Goal: Task Accomplishment & Management: Manage account settings

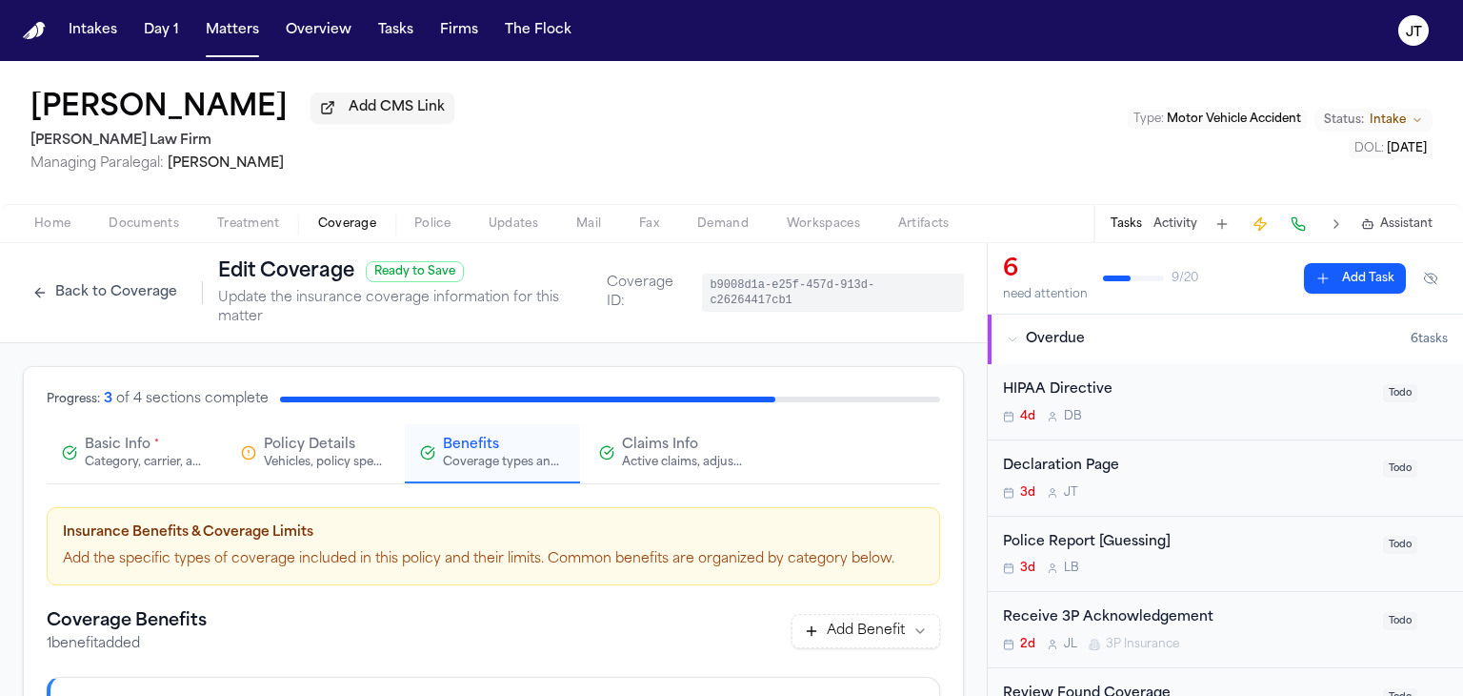
scroll to position [312, 0]
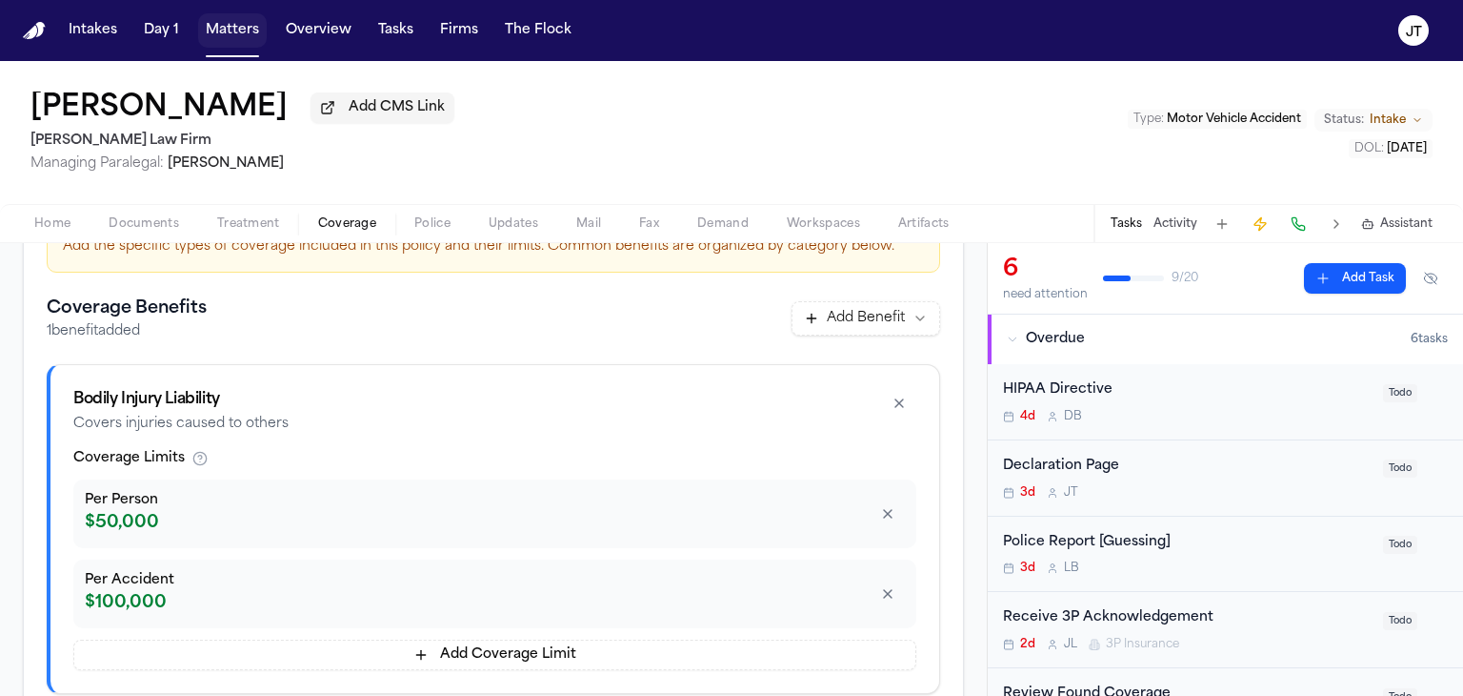
click at [224, 28] on button "Matters" at bounding box center [232, 30] width 69 height 34
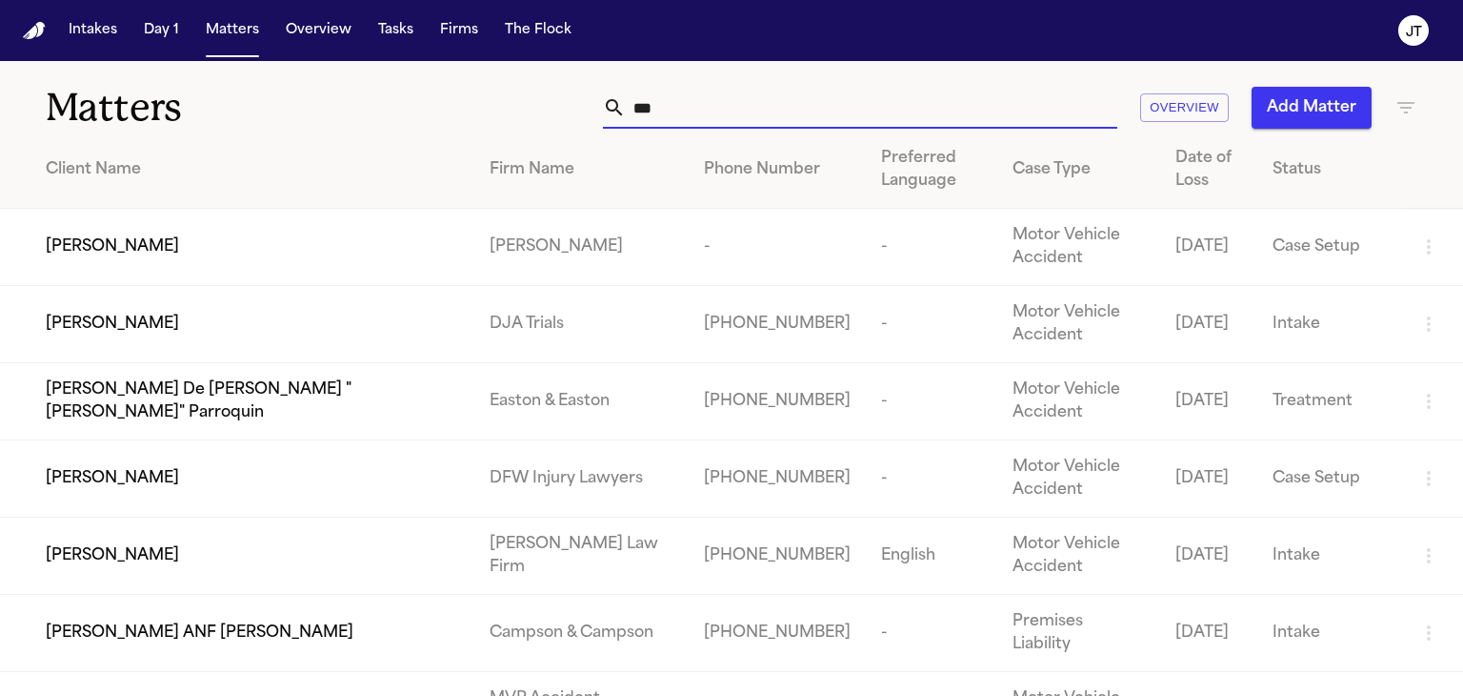
drag, startPoint x: 692, startPoint y: 105, endPoint x: 610, endPoint y: 116, distance: 82.7
click at [610, 116] on div "***" at bounding box center [860, 108] width 514 height 42
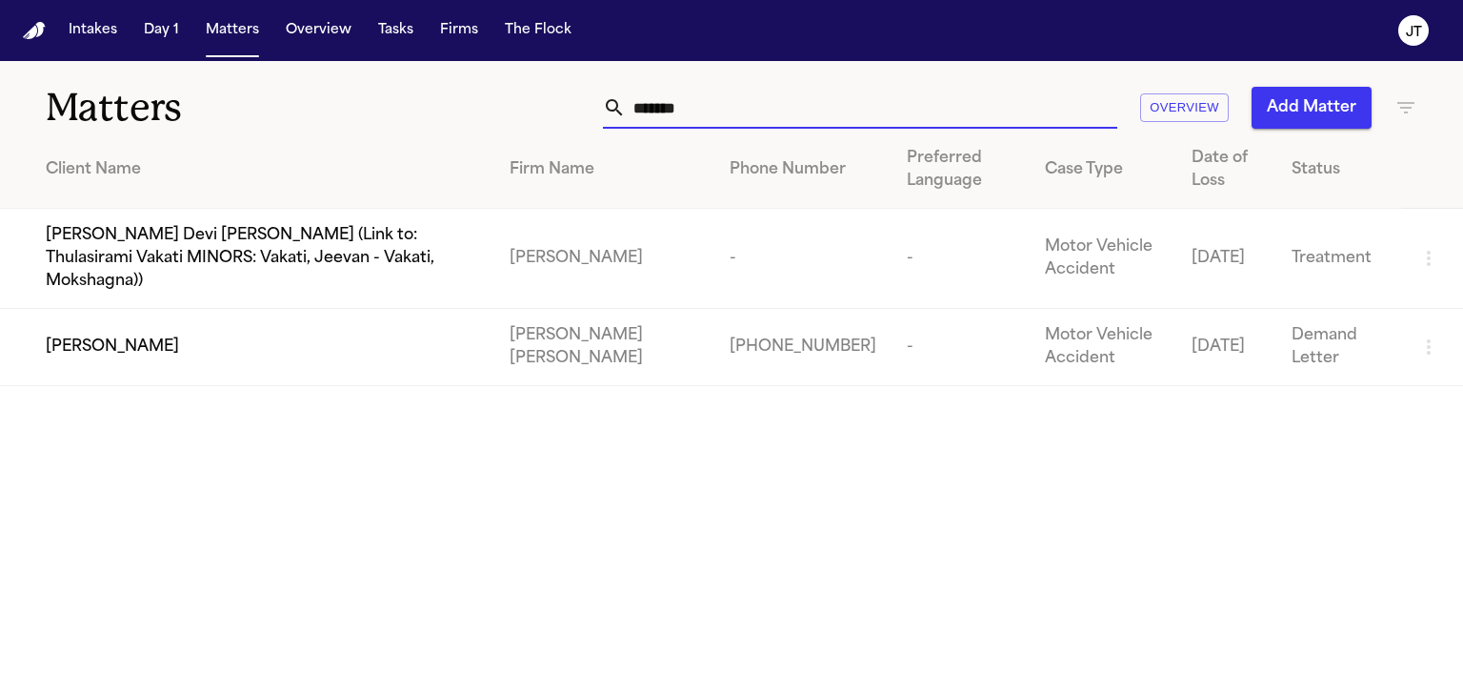
type input "********"
click at [101, 335] on span "[PERSON_NAME]" at bounding box center [112, 346] width 133 height 23
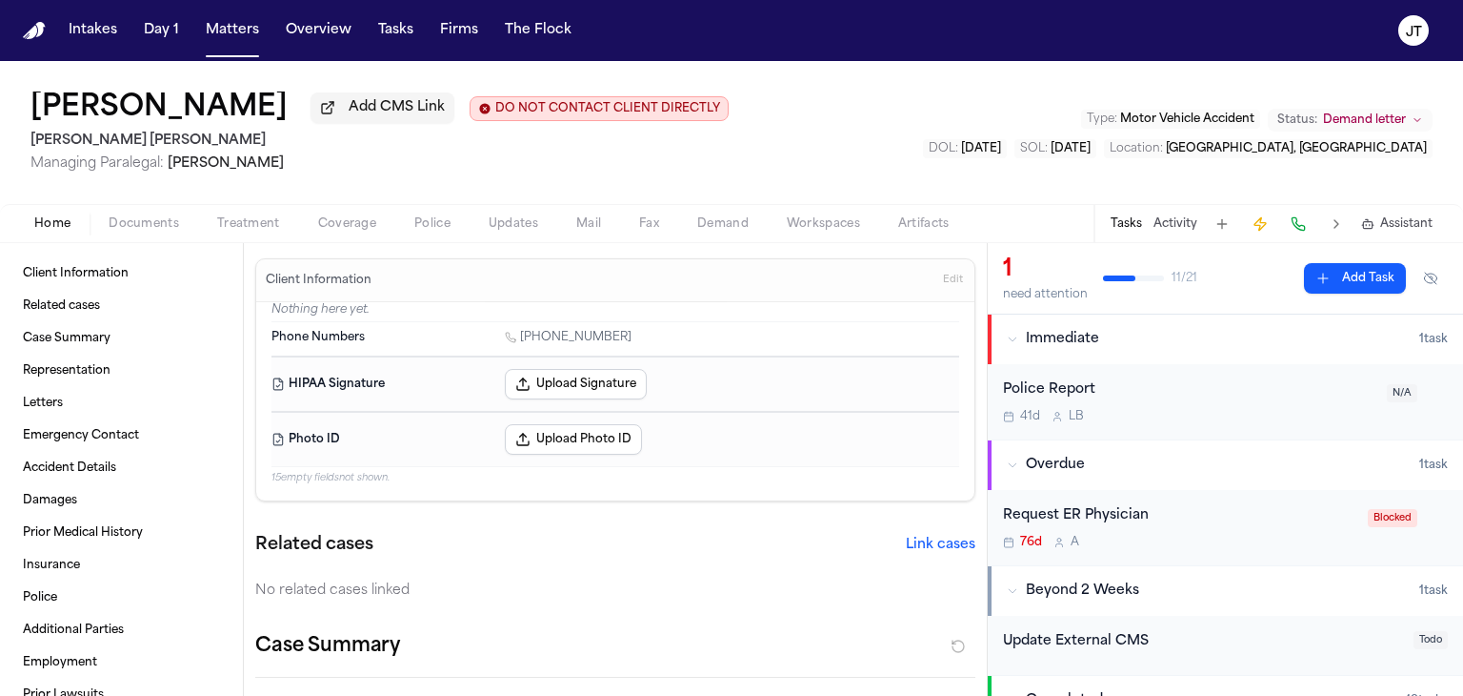
click at [356, 222] on span "Coverage" at bounding box center [347, 223] width 58 height 15
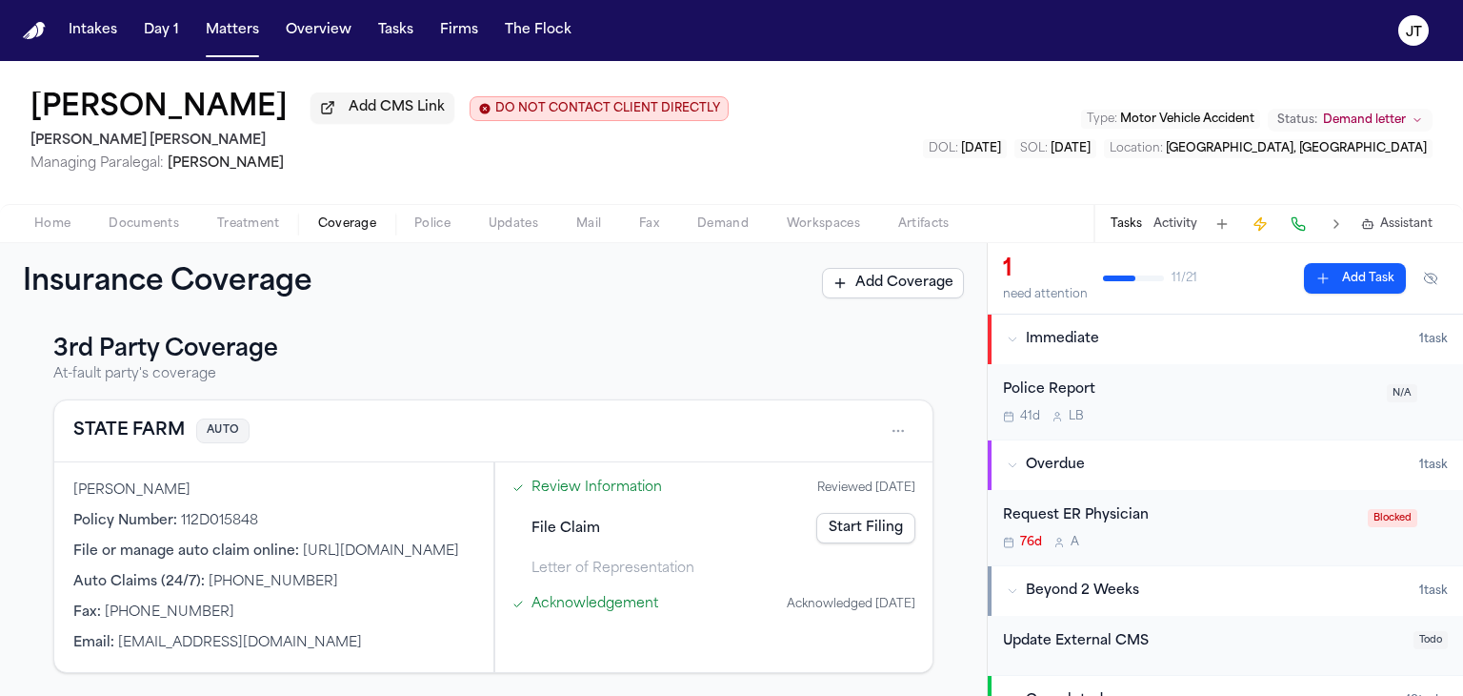
scroll to position [363, 0]
click at [229, 32] on button "Matters" at bounding box center [232, 30] width 69 height 34
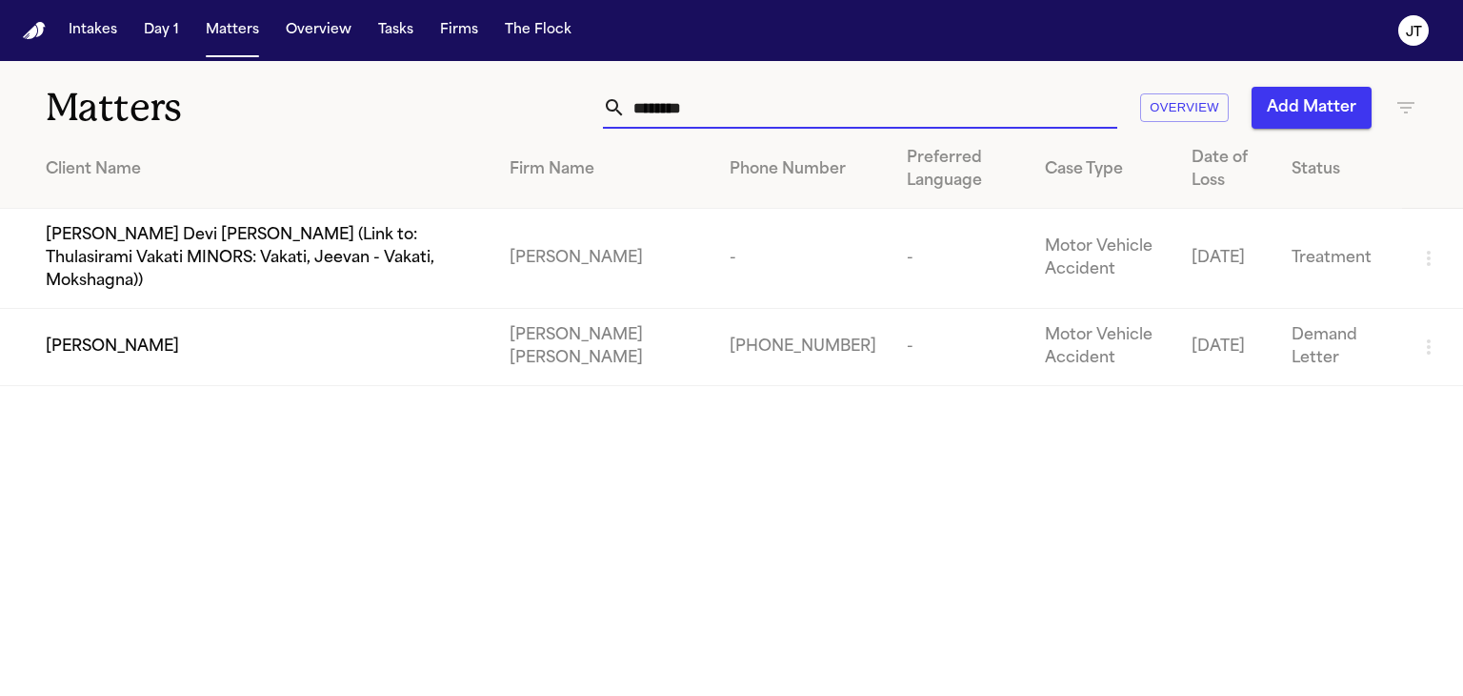
click at [724, 120] on input "********" at bounding box center [872, 108] width 492 height 42
drag, startPoint x: 692, startPoint y: 108, endPoint x: 503, endPoint y: 123, distance: 189.3
click at [503, 123] on div "******** Overview Add Matter" at bounding box center [924, 108] width 988 height 42
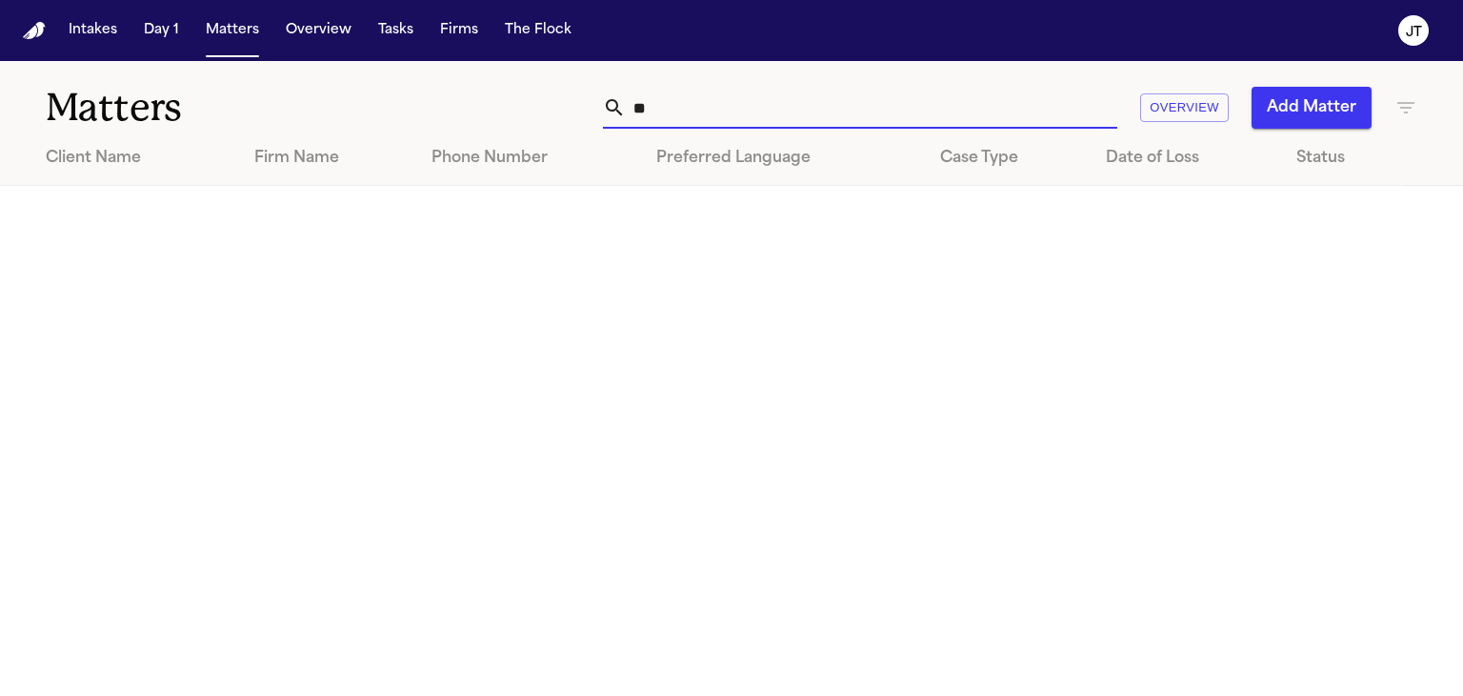
type input "*"
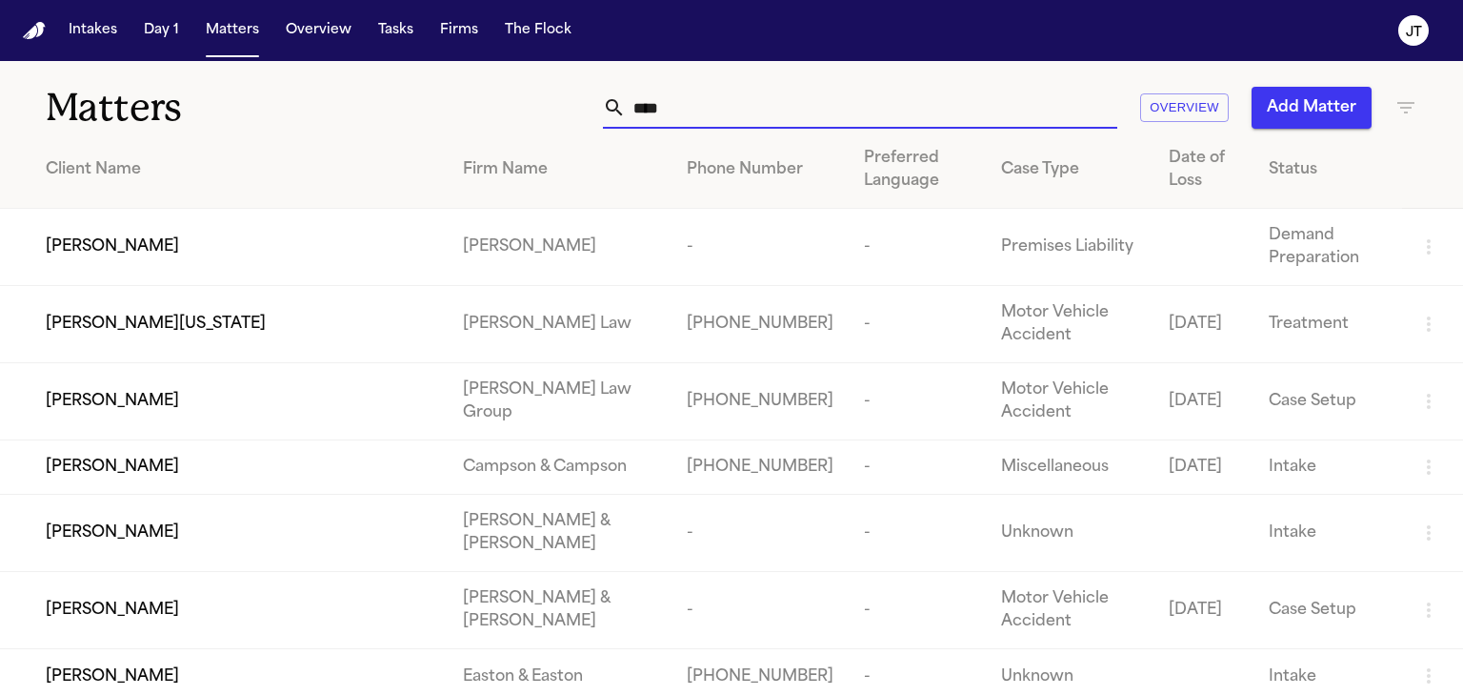
type input "*****"
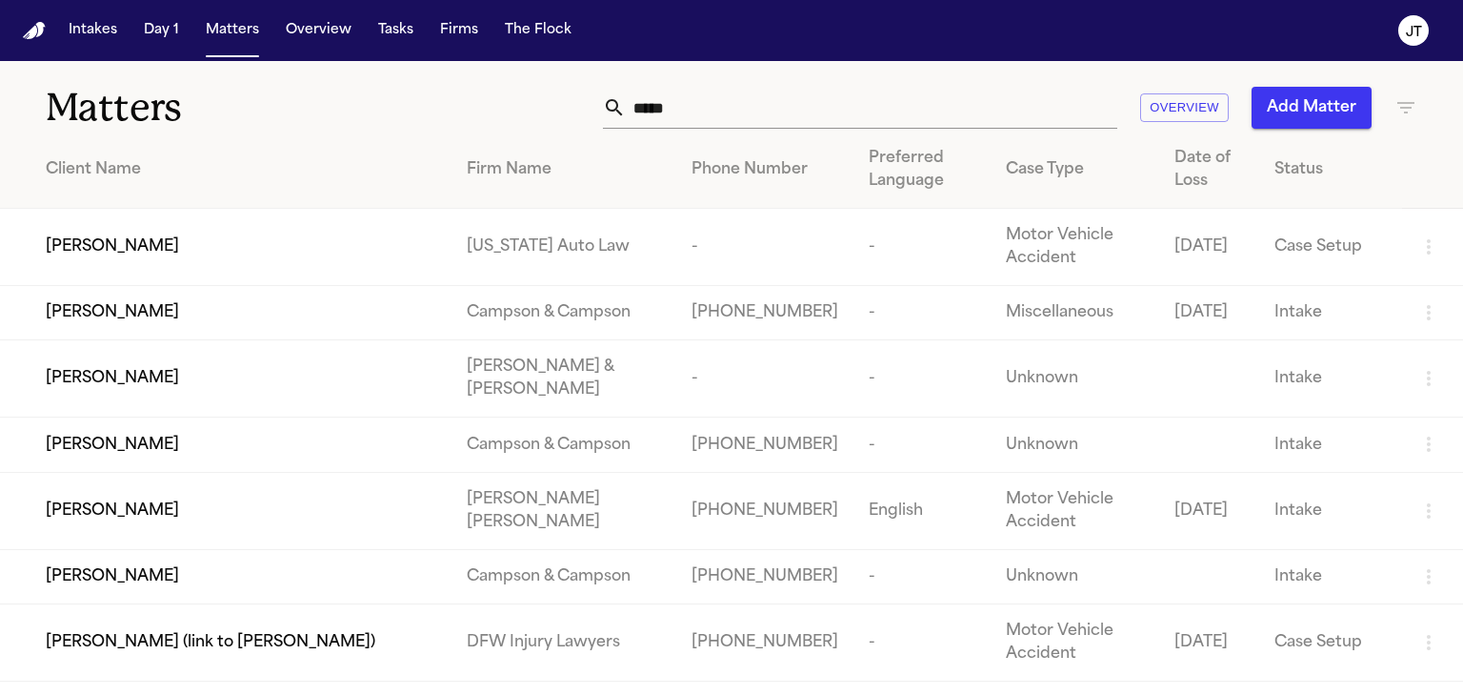
click at [107, 244] on span "[PERSON_NAME]" at bounding box center [112, 246] width 133 height 23
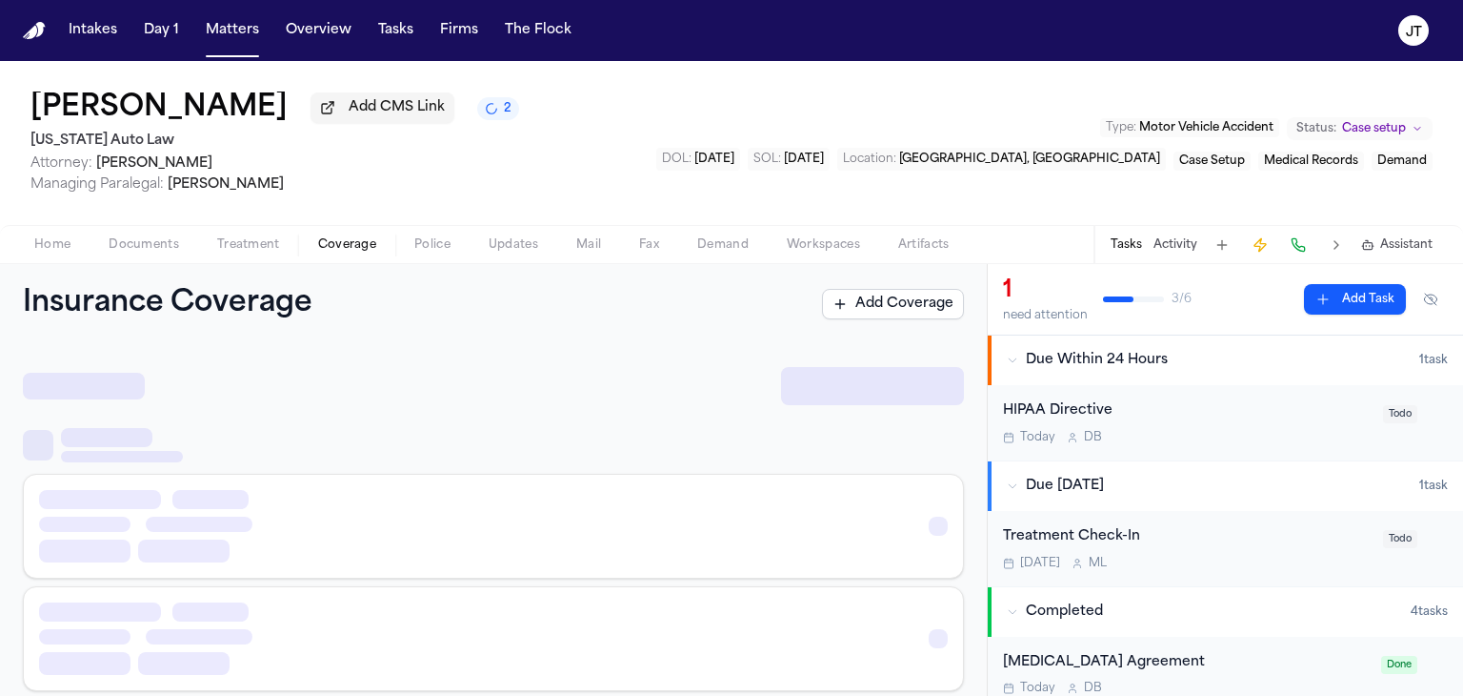
click at [333, 241] on span "Coverage" at bounding box center [347, 244] width 58 height 15
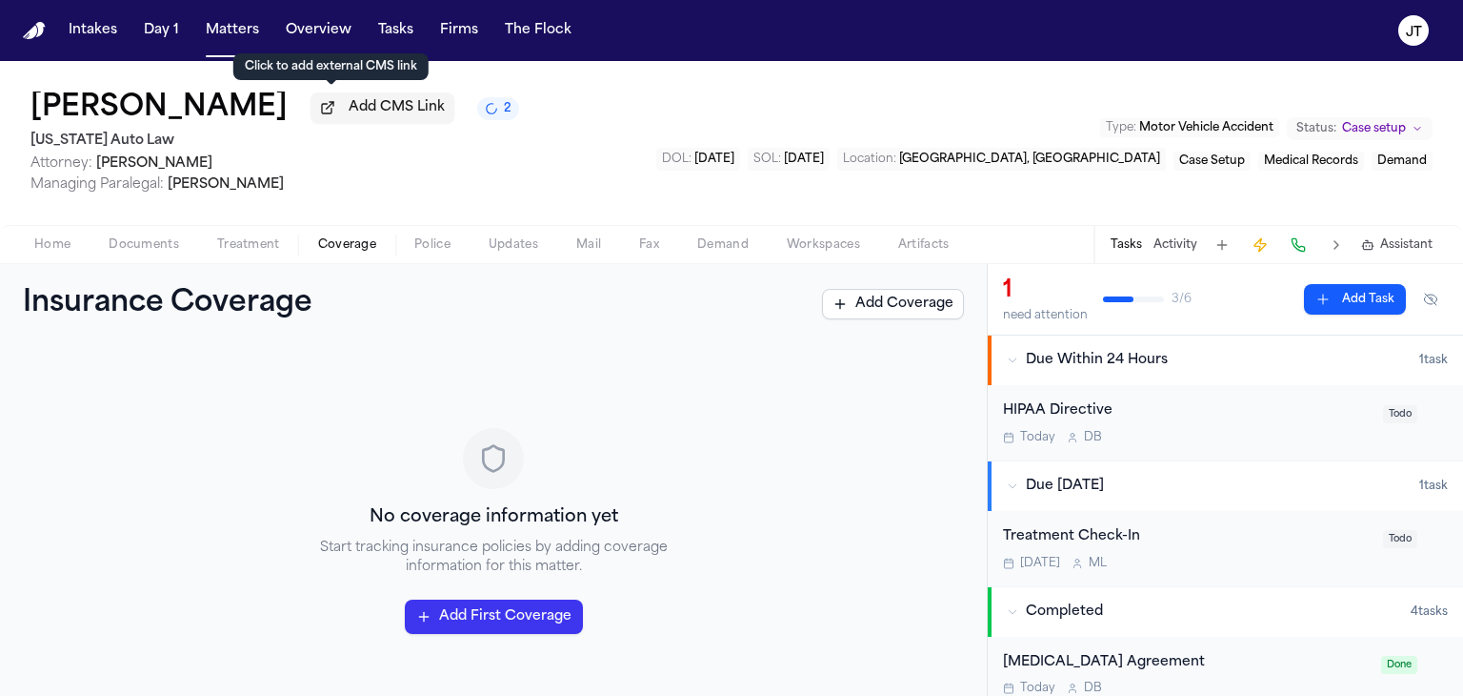
click at [349, 115] on span "Add CMS Link" at bounding box center [397, 107] width 96 height 19
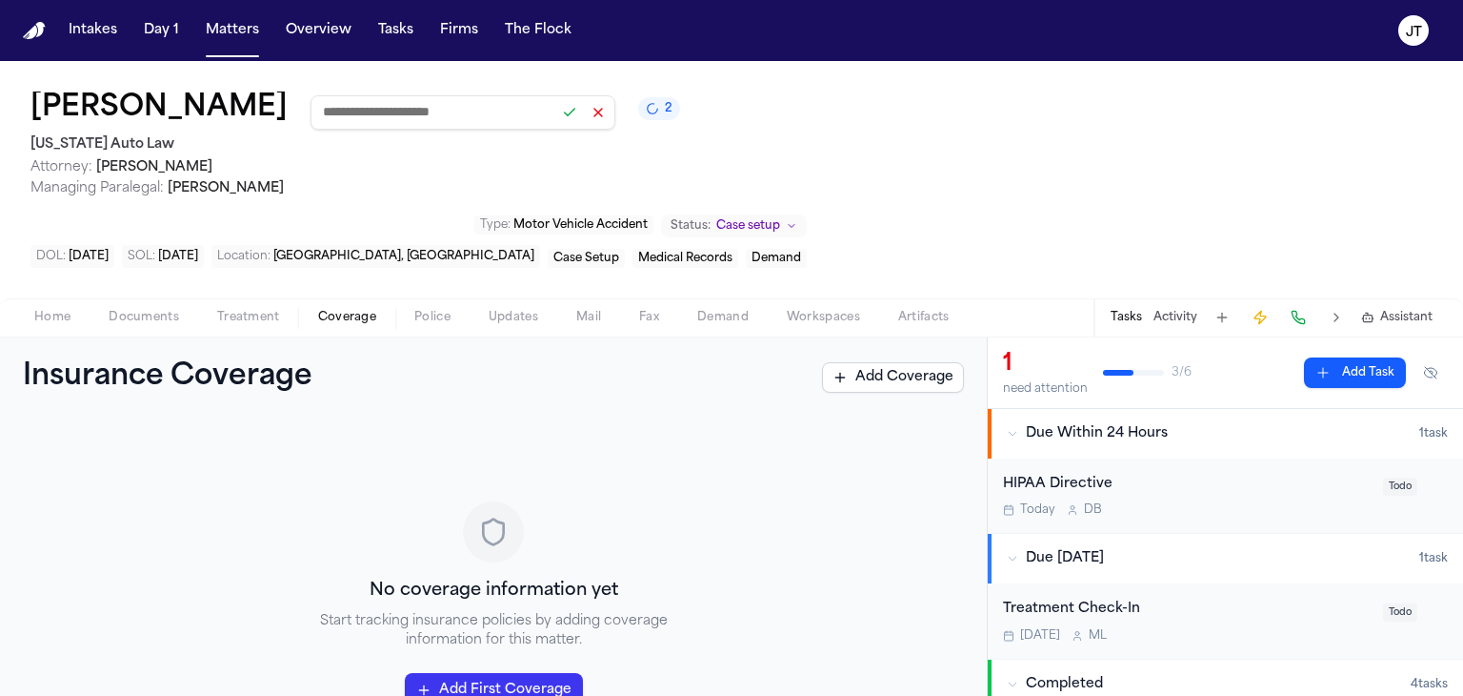
click at [681, 145] on div "Colleen White 2 Michigan Auto Law Attorney: Alexander Kemp Managing Paralegal: …" at bounding box center [731, 179] width 1463 height 237
click at [585, 108] on button at bounding box center [598, 112] width 27 height 27
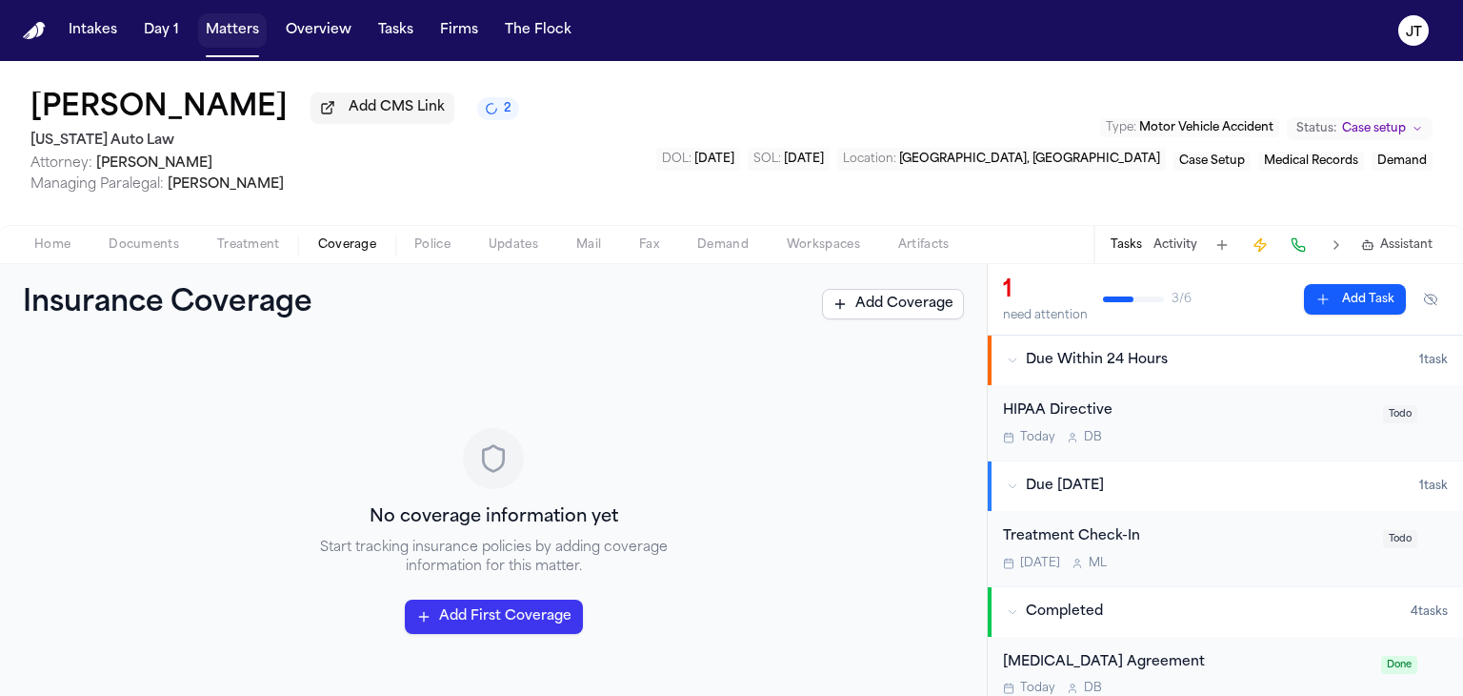
click at [226, 32] on button "Matters" at bounding box center [232, 30] width 69 height 34
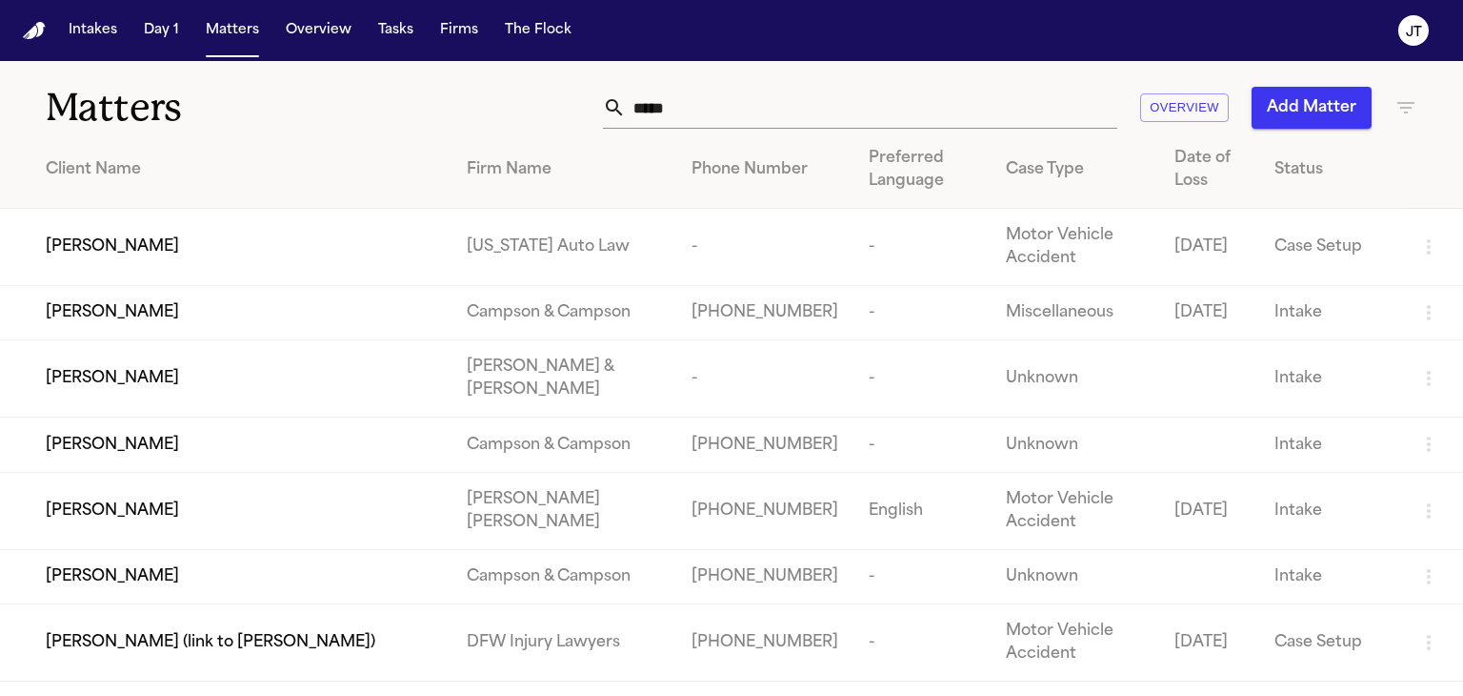
click at [60, 250] on span "[PERSON_NAME]" at bounding box center [112, 246] width 133 height 23
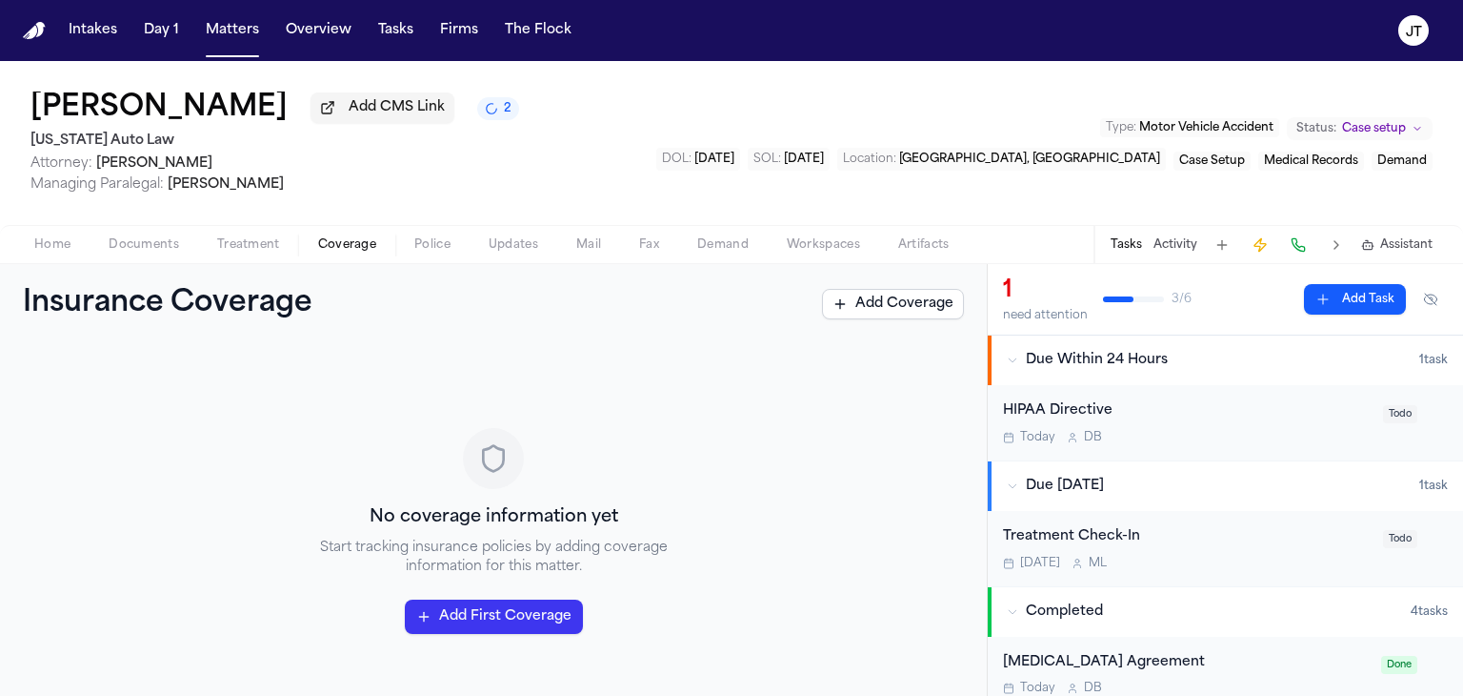
click at [345, 237] on span "Coverage" at bounding box center [347, 244] width 58 height 15
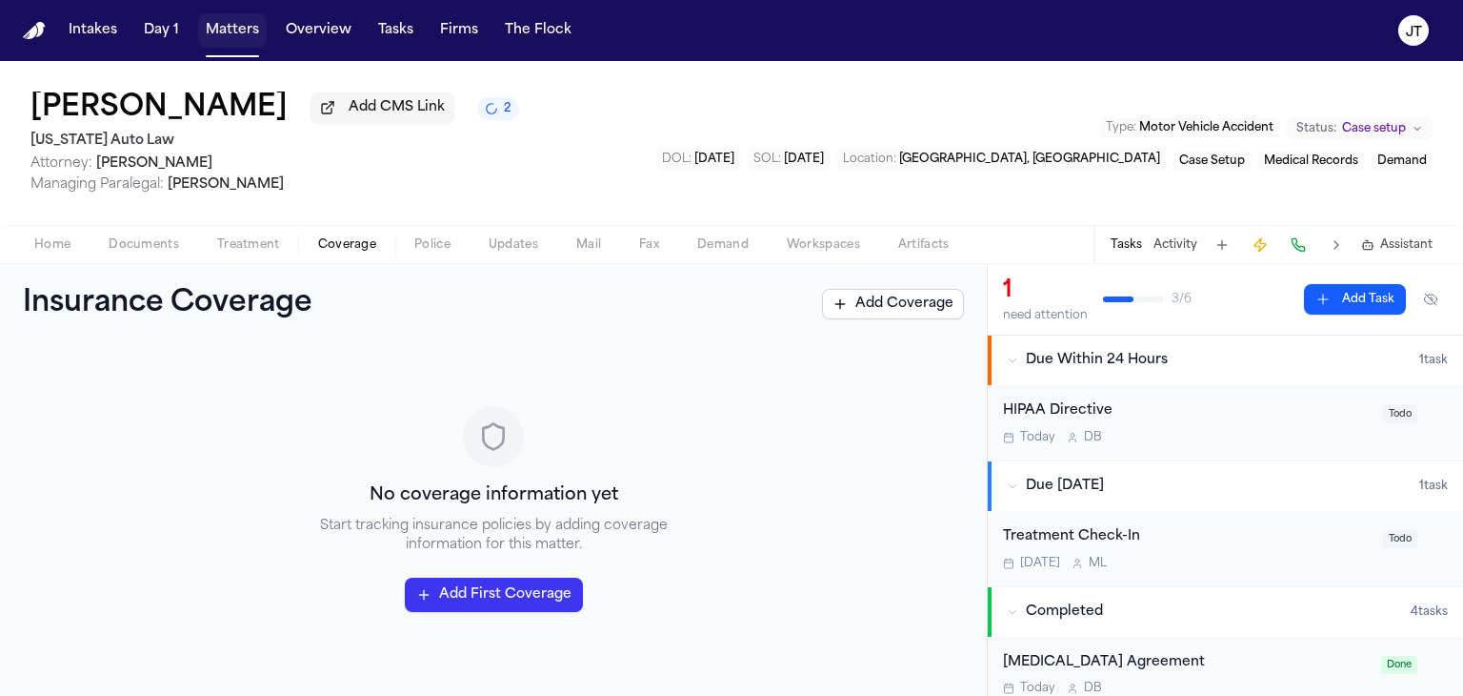
click at [231, 27] on button "Matters" at bounding box center [232, 30] width 69 height 34
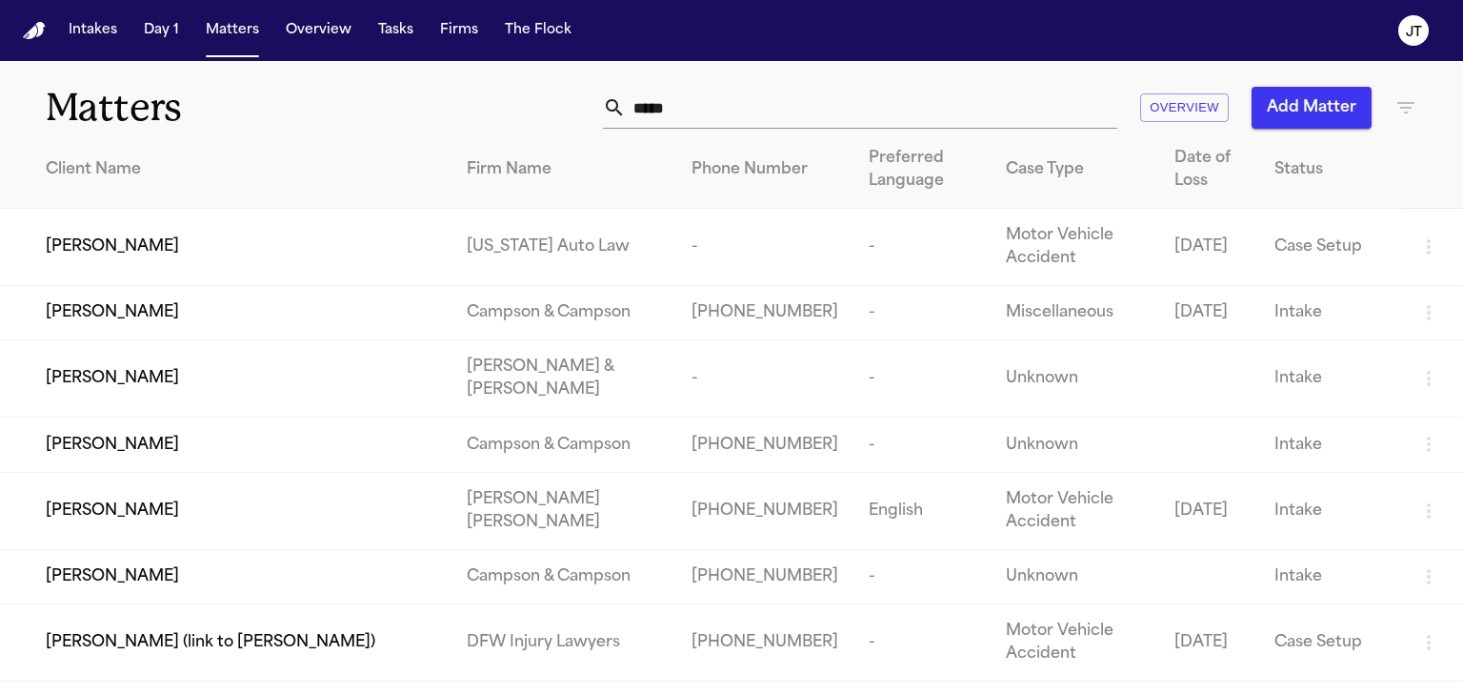
click at [119, 233] on td "[PERSON_NAME]" at bounding box center [226, 247] width 452 height 77
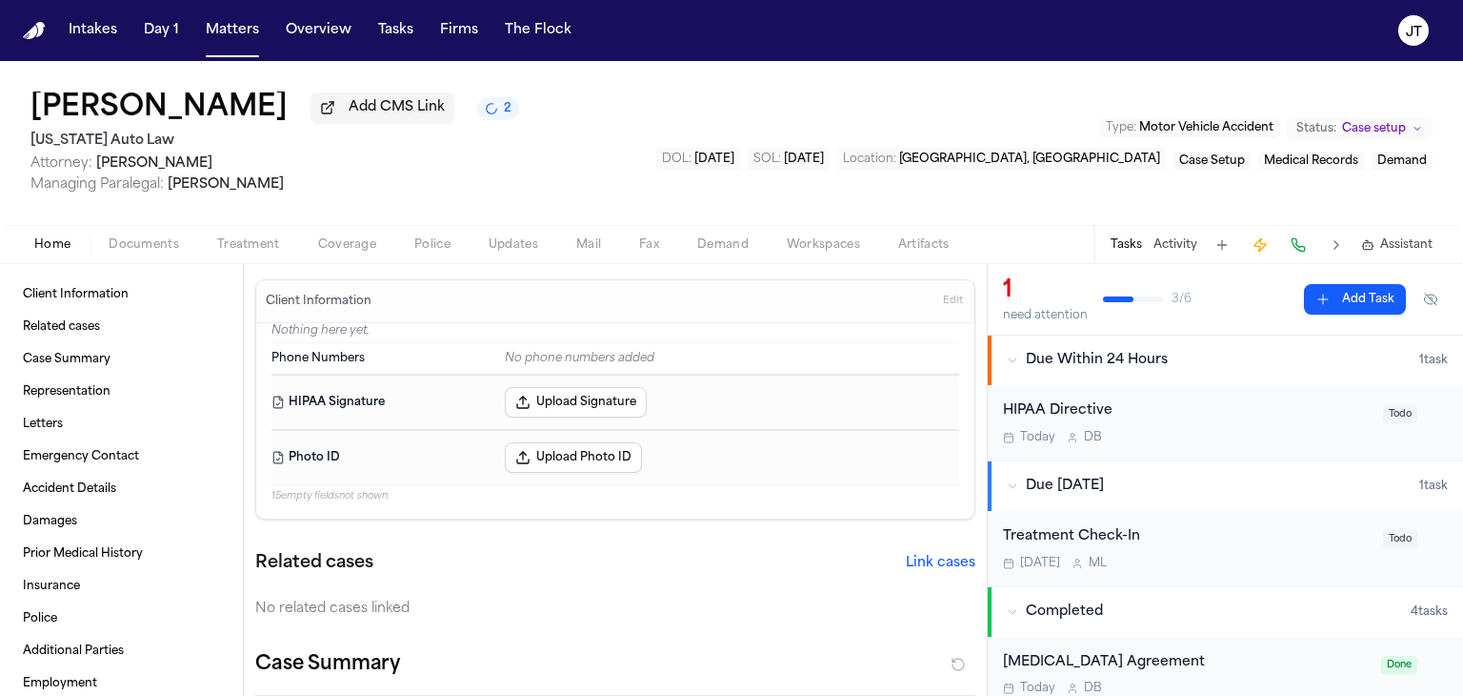
click at [345, 252] on button "Coverage" at bounding box center [347, 244] width 96 height 23
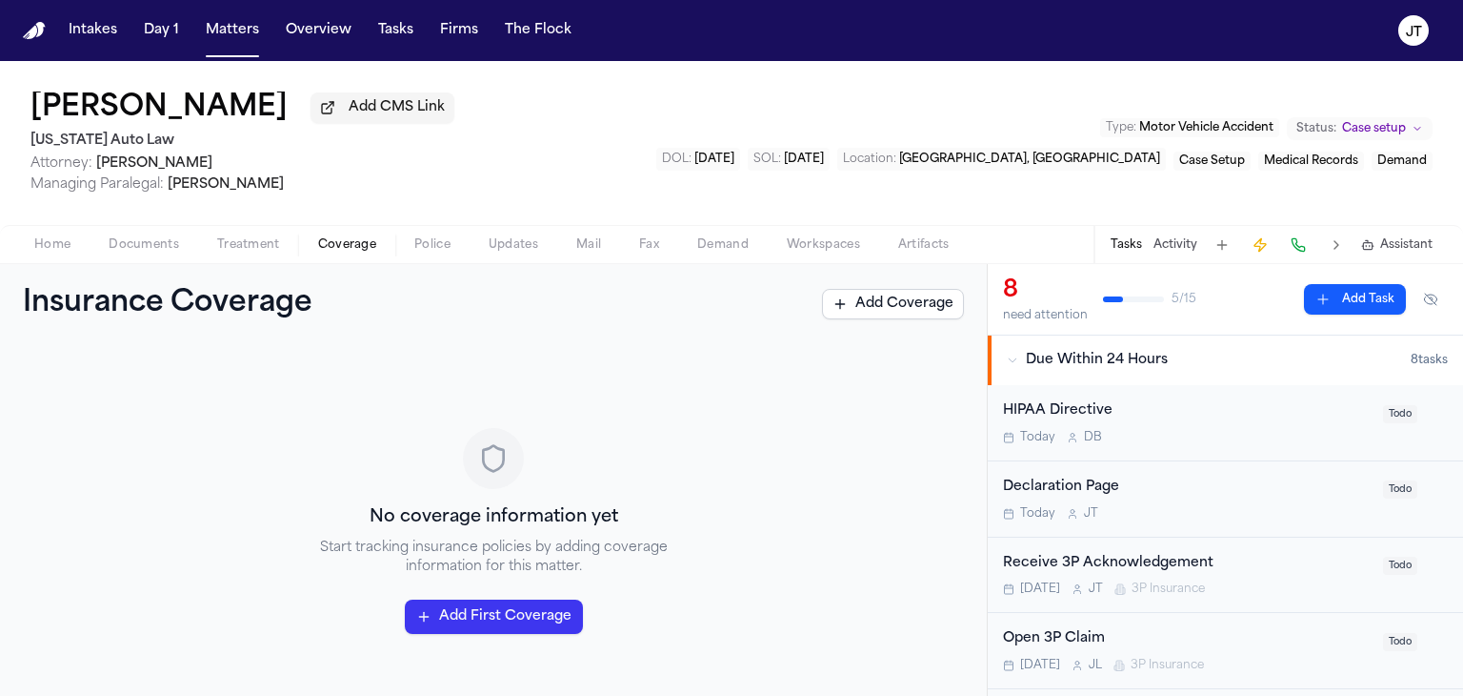
click at [343, 247] on span "Coverage" at bounding box center [347, 244] width 58 height 15
click at [154, 106] on h1 "[PERSON_NAME]" at bounding box center [158, 108] width 257 height 34
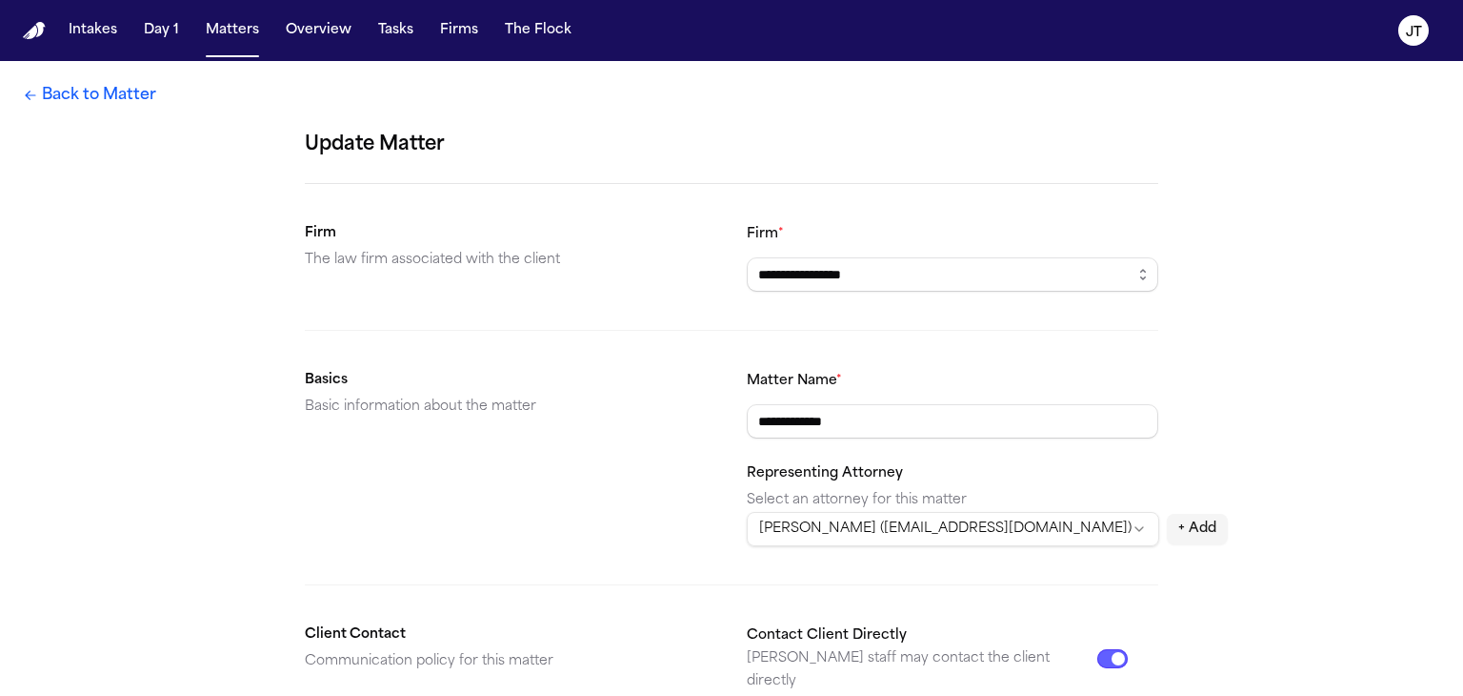
click at [140, 96] on link "Back to Matter" at bounding box center [89, 95] width 133 height 23
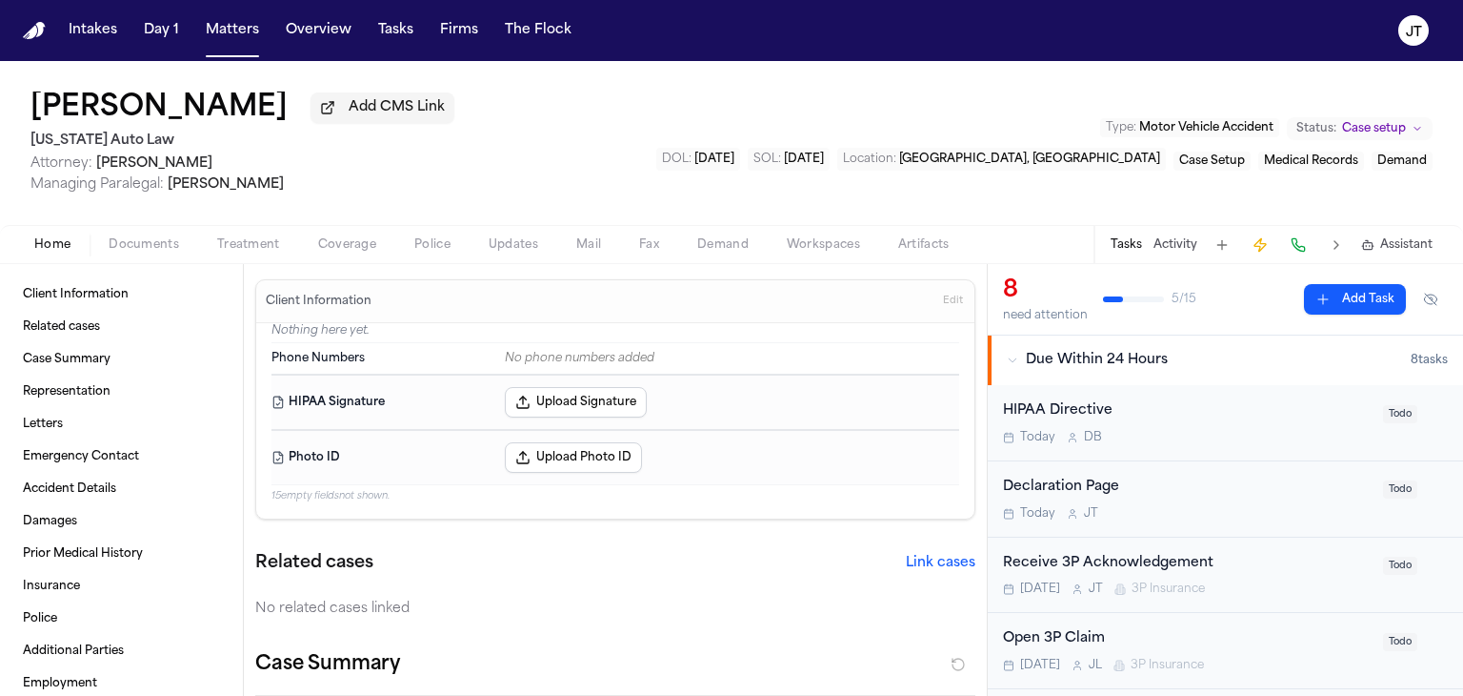
click at [354, 242] on span "Coverage" at bounding box center [347, 244] width 58 height 15
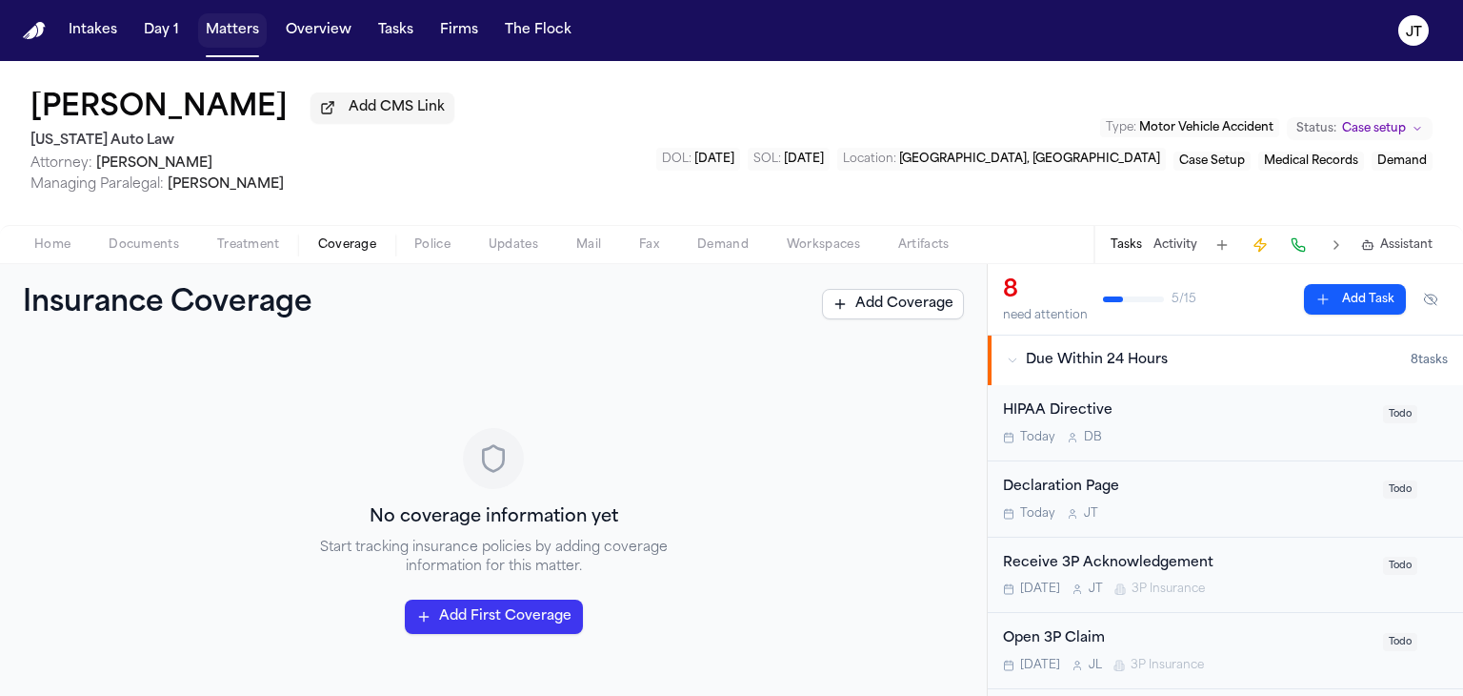
click at [233, 30] on button "Matters" at bounding box center [232, 30] width 69 height 34
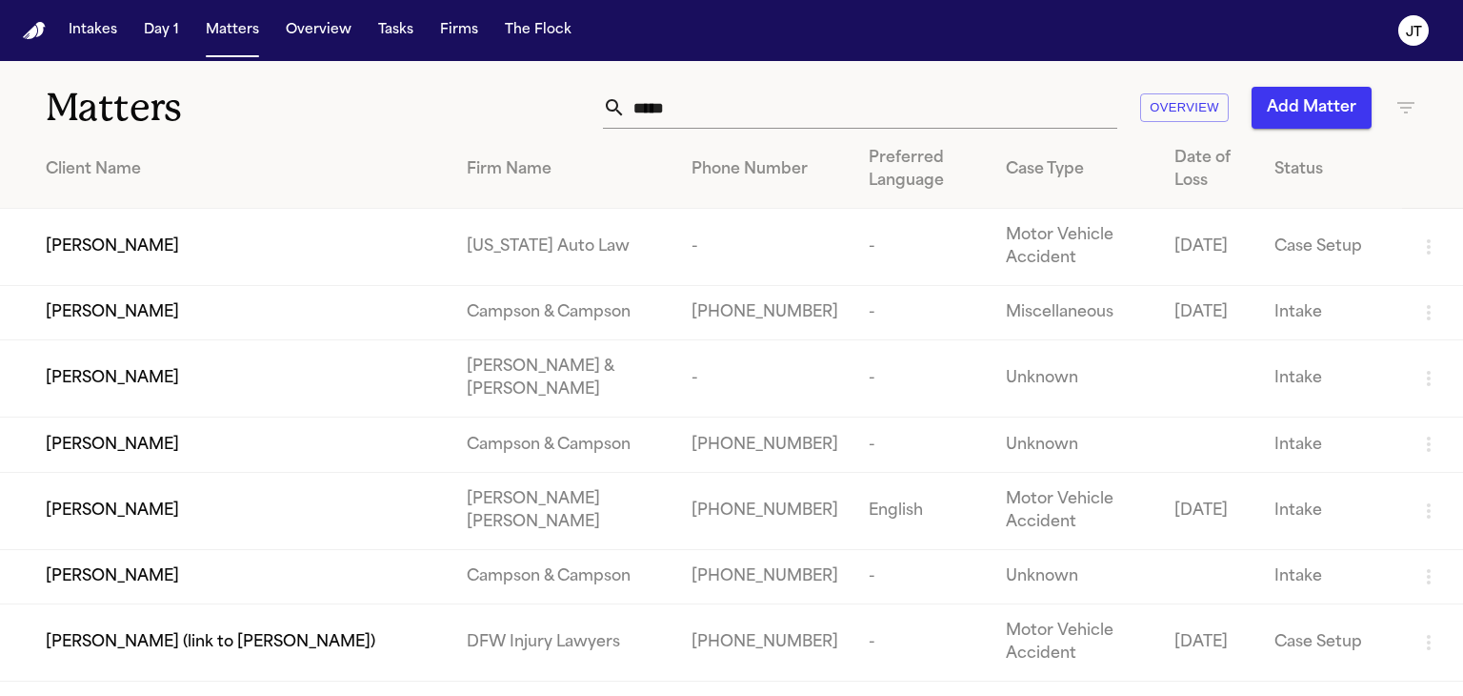
click at [66, 245] on span "[PERSON_NAME]" at bounding box center [112, 246] width 133 height 23
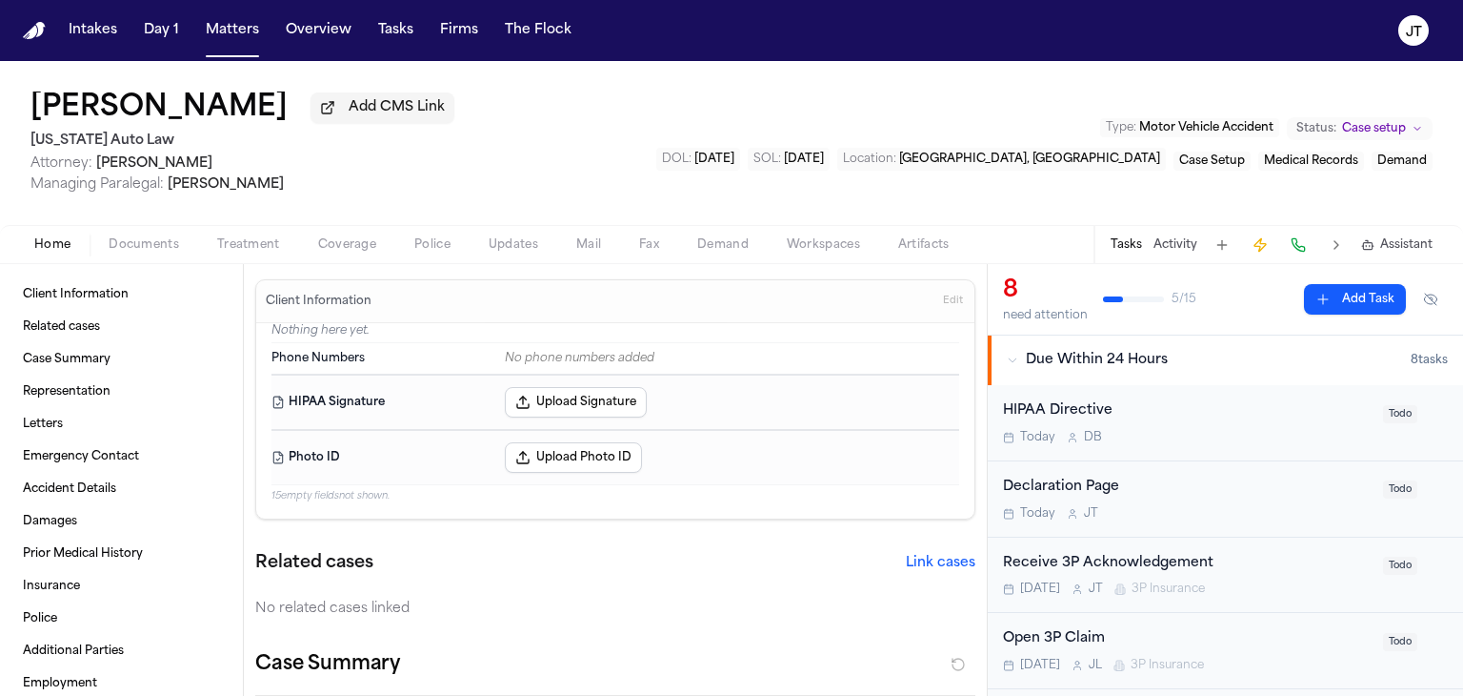
click at [339, 242] on span "Coverage" at bounding box center [347, 244] width 58 height 15
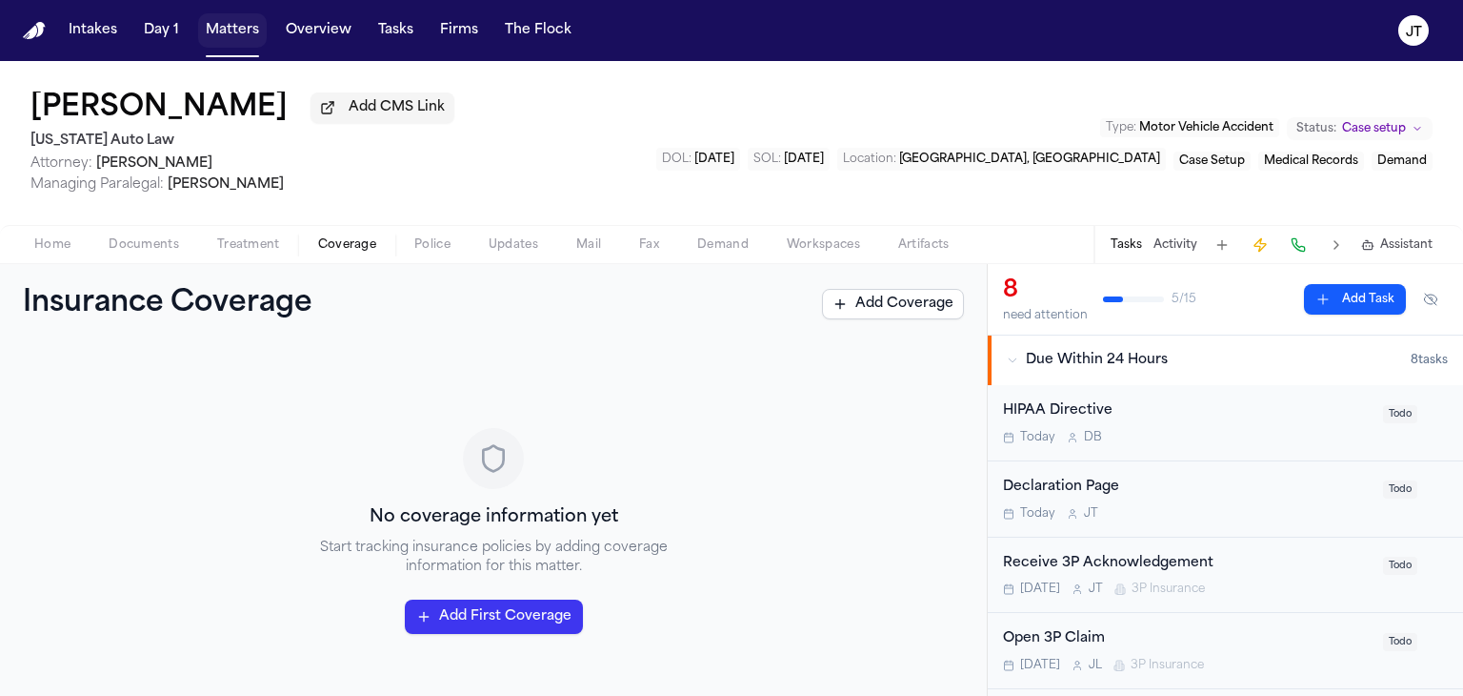
click at [228, 37] on button "Matters" at bounding box center [232, 30] width 69 height 34
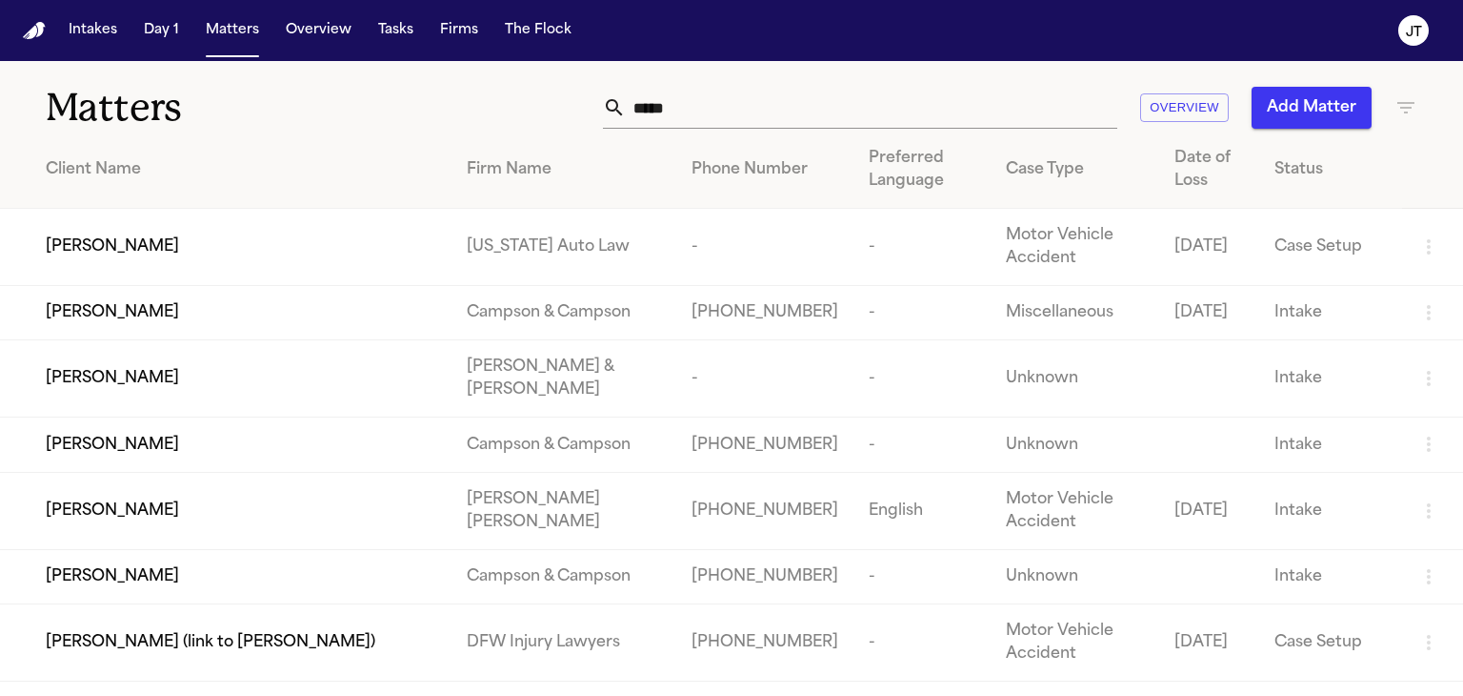
click at [83, 240] on span "[PERSON_NAME]" at bounding box center [112, 246] width 133 height 23
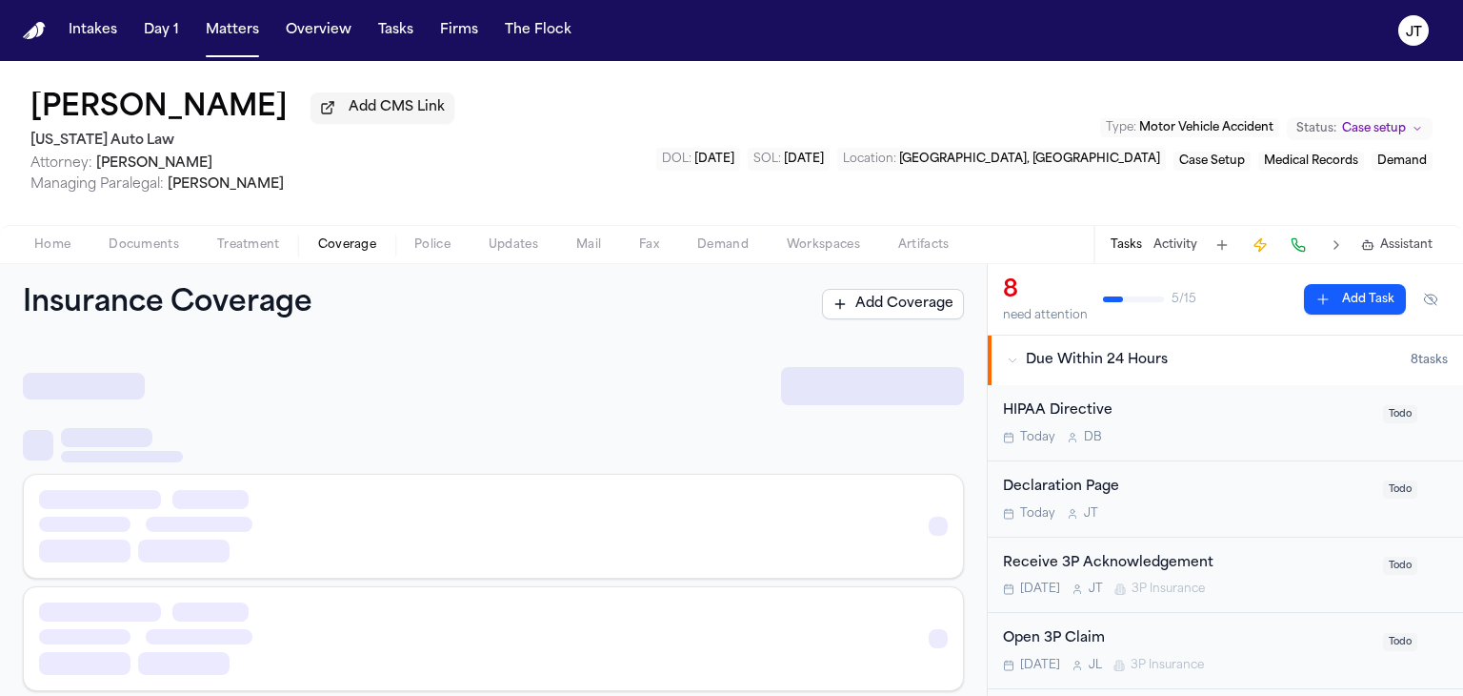
click at [327, 247] on span "Coverage" at bounding box center [347, 244] width 58 height 15
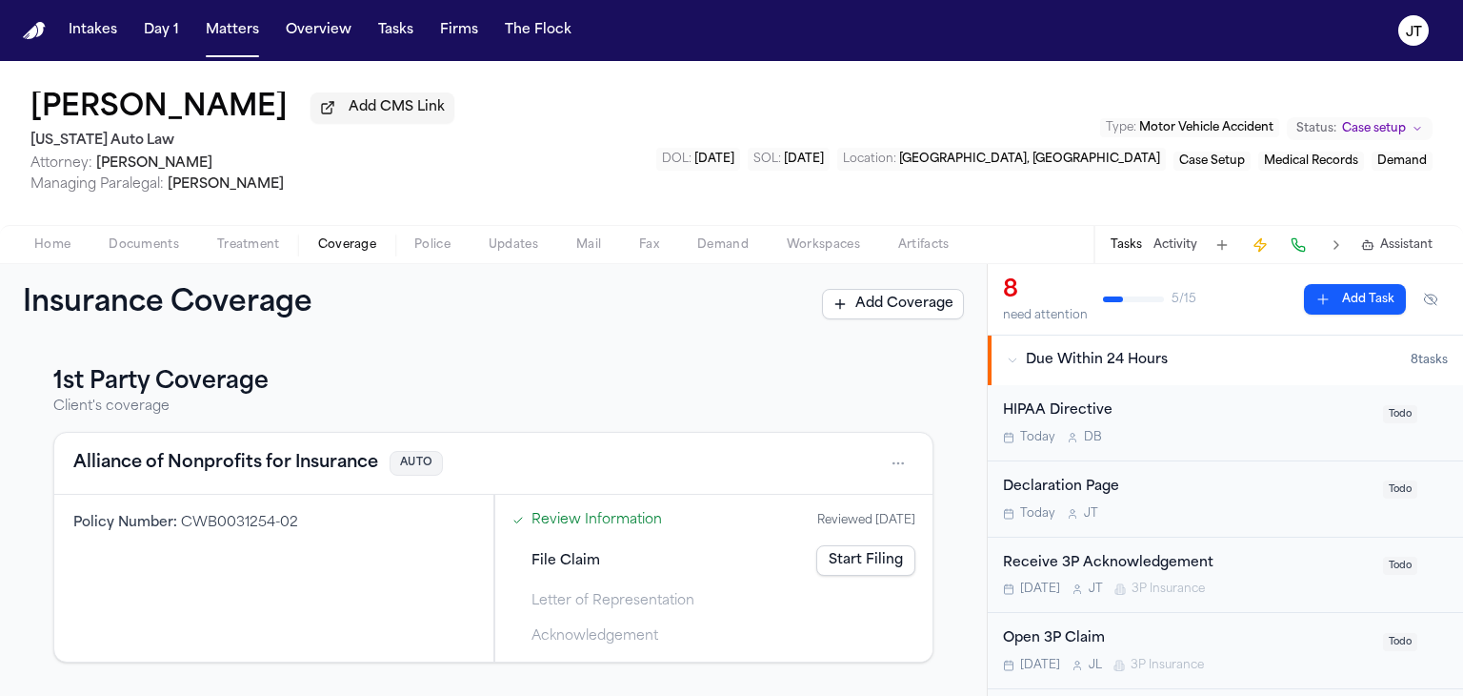
click at [846, 554] on link "Start Filing" at bounding box center [865, 560] width 99 height 30
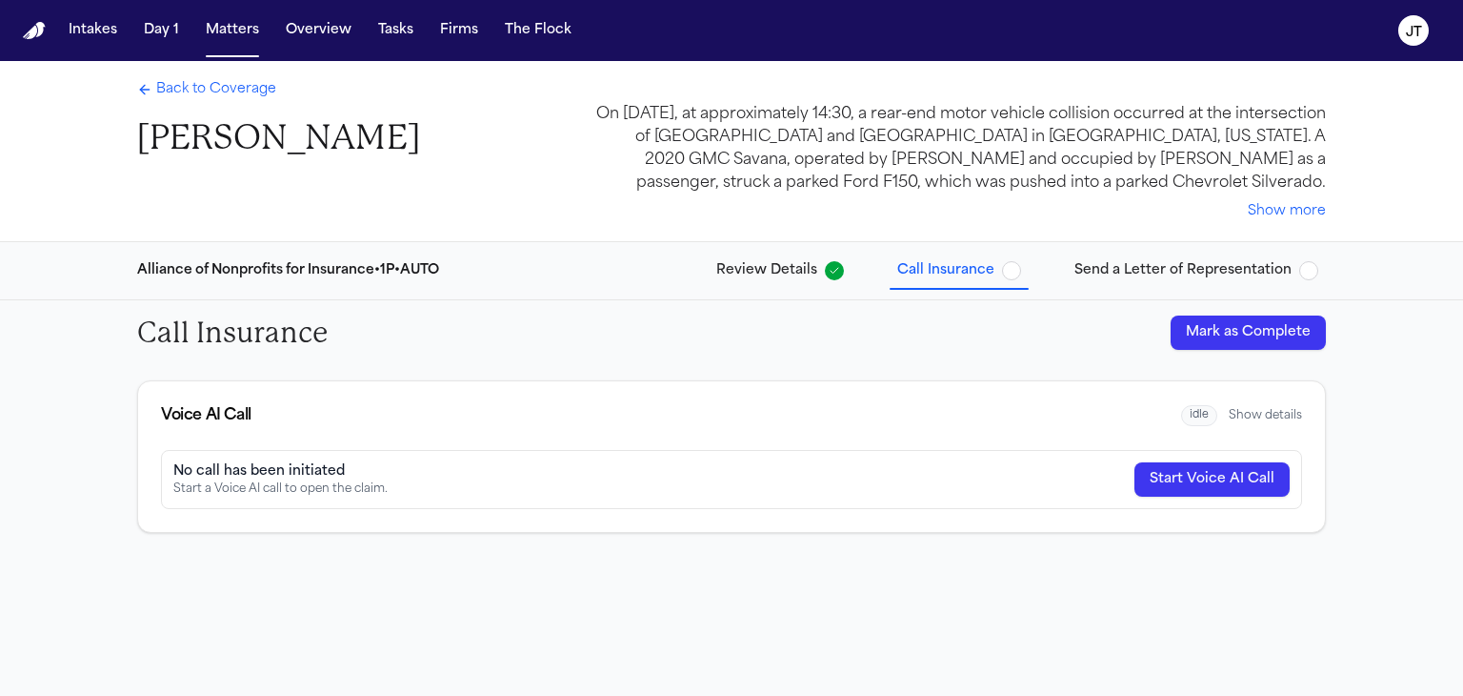
click at [788, 271] on span "Review Details" at bounding box center [766, 270] width 101 height 19
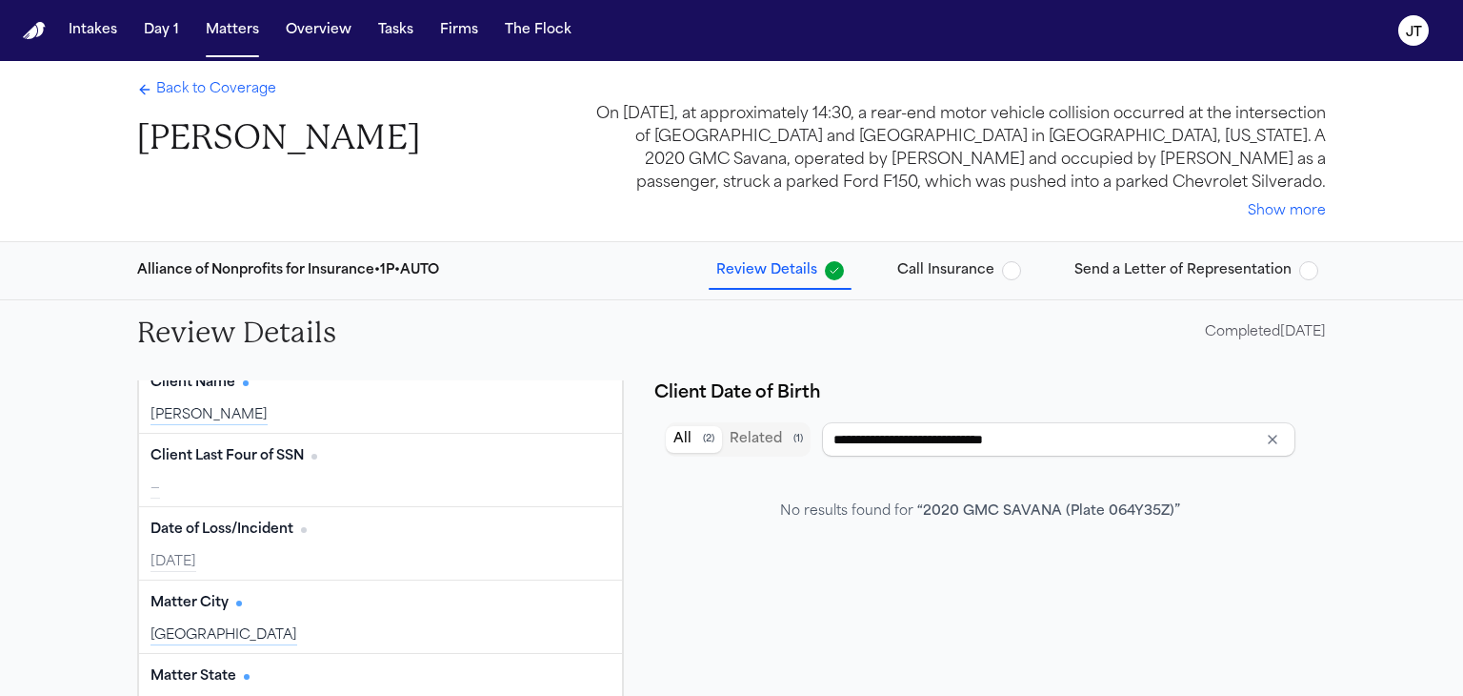
scroll to position [191, 0]
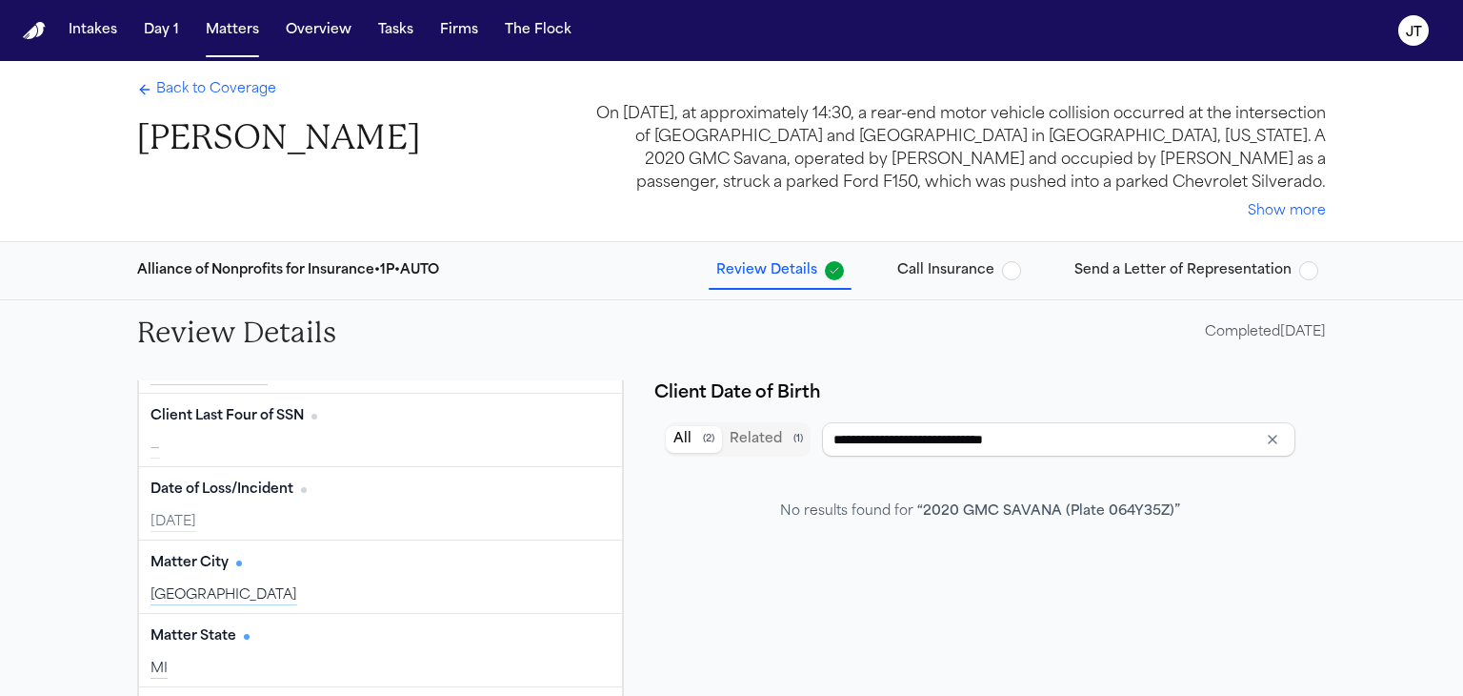
type input "**********"
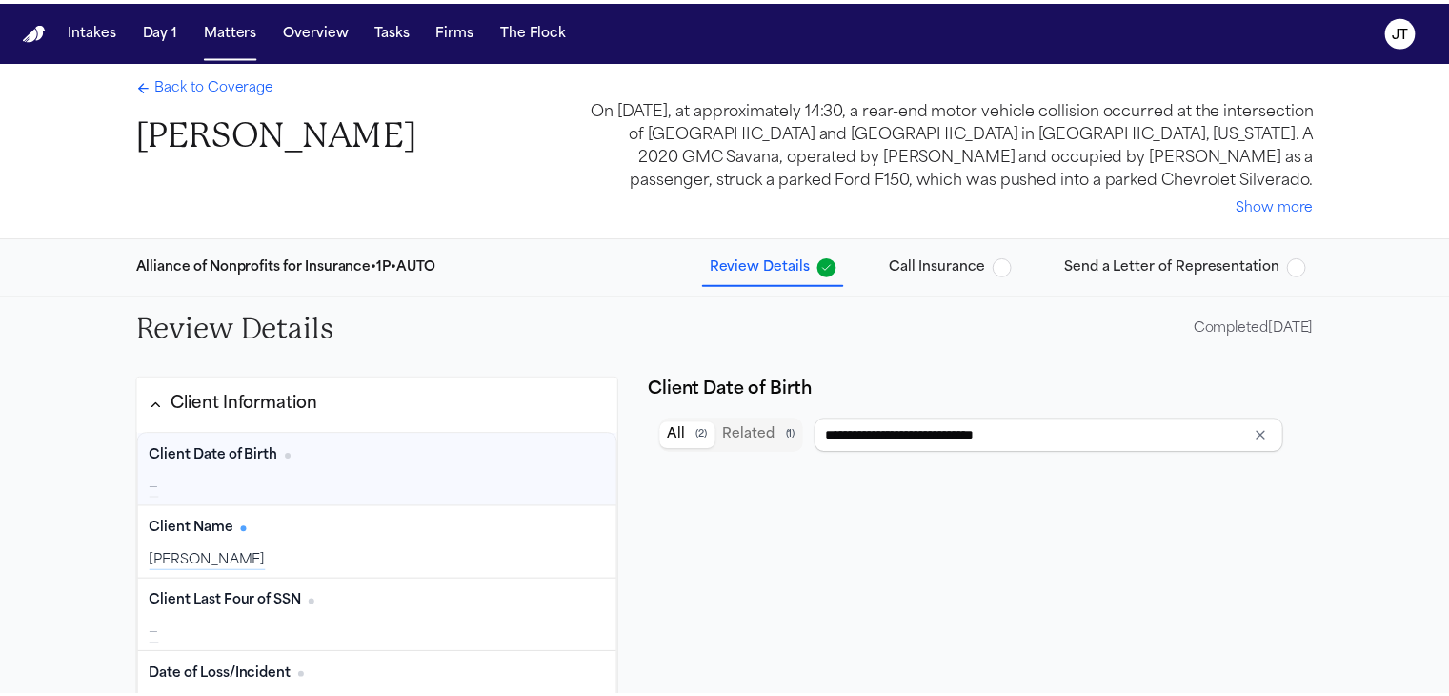
scroll to position [0, 0]
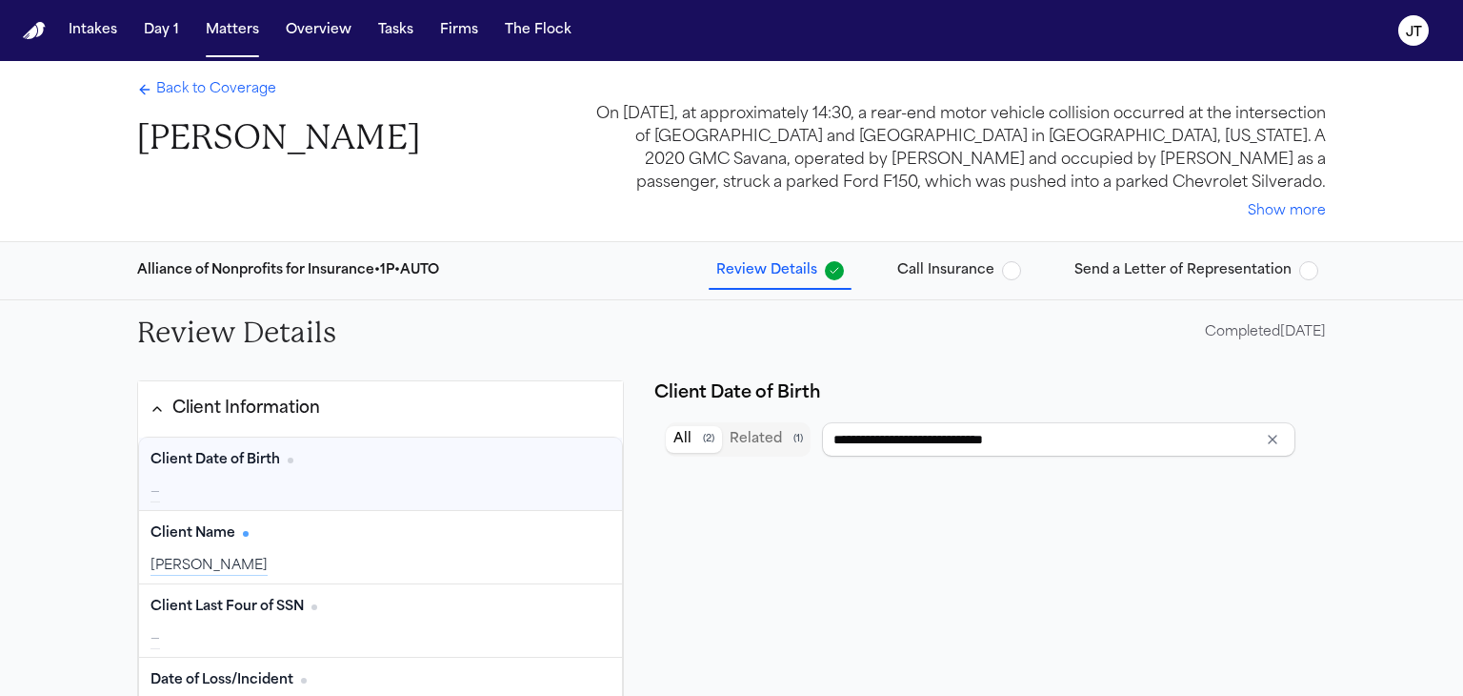
click at [765, 272] on span "Review Details" at bounding box center [766, 270] width 101 height 19
click at [171, 89] on span "Back to Coverage" at bounding box center [216, 89] width 120 height 19
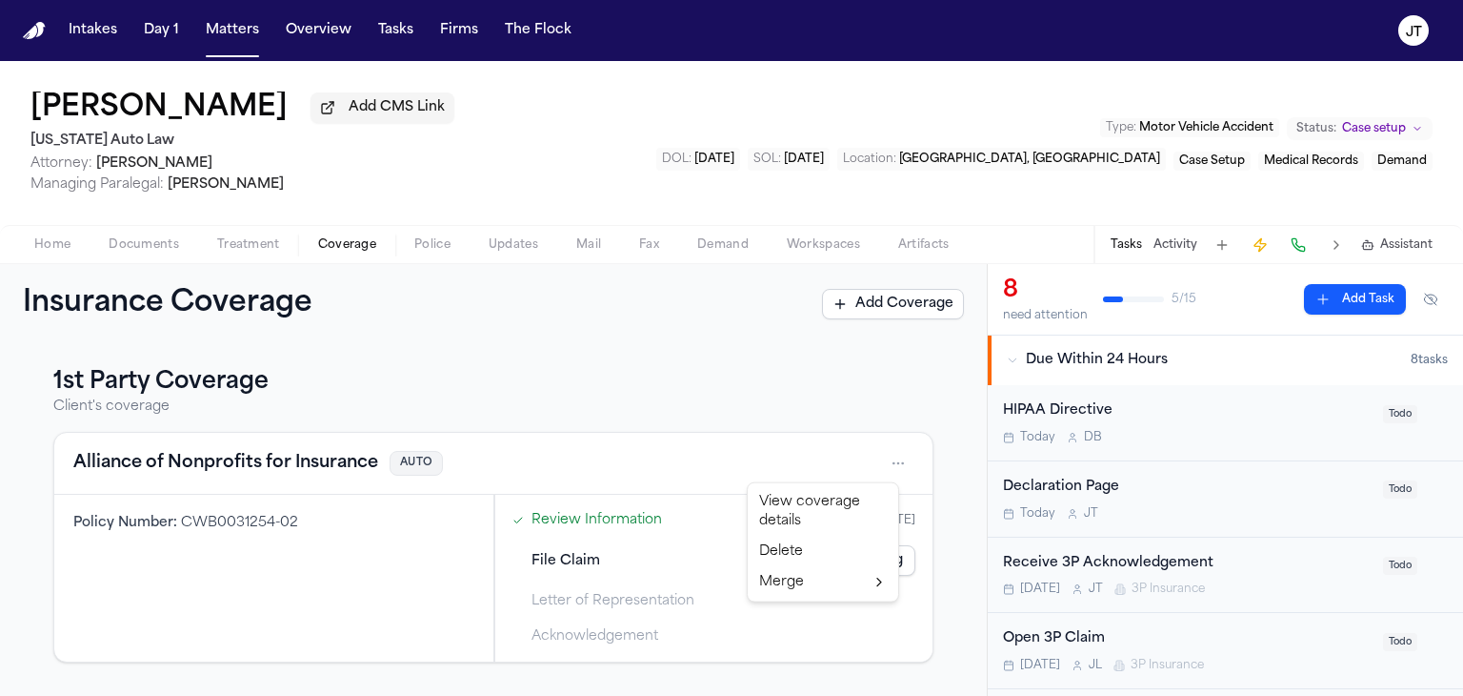
click at [890, 454] on html "Intakes Day 1 Matters Overview Tasks Firms The Flock JT Colleen White Add CMS L…" at bounding box center [731, 348] width 1463 height 696
click at [778, 517] on div "View coverage details" at bounding box center [823, 512] width 143 height 50
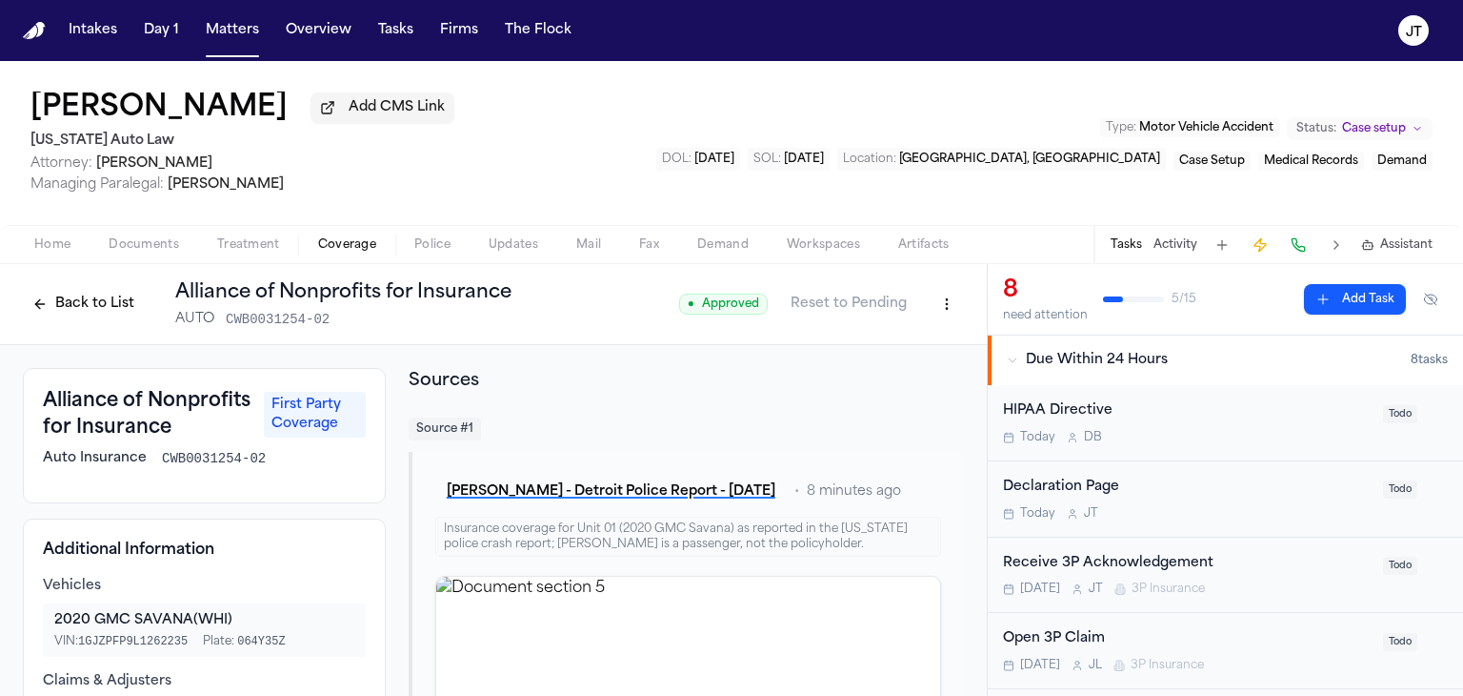
click at [933, 300] on html "Intakes Day 1 Matters Overview Tasks Firms The Flock JT Colleen White Add CMS L…" at bounding box center [731, 348] width 1463 height 696
click at [901, 339] on div "Edit Coverage" at bounding box center [868, 345] width 160 height 30
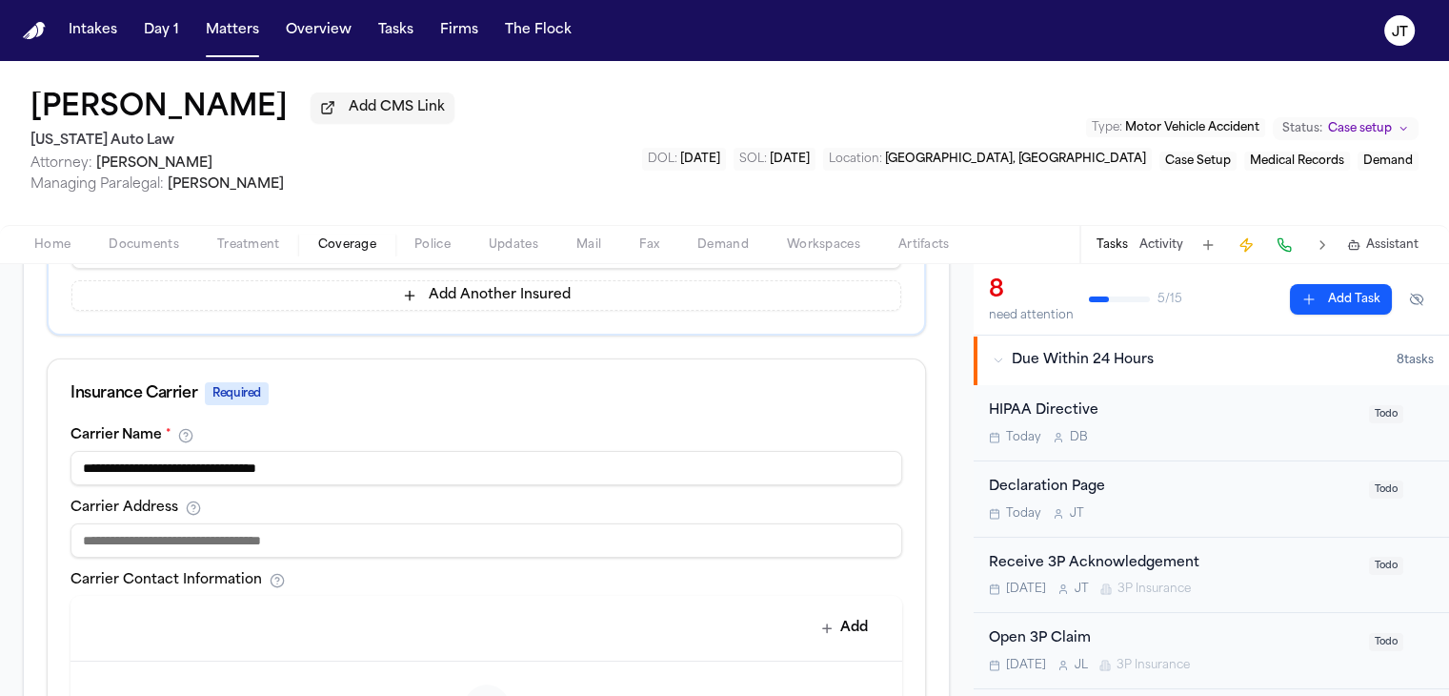
scroll to position [572, 0]
drag, startPoint x: 336, startPoint y: 446, endPoint x: 67, endPoint y: 435, distance: 269.8
click at [68, 436] on div "**********" at bounding box center [486, 655] width 877 height 454
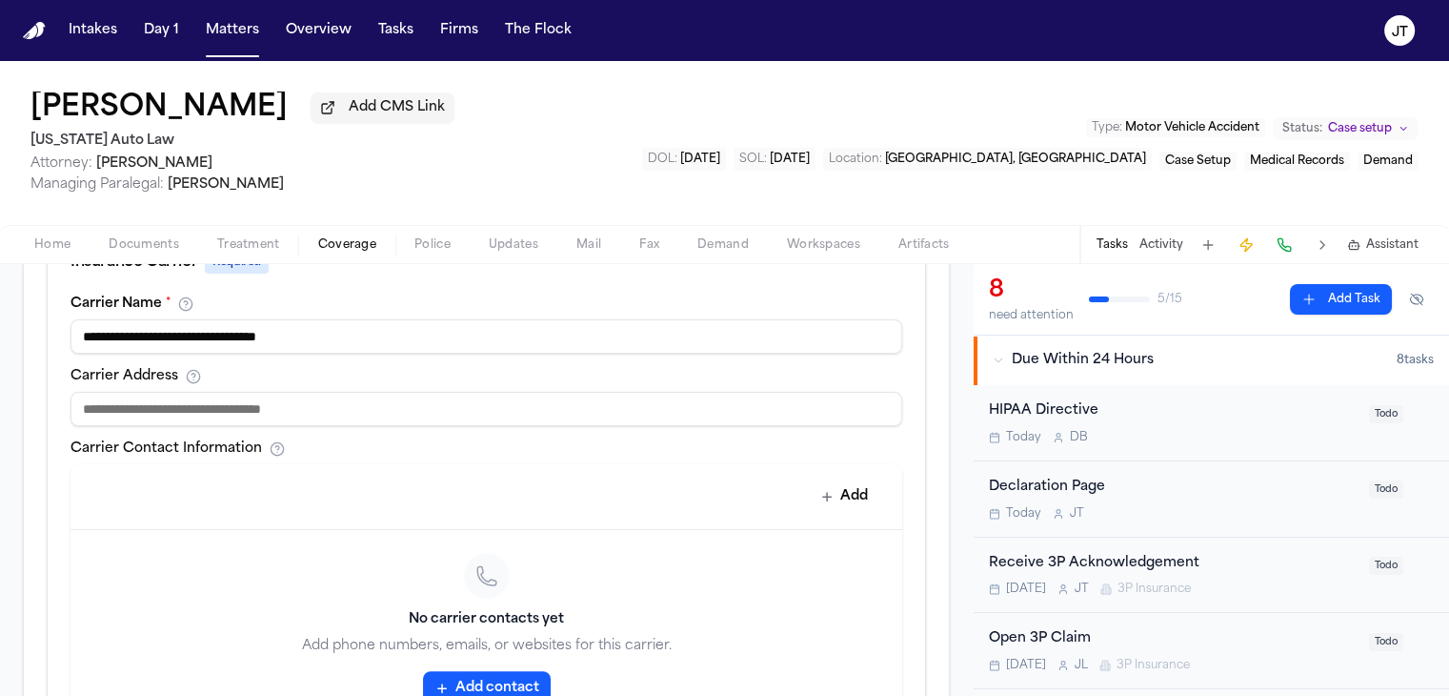
scroll to position [762, 0]
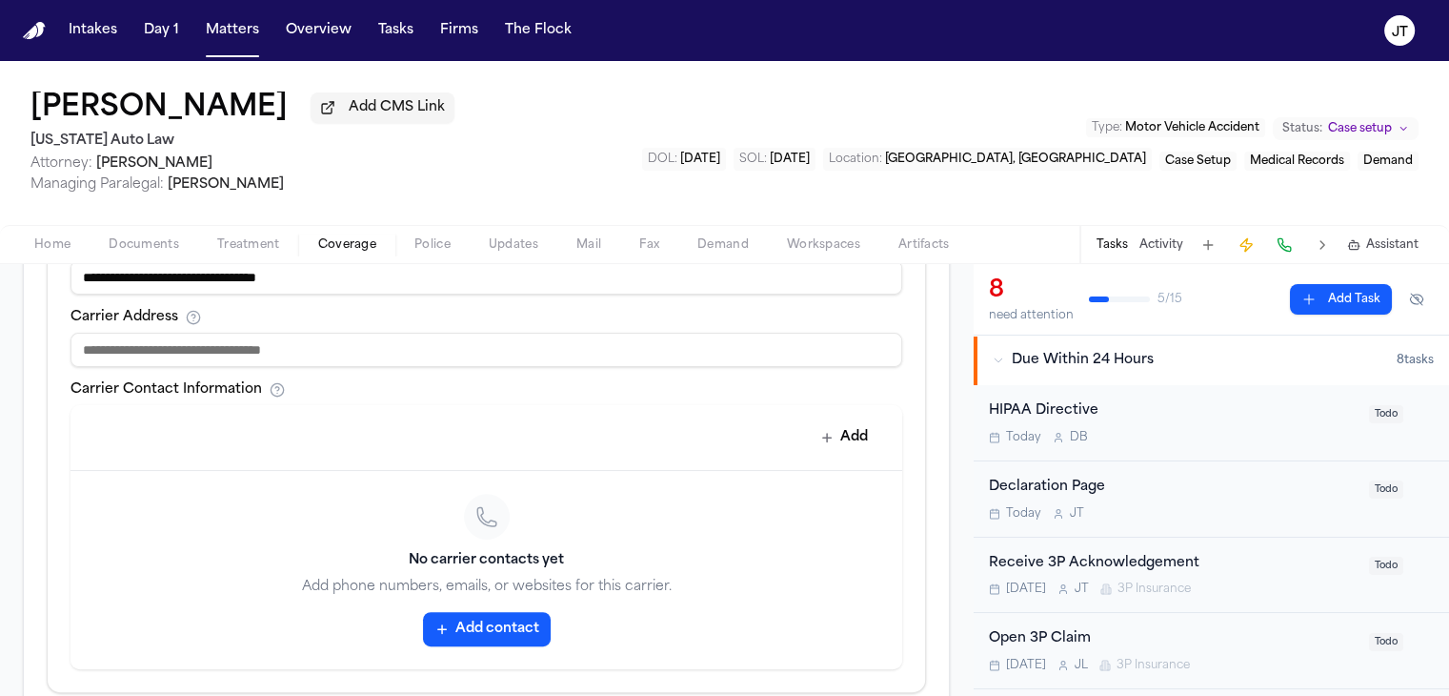
click at [456, 586] on div "No carrier contacts yet Add phone numbers, emails, or websites for this carrier…" at bounding box center [487, 570] width 832 height 198
click at [465, 612] on button "Add contact" at bounding box center [487, 629] width 128 height 34
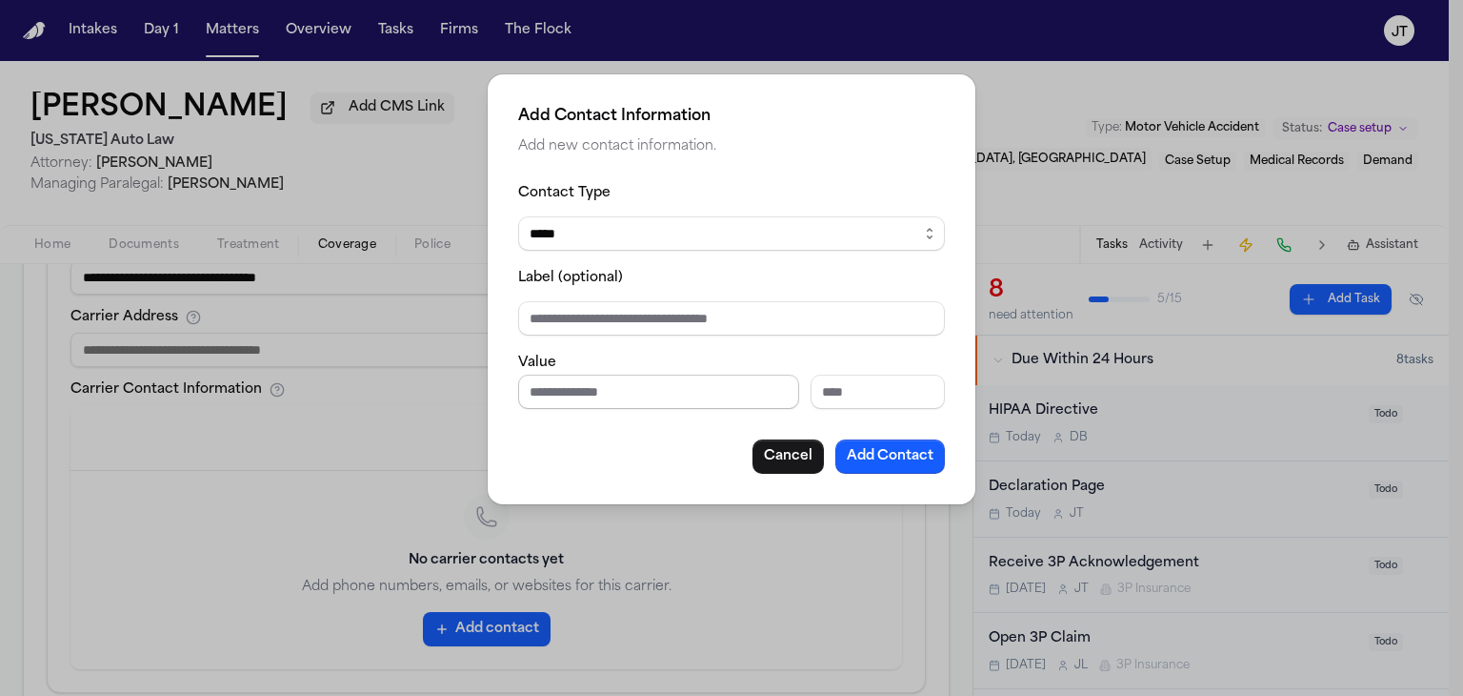
click at [587, 394] on input "Phone number" at bounding box center [658, 391] width 281 height 34
type input "**********"
click at [901, 454] on button "Add Contact" at bounding box center [891, 456] width 110 height 34
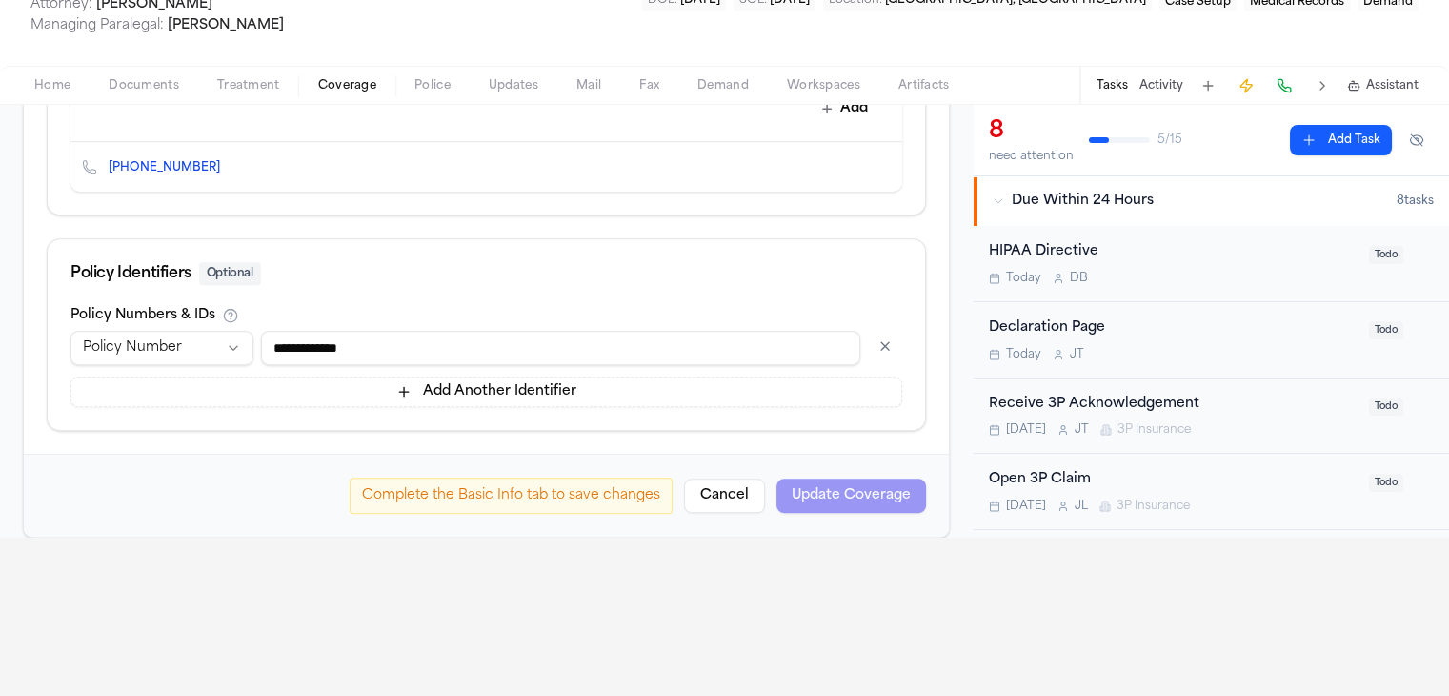
scroll to position [191, 0]
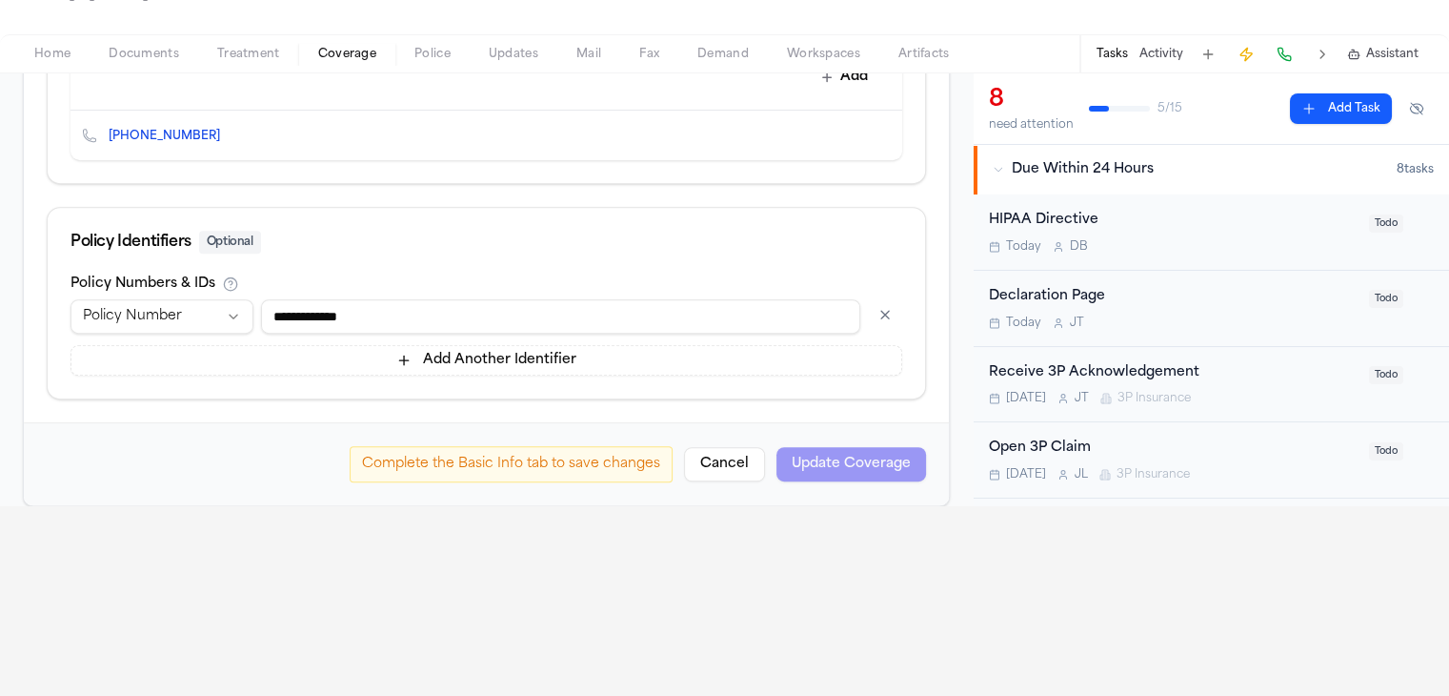
click at [823, 446] on div "Complete the Basic Info tab to save changes Cancel Update Coverage" at bounding box center [638, 464] width 576 height 36
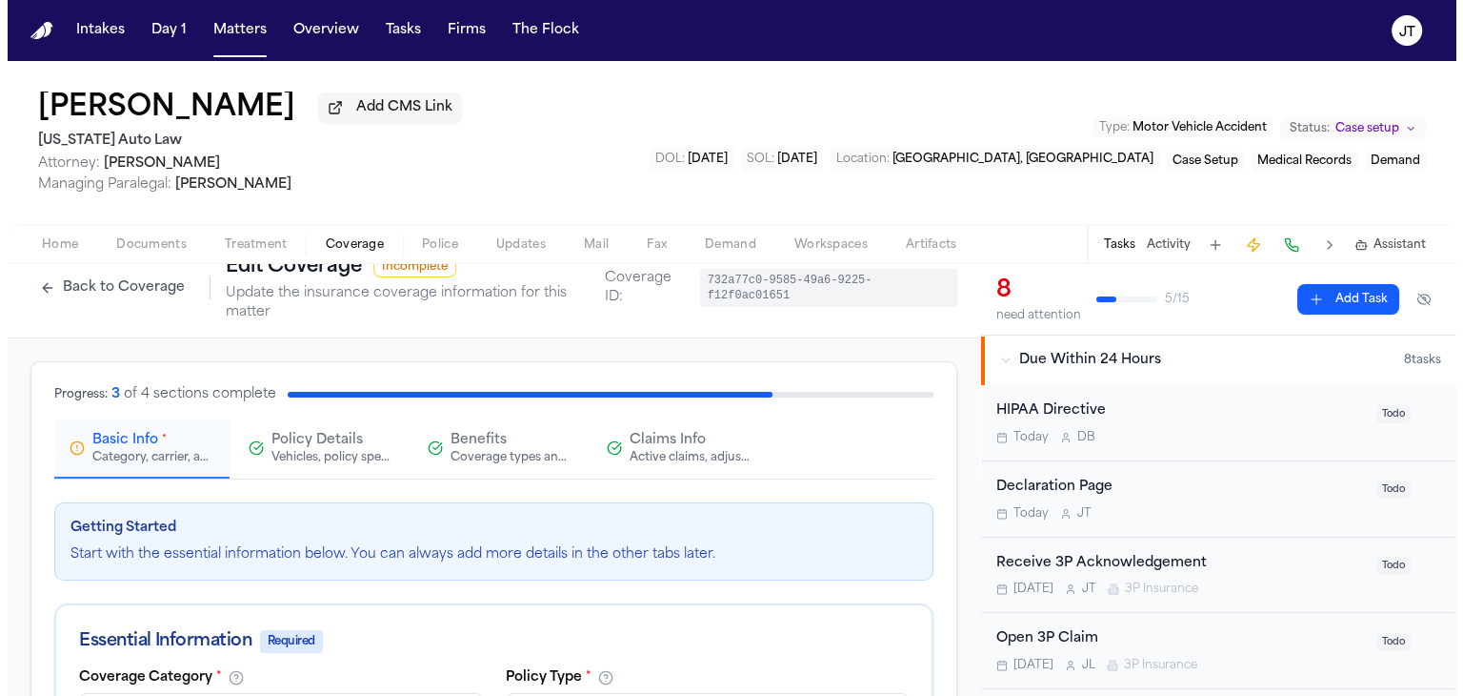
scroll to position [0, 0]
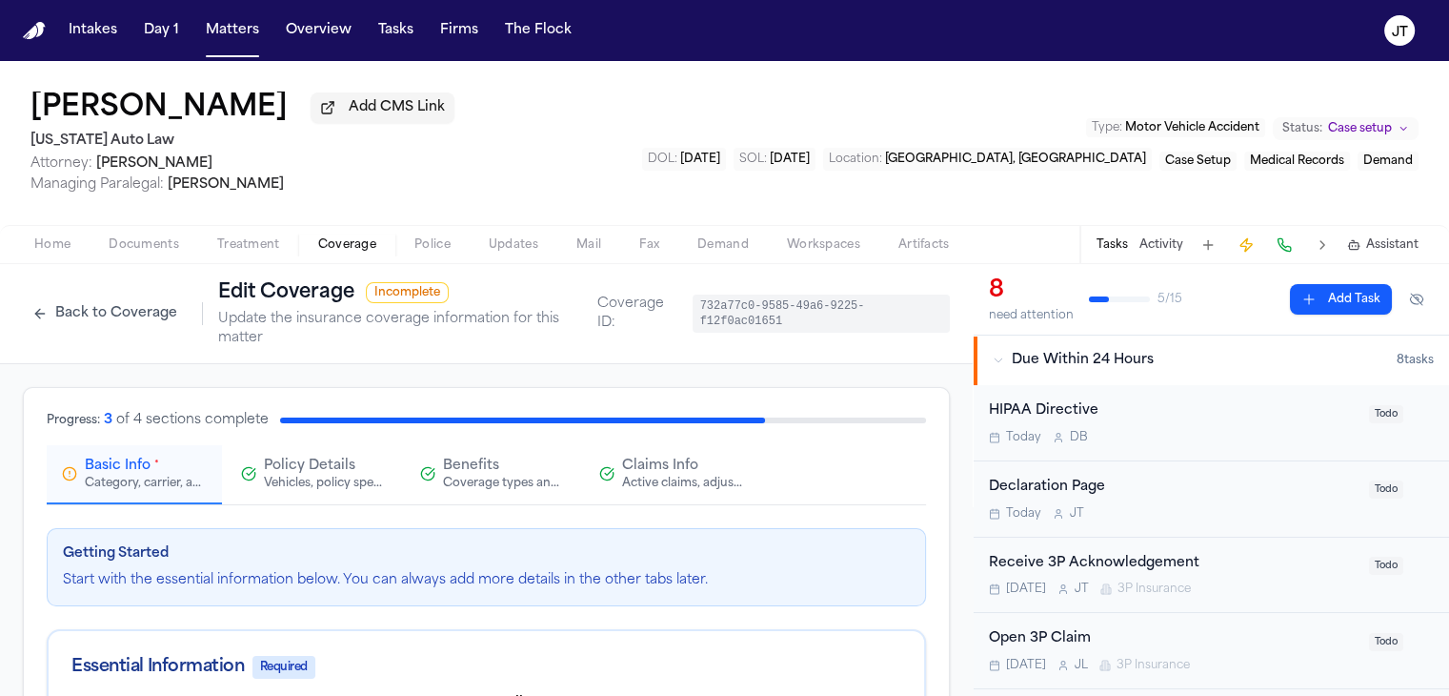
click at [277, 456] on span "Policy Details" at bounding box center [309, 465] width 91 height 19
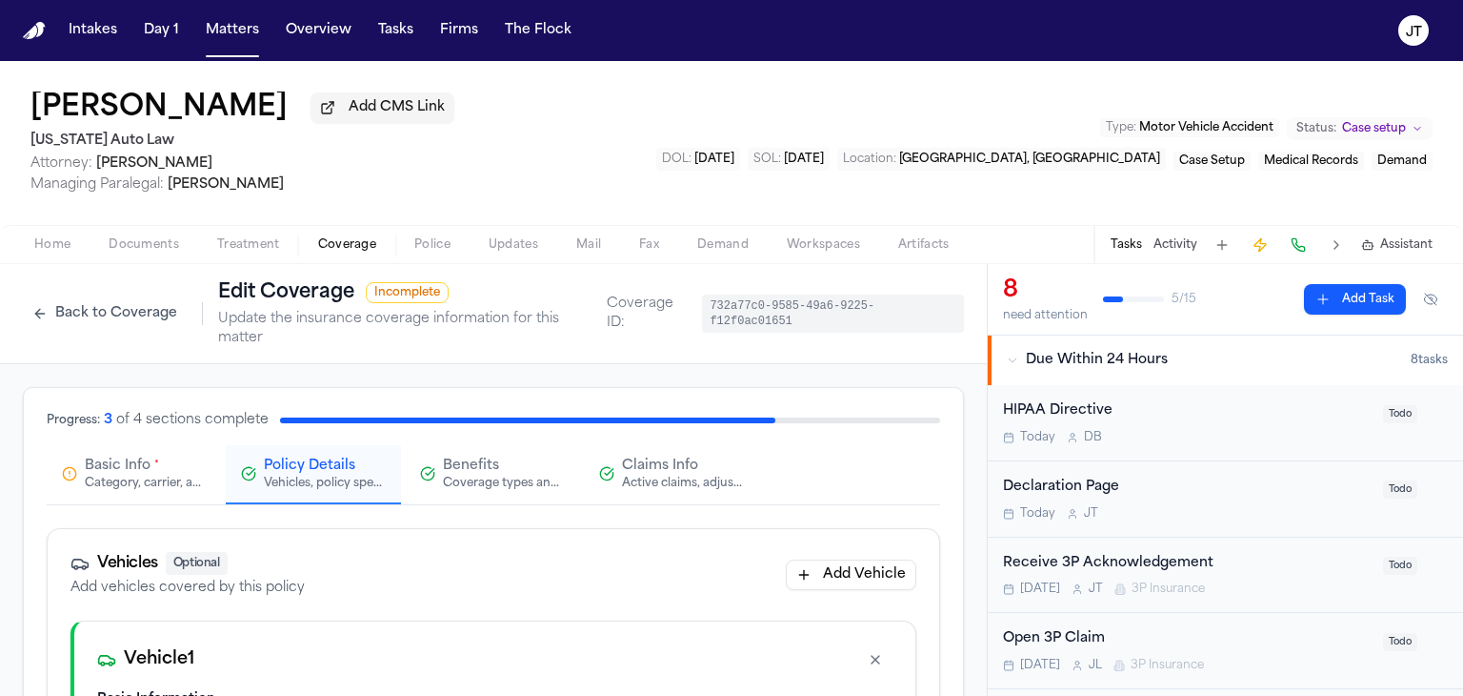
click at [149, 456] on span "Basic Info" at bounding box center [118, 465] width 66 height 19
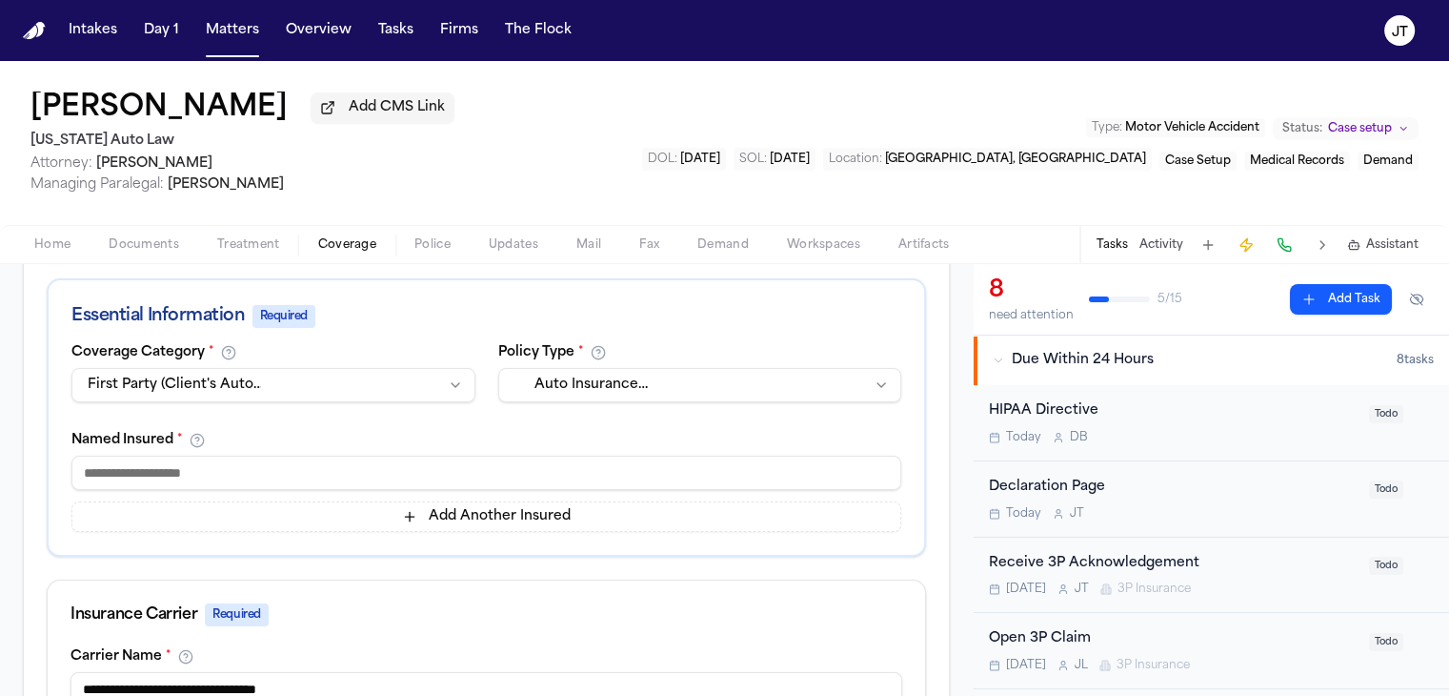
scroll to position [381, 0]
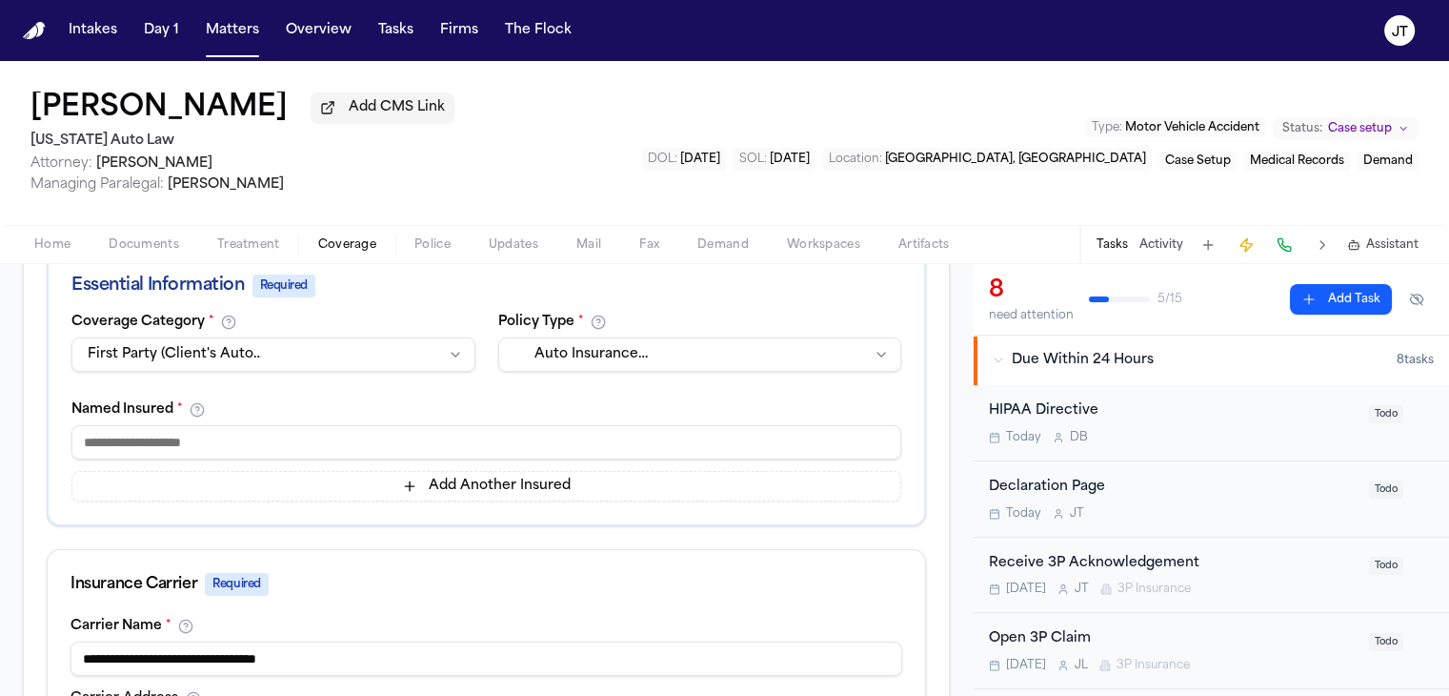
click at [263, 425] on input at bounding box center [486, 442] width 830 height 34
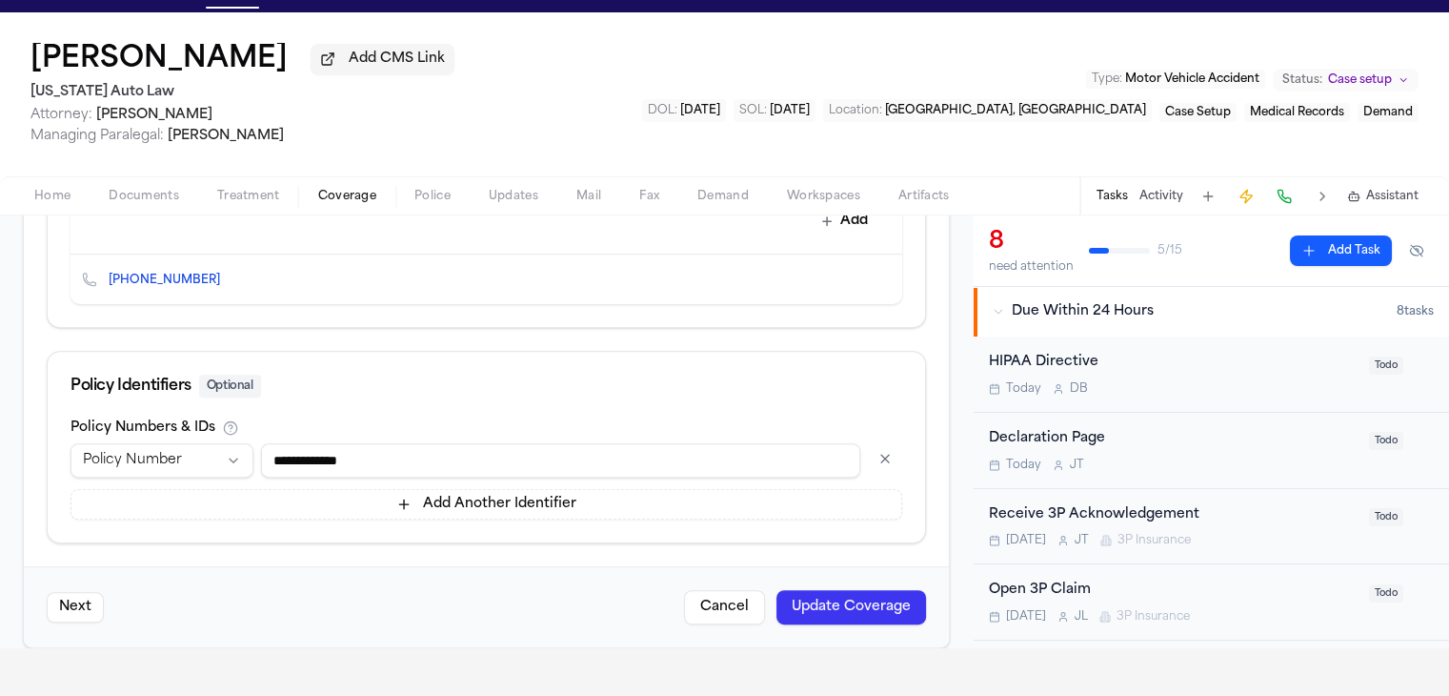
scroll to position [95, 0]
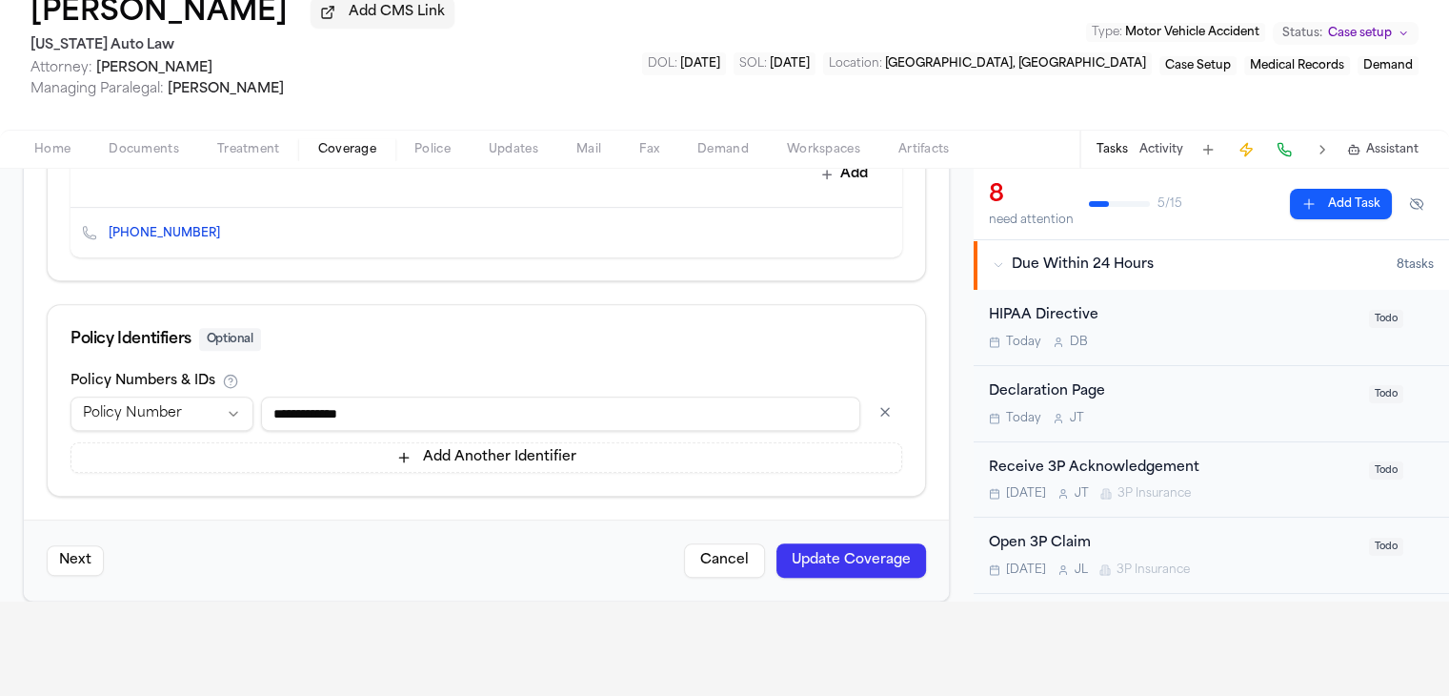
type input "**********"
click at [836, 543] on button "Update Coverage" at bounding box center [851, 560] width 150 height 34
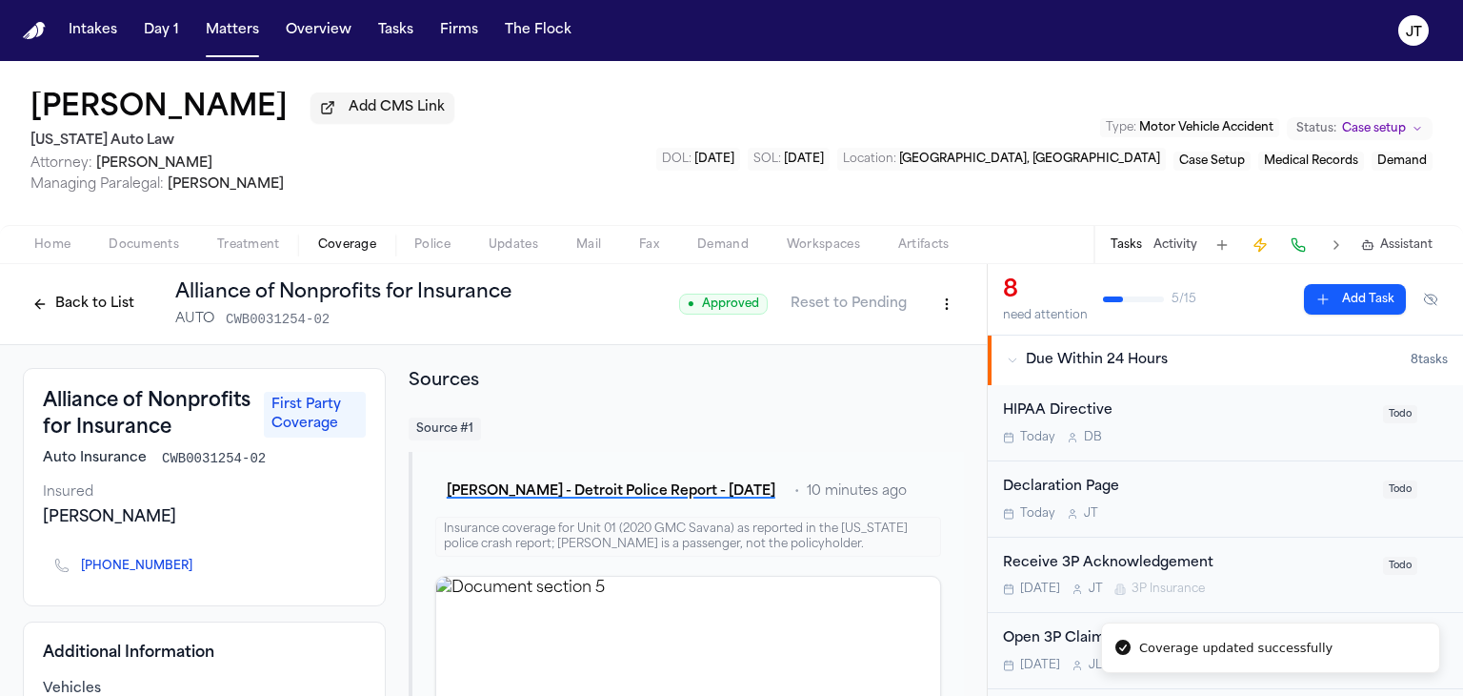
click at [342, 245] on span "Coverage" at bounding box center [347, 244] width 58 height 15
click at [103, 295] on button "Back to List" at bounding box center [83, 304] width 121 height 30
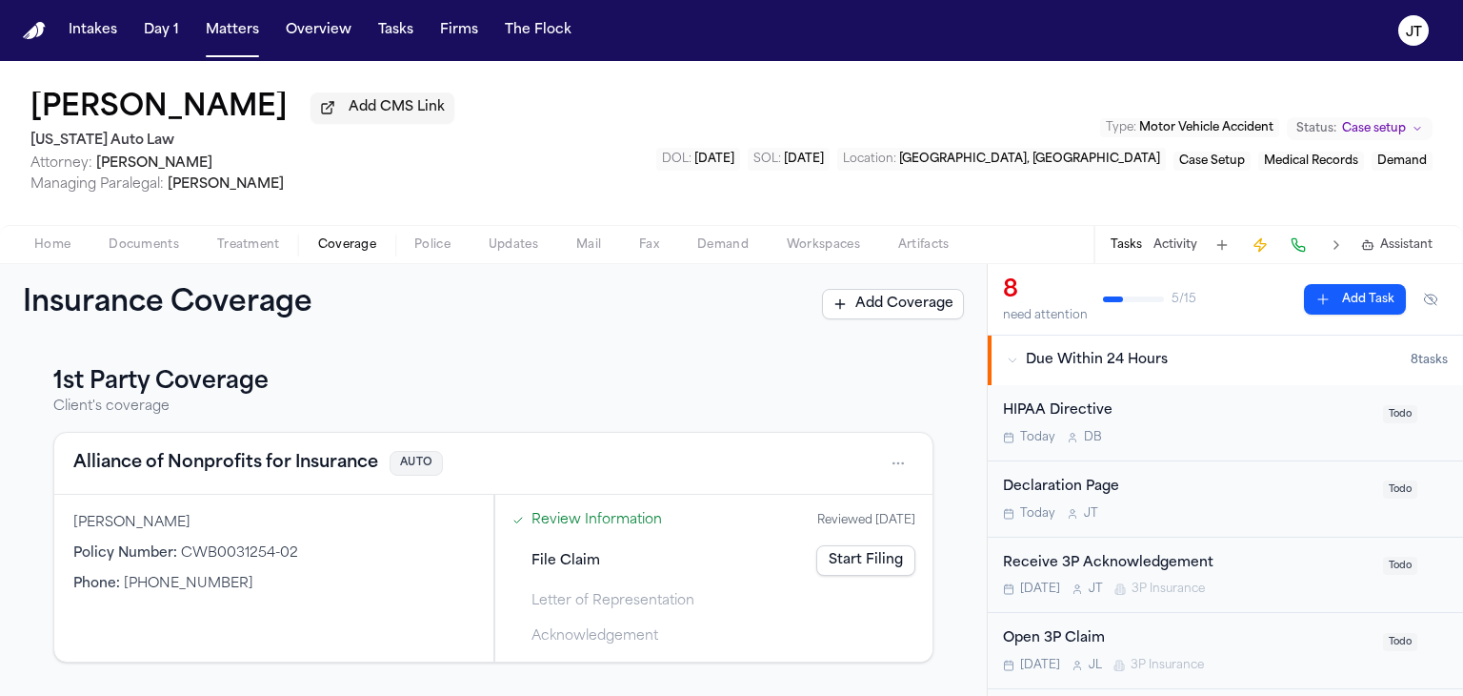
click at [835, 557] on link "Start Filing" at bounding box center [865, 560] width 99 height 30
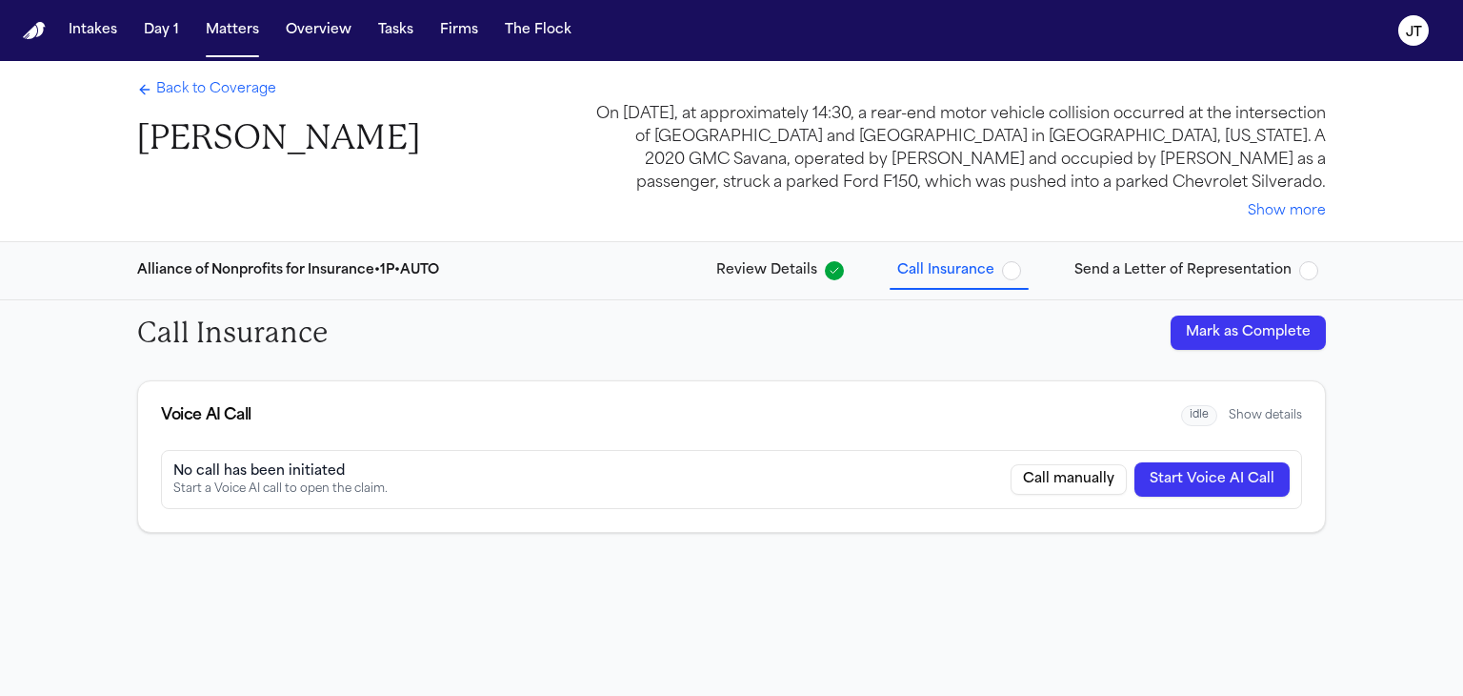
click at [1213, 507] on div "No call has been initiated Start a Voice AI call to open the claim. Call manual…" at bounding box center [731, 479] width 1141 height 59
click at [1210, 491] on button "Start Voice AI Call" at bounding box center [1212, 479] width 155 height 34
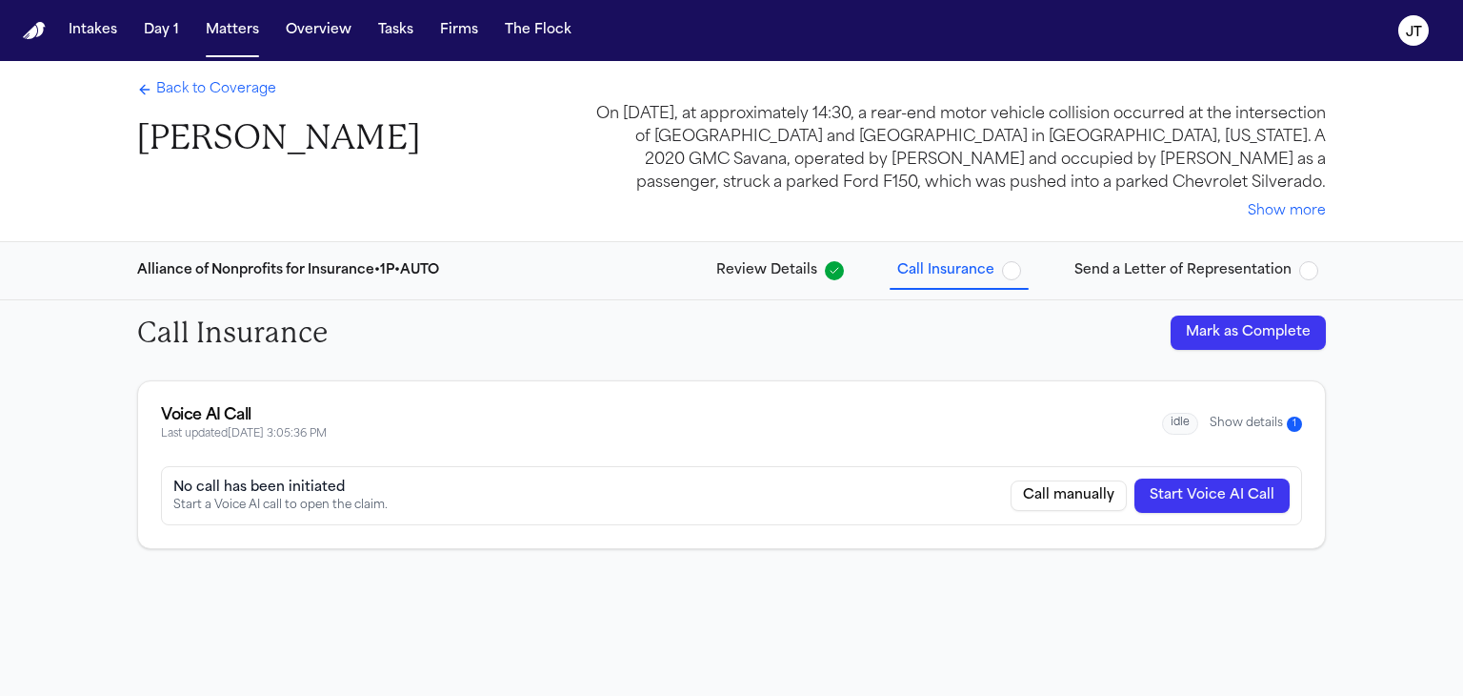
click at [1254, 425] on button "Show details 1" at bounding box center [1256, 423] width 92 height 16
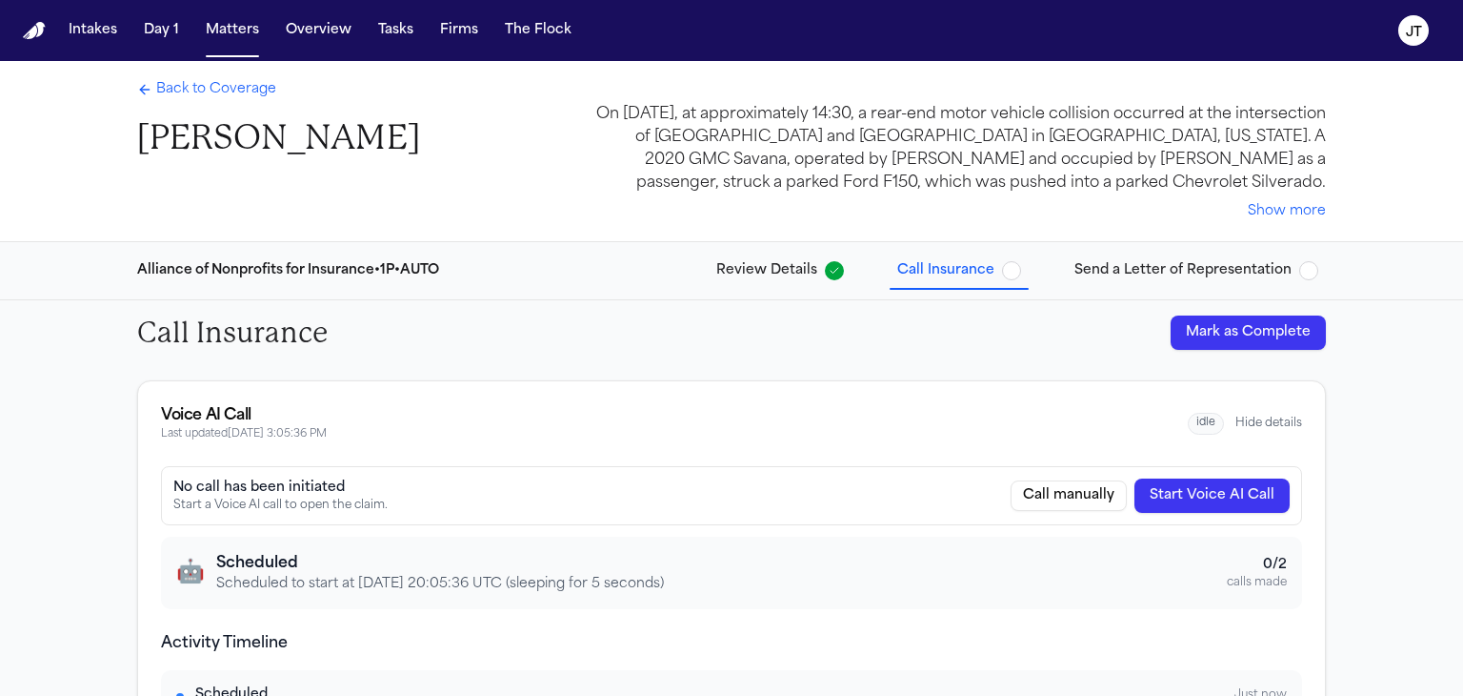
click at [233, 87] on span "Back to Coverage" at bounding box center [216, 89] width 120 height 19
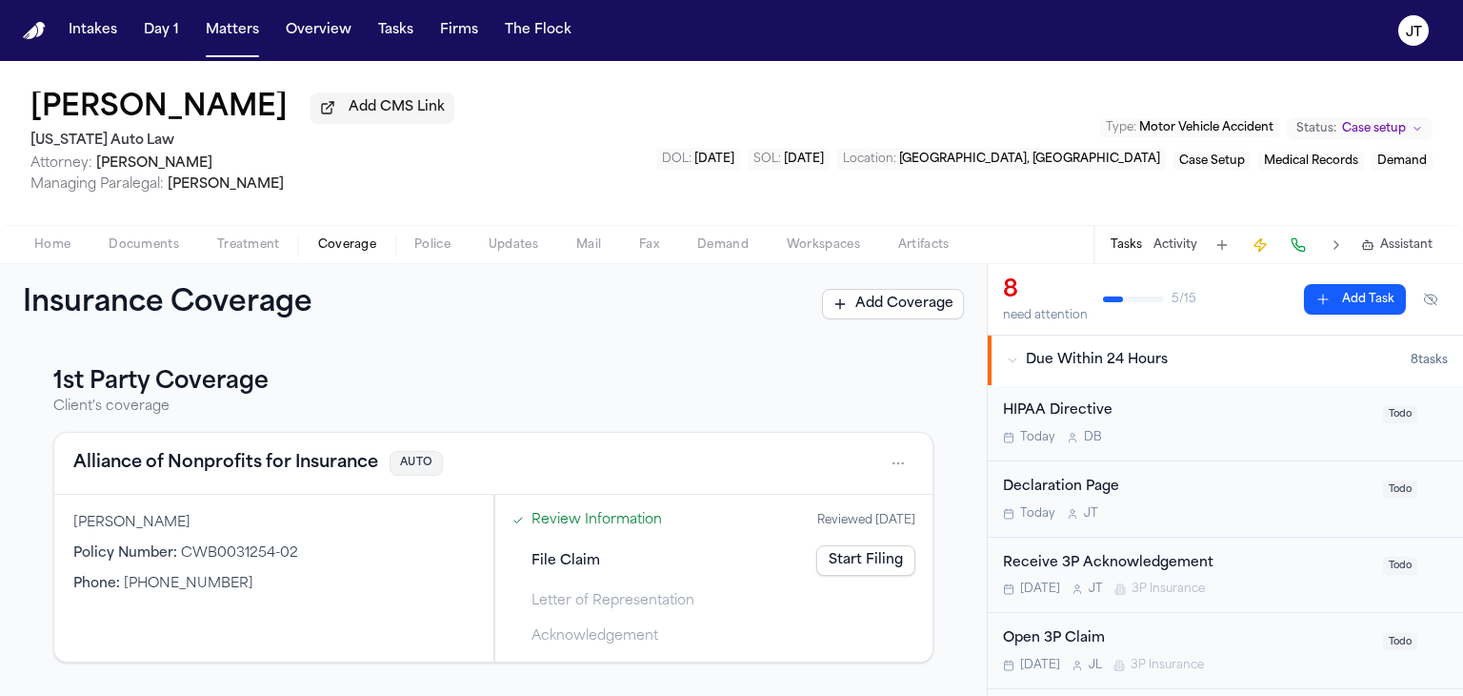
click at [344, 247] on span "Coverage" at bounding box center [347, 244] width 58 height 15
click at [854, 562] on link "Start Filing" at bounding box center [865, 560] width 99 height 30
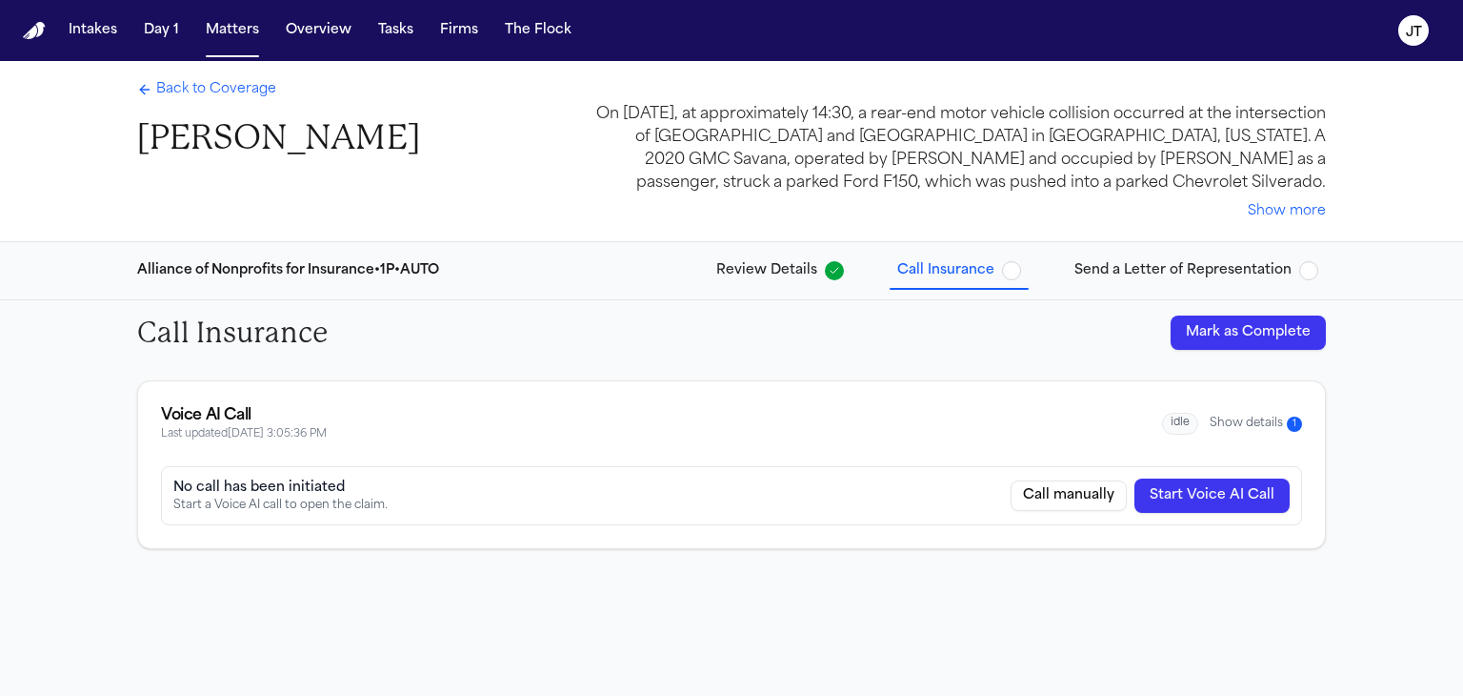
click at [1251, 420] on button "Show details 1" at bounding box center [1256, 423] width 92 height 16
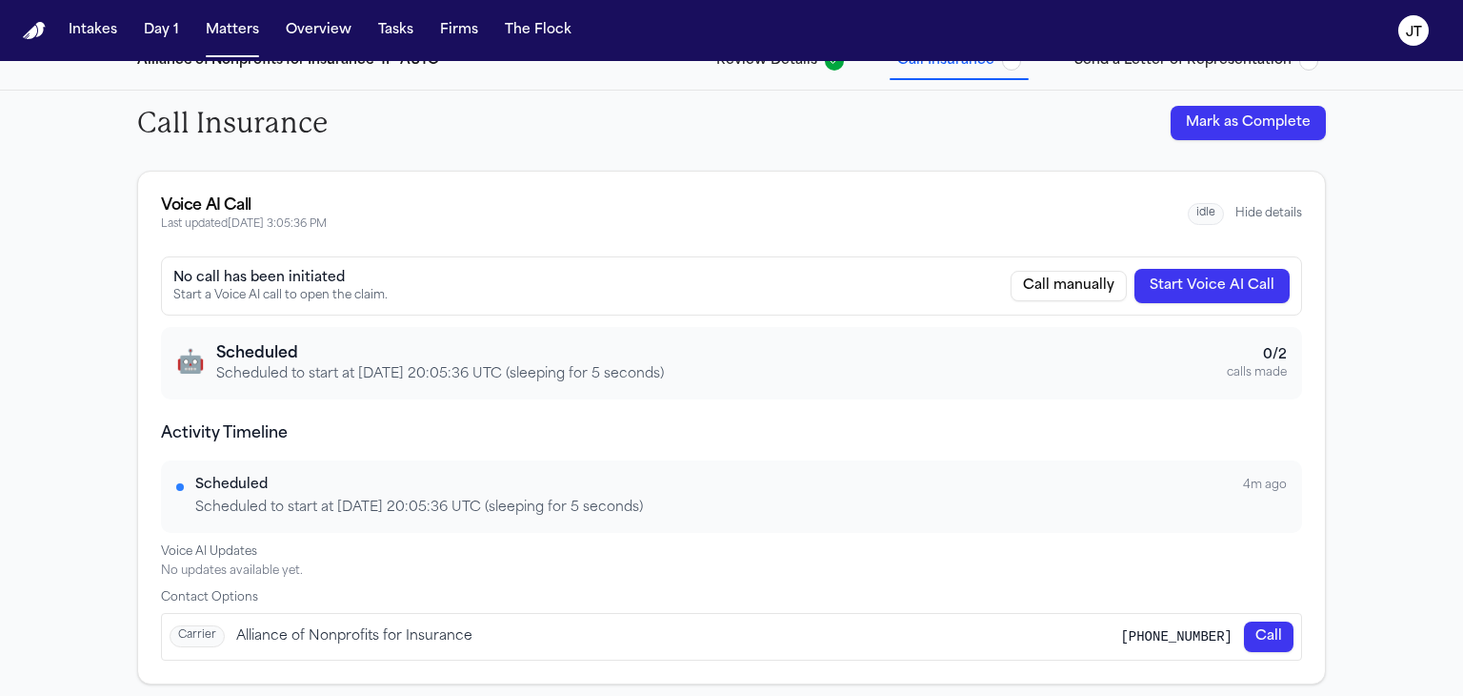
scroll to position [212, 0]
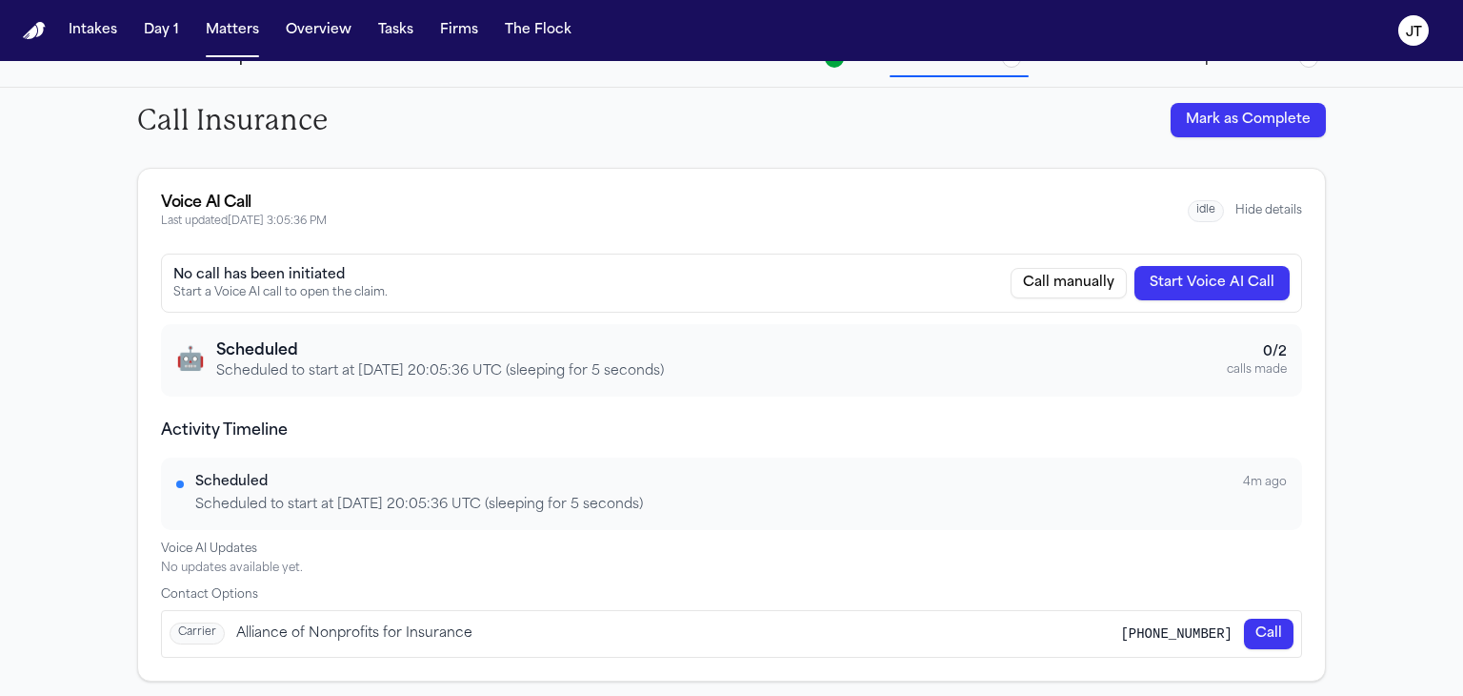
click at [1204, 215] on span "idle" at bounding box center [1206, 211] width 36 height 22
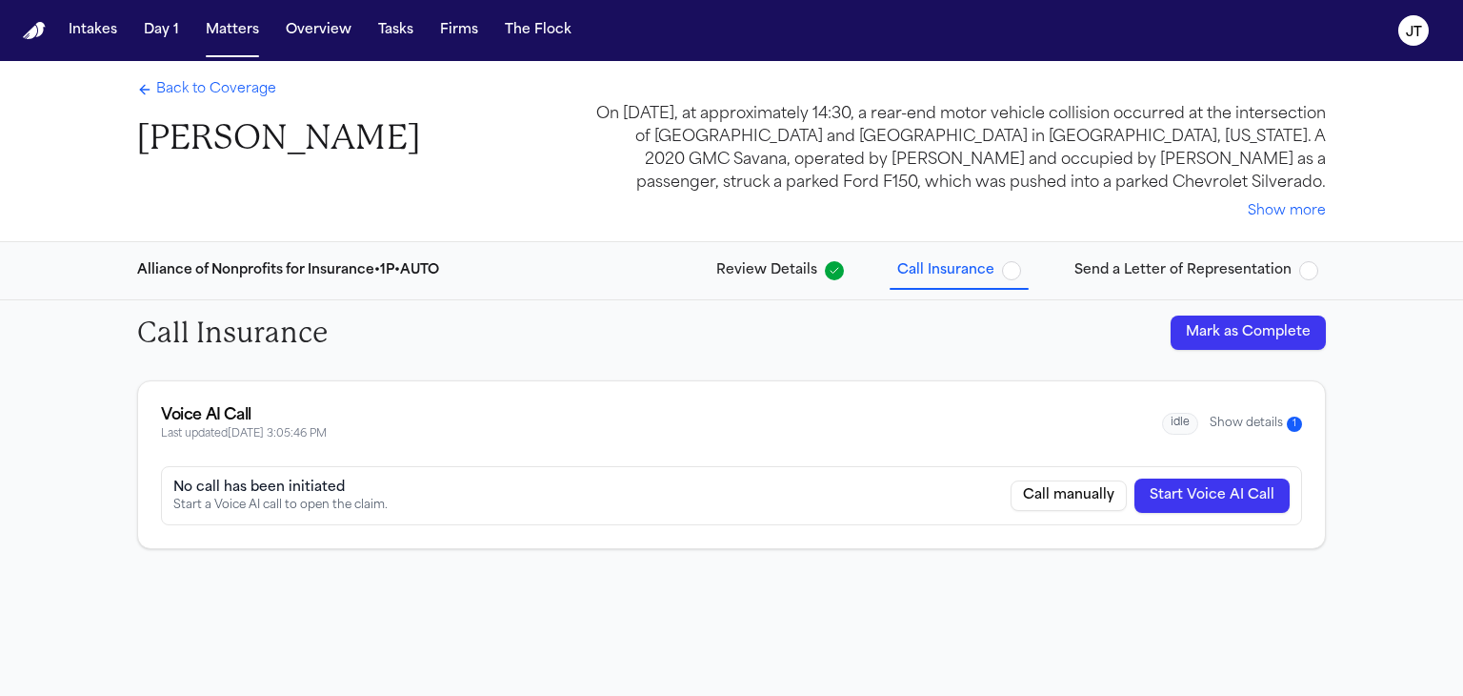
click at [1250, 416] on button "Show details 1" at bounding box center [1256, 423] width 92 height 16
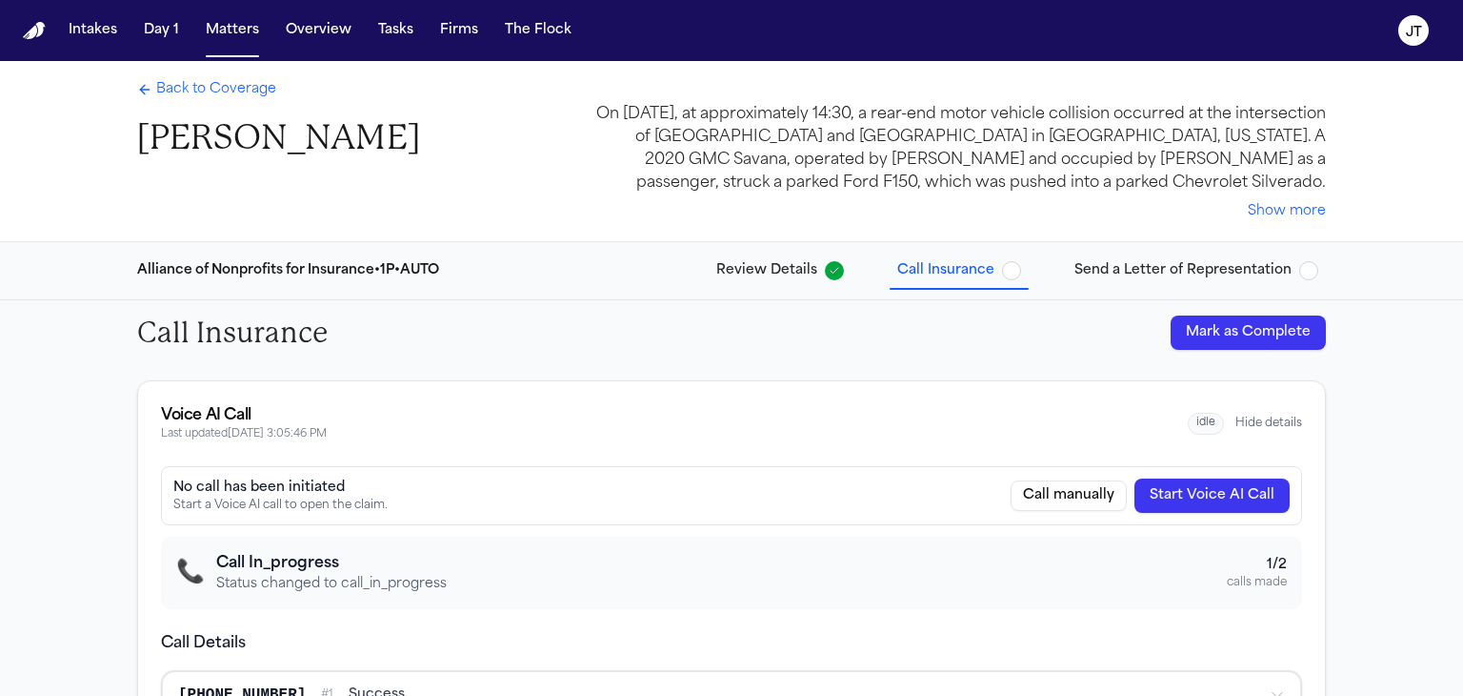
click at [231, 90] on span "Back to Coverage" at bounding box center [216, 89] width 120 height 19
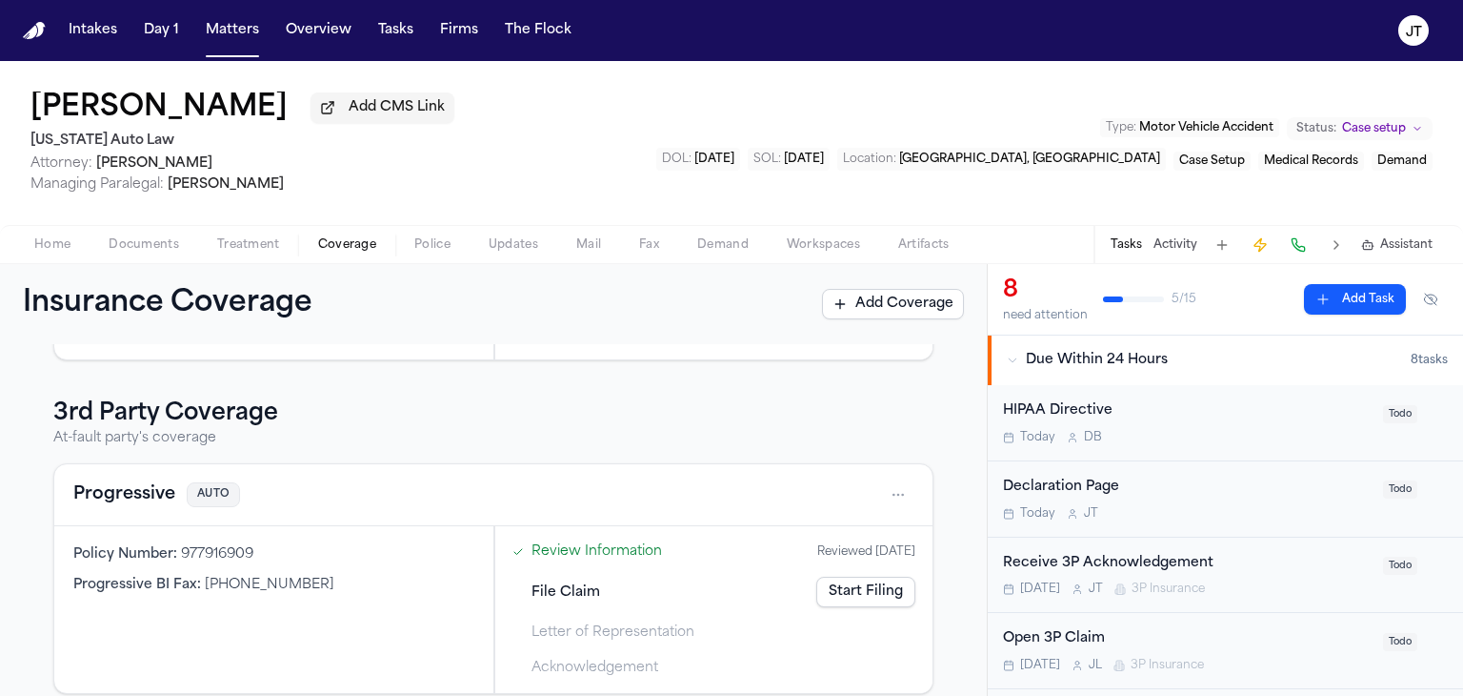
scroll to position [321, 0]
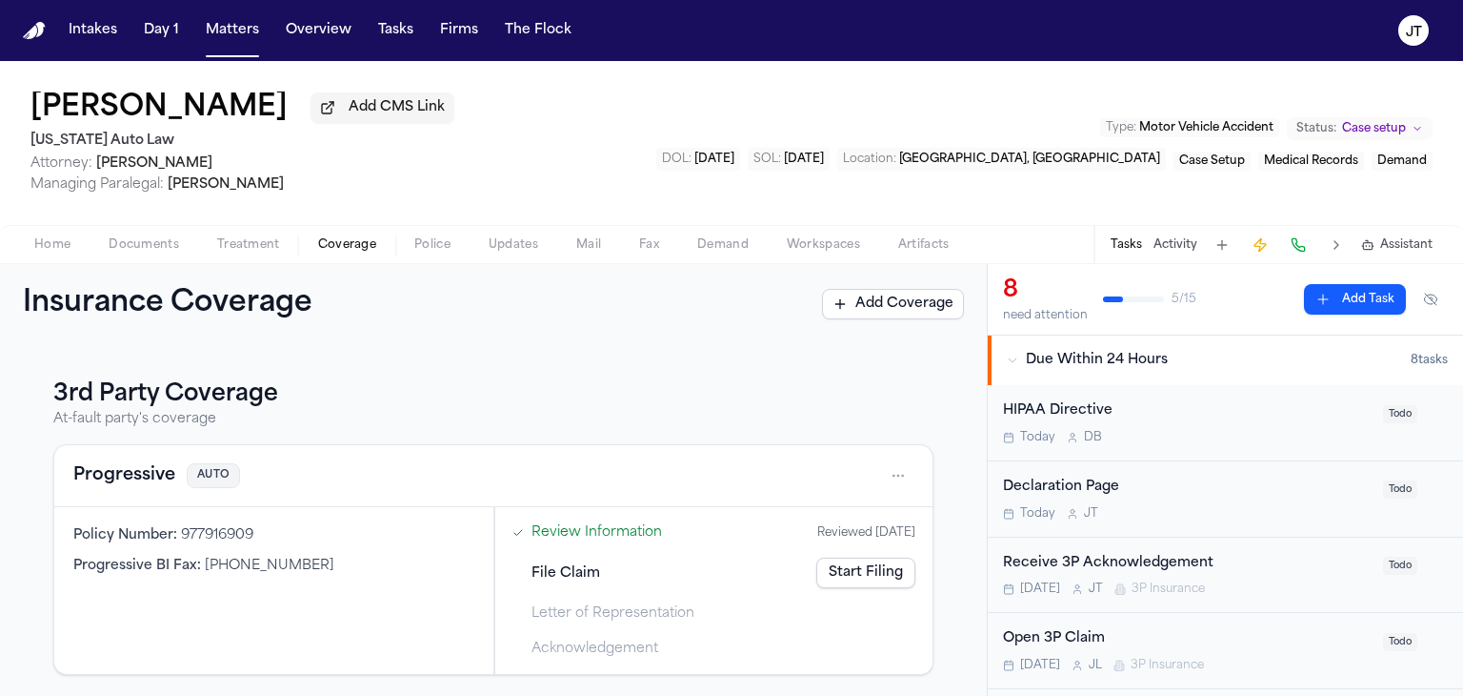
click at [838, 582] on link "Start Filing" at bounding box center [865, 572] width 99 height 30
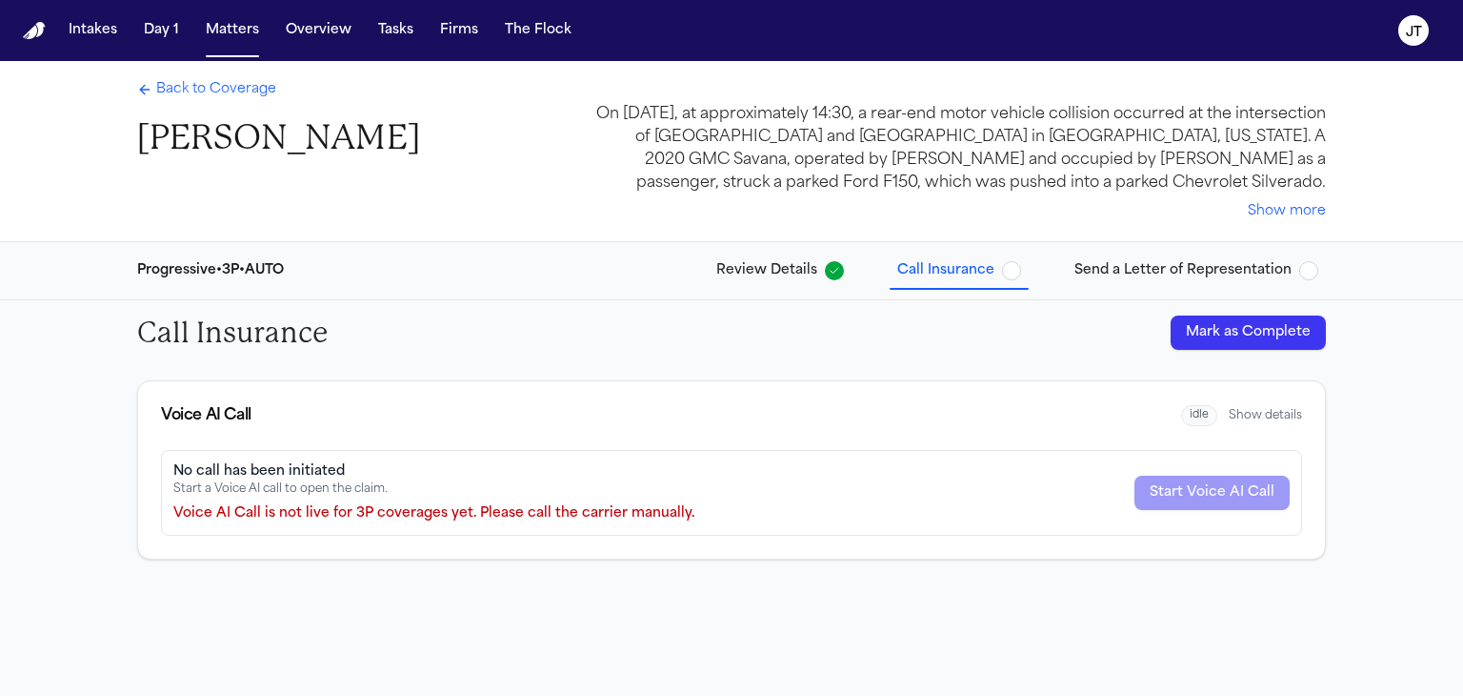
click at [206, 89] on span "Back to Coverage" at bounding box center [216, 89] width 120 height 19
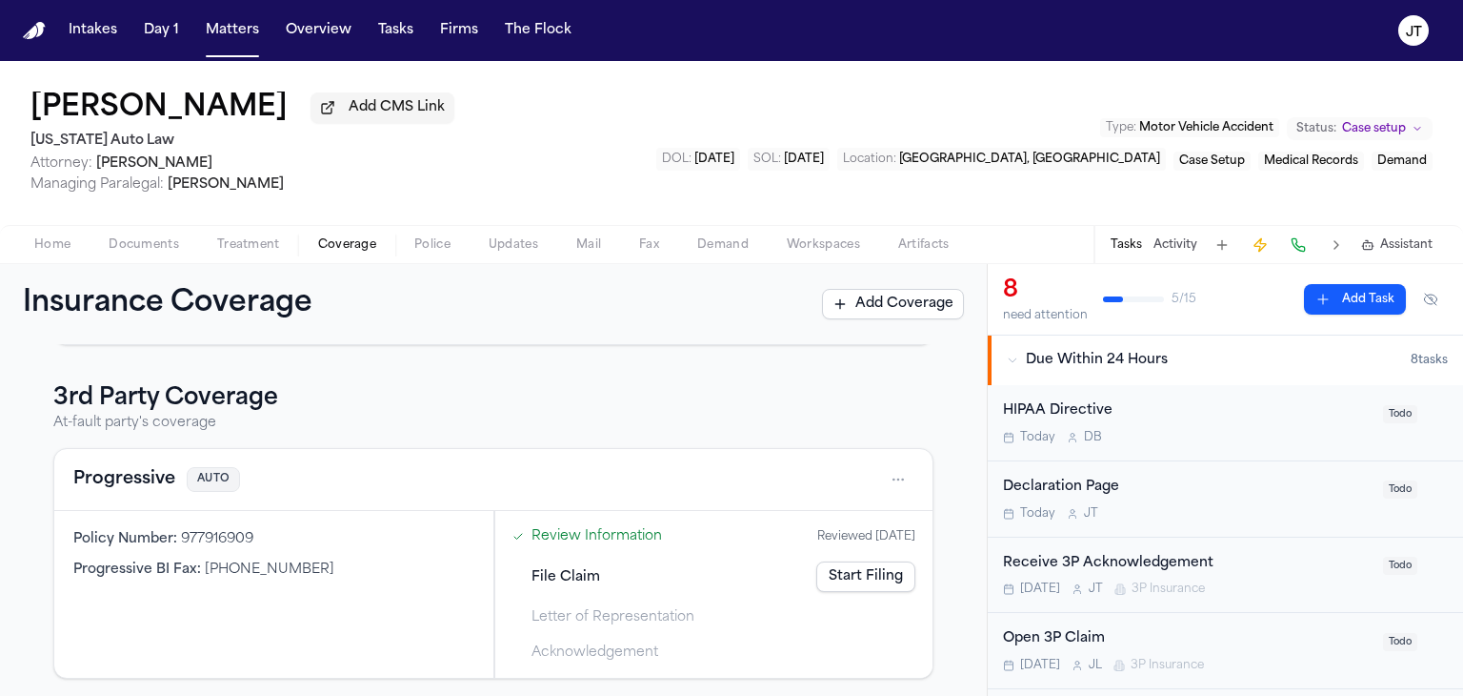
scroll to position [321, 0]
click at [884, 474] on html "Intakes Day 1 Matters Overview Tasks Firms The Flock JT Colleen White Add CMS L…" at bounding box center [731, 348] width 1463 height 696
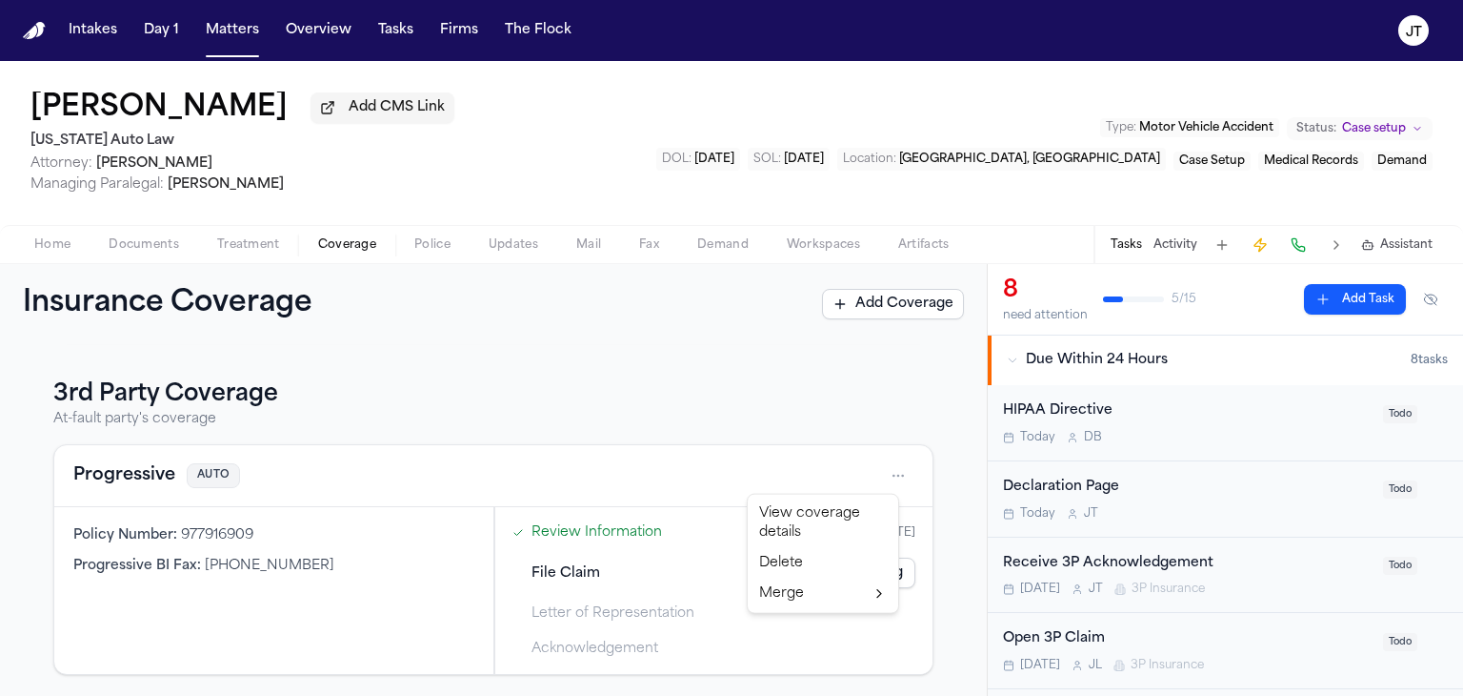
click at [819, 510] on div "View coverage details" at bounding box center [823, 523] width 143 height 50
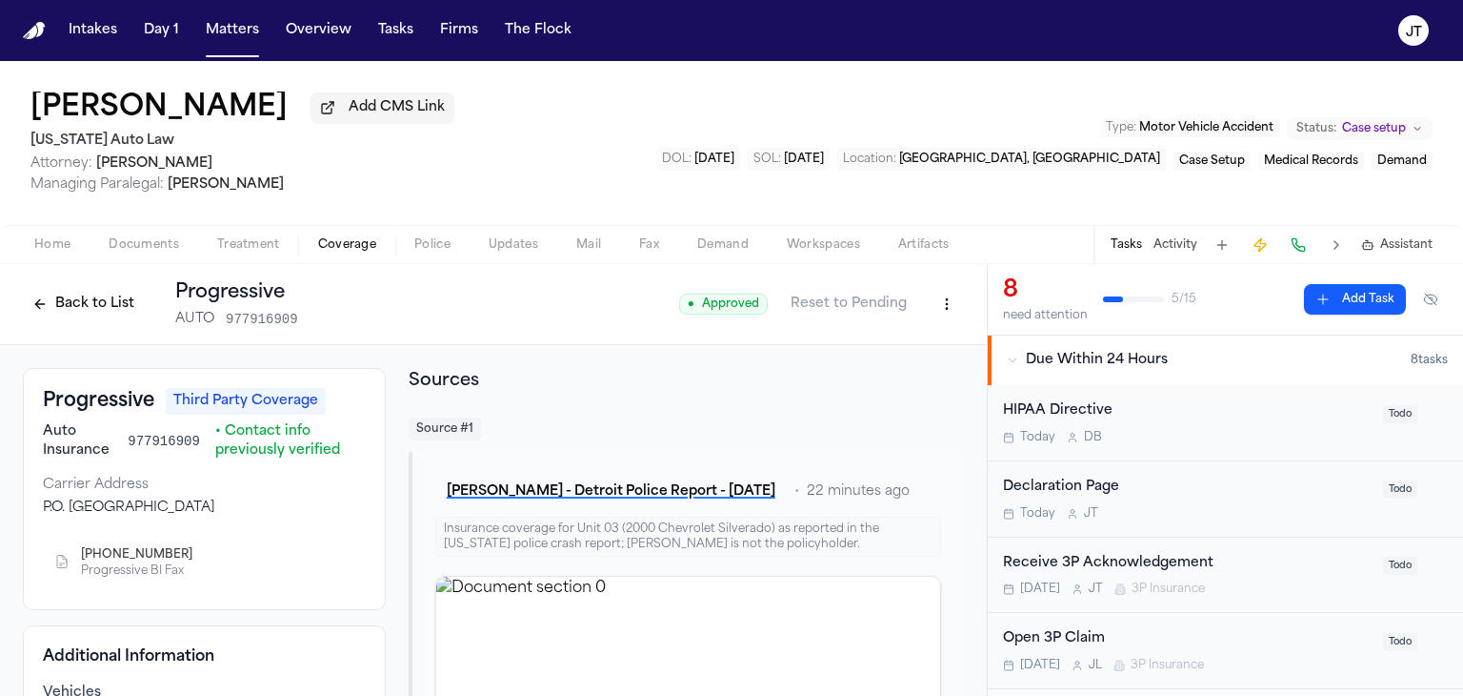
click at [1296, 237] on button at bounding box center [1298, 245] width 27 height 27
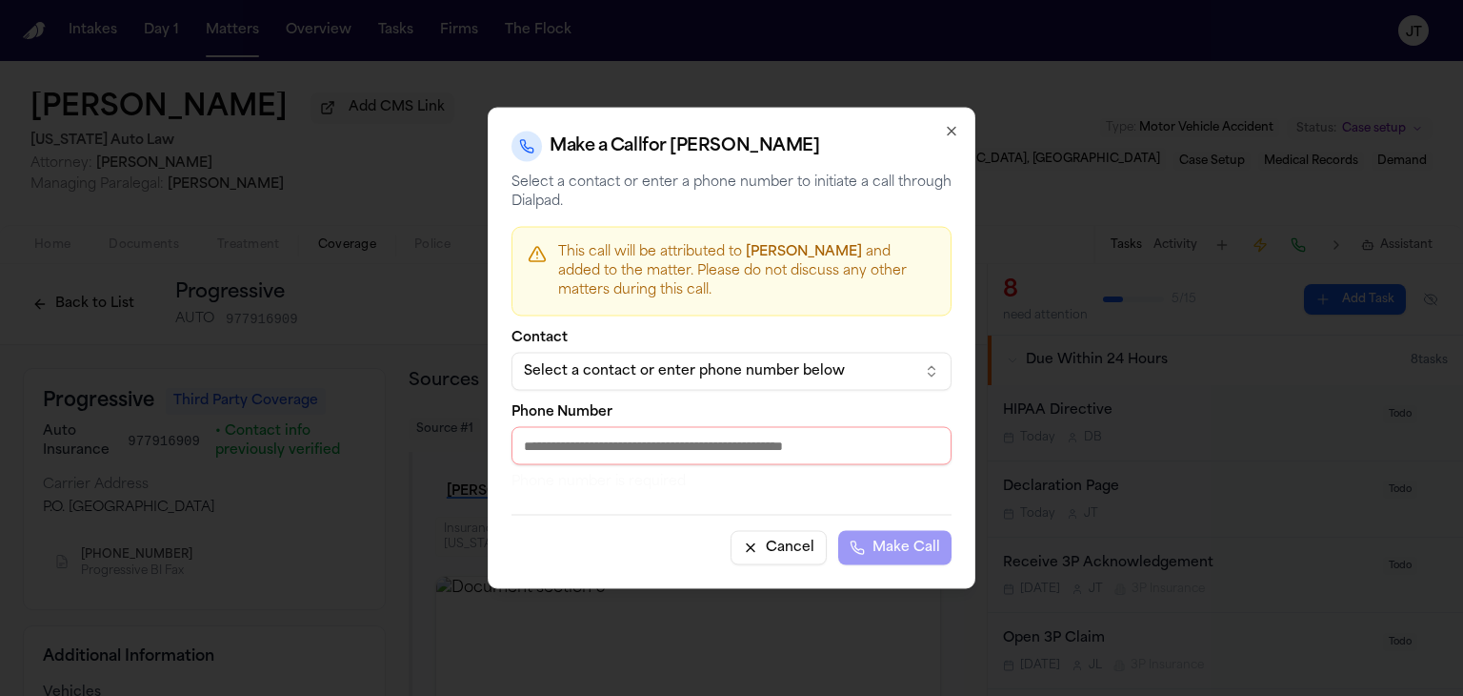
click at [671, 382] on button "Select a contact or enter phone number below" at bounding box center [732, 372] width 440 height 38
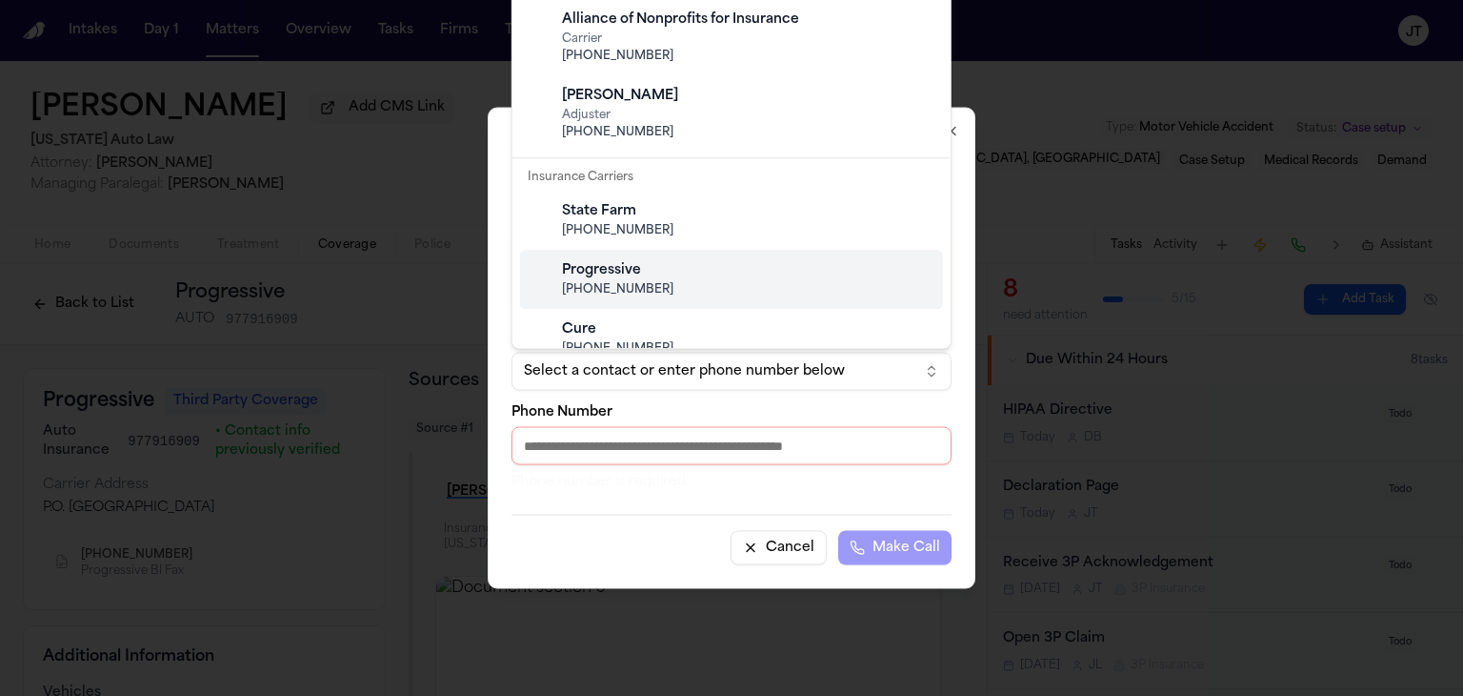
click at [639, 273] on div "Progressive" at bounding box center [747, 270] width 370 height 19
type input "**********"
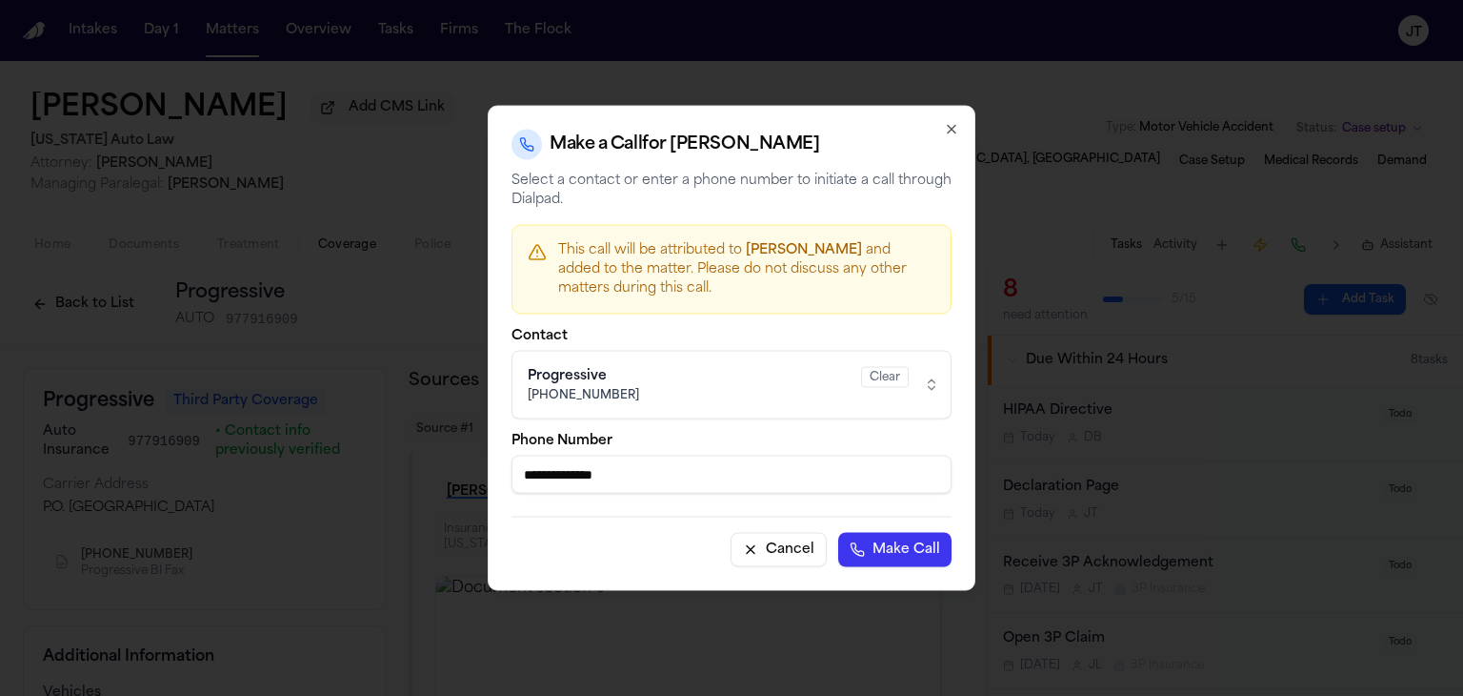
click at [886, 548] on button "Make Call" at bounding box center [894, 550] width 113 height 34
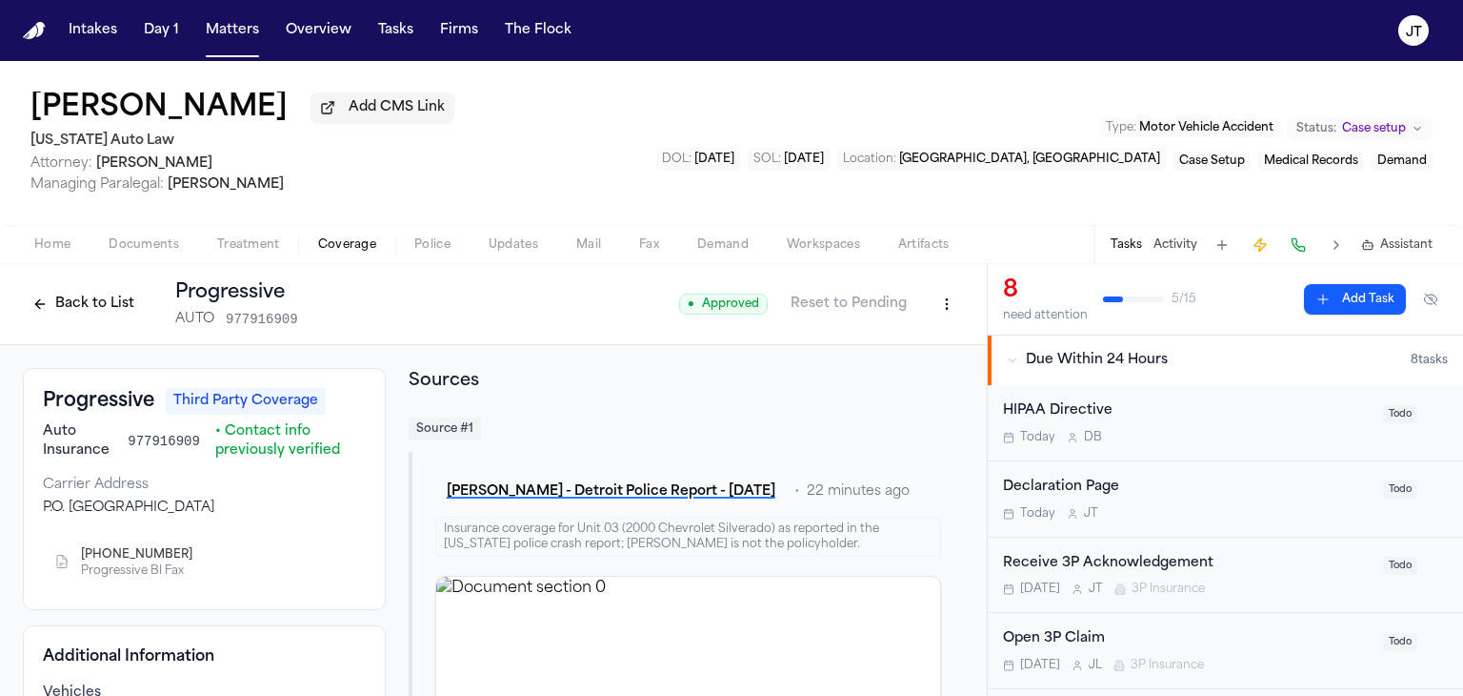
click at [332, 243] on span "Coverage" at bounding box center [347, 244] width 58 height 15
click at [71, 300] on button "Back to List" at bounding box center [83, 304] width 121 height 30
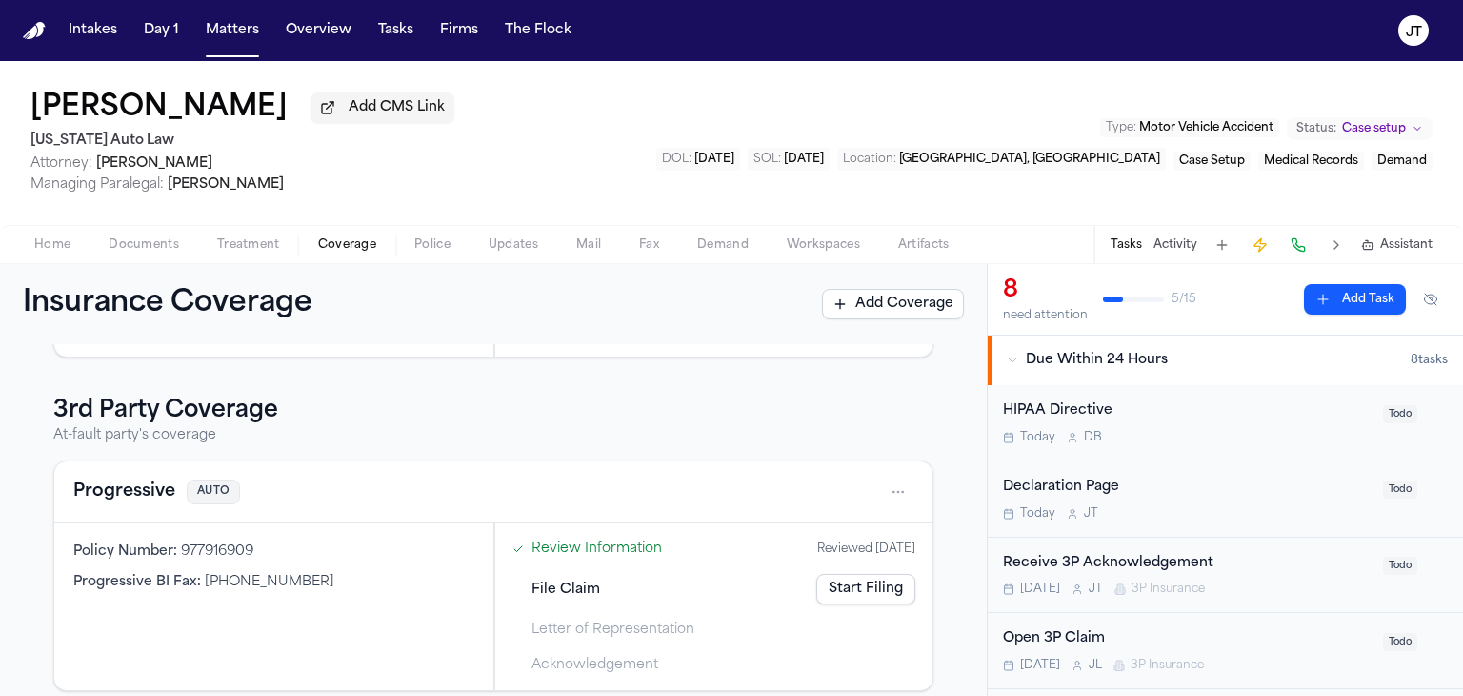
scroll to position [321, 0]
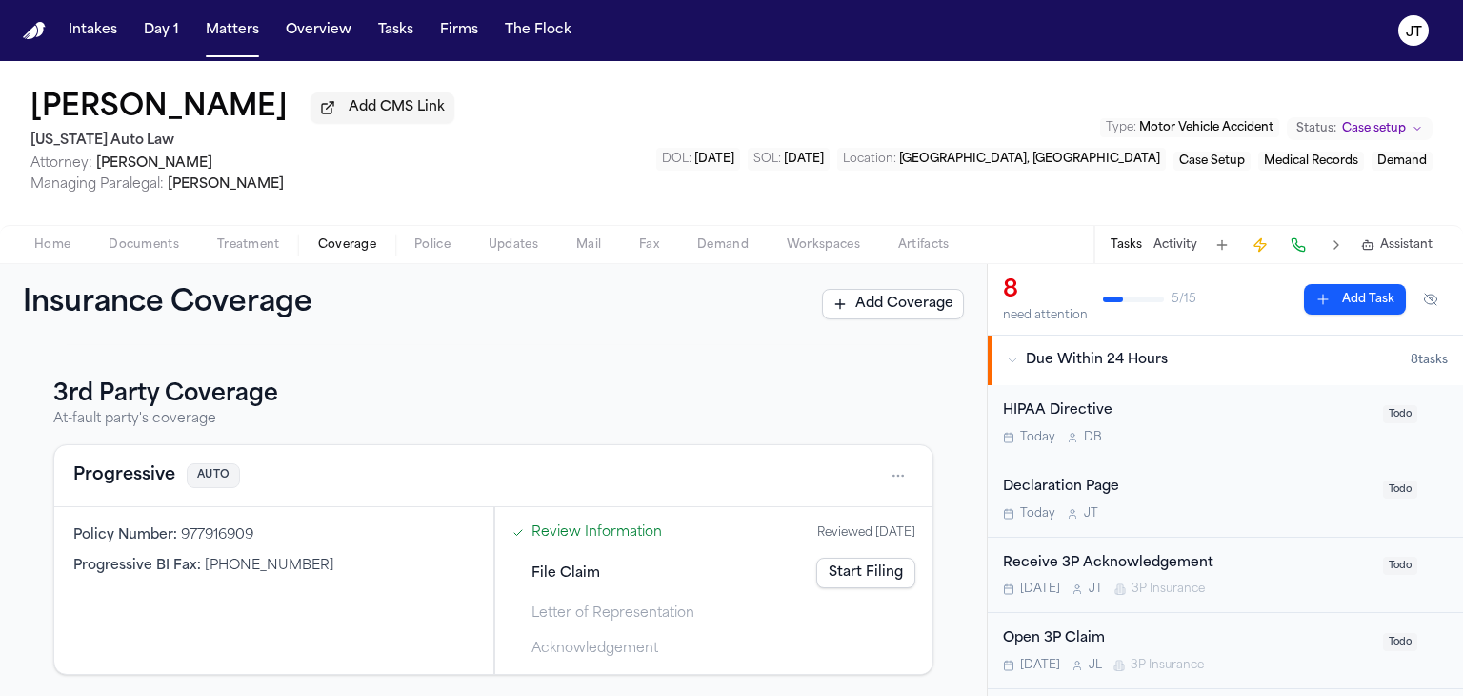
click at [46, 237] on span "Home" at bounding box center [52, 244] width 36 height 15
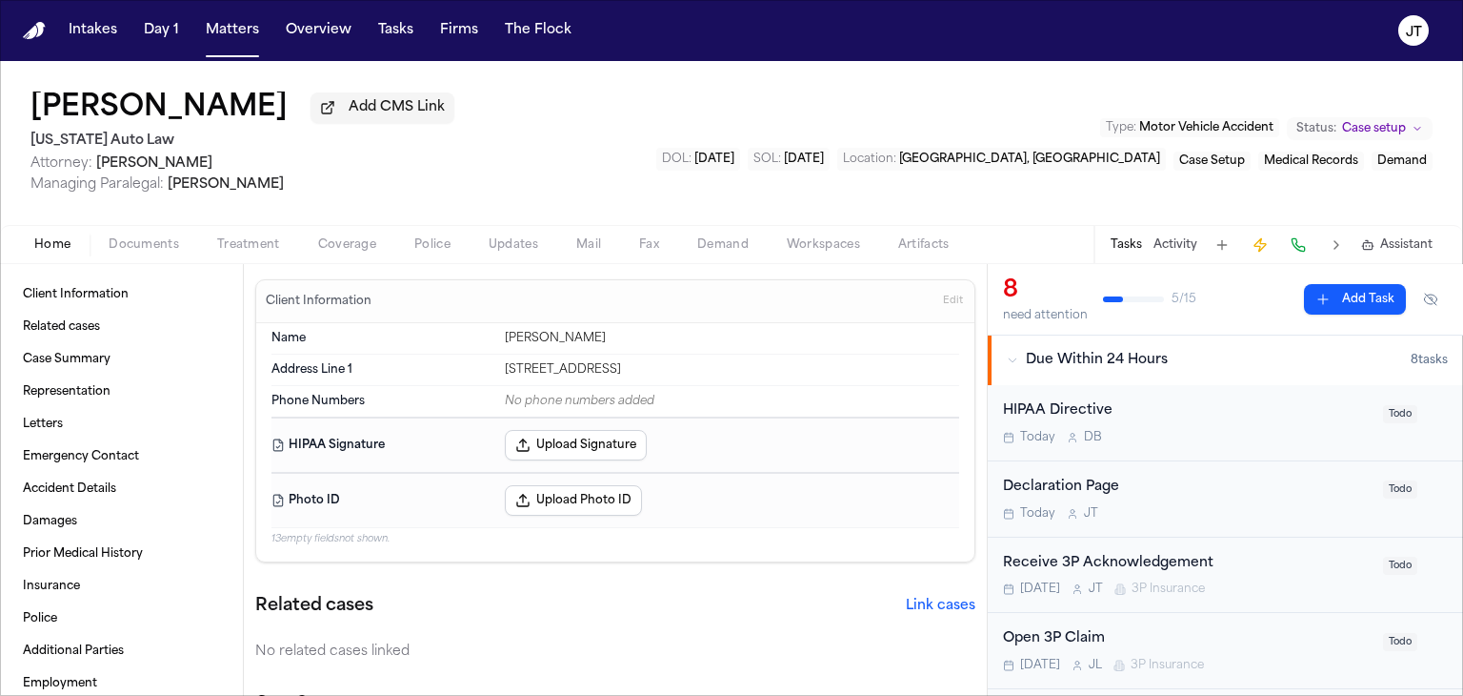
click at [142, 239] on span "Documents" at bounding box center [144, 244] width 71 height 15
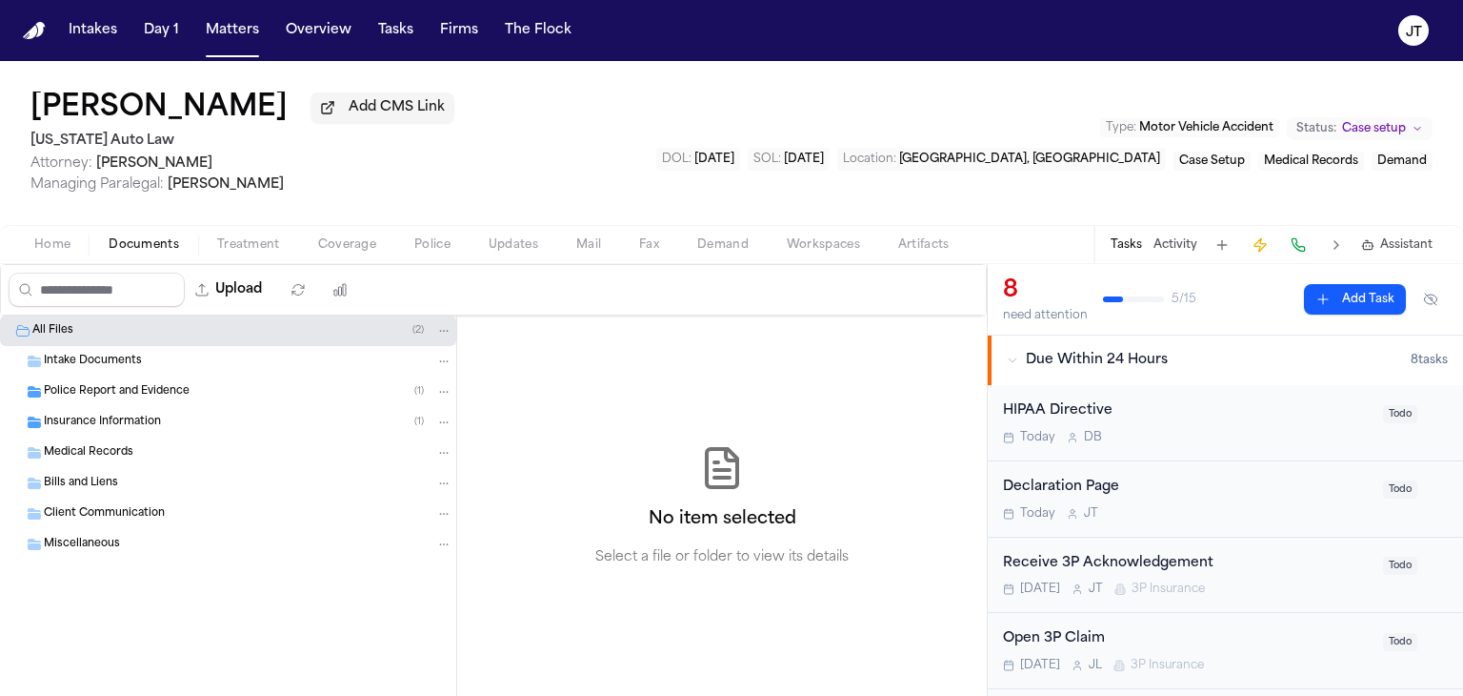
click at [91, 359] on span "Intake Documents" at bounding box center [93, 361] width 98 height 16
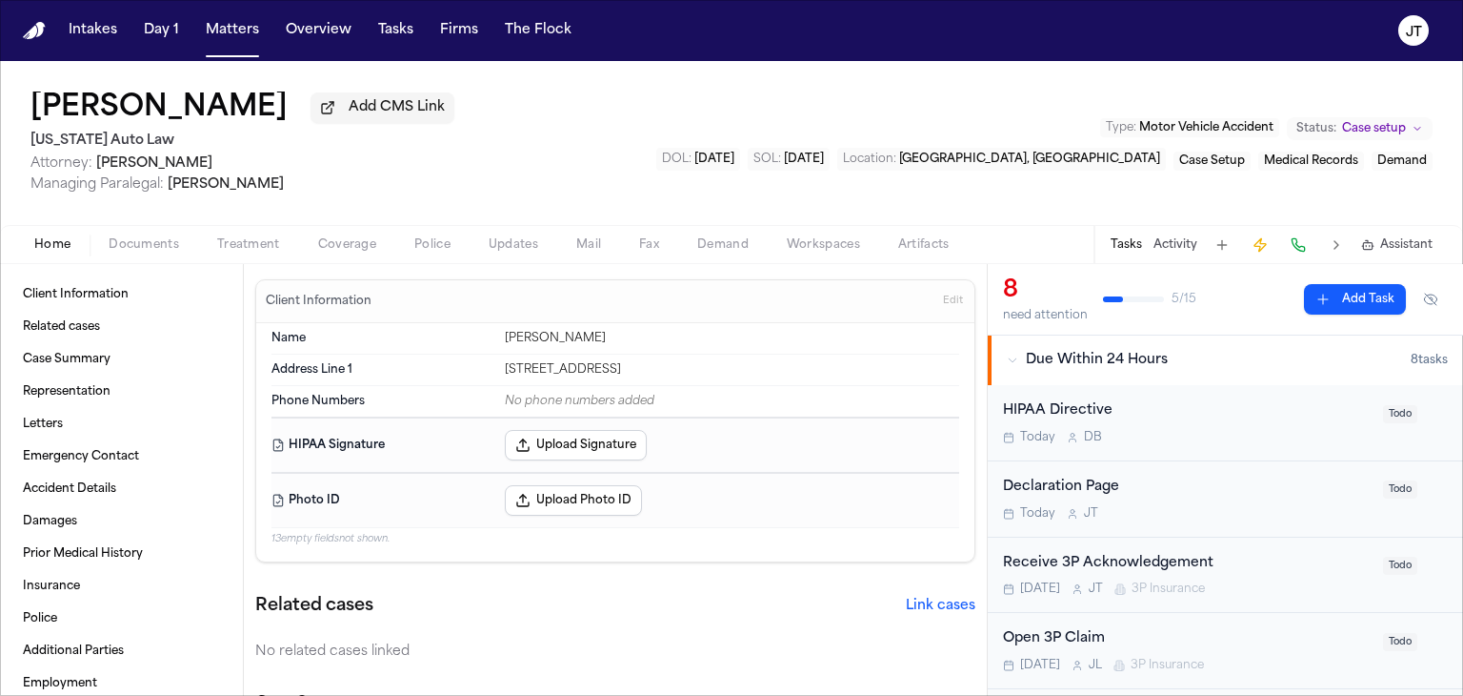
click at [42, 242] on span "Home" at bounding box center [52, 244] width 36 height 15
click at [29, 287] on span "Client Information" at bounding box center [76, 294] width 106 height 15
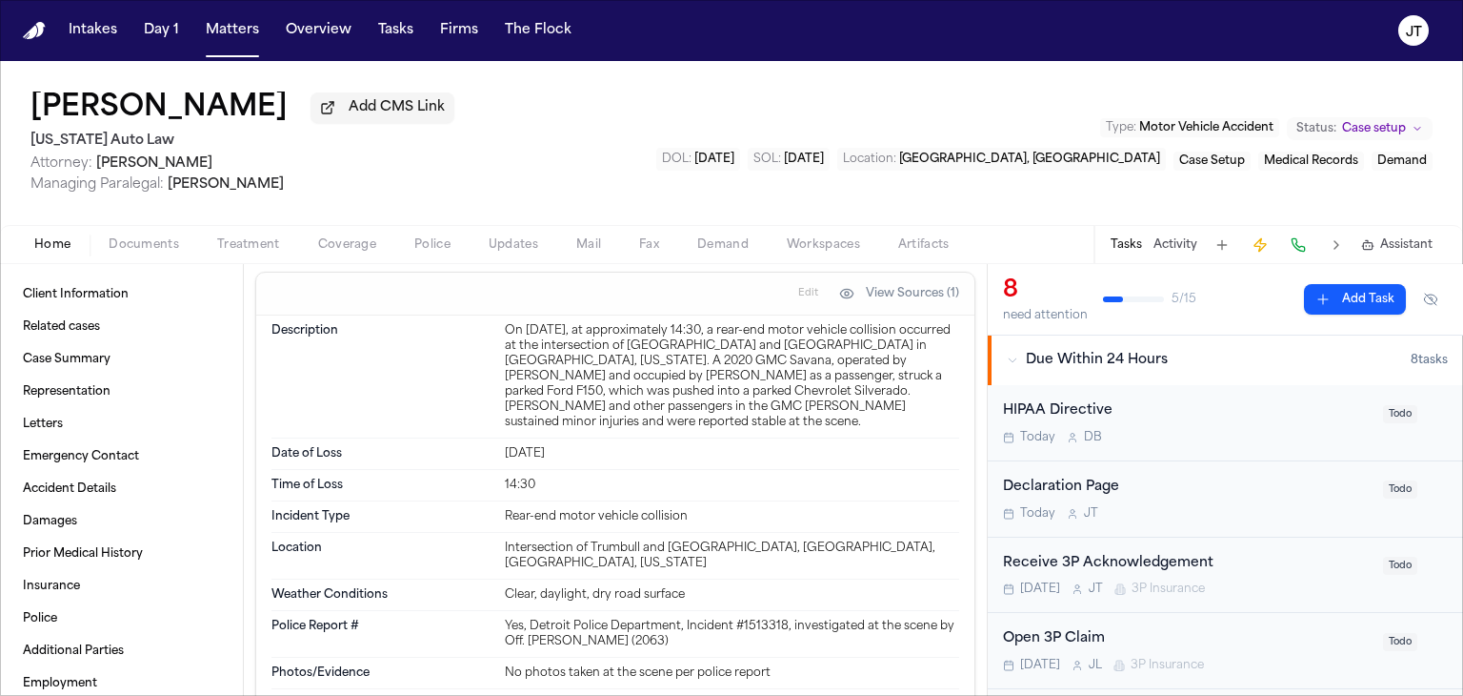
scroll to position [953, 0]
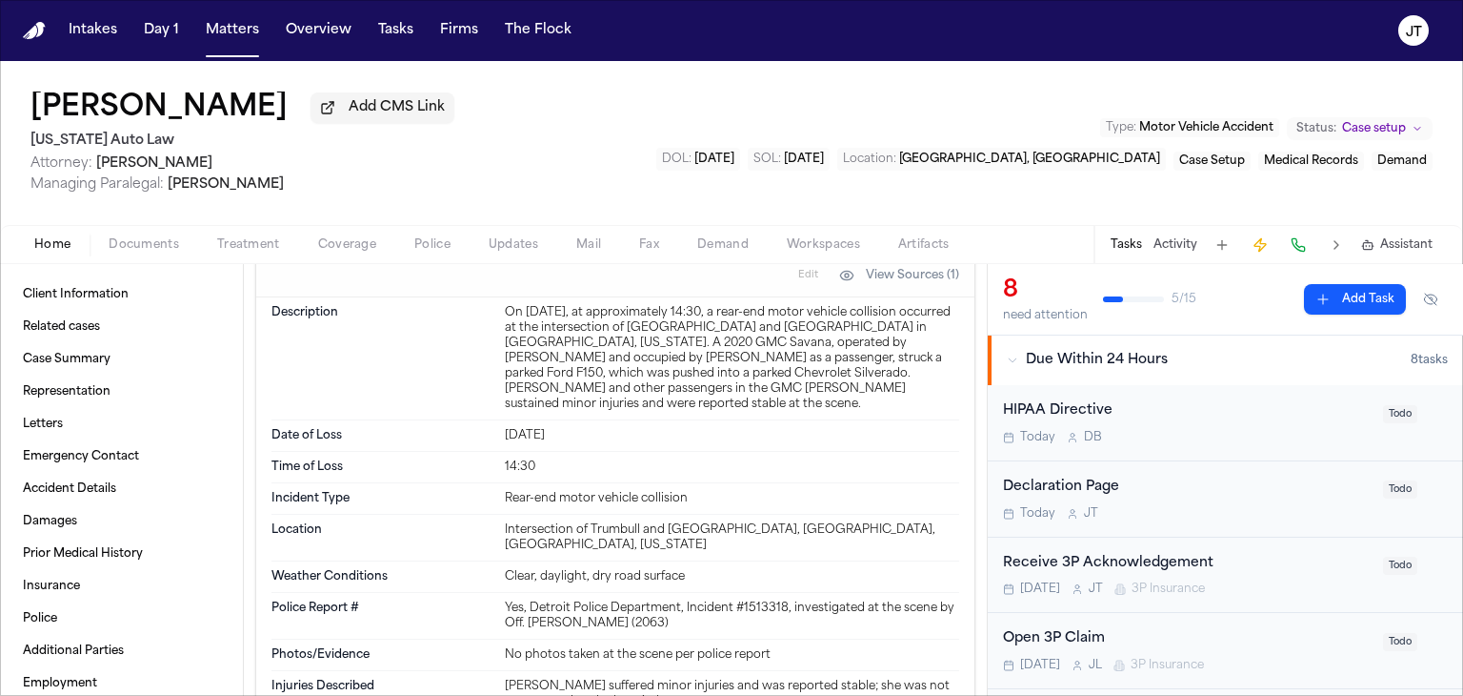
click at [595, 153] on div "Colleen White Add CMS Link Michigan Auto Law Attorney: Alexander Kemp Managing …" at bounding box center [731, 143] width 1463 height 164
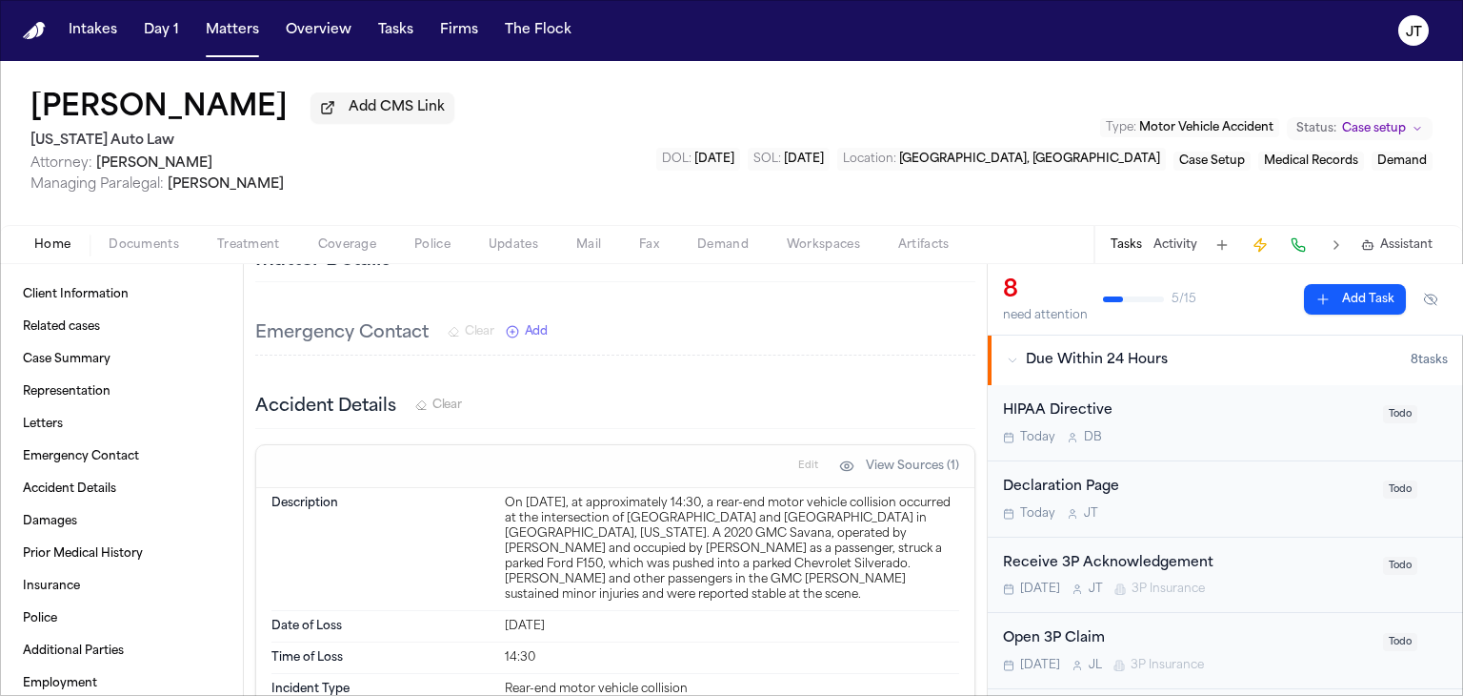
scroll to position [572, 0]
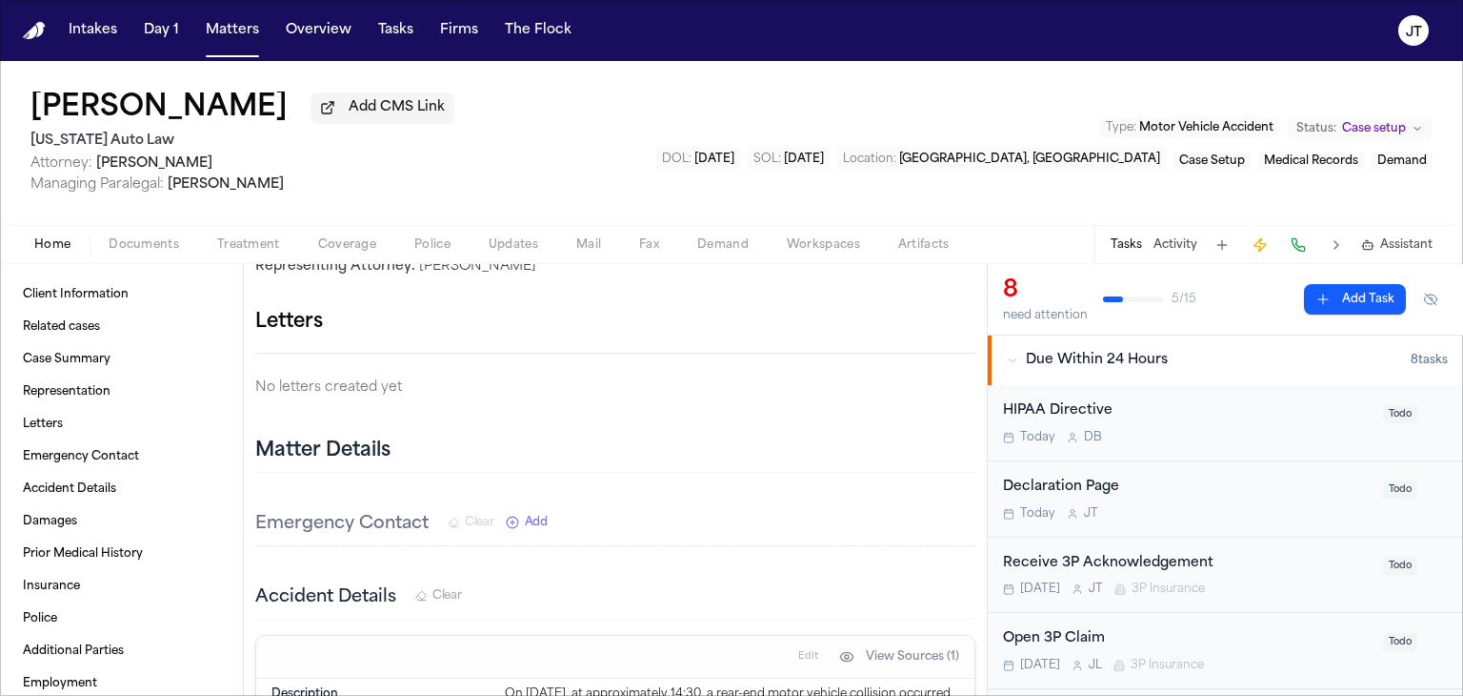
click at [317, 154] on span "Attorney: Alexander Kemp" at bounding box center [242, 163] width 424 height 19
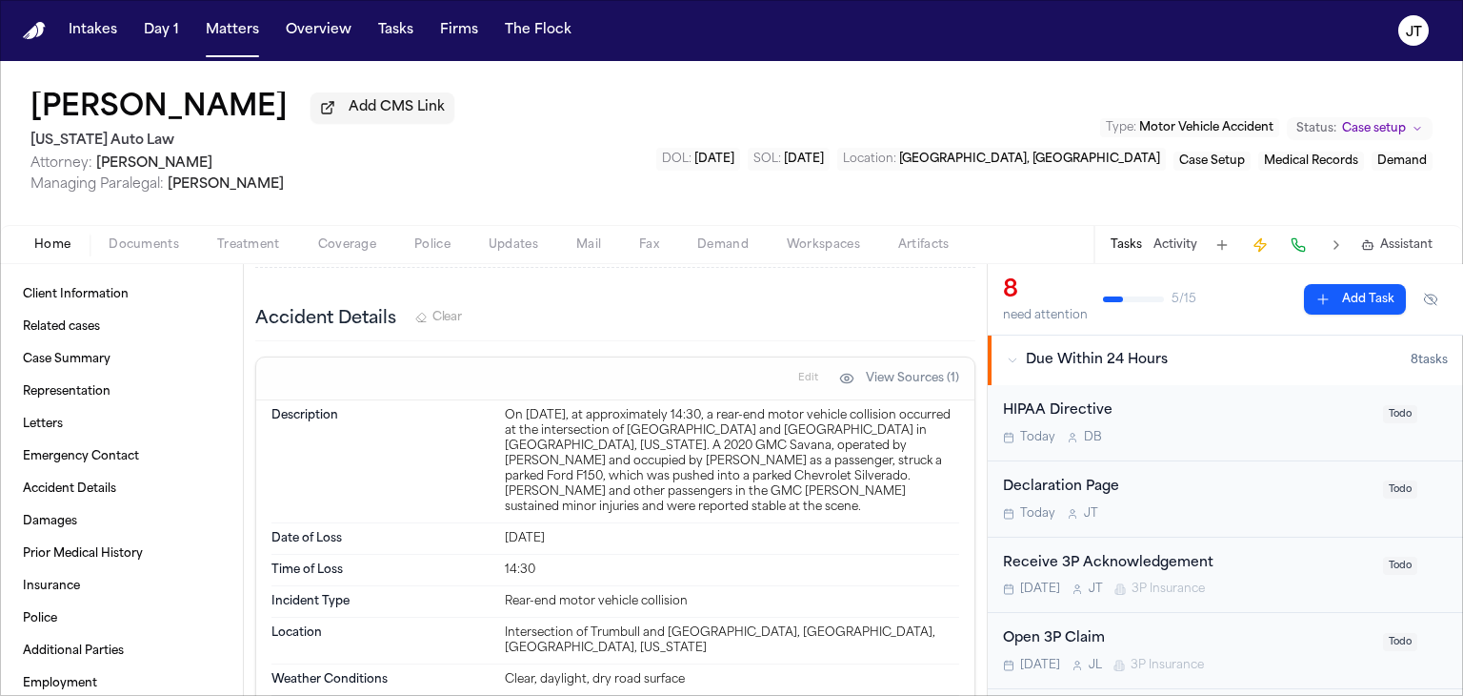
scroll to position [857, 0]
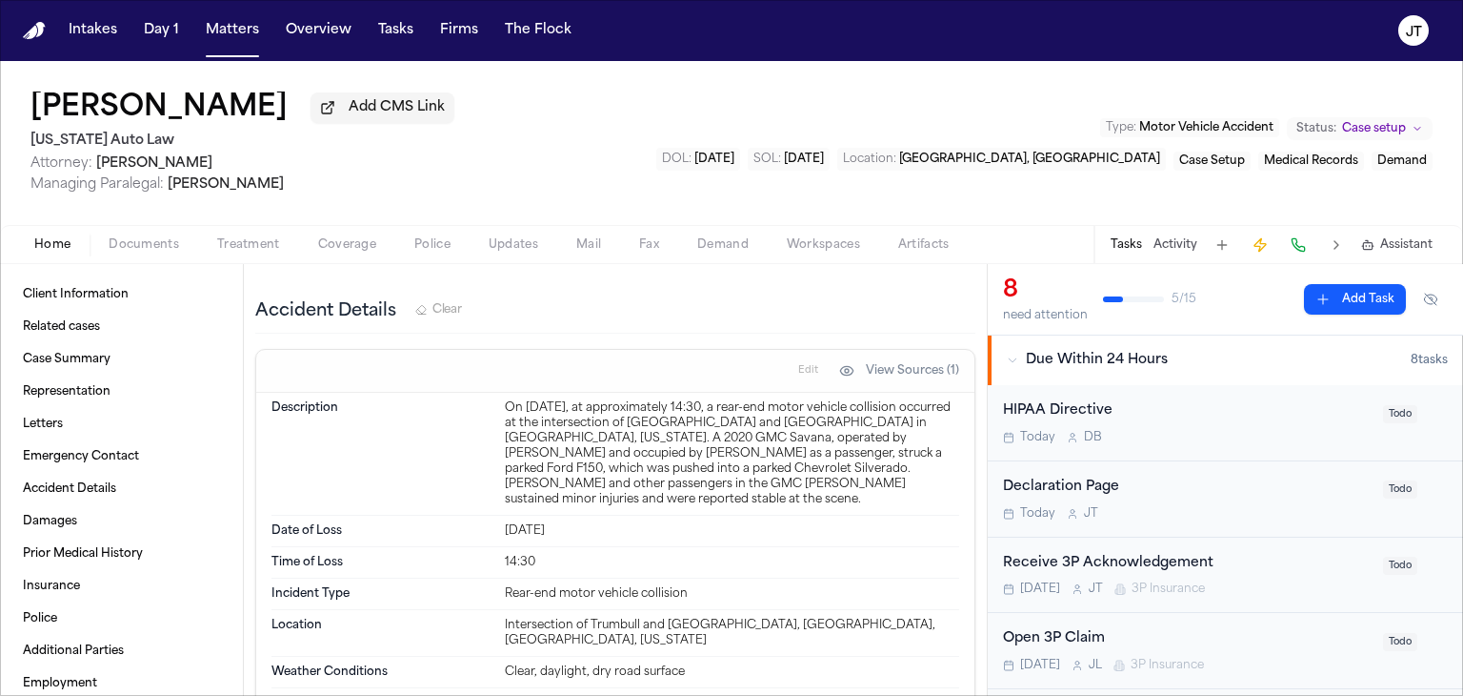
click at [331, 235] on button "Coverage" at bounding box center [347, 244] width 96 height 23
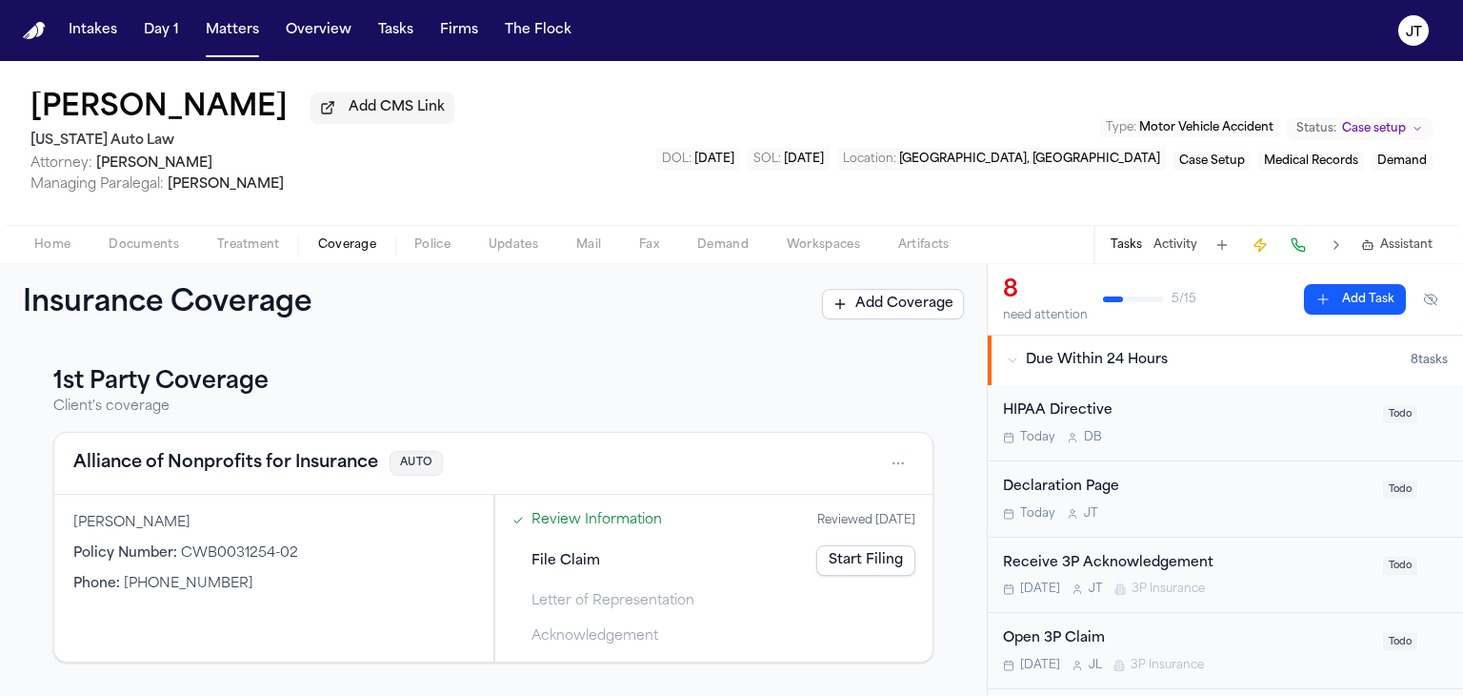
click at [57, 233] on button "Home" at bounding box center [52, 244] width 74 height 23
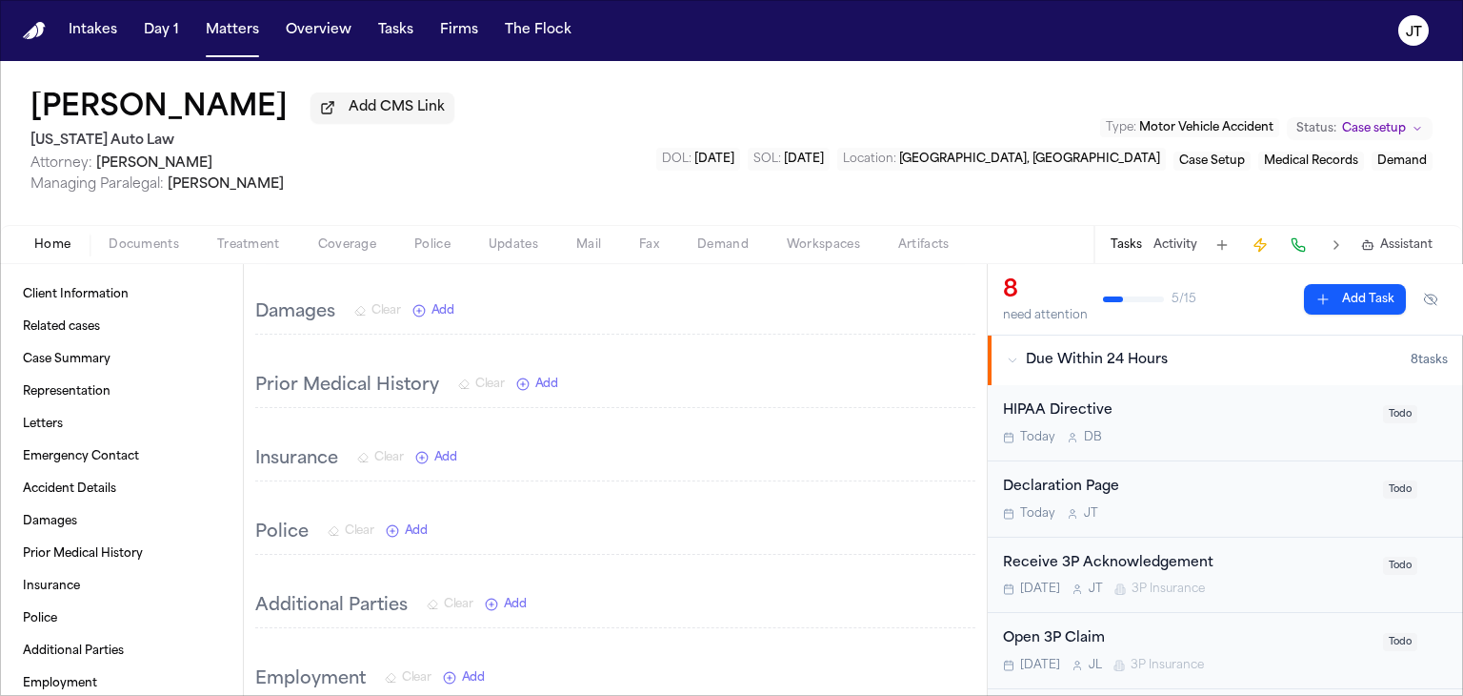
scroll to position [2096, 0]
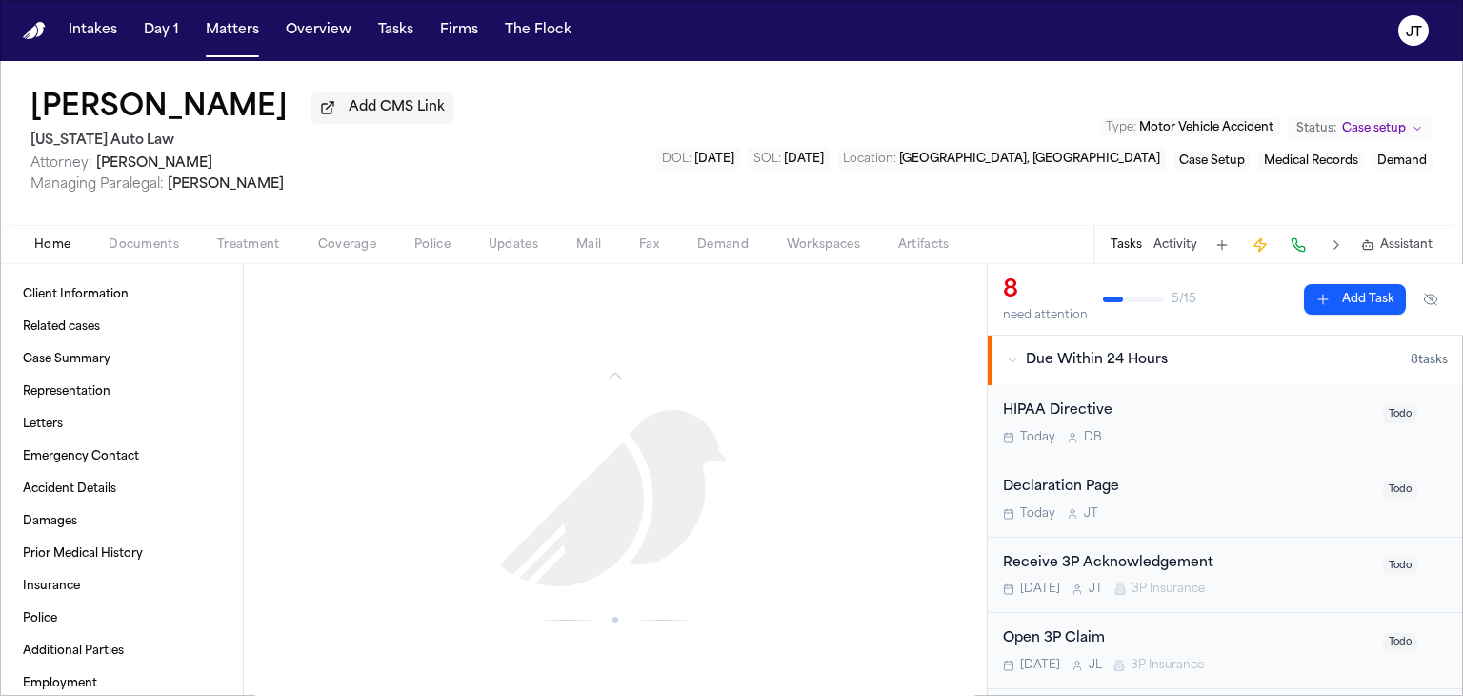
click at [118, 239] on span "Documents" at bounding box center [144, 244] width 71 height 15
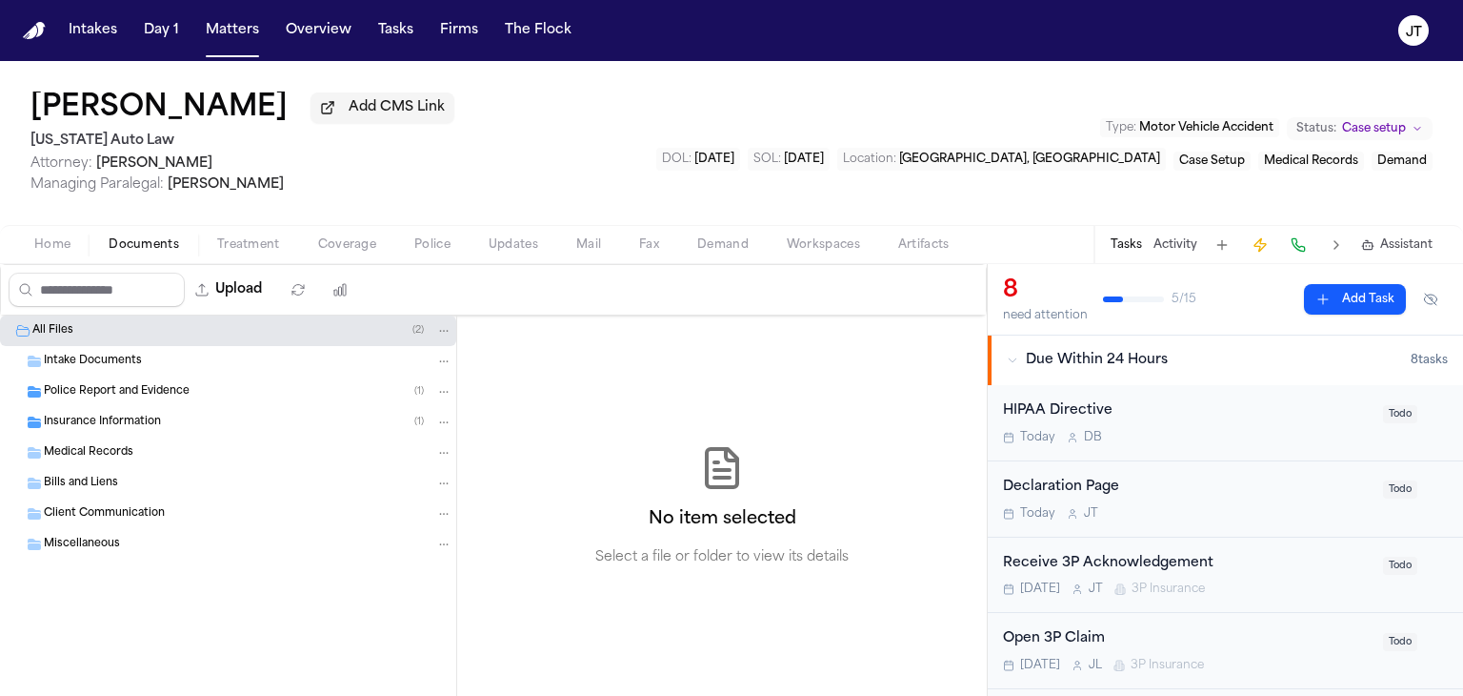
click at [91, 354] on span "Intake Documents" at bounding box center [93, 361] width 98 height 16
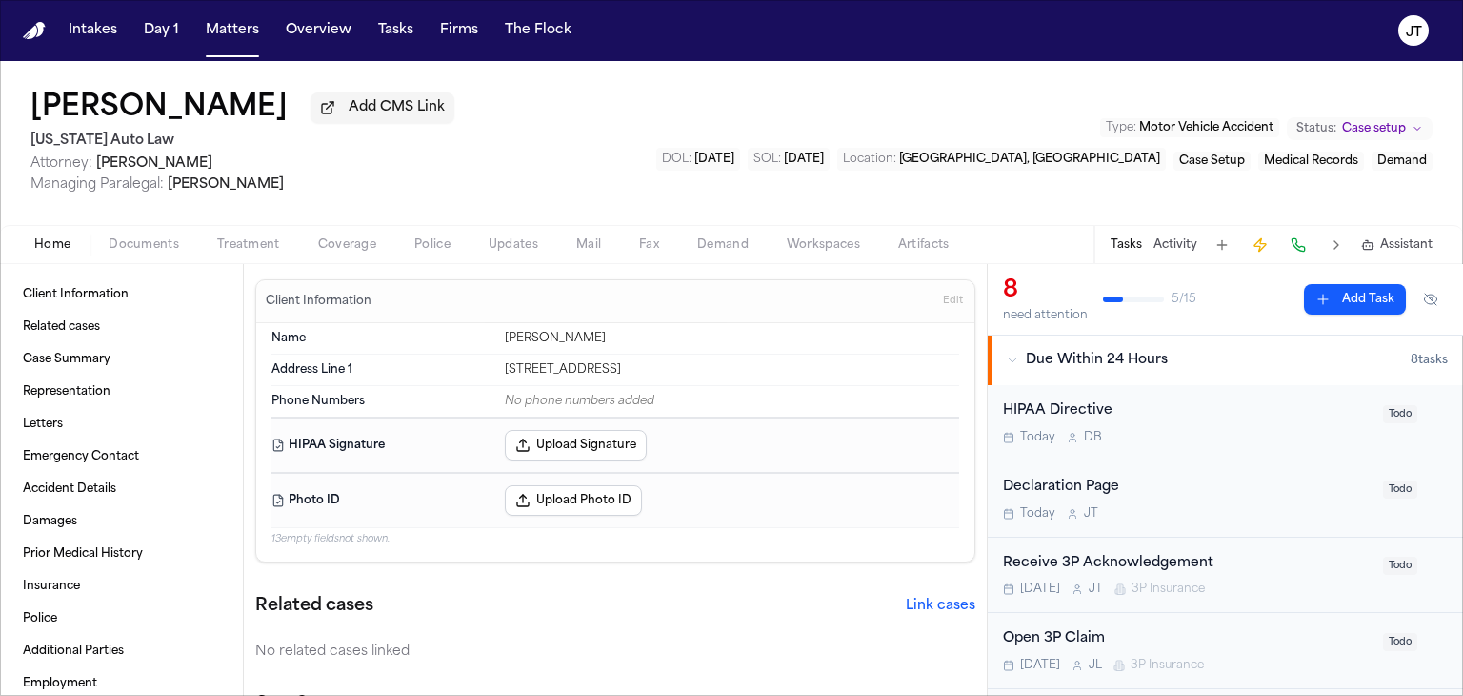
click at [40, 252] on button "Home" at bounding box center [52, 244] width 74 height 23
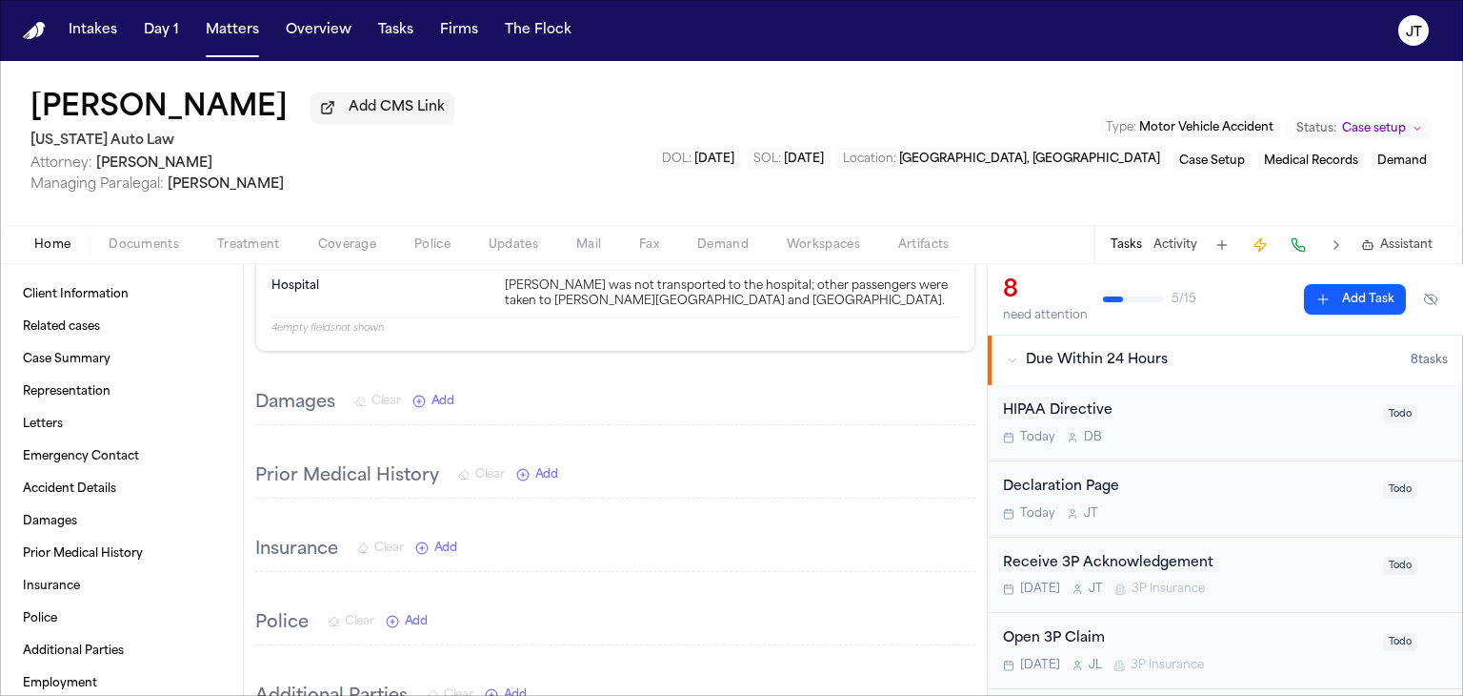
scroll to position [1197, 0]
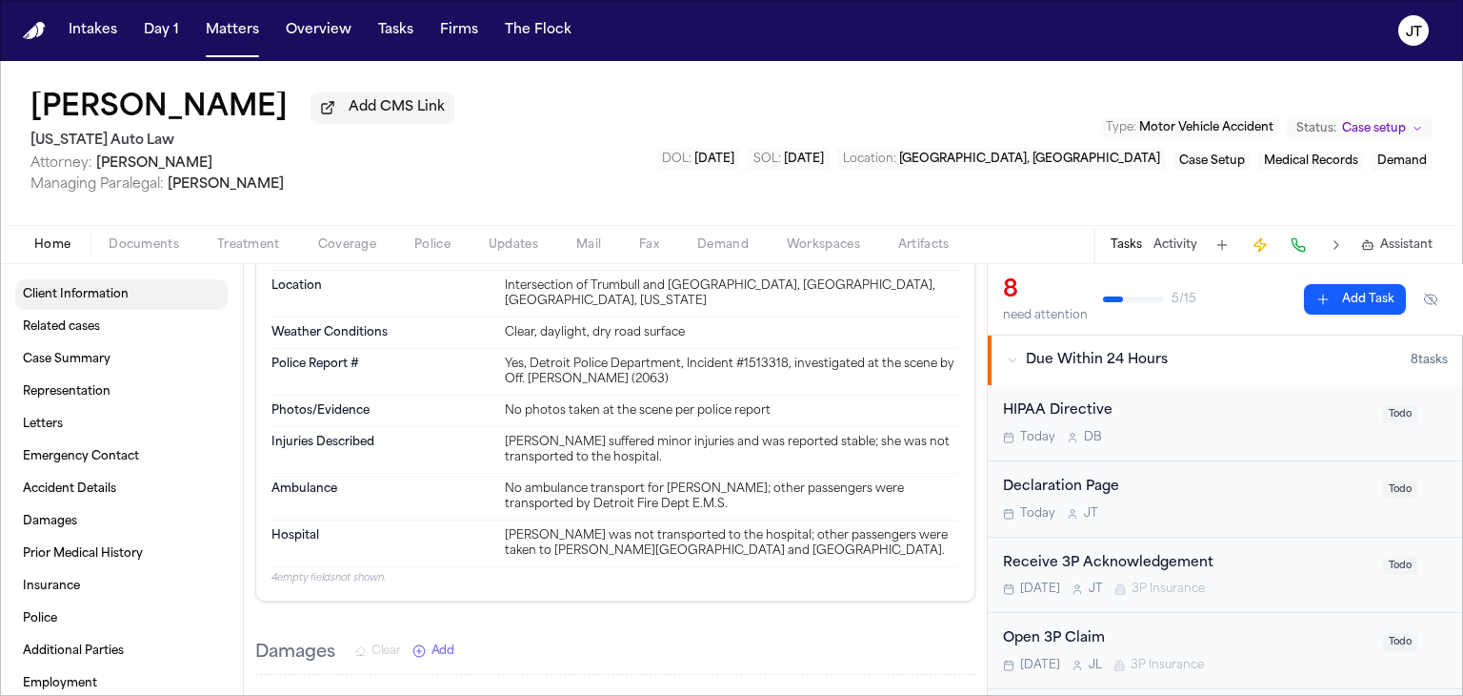
click at [84, 294] on span "Client Information" at bounding box center [76, 294] width 106 height 15
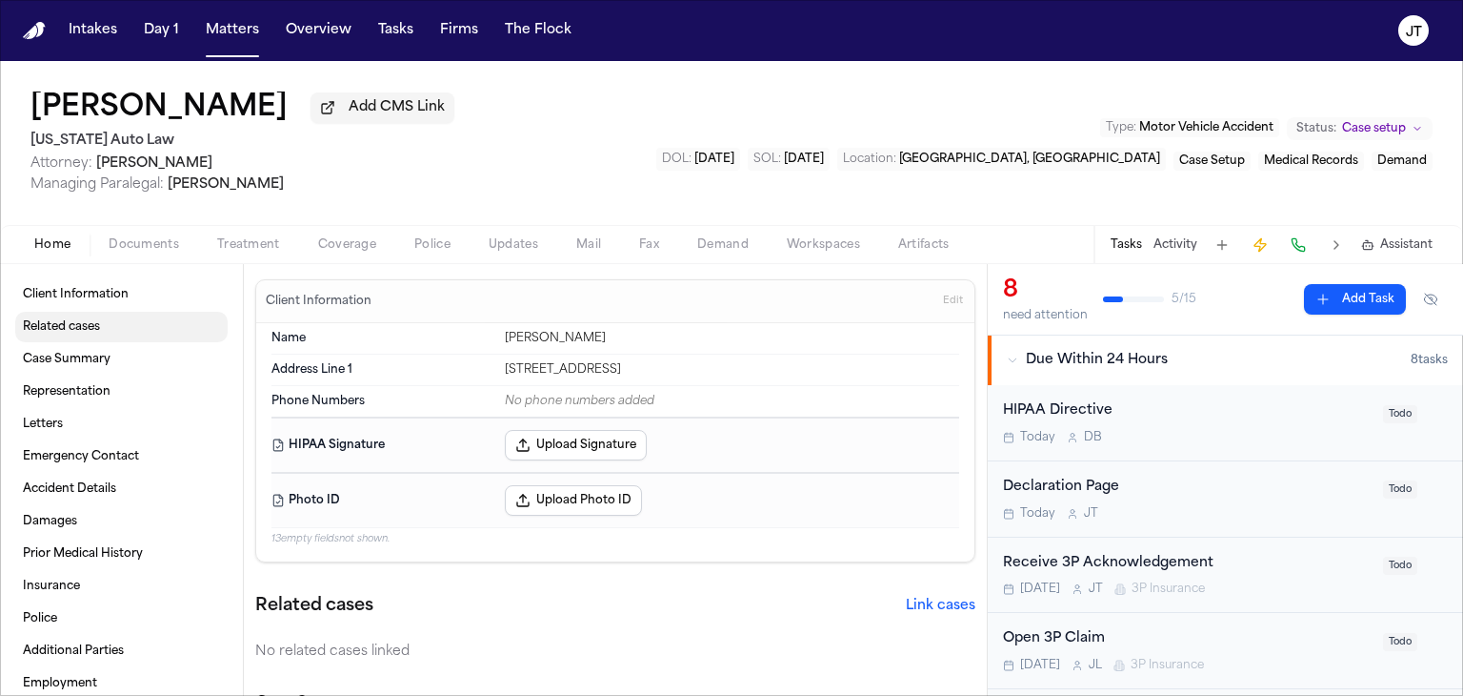
click at [60, 327] on span "Related cases" at bounding box center [61, 326] width 77 height 15
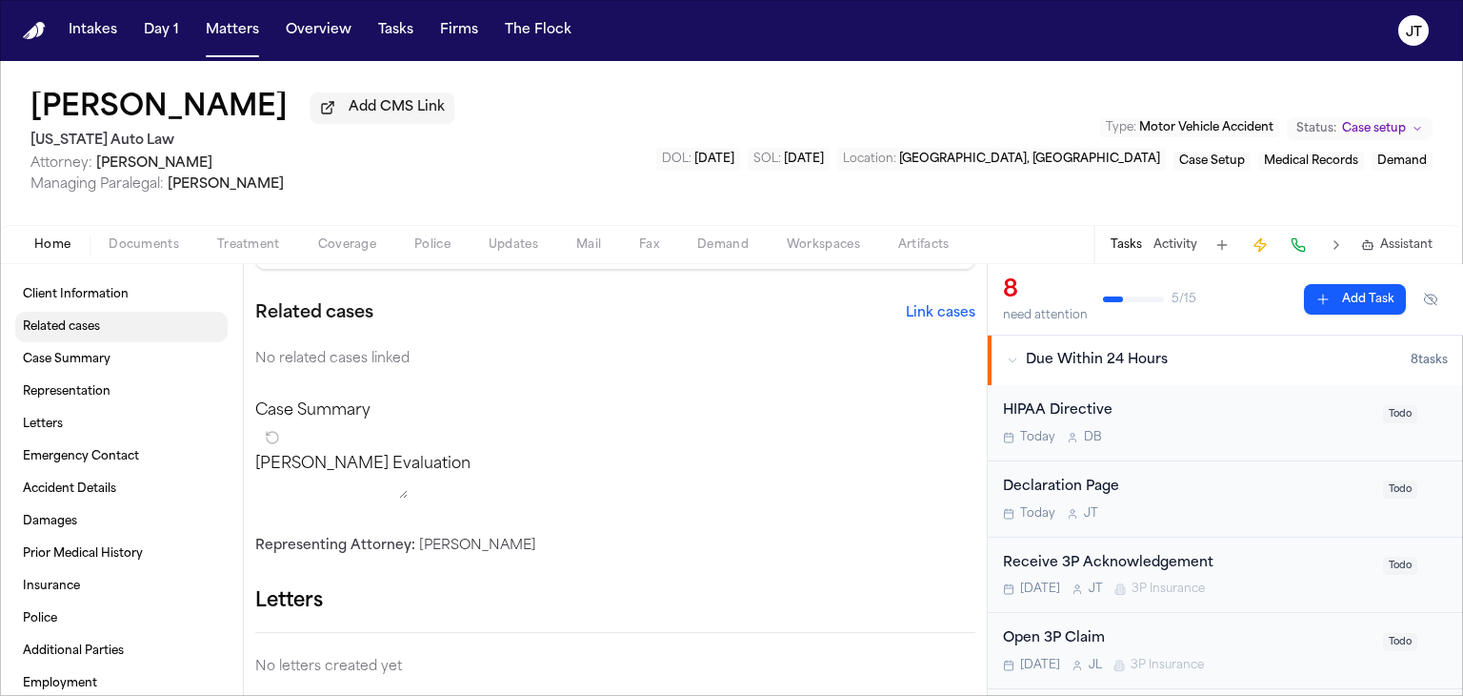
scroll to position [304, 0]
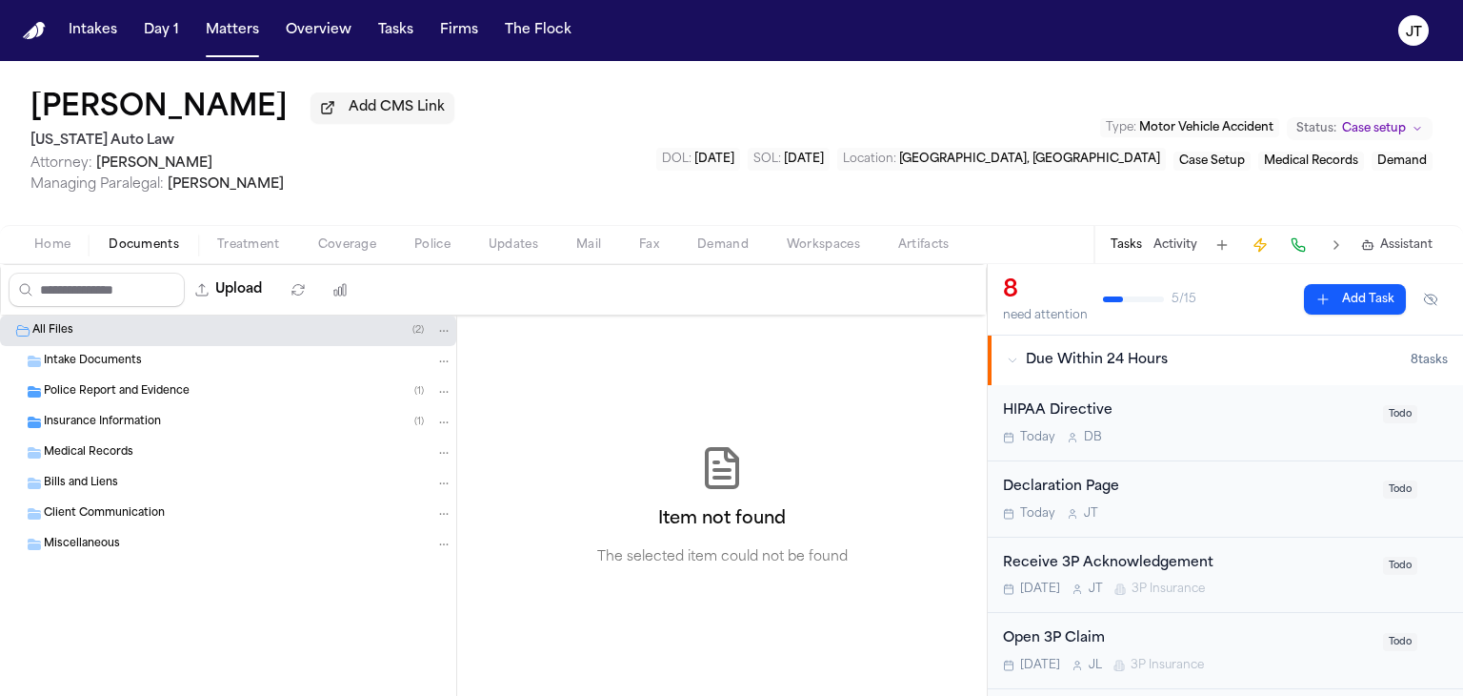
click at [121, 250] on span "Documents" at bounding box center [144, 244] width 71 height 15
click at [101, 367] on span "Intake Documents" at bounding box center [93, 361] width 98 height 16
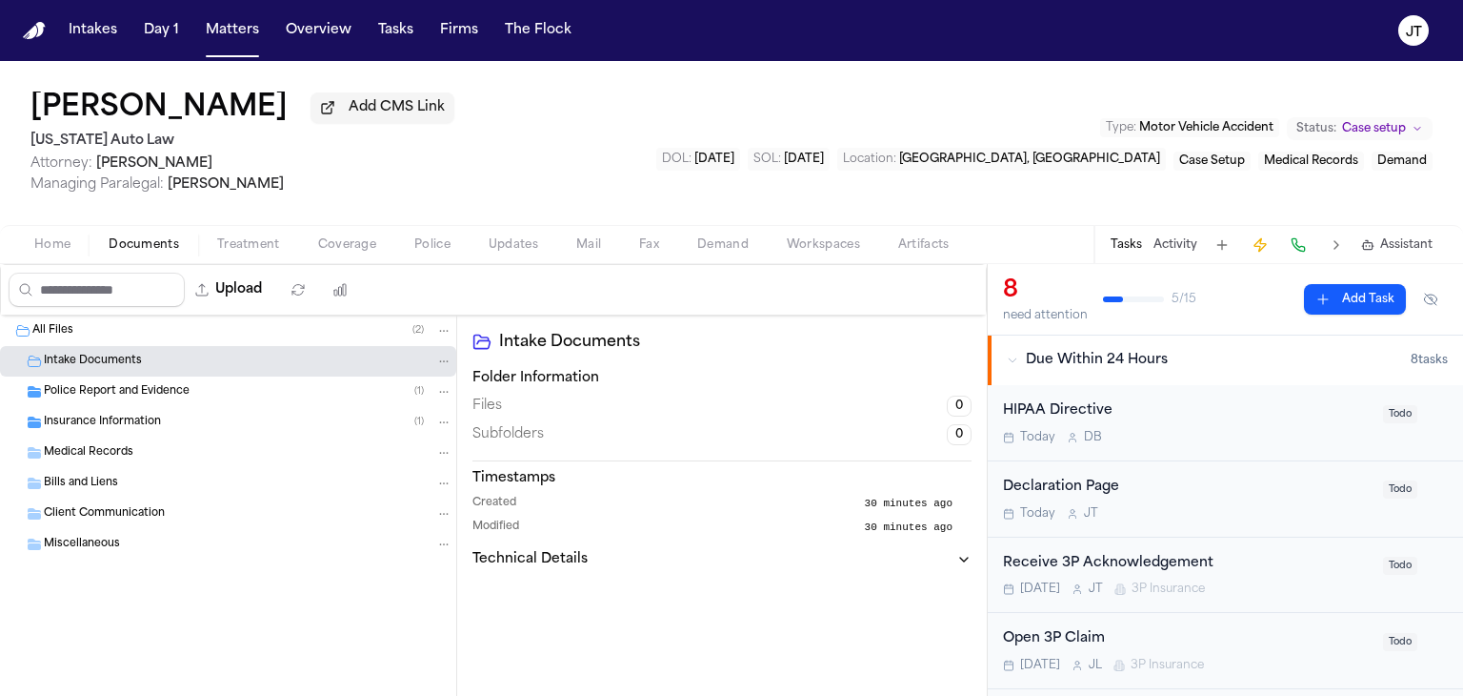
click at [101, 385] on span "Police Report and Evidence" at bounding box center [117, 392] width 146 height 16
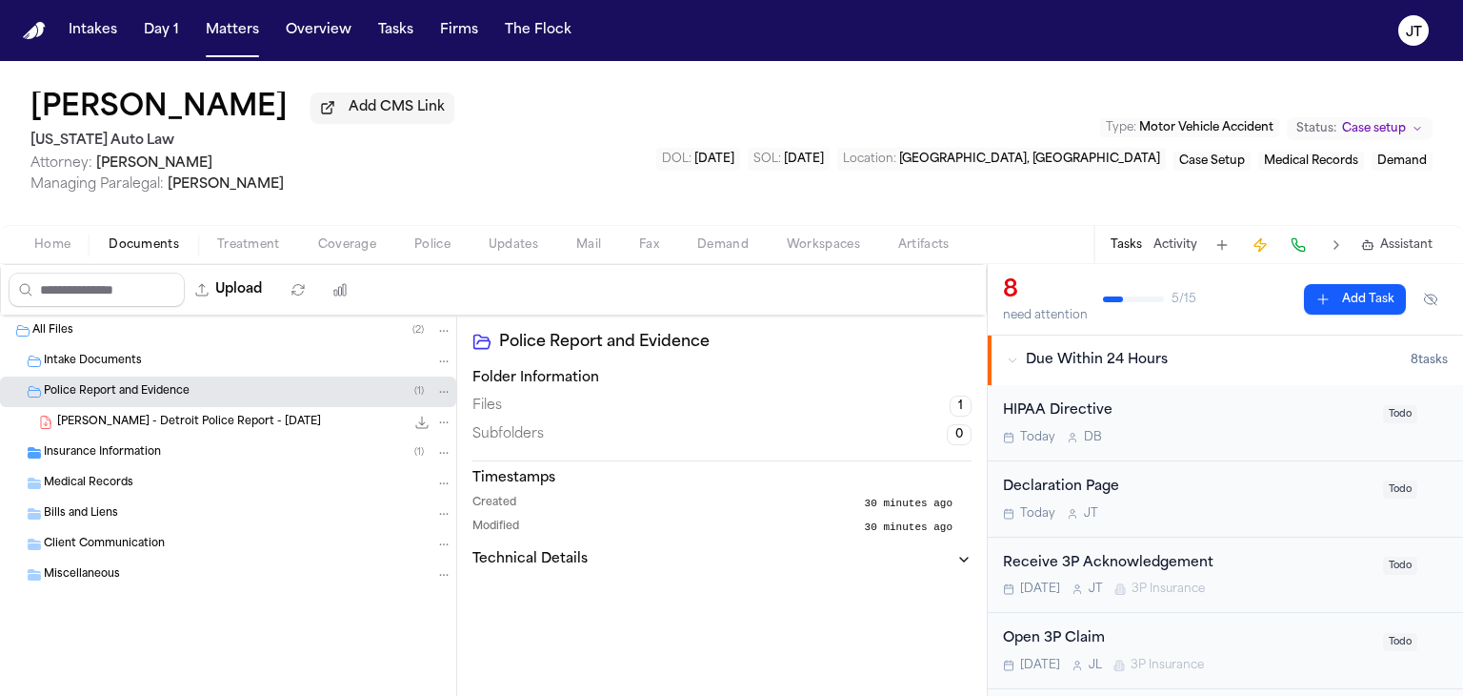
click at [108, 416] on span "C. White - Detroit Police Report - 9.11.25" at bounding box center [189, 422] width 264 height 16
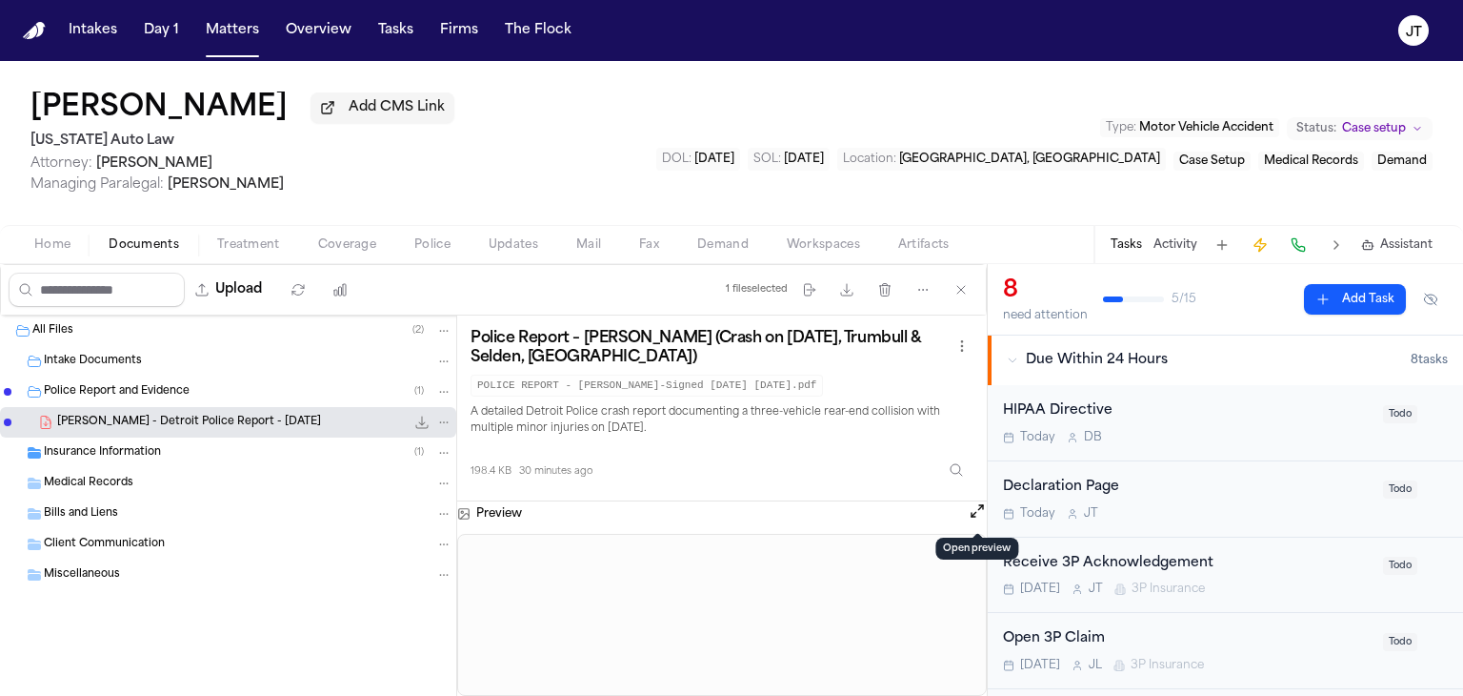
click at [974, 506] on button "Open preview" at bounding box center [977, 510] width 19 height 19
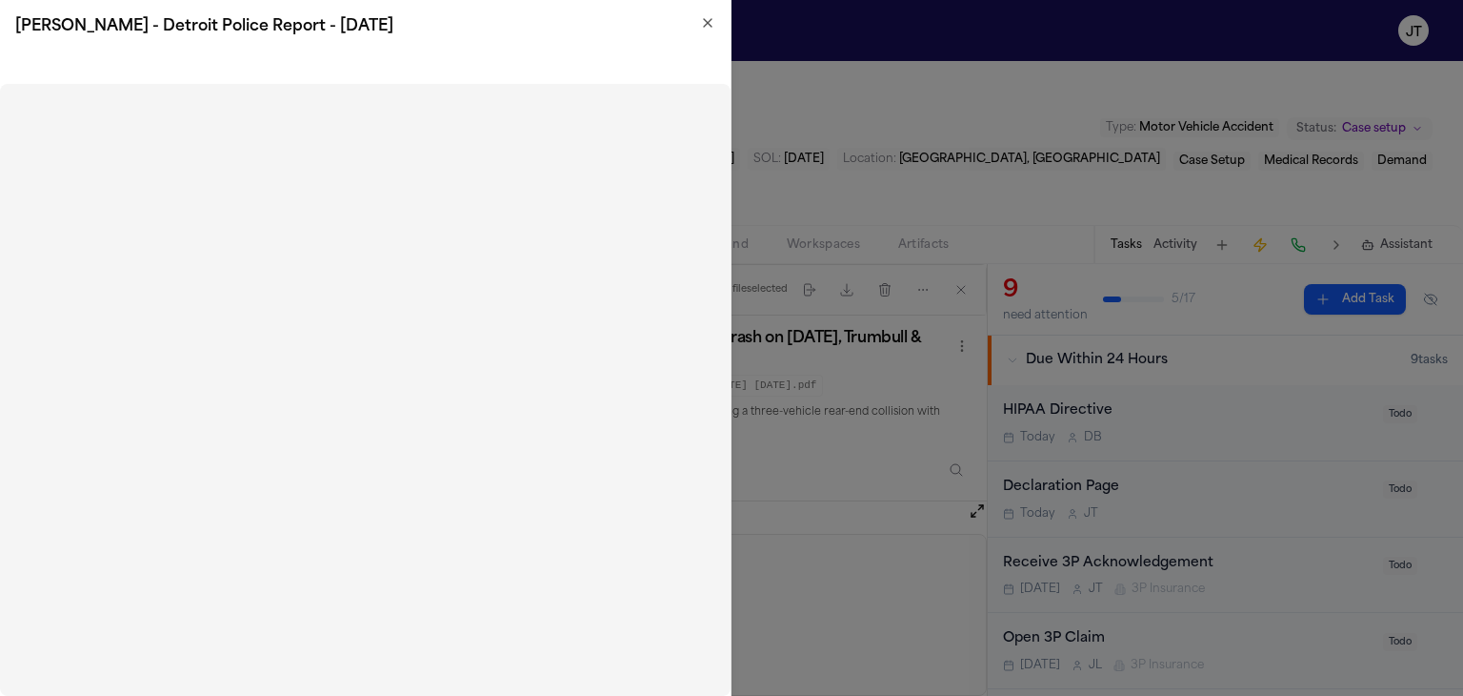
click at [713, 24] on icon "button" at bounding box center [707, 22] width 15 height 15
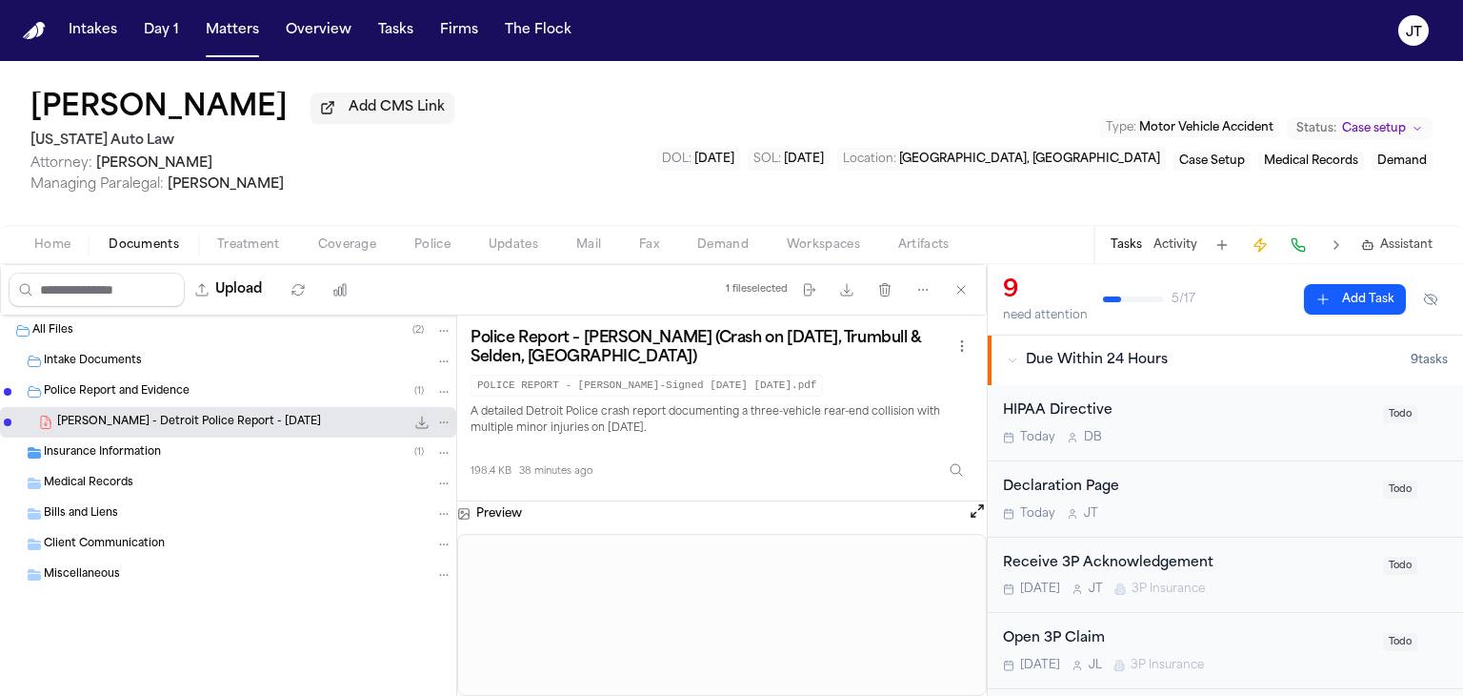
click at [131, 359] on span "Intake Documents" at bounding box center [93, 361] width 98 height 16
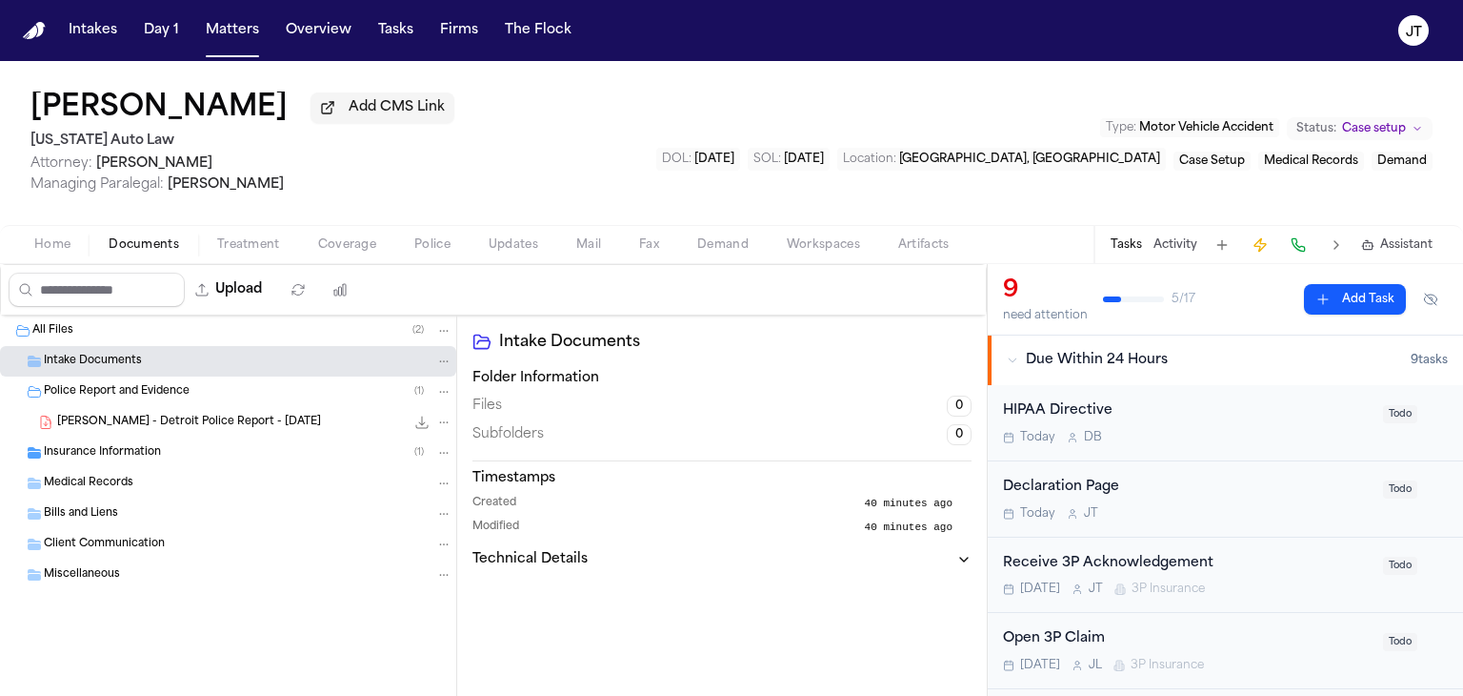
click at [12, 244] on div "Home Documents Treatment Coverage Police Updates Mail Fax Demand Workspaces Art…" at bounding box center [731, 244] width 1463 height 38
click at [53, 242] on span "Home" at bounding box center [52, 244] width 36 height 15
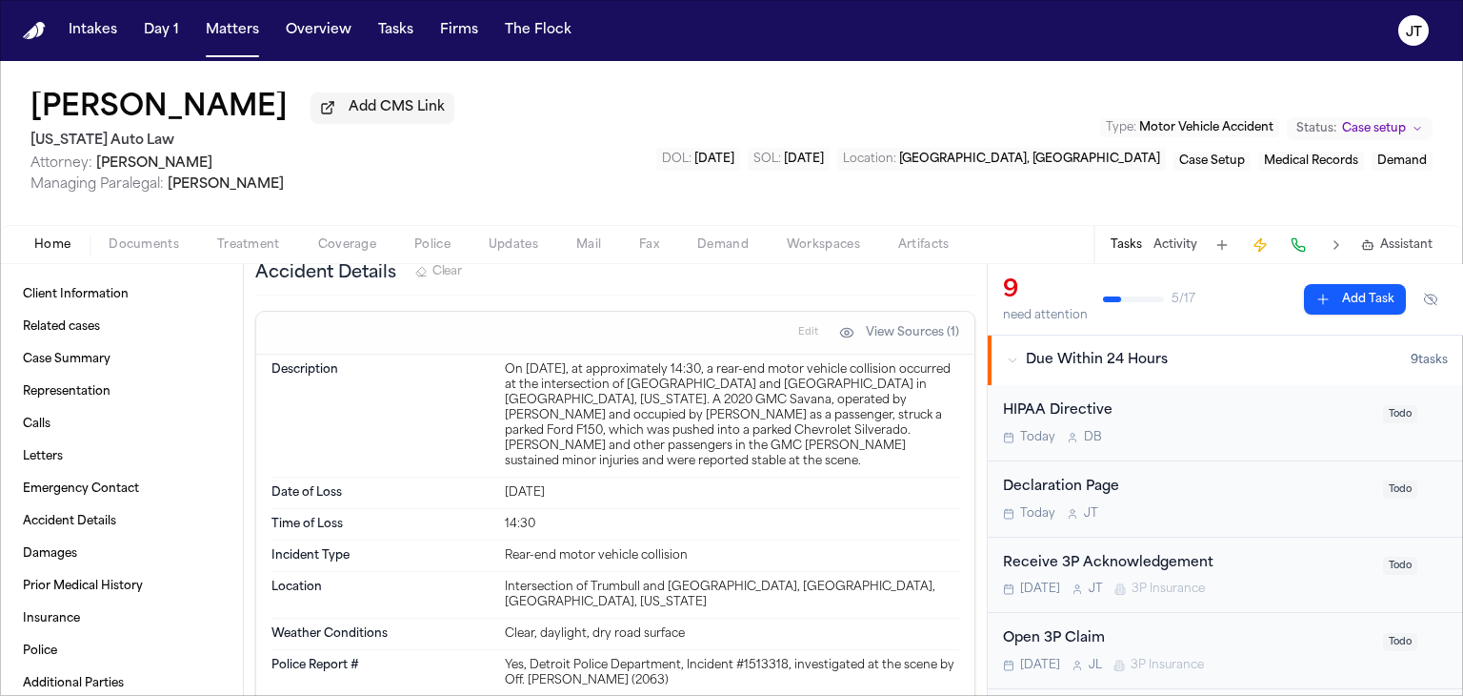
scroll to position [1143, 0]
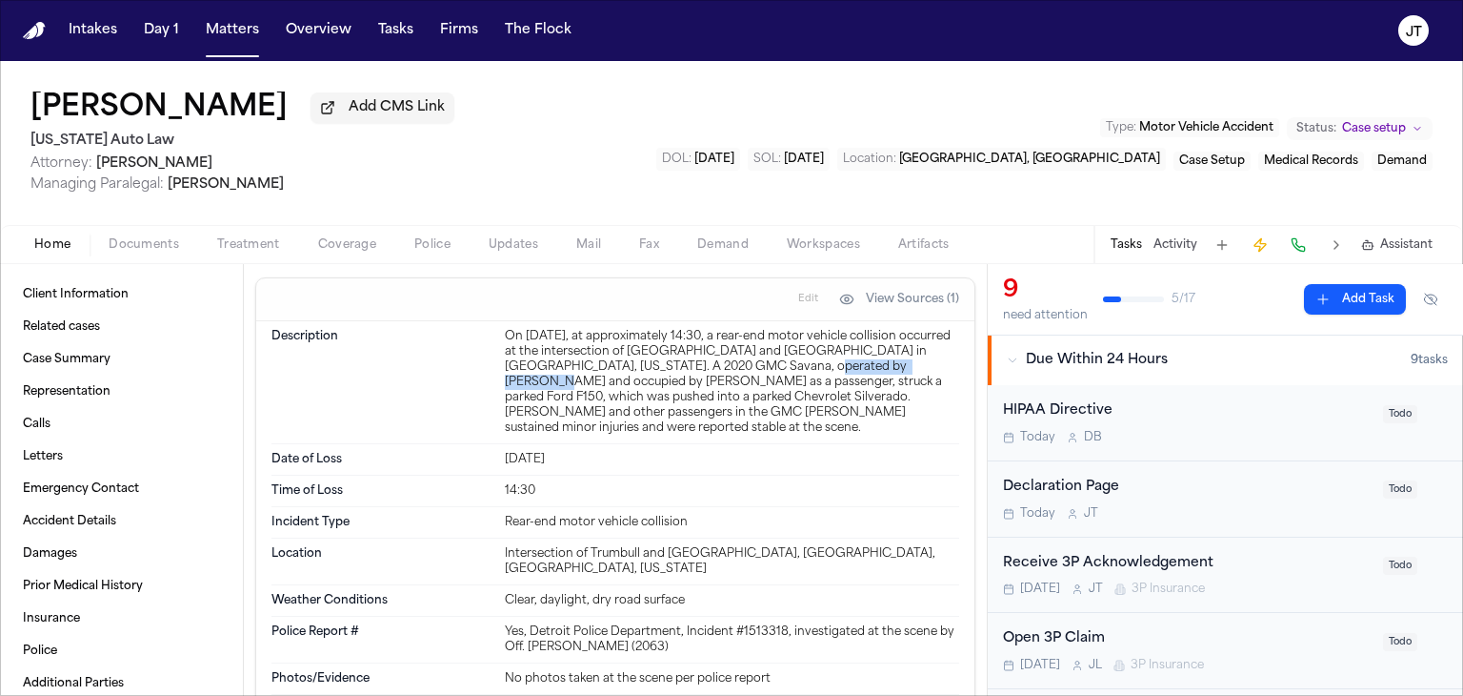
drag, startPoint x: 756, startPoint y: 387, endPoint x: 884, endPoint y: 380, distance: 127.8
click at [884, 380] on div "On September 11, 2025, at approximately 14:30, a rear-end motor vehicle collisi…" at bounding box center [732, 382] width 454 height 107
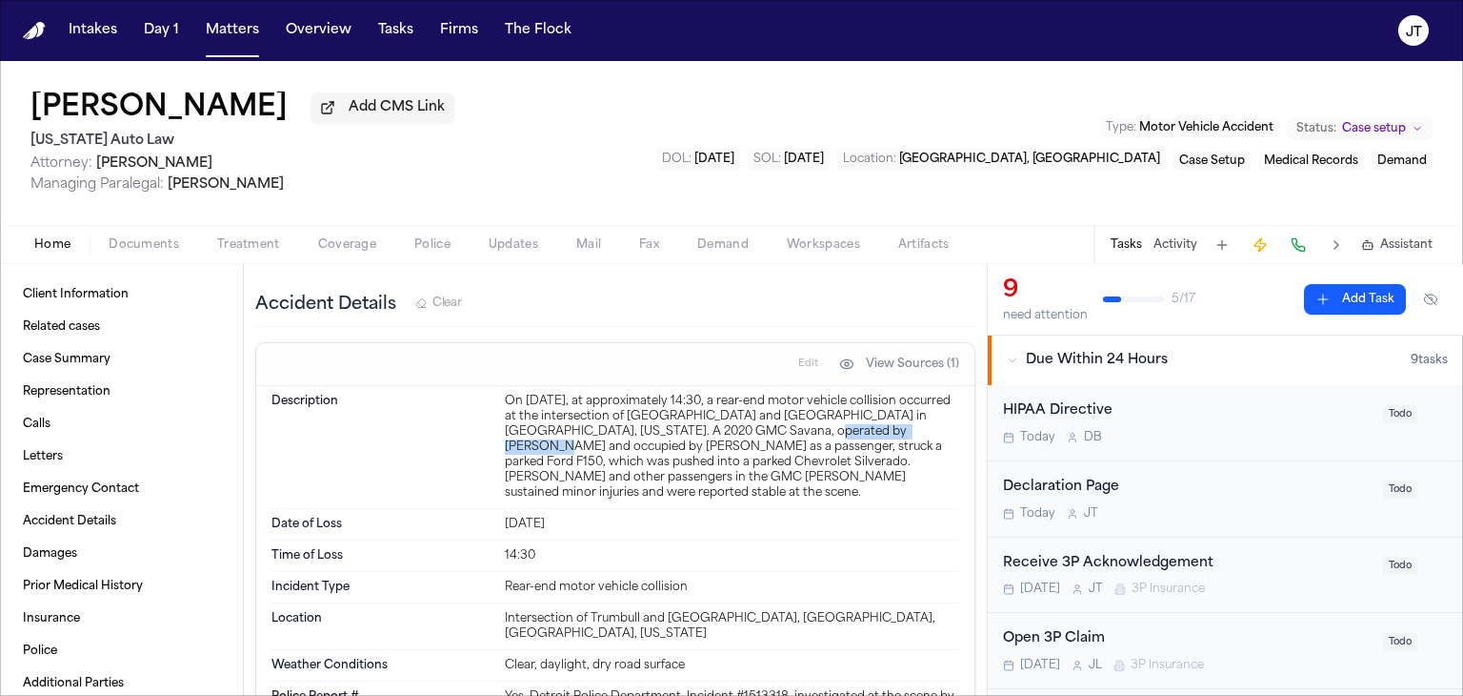
scroll to position [1048, 0]
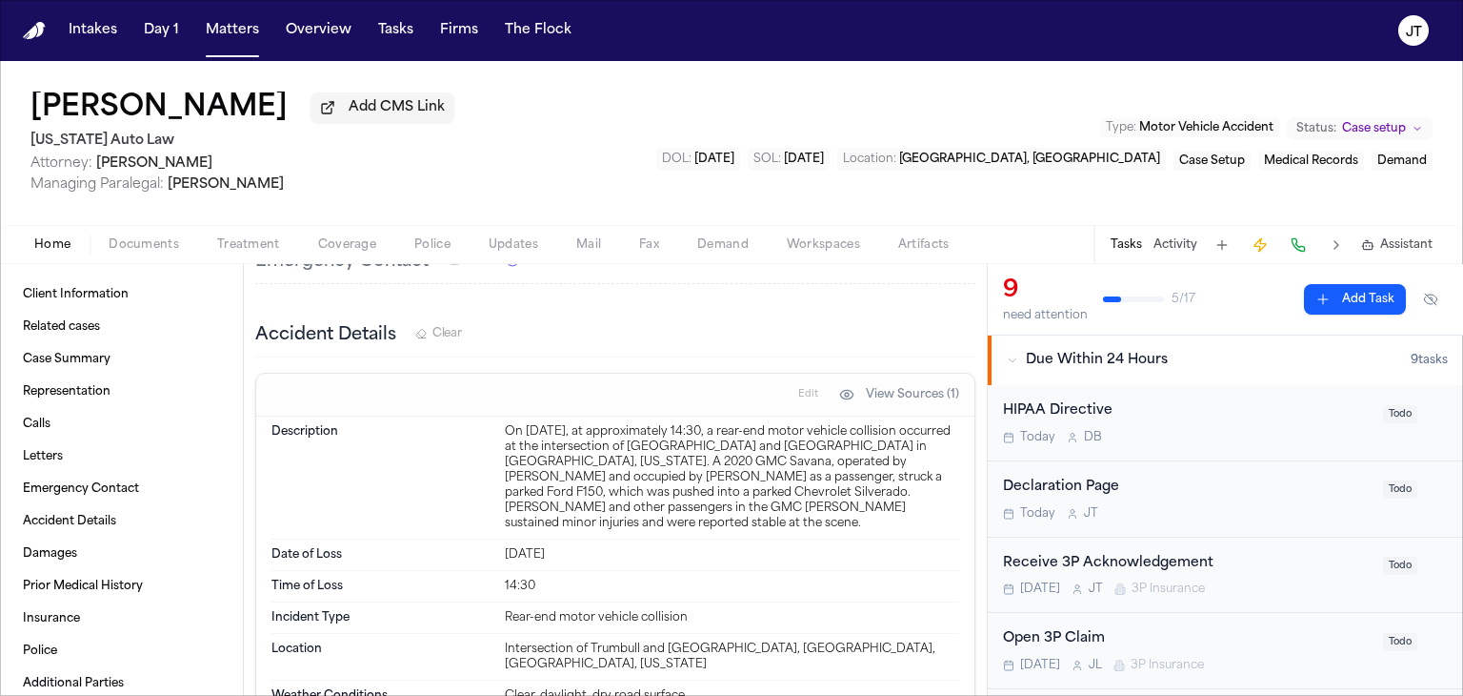
click at [145, 222] on div "Colleen White Add CMS Link Michigan Auto Law Attorney: Alexander Kemp Managing …" at bounding box center [731, 143] width 1463 height 164
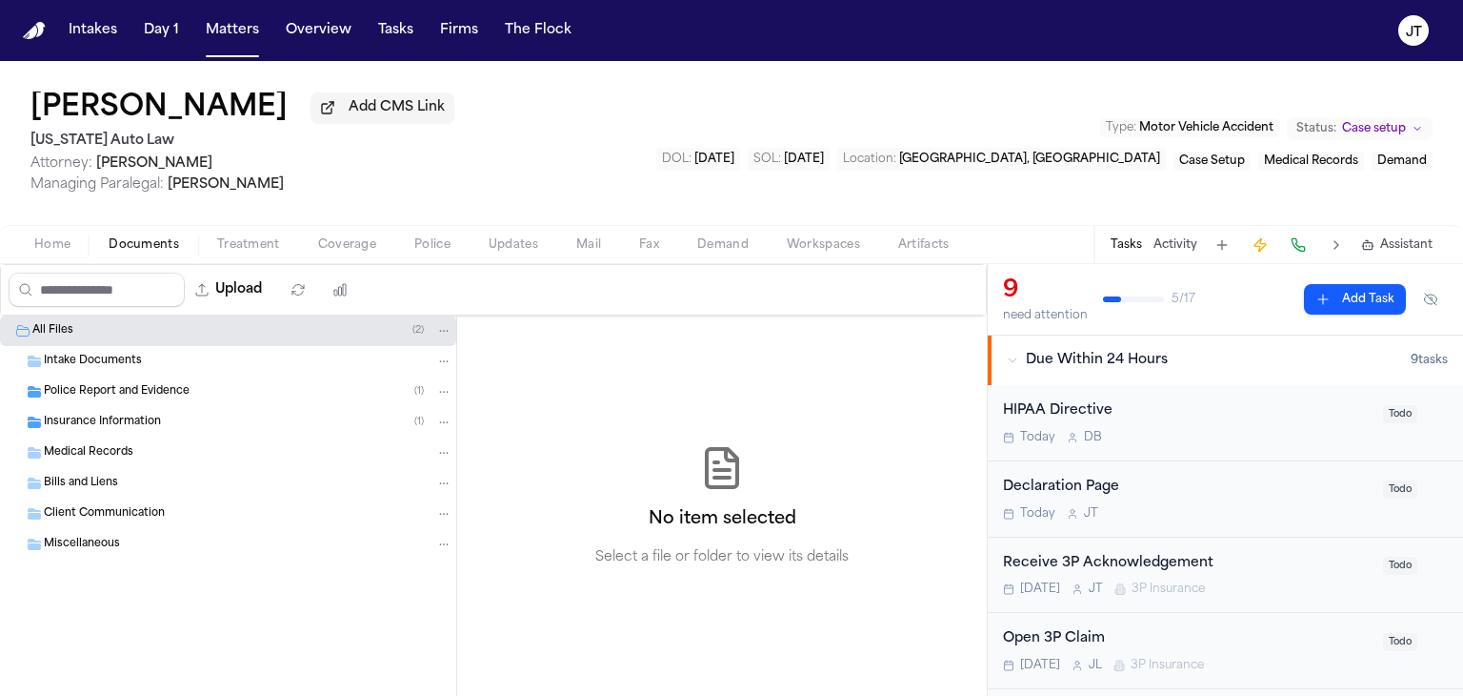
click at [137, 249] on span "Documents" at bounding box center [144, 244] width 71 height 15
click at [84, 368] on div "Intake Documents" at bounding box center [248, 361] width 409 height 17
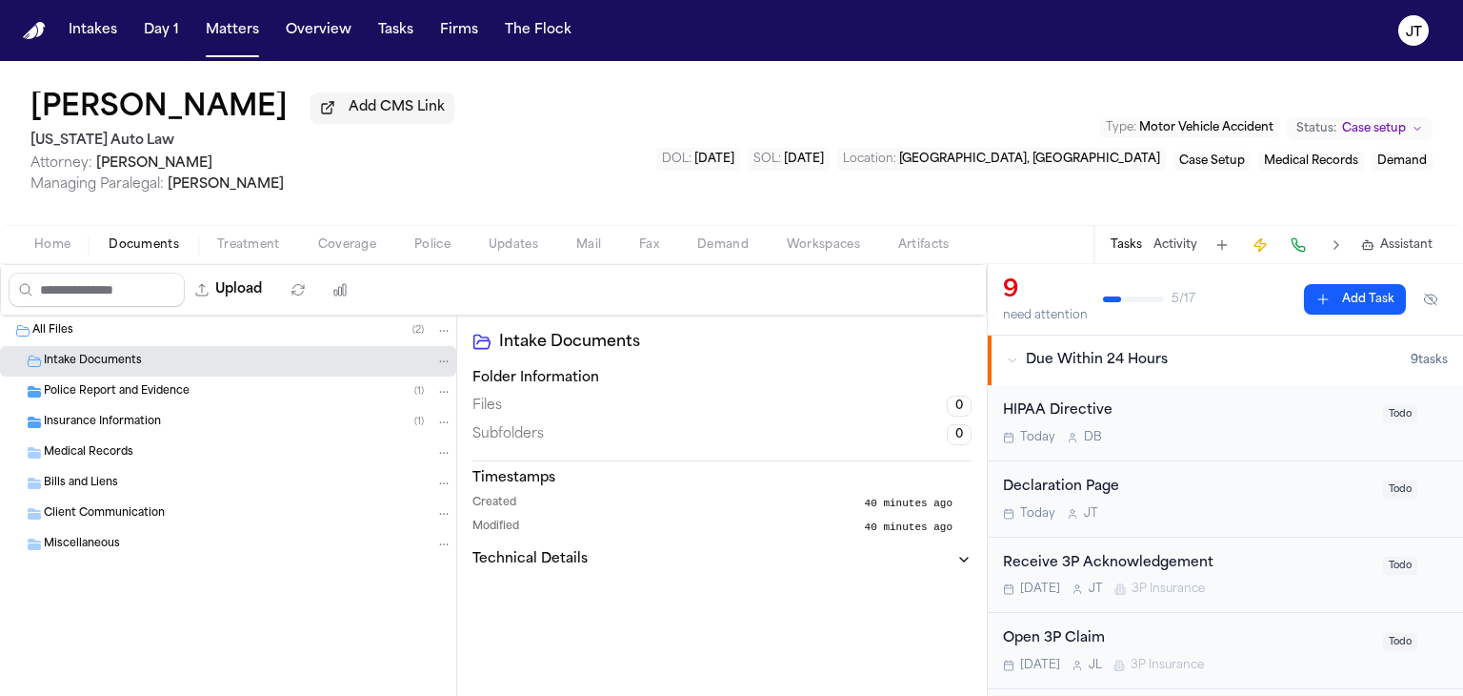
click at [84, 376] on div "Police Report and Evidence ( 1 )" at bounding box center [228, 391] width 456 height 30
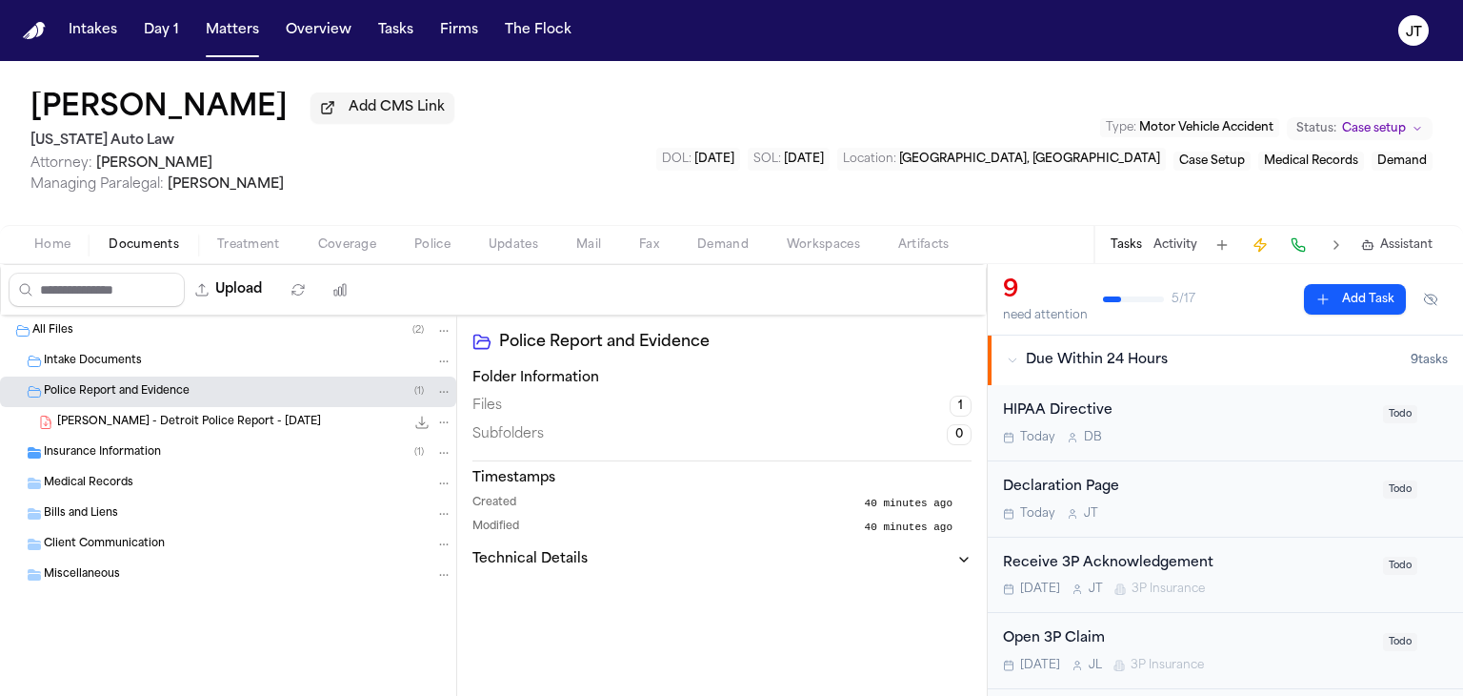
click at [91, 407] on div "C. White - Detroit Police Report - 9.11.25 198.4 KB • PDF" at bounding box center [228, 422] width 456 height 30
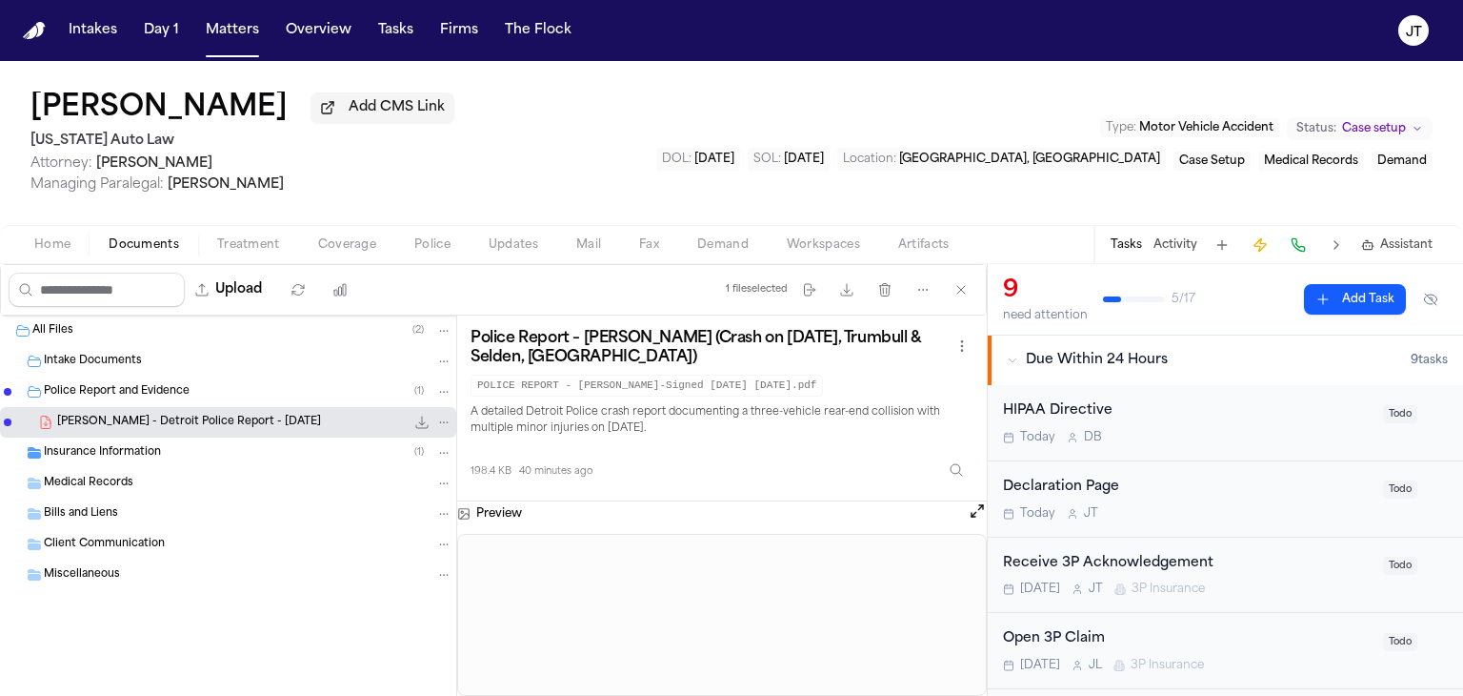
click at [967, 507] on div "Preview" at bounding box center [722, 513] width 530 height 25
click at [976, 507] on button "Open preview" at bounding box center [977, 510] width 19 height 19
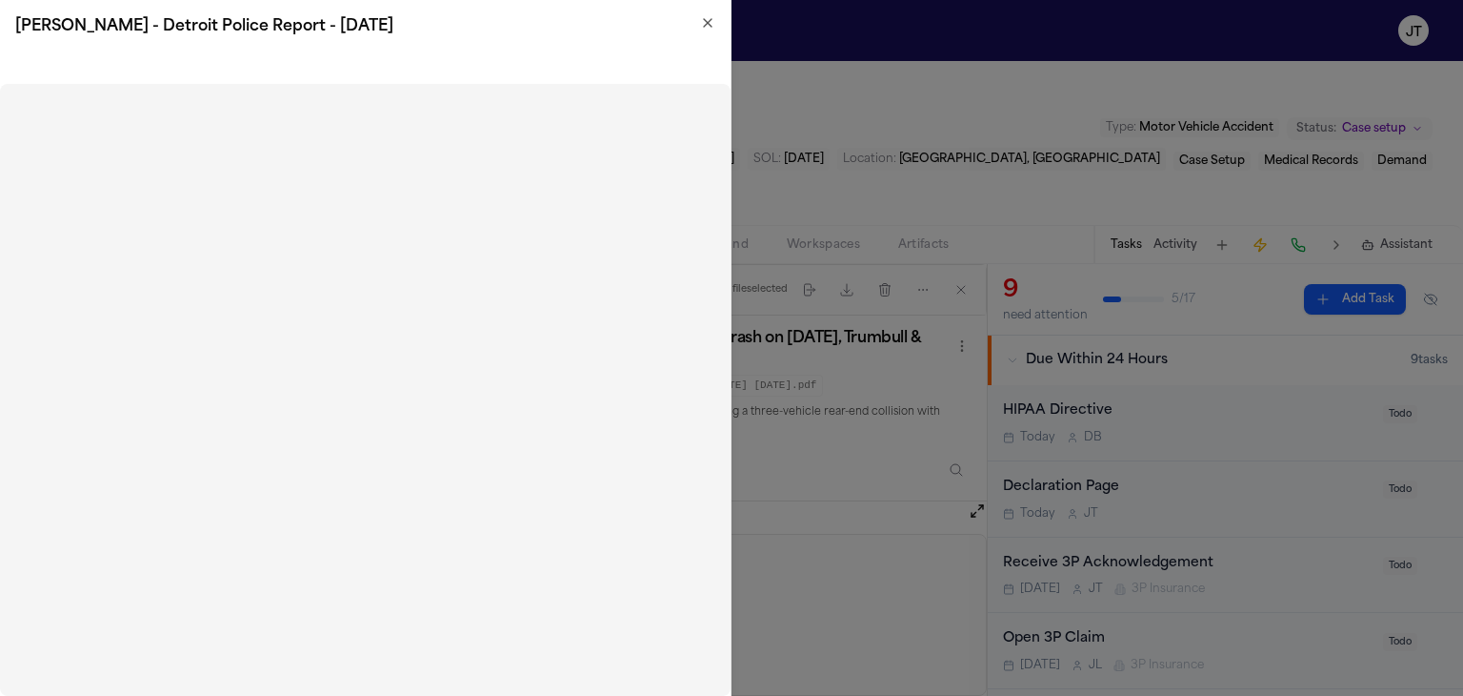
click at [706, 20] on icon "button" at bounding box center [708, 23] width 8 height 8
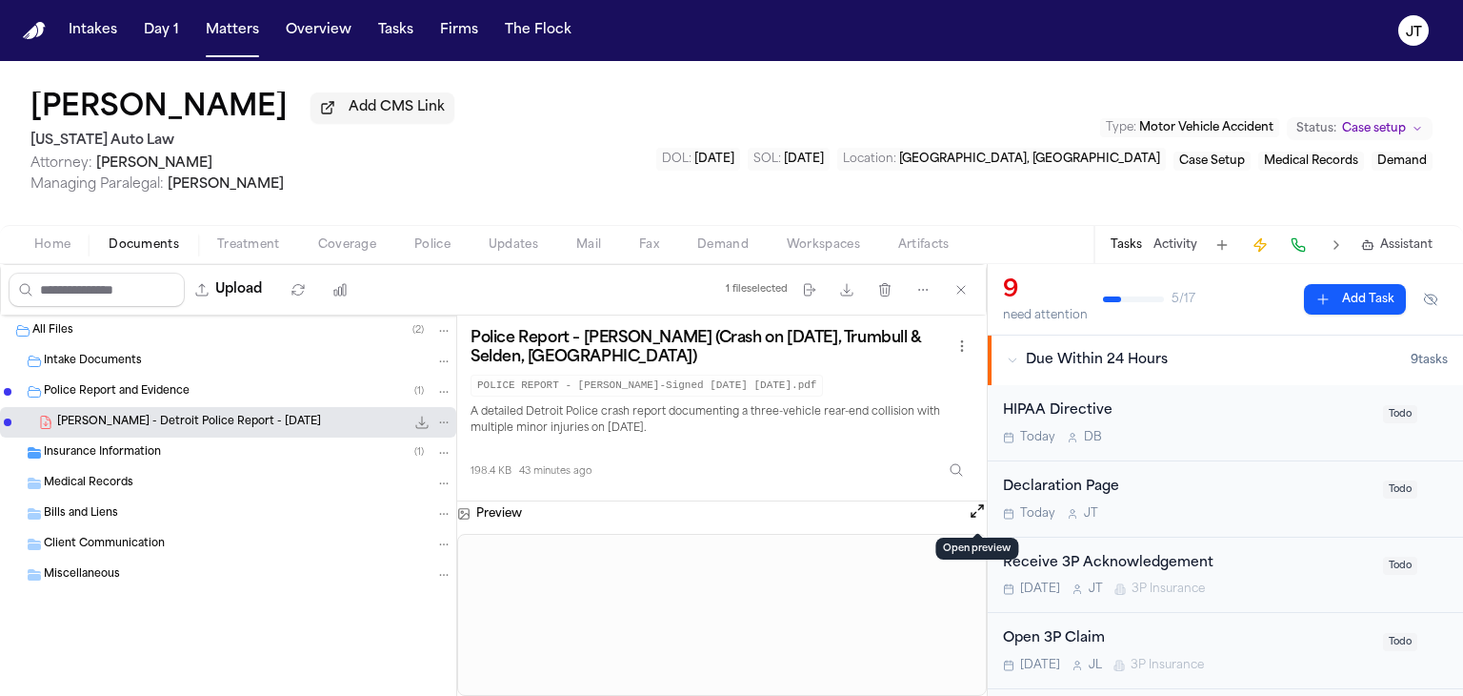
click at [63, 239] on span "Home" at bounding box center [52, 244] width 36 height 15
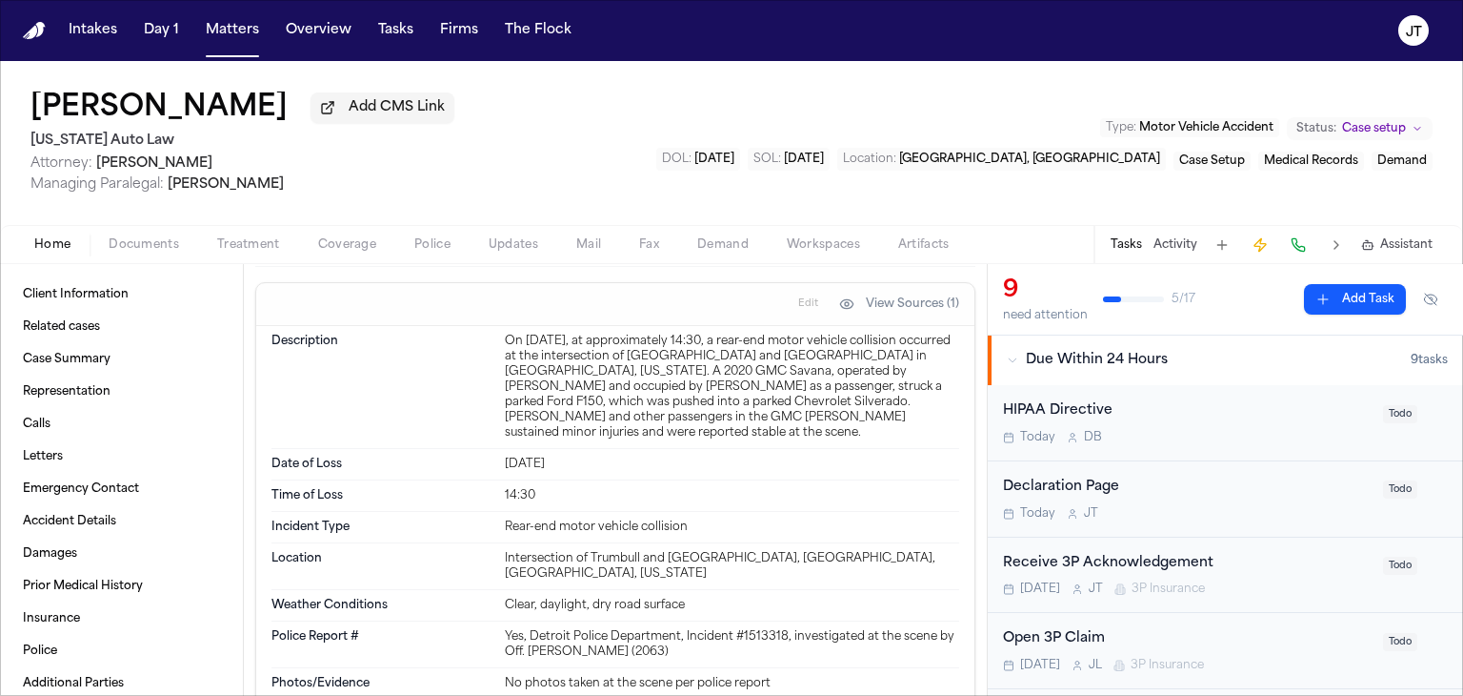
scroll to position [953, 0]
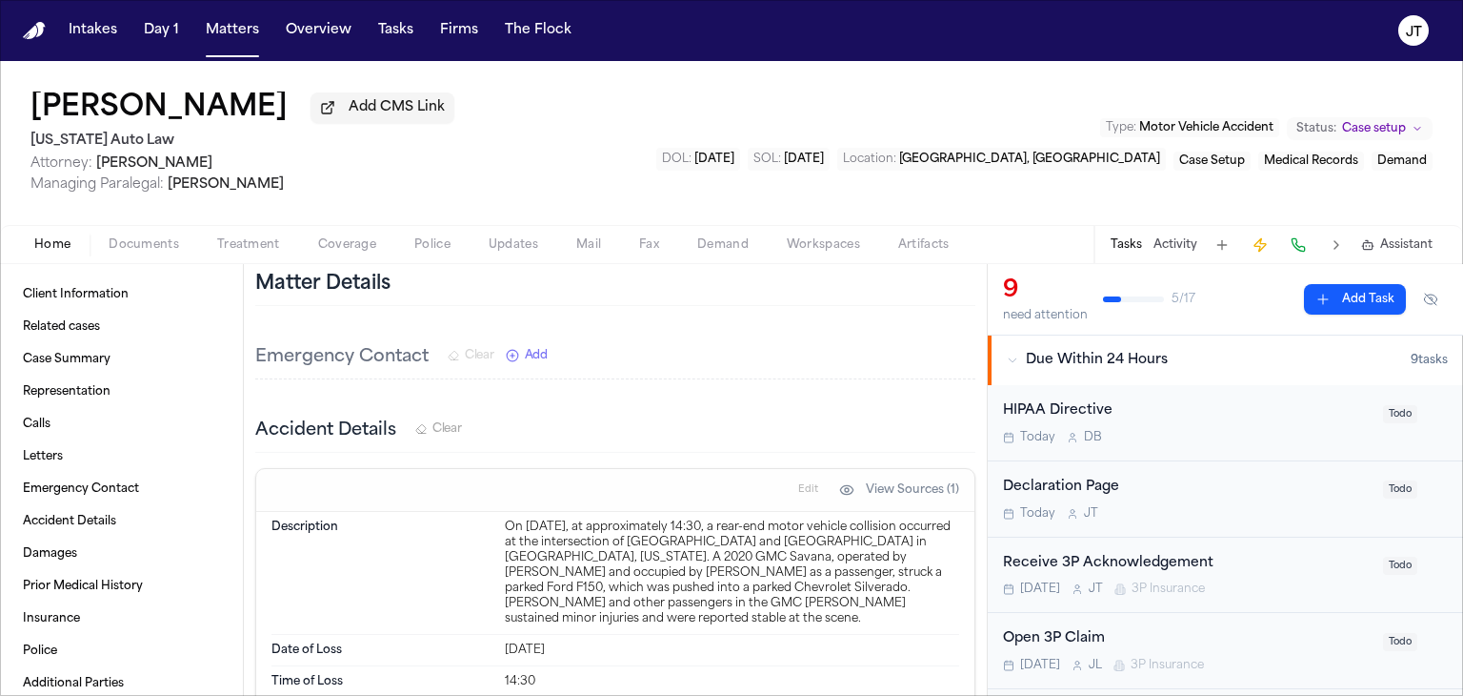
click at [138, 234] on button "Documents" at bounding box center [144, 244] width 109 height 23
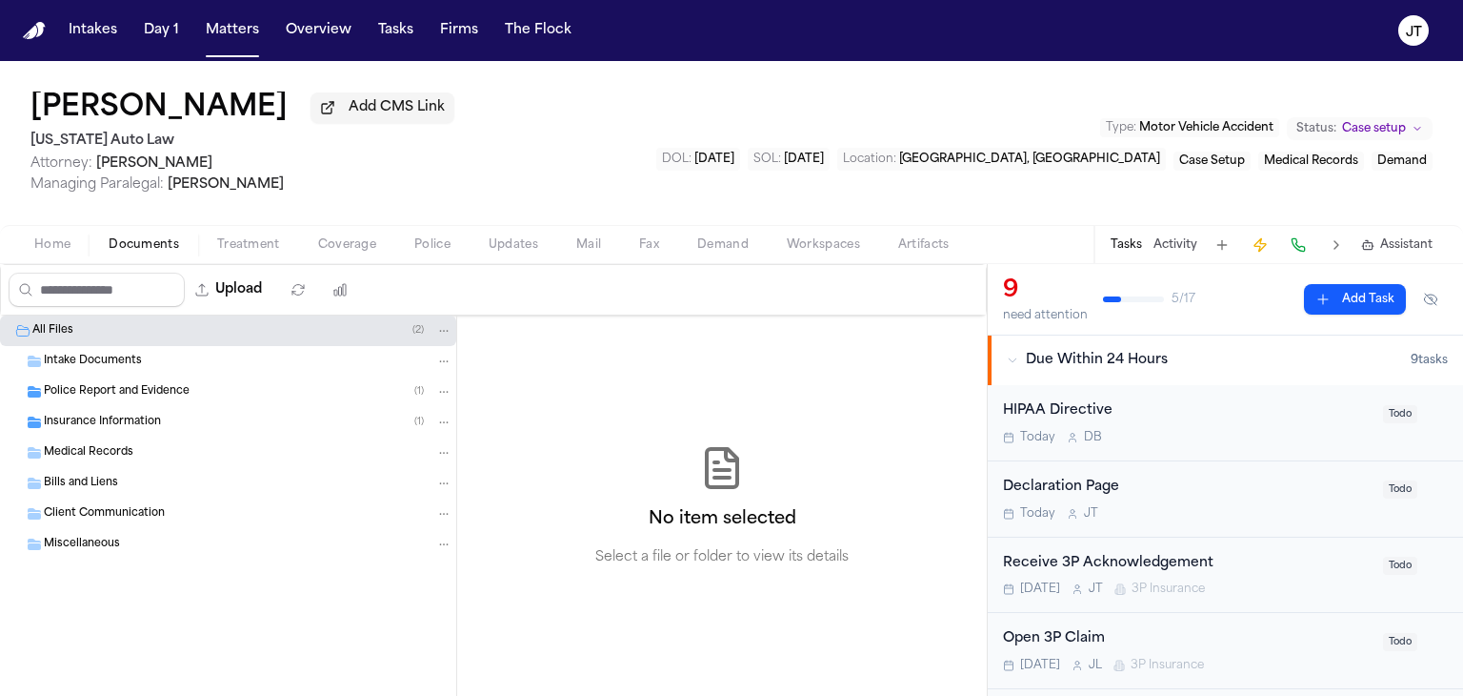
click at [42, 250] on span "Home" at bounding box center [52, 244] width 36 height 15
click at [133, 247] on span "Documents" at bounding box center [144, 244] width 71 height 15
click at [76, 389] on span "Police Report and Evidence" at bounding box center [117, 392] width 146 height 16
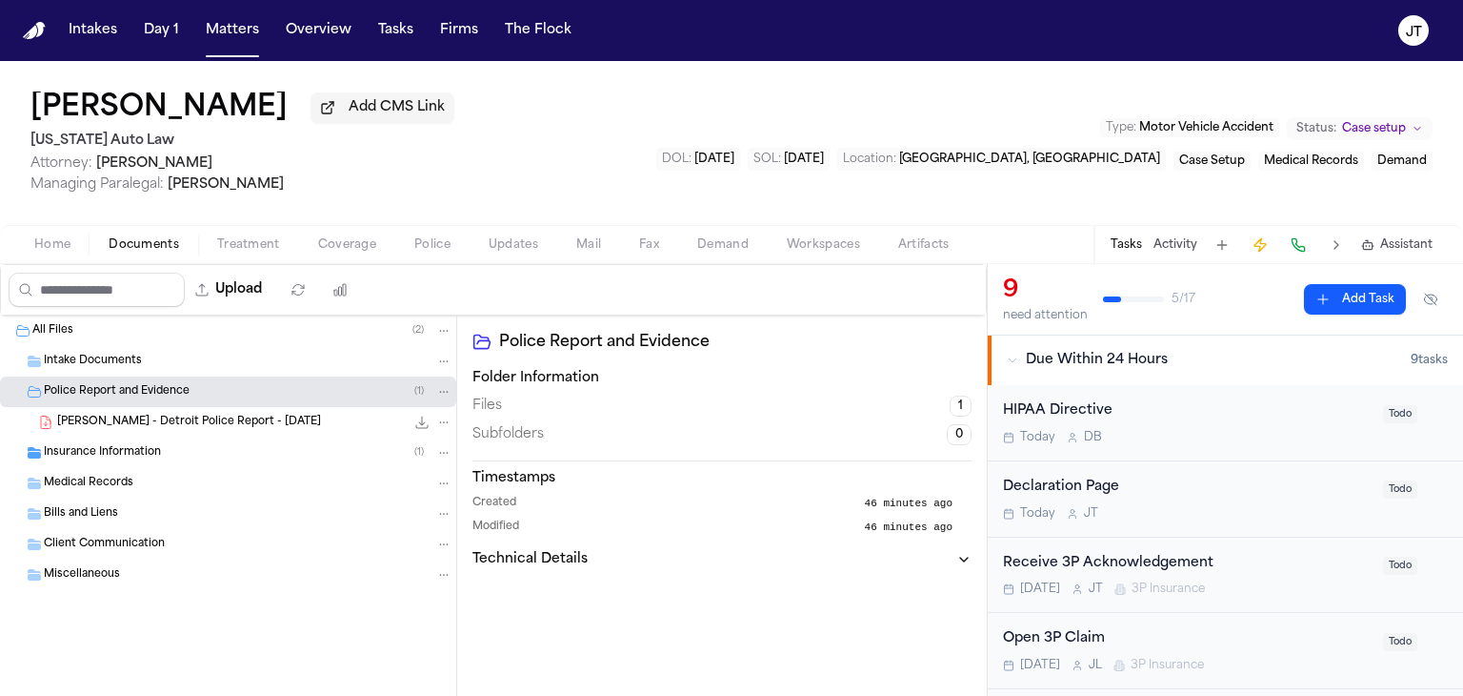
click at [92, 416] on span "C. White - Detroit Police Report - 9.11.25" at bounding box center [189, 422] width 264 height 16
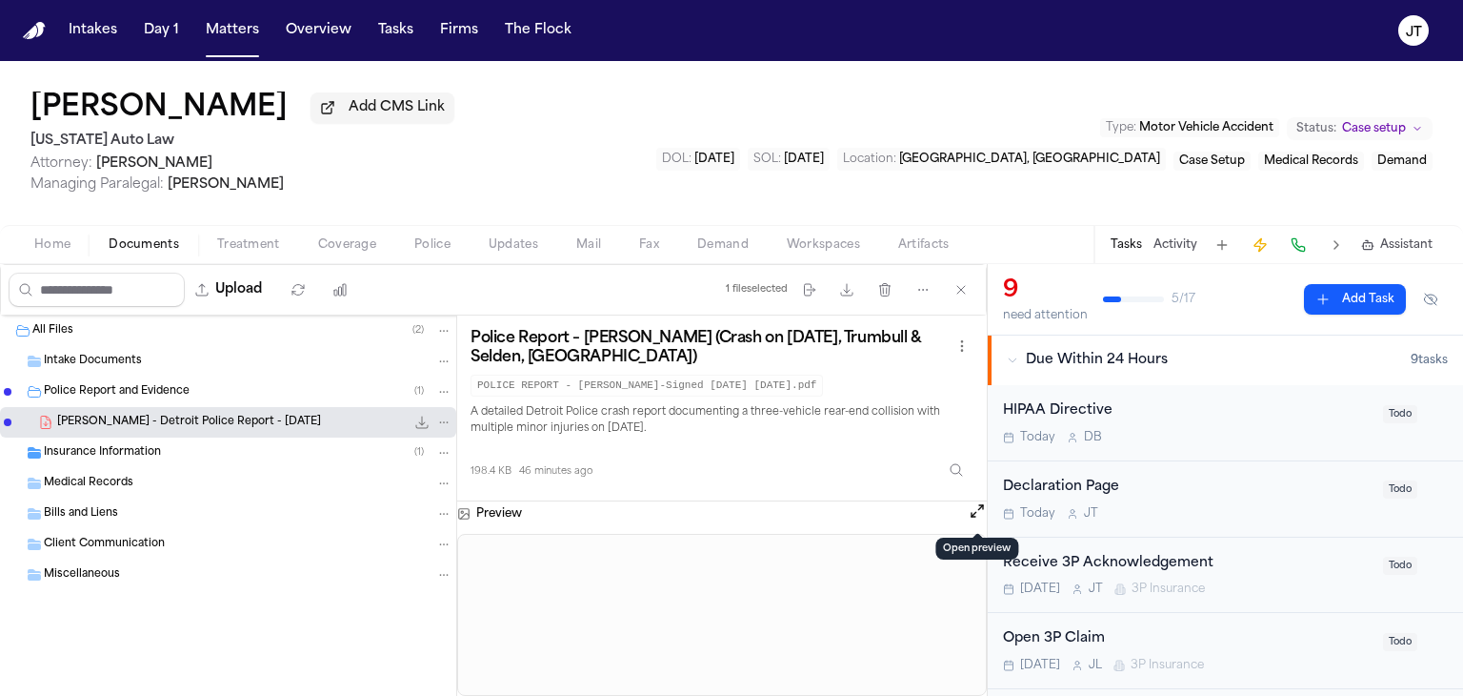
click at [977, 508] on button "Open preview" at bounding box center [977, 510] width 19 height 19
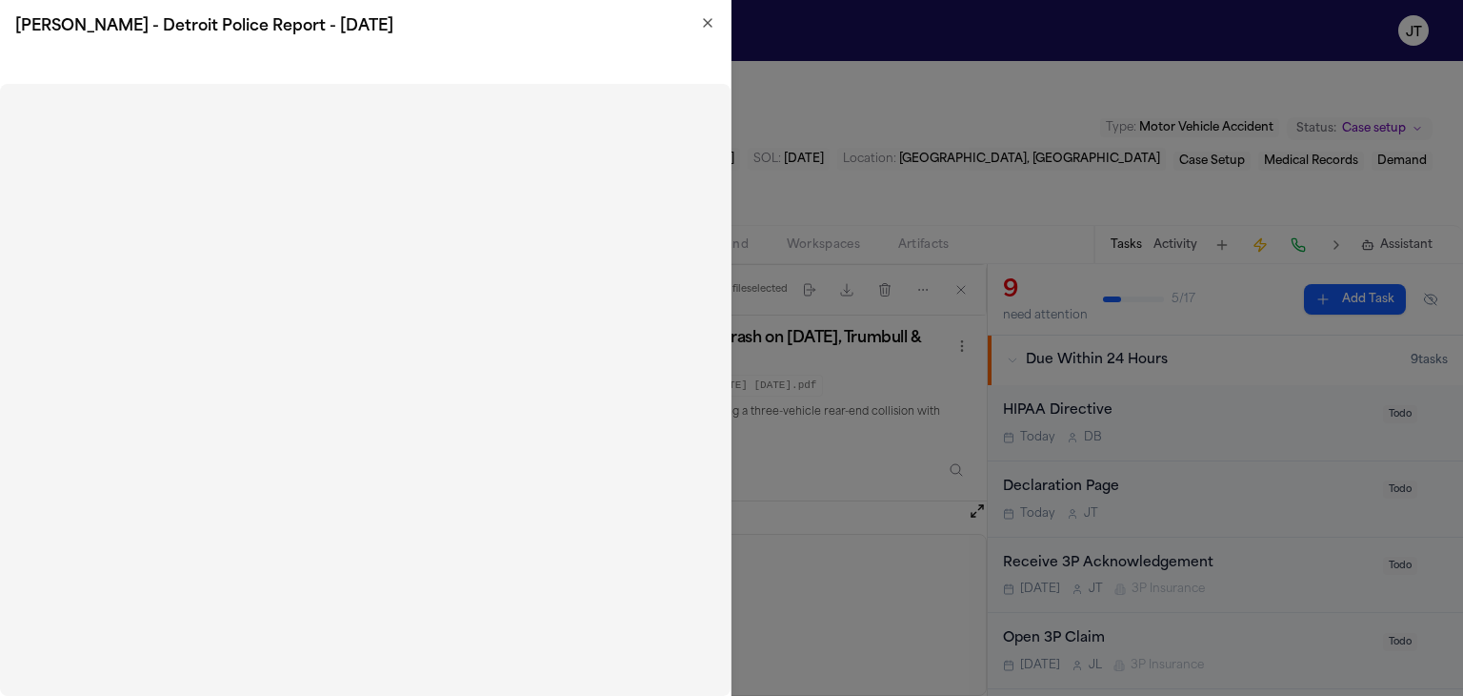
click at [706, 33] on h2 "C. White - Detroit Police Report - 9.11.25" at bounding box center [365, 26] width 700 height 23
click at [706, 23] on icon "button" at bounding box center [707, 22] width 15 height 15
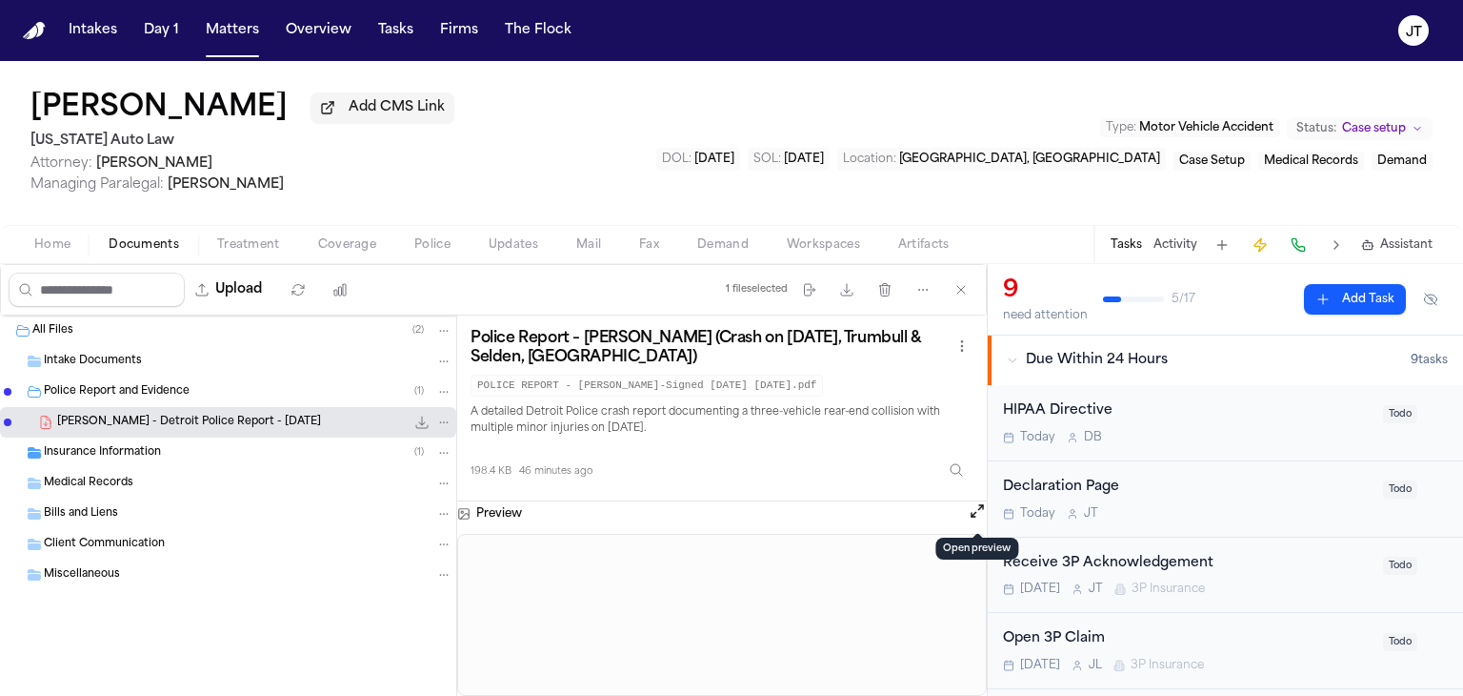
click at [59, 239] on span "Home" at bounding box center [52, 244] width 36 height 15
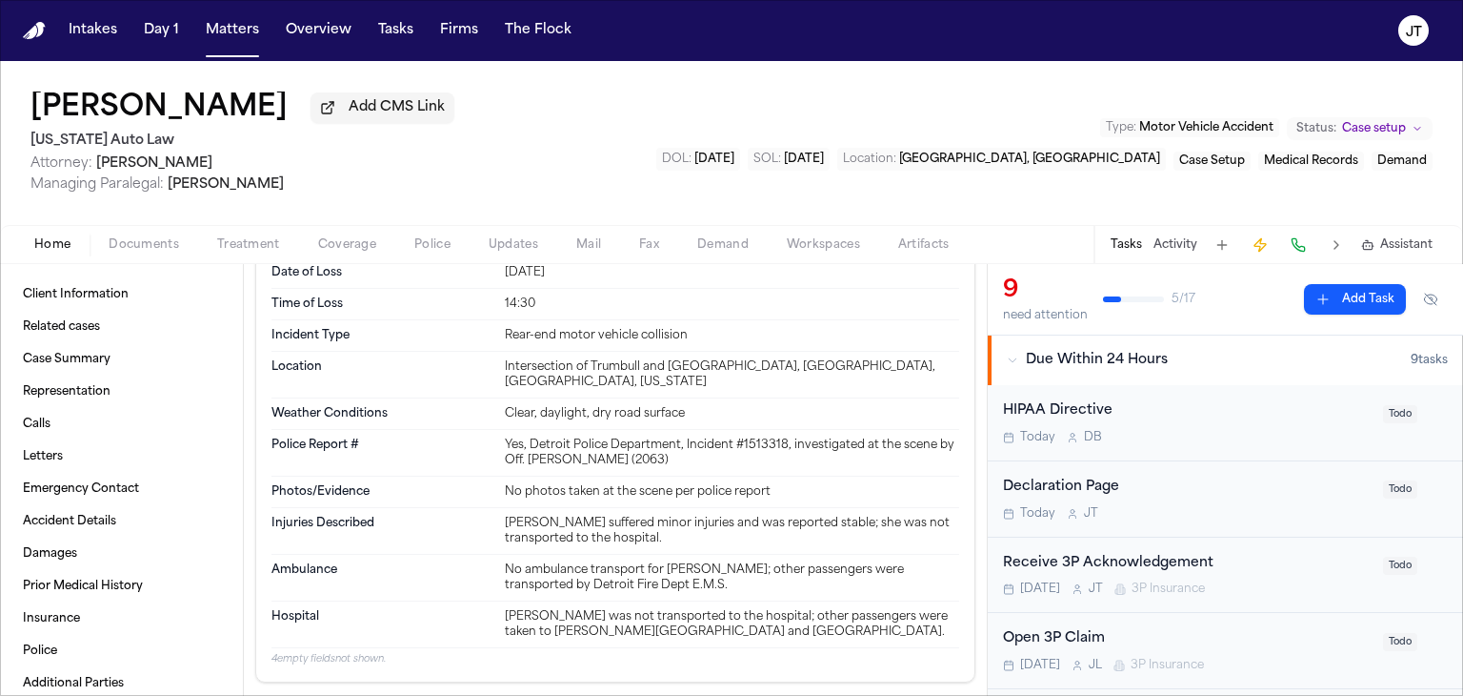
scroll to position [1334, 0]
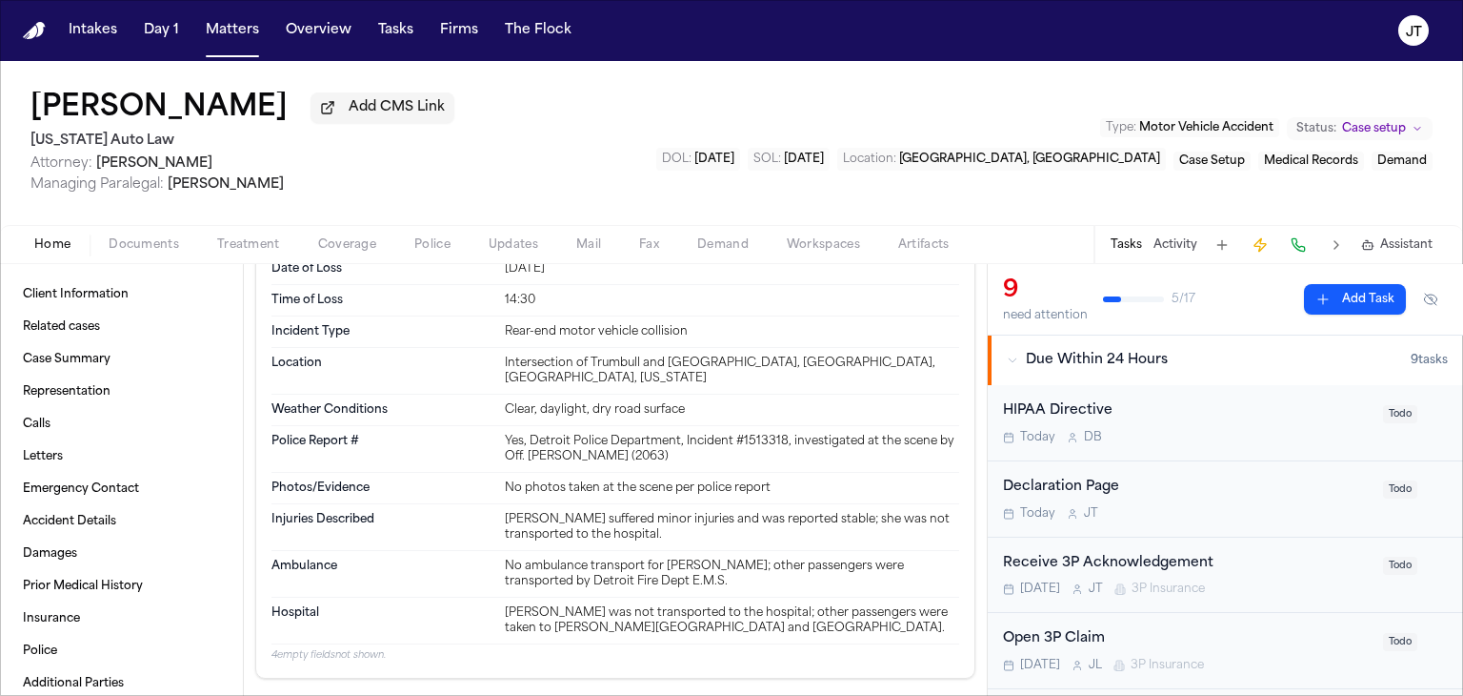
click at [124, 245] on span "Documents" at bounding box center [144, 244] width 71 height 15
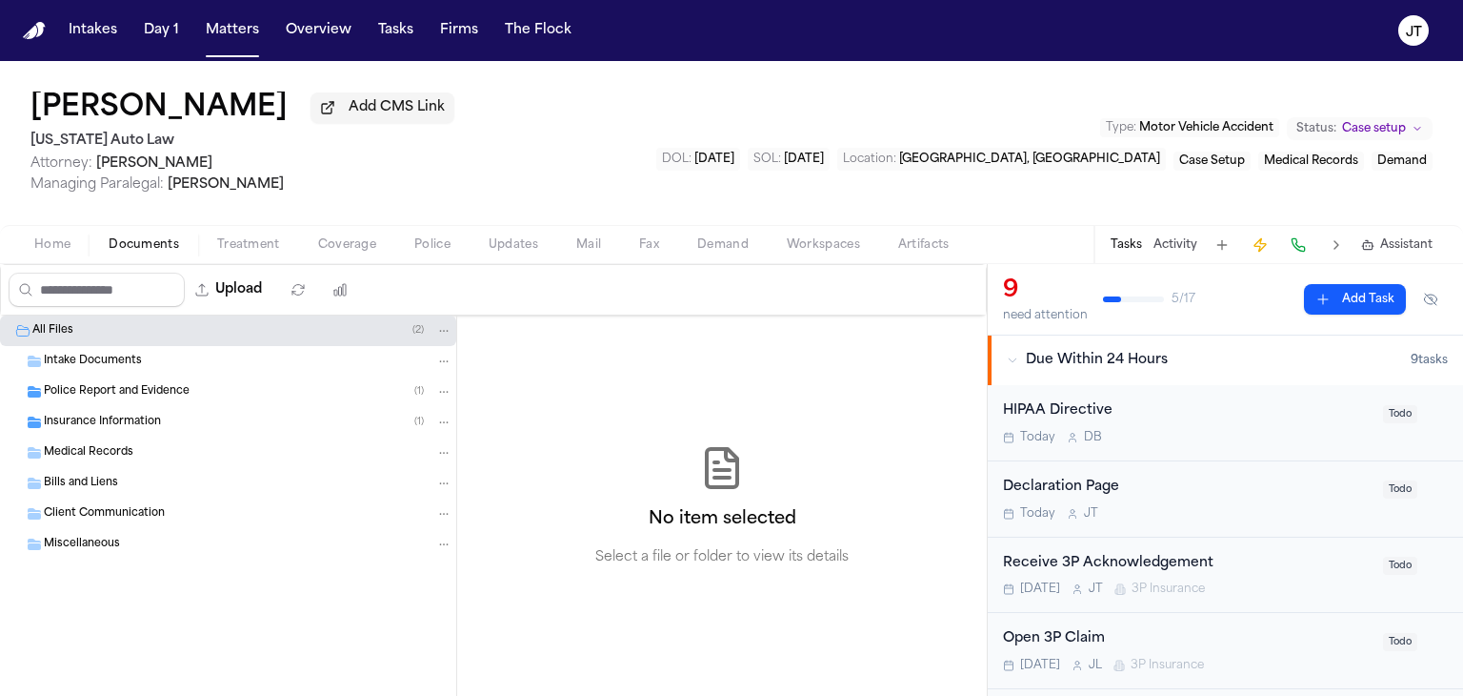
click at [62, 373] on div "Intake Documents" at bounding box center [228, 361] width 456 height 30
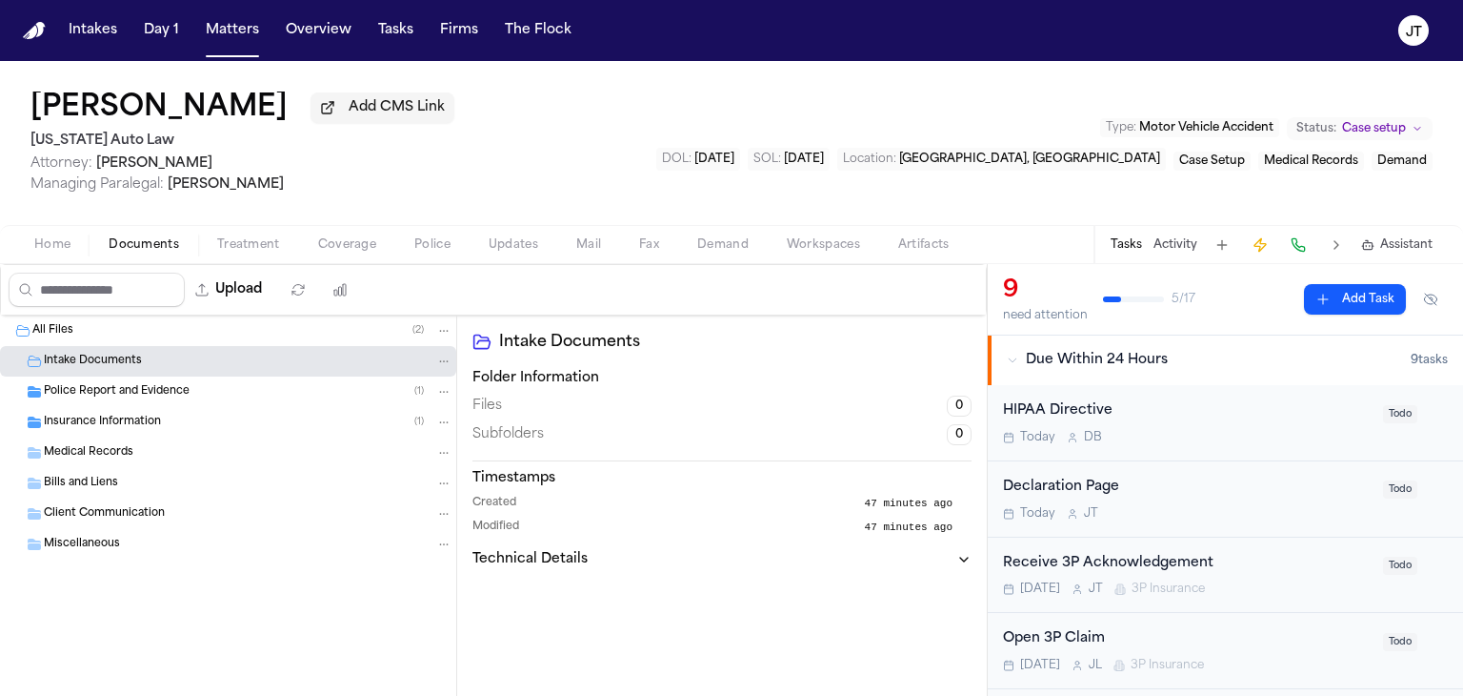
click at [69, 393] on span "Police Report and Evidence" at bounding box center [117, 392] width 146 height 16
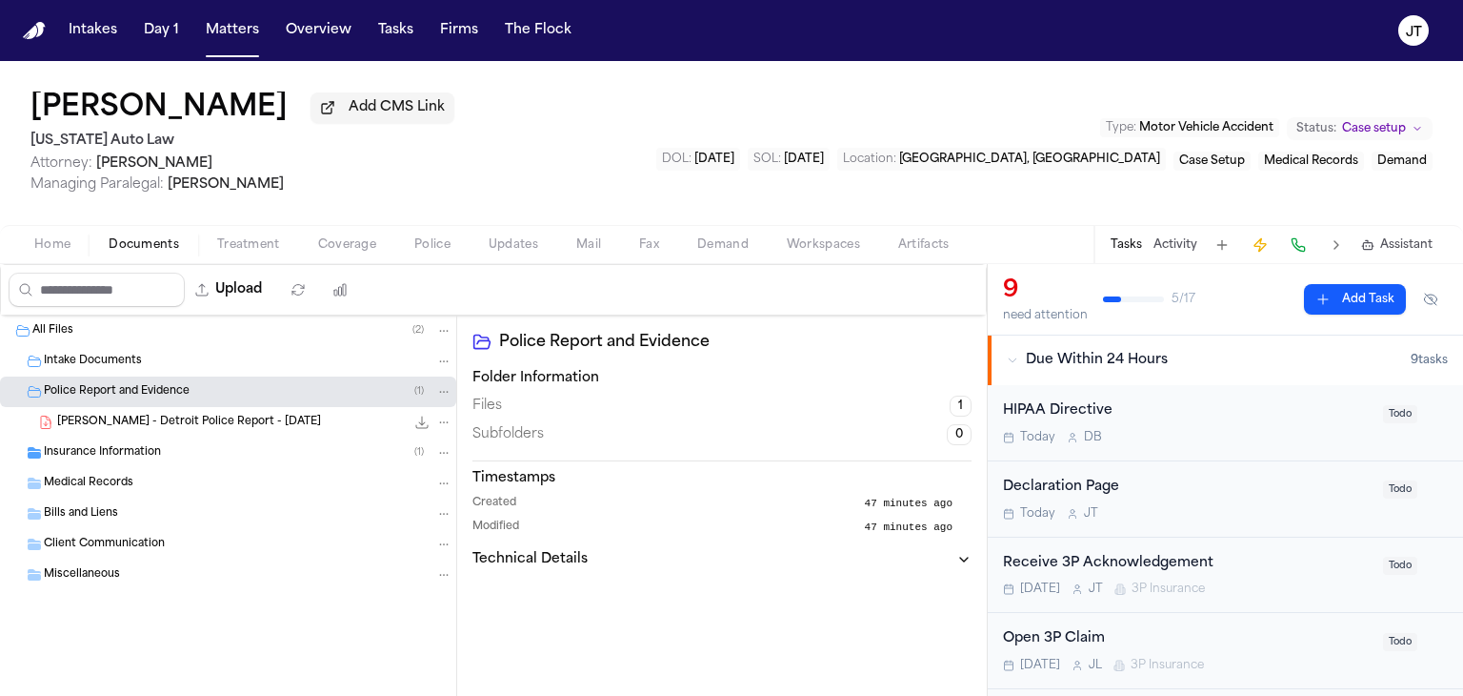
click at [74, 425] on span "C. White - Detroit Police Report - 9.11.25" at bounding box center [189, 422] width 264 height 16
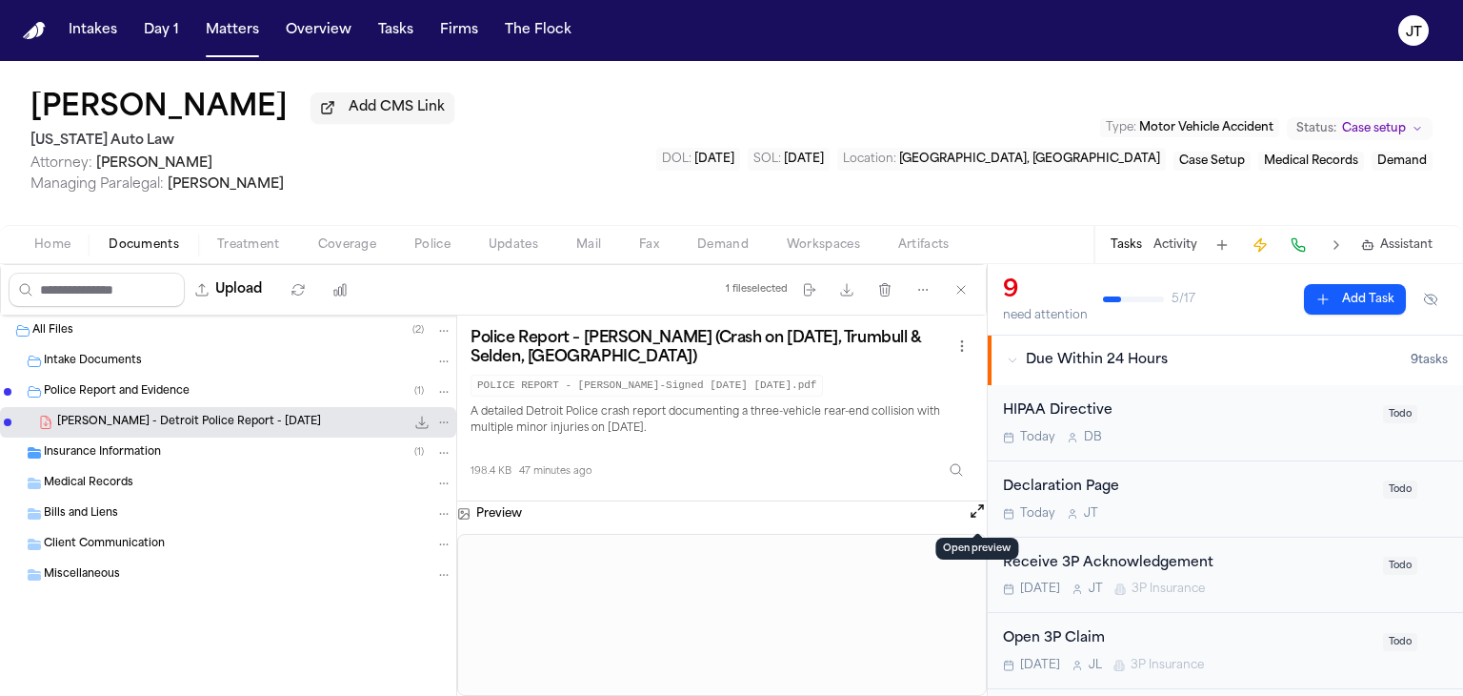
click at [982, 507] on button "Open preview" at bounding box center [977, 510] width 19 height 19
click at [51, 235] on button "Home" at bounding box center [52, 244] width 74 height 23
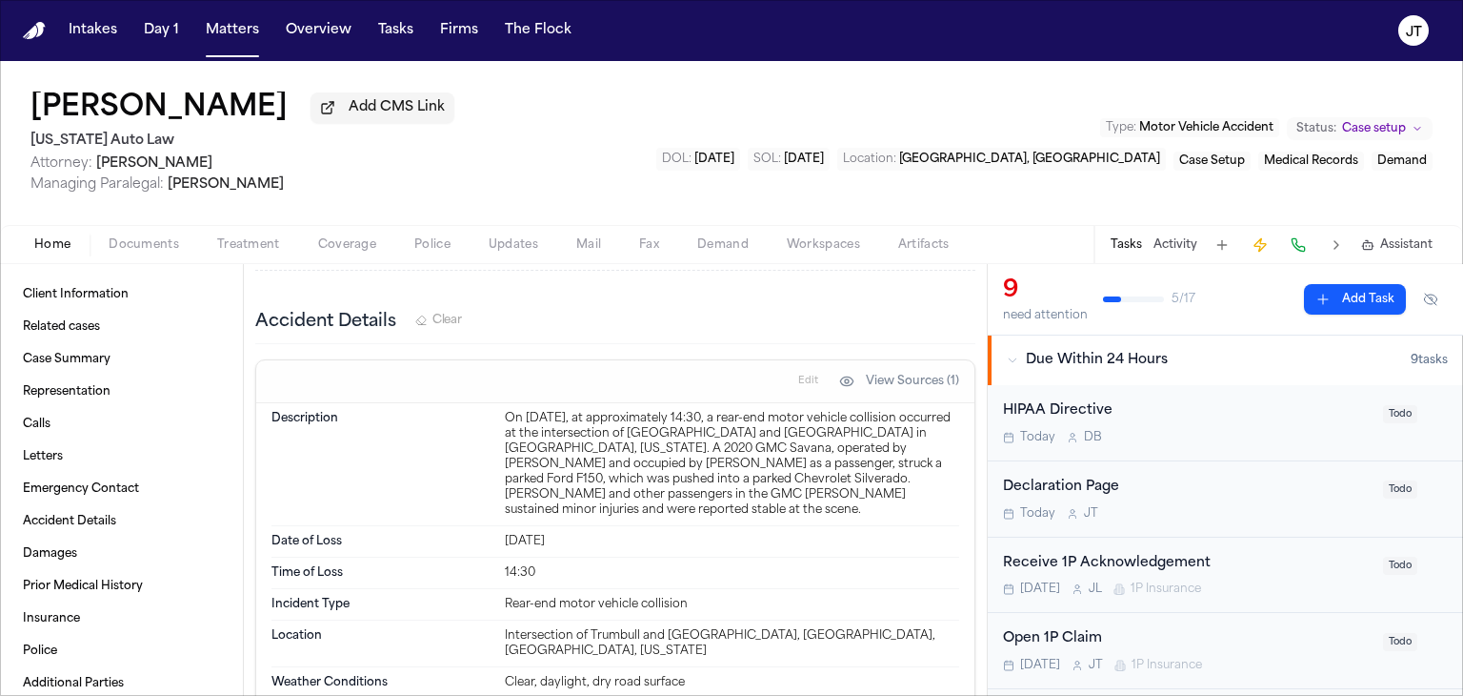
scroll to position [1239, 0]
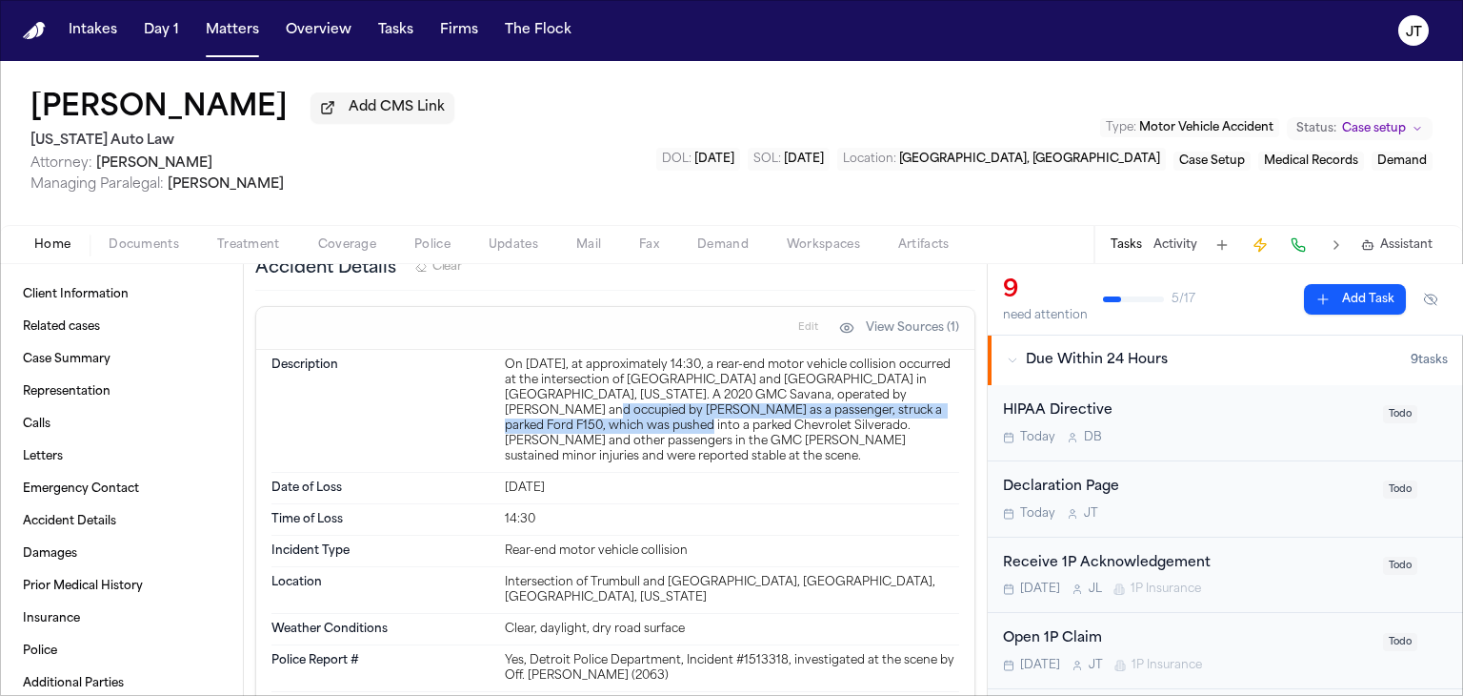
drag, startPoint x: 511, startPoint y: 428, endPoint x: 583, endPoint y: 443, distance: 74.0
click at [583, 443] on div "On September 11, 2025, at approximately 14:30, a rear-end motor vehicle collisi…" at bounding box center [732, 410] width 454 height 107
click at [559, 454] on div "On September 11, 2025, at approximately 14:30, a rear-end motor vehicle collisi…" at bounding box center [732, 410] width 454 height 107
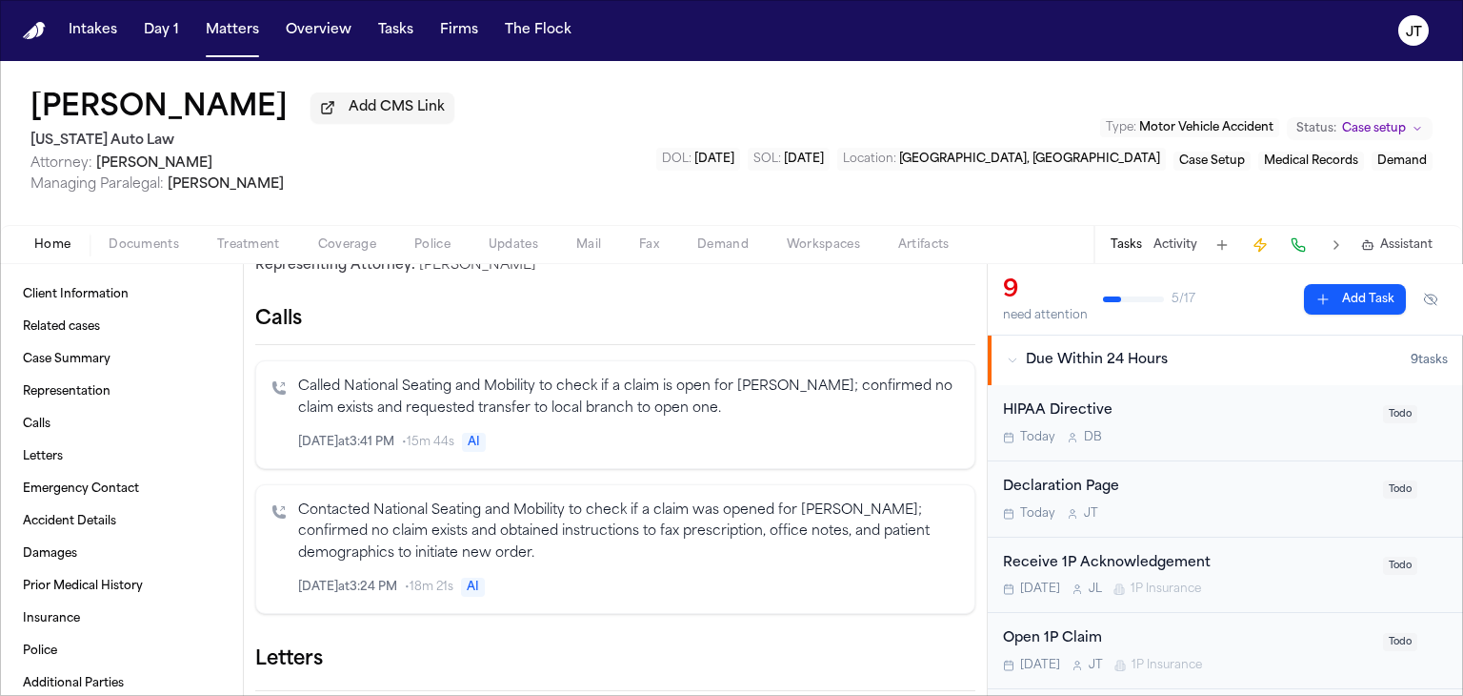
scroll to position [572, 0]
click at [134, 233] on button "Documents" at bounding box center [144, 244] width 109 height 23
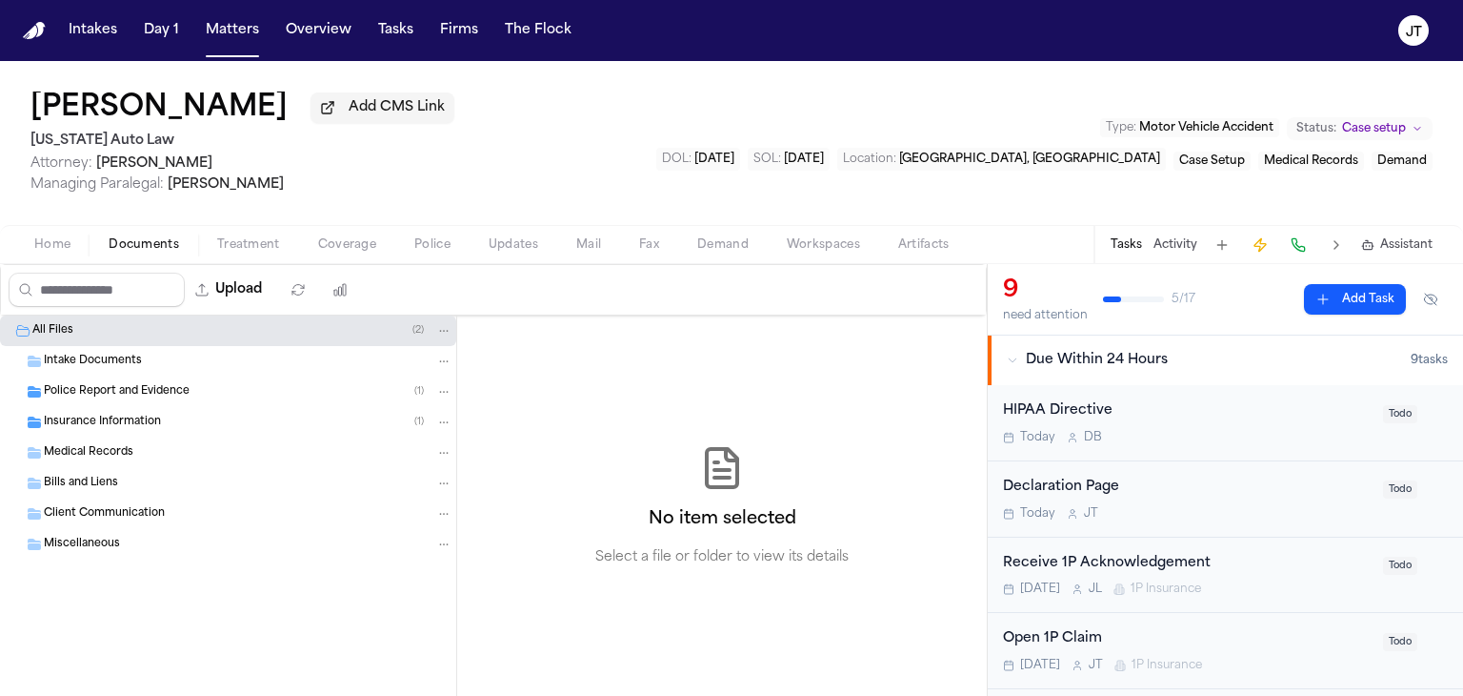
click at [81, 398] on div "Police Report and Evidence ( 1 )" at bounding box center [248, 391] width 409 height 17
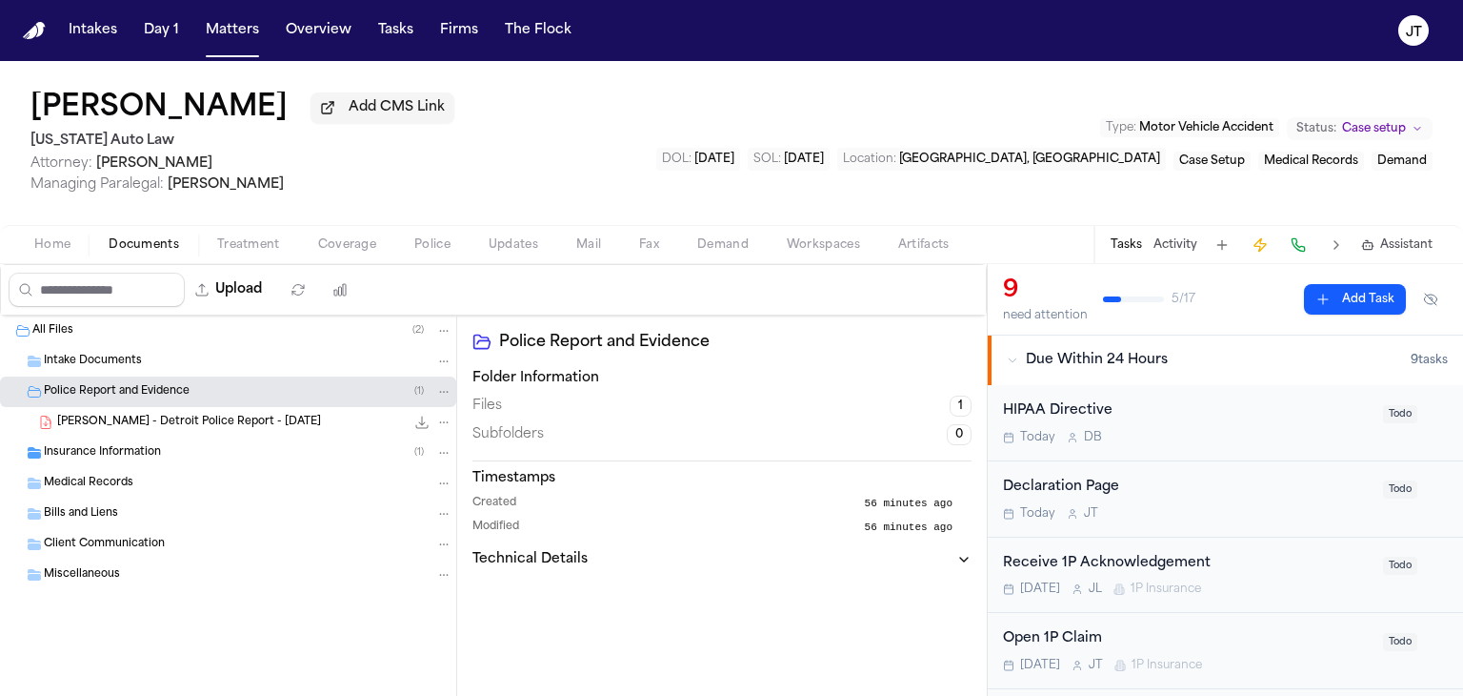
click at [98, 418] on span "C. White - Detroit Police Report - 9.11.25" at bounding box center [189, 422] width 264 height 16
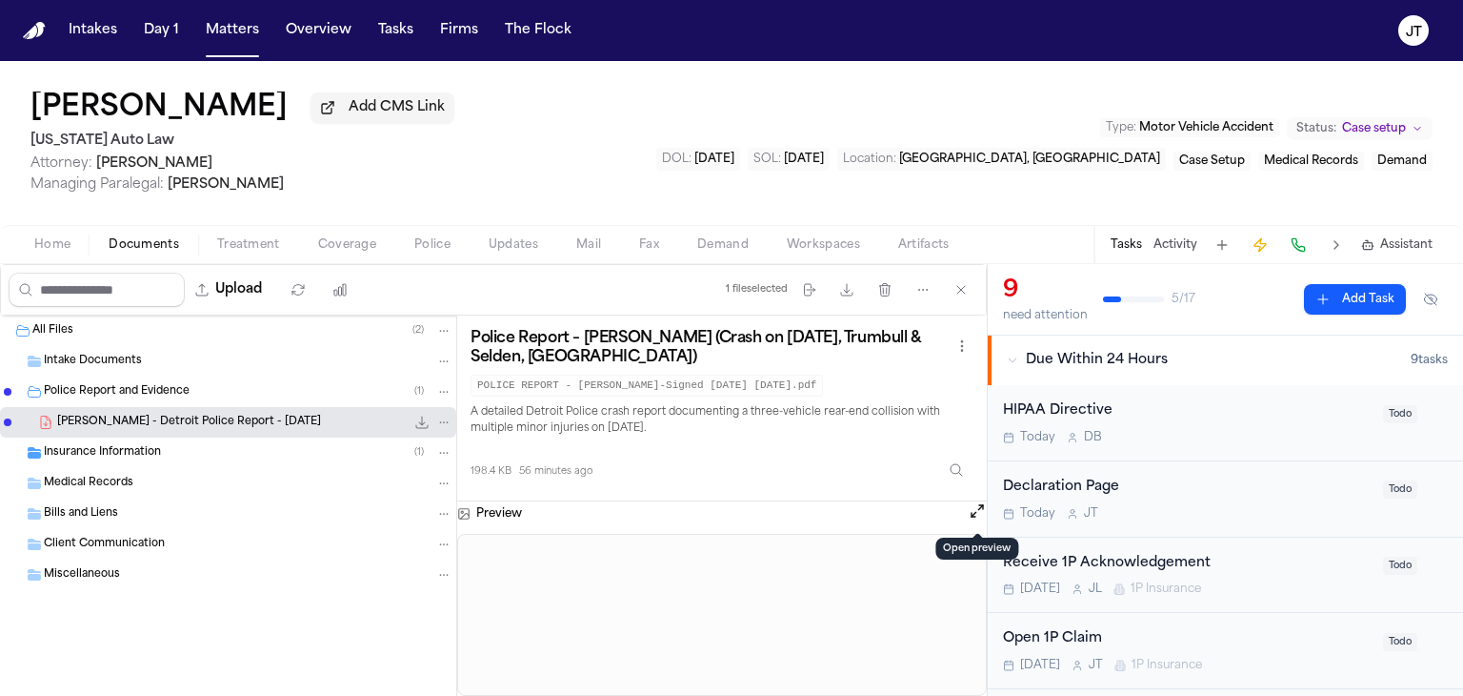
click at [971, 510] on button "Open preview" at bounding box center [977, 510] width 19 height 19
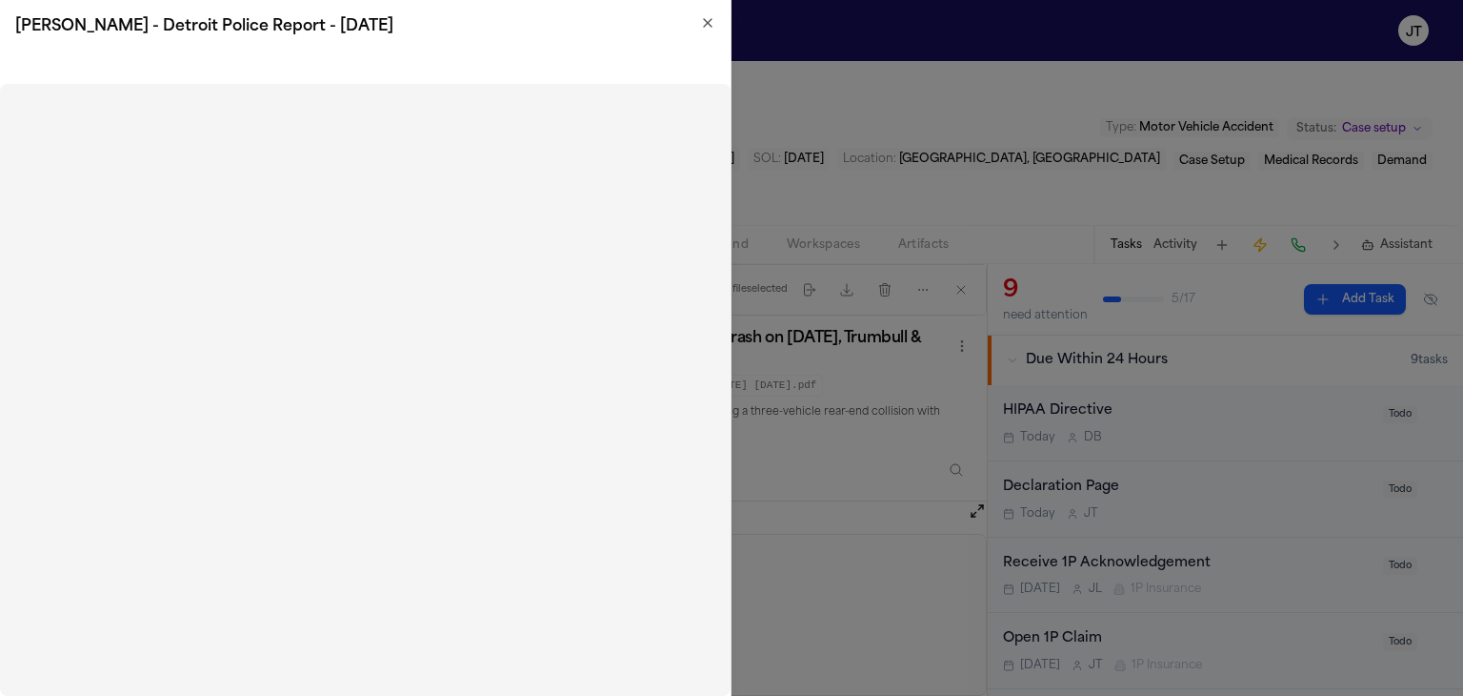
click at [712, 20] on icon "button" at bounding box center [707, 22] width 15 height 15
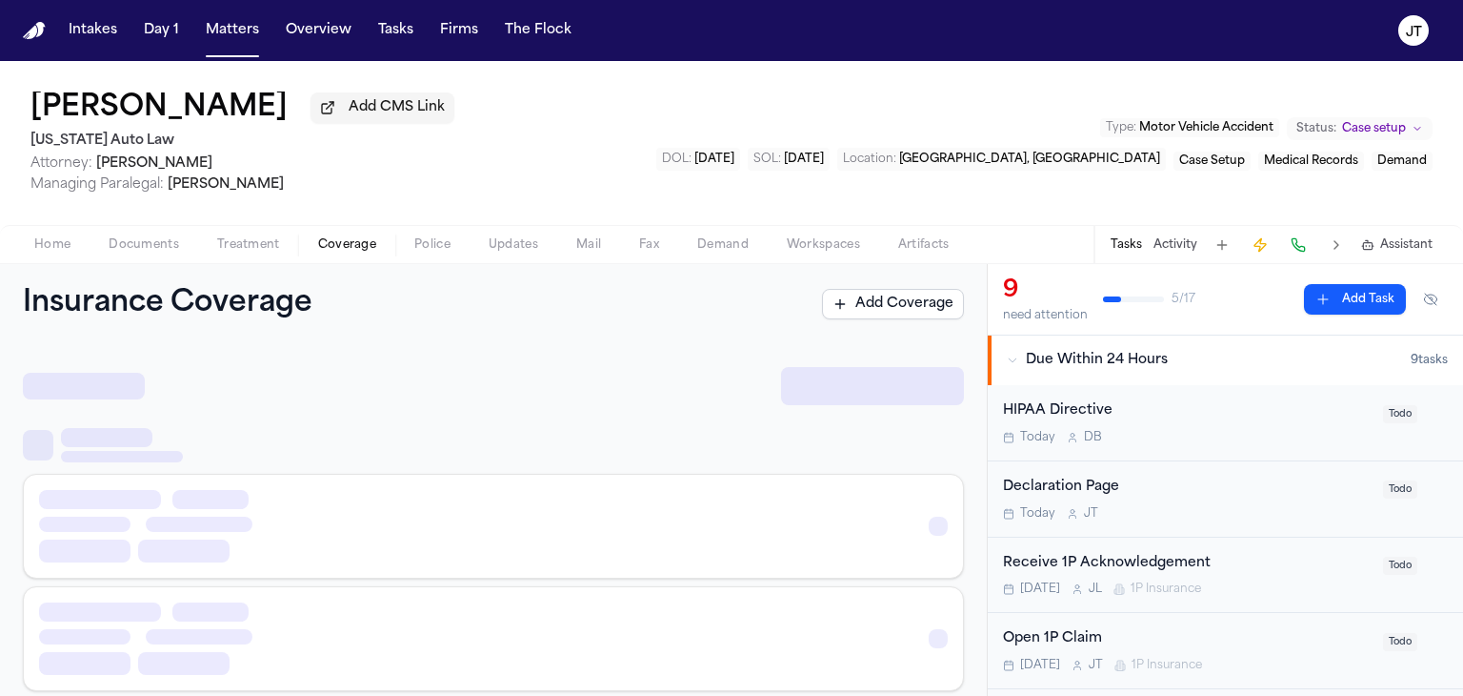
click at [346, 239] on span "Coverage" at bounding box center [347, 244] width 58 height 15
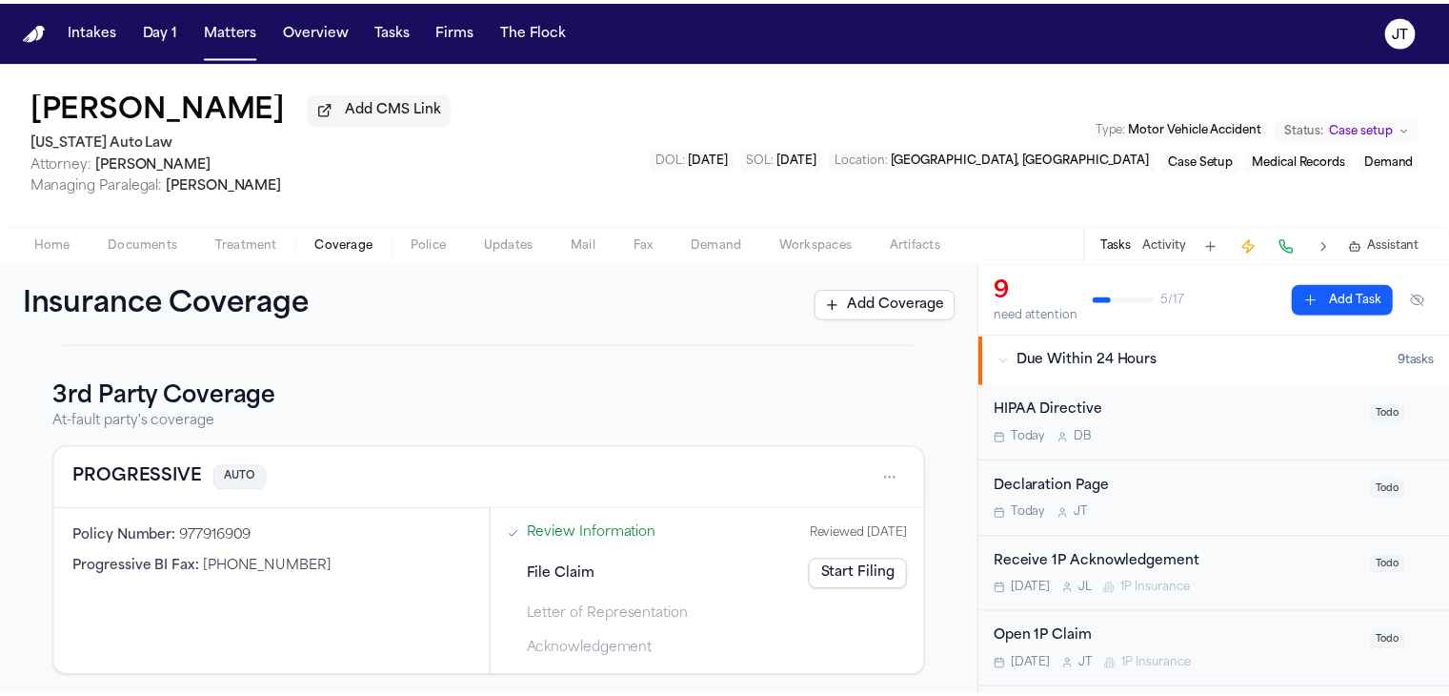
scroll to position [321, 0]
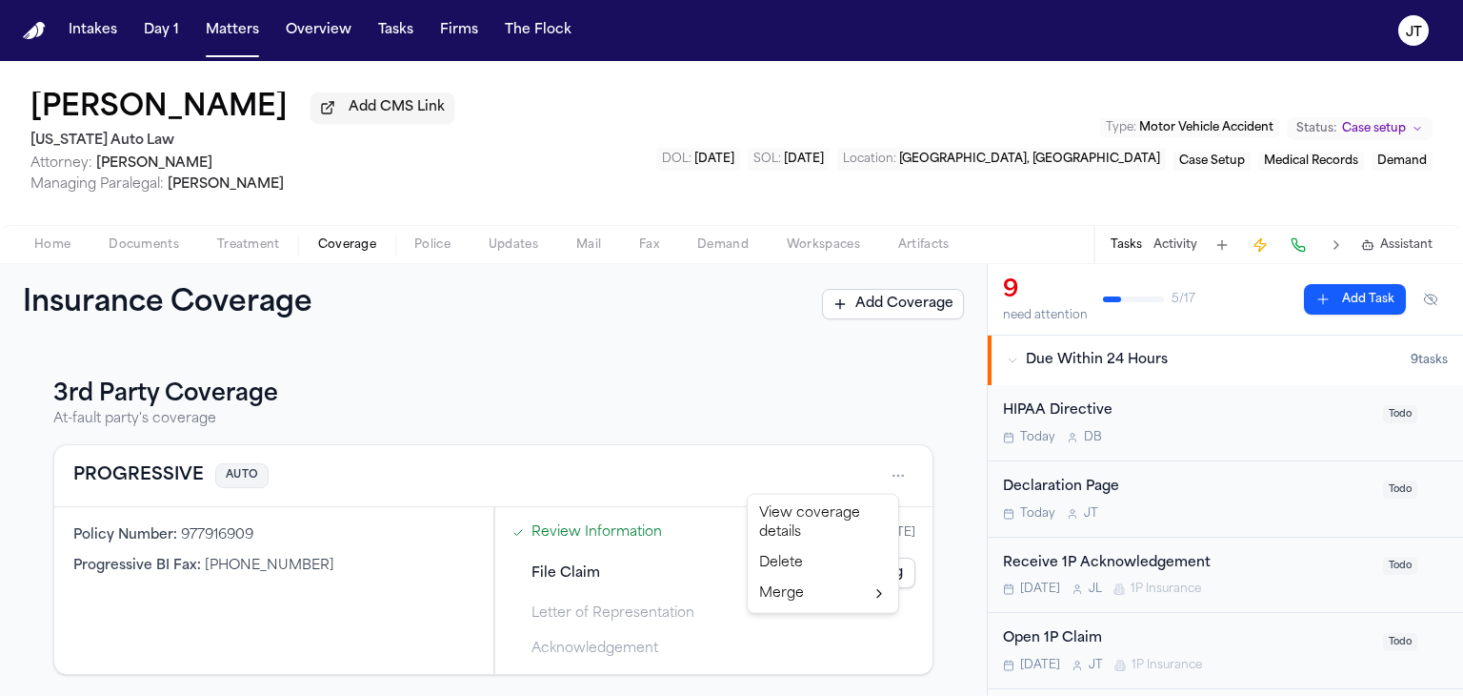
click at [880, 475] on html "Intakes Day 1 Matters Overview Tasks Firms The Flock JT Colleen White Add CMS L…" at bounding box center [731, 348] width 1463 height 696
click at [816, 523] on div "View coverage details" at bounding box center [823, 523] width 143 height 50
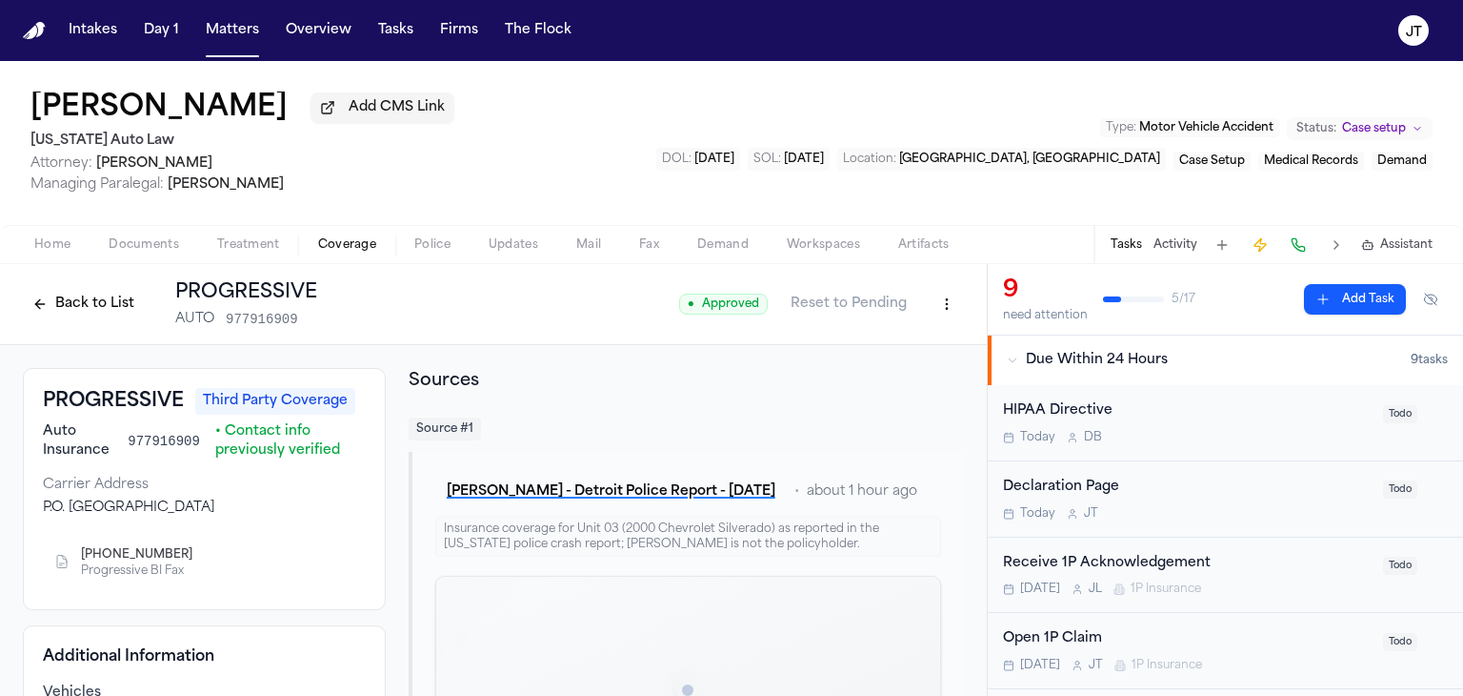
click at [937, 312] on html "Intakes Day 1 Matters Overview Tasks Firms The Flock JT Colleen White Add CMS L…" at bounding box center [731, 348] width 1463 height 696
click at [897, 344] on div "Edit Coverage" at bounding box center [868, 345] width 160 height 30
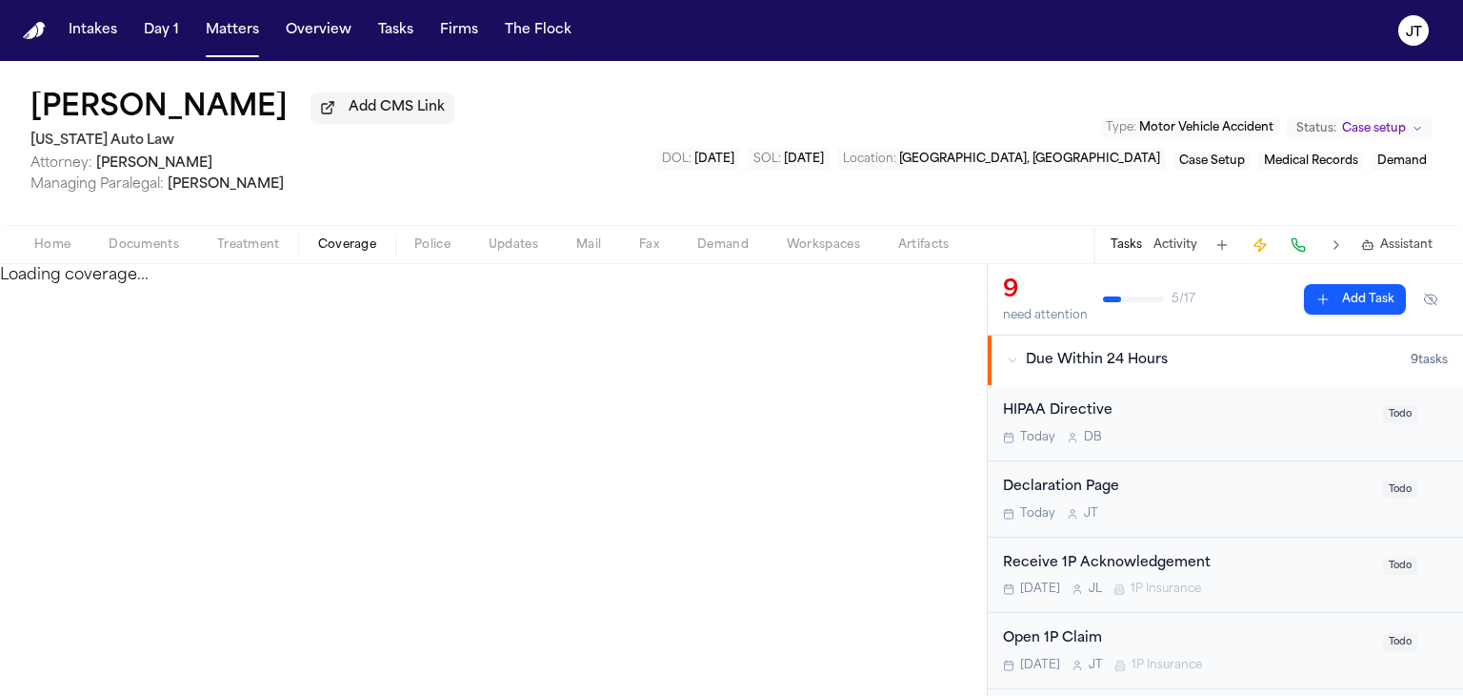
select select "**********"
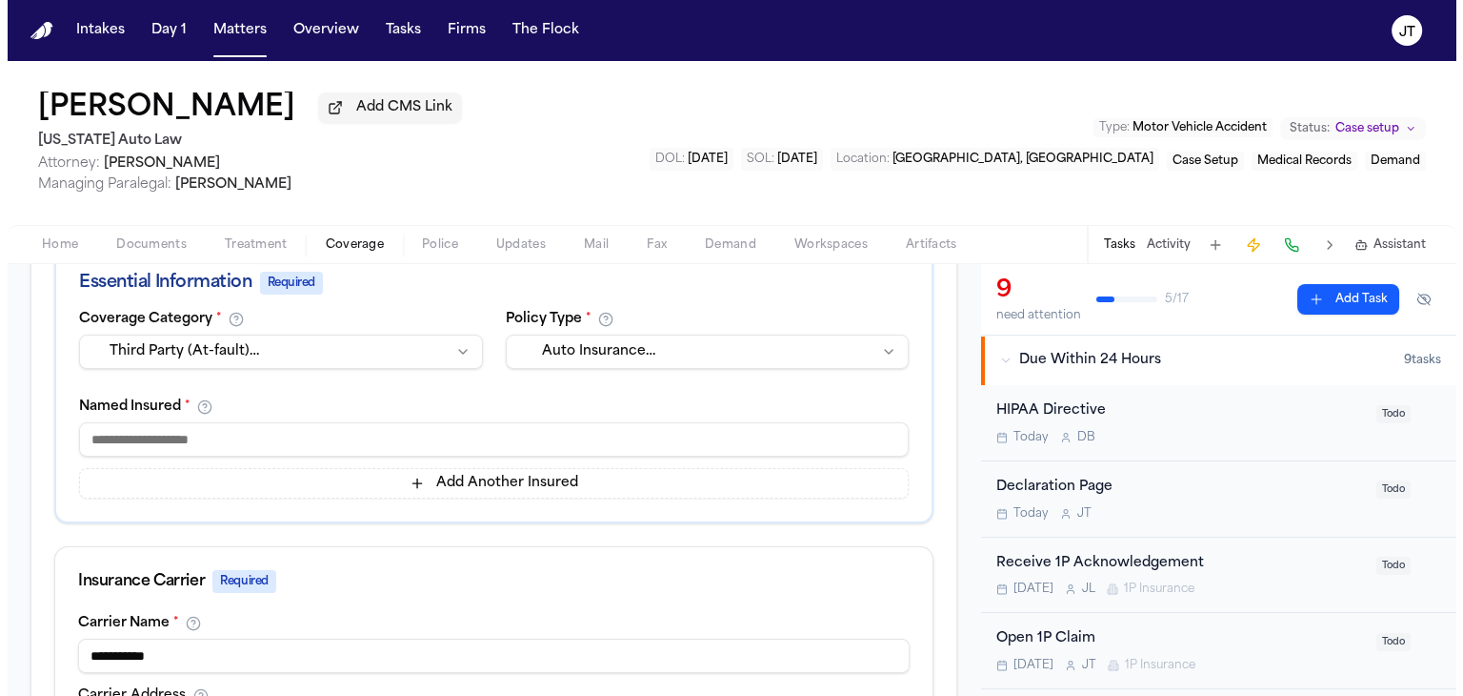
scroll to position [381, 0]
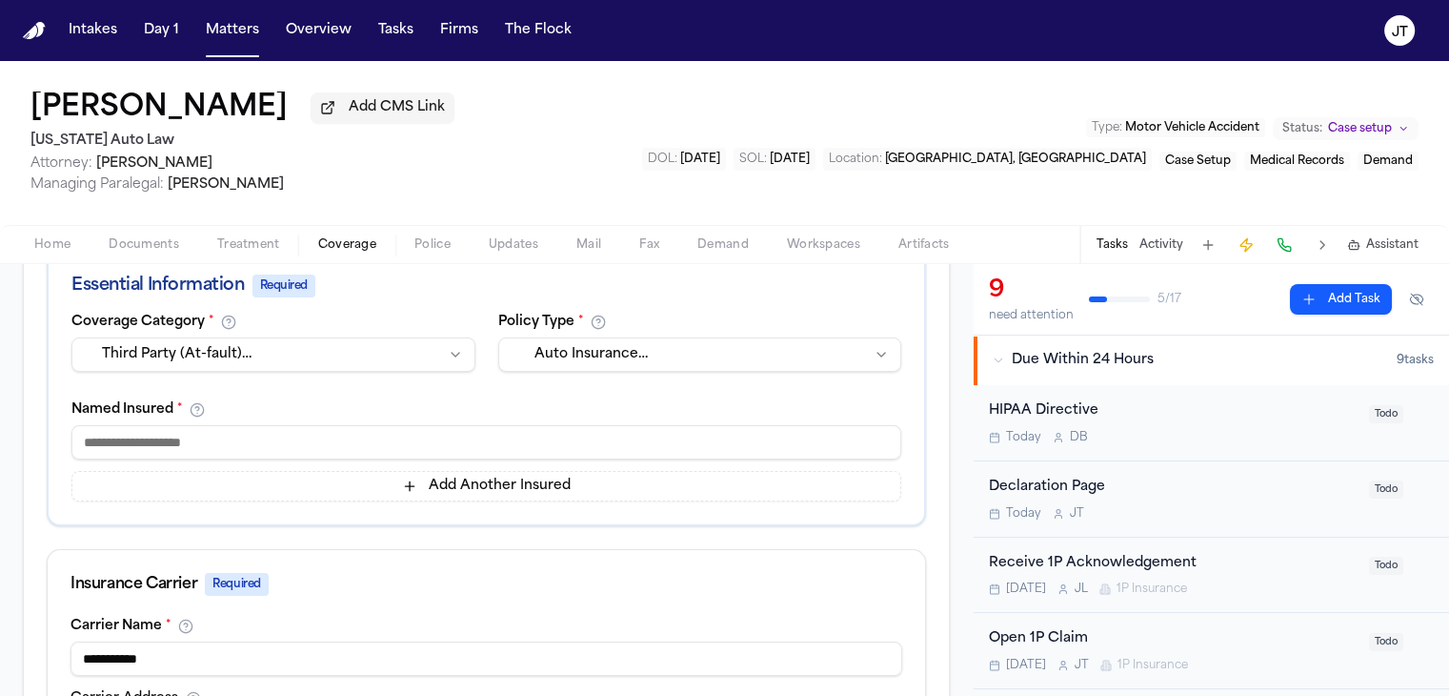
click at [194, 425] on input at bounding box center [486, 442] width 830 height 34
click at [45, 241] on span "Home" at bounding box center [52, 244] width 36 height 15
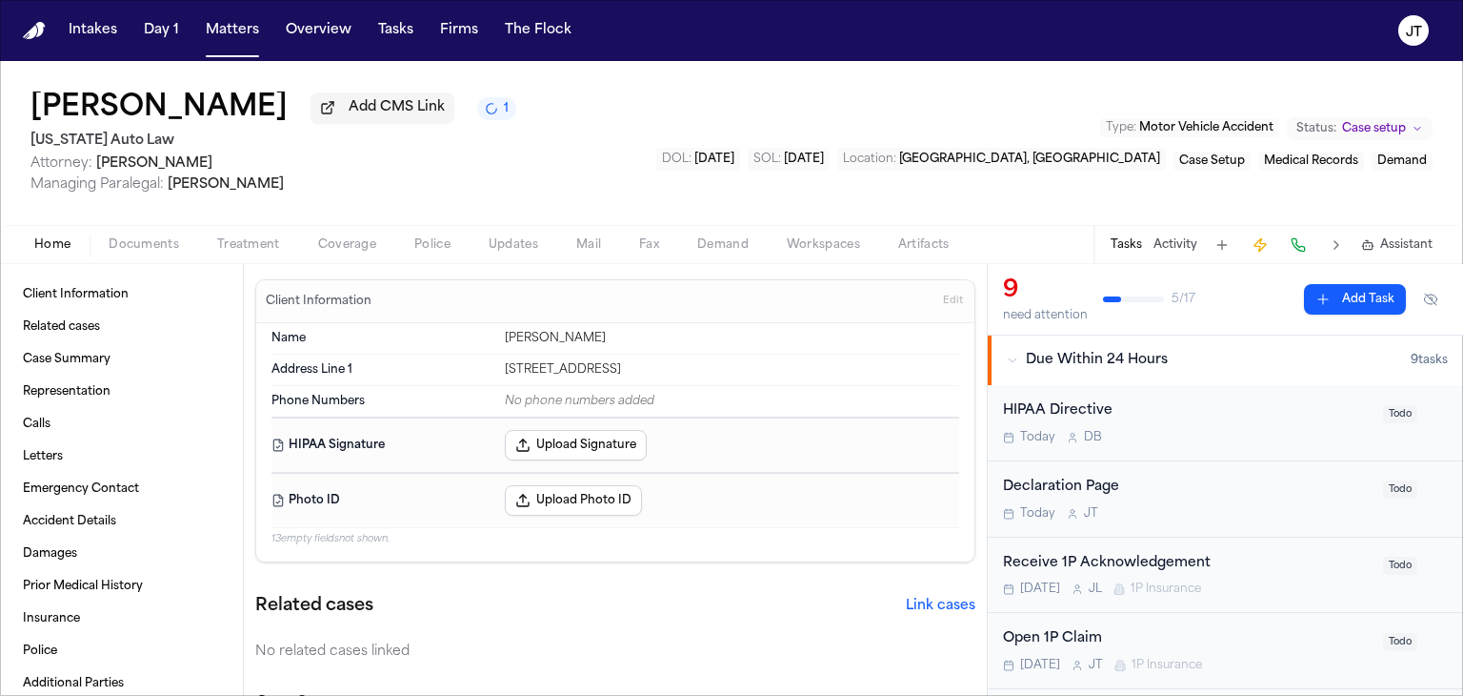
click at [127, 249] on span "Documents" at bounding box center [144, 244] width 71 height 15
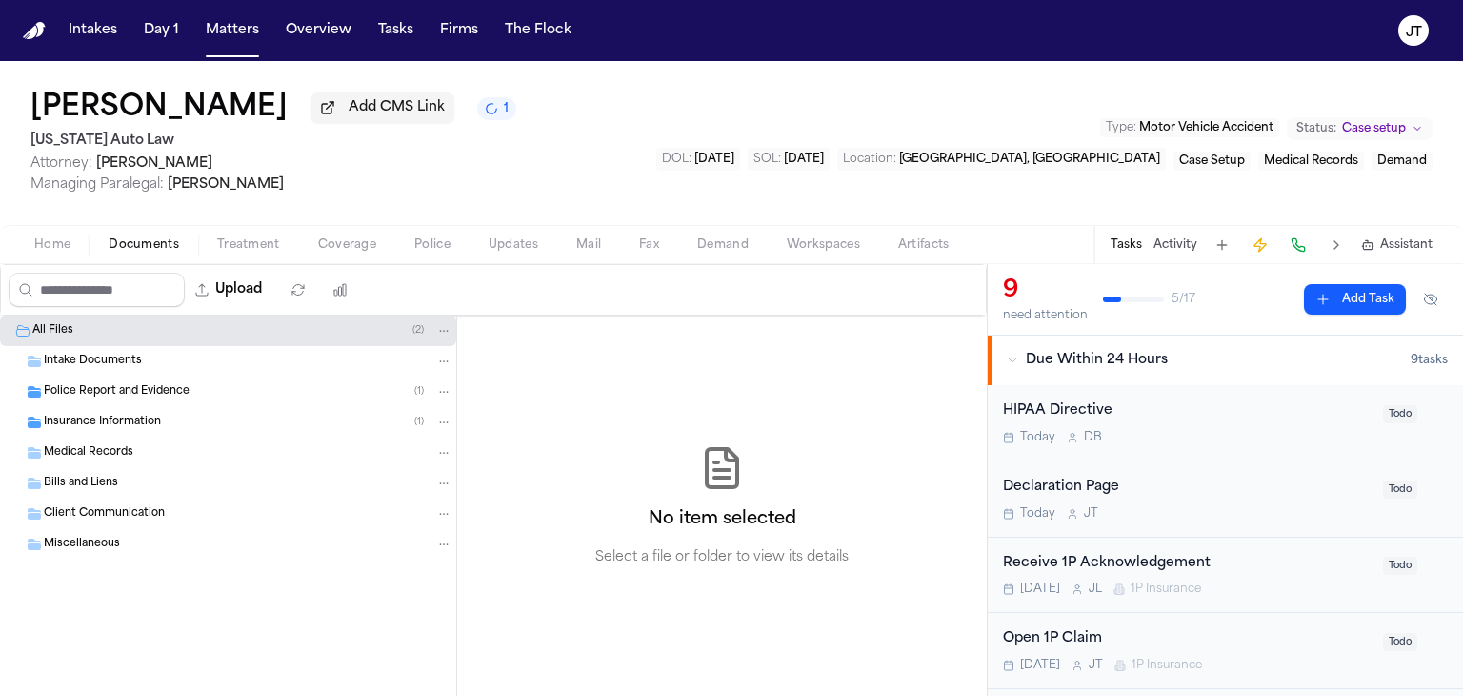
click at [85, 363] on span "Intake Documents" at bounding box center [93, 361] width 98 height 16
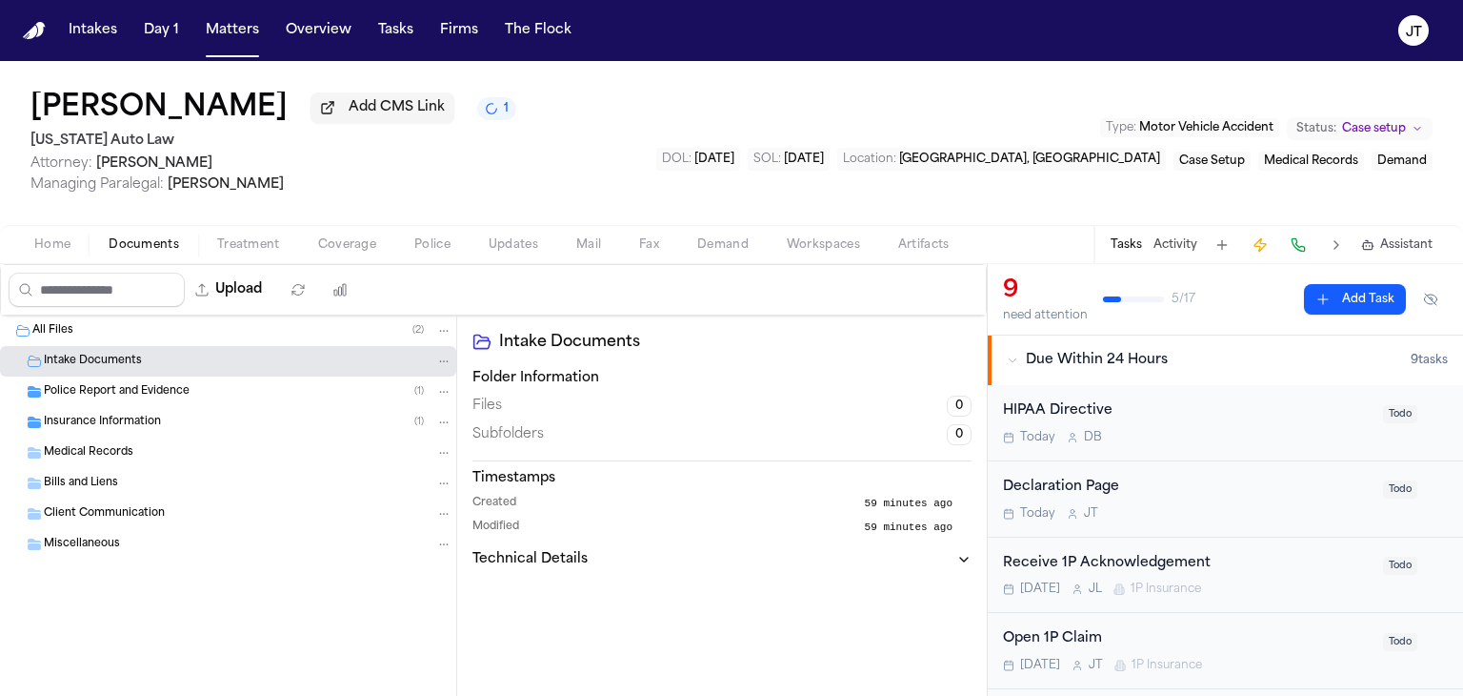
click at [88, 388] on span "Police Report and Evidence" at bounding box center [117, 392] width 146 height 16
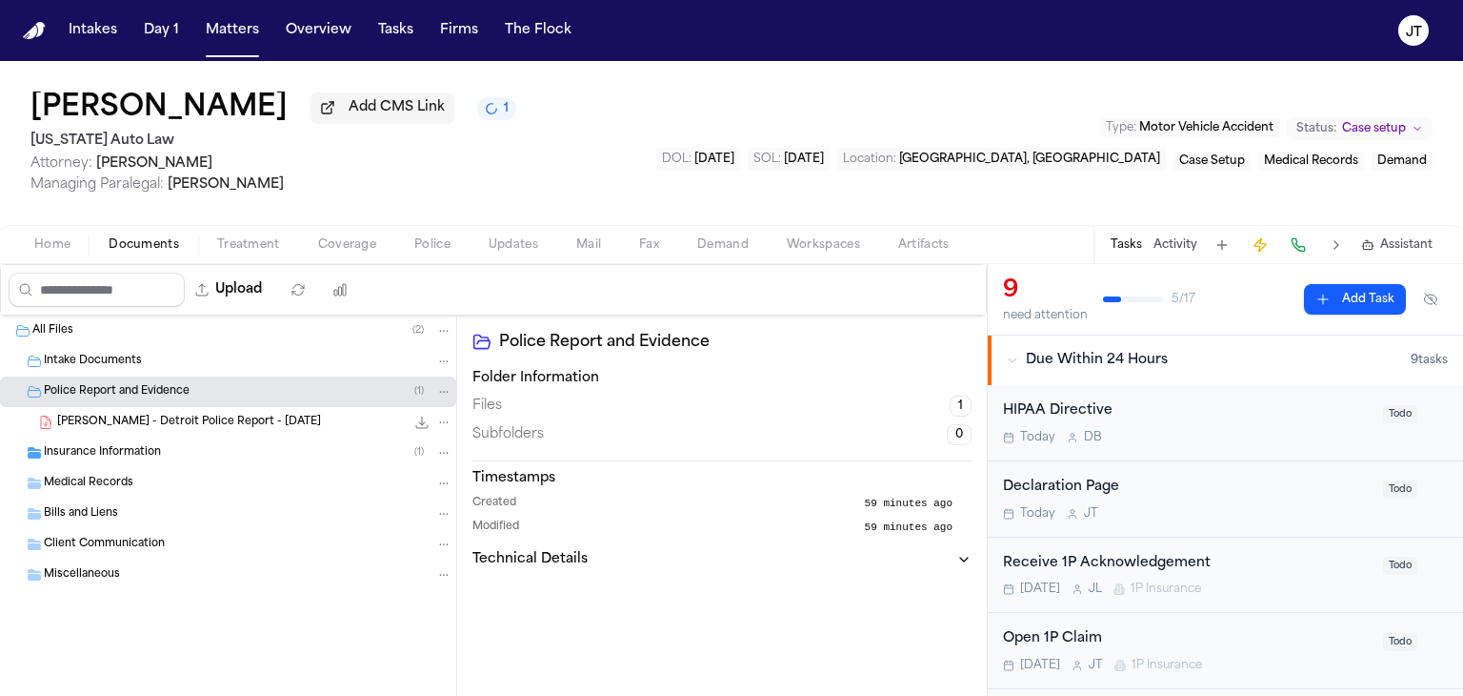
click at [92, 420] on span "C. White - Detroit Police Report - 9.11.25" at bounding box center [189, 422] width 264 height 16
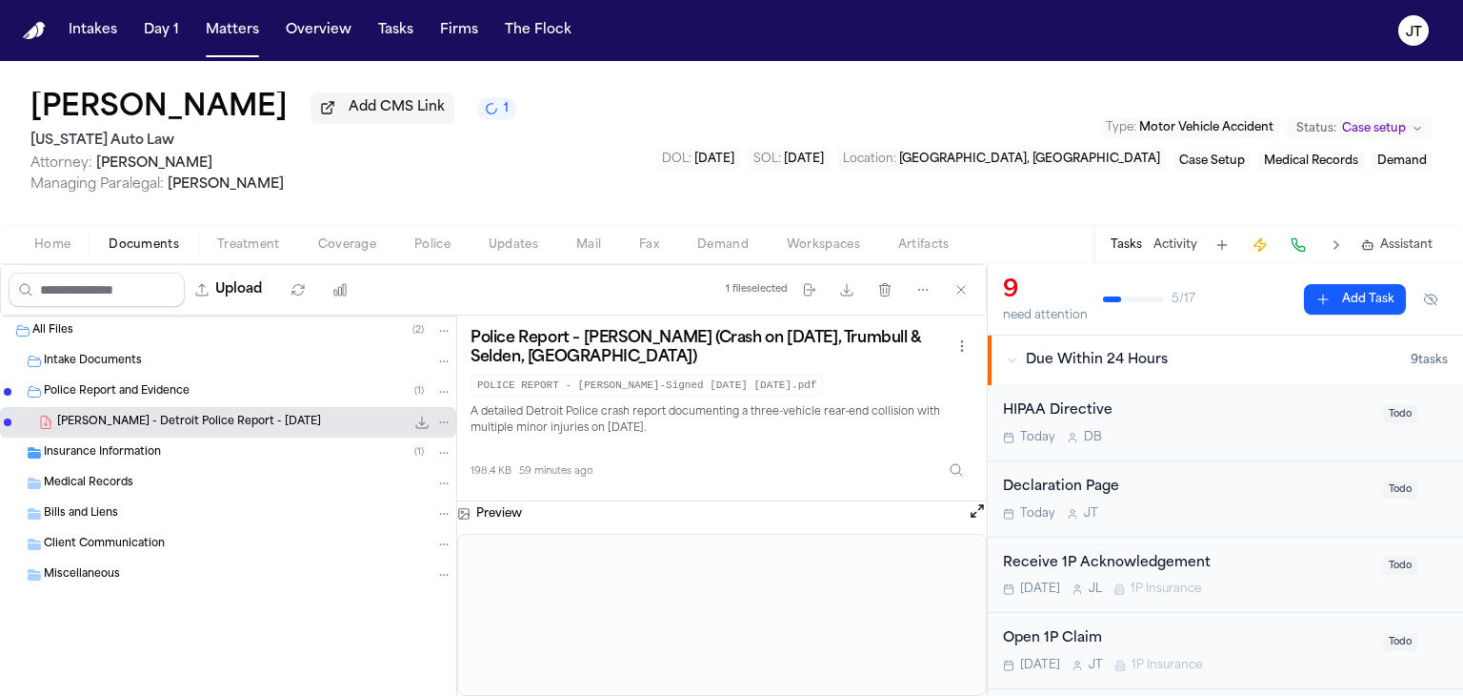
click at [971, 512] on button "Open preview" at bounding box center [977, 510] width 19 height 19
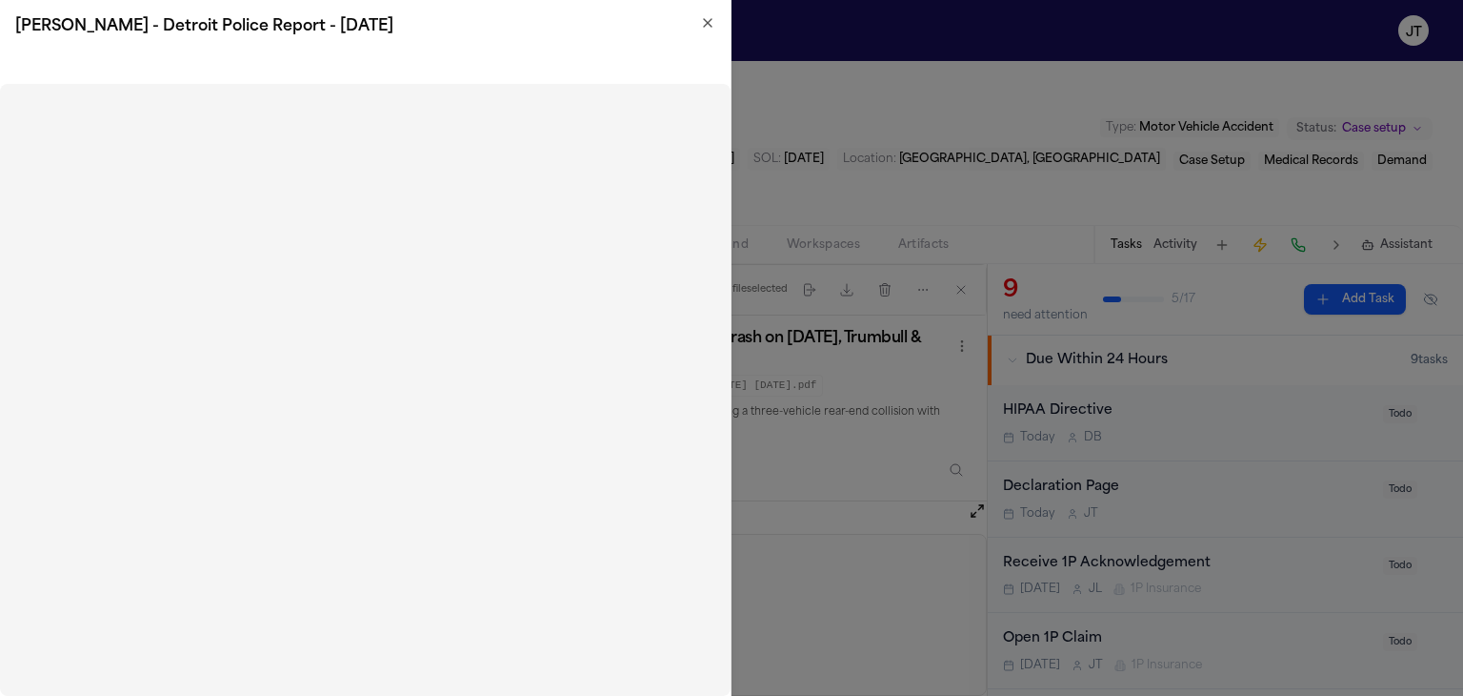
click at [711, 21] on icon "button" at bounding box center [707, 22] width 15 height 15
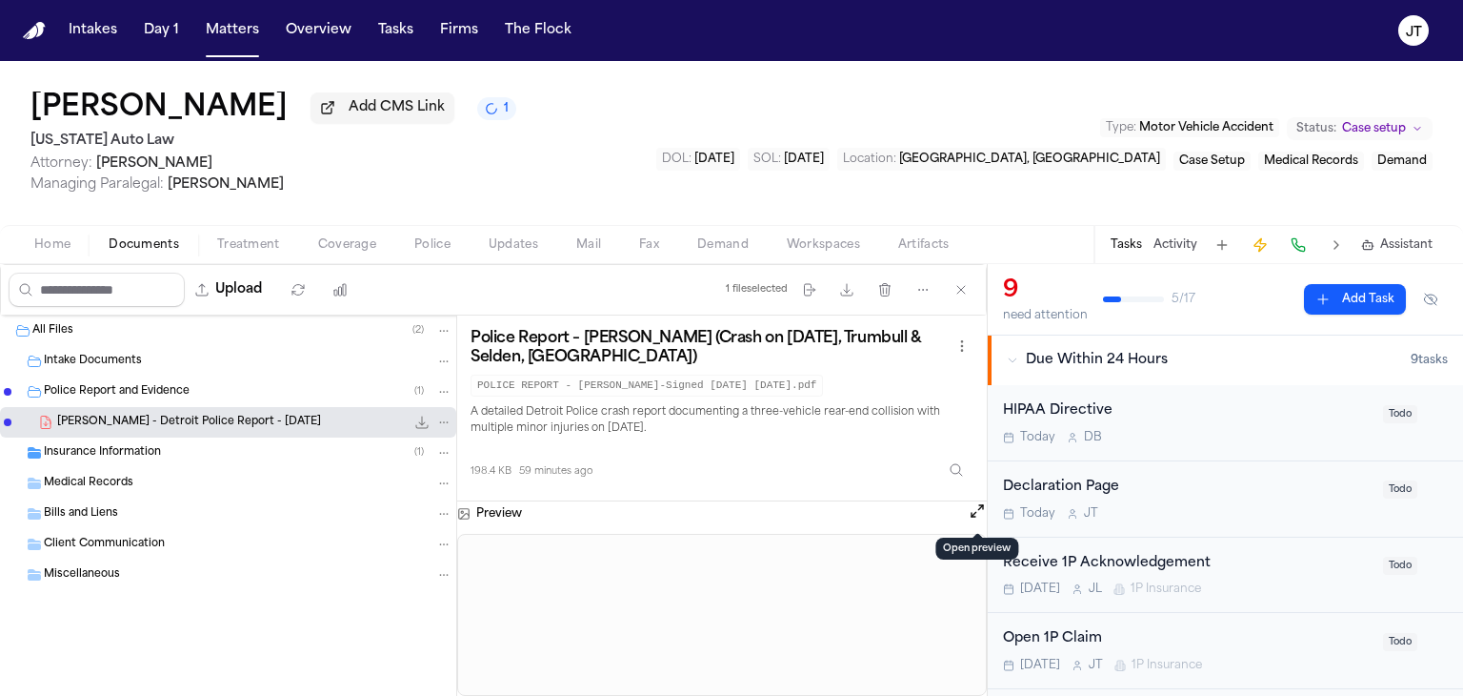
click at [367, 245] on span "Coverage" at bounding box center [347, 244] width 58 height 15
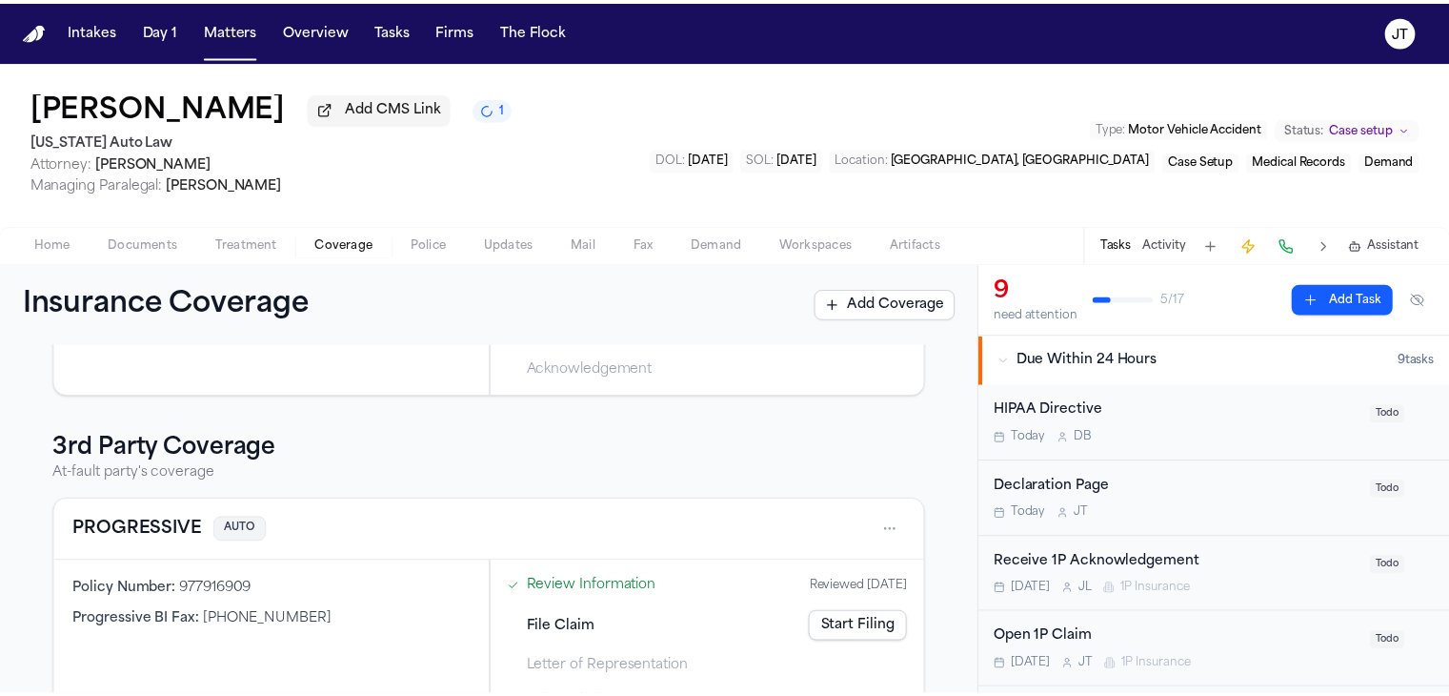
scroll to position [286, 0]
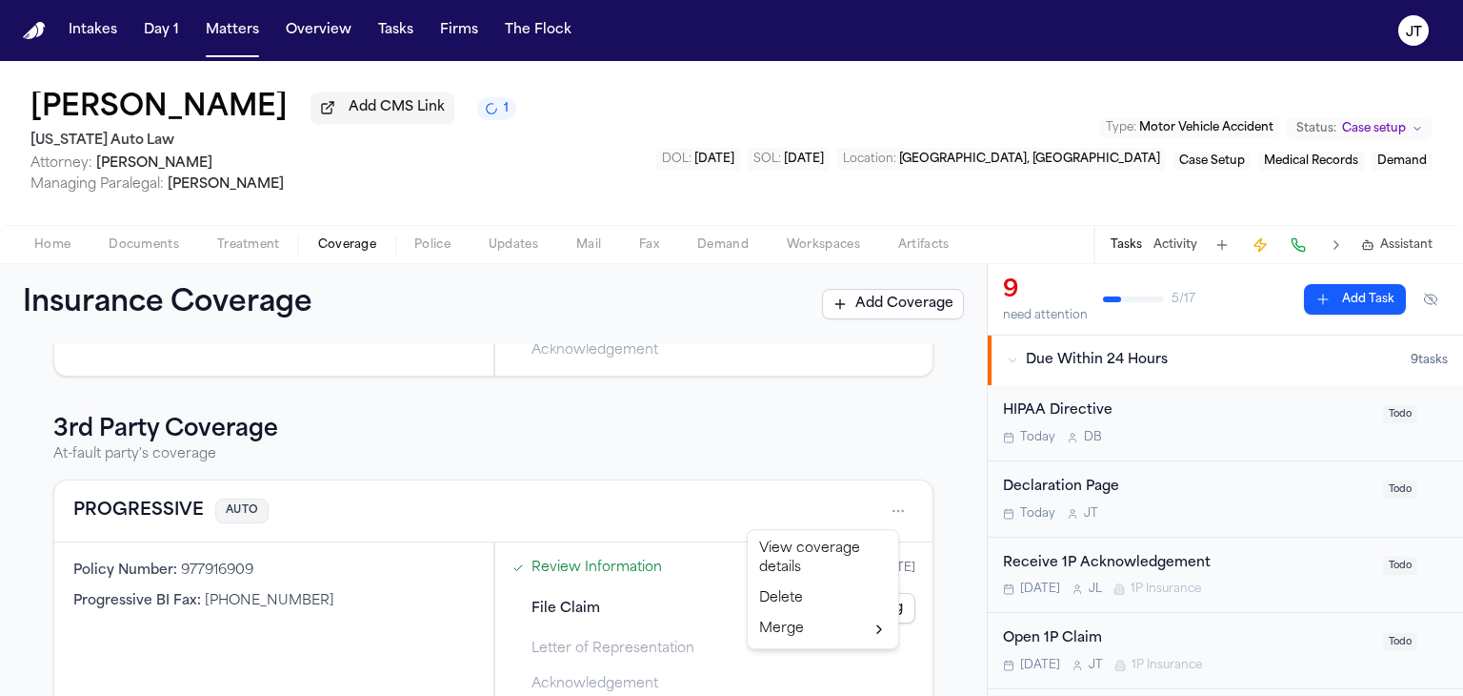
click at [884, 507] on html "Intakes Day 1 Matters Overview Tasks Firms The Flock JT Colleen White Add CMS L…" at bounding box center [731, 348] width 1463 height 696
click at [820, 547] on div "View coverage details" at bounding box center [823, 559] width 143 height 50
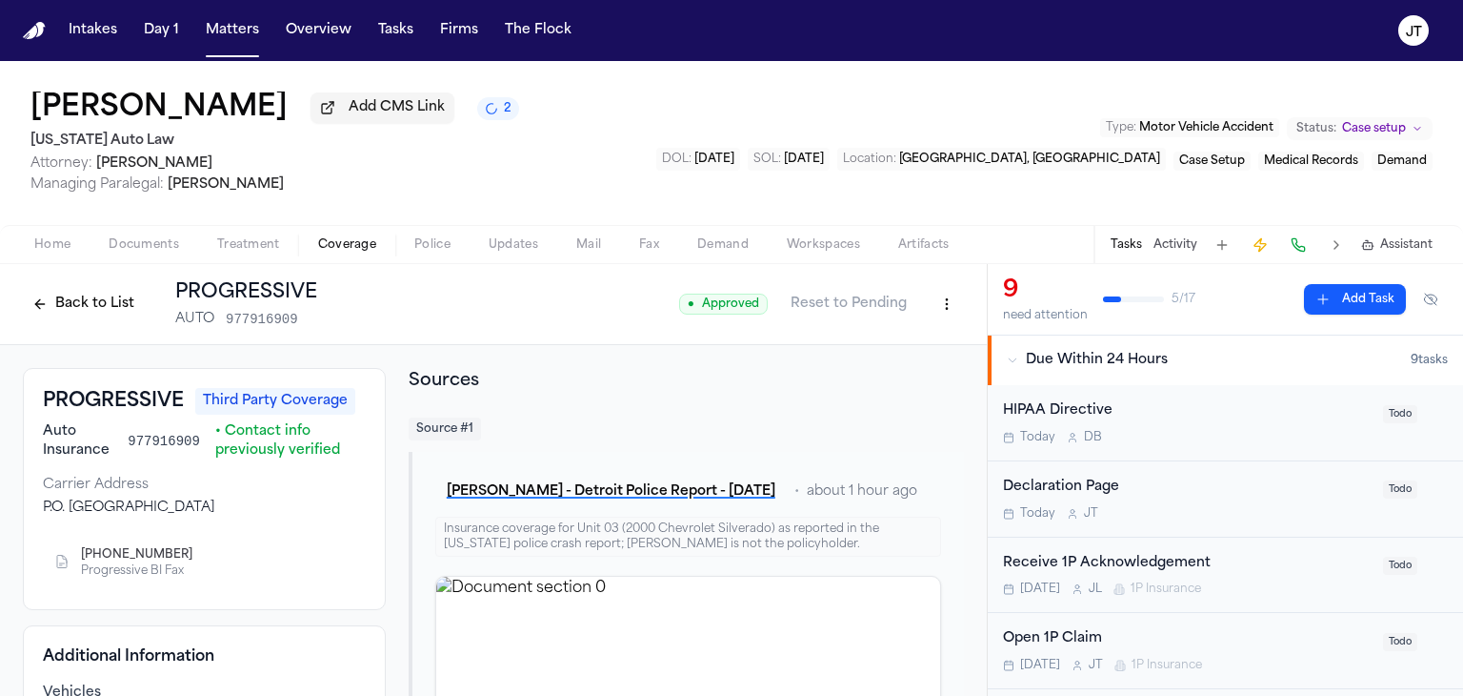
click at [926, 316] on html "Intakes Day 1 Matters Overview Tasks Firms The Flock JT Colleen White Add CMS L…" at bounding box center [731, 348] width 1463 height 696
click at [857, 344] on div "Edit Coverage" at bounding box center [868, 345] width 160 height 30
select select "**********"
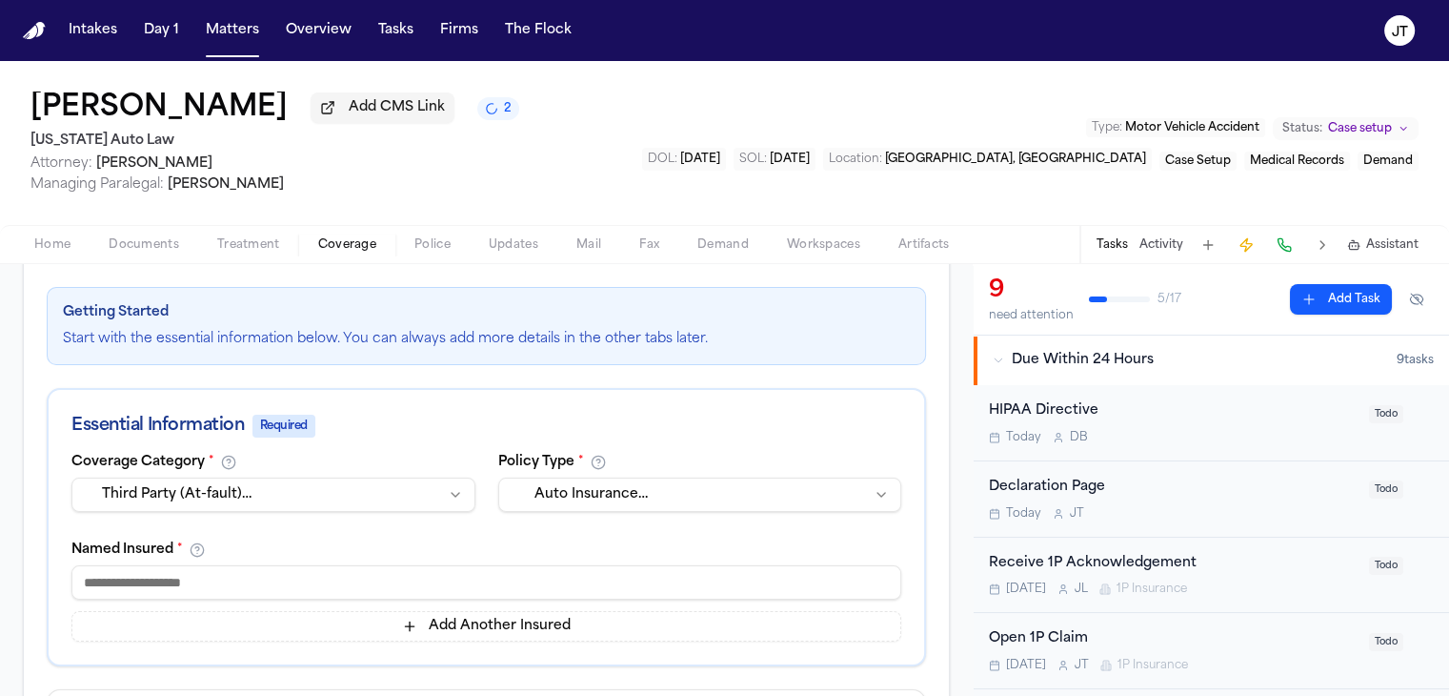
scroll to position [286, 0]
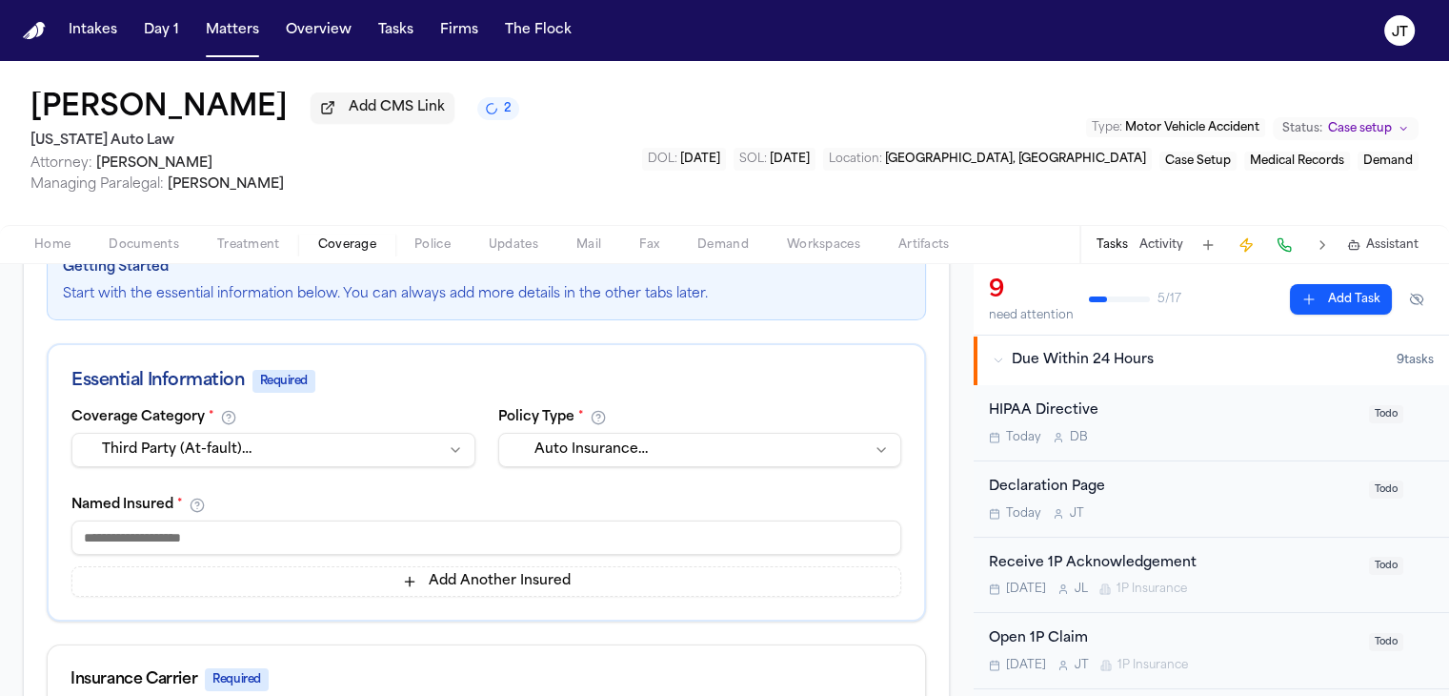
click at [313, 520] on input at bounding box center [486, 537] width 830 height 34
type input "*"
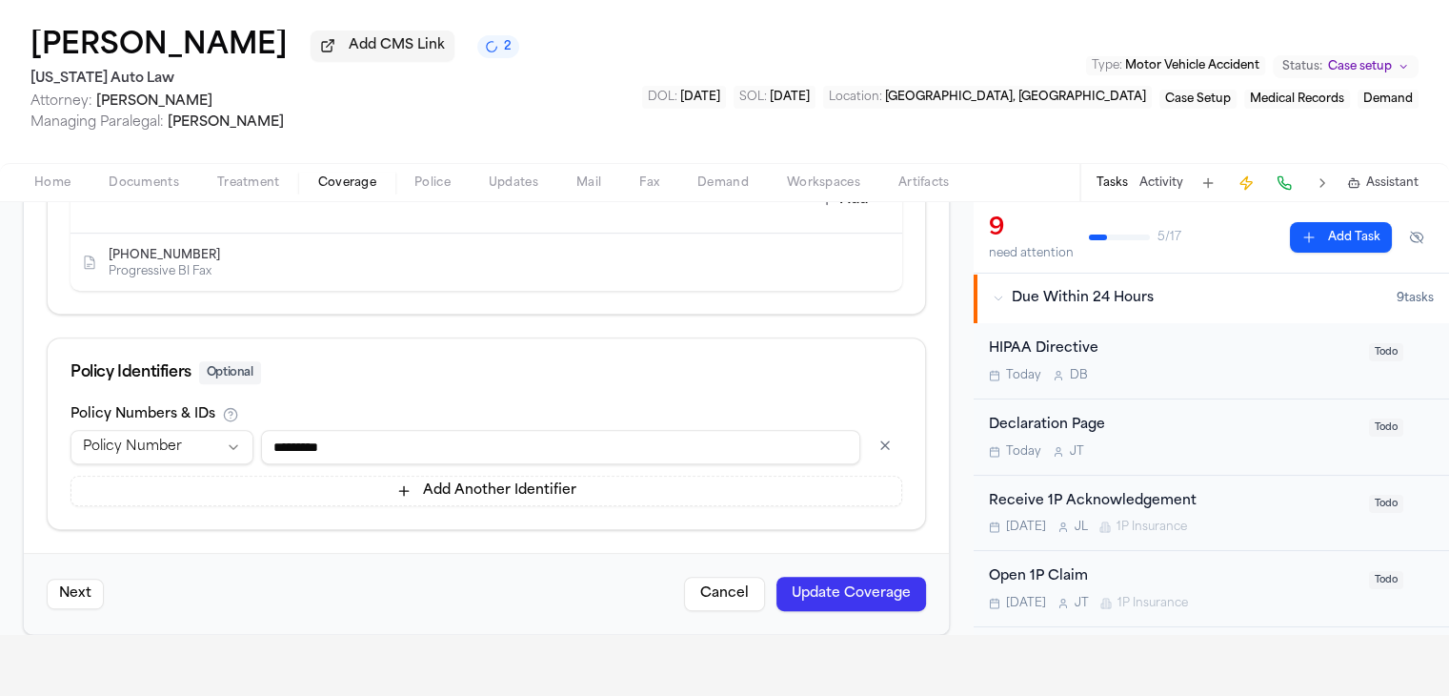
scroll to position [95, 0]
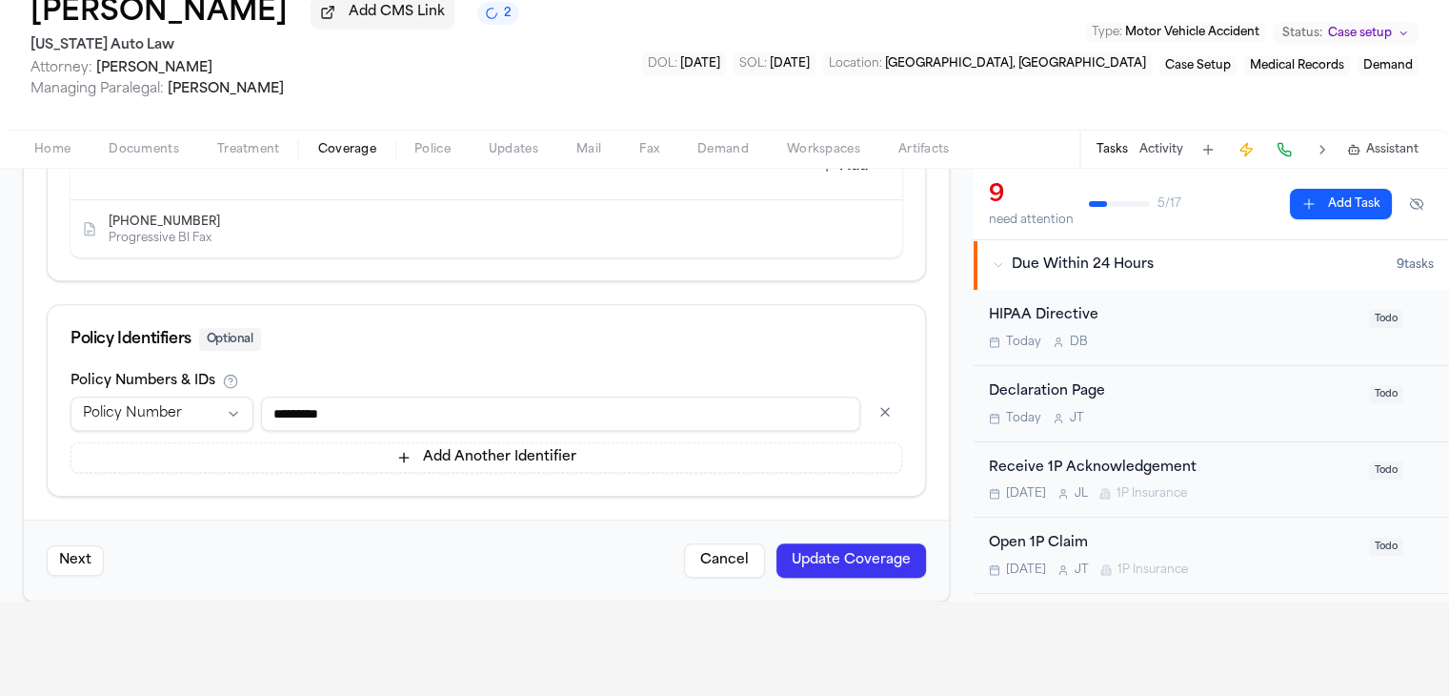
type input "**********"
click at [804, 543] on button "Update Coverage" at bounding box center [851, 560] width 150 height 34
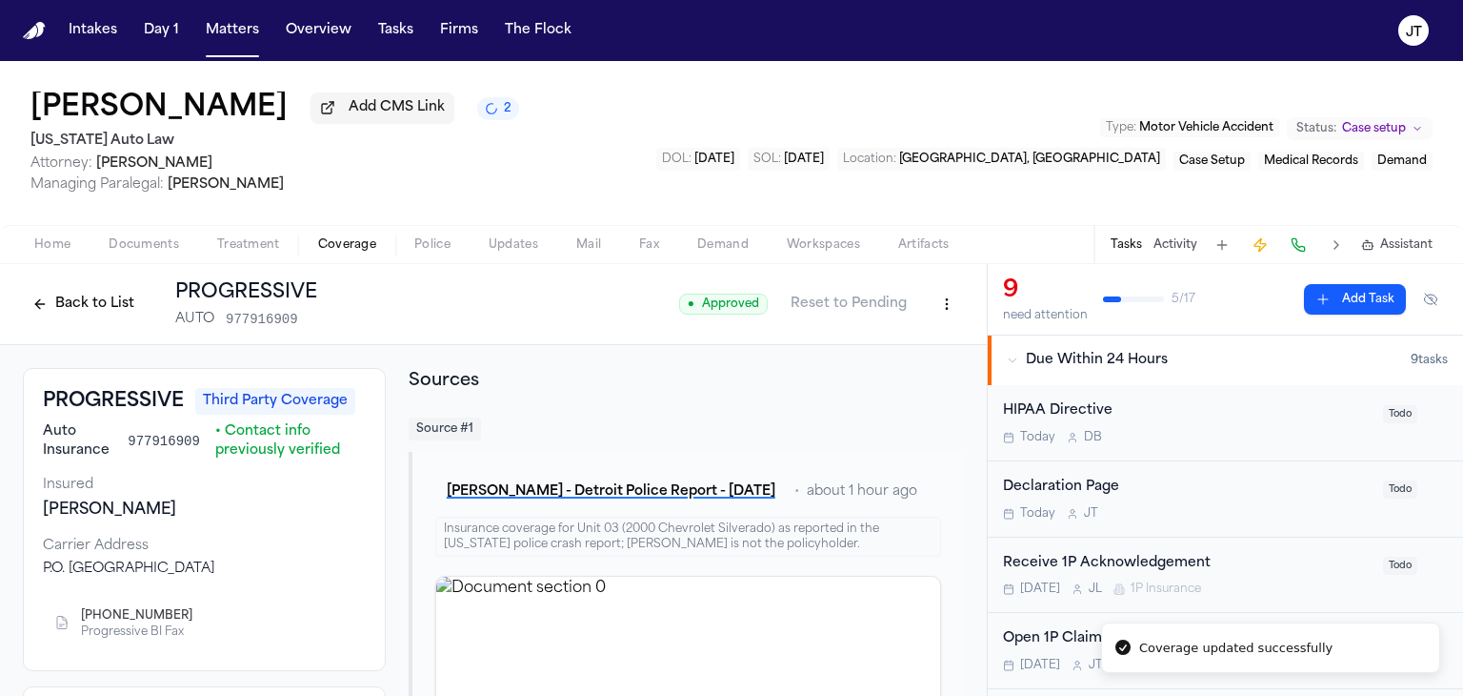
click at [82, 301] on button "Back to List" at bounding box center [83, 304] width 121 height 30
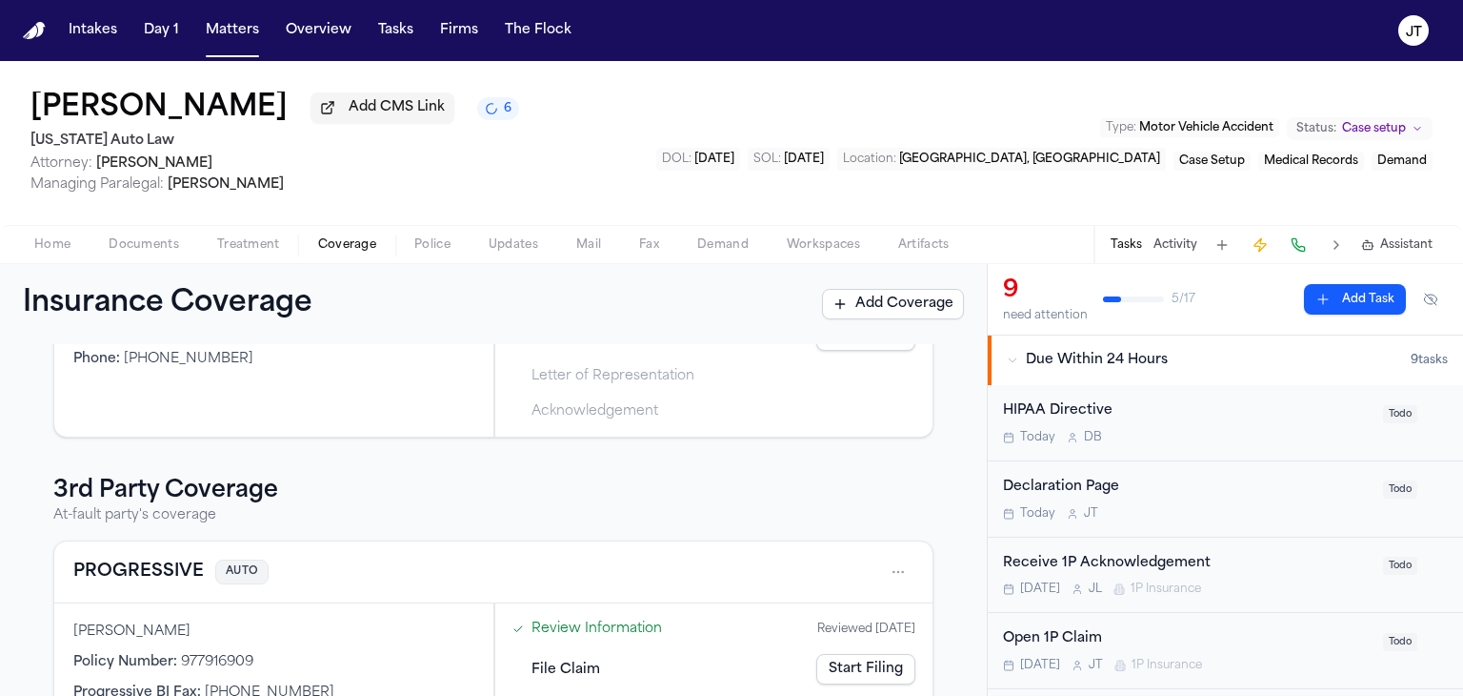
scroll to position [286, 0]
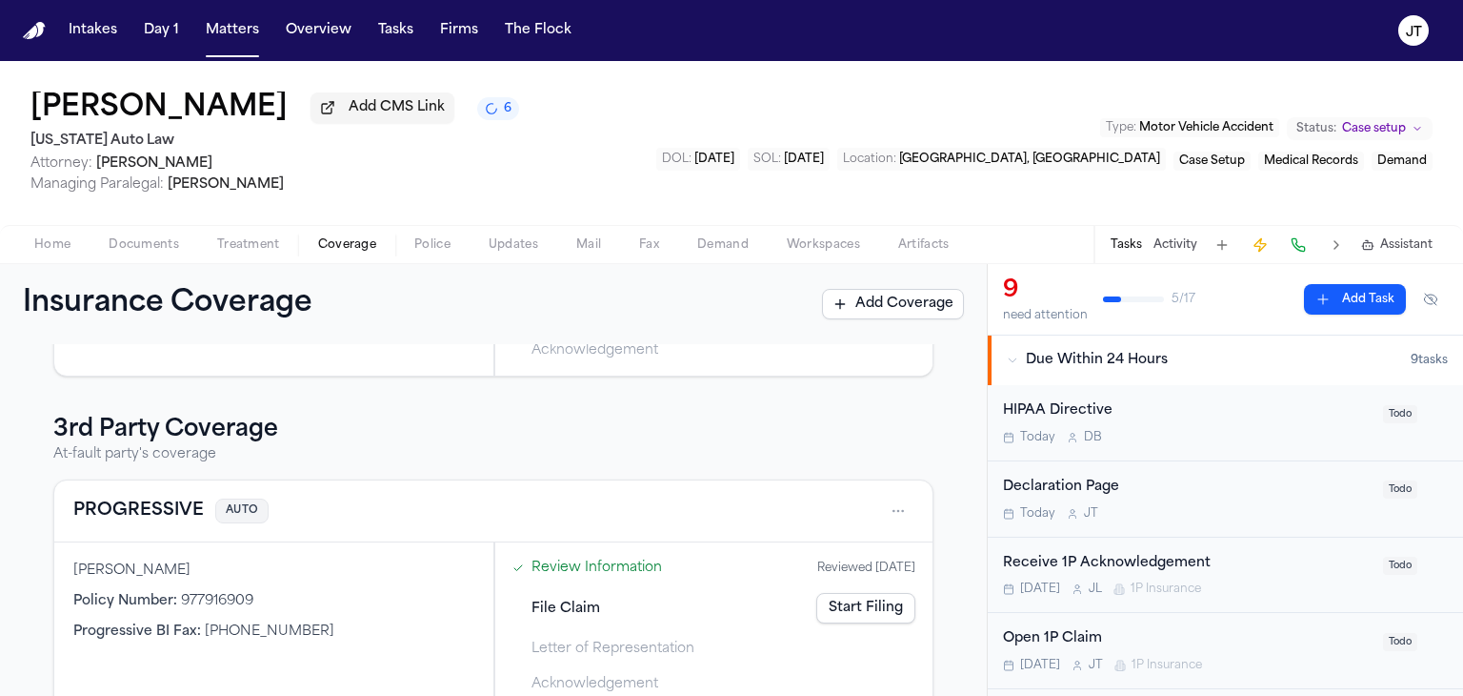
click at [846, 609] on link "Start Filing" at bounding box center [865, 608] width 99 height 30
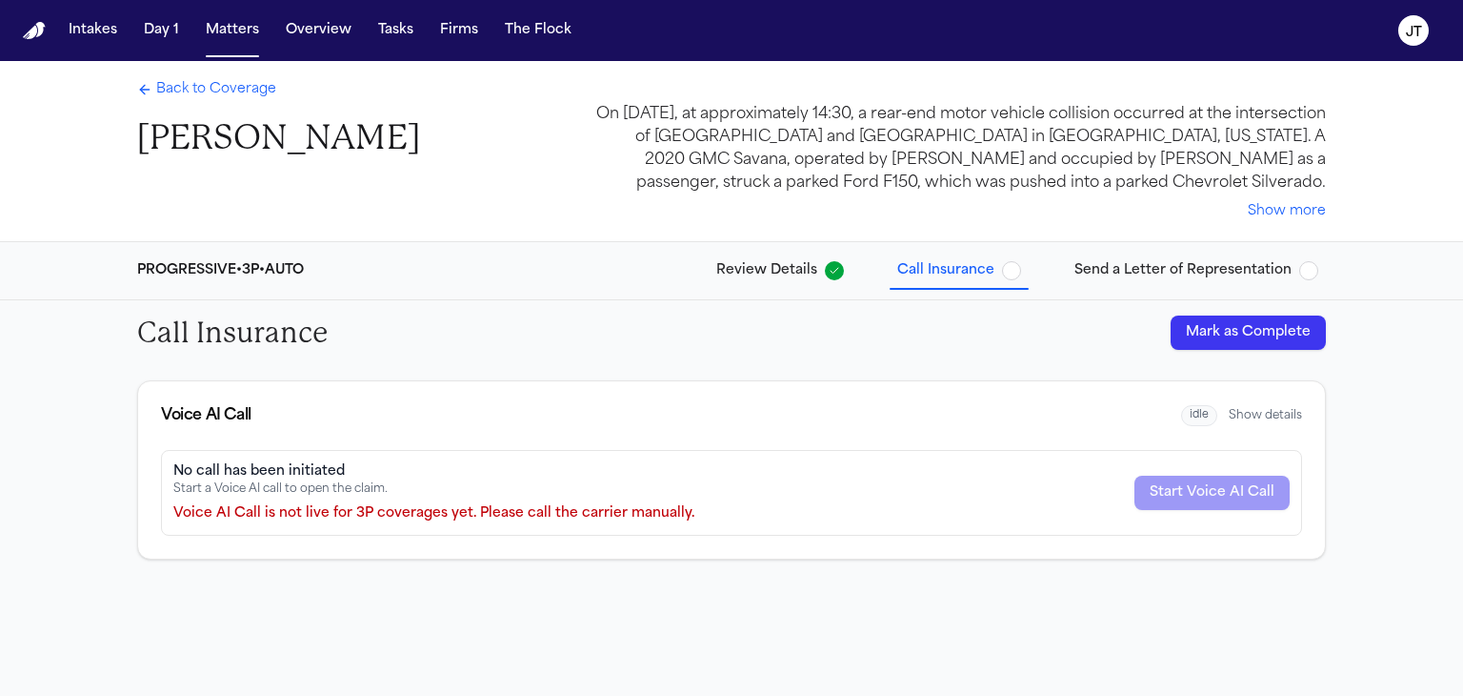
click at [1206, 344] on button "Mark as Complete" at bounding box center [1248, 332] width 155 height 34
click at [1151, 261] on span "Send a Letter of Representation" at bounding box center [1183, 270] width 217 height 19
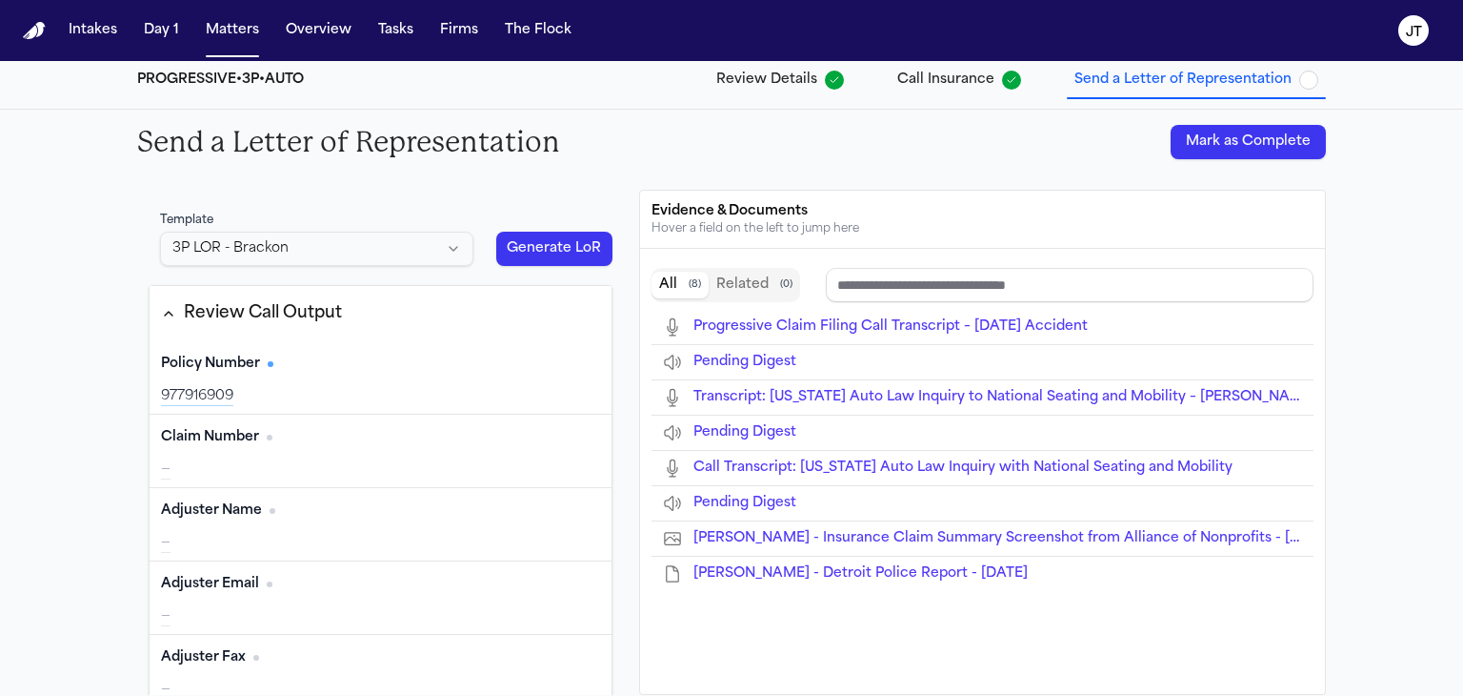
click at [553, 431] on button "Edit" at bounding box center [577, 437] width 48 height 30
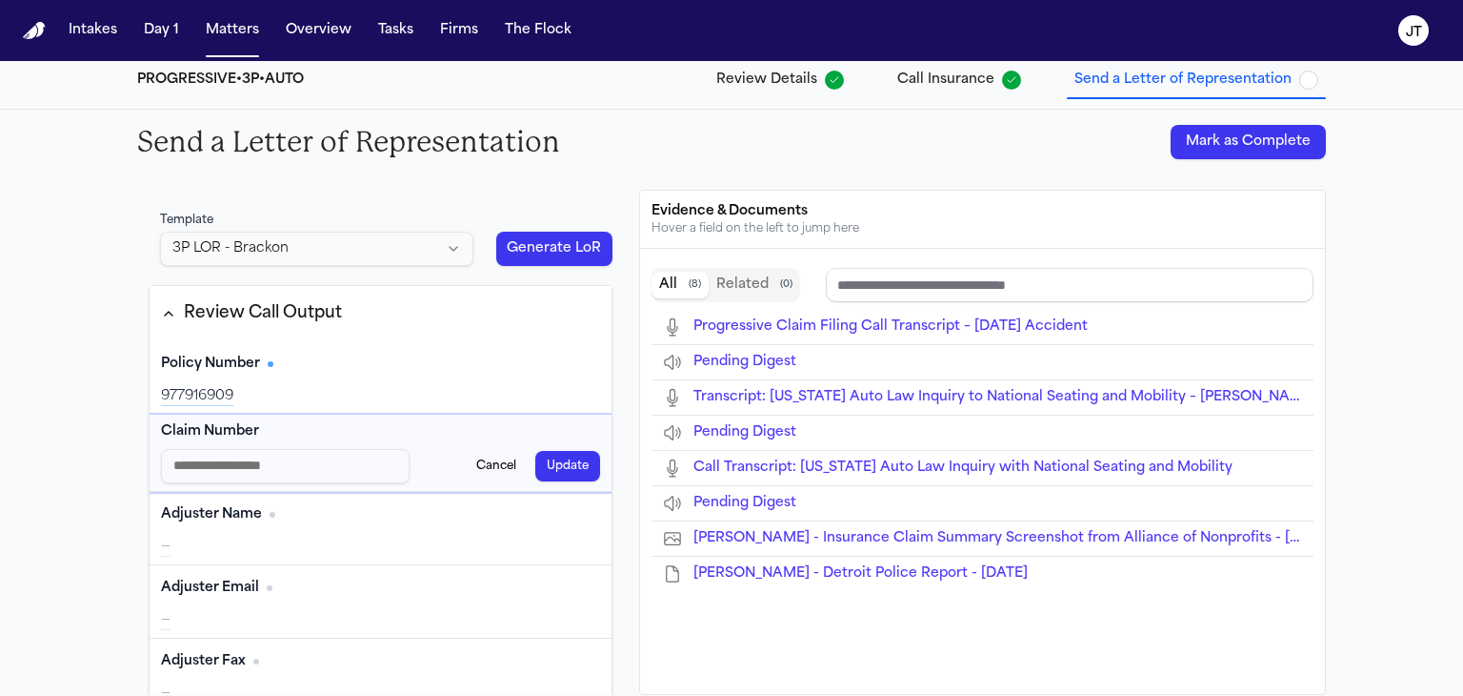
click at [244, 470] on input "Claim Number input" at bounding box center [285, 466] width 249 height 34
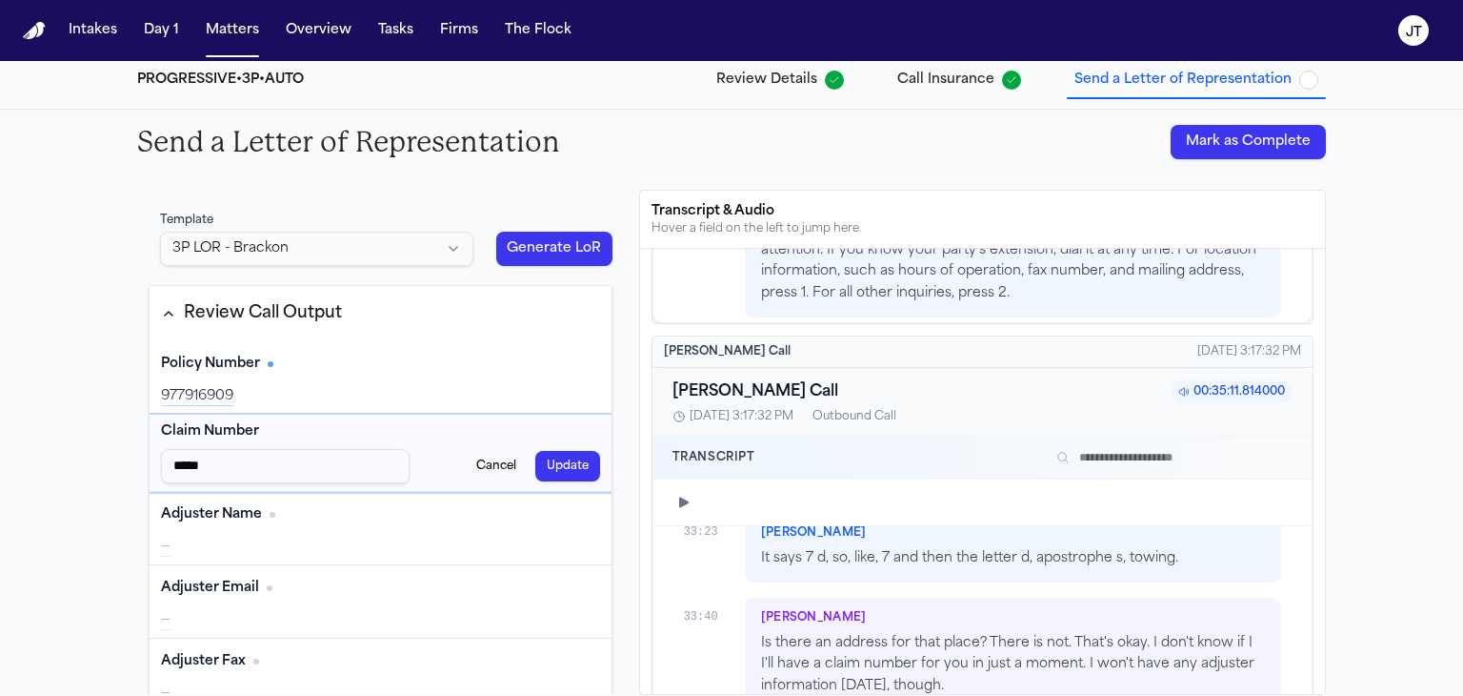
scroll to position [18606, 0]
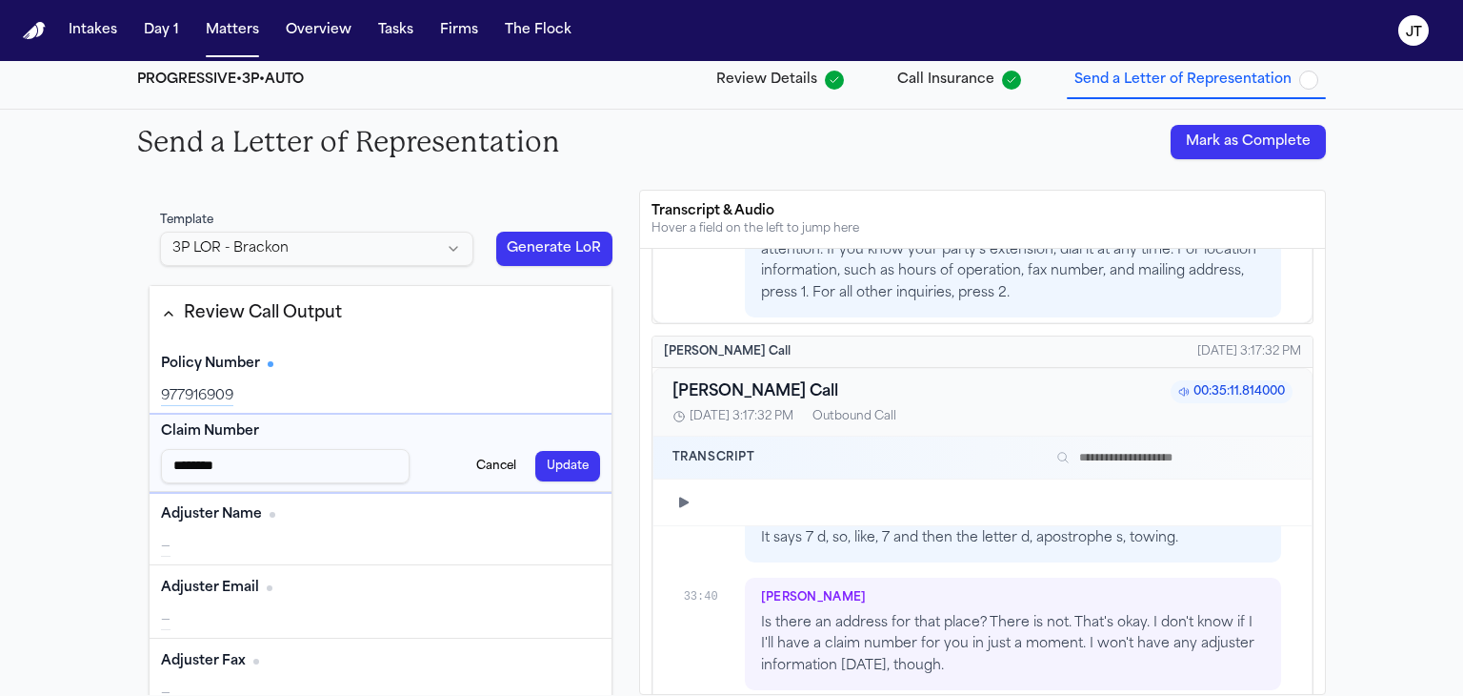
type input "*********"
type input "**********"
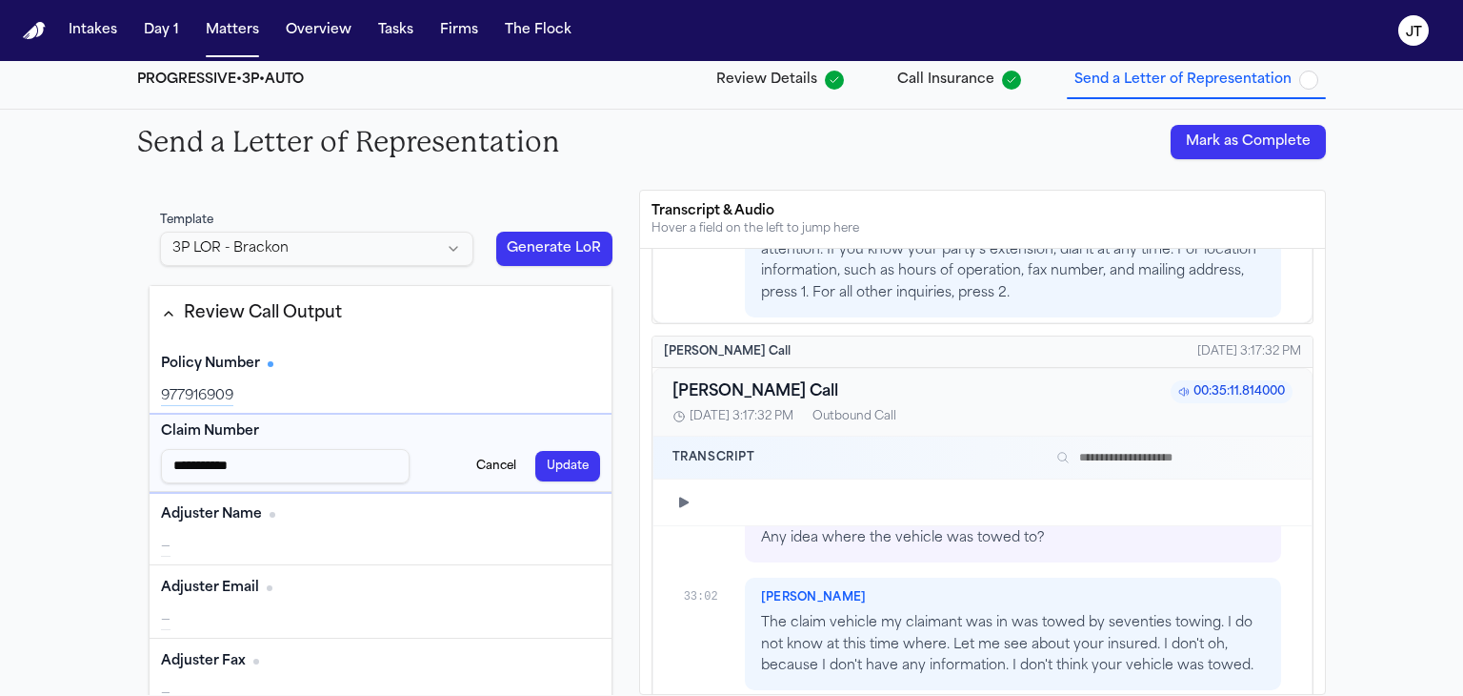
type input "**********"
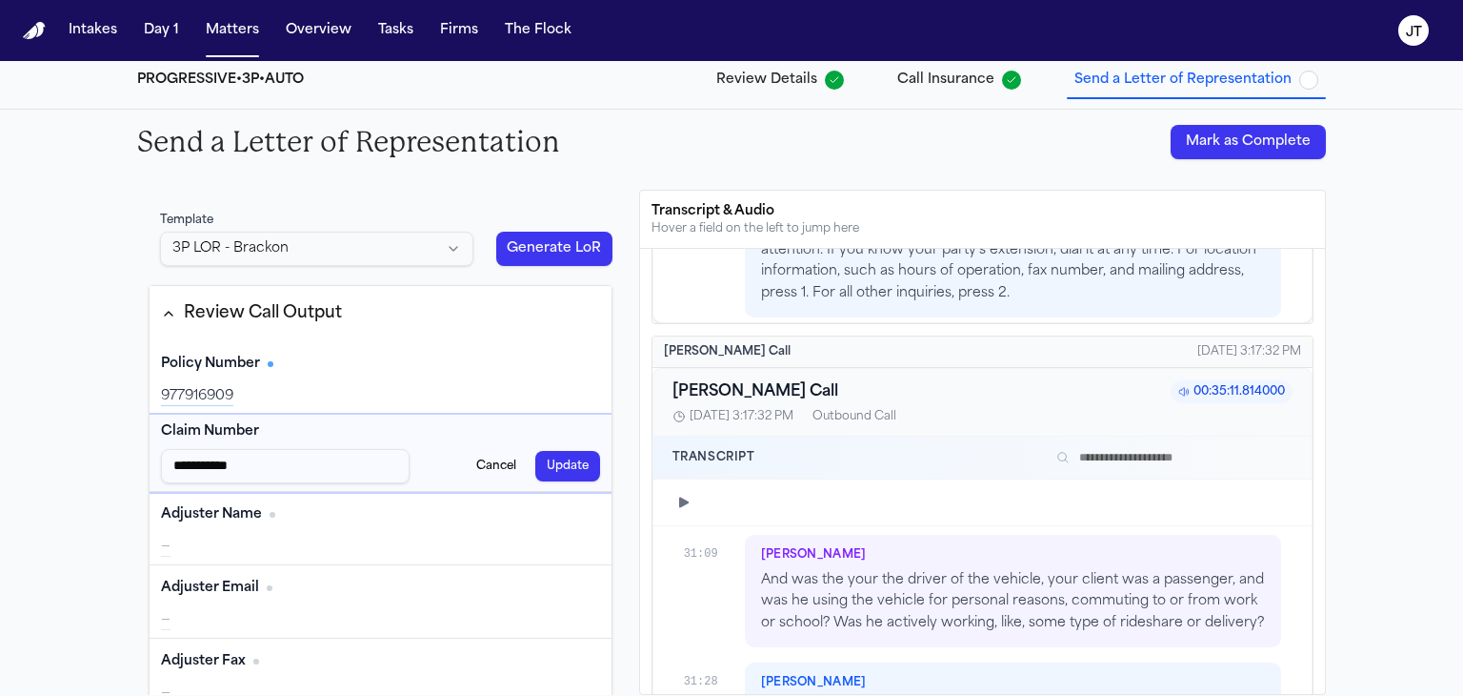
type input "**********"
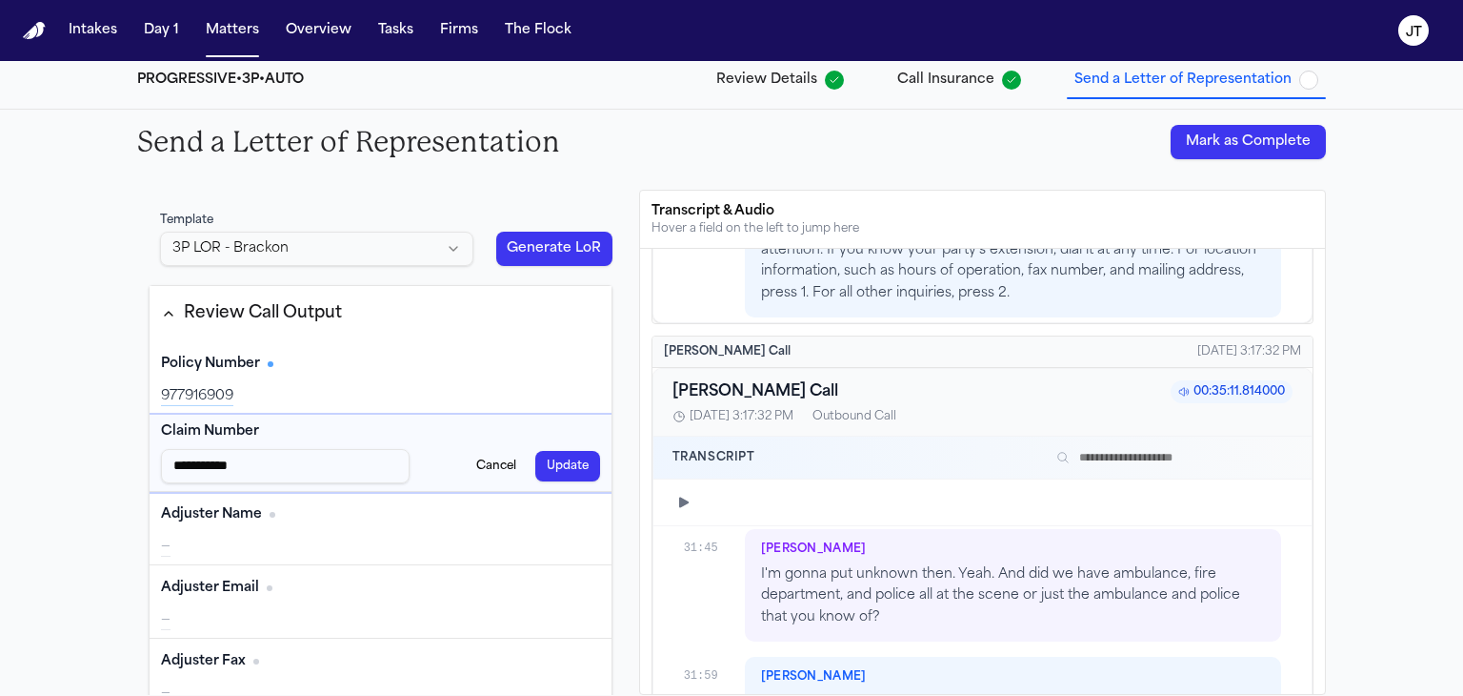
click at [541, 464] on button "Update" at bounding box center [567, 466] width 65 height 30
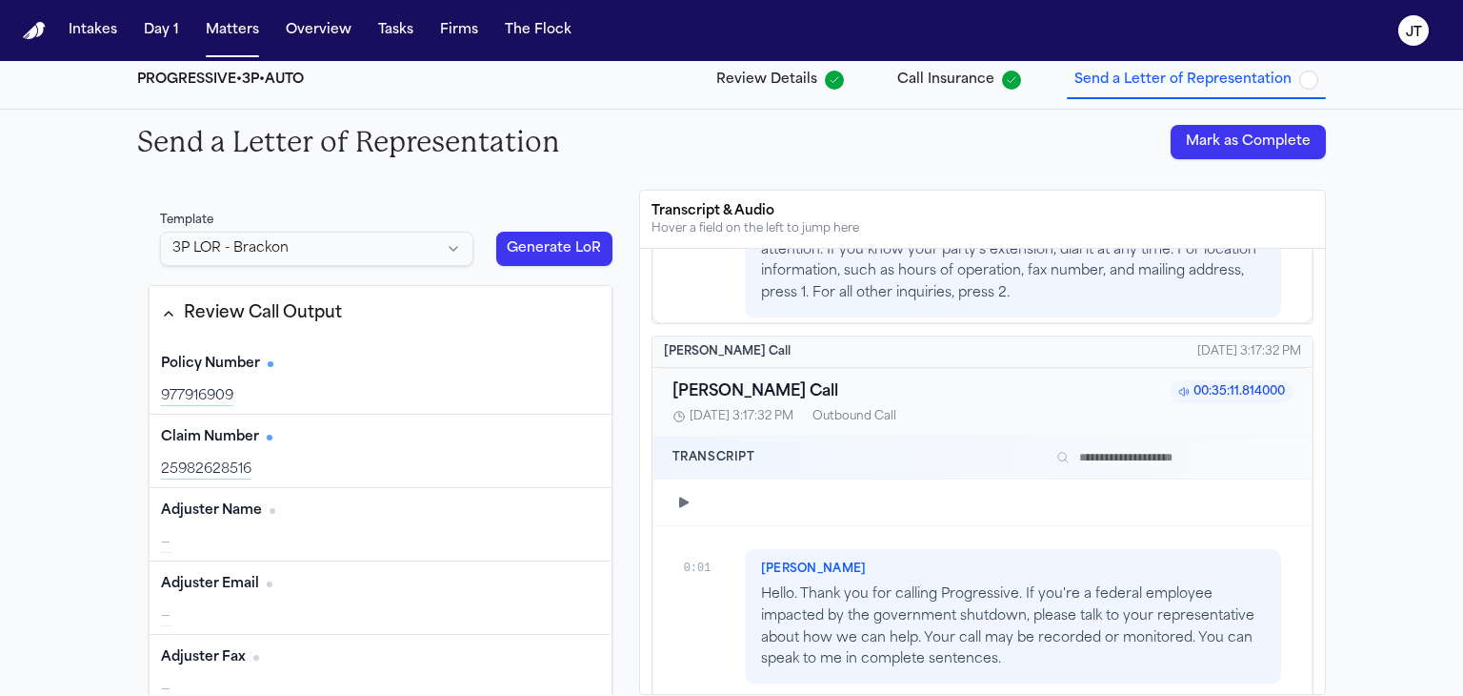
scroll to position [0, 0]
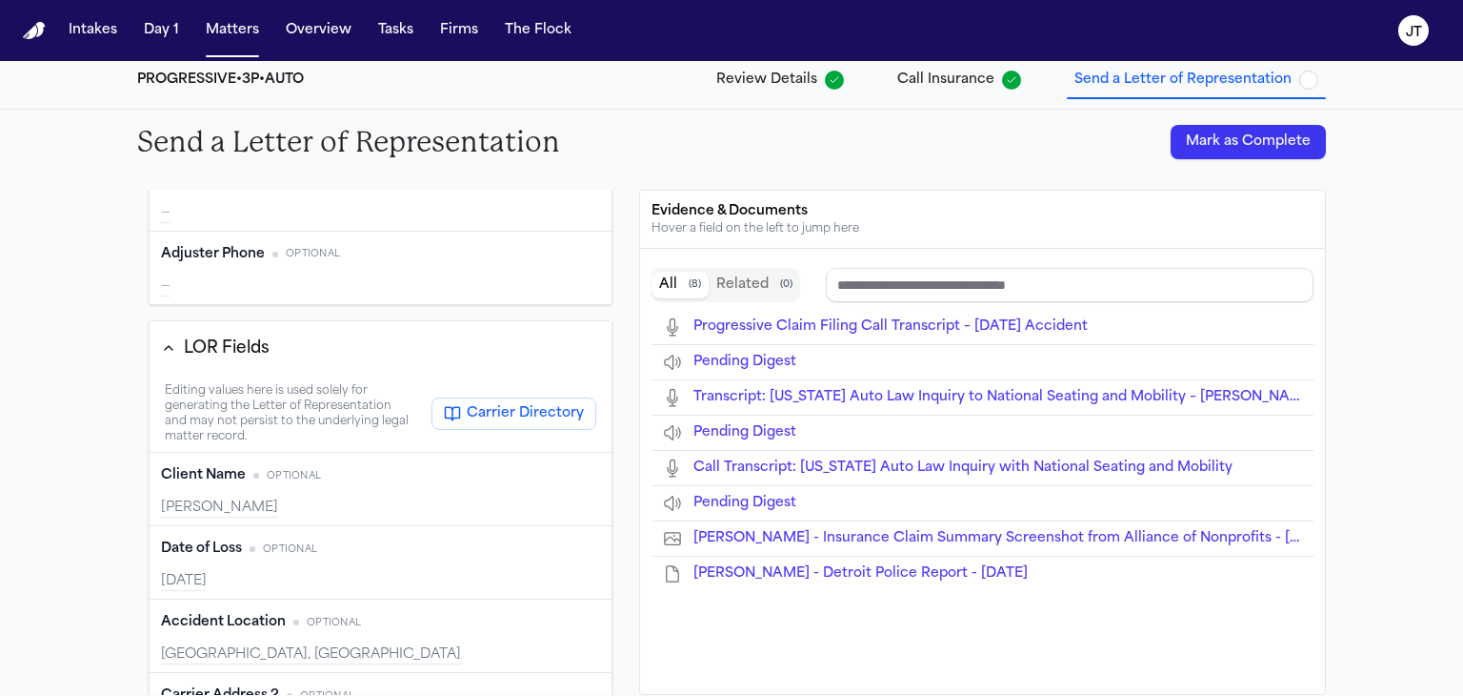
type input "**********"
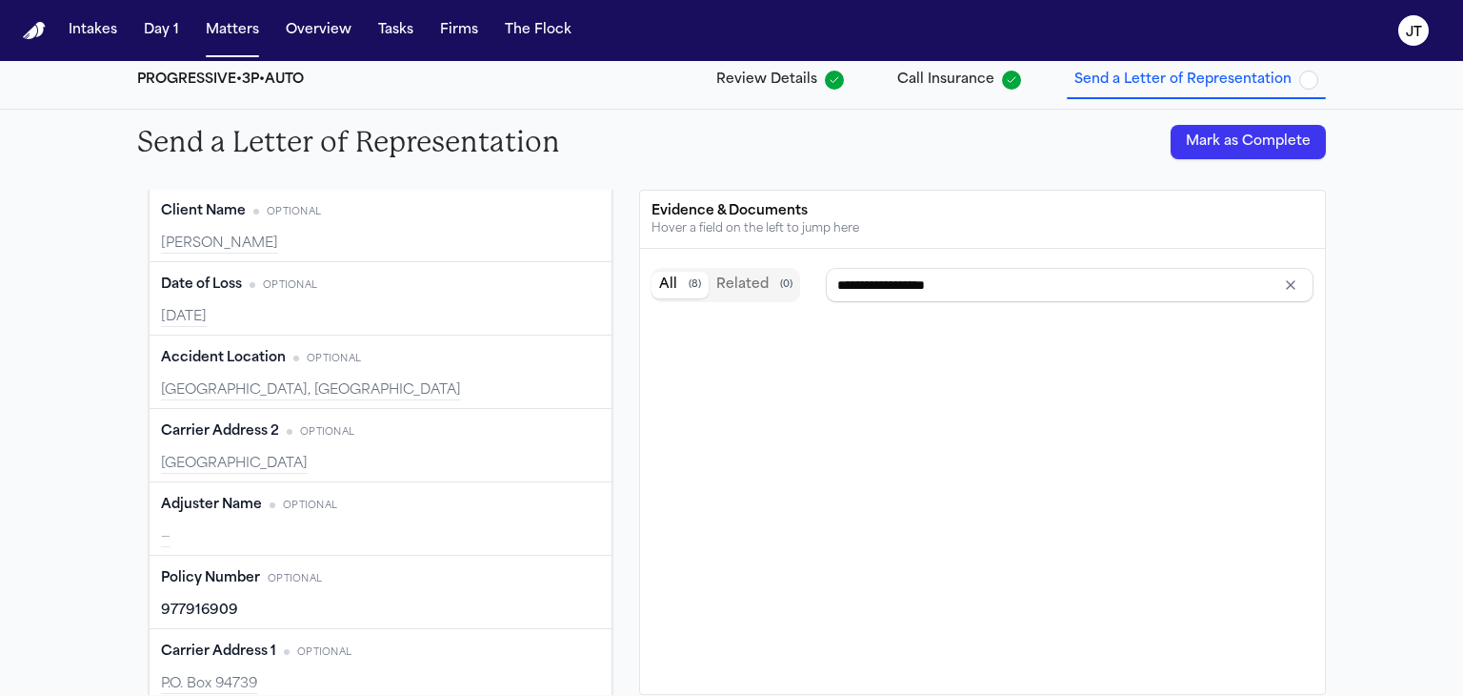
scroll to position [762, 0]
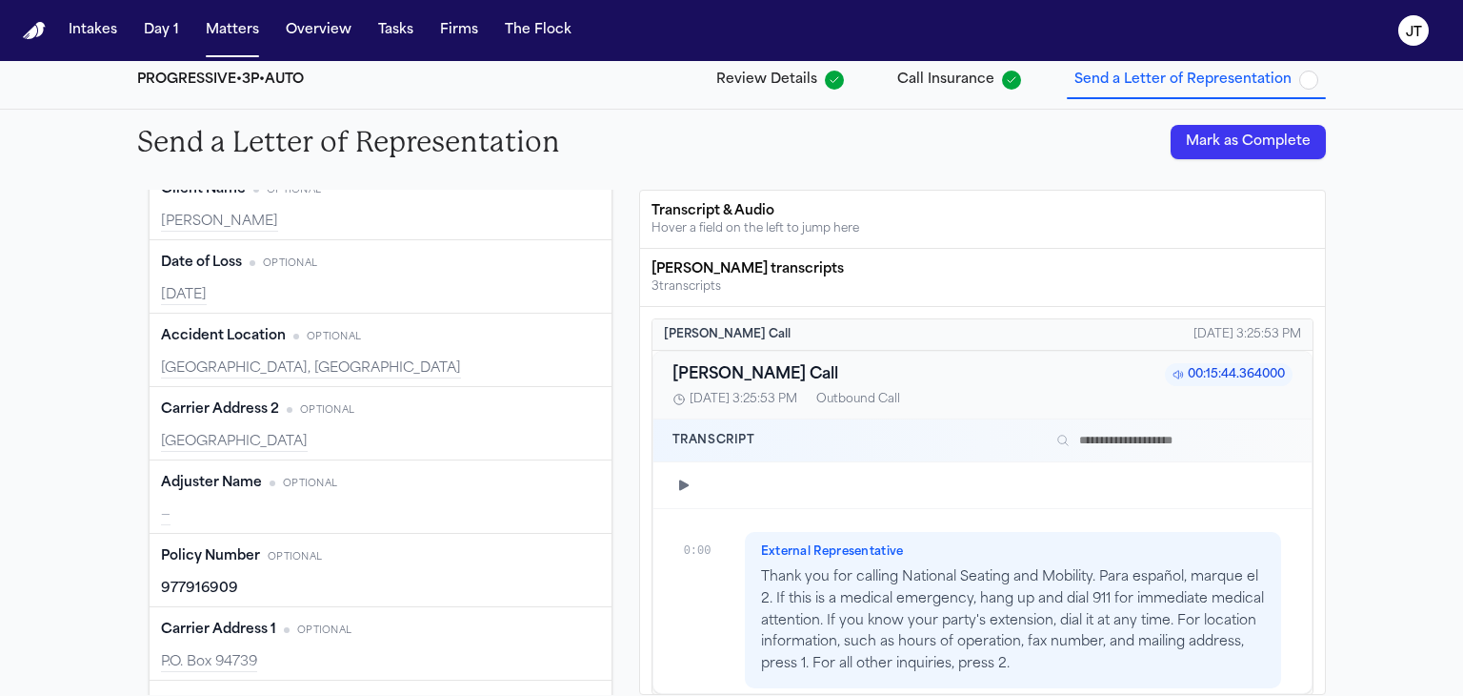
click at [553, 482] on button "Edit" at bounding box center [577, 483] width 48 height 30
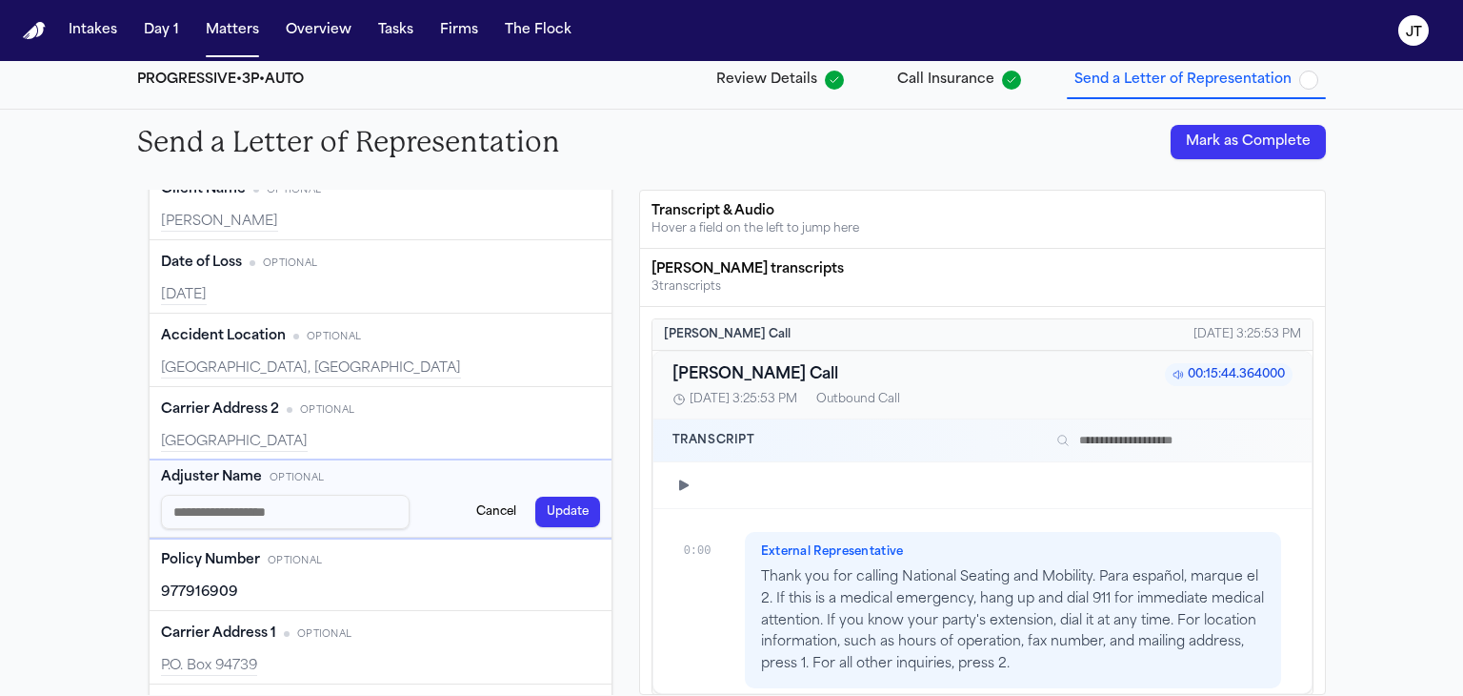
click at [259, 511] on input "Adjuster Name input" at bounding box center [285, 511] width 249 height 34
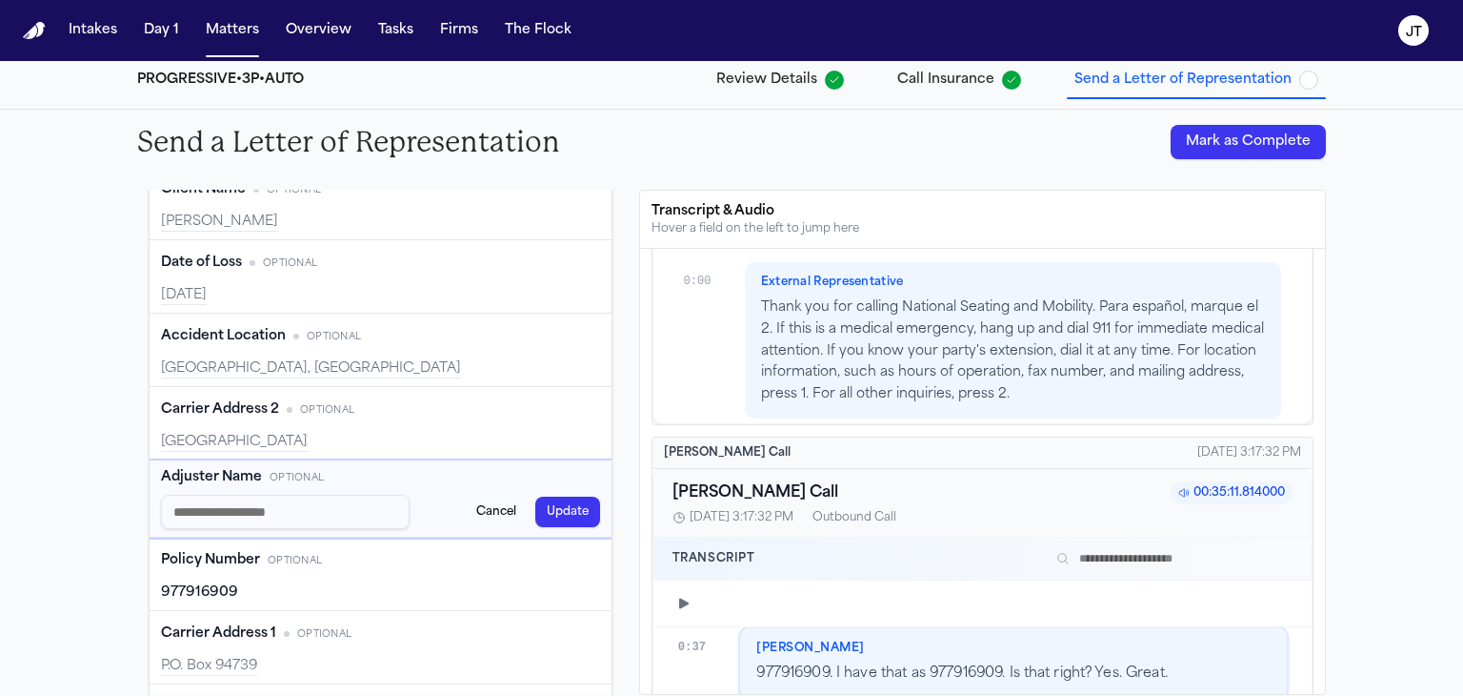
scroll to position [0, 0]
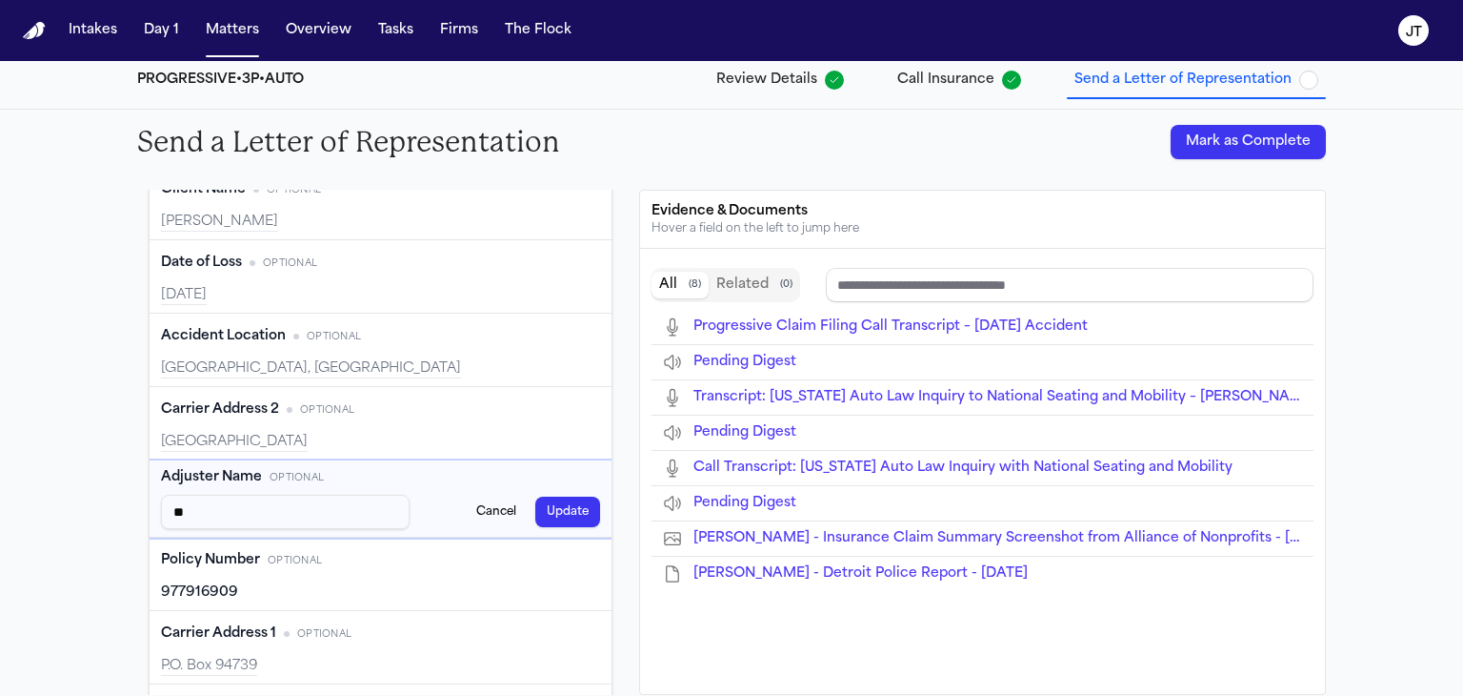
type input "***"
type input "****"
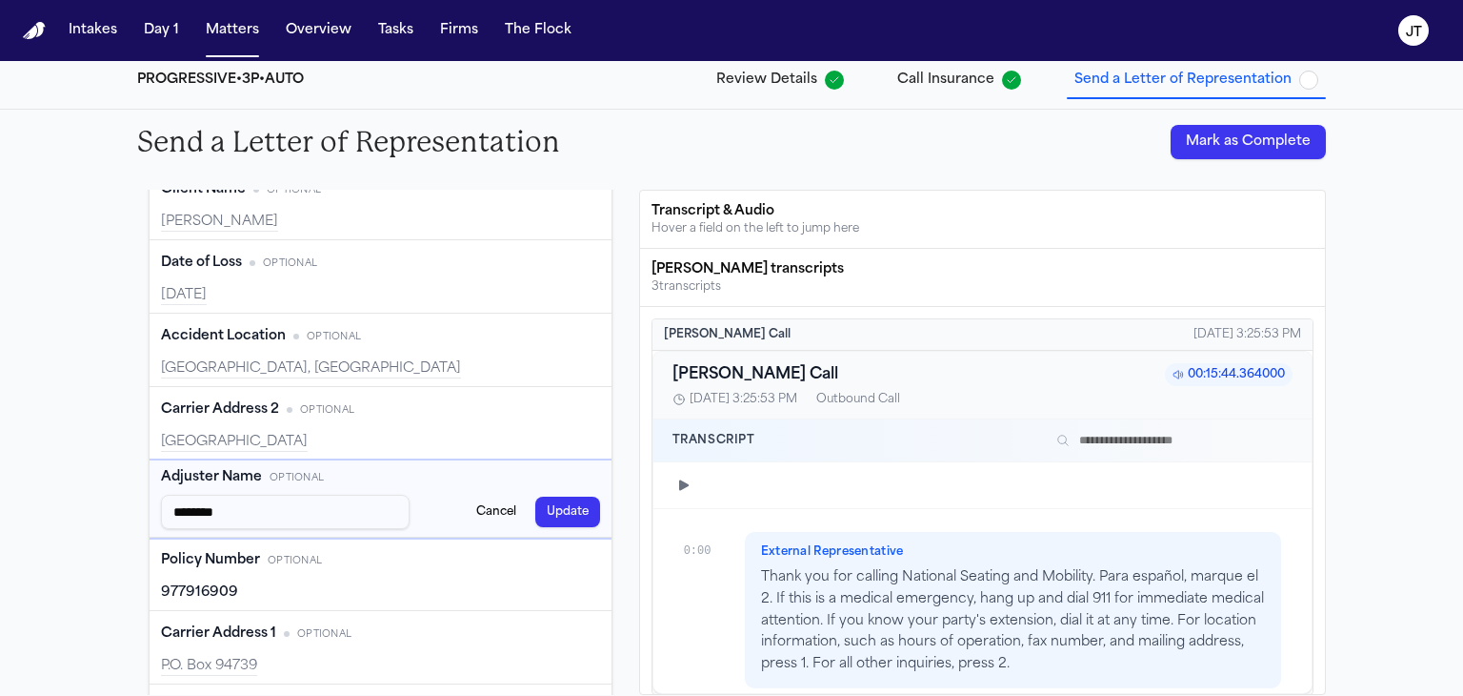
type input "*********"
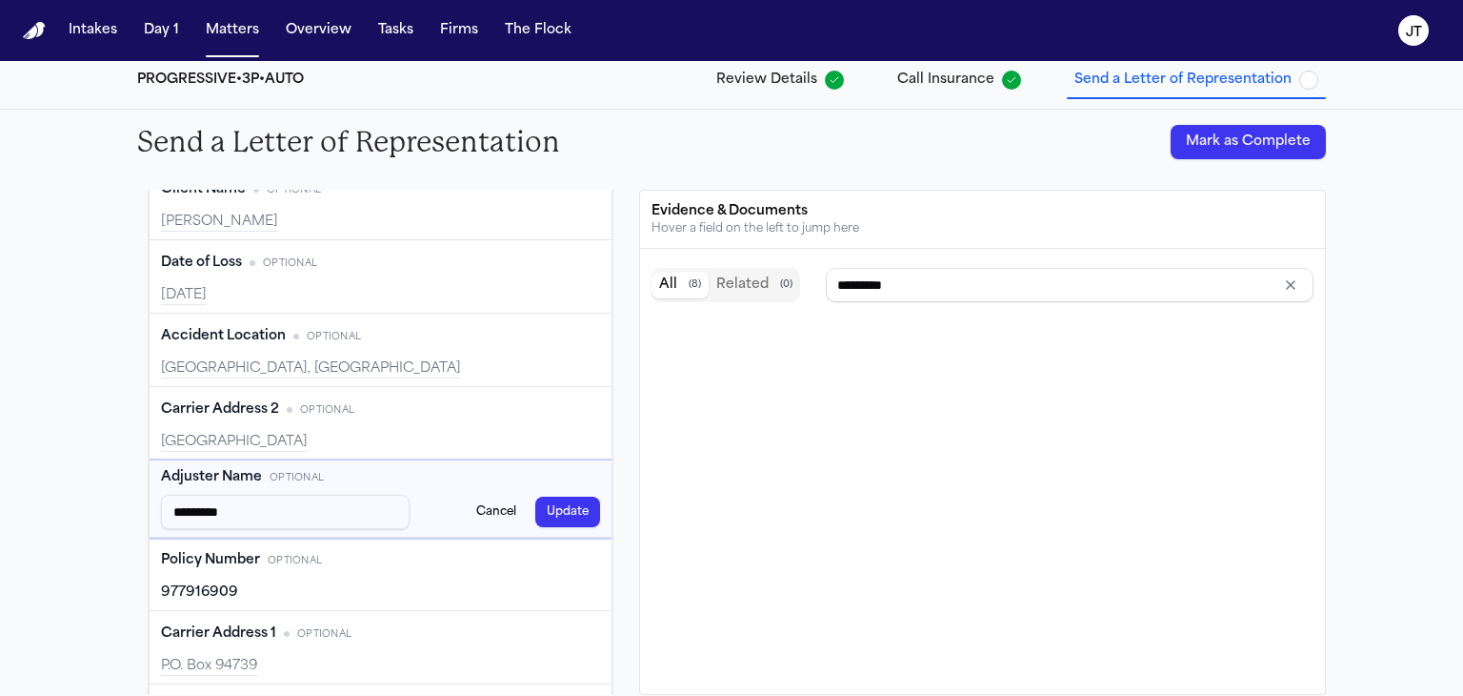
type input "**********"
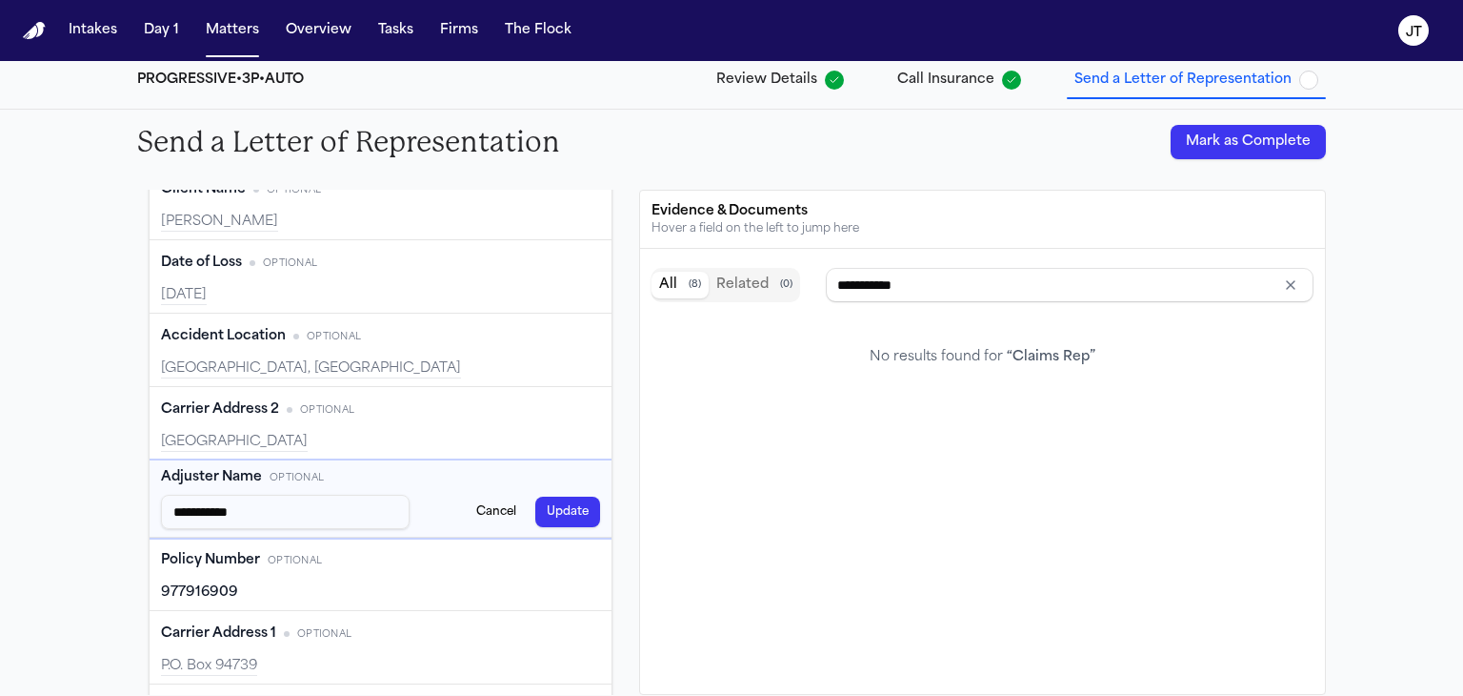
type input "**********"
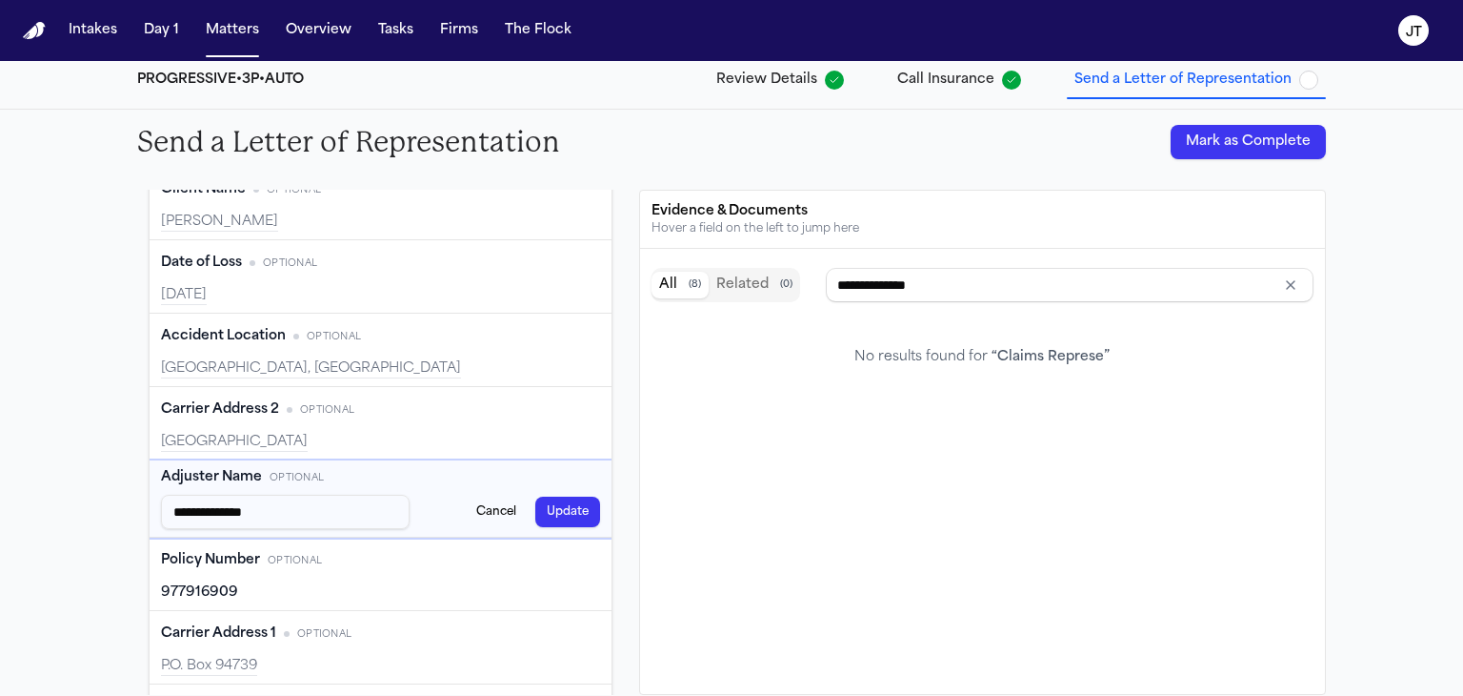
type input "**********"
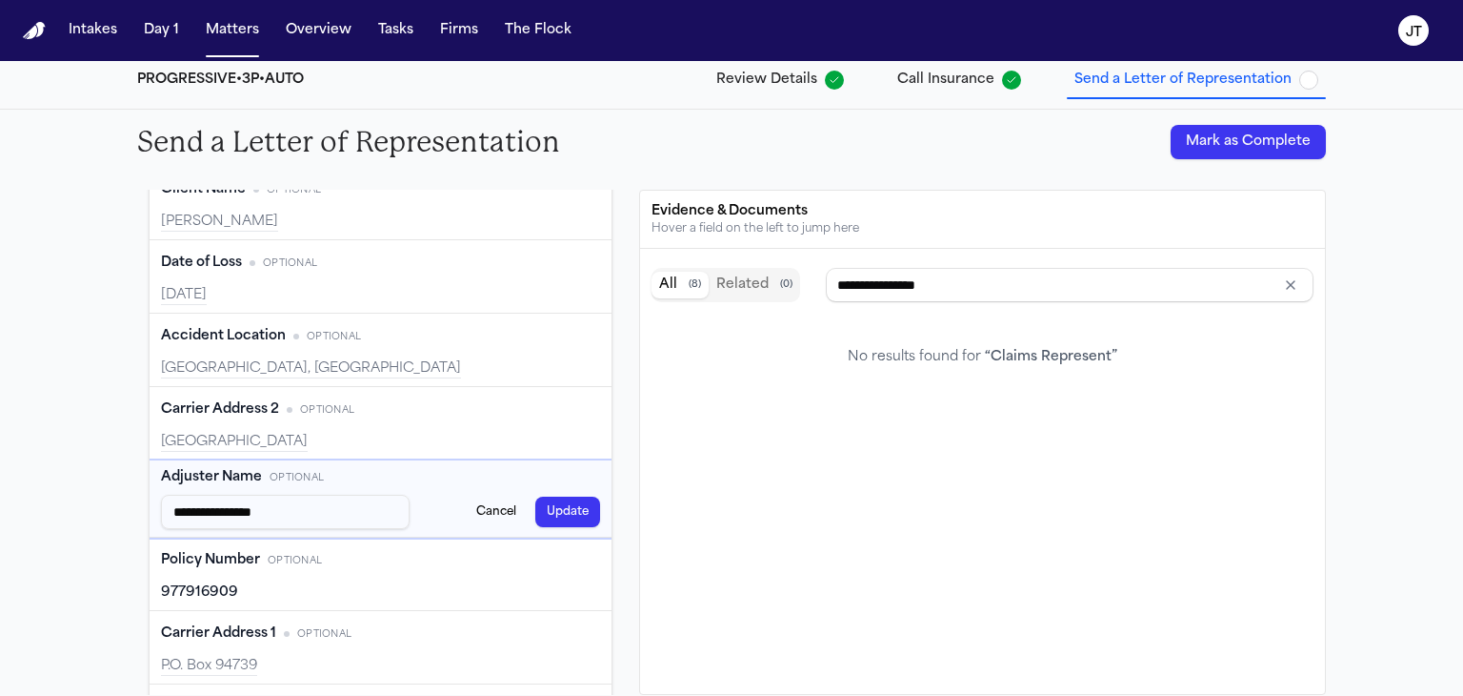
type input "**********"
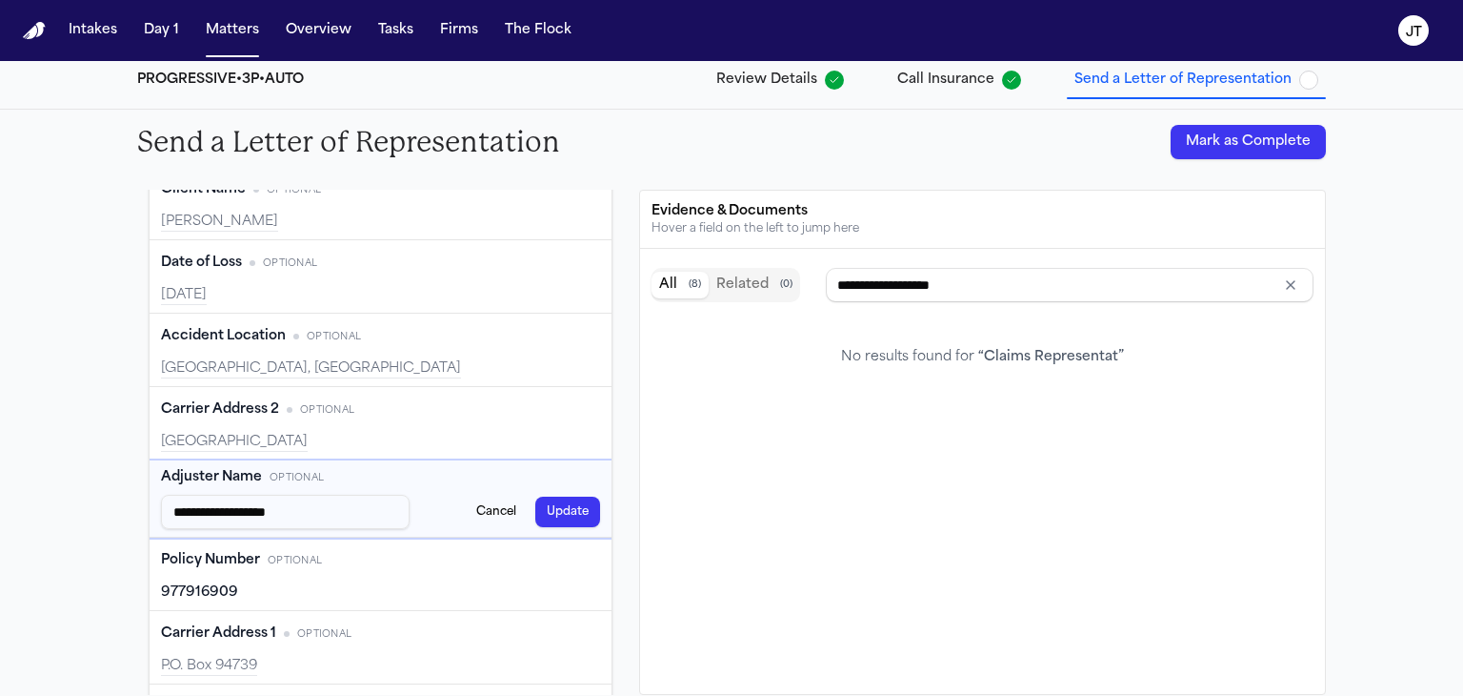
type input "**********"
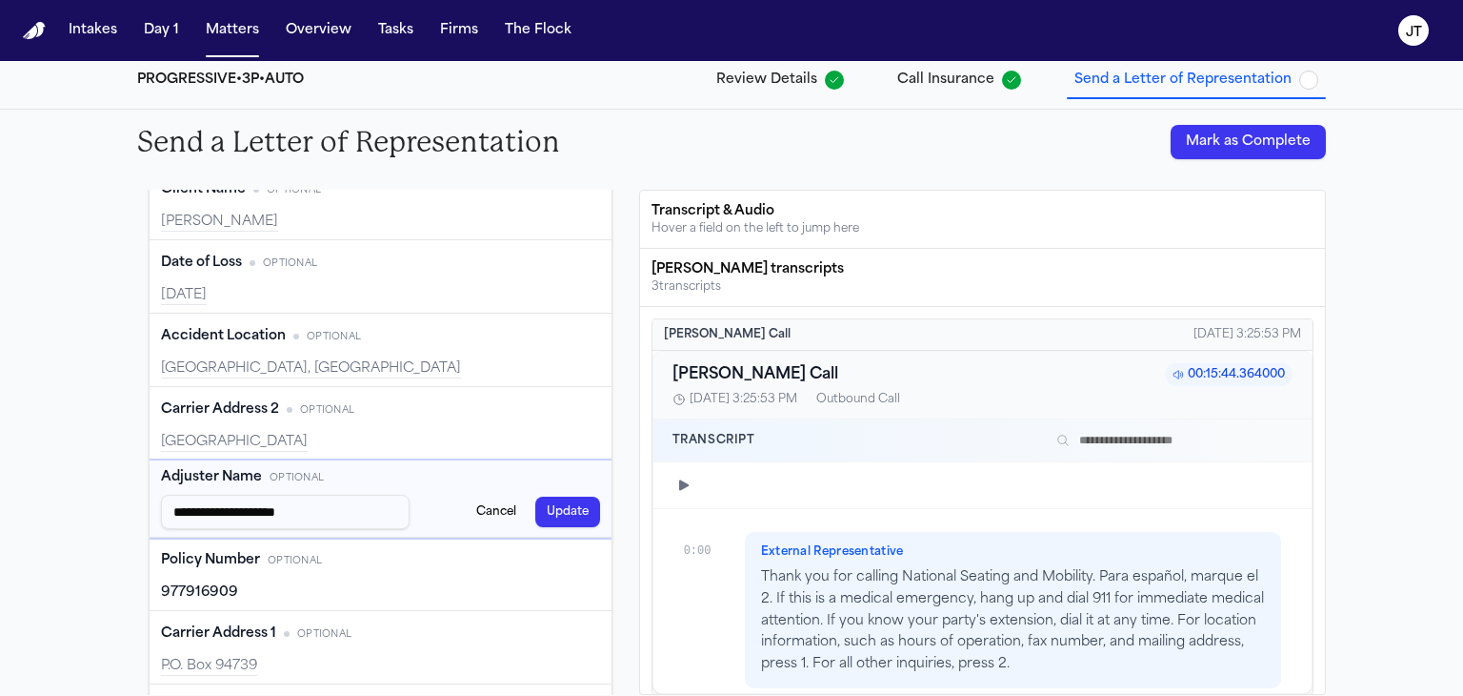
click at [564, 508] on button "Update" at bounding box center [567, 511] width 65 height 30
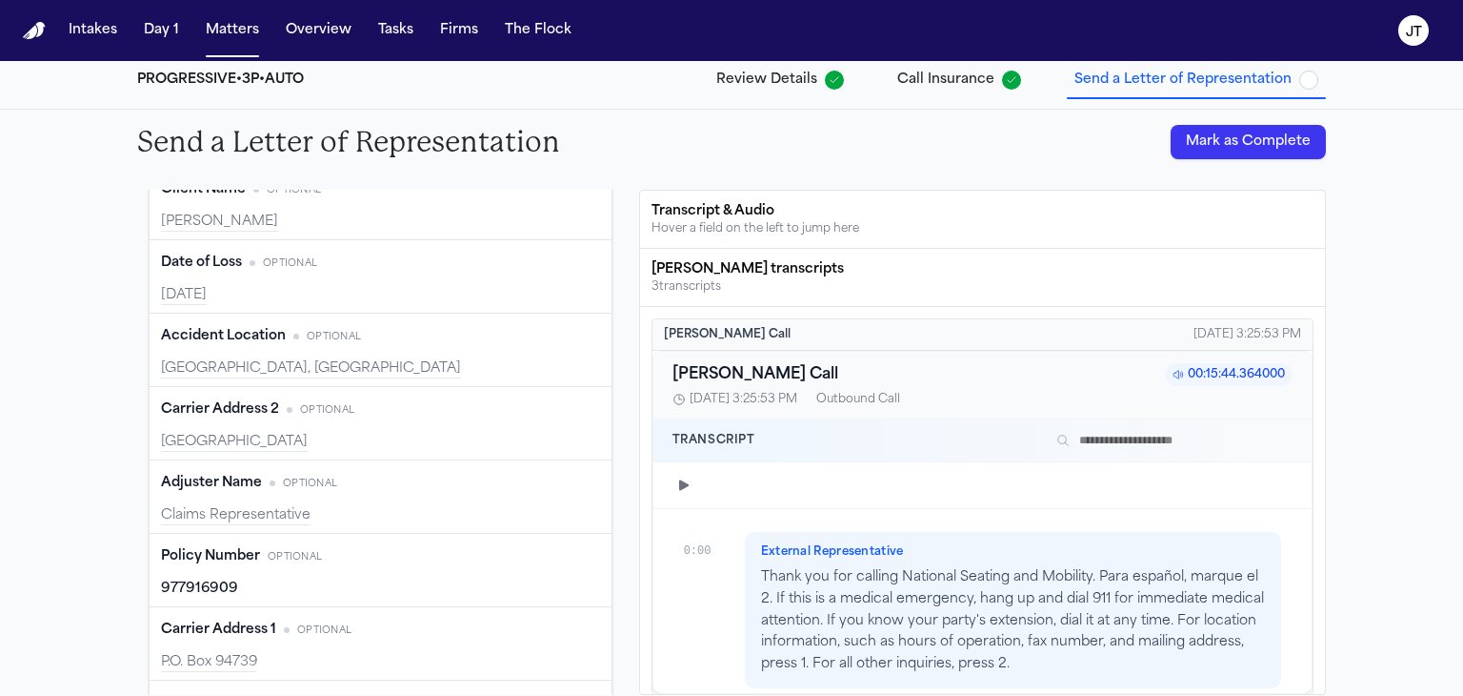
type input "**********"
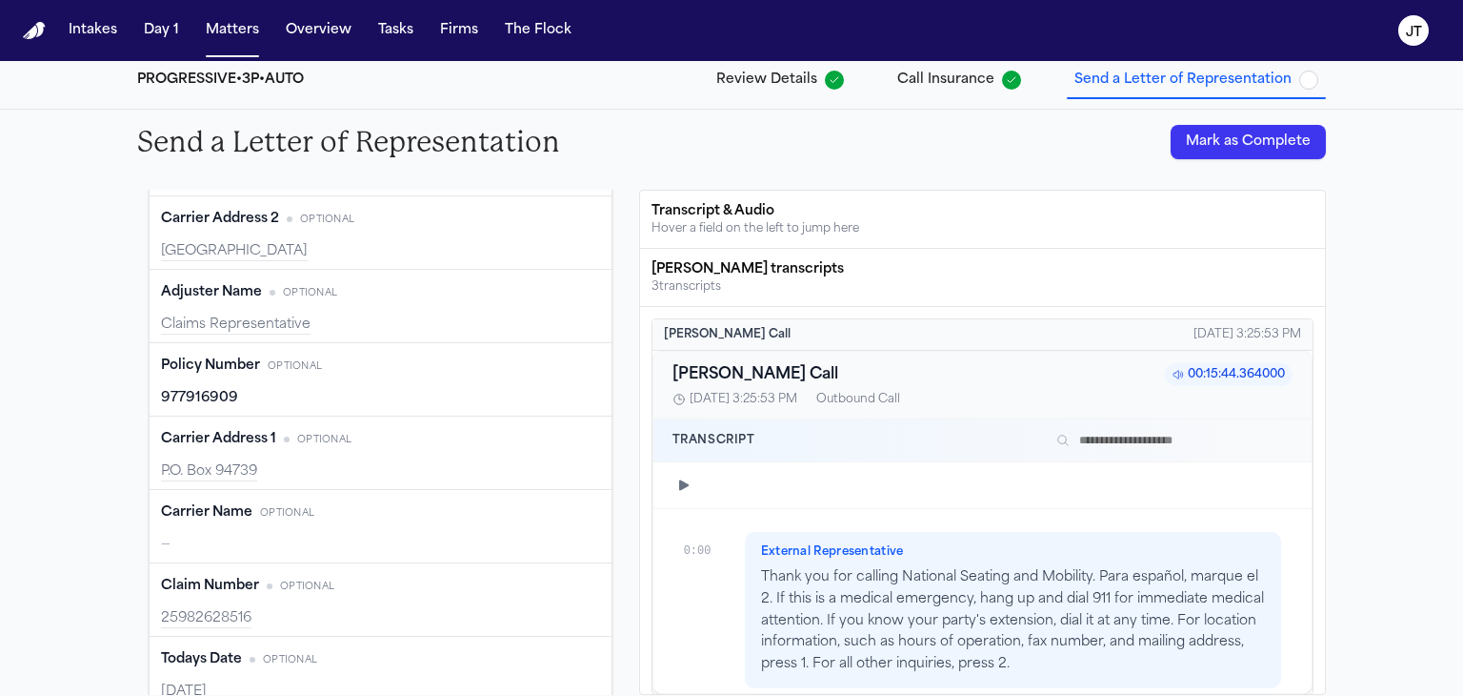
scroll to position [334, 0]
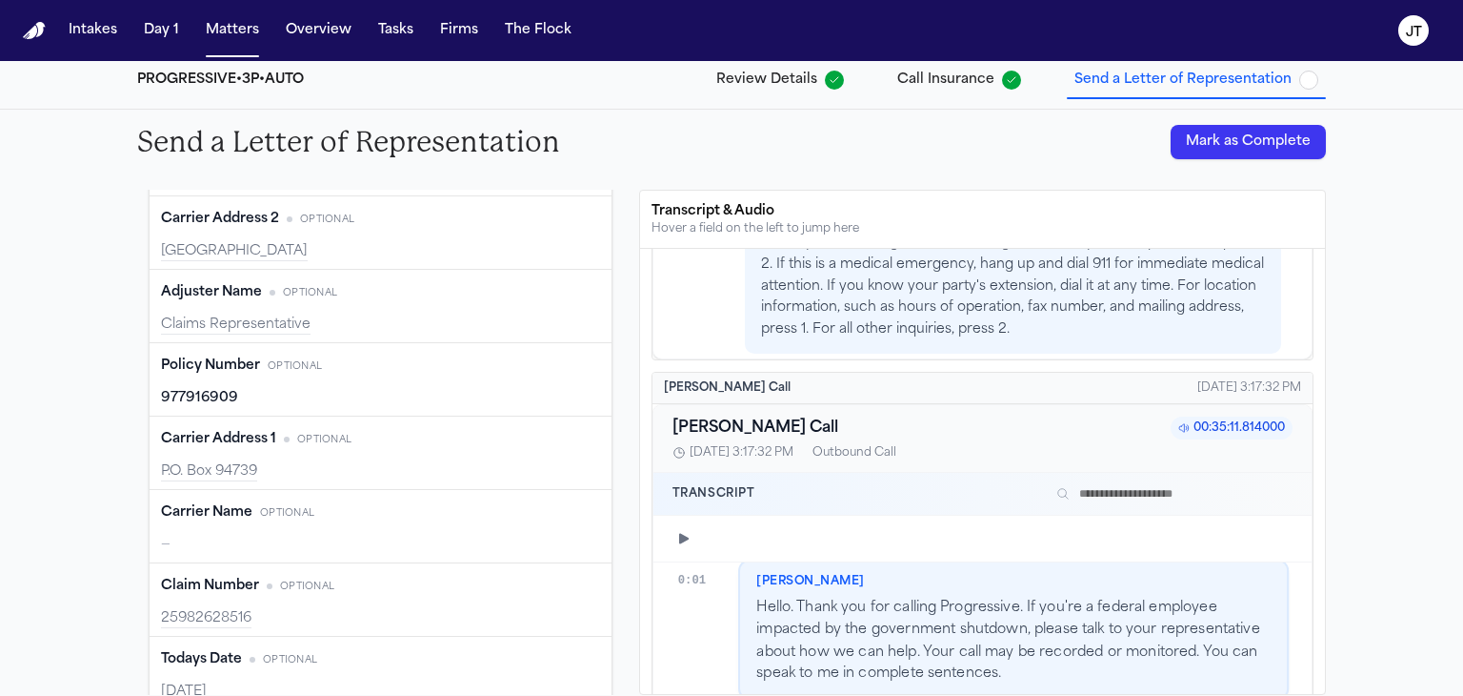
click at [561, 508] on button "Edit" at bounding box center [577, 512] width 48 height 30
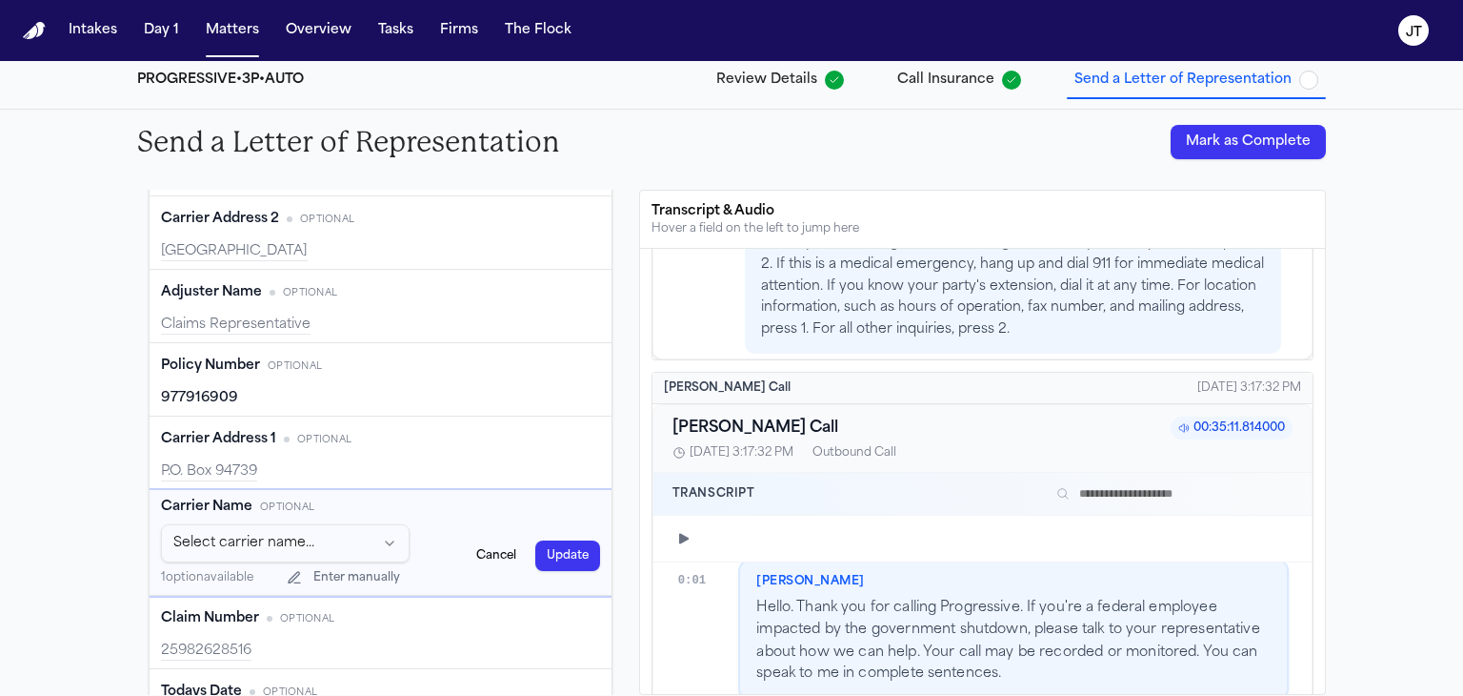
click at [339, 541] on html "Intakes Day 1 Matters Overview Tasks Firms The Flock JT Back to Coverage Collee…" at bounding box center [731, 348] width 1463 height 696
click at [544, 561] on button "Update" at bounding box center [567, 555] width 65 height 30
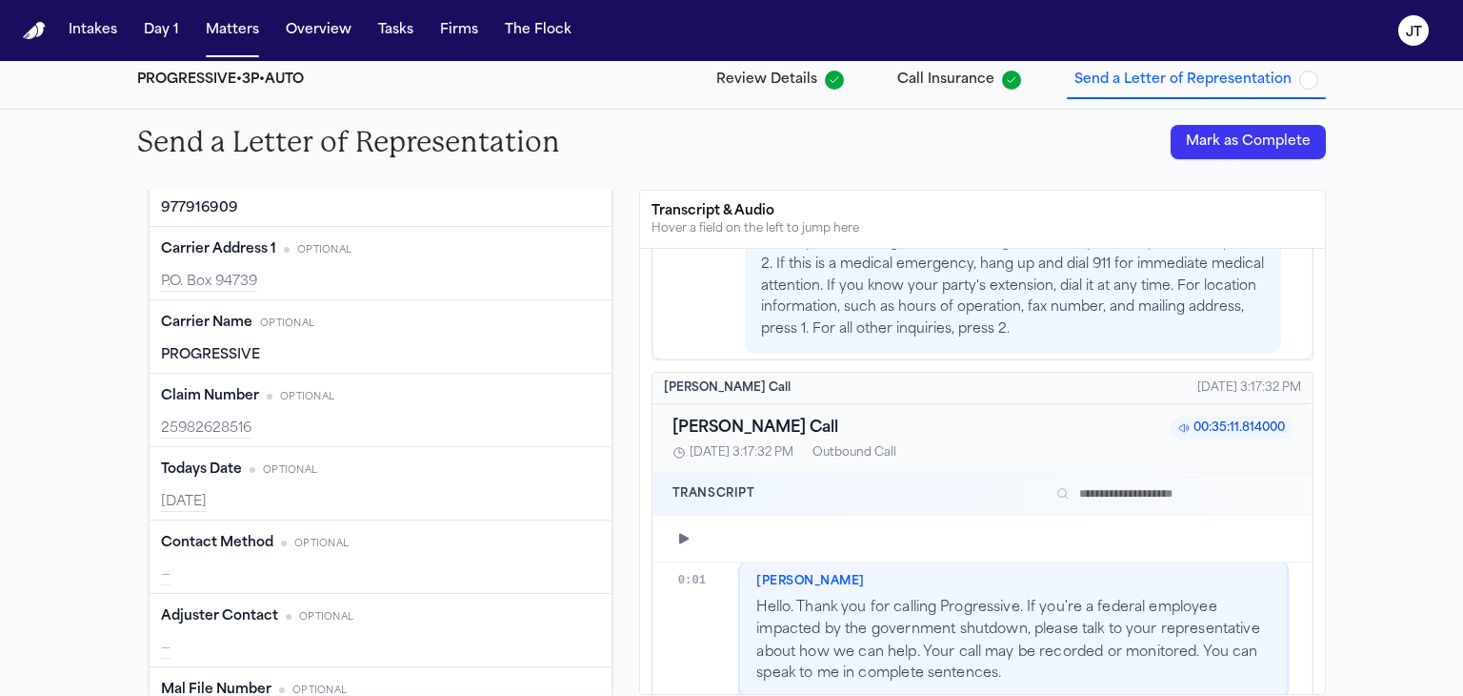
scroll to position [0, 0]
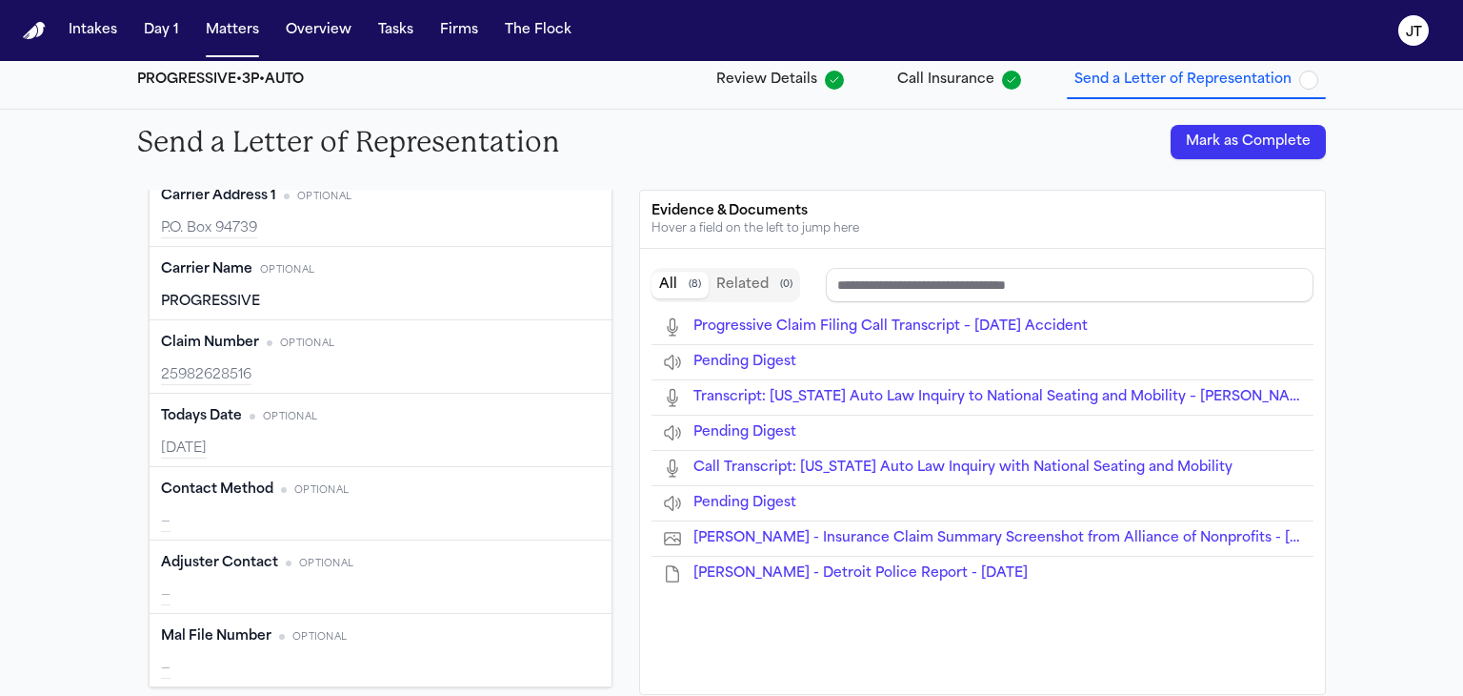
click at [563, 489] on button "Edit" at bounding box center [577, 489] width 48 height 30
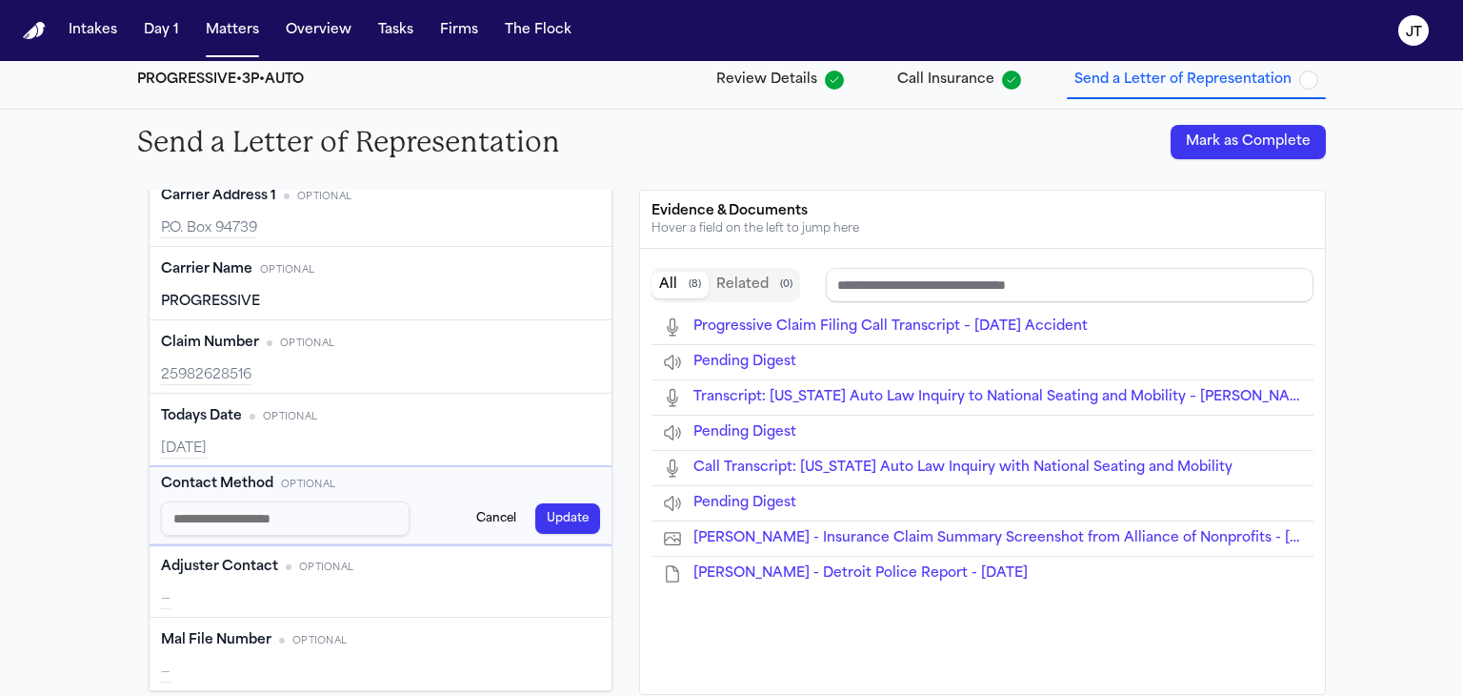
click at [488, 506] on button "Cancel" at bounding box center [496, 518] width 63 height 30
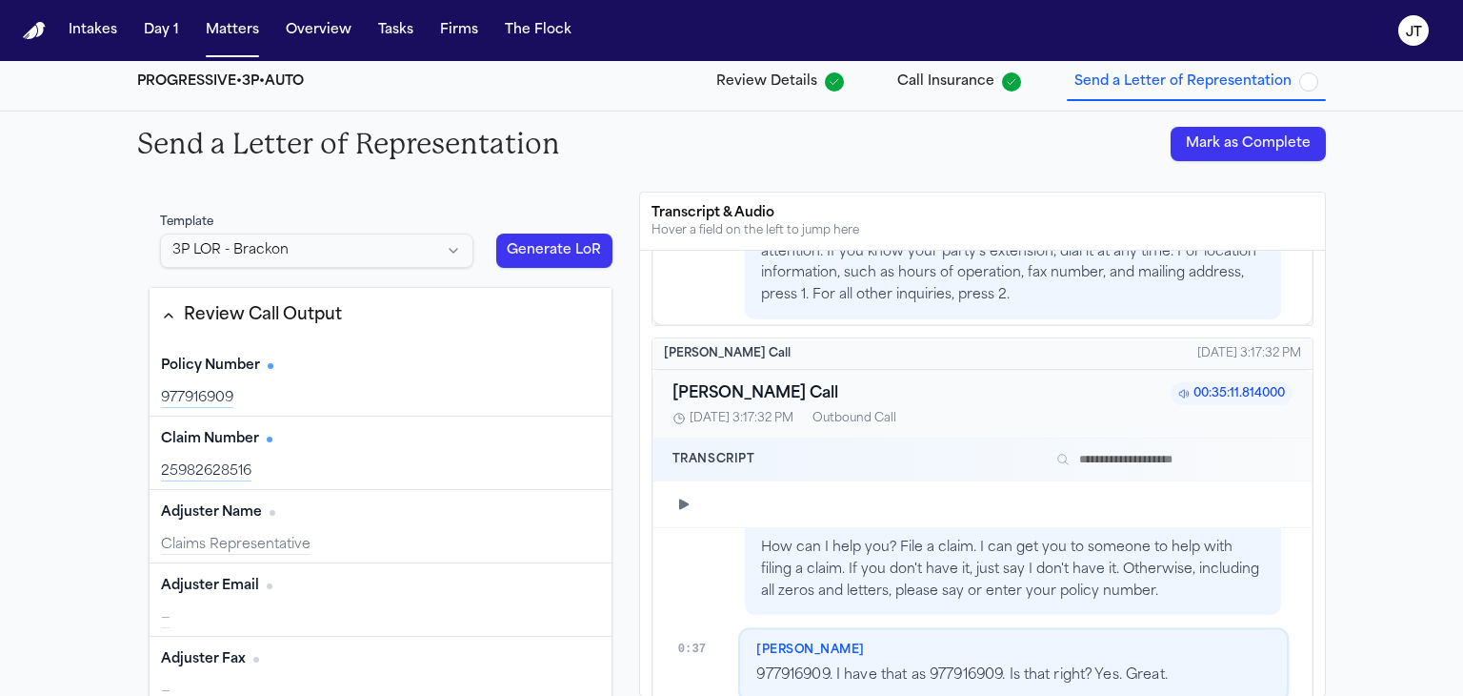
click at [538, 245] on button "Generate LoR" at bounding box center [554, 250] width 116 height 34
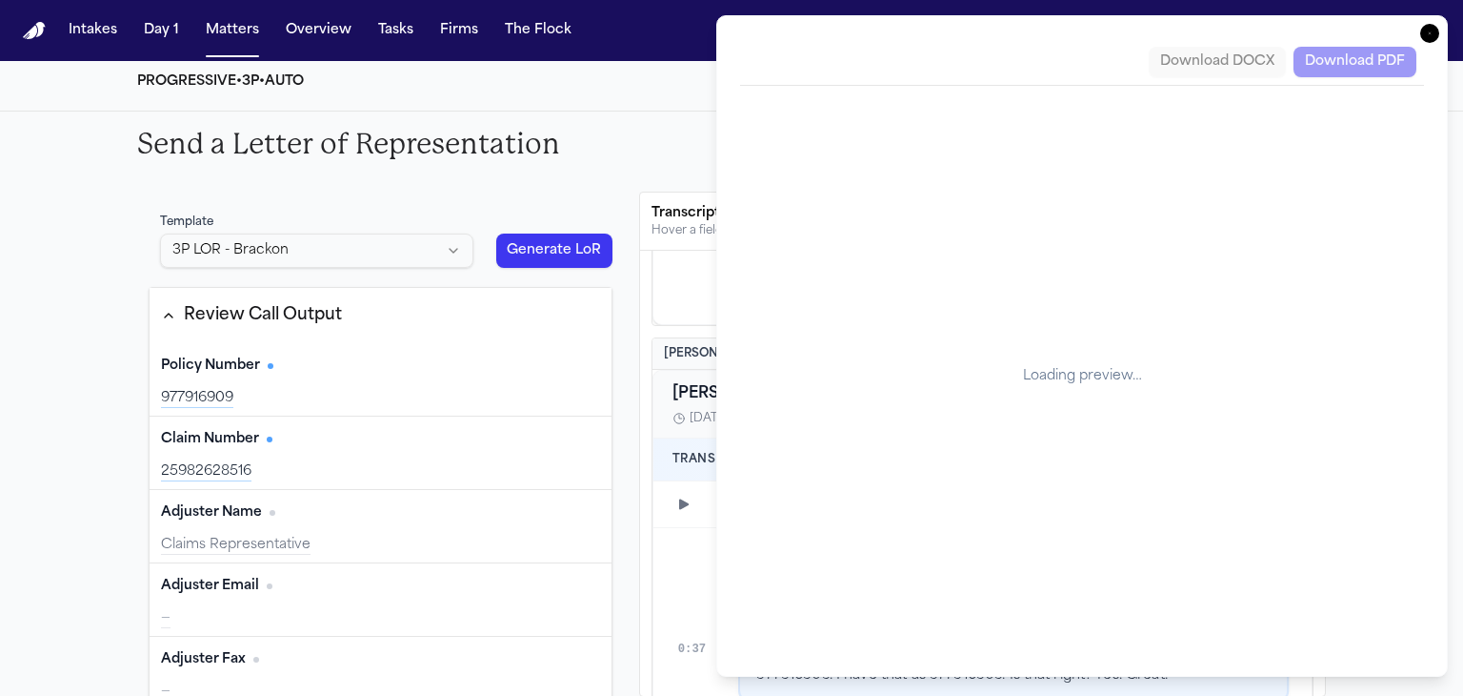
click at [1431, 30] on icon "button" at bounding box center [1430, 33] width 19 height 19
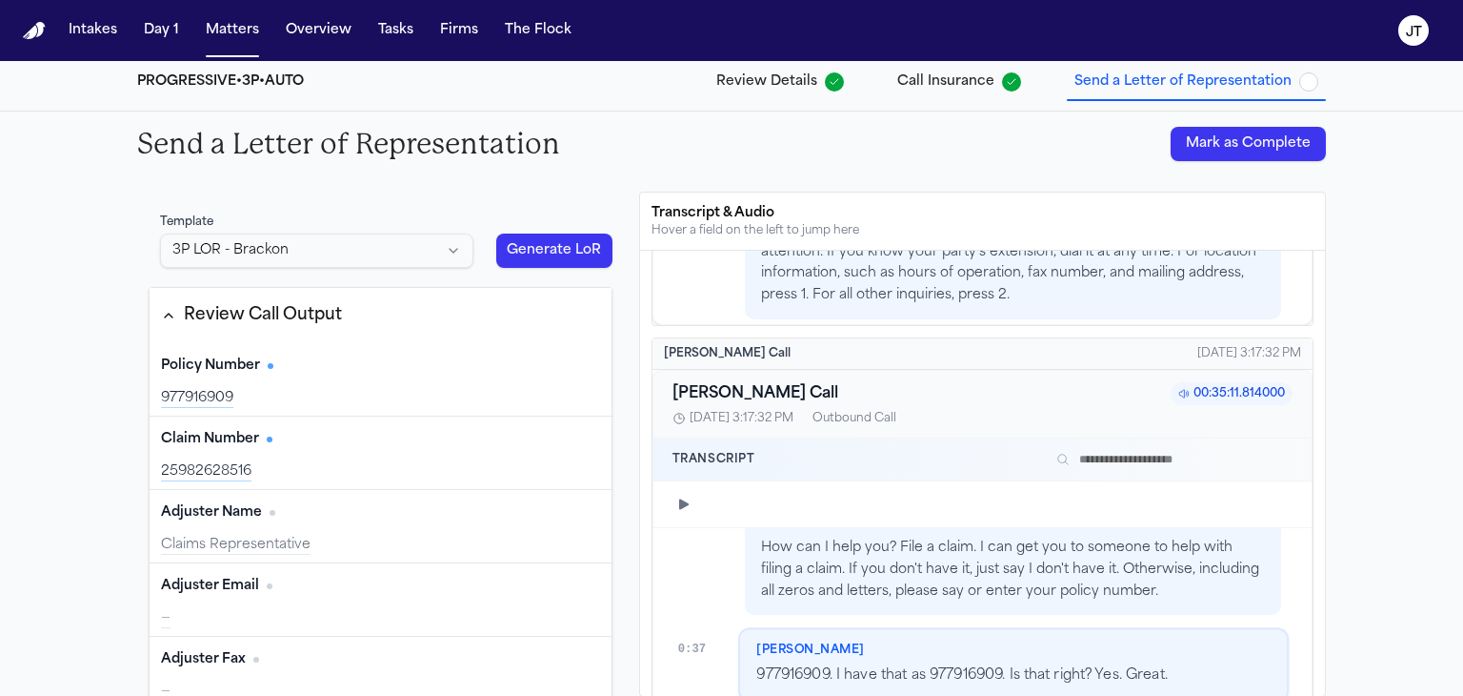
click at [443, 252] on html "Intakes Day 1 Matters Overview Tasks Firms The Flock JT Back to Coverage Collee…" at bounding box center [731, 348] width 1463 height 696
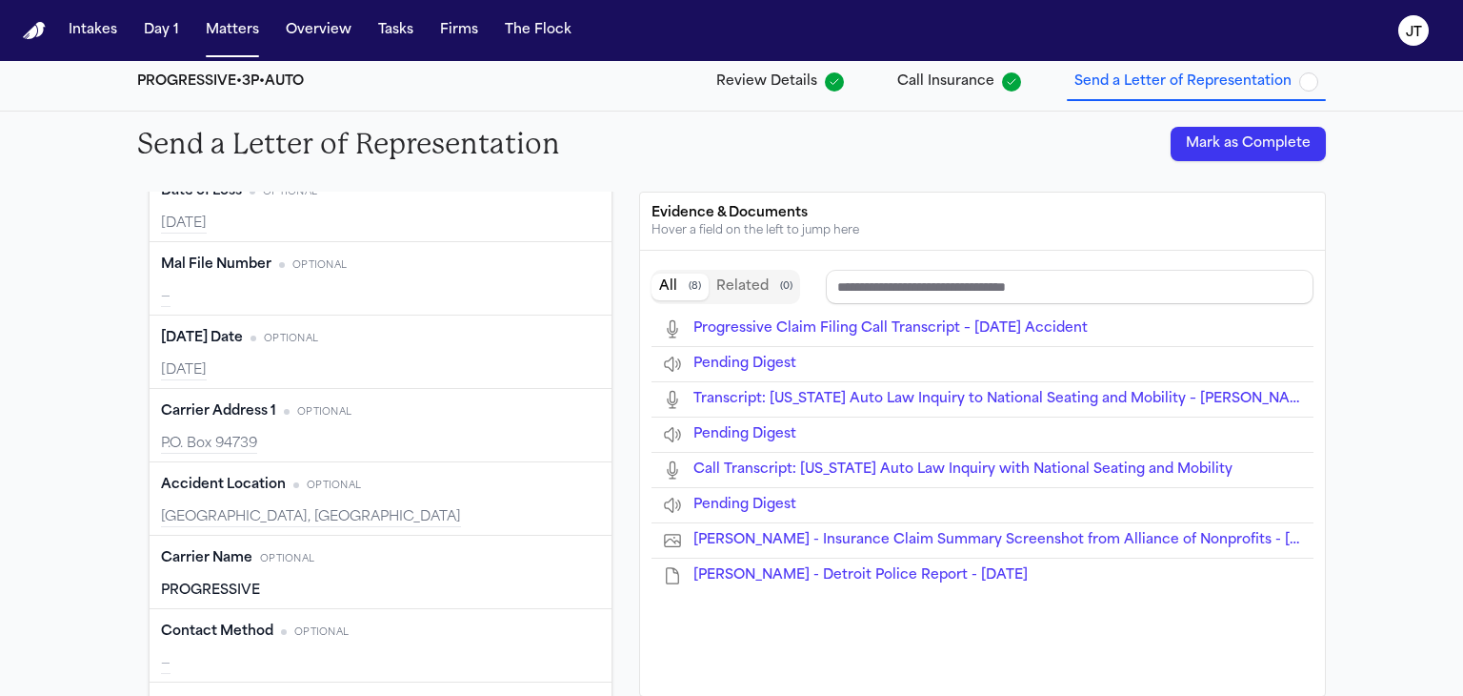
type input "**********"
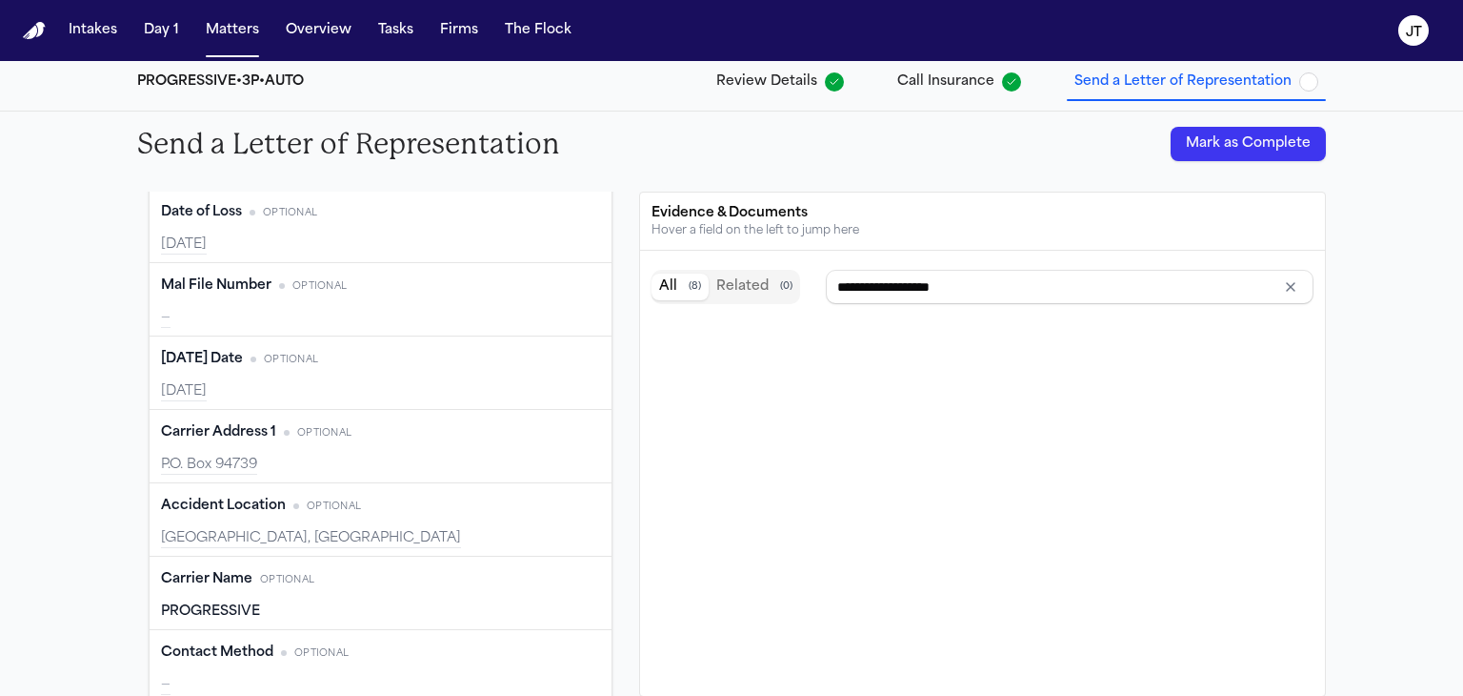
type input "**********"
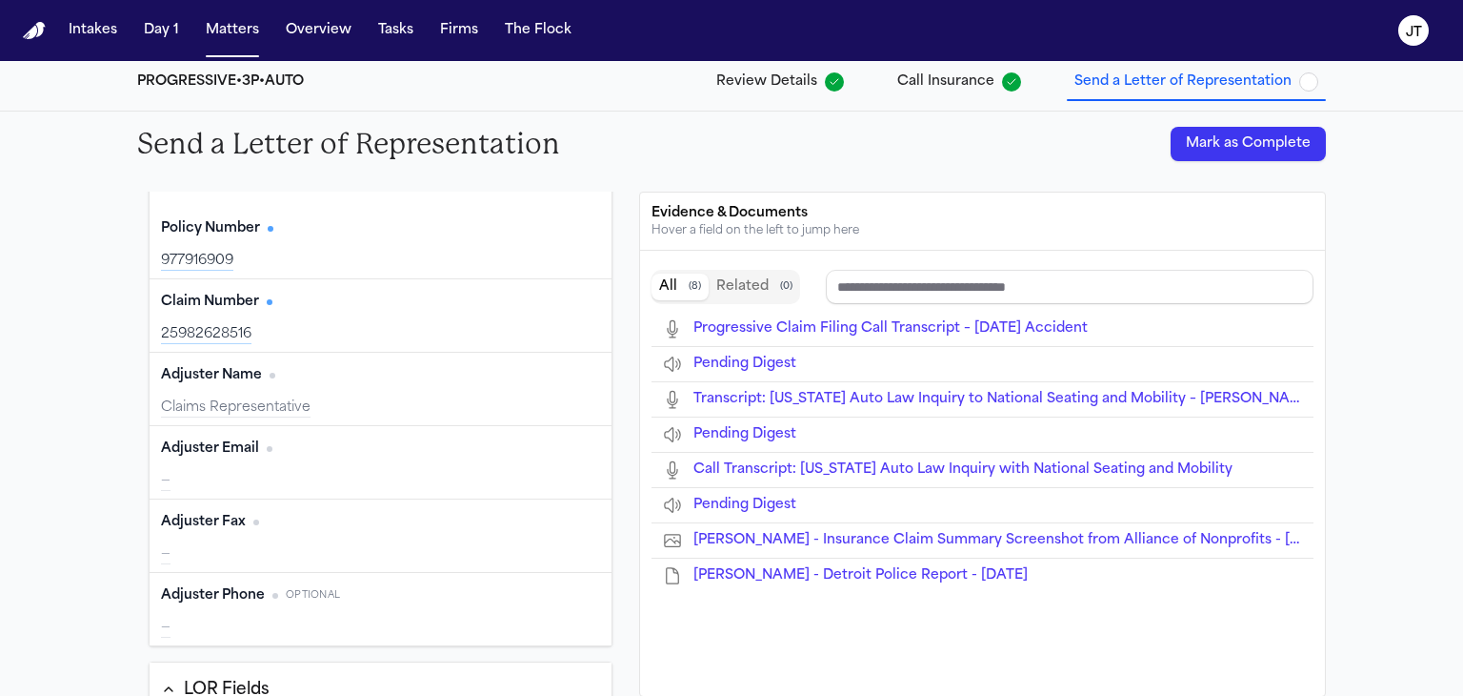
scroll to position [0, 0]
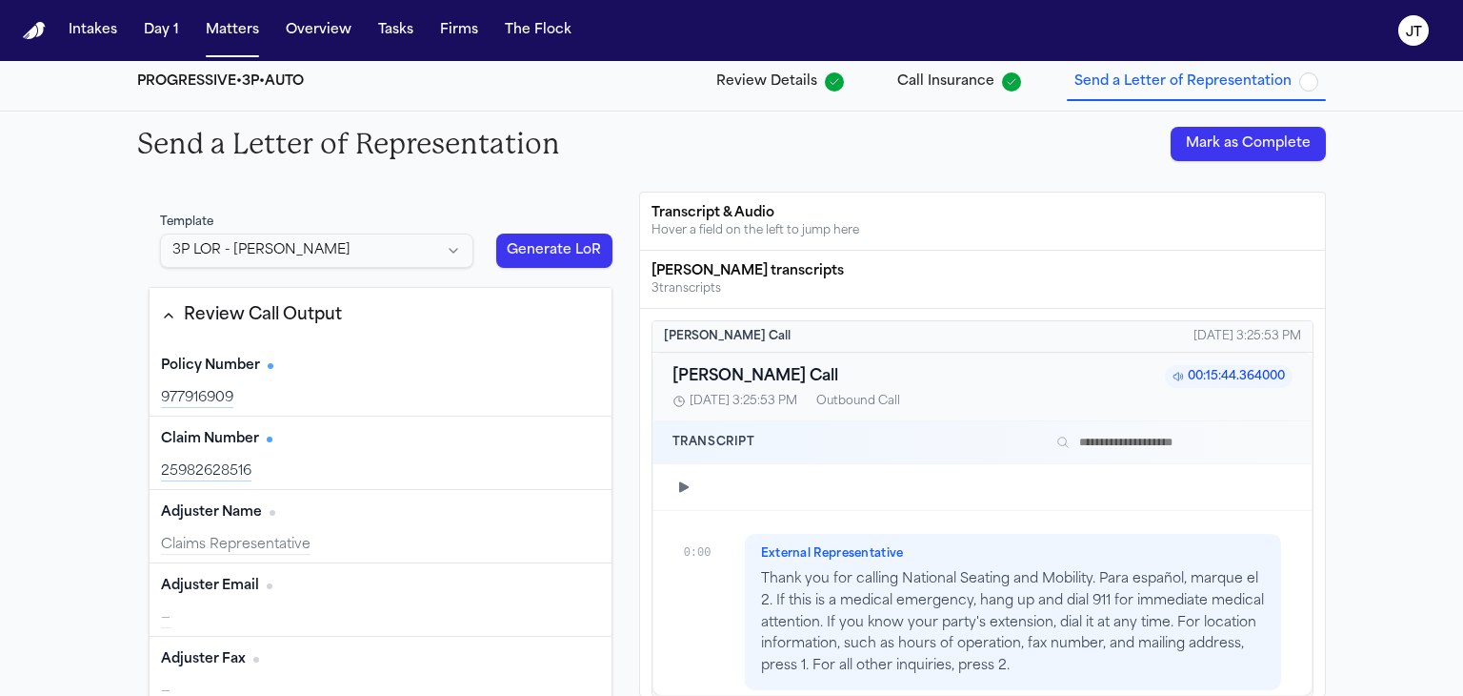
click at [542, 247] on button "Generate LoR" at bounding box center [554, 250] width 116 height 34
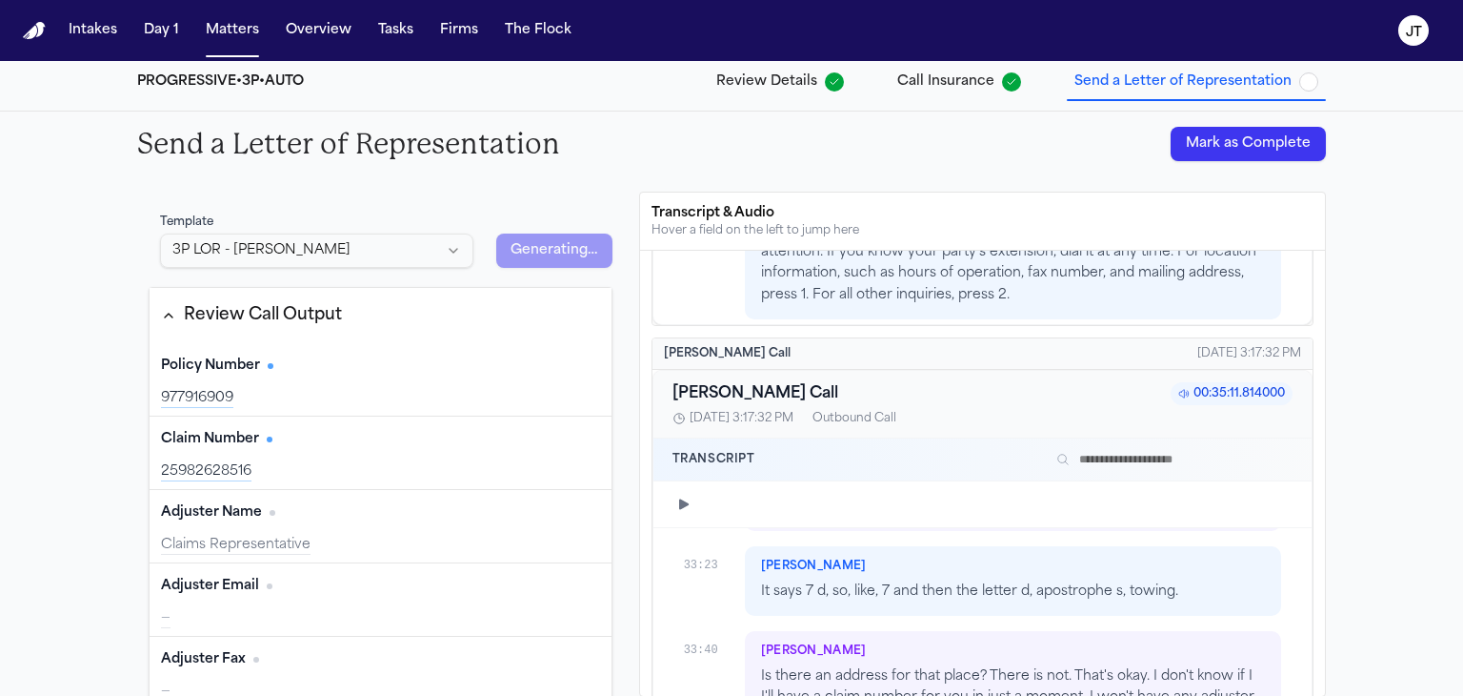
scroll to position [18606, 0]
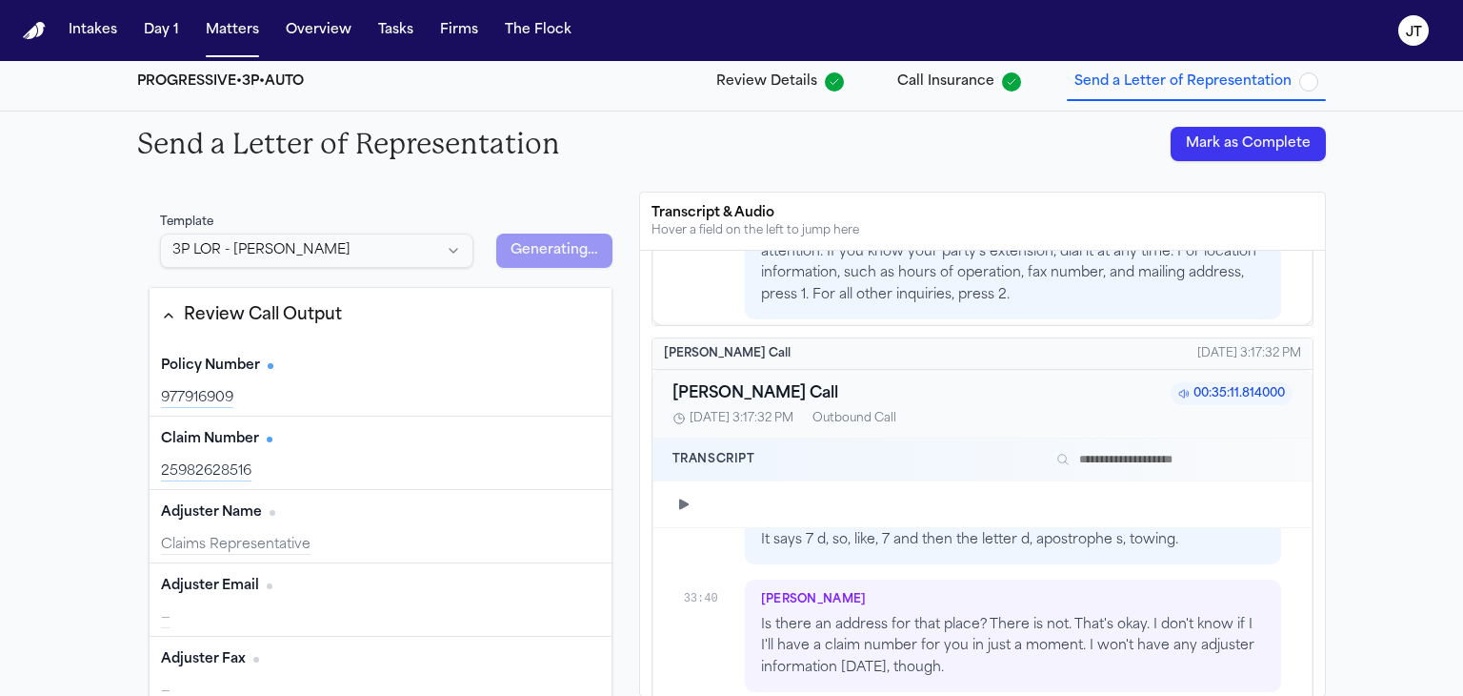
type input "**********"
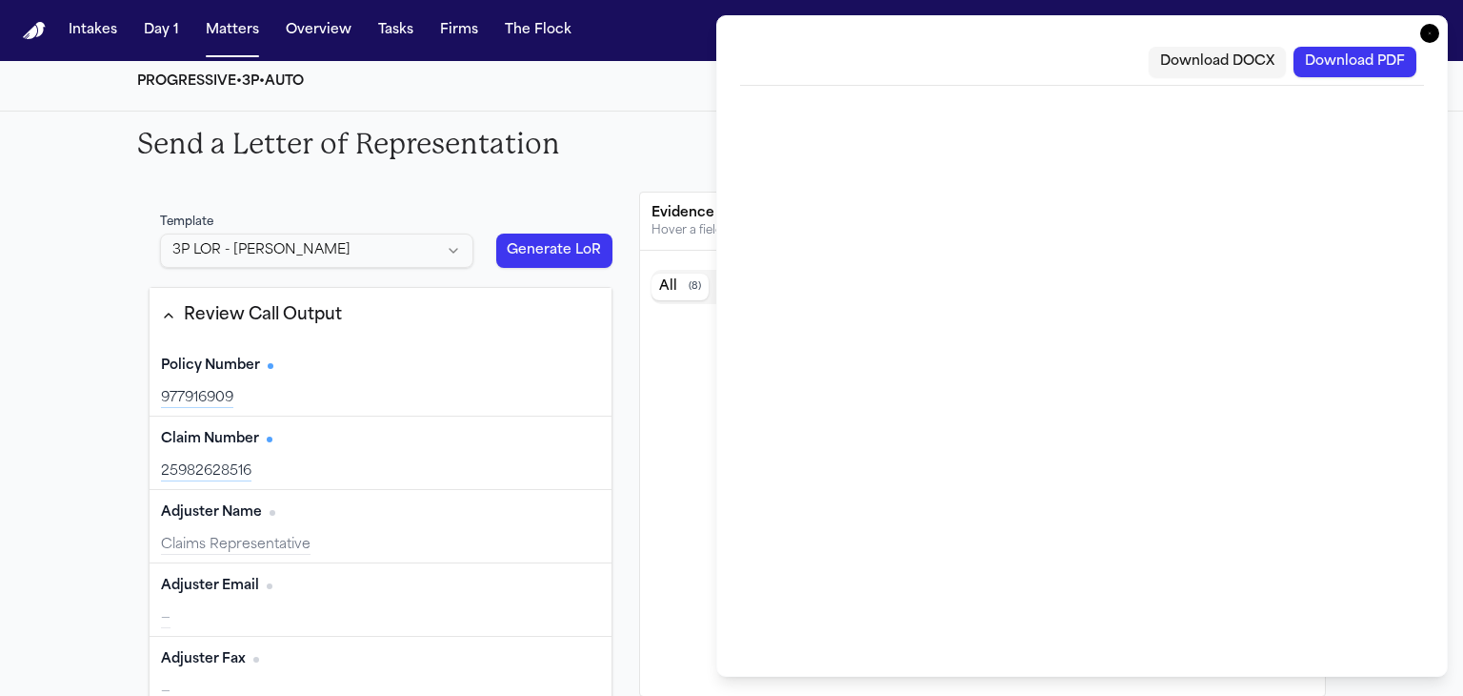
click at [1336, 56] on button "Download PDF" at bounding box center [1355, 62] width 123 height 30
click at [1425, 29] on icon "button" at bounding box center [1430, 33] width 19 height 19
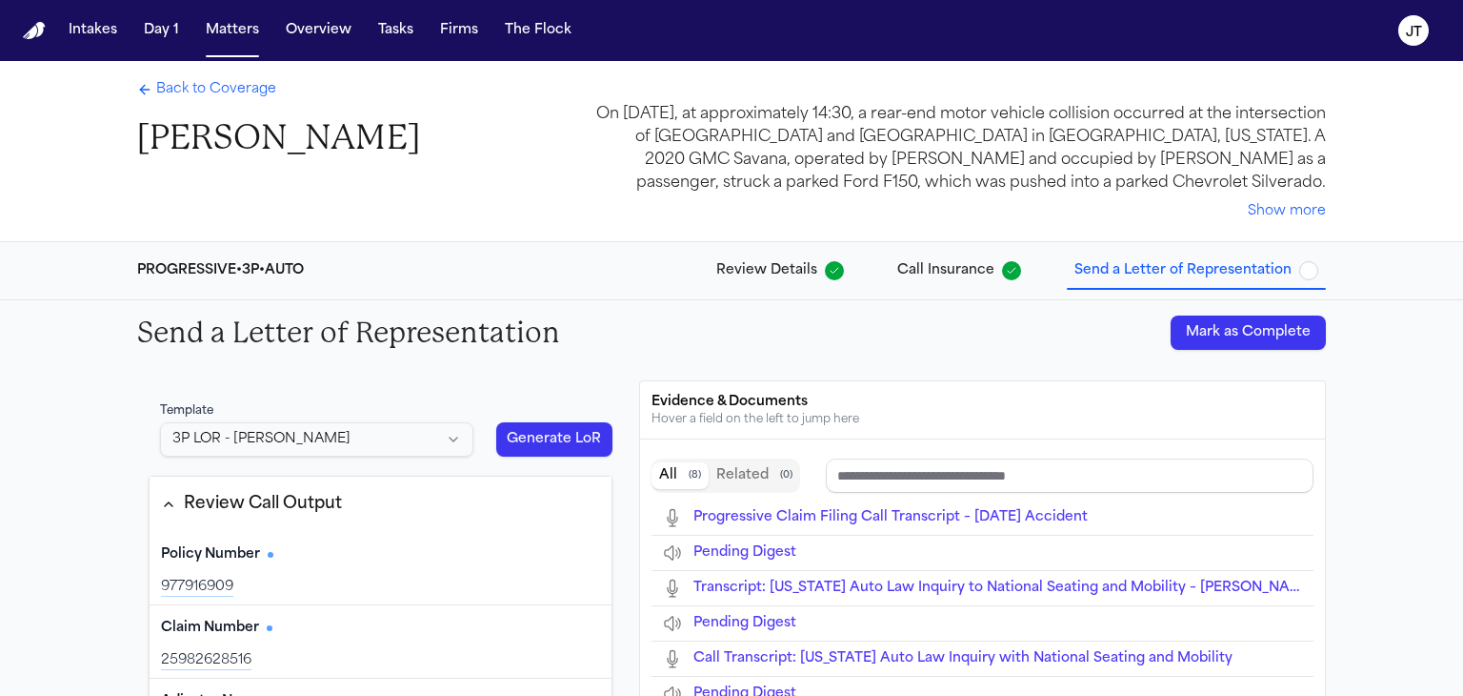
click at [233, 89] on span "Back to Coverage" at bounding box center [216, 89] width 120 height 19
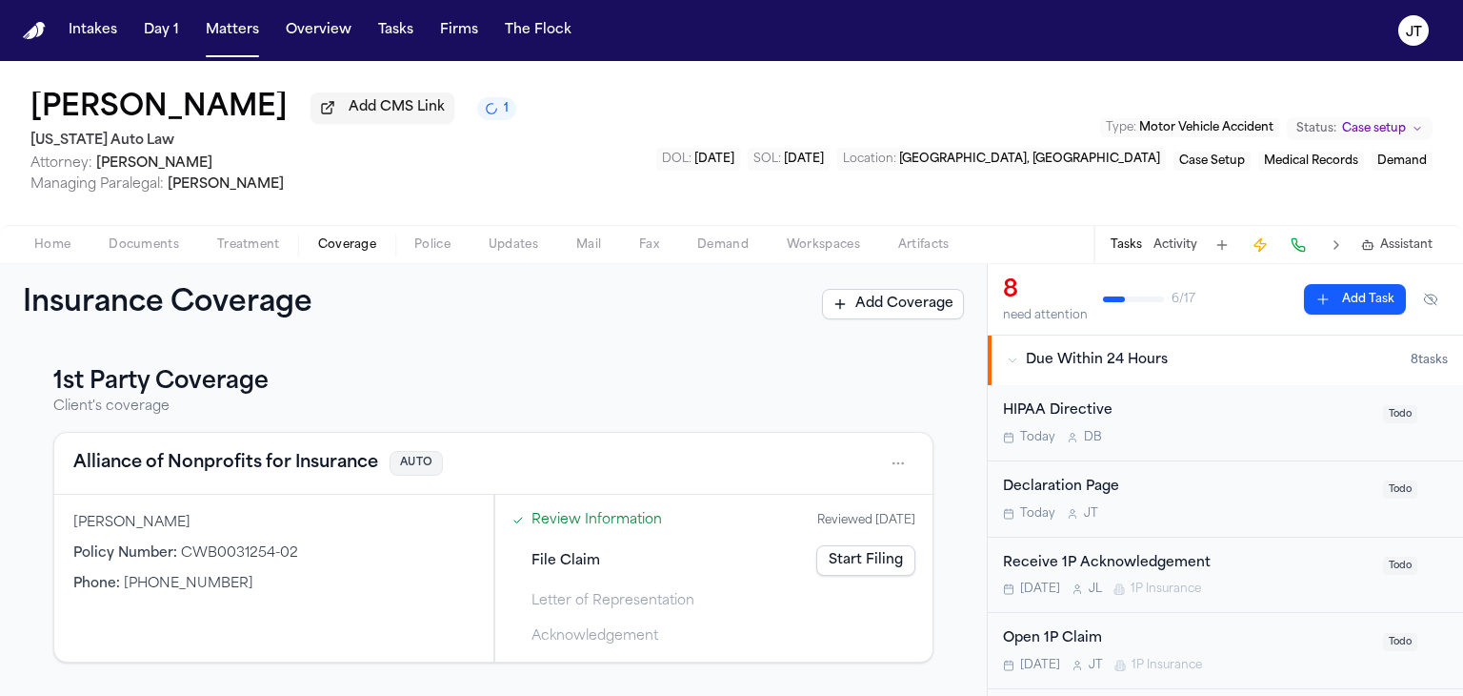
click at [823, 556] on link "Start Filing" at bounding box center [865, 560] width 99 height 30
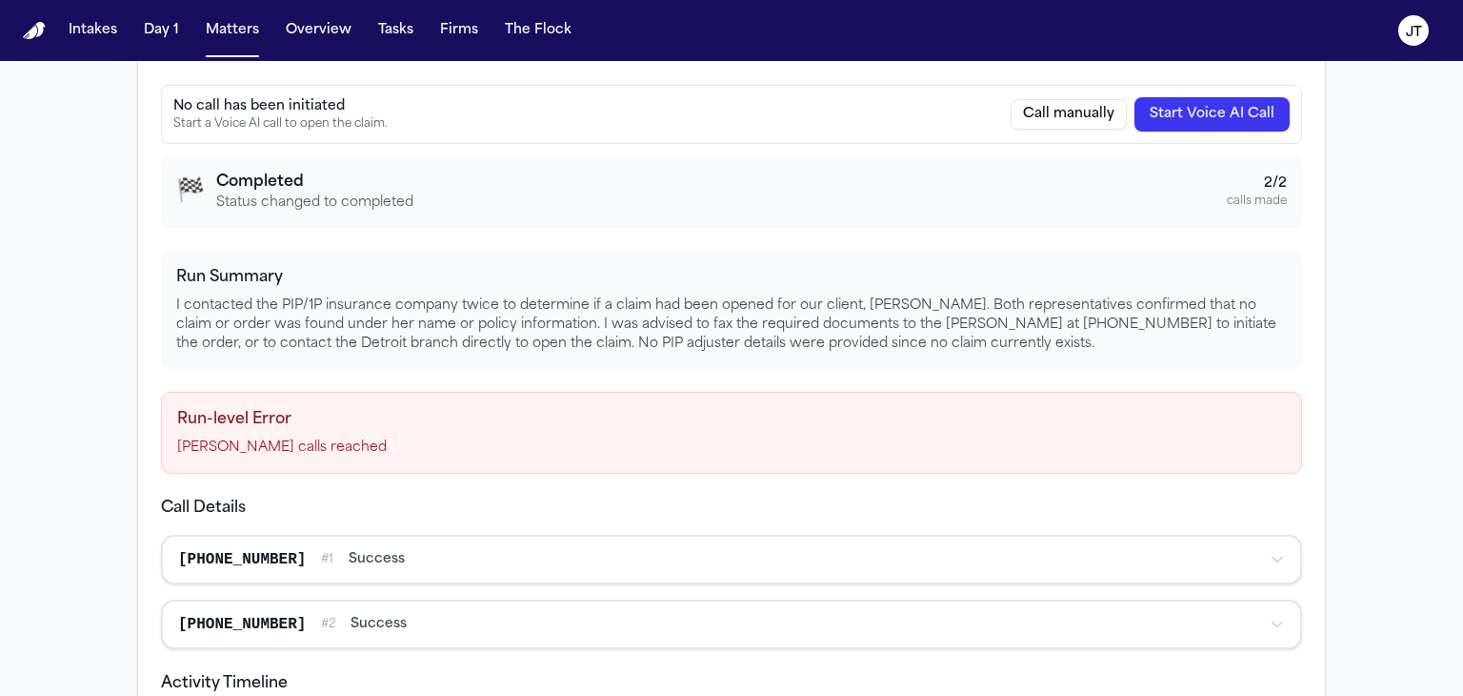
scroll to position [286, 0]
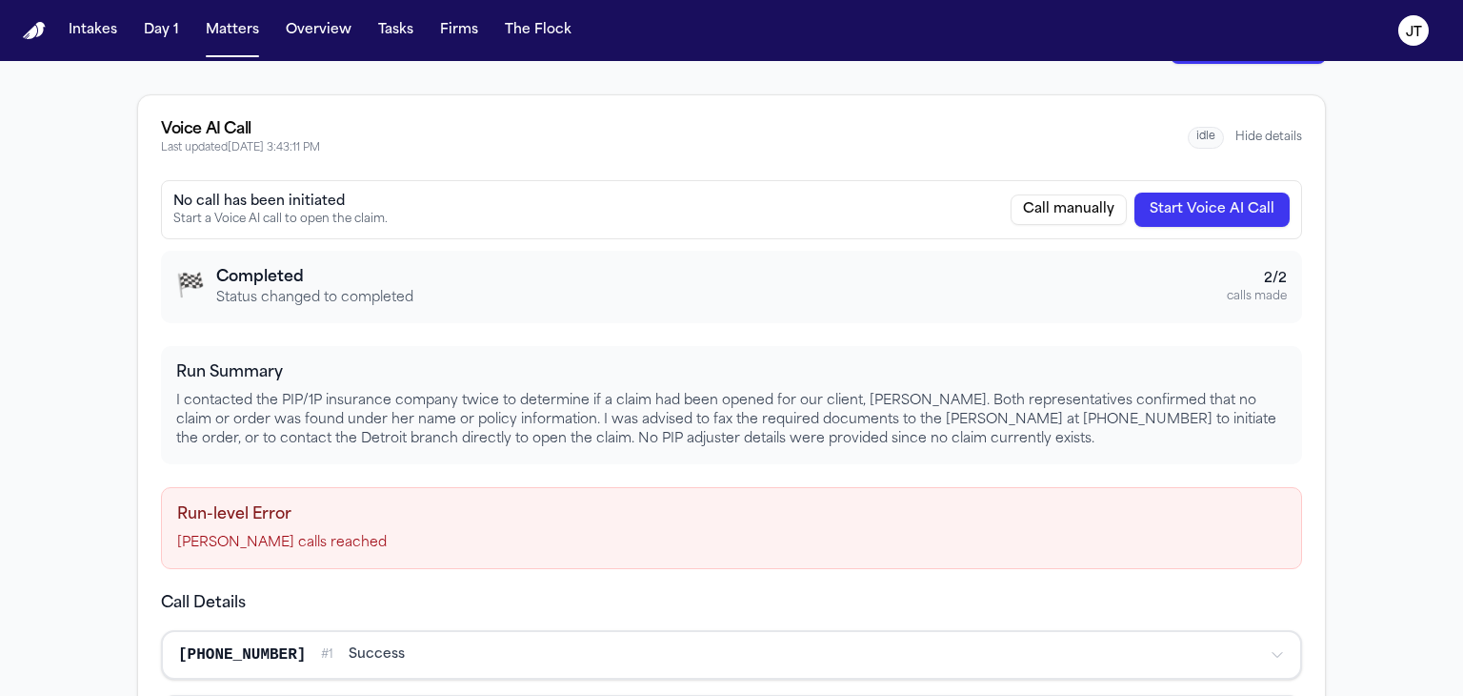
click at [1062, 215] on button "Call manually" at bounding box center [1069, 209] width 116 height 30
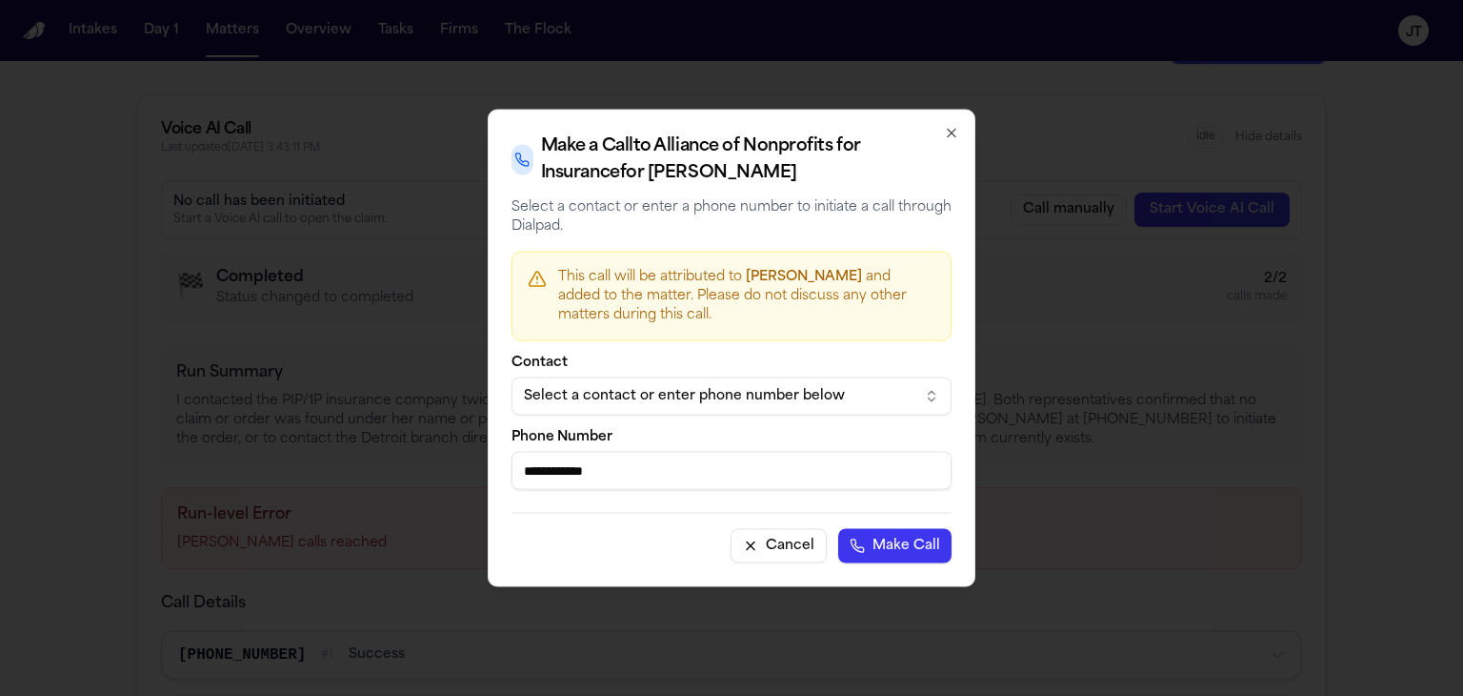
click at [588, 396] on div "Select a contact or enter phone number below" at bounding box center [716, 396] width 385 height 19
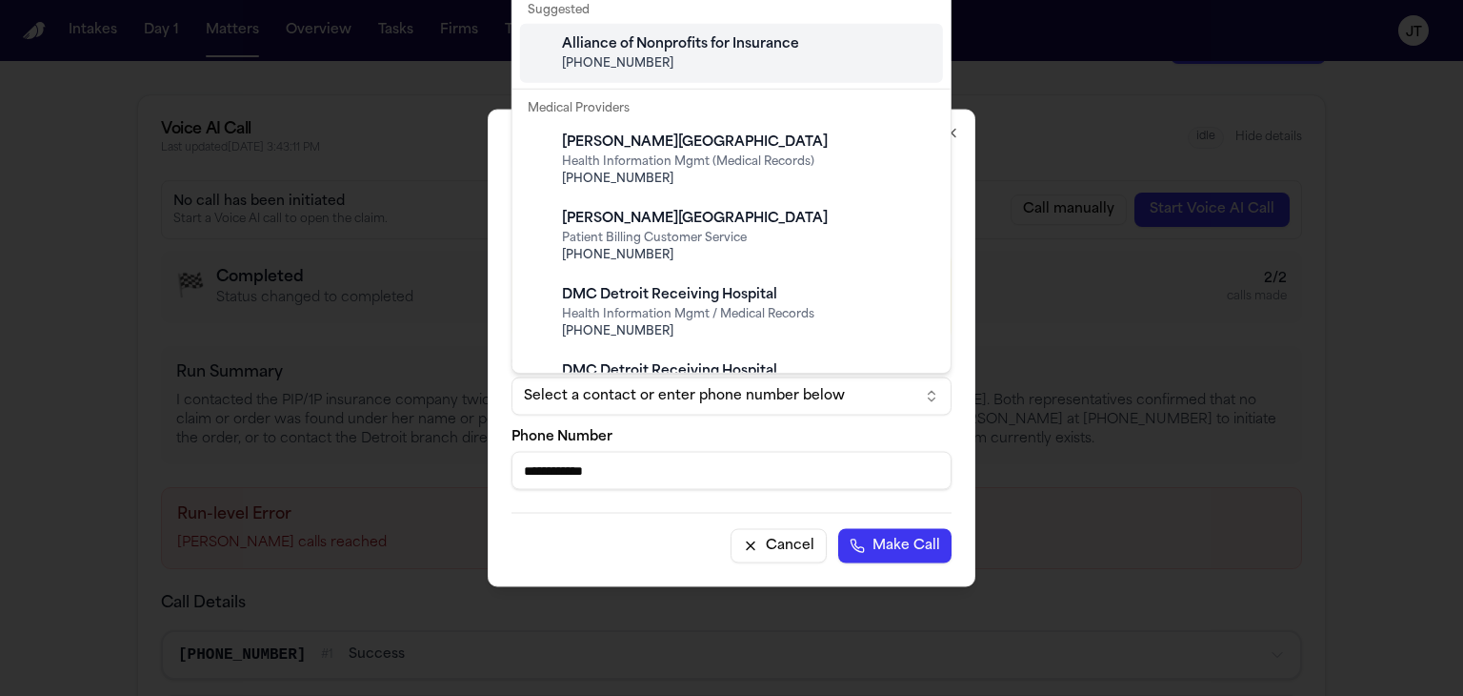
click at [636, 41] on div "Alliance of Nonprofits for Insurance" at bounding box center [747, 44] width 370 height 19
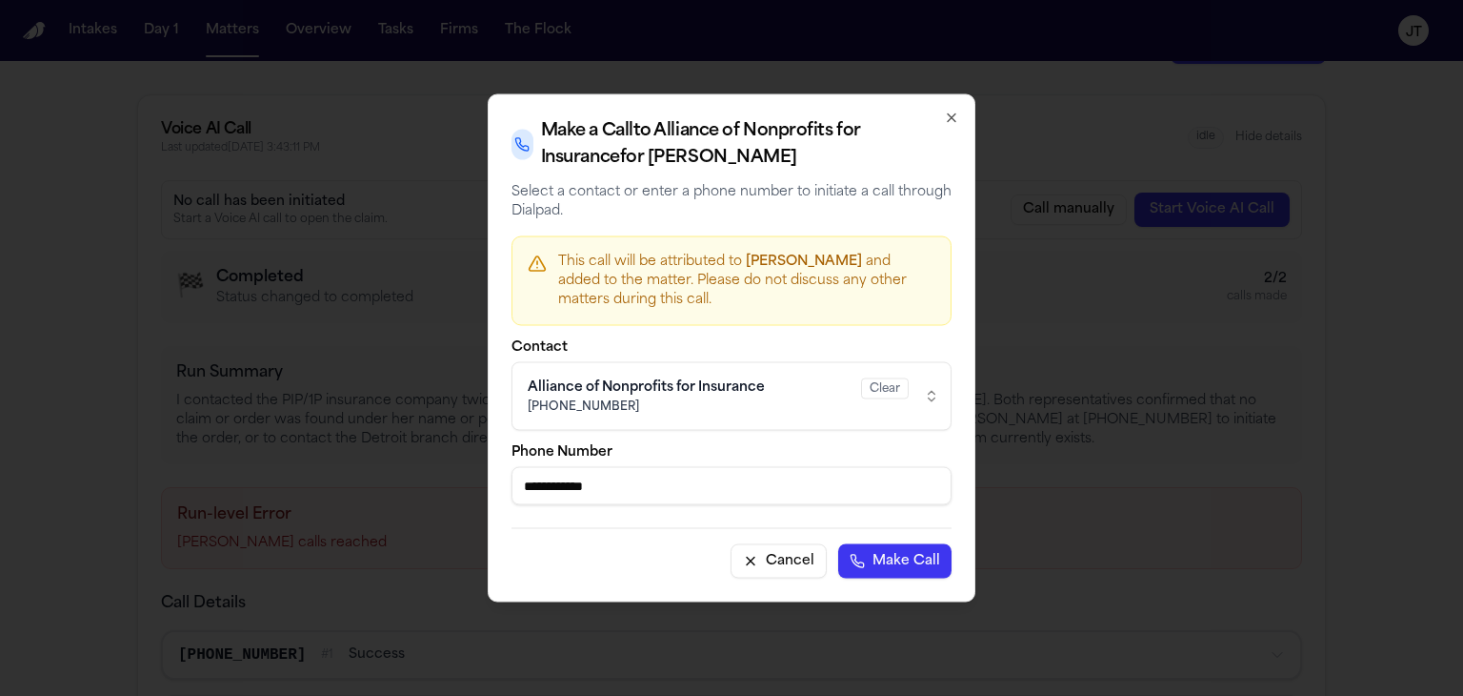
click at [899, 557] on button "Make Call" at bounding box center [894, 561] width 113 height 34
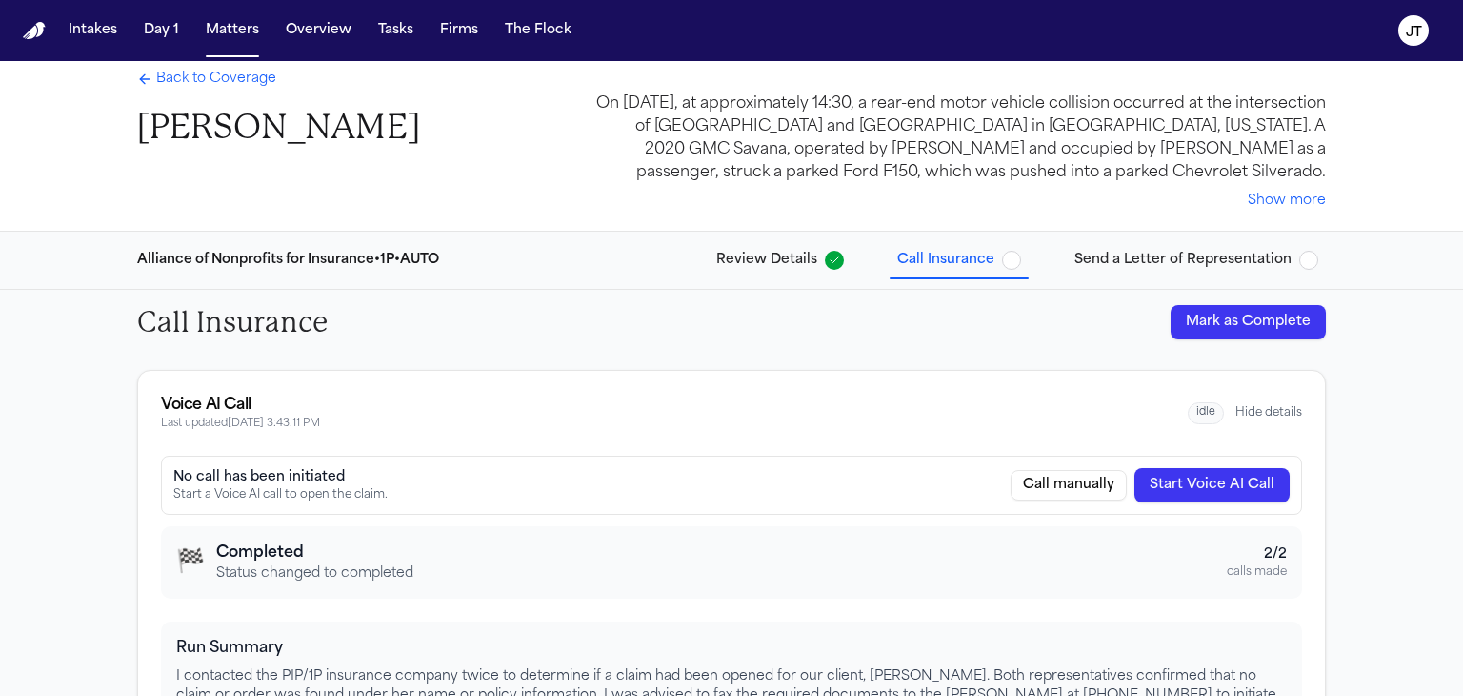
scroll to position [0, 0]
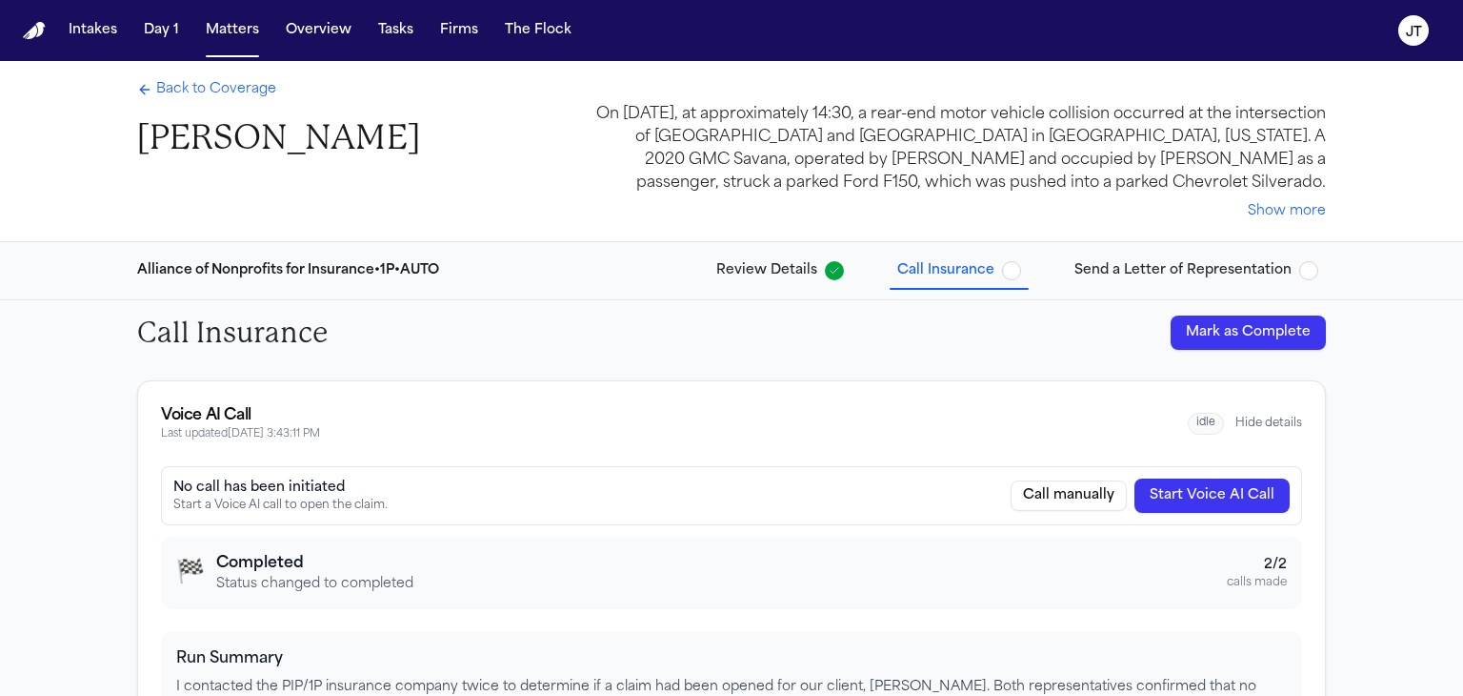
click at [1069, 507] on button "Call manually" at bounding box center [1069, 495] width 116 height 30
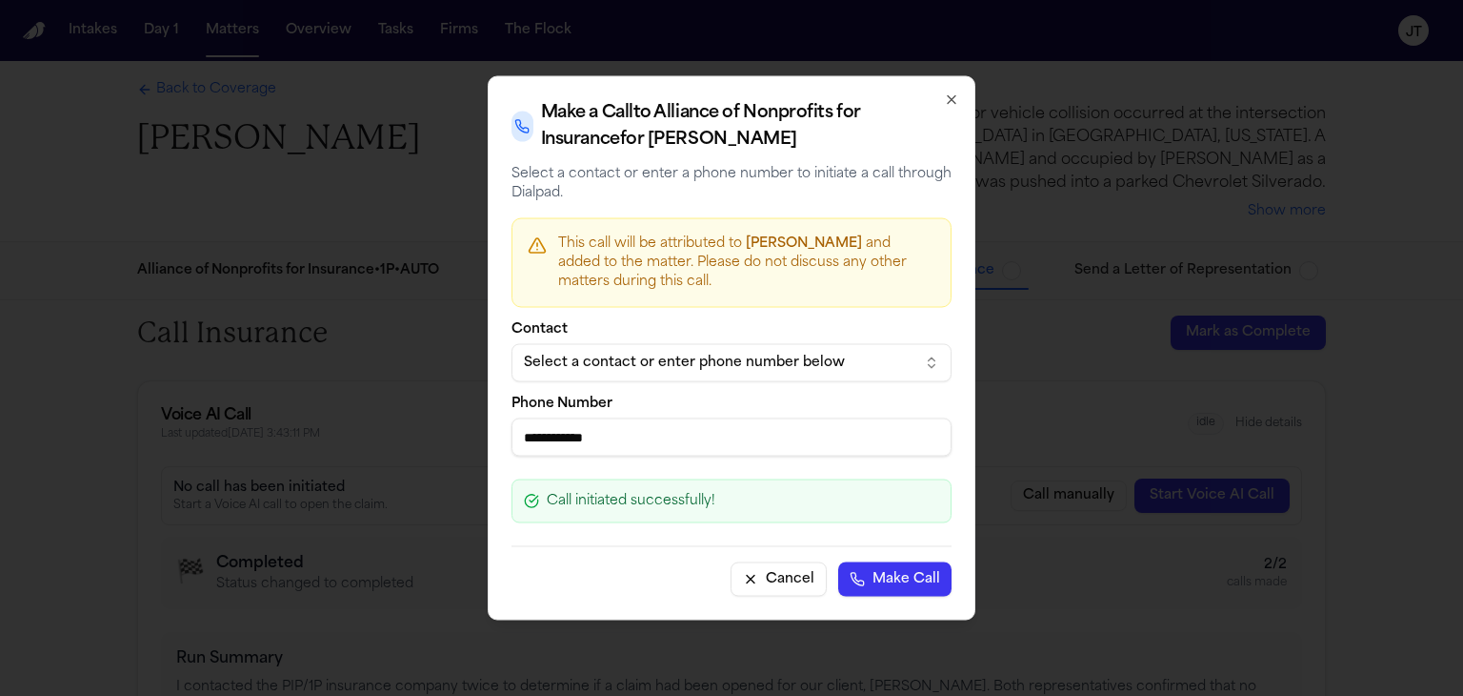
click at [756, 357] on div "Select a contact or enter phone number below" at bounding box center [716, 362] width 385 height 19
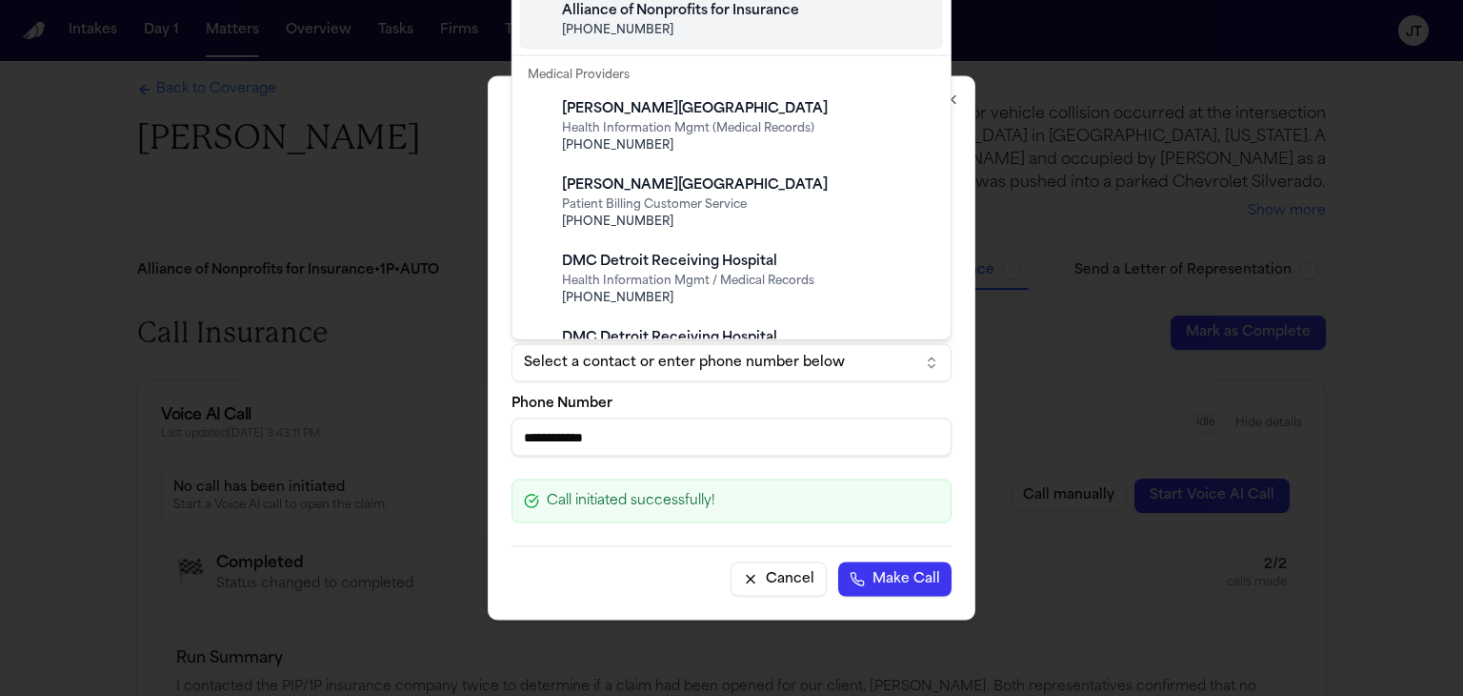
click at [700, 23] on span "(800) 642-8202" at bounding box center [747, 30] width 370 height 15
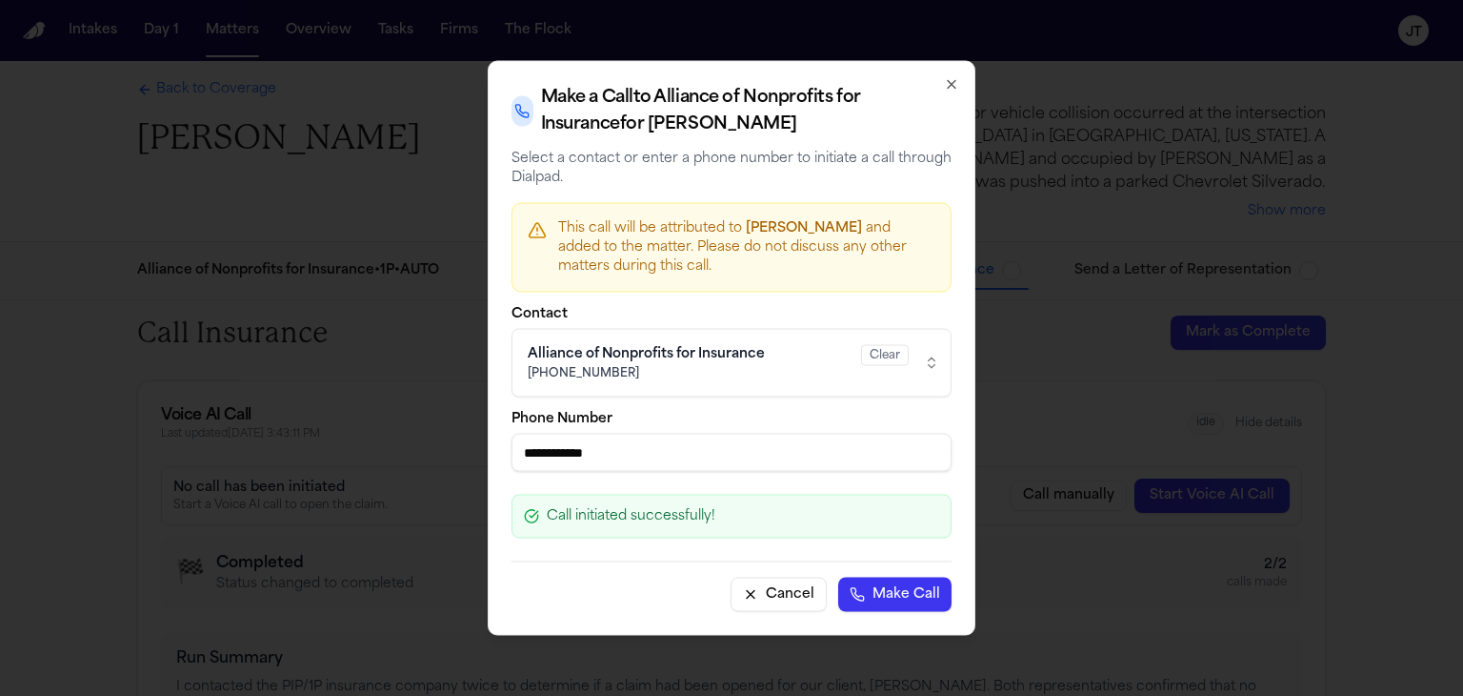
click at [869, 600] on button "Make Call" at bounding box center [894, 594] width 113 height 34
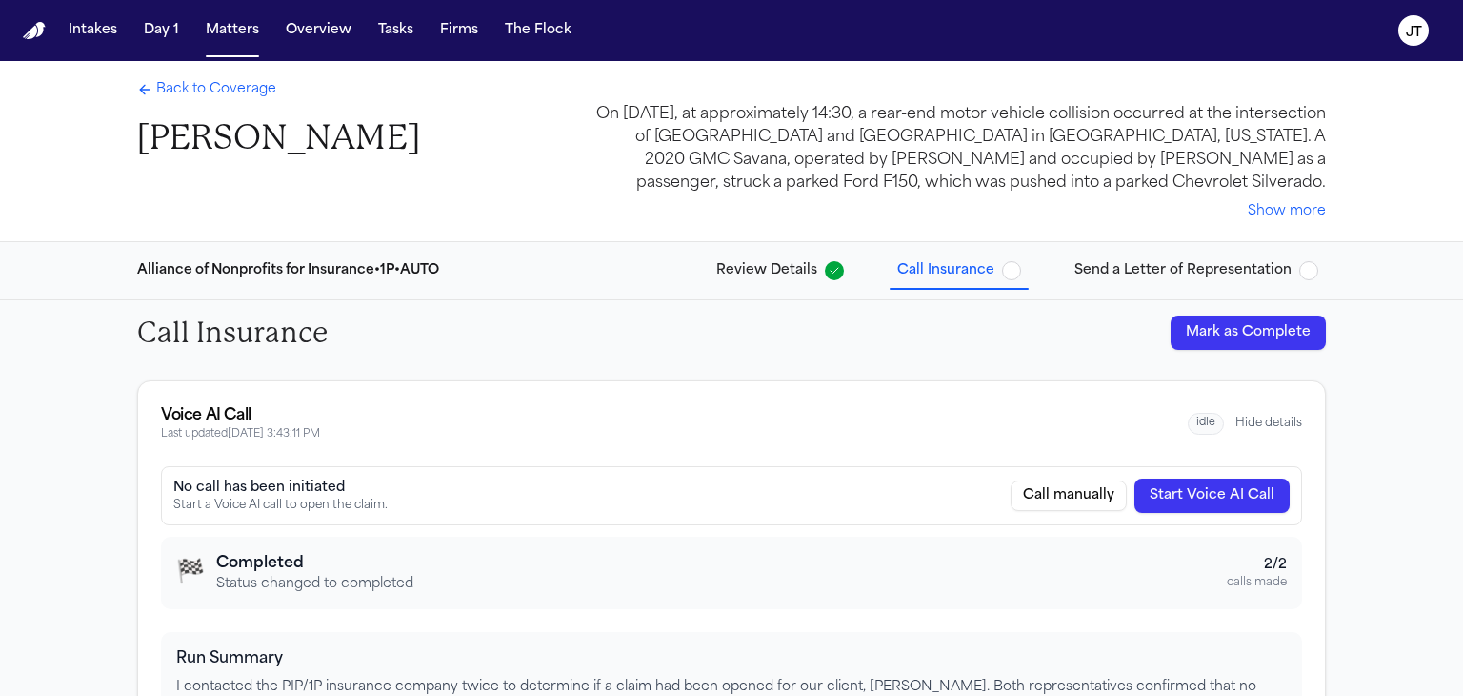
click at [1066, 492] on button "Call manually" at bounding box center [1069, 495] width 116 height 30
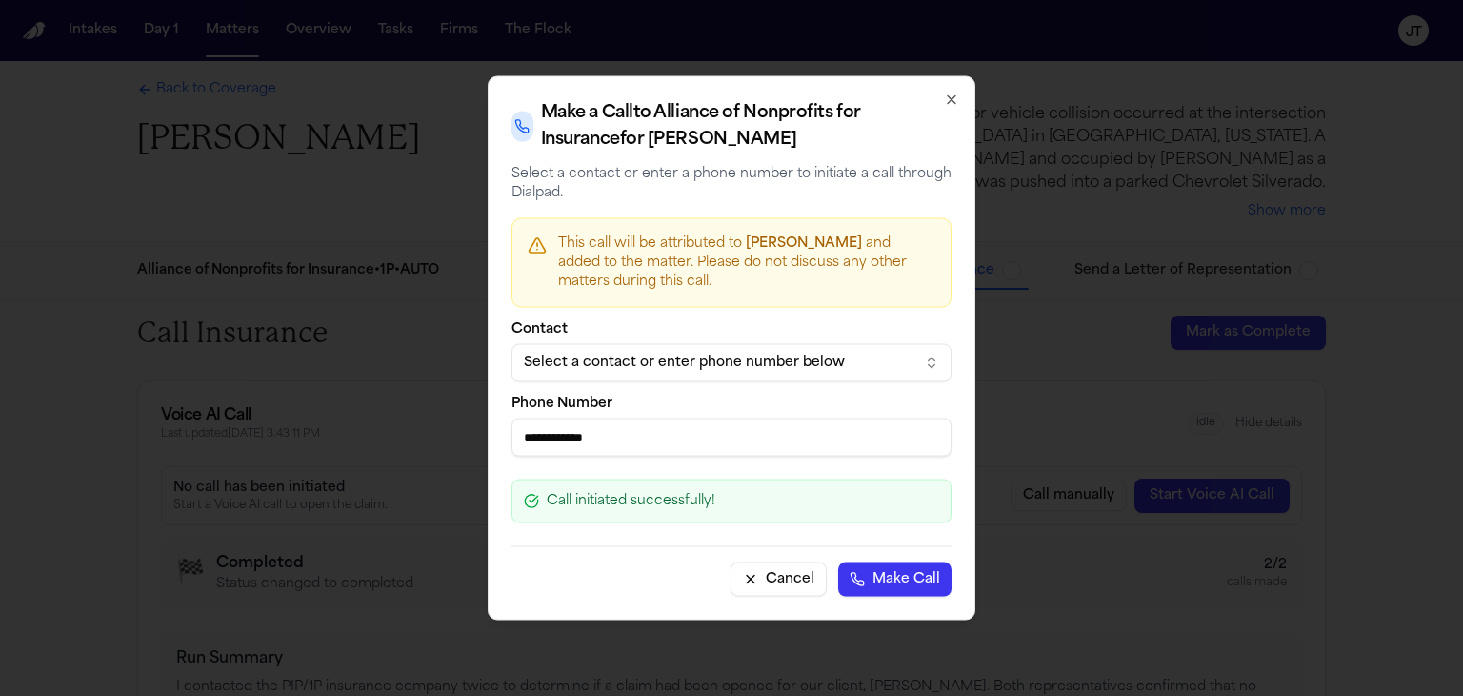
click at [750, 367] on div "Select a contact or enter phone number below" at bounding box center [716, 362] width 385 height 19
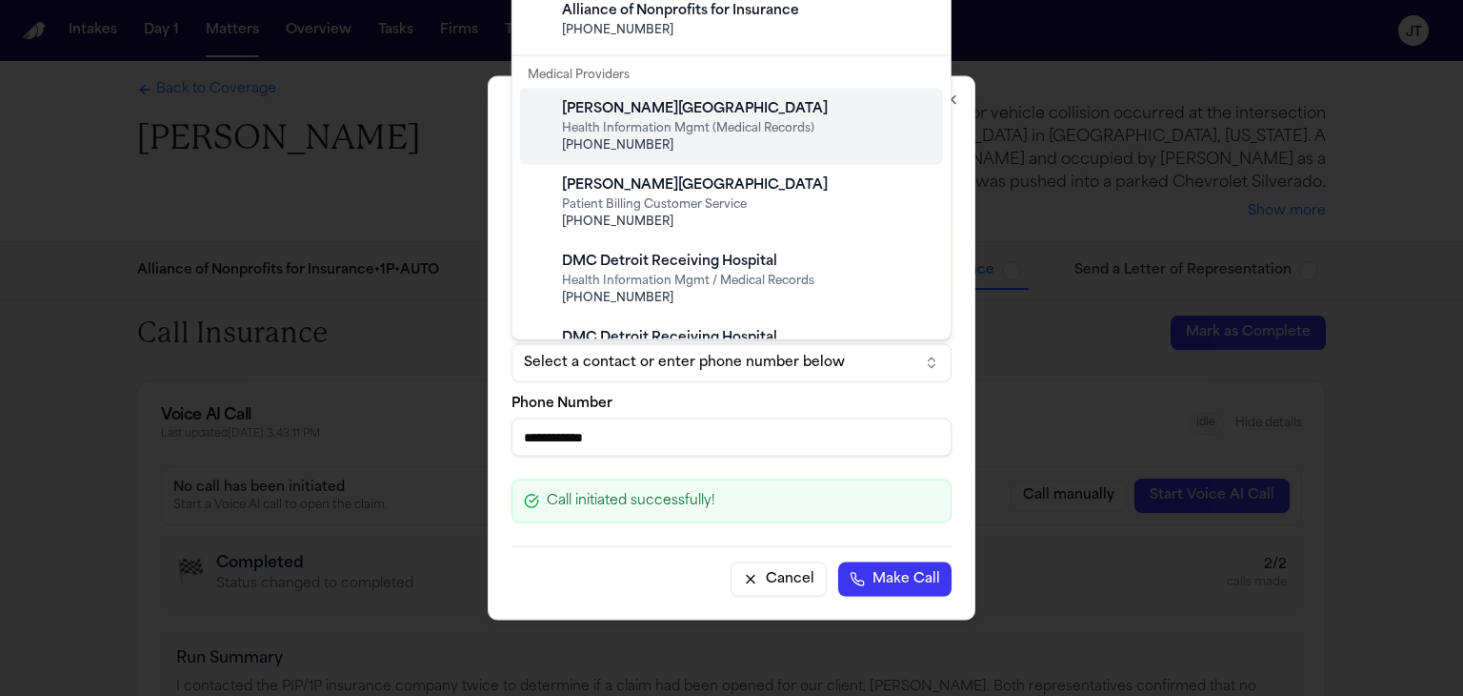
click at [0, 305] on div at bounding box center [731, 348] width 1463 height 696
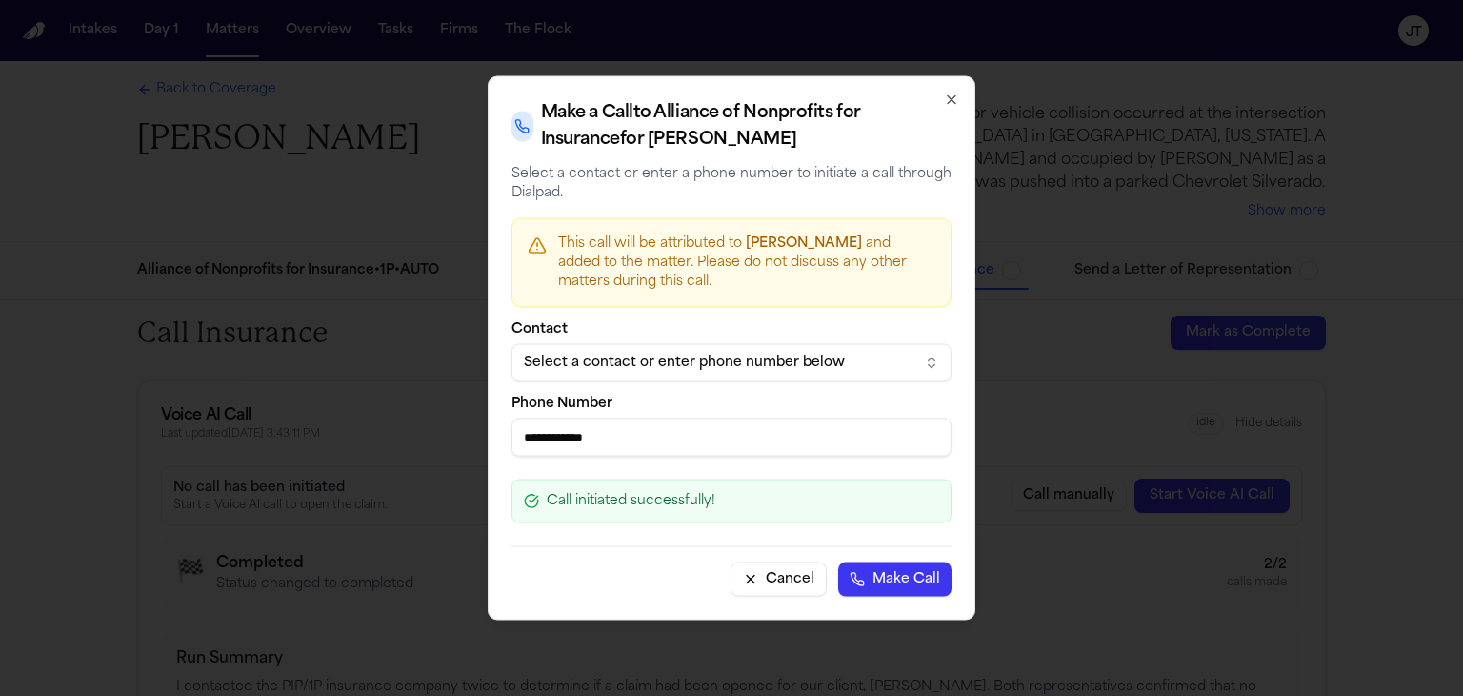
click at [762, 562] on button "Cancel" at bounding box center [779, 579] width 96 height 34
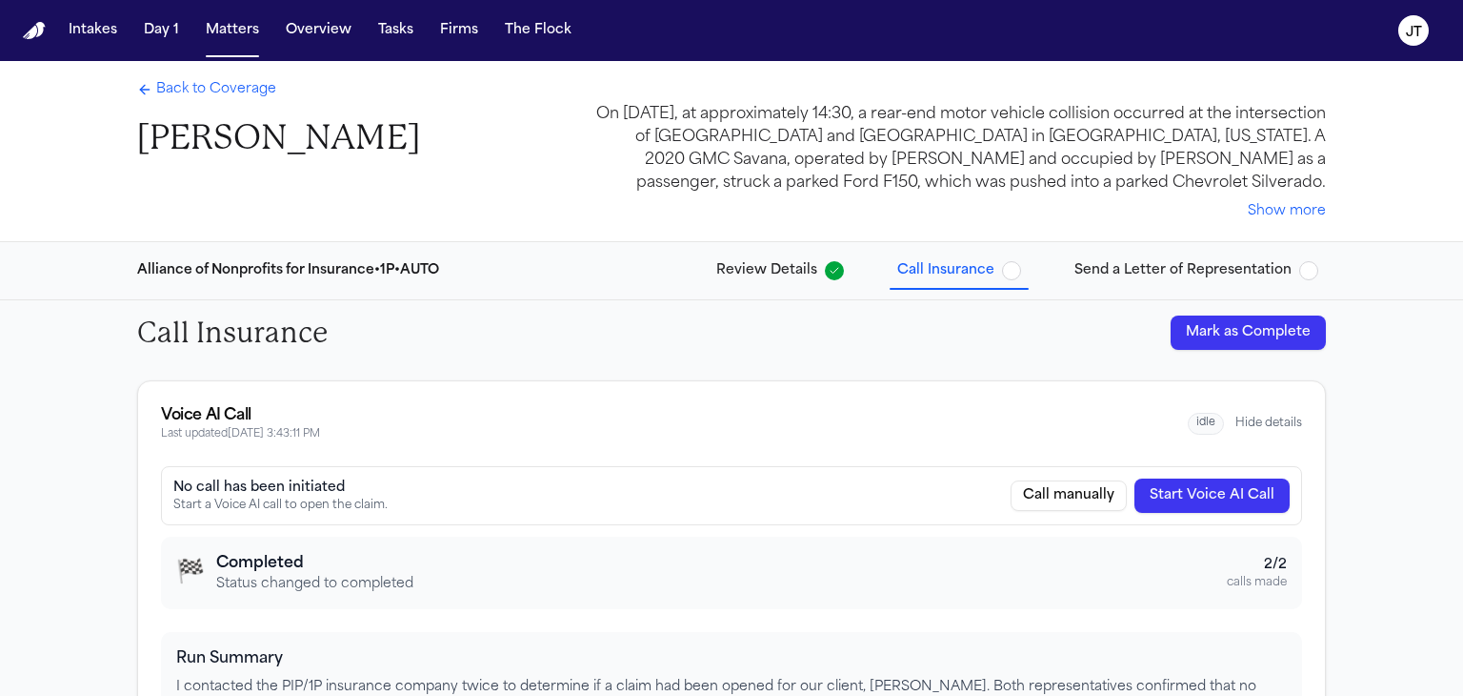
click at [217, 89] on span "Back to Coverage" at bounding box center [216, 89] width 120 height 19
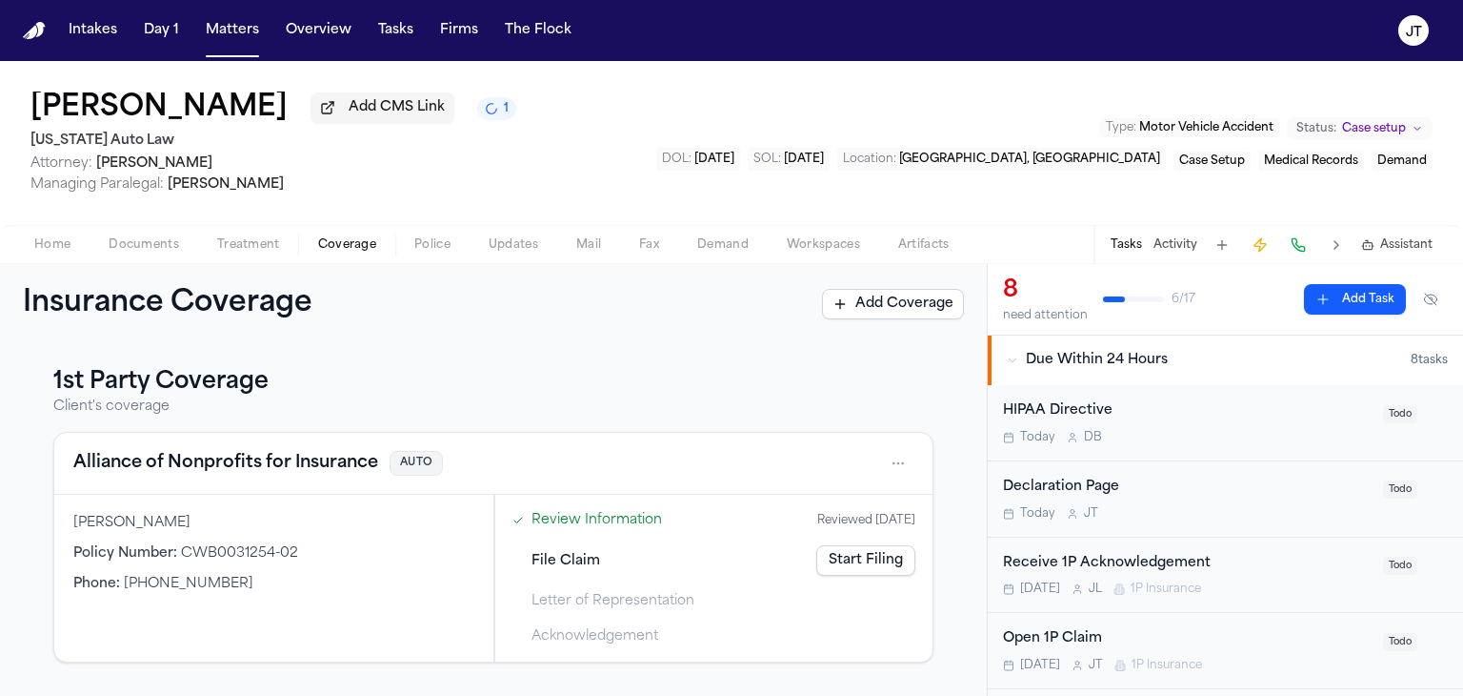
click at [877, 470] on html "Intakes Day 1 Matters Overview Tasks Firms The Flock JT Colleen White Add CMS L…" at bounding box center [731, 348] width 1463 height 696
click at [808, 527] on div "View coverage details" at bounding box center [823, 512] width 143 height 50
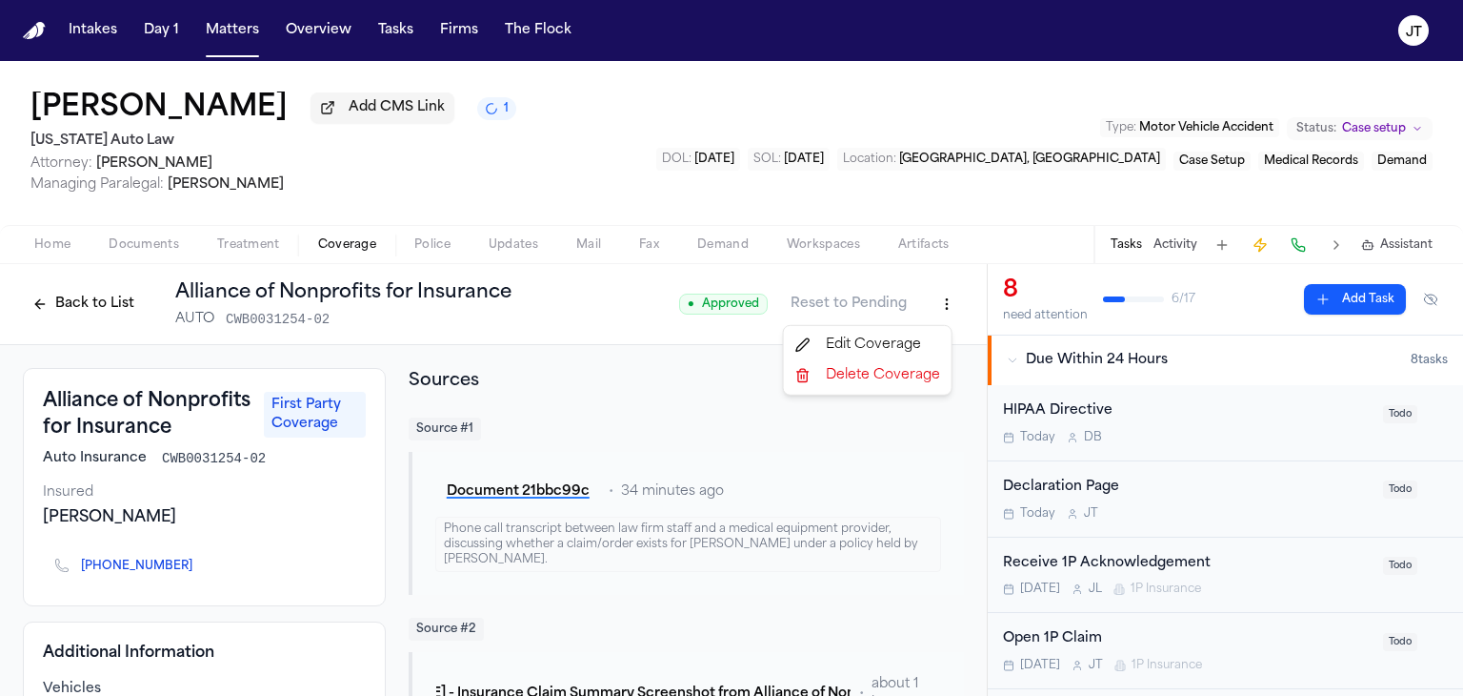
click at [932, 300] on html "Intakes Day 1 Matters Overview Tasks Firms The Flock JT Colleen White Add CMS L…" at bounding box center [731, 348] width 1463 height 696
click at [888, 346] on div "Edit Coverage" at bounding box center [868, 345] width 160 height 30
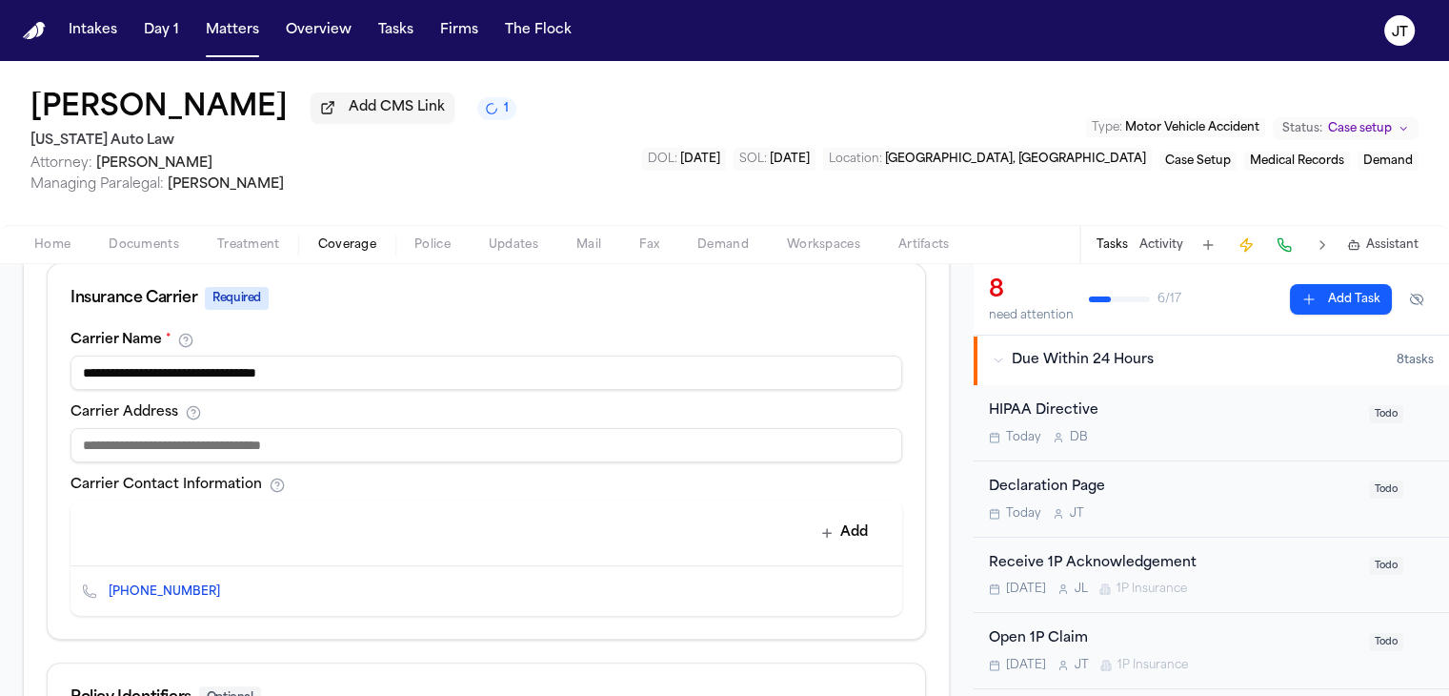
scroll to position [762, 0]
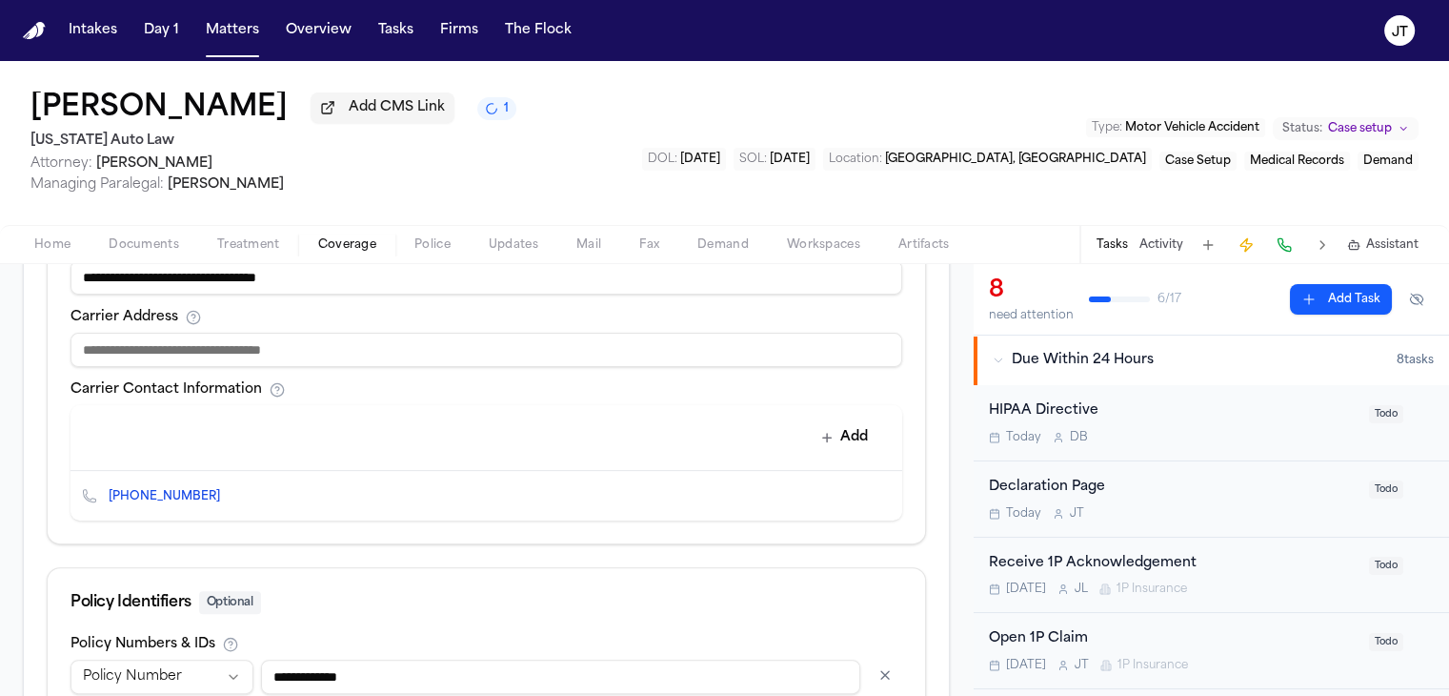
click at [871, 489] on icon "Delete contact" at bounding box center [877, 495] width 13 height 13
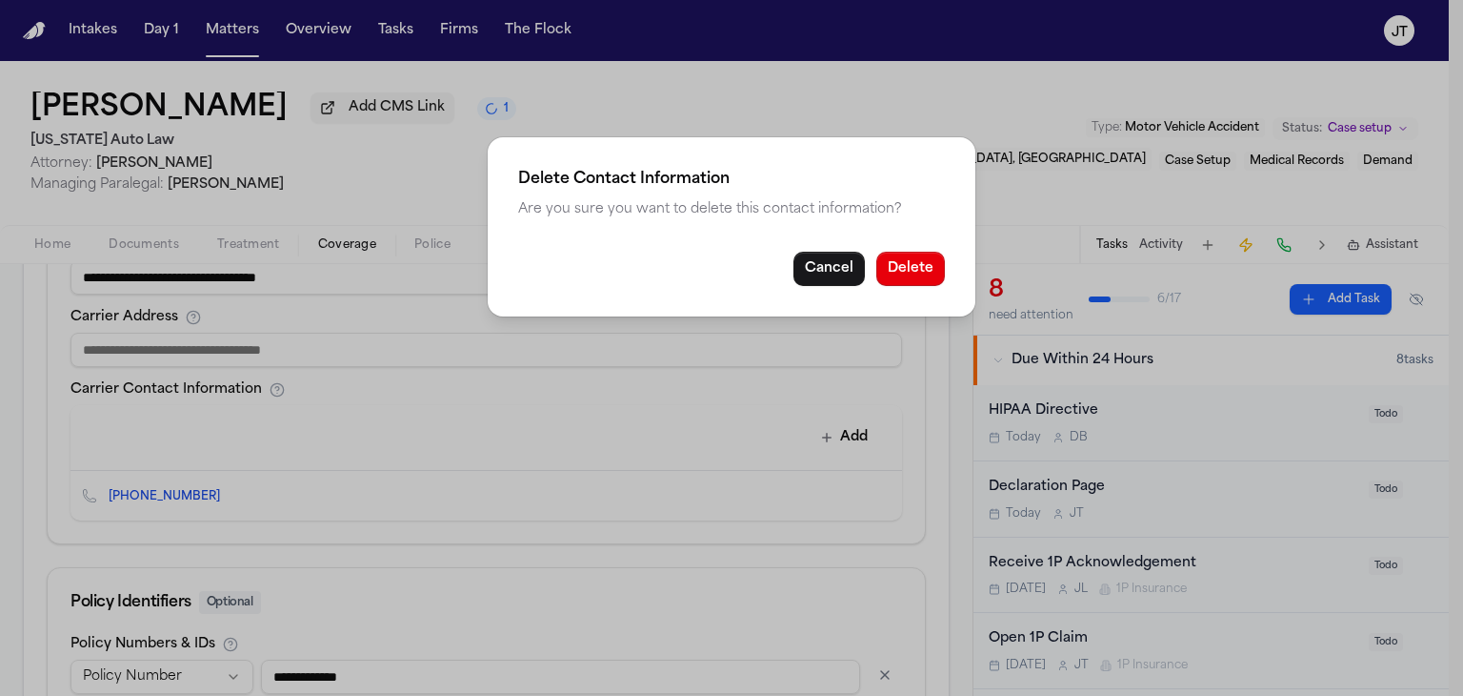
click at [907, 284] on button "Delete" at bounding box center [911, 269] width 69 height 34
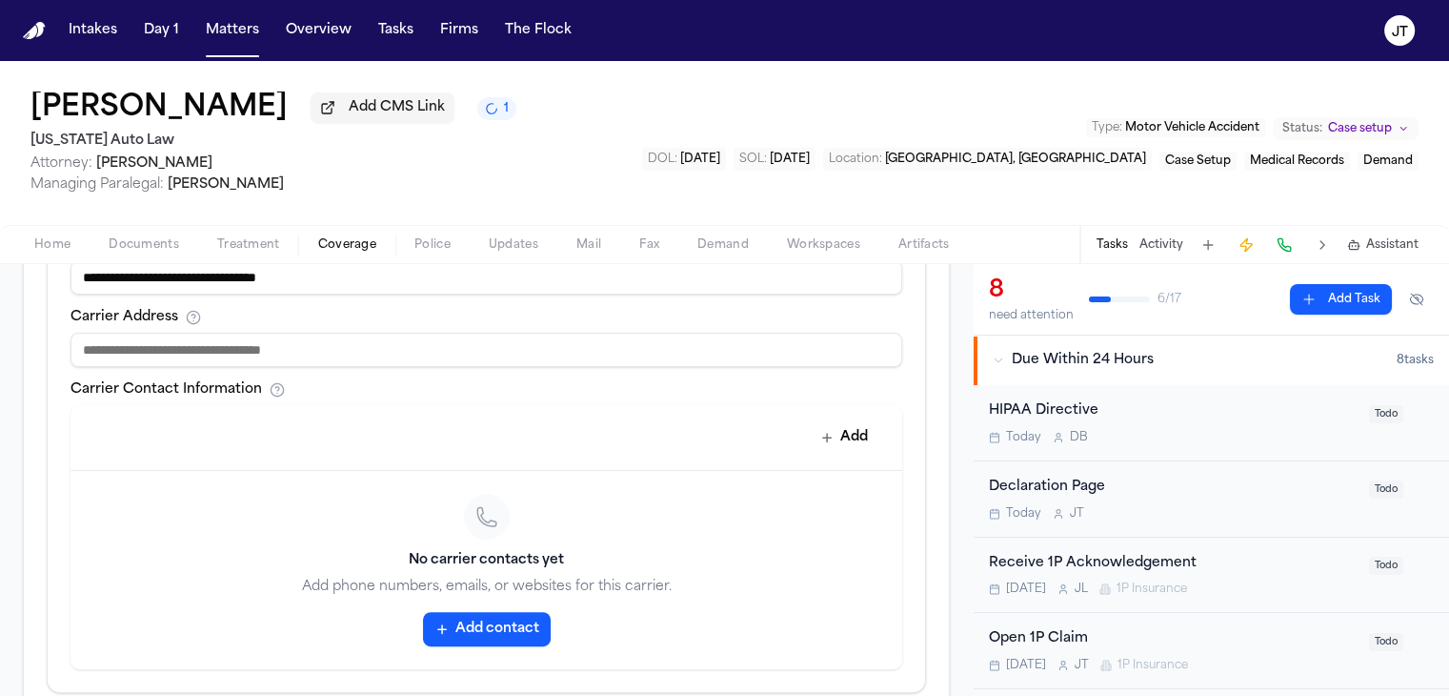
click at [473, 612] on button "Add contact" at bounding box center [487, 629] width 128 height 34
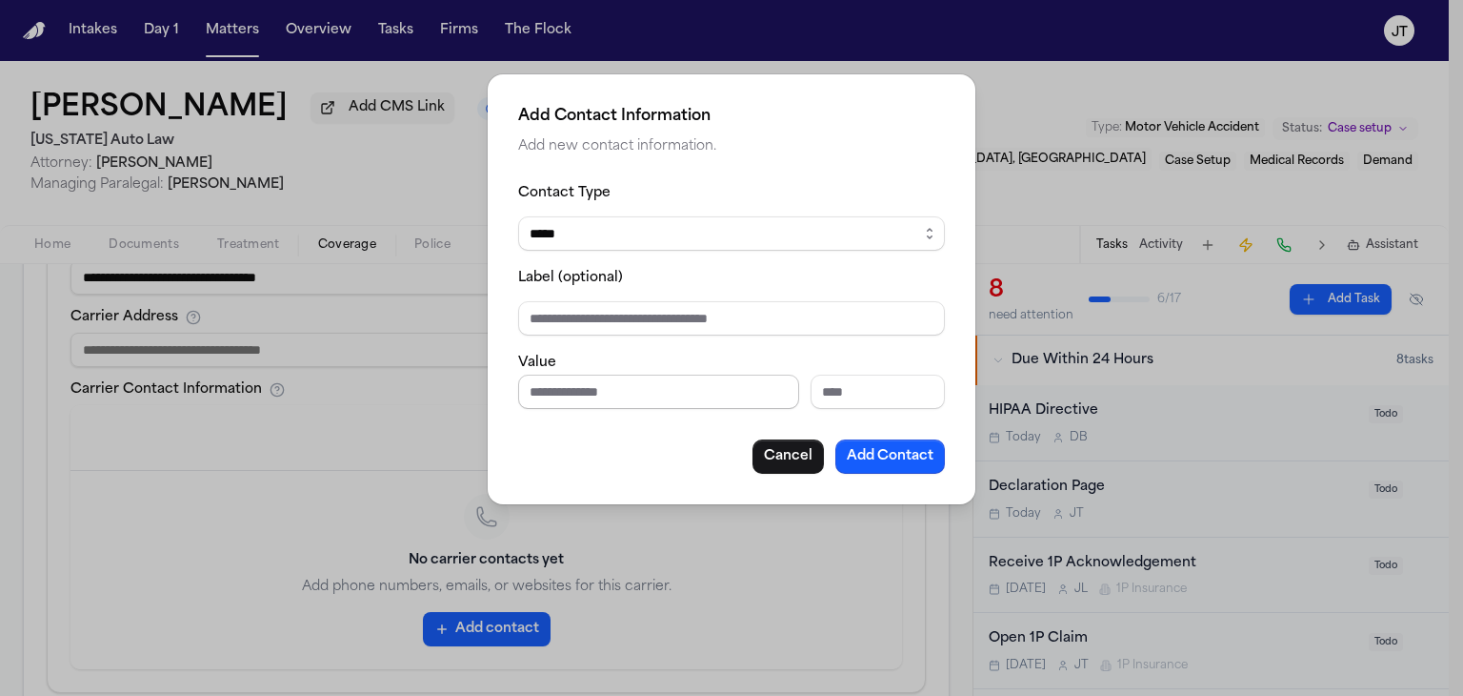
click at [630, 386] on input "Phone number" at bounding box center [658, 391] width 281 height 34
type input "**********"
click at [869, 458] on button "Add Contact" at bounding box center [891, 456] width 110 height 34
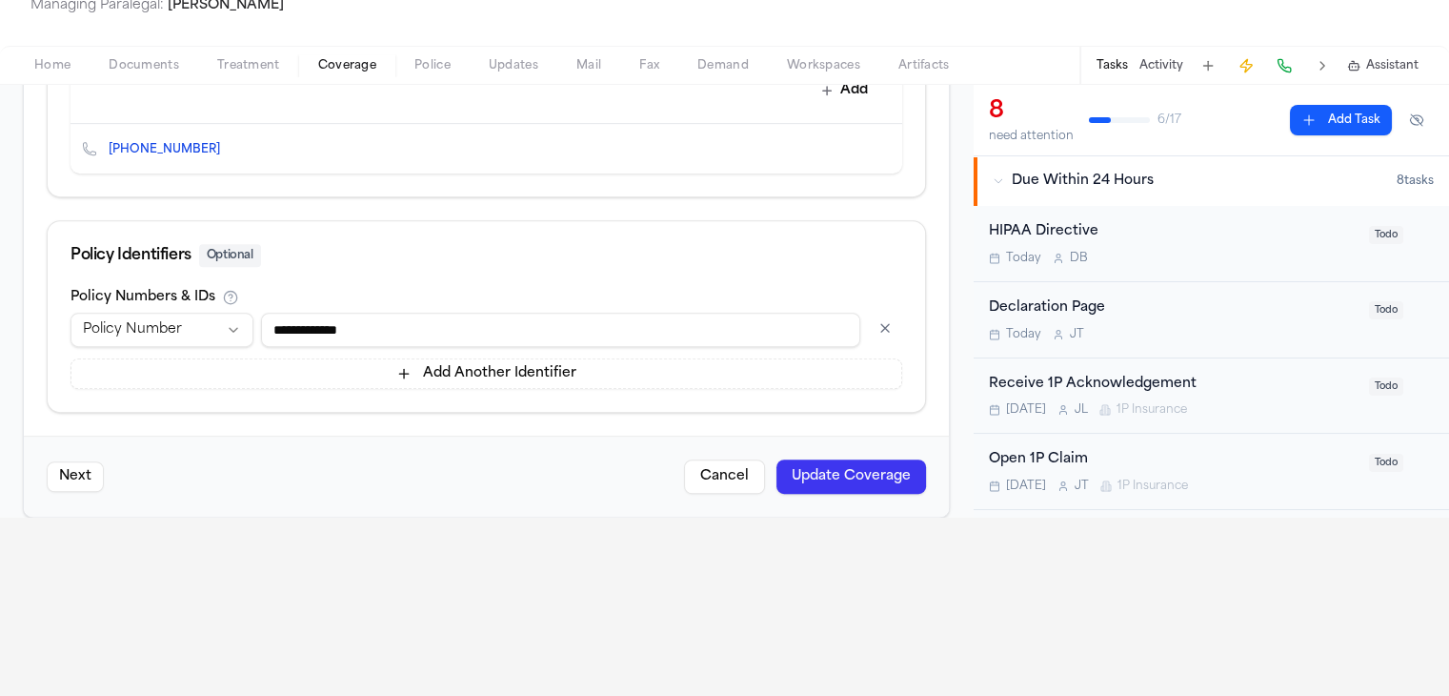
scroll to position [286, 0]
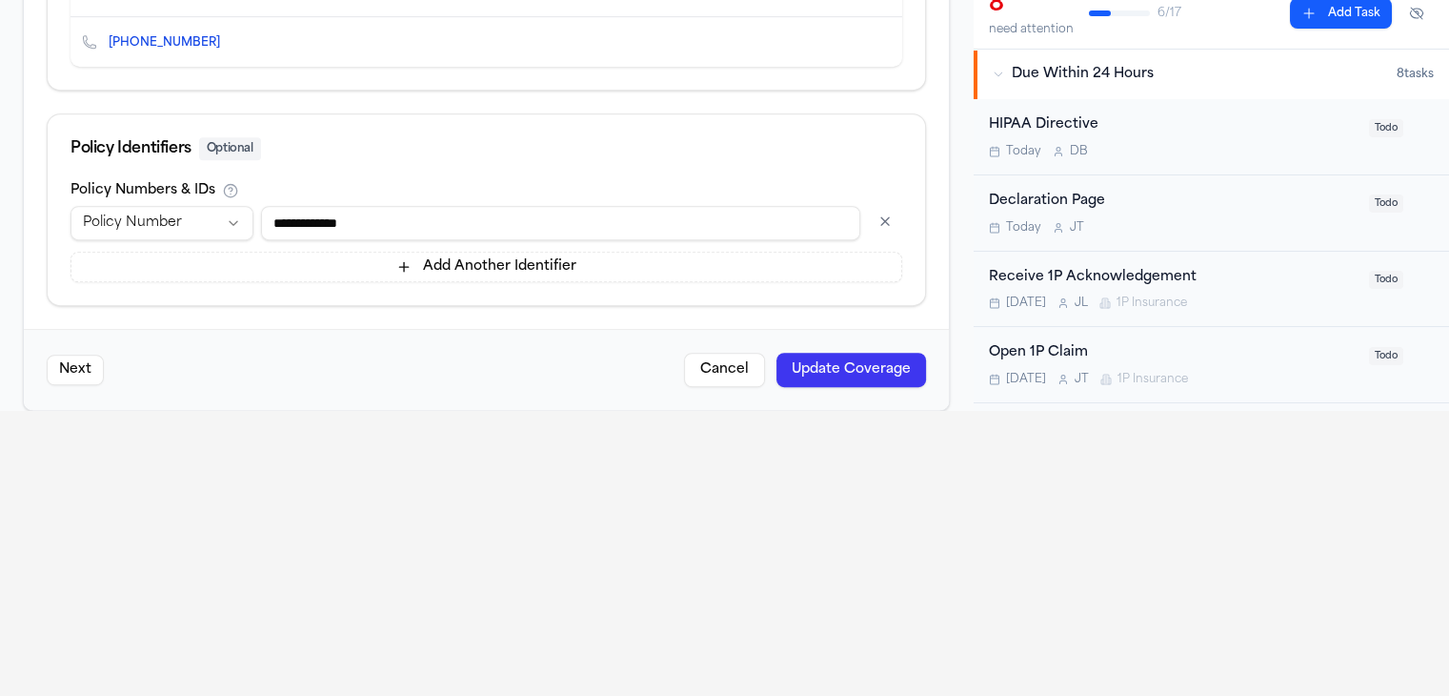
click at [839, 353] on button "Update Coverage" at bounding box center [851, 370] width 150 height 34
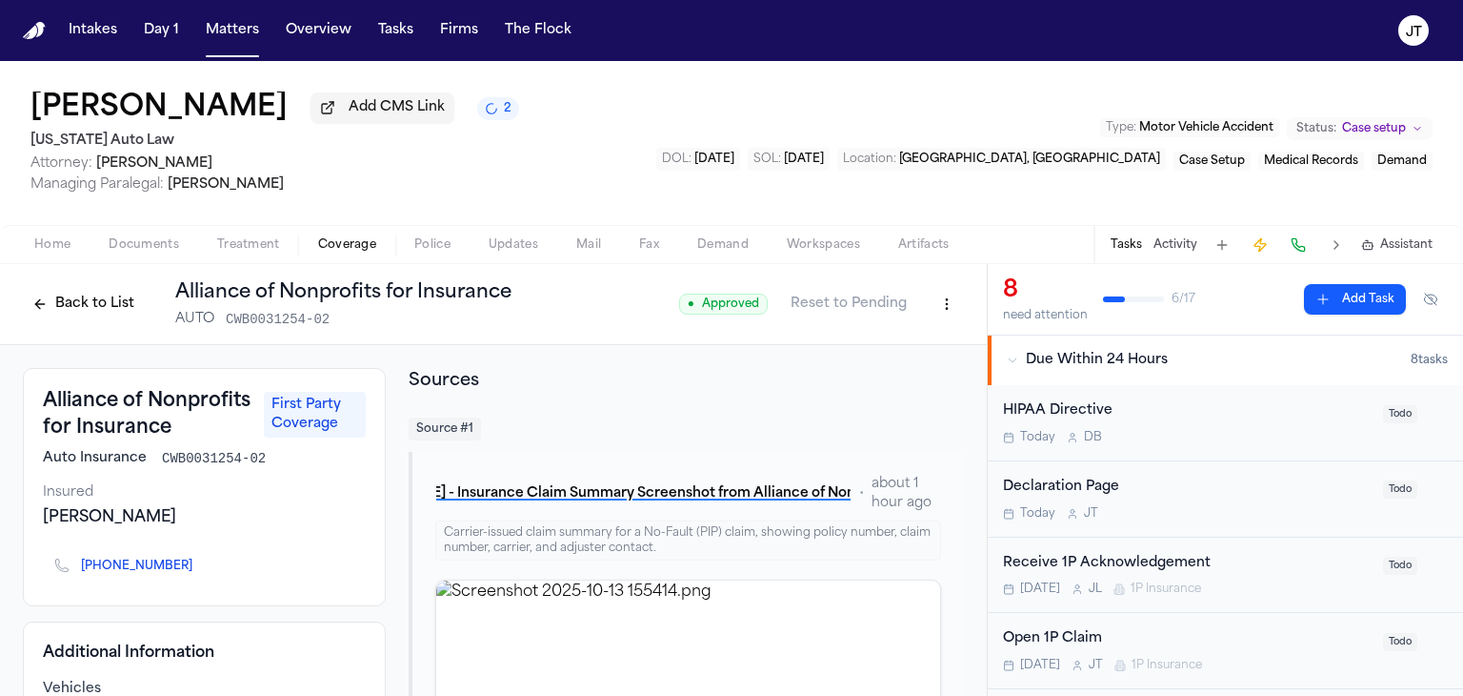
click at [91, 317] on button "Back to List" at bounding box center [83, 304] width 121 height 30
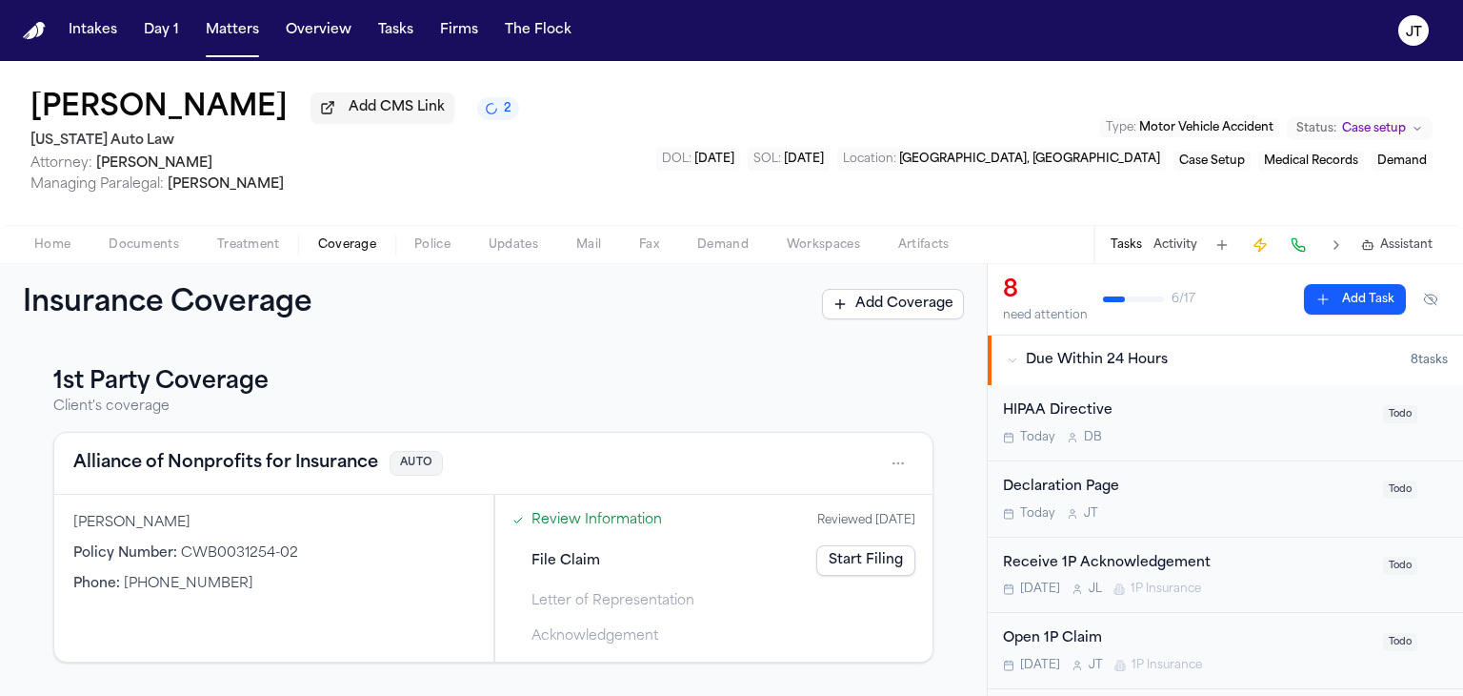
click at [834, 557] on link "Start Filing" at bounding box center [865, 560] width 99 height 30
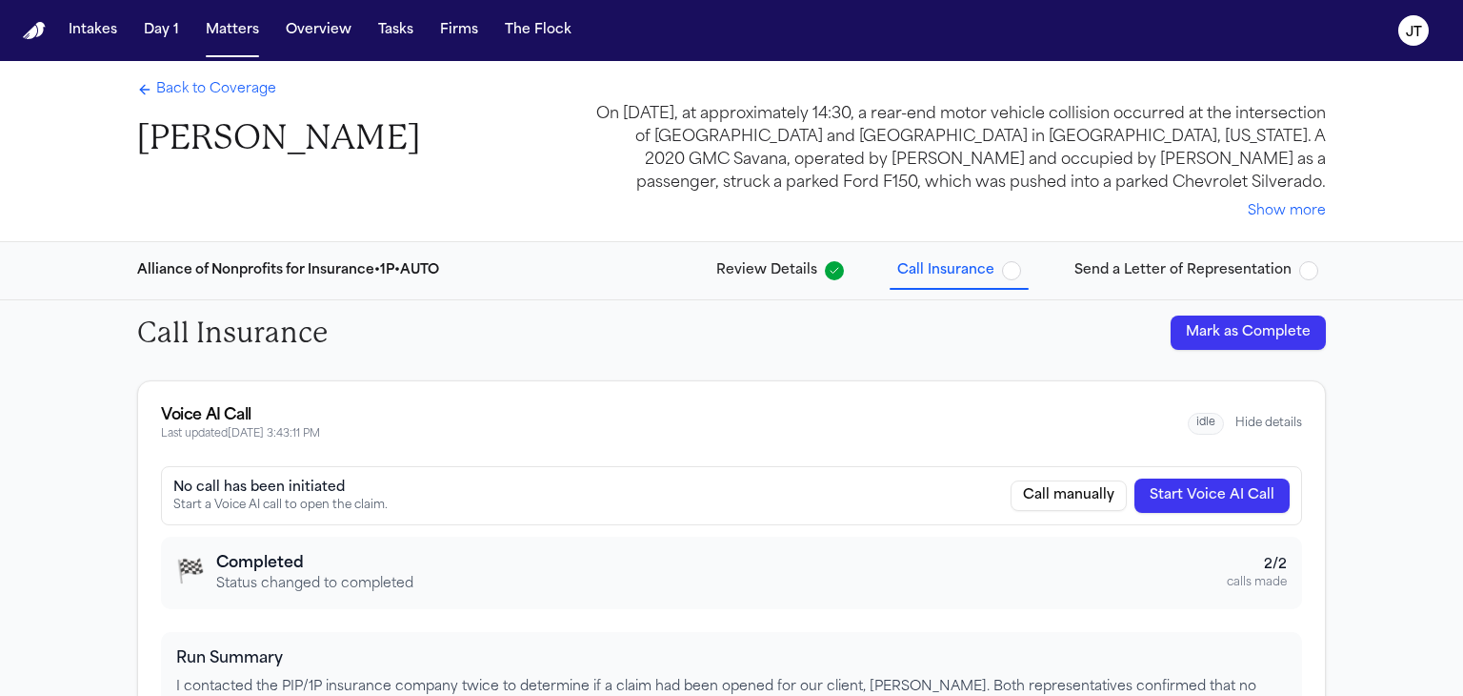
click at [1212, 499] on button "Start Voice AI Call" at bounding box center [1212, 495] width 155 height 34
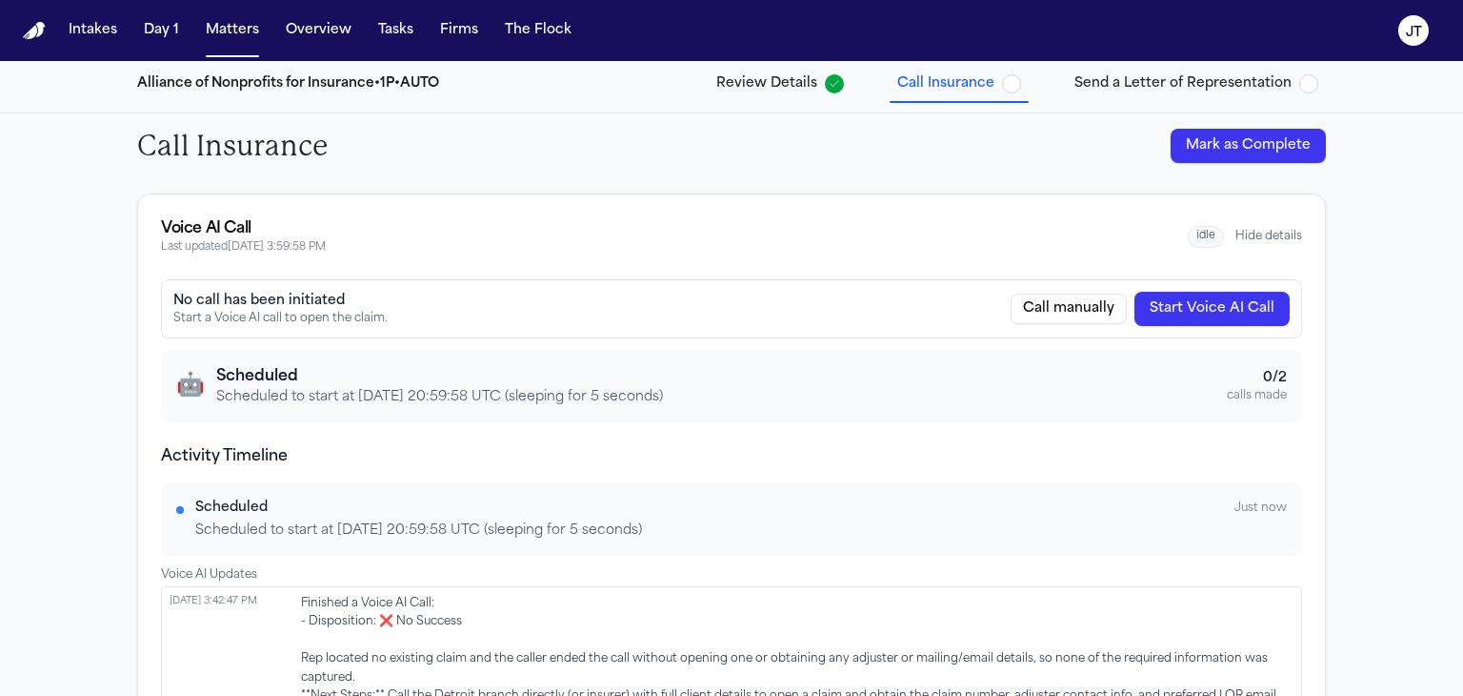
scroll to position [172, 0]
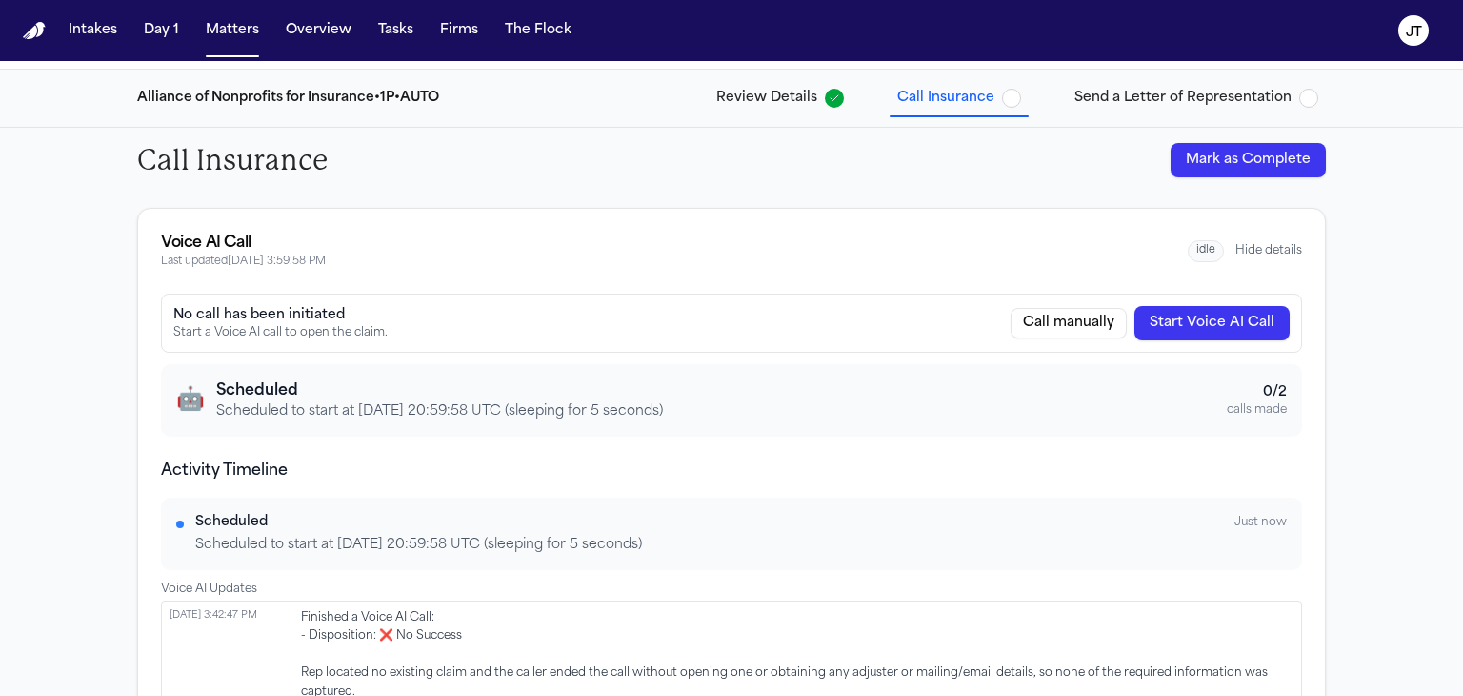
click at [1212, 252] on span "idle" at bounding box center [1206, 251] width 36 height 22
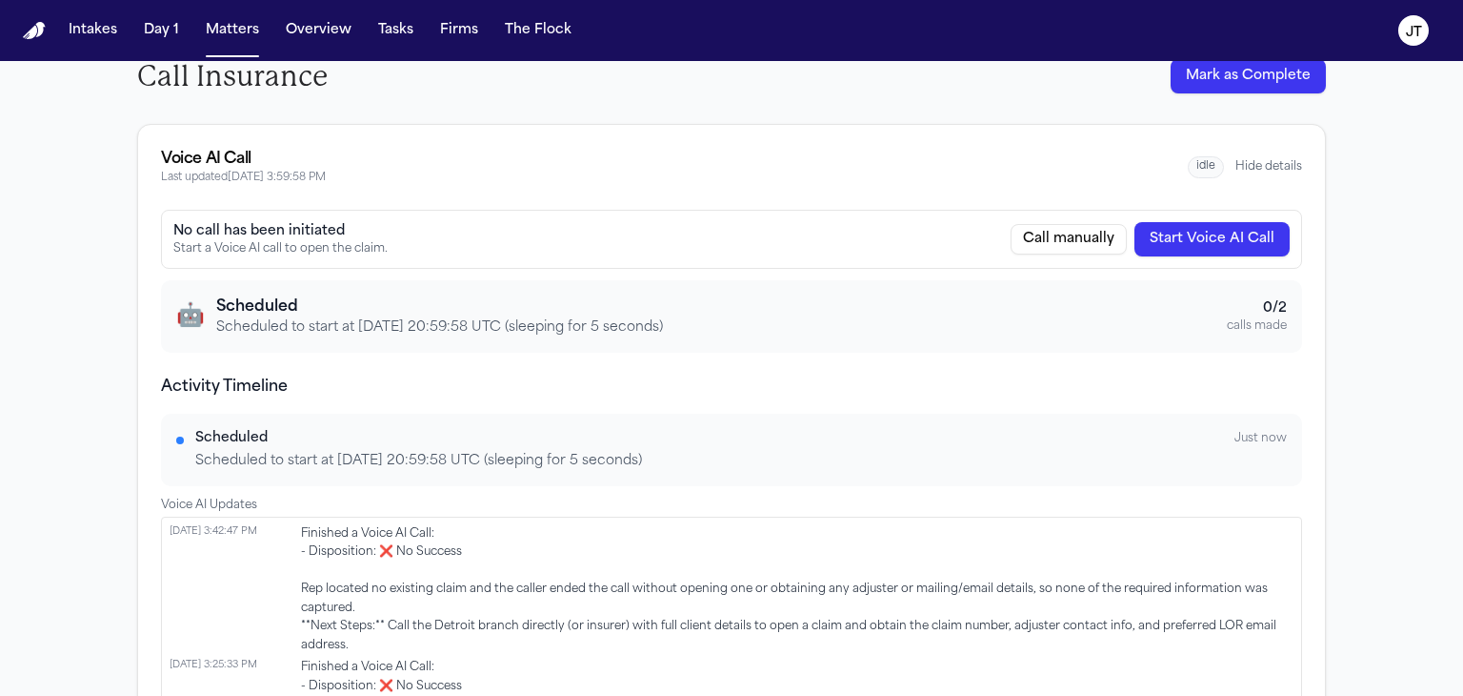
scroll to position [77, 0]
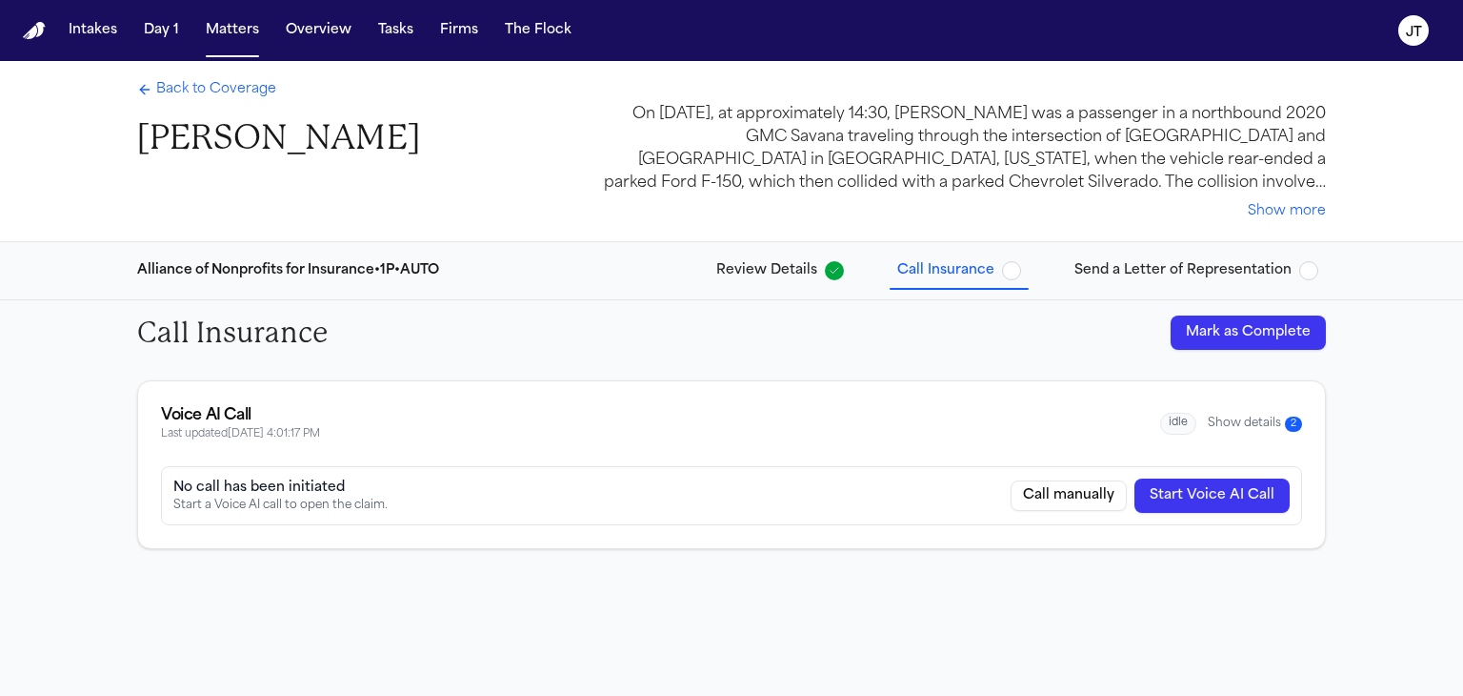
click at [1258, 426] on button "Show details 2" at bounding box center [1255, 423] width 94 height 16
click at [1260, 427] on button "Show details 2" at bounding box center [1255, 423] width 94 height 16
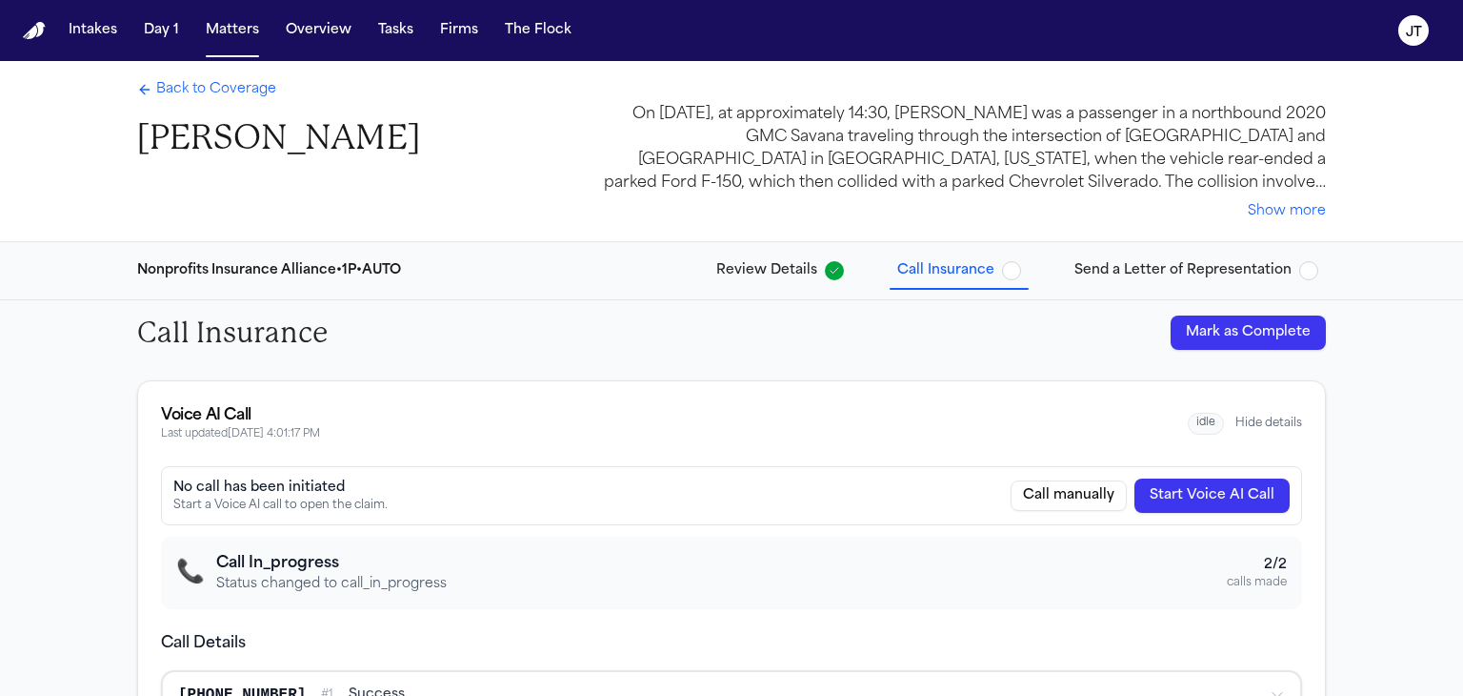
click at [285, 572] on h3 "Call In_progress" at bounding box center [331, 563] width 231 height 23
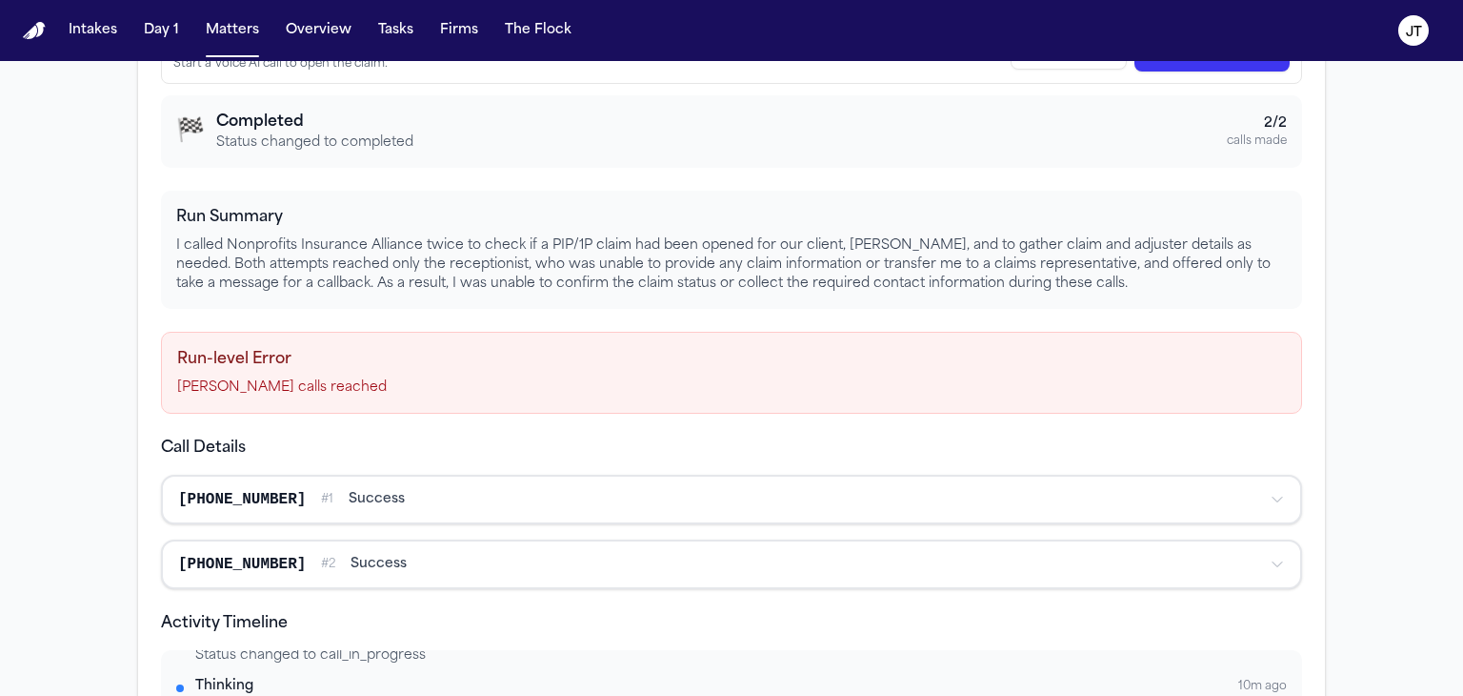
scroll to position [191, 0]
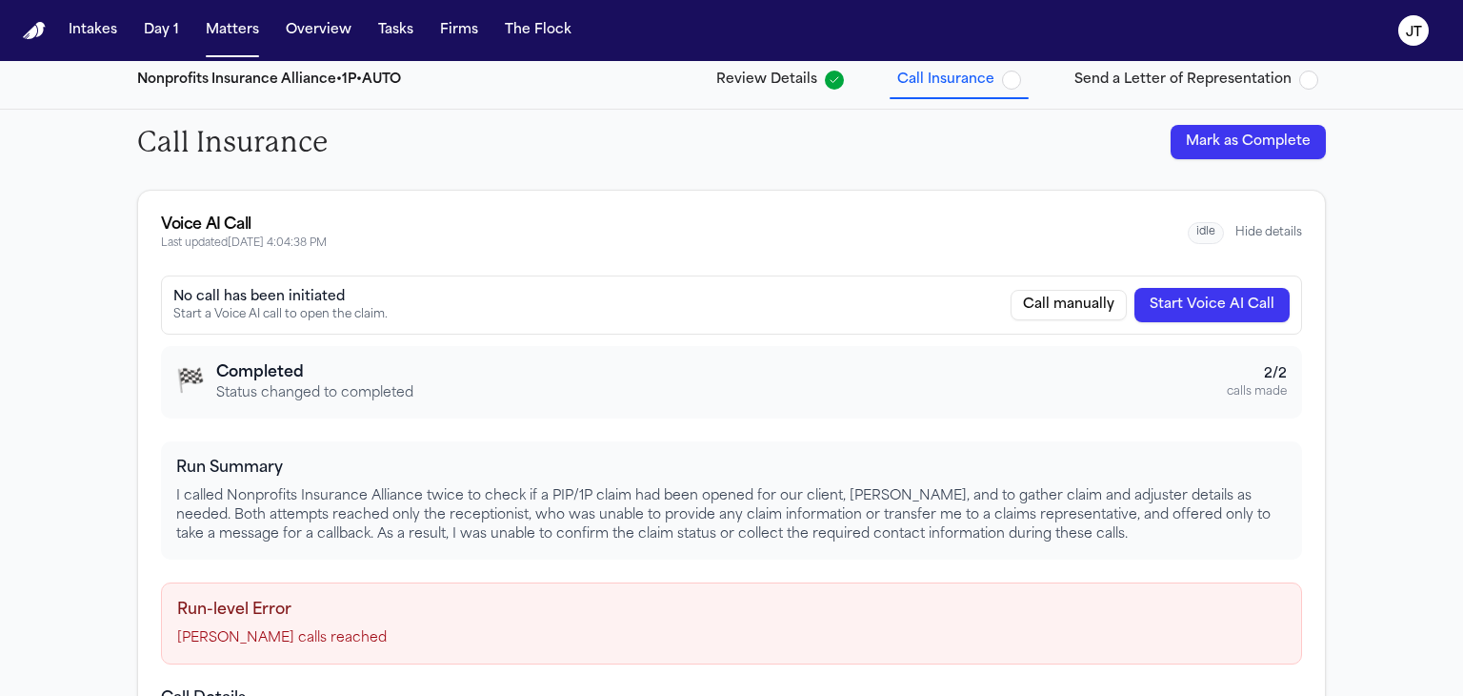
click at [1063, 298] on button "Call manually" at bounding box center [1069, 305] width 116 height 30
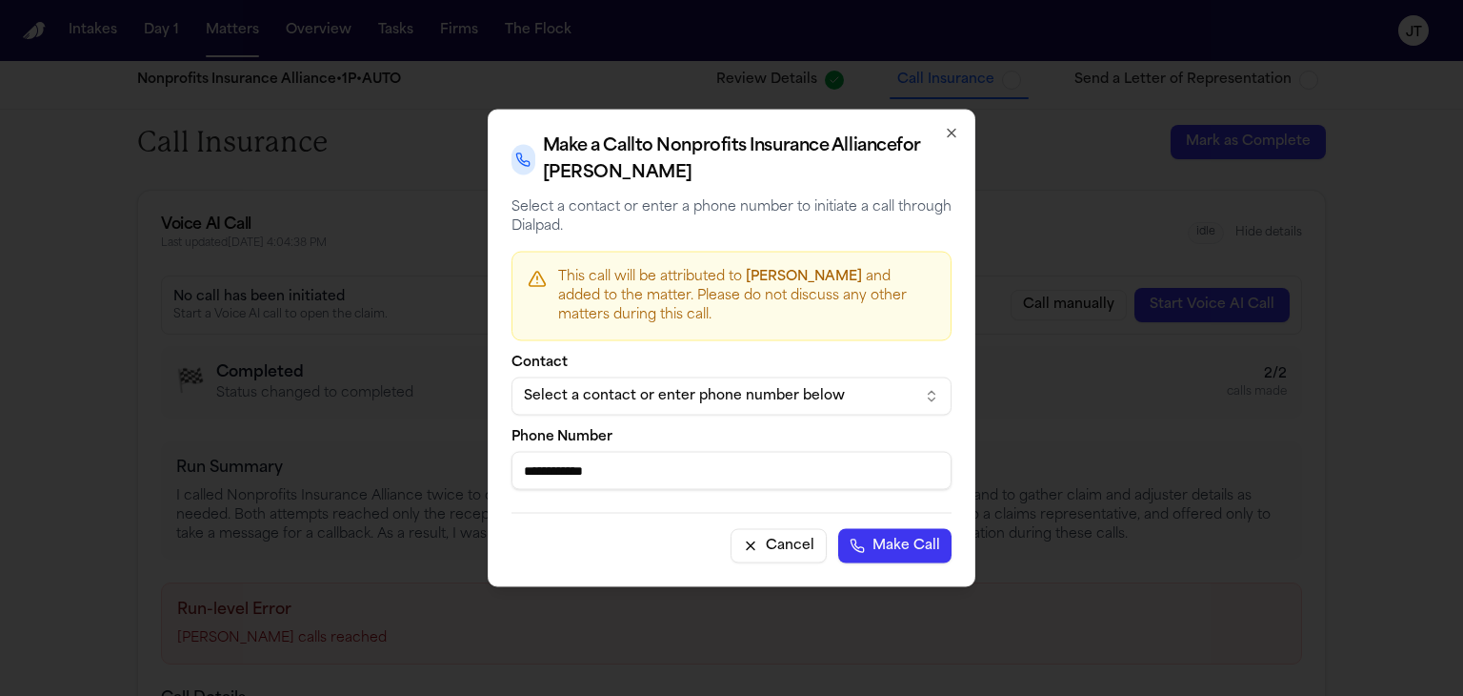
click at [906, 541] on button "Make Call" at bounding box center [894, 546] width 113 height 34
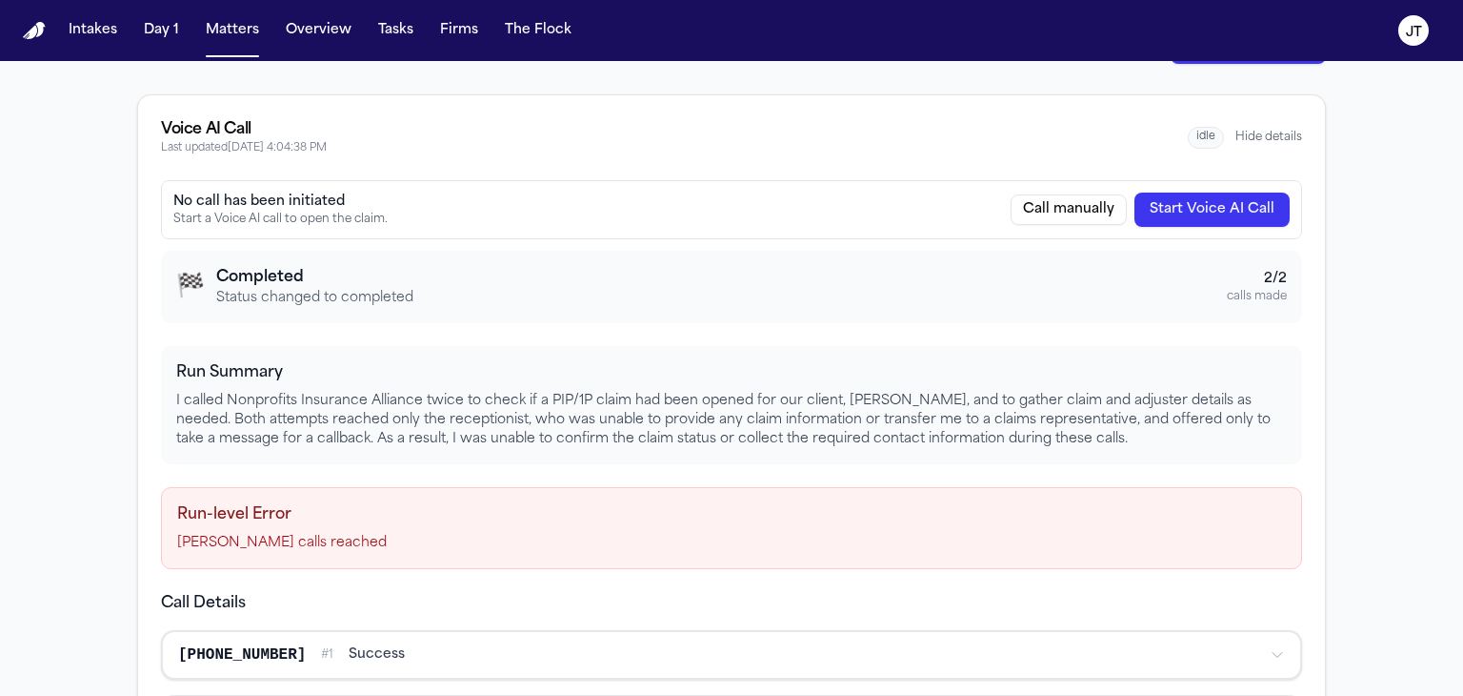
scroll to position [0, 0]
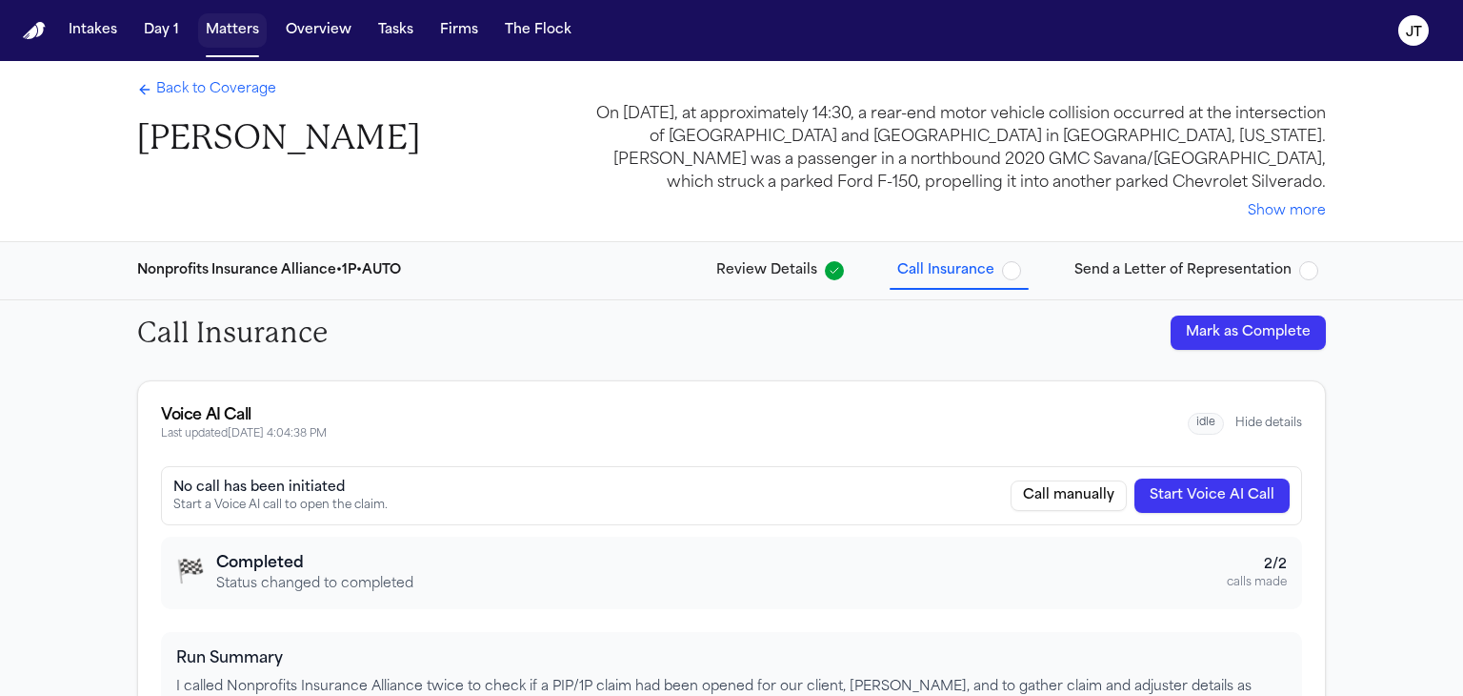
click at [242, 21] on button "Matters" at bounding box center [232, 30] width 69 height 34
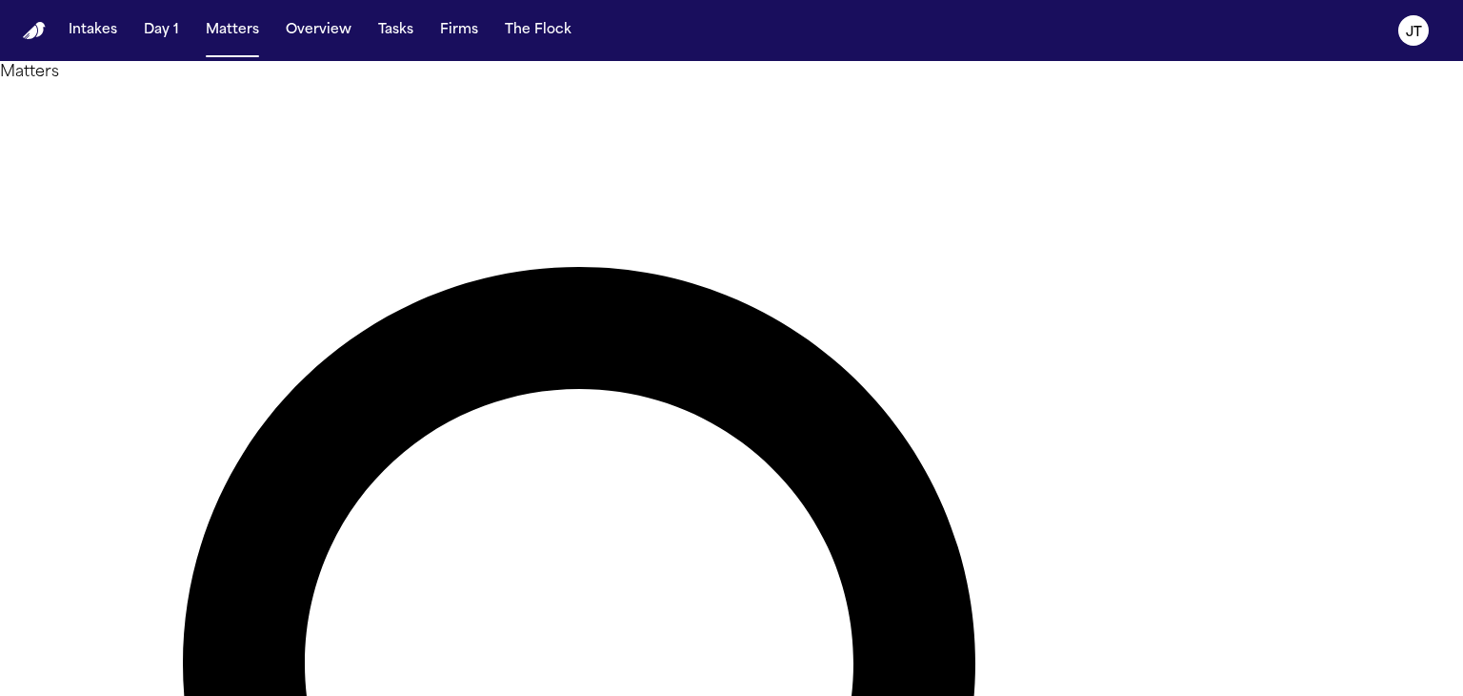
drag, startPoint x: 743, startPoint y: 104, endPoint x: 621, endPoint y: 90, distance: 122.8
paste input "*"
type input "**********"
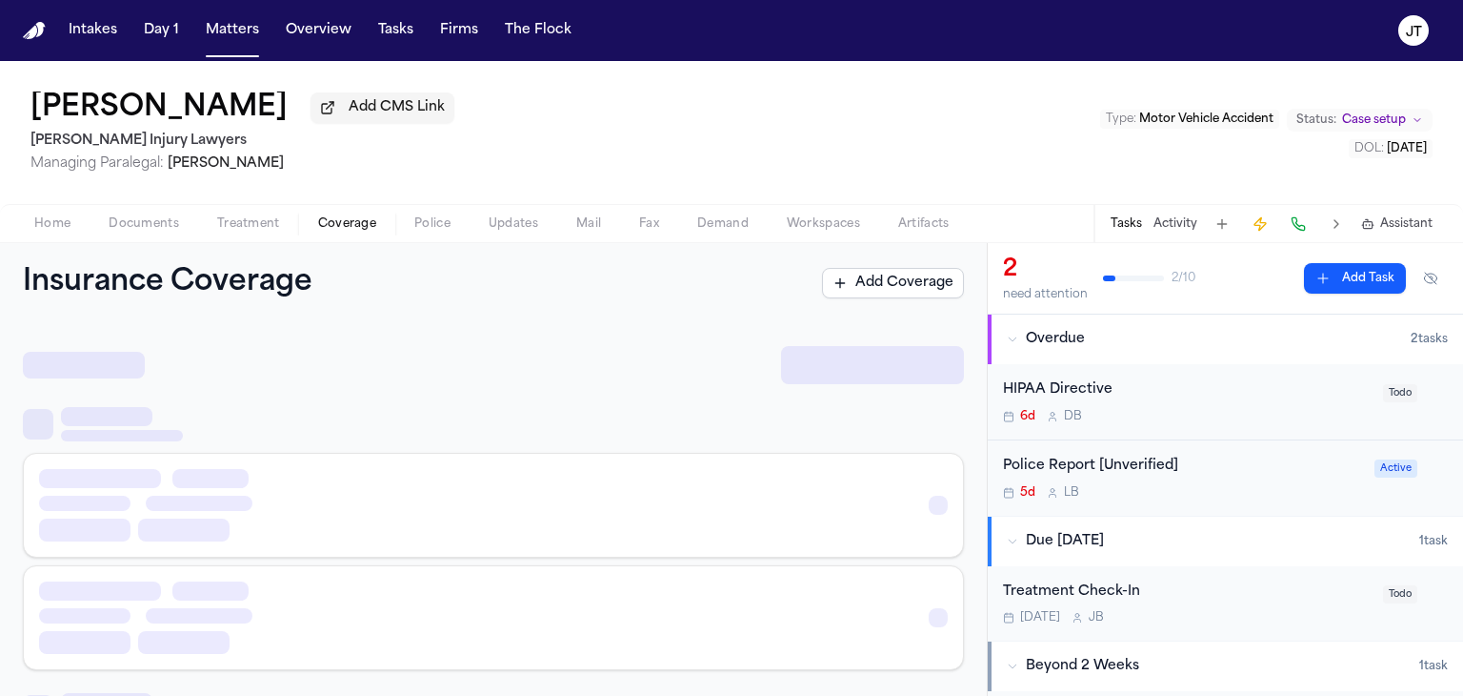
click at [330, 228] on span "Coverage" at bounding box center [347, 223] width 58 height 15
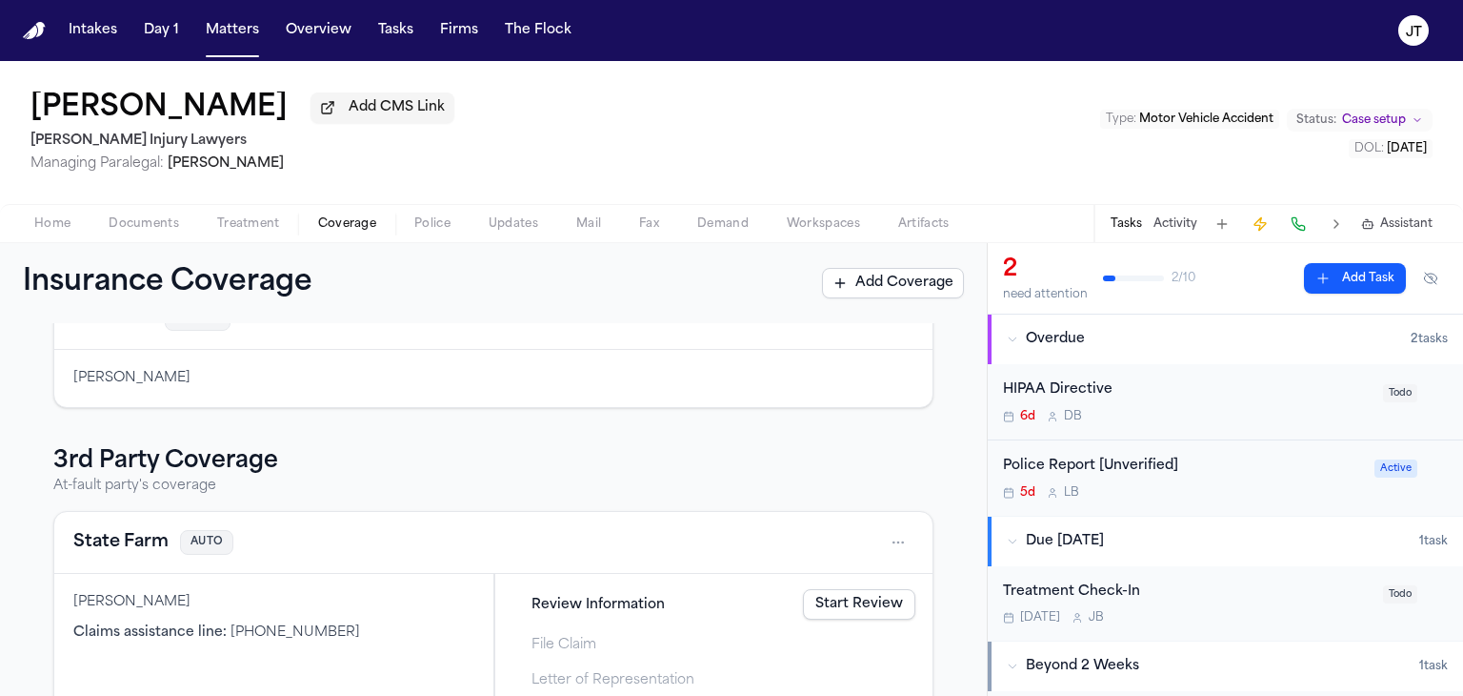
scroll to position [435, 0]
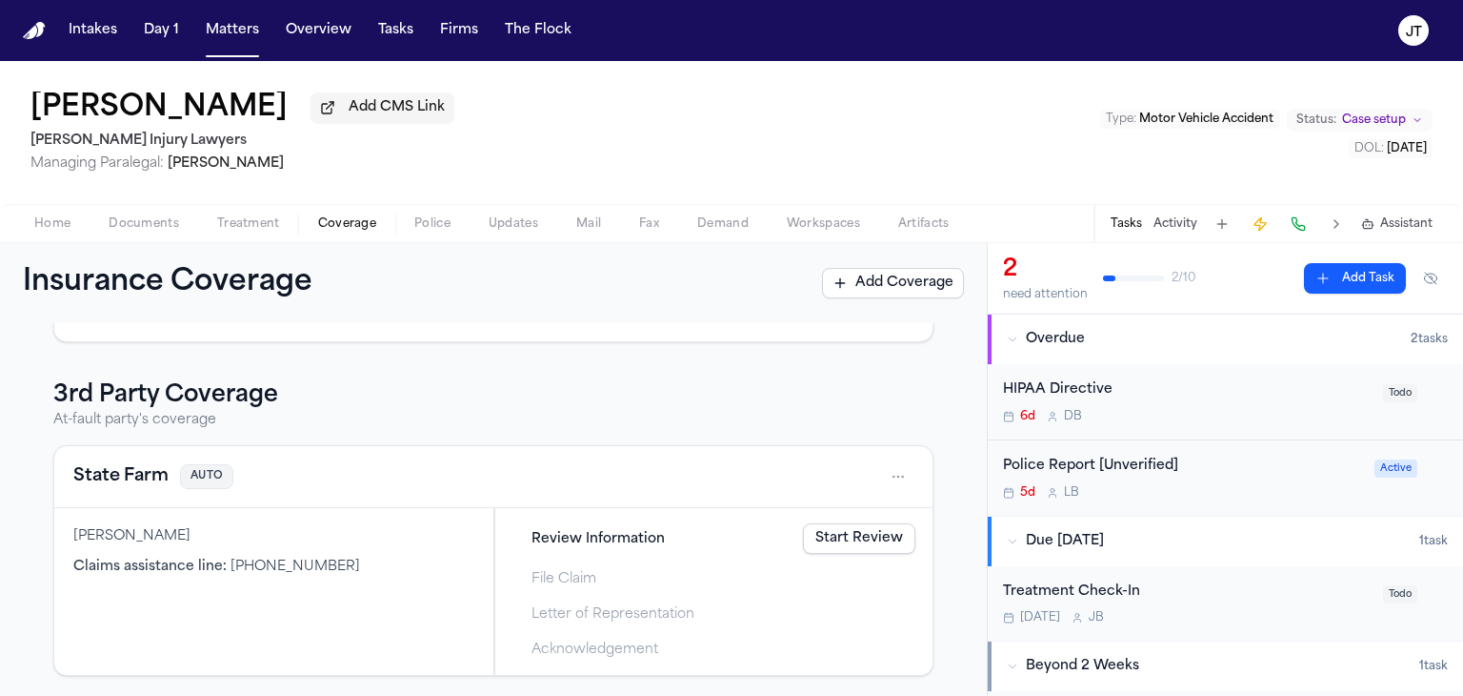
click at [832, 527] on link "Start Review" at bounding box center [859, 538] width 112 height 30
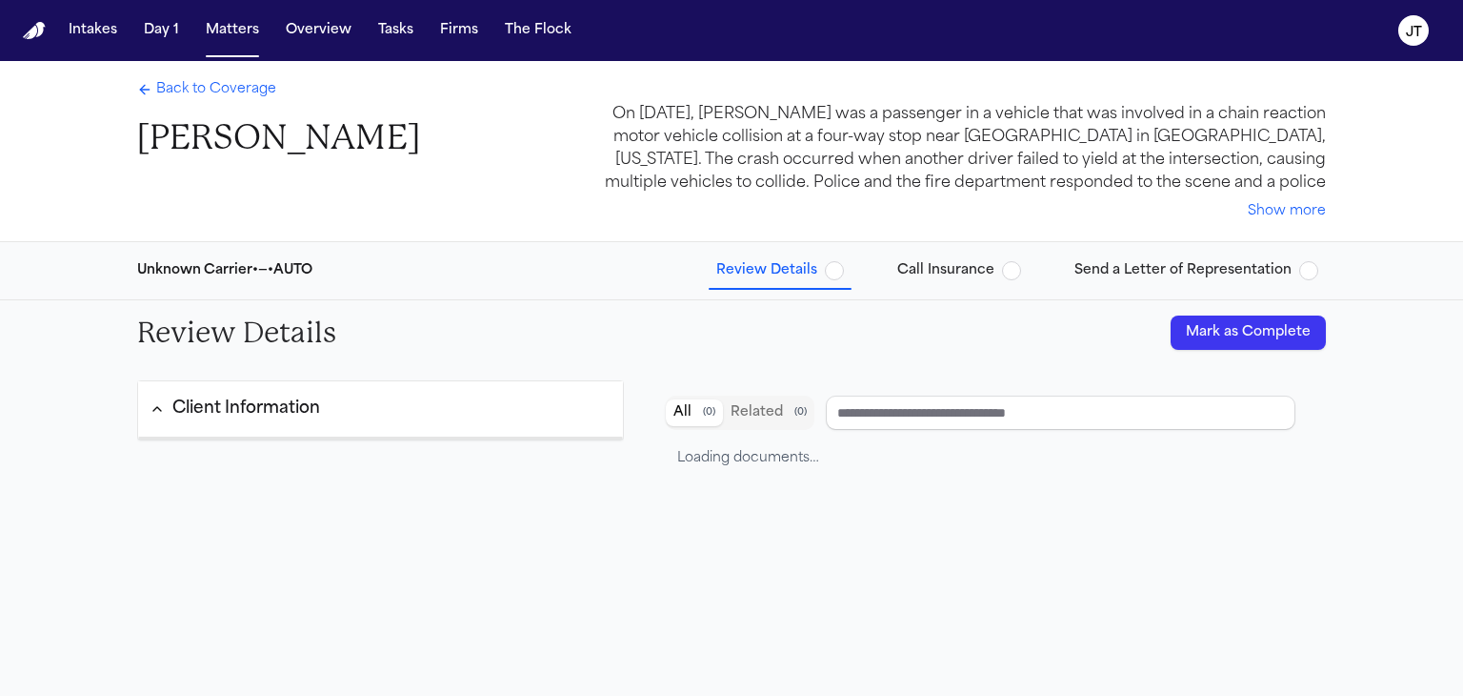
type input "**********"
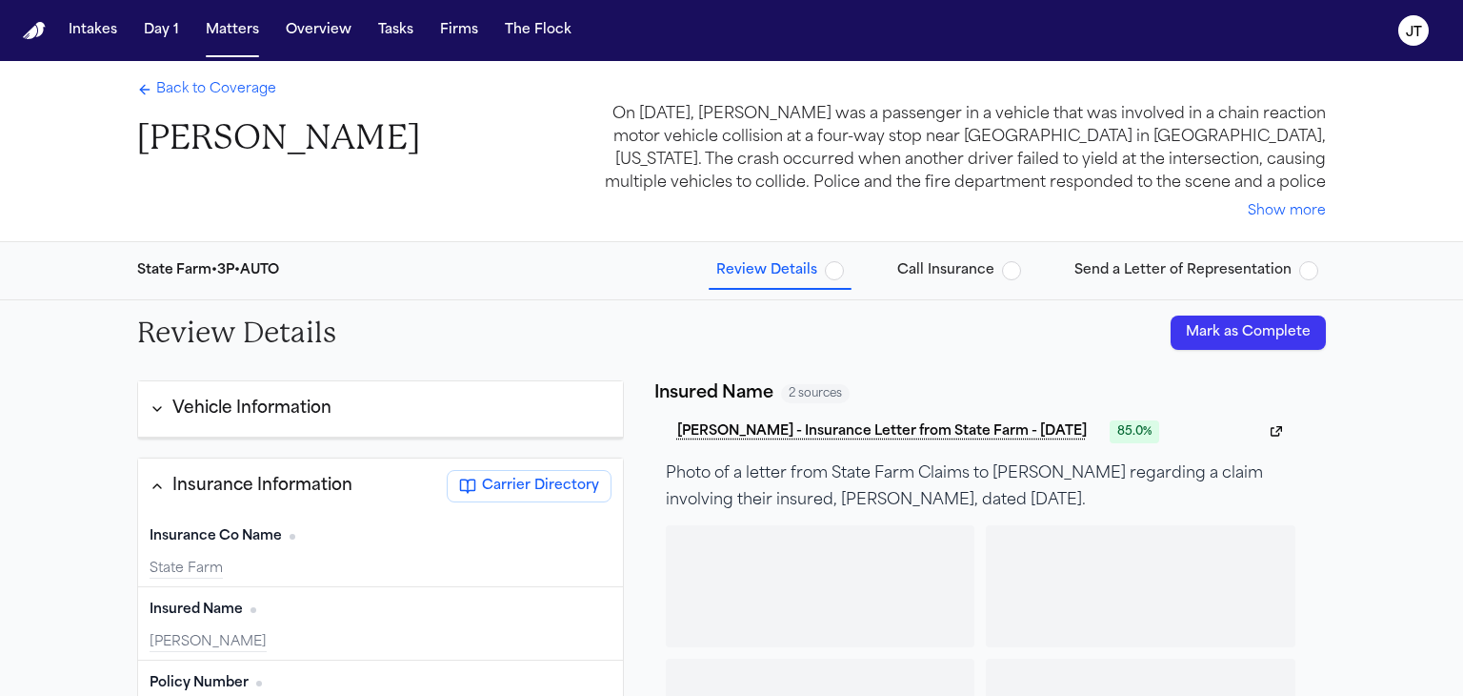
click at [42, 589] on div "Review Details [PERSON_NAME] as Complete Vehicle Information Insurance Informat…" at bounding box center [731, 613] width 1463 height 627
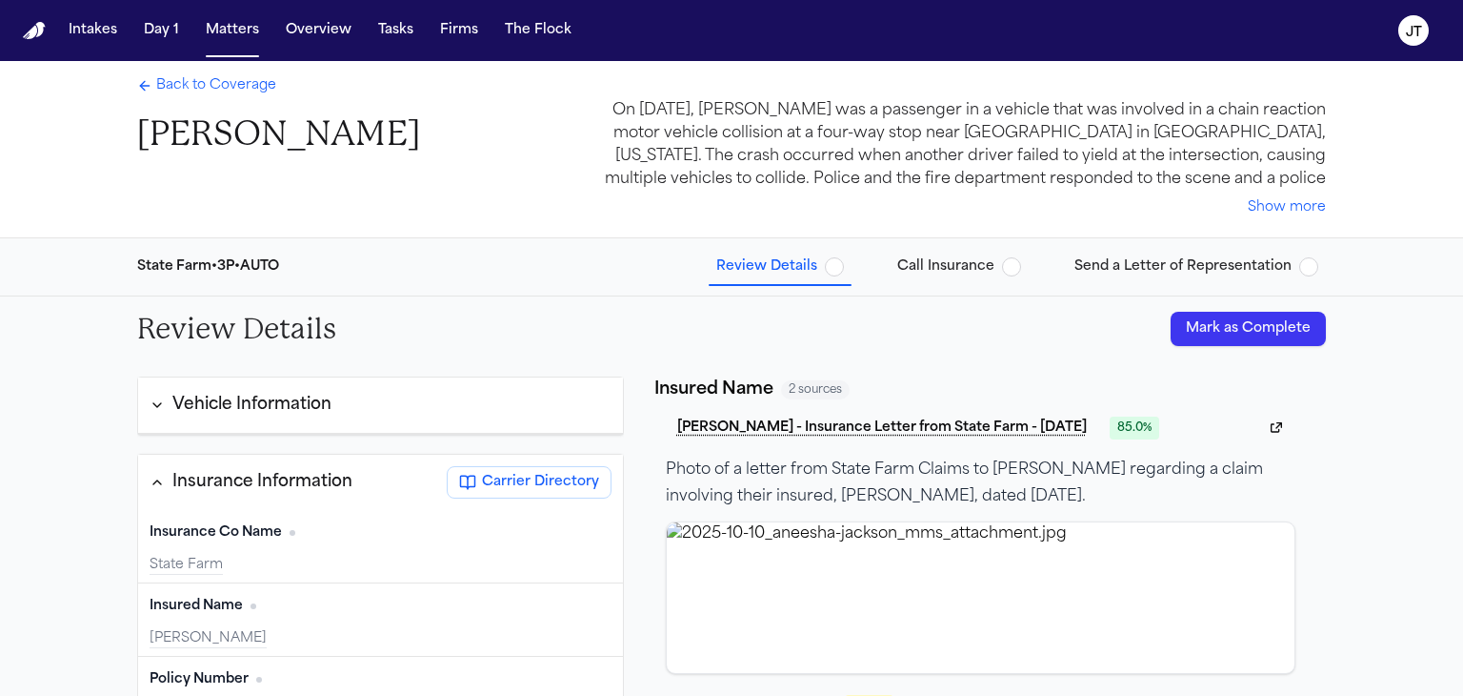
scroll to position [3, 0]
click at [199, 79] on span "Back to Coverage" at bounding box center [216, 86] width 120 height 19
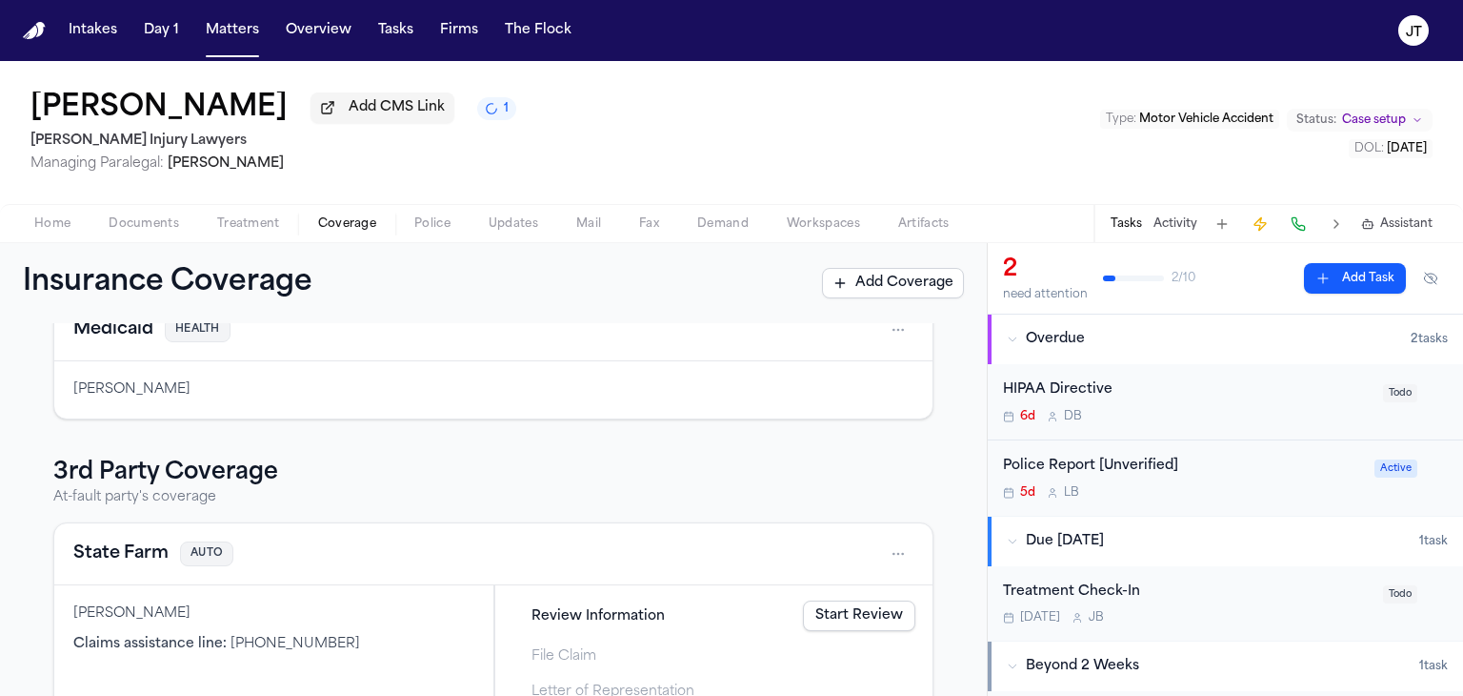
scroll to position [435, 0]
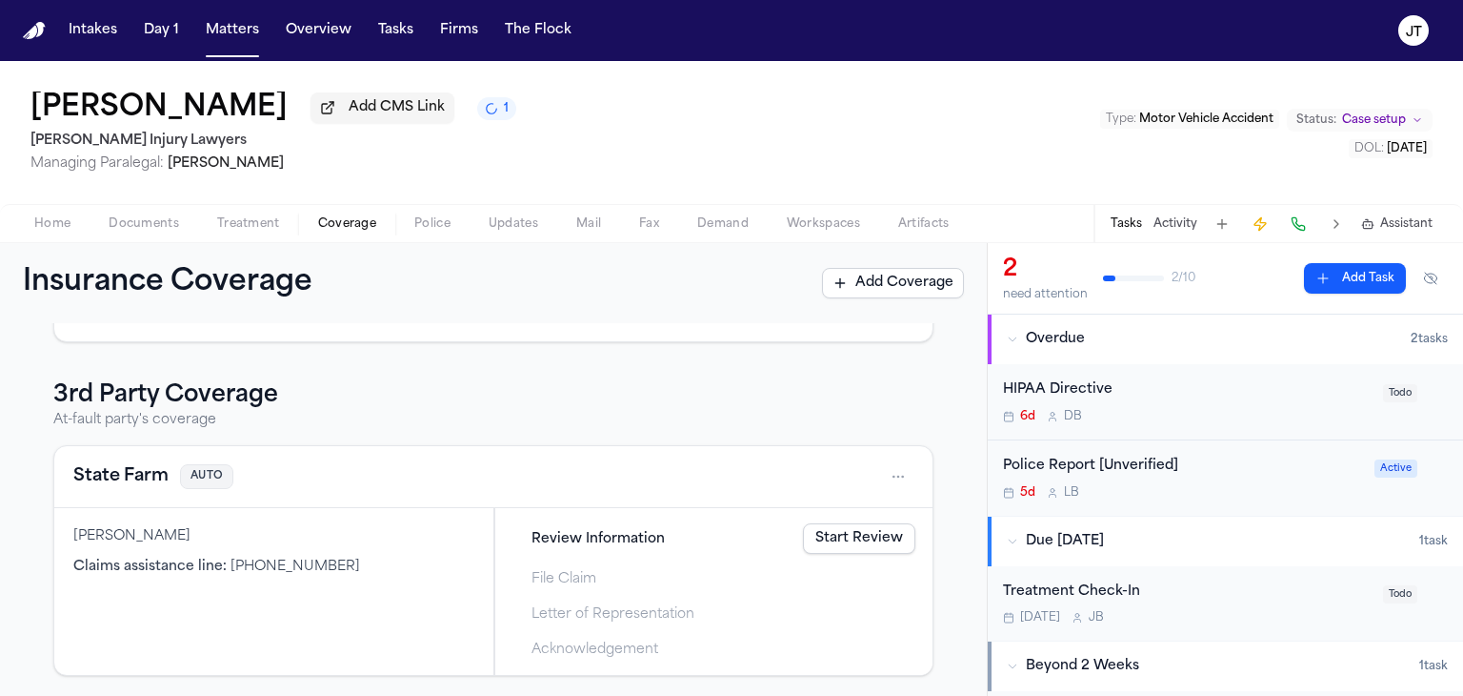
click at [890, 474] on html "Intakes Day 1 Matters Overview Tasks Firms The [PERSON_NAME] [PERSON_NAME] Add …" at bounding box center [731, 348] width 1463 height 696
click at [813, 515] on div "View coverage details" at bounding box center [823, 523] width 143 height 50
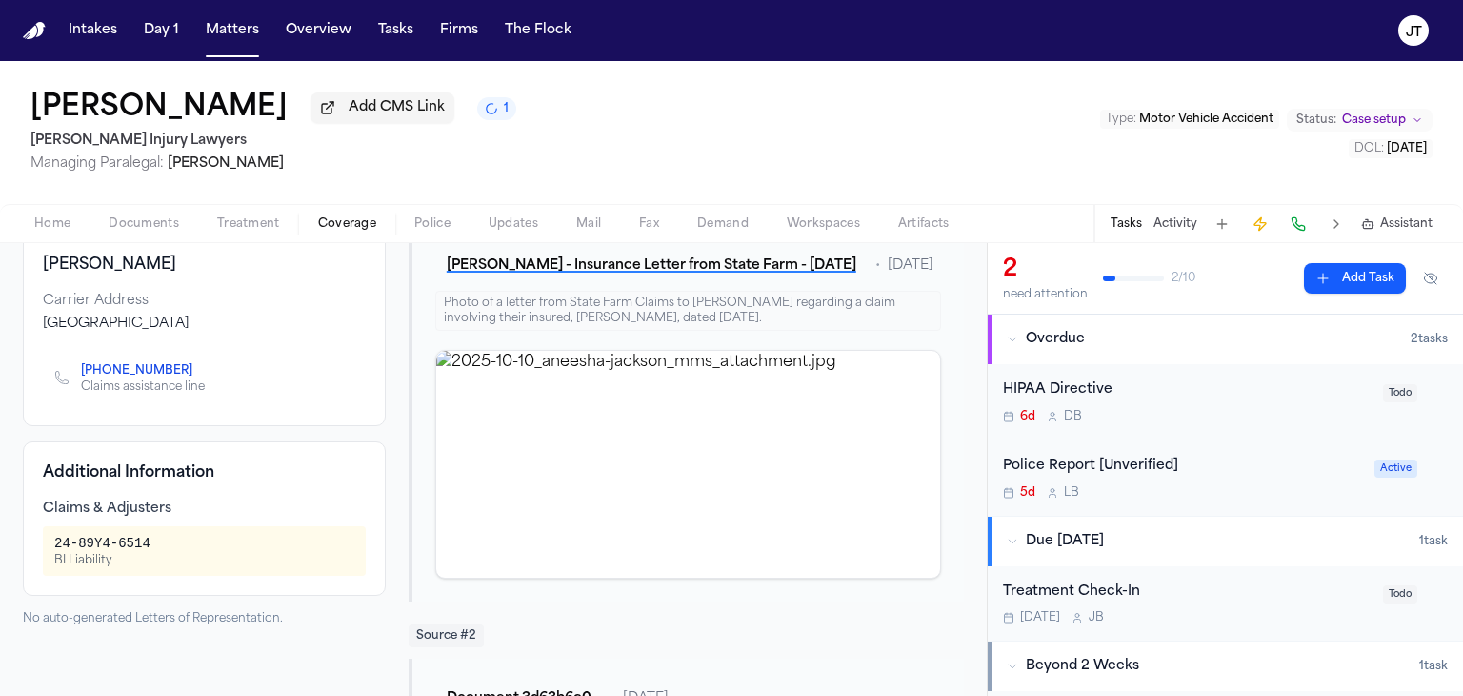
scroll to position [236, 0]
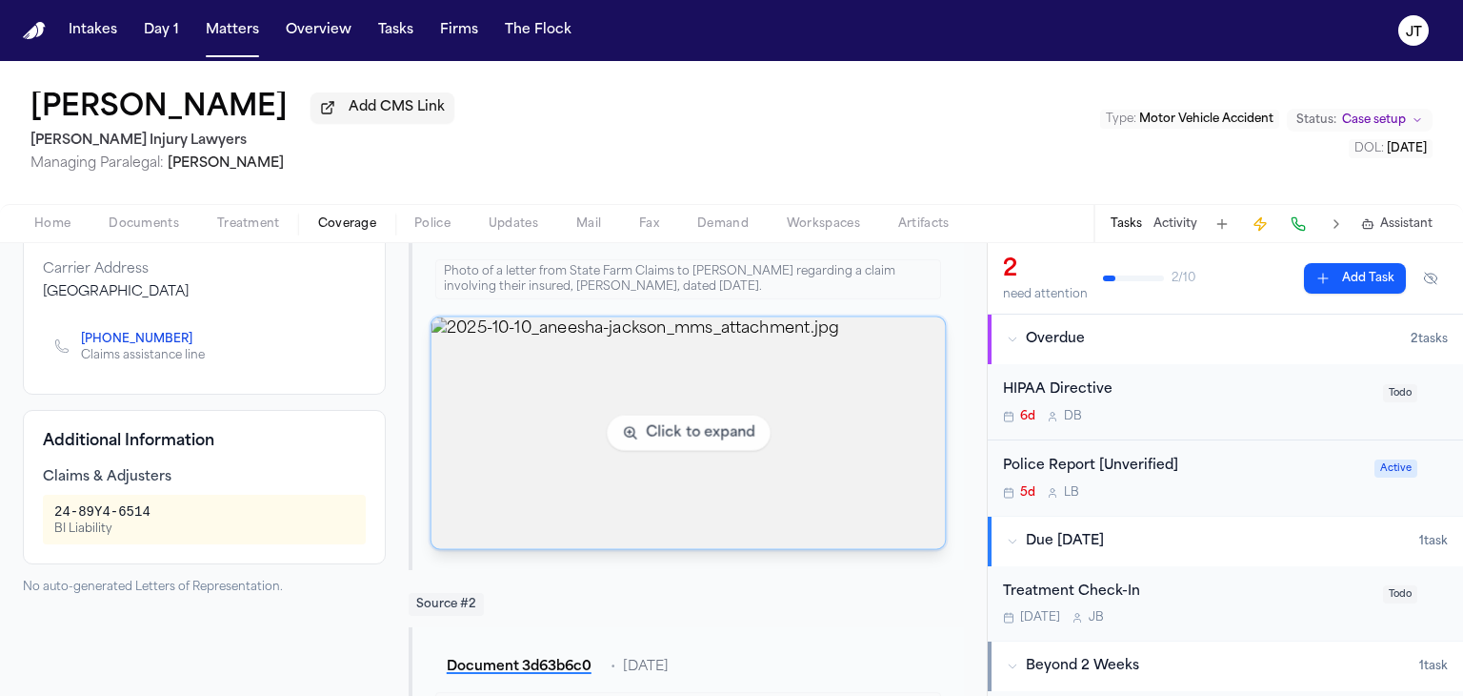
click at [709, 445] on img "View image 2025-10-10_aneesha-jackson_mms_attachment.jpg" at bounding box center [689, 433] width 514 height 232
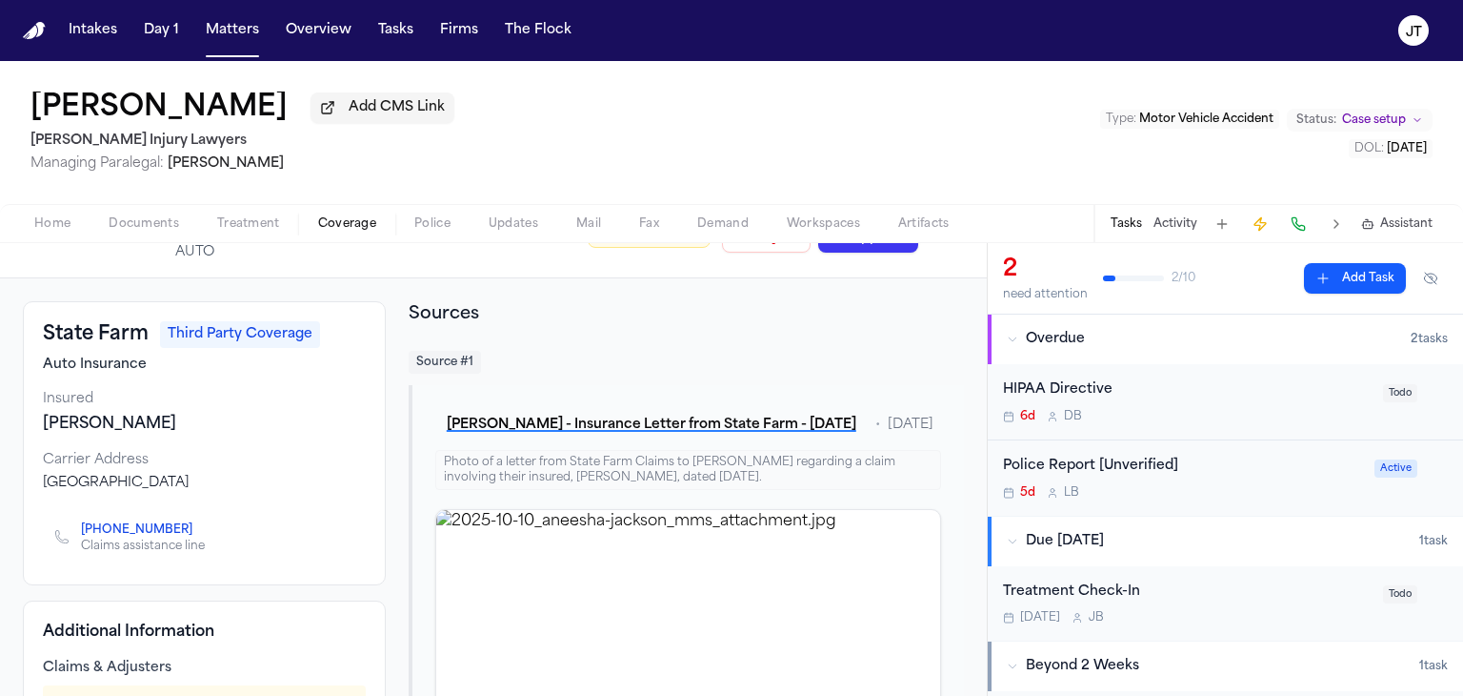
scroll to position [332, 0]
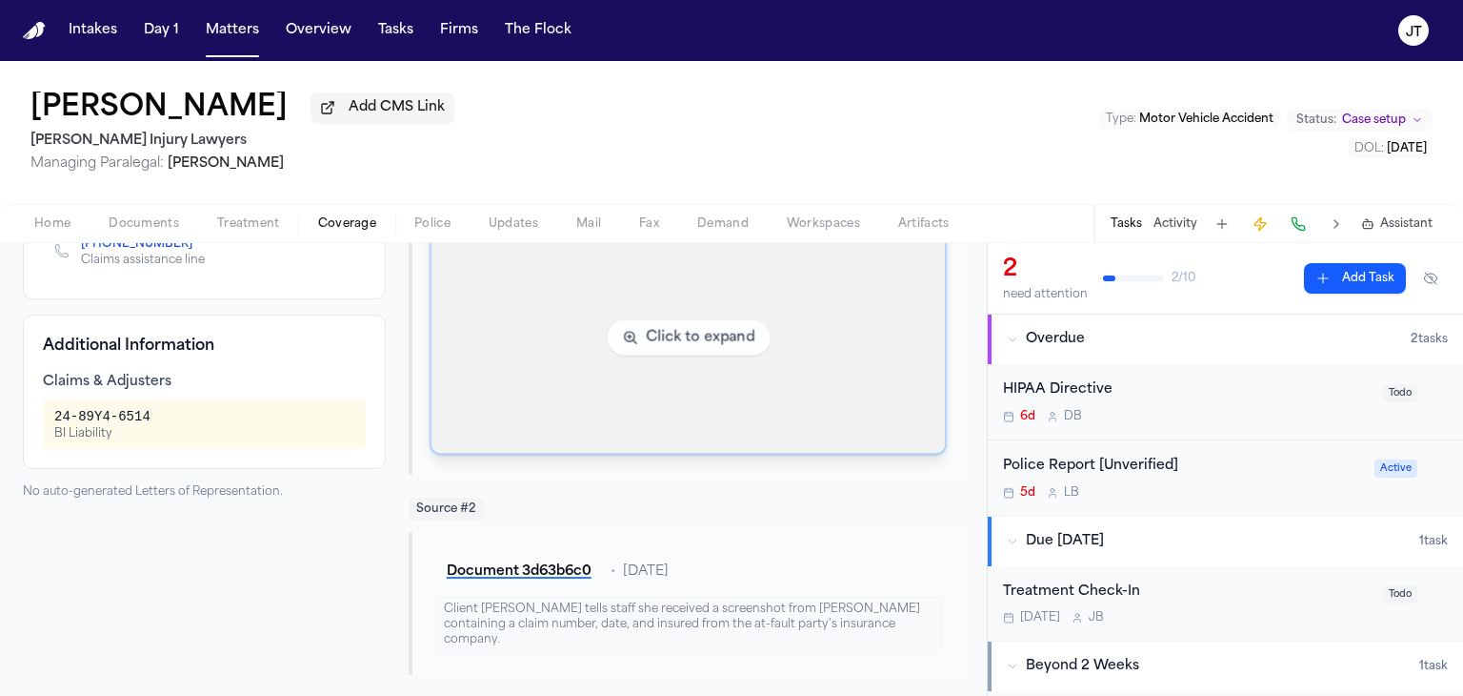
click at [673, 328] on img "View image 2025-10-10_aneesha-jackson_mms_attachment.jpg" at bounding box center [689, 338] width 514 height 232
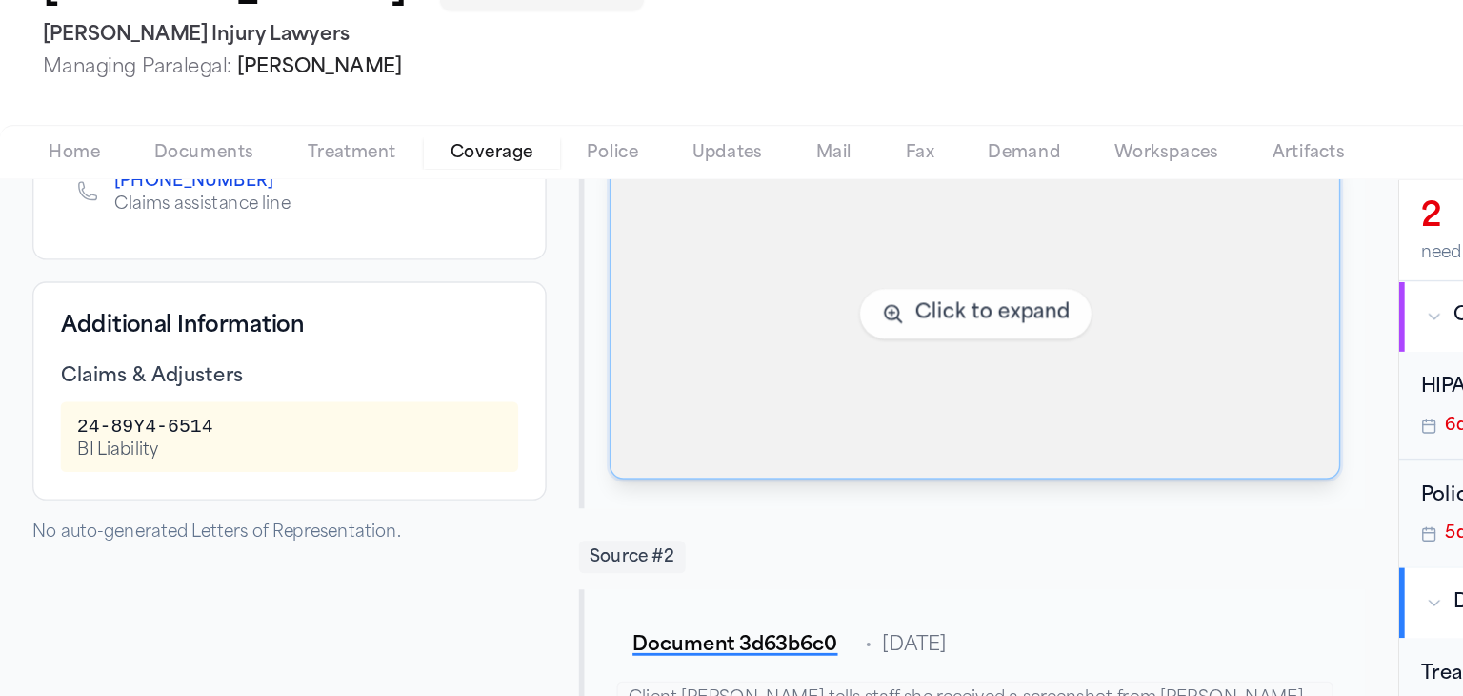
click at [284, 434] on div "24-89Y4-6514 BI Liability" at bounding box center [204, 424] width 300 height 34
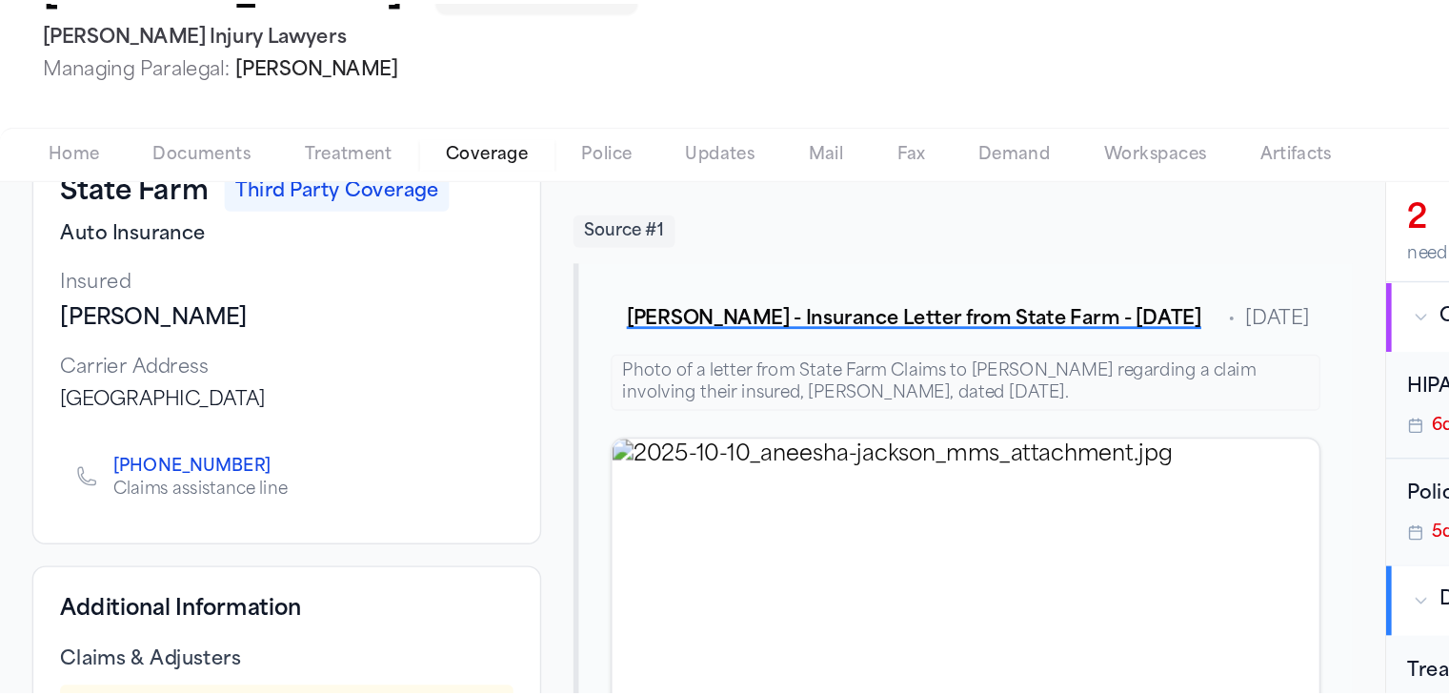
scroll to position [0, 0]
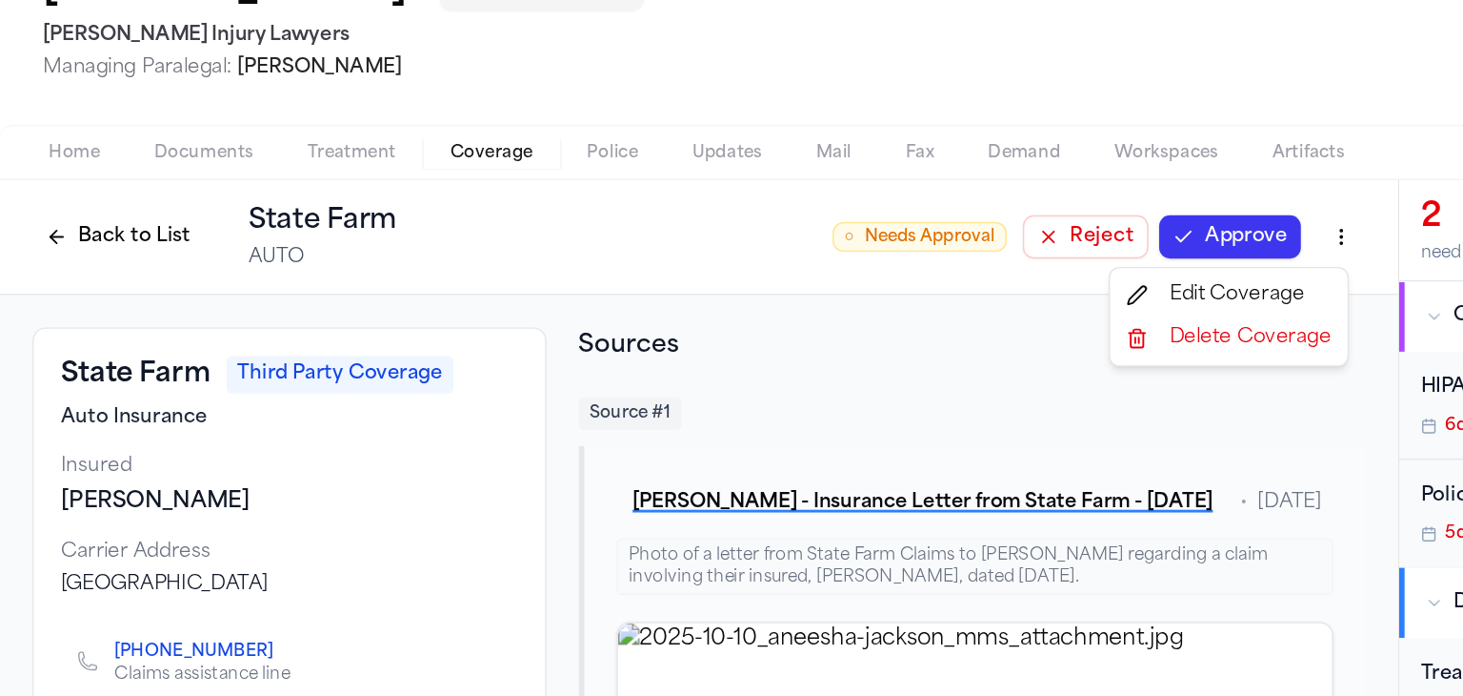
click at [929, 286] on html "Intakes Day 1 Matters Overview Tasks Firms The [PERSON_NAME] [PERSON_NAME] Add …" at bounding box center [731, 348] width 1463 height 696
click at [853, 312] on div "Edit Coverage" at bounding box center [868, 324] width 160 height 30
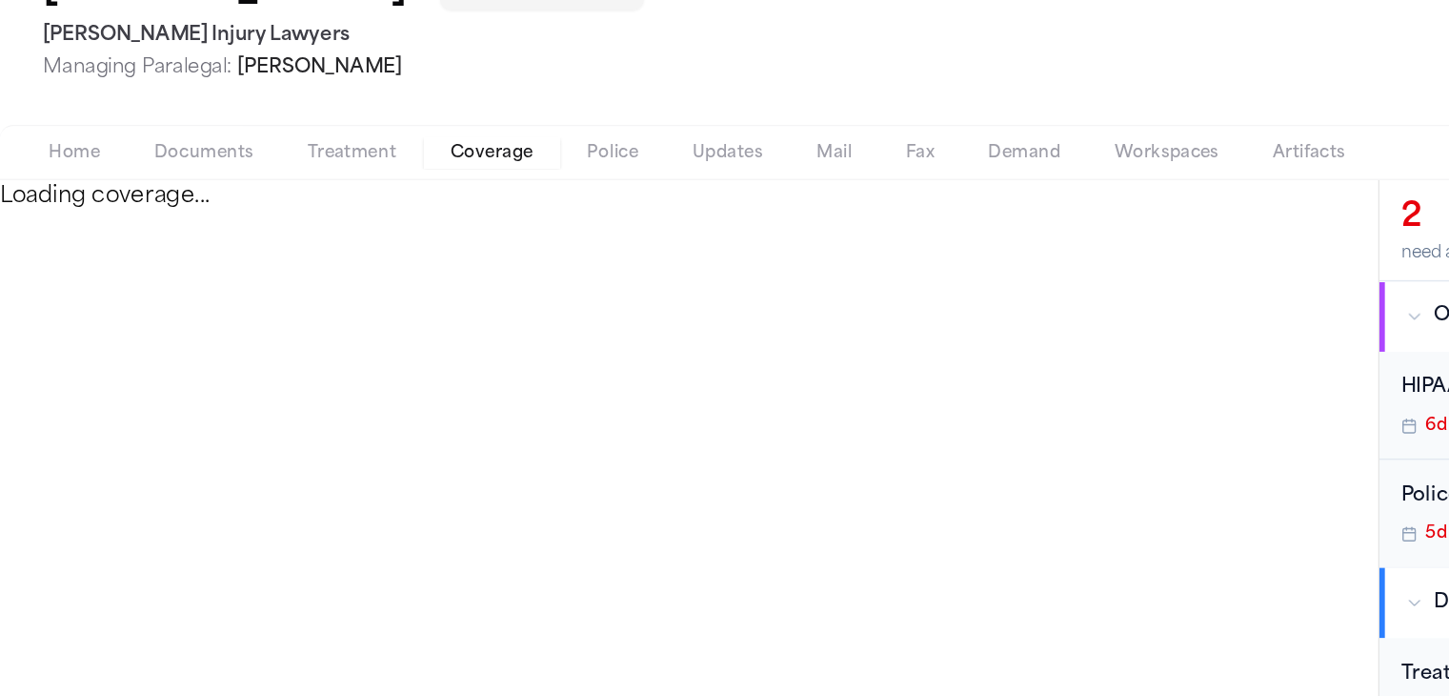
select select "**********"
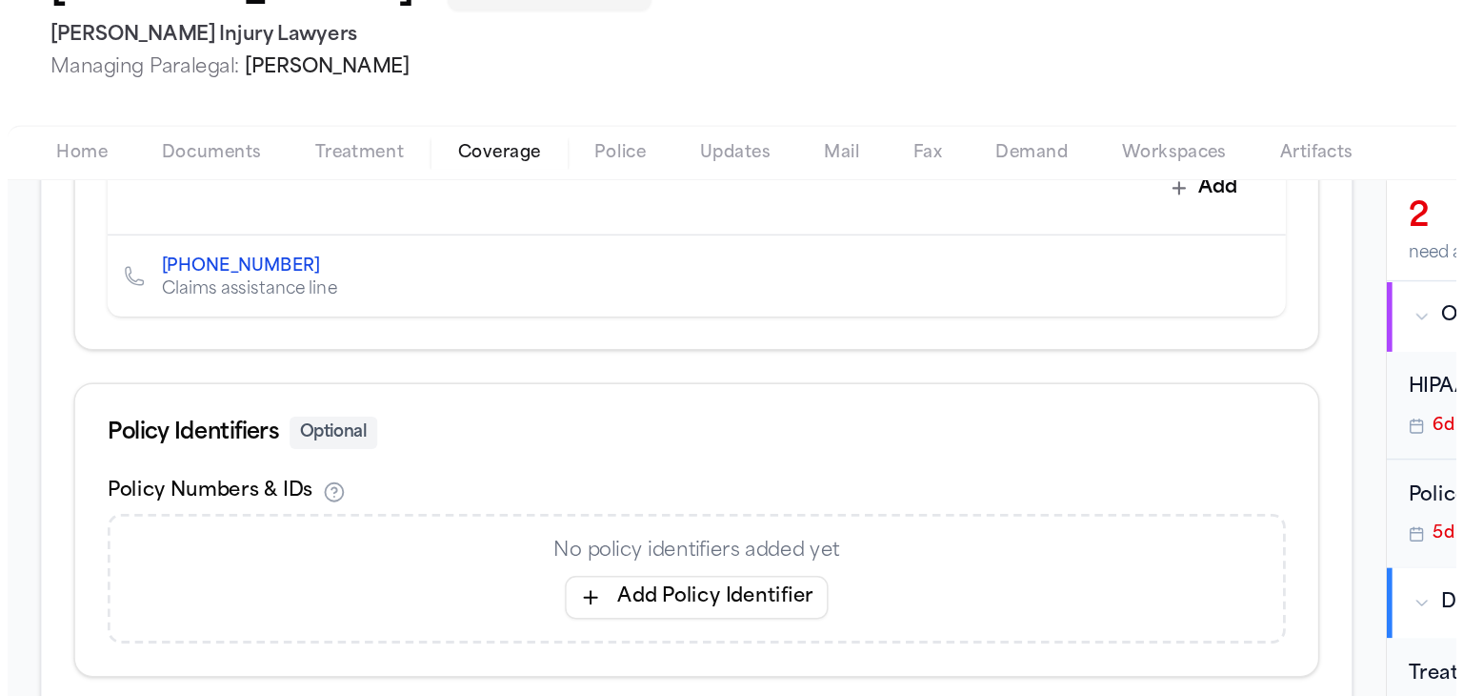
scroll to position [931, 0]
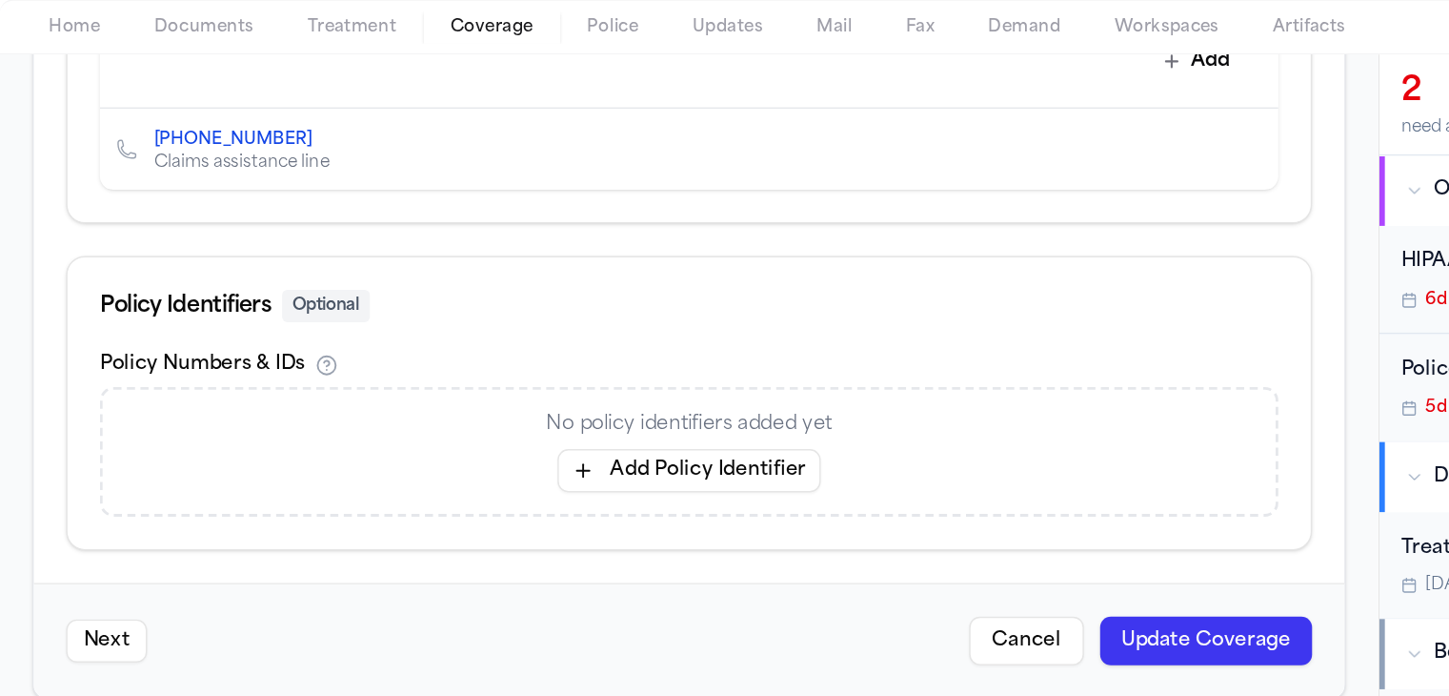
click at [84, 641] on button "Next" at bounding box center [75, 656] width 57 height 30
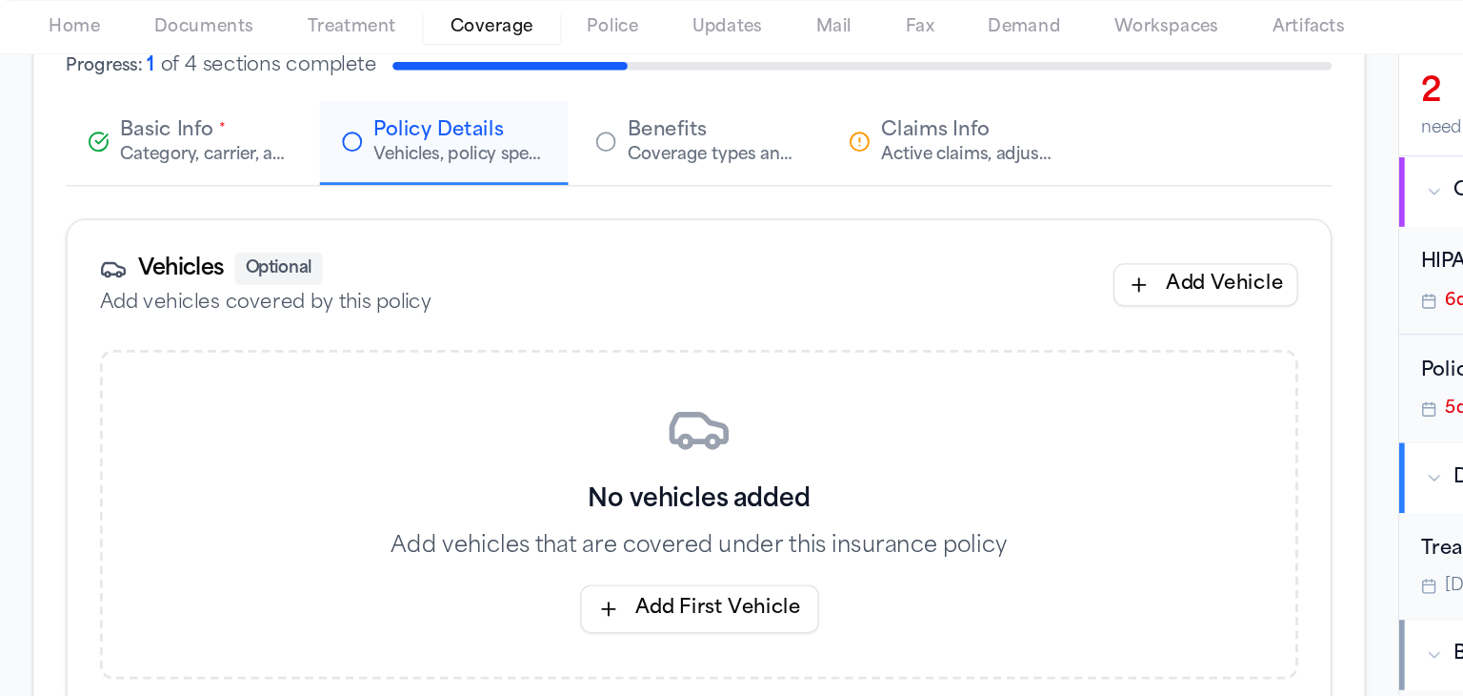
scroll to position [0, 0]
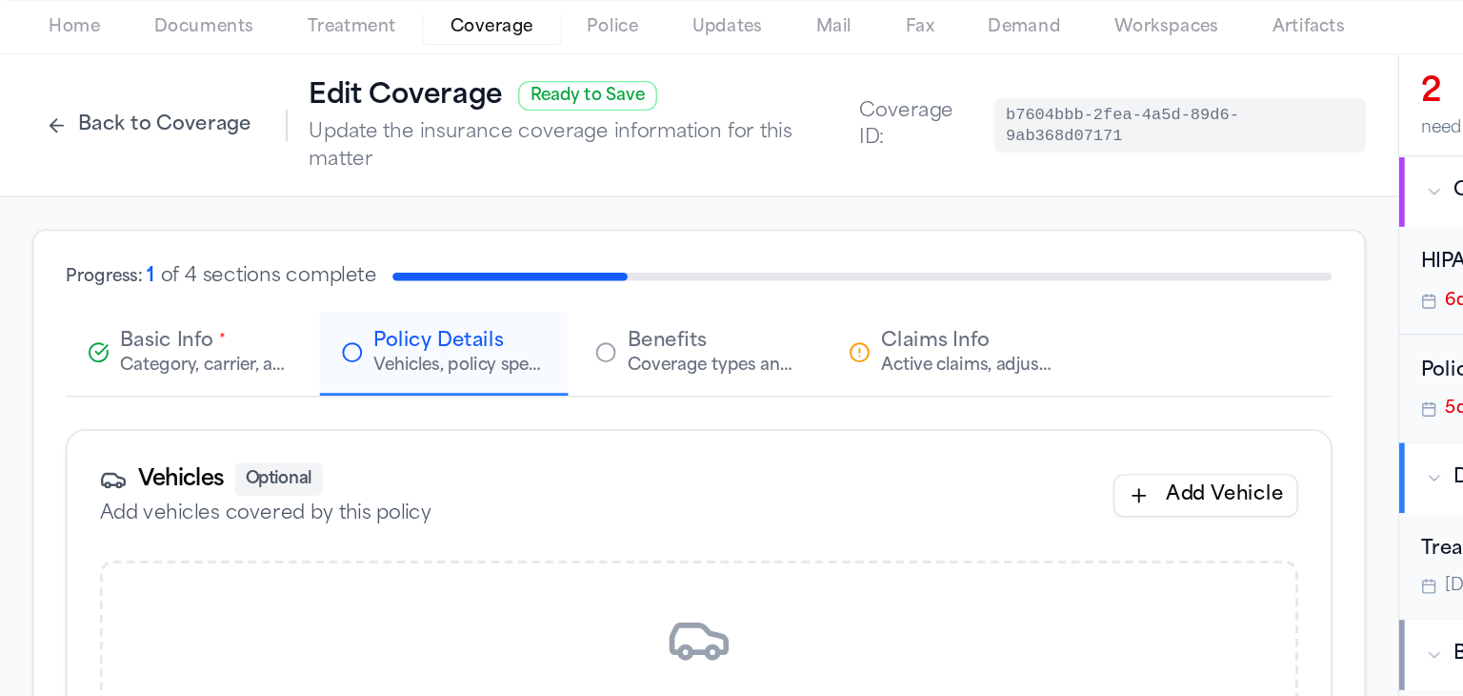
click at [648, 454] on div "Active claims, adjusters, and subrogation details" at bounding box center [683, 461] width 122 height 15
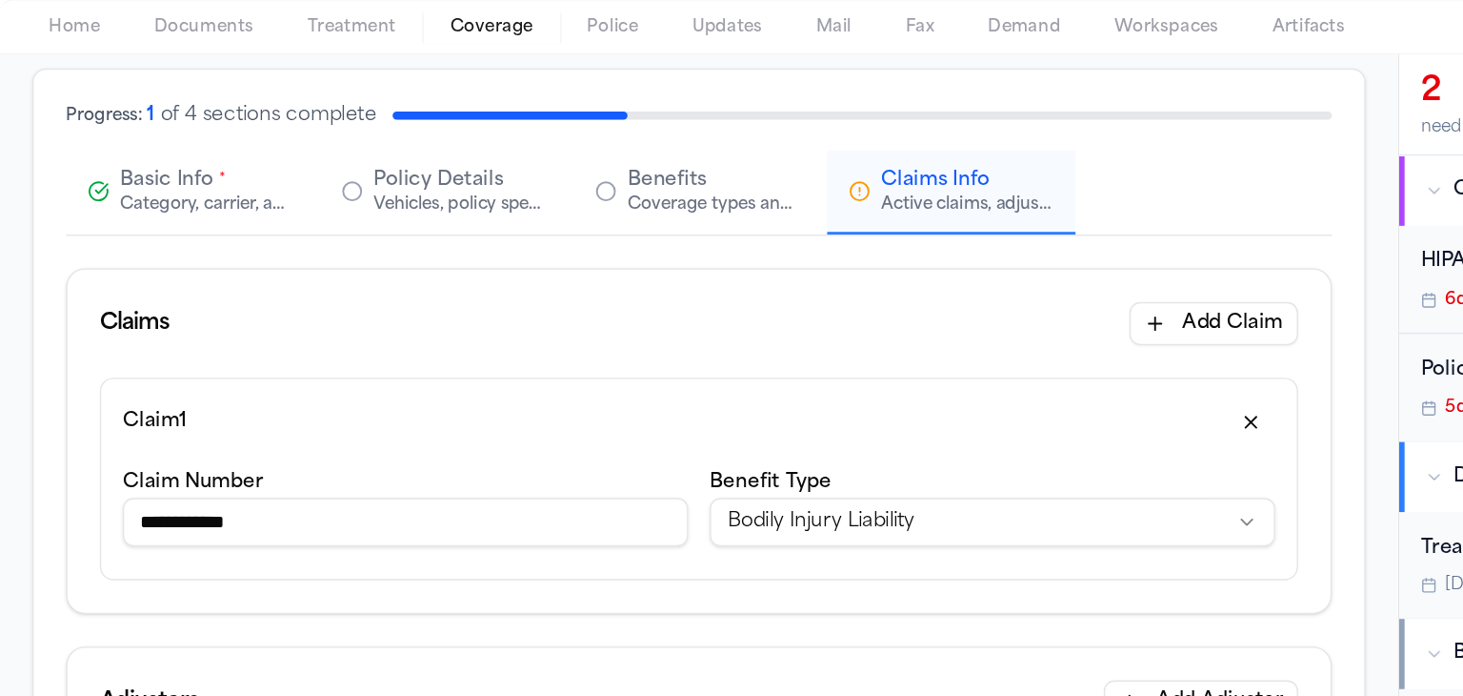
scroll to position [133, 0]
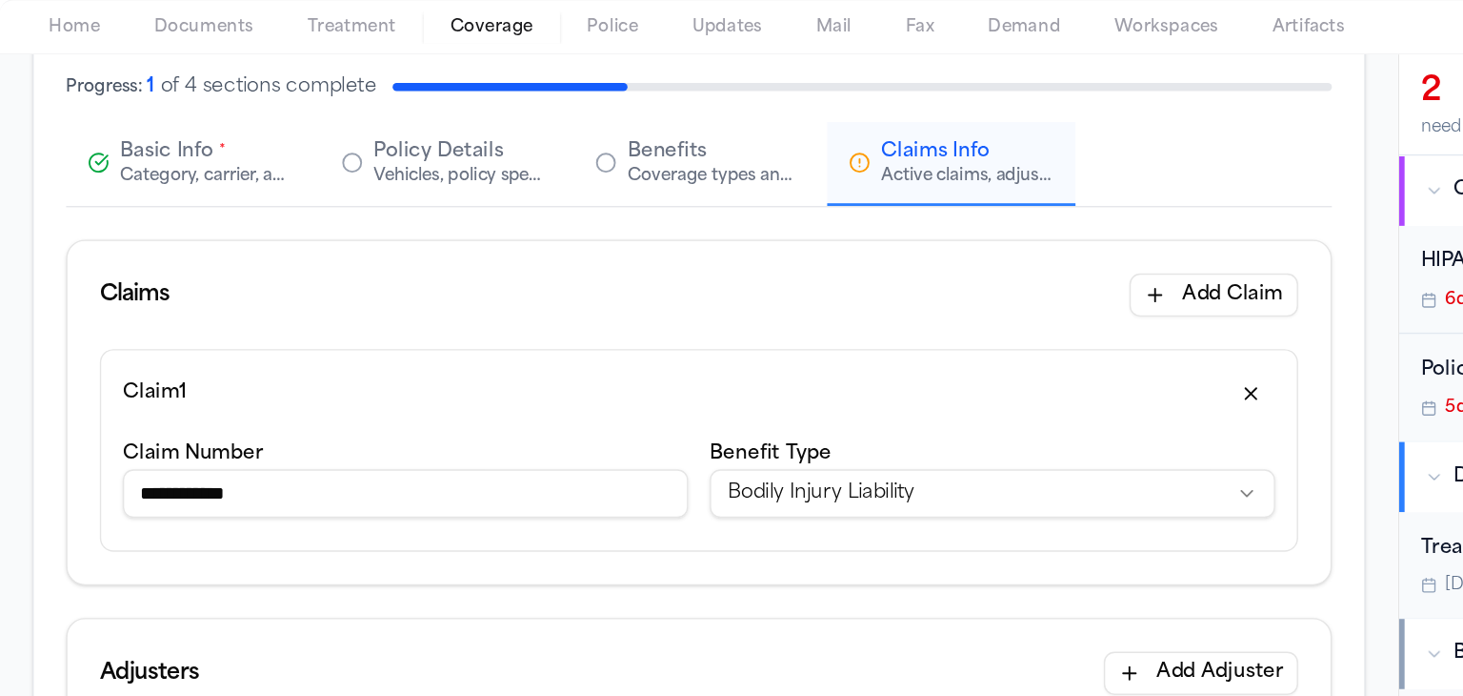
click at [147, 535] on input "**********" at bounding box center [286, 552] width 399 height 34
type input "**********"
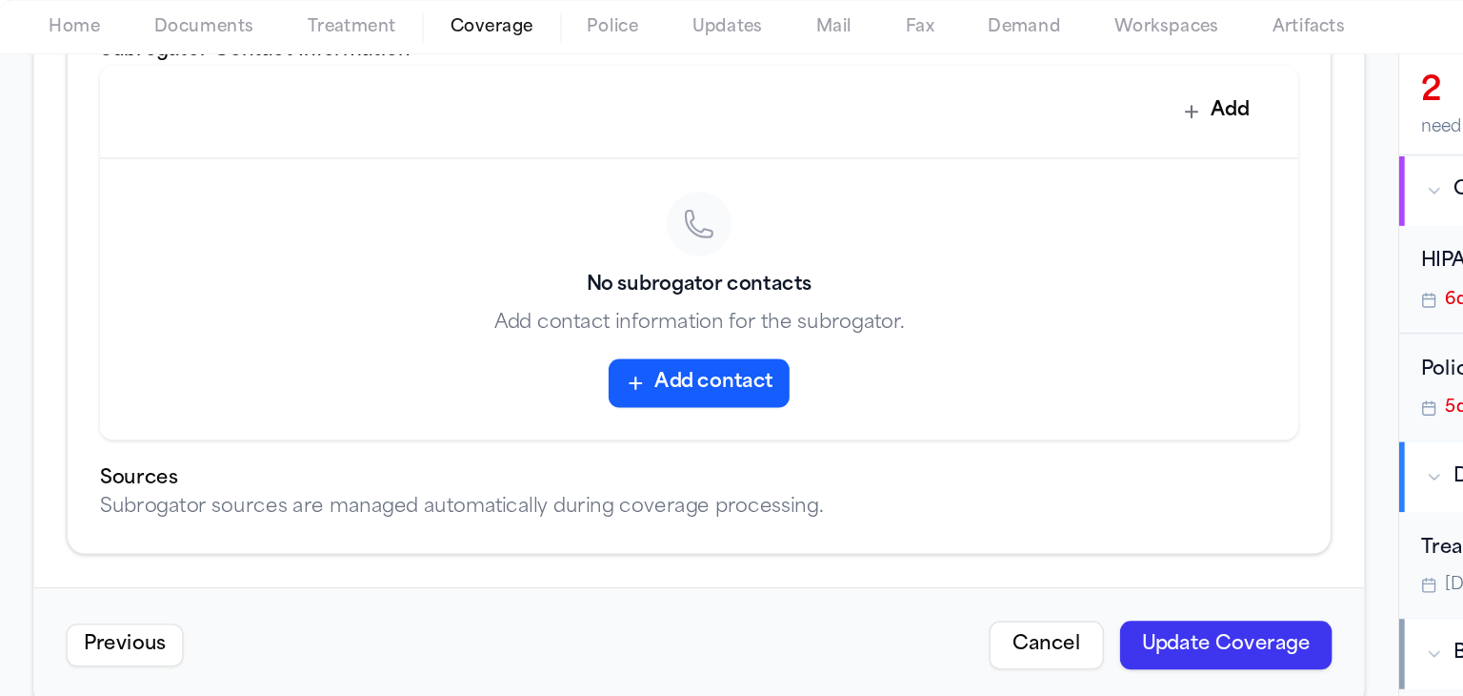
scroll to position [888, 0]
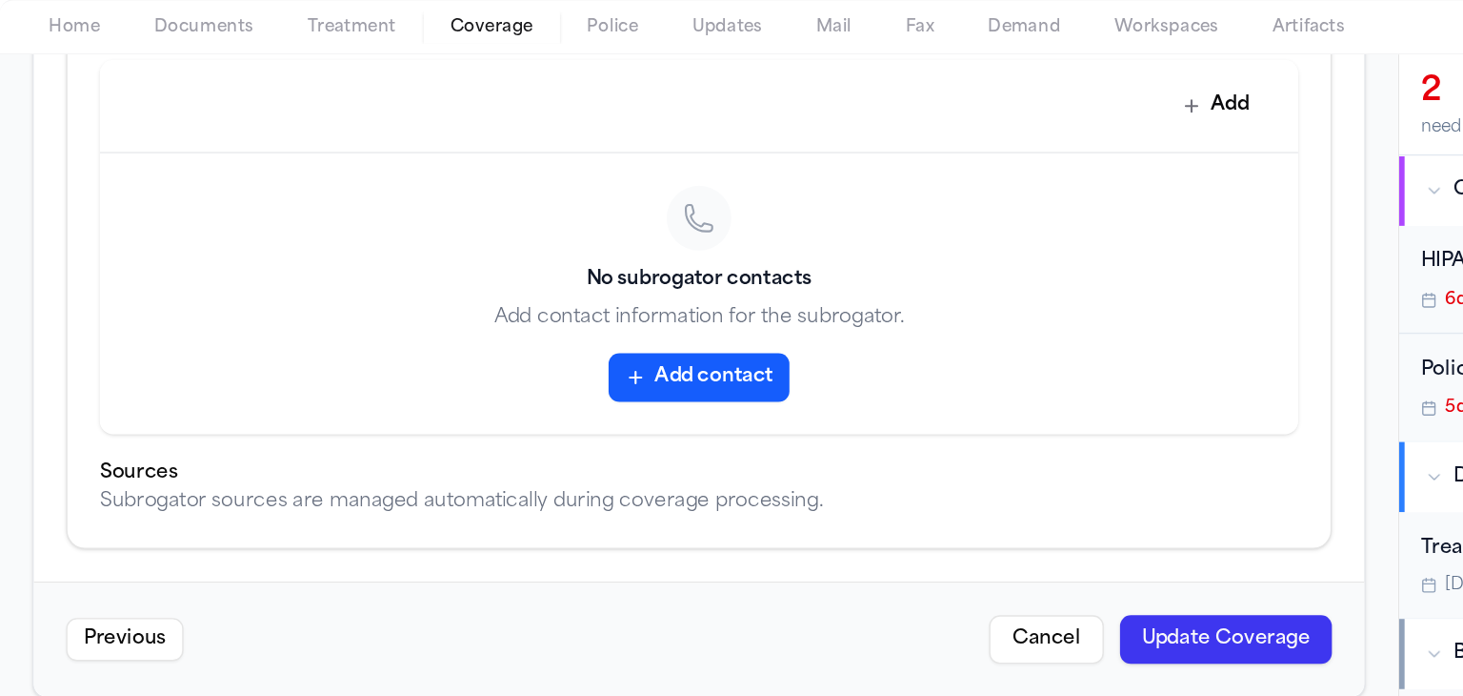
click at [833, 638] on button "Update Coverage" at bounding box center [866, 655] width 150 height 34
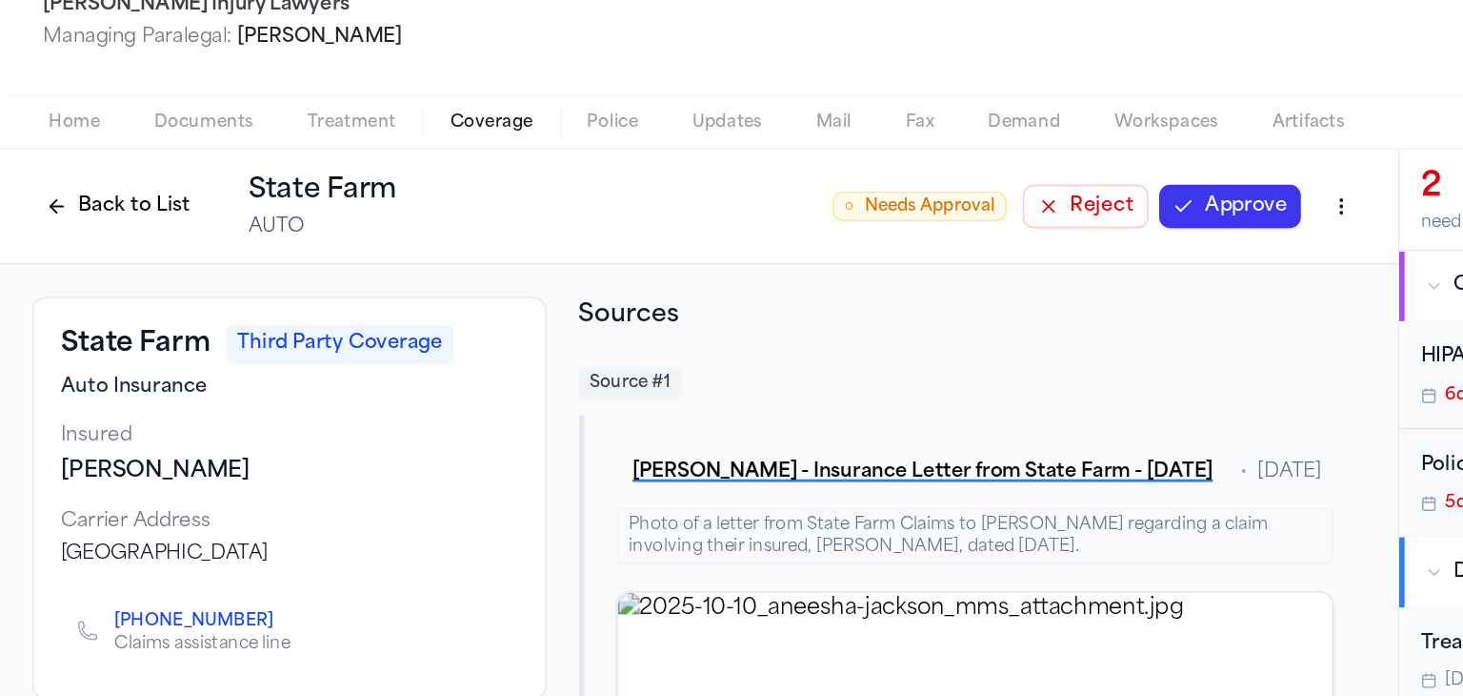
click at [835, 281] on button "Approve" at bounding box center [868, 283] width 100 height 30
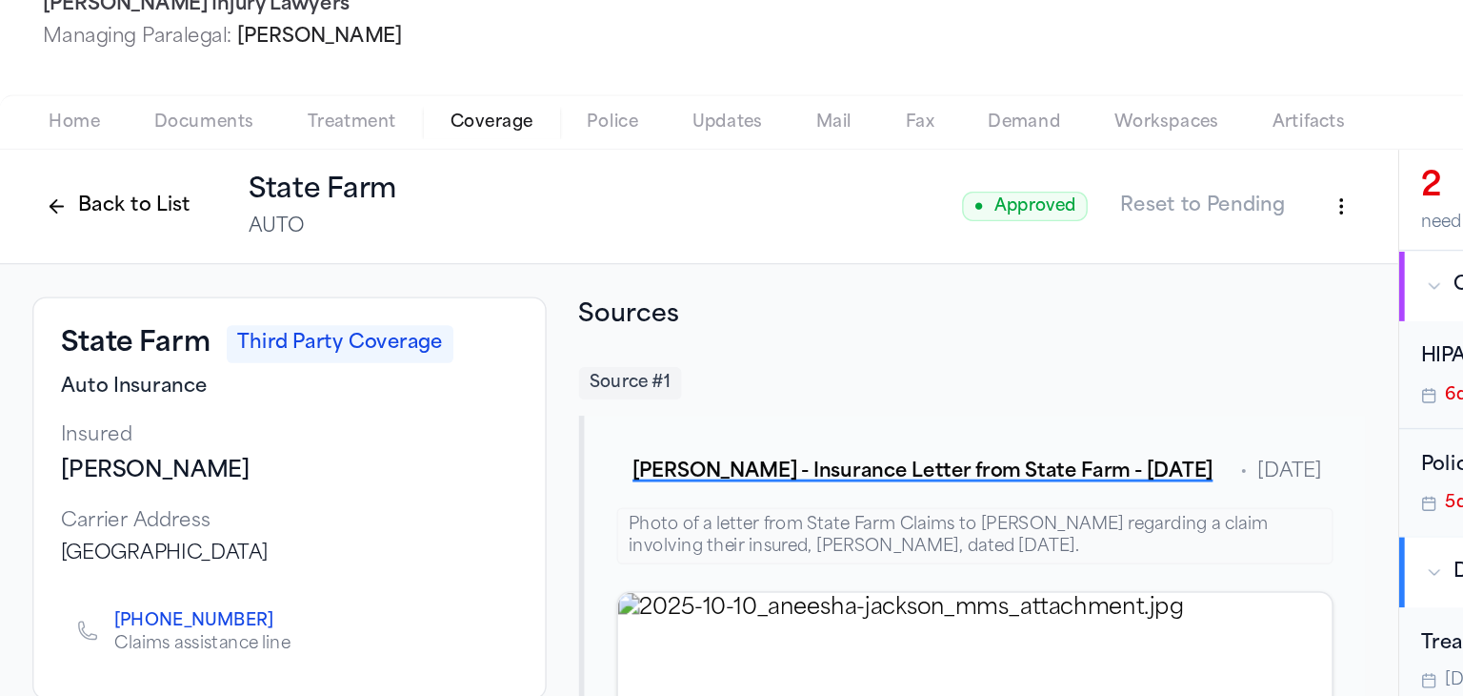
click at [68, 276] on button "Back to List" at bounding box center [83, 283] width 121 height 30
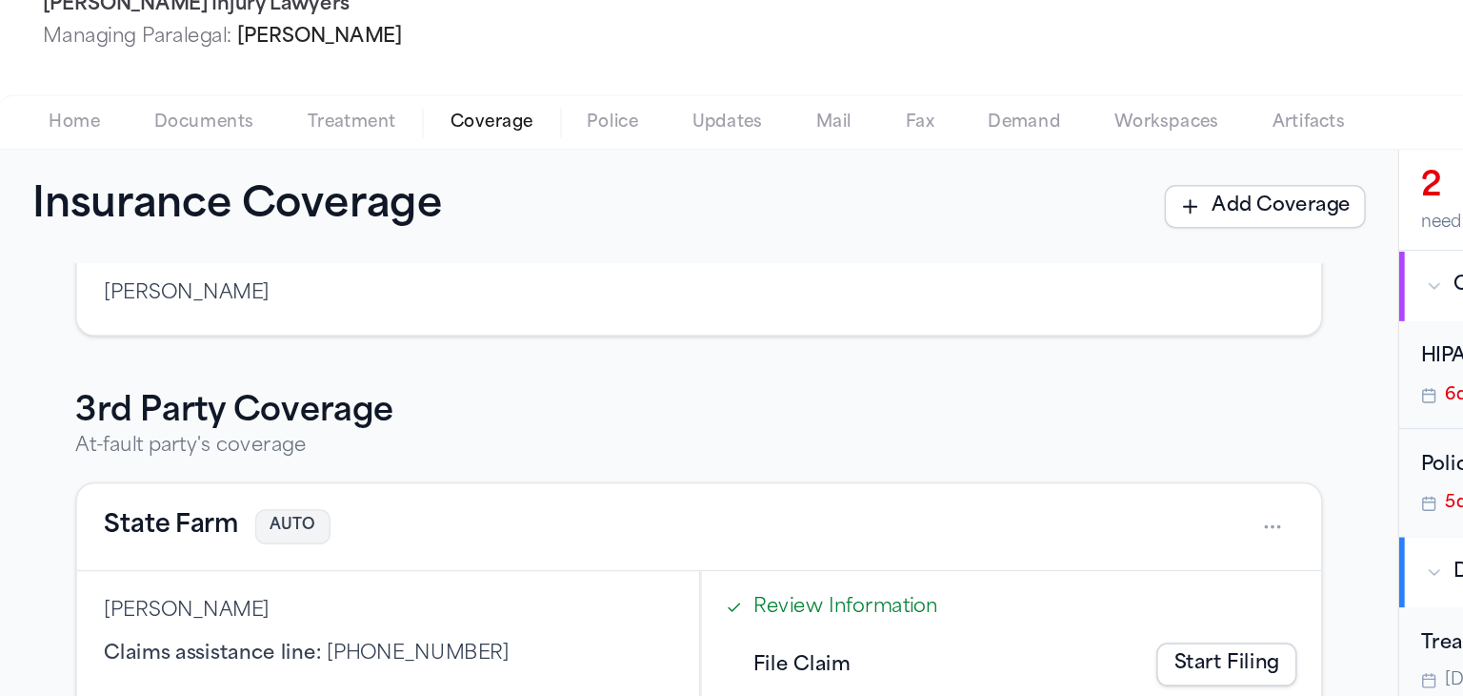
scroll to position [435, 0]
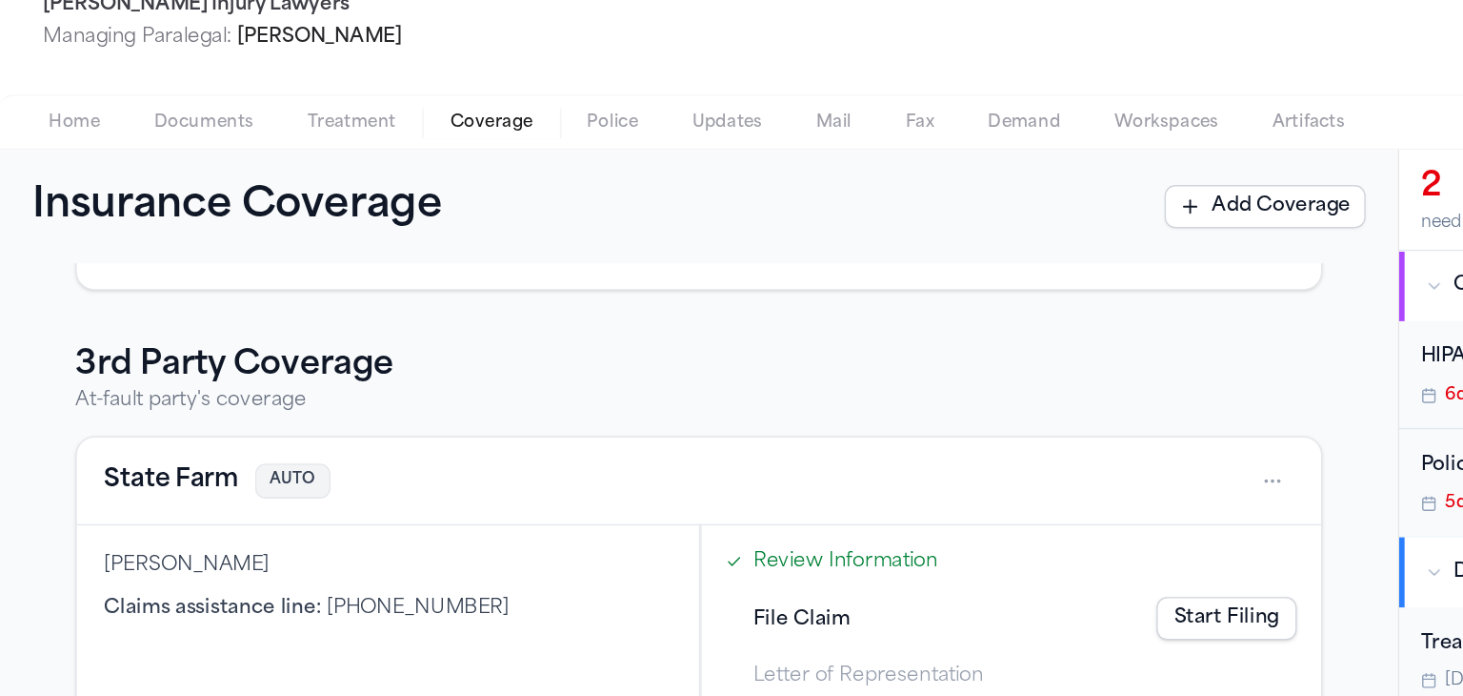
click at [839, 563] on link "Start Filing" at bounding box center [865, 573] width 99 height 30
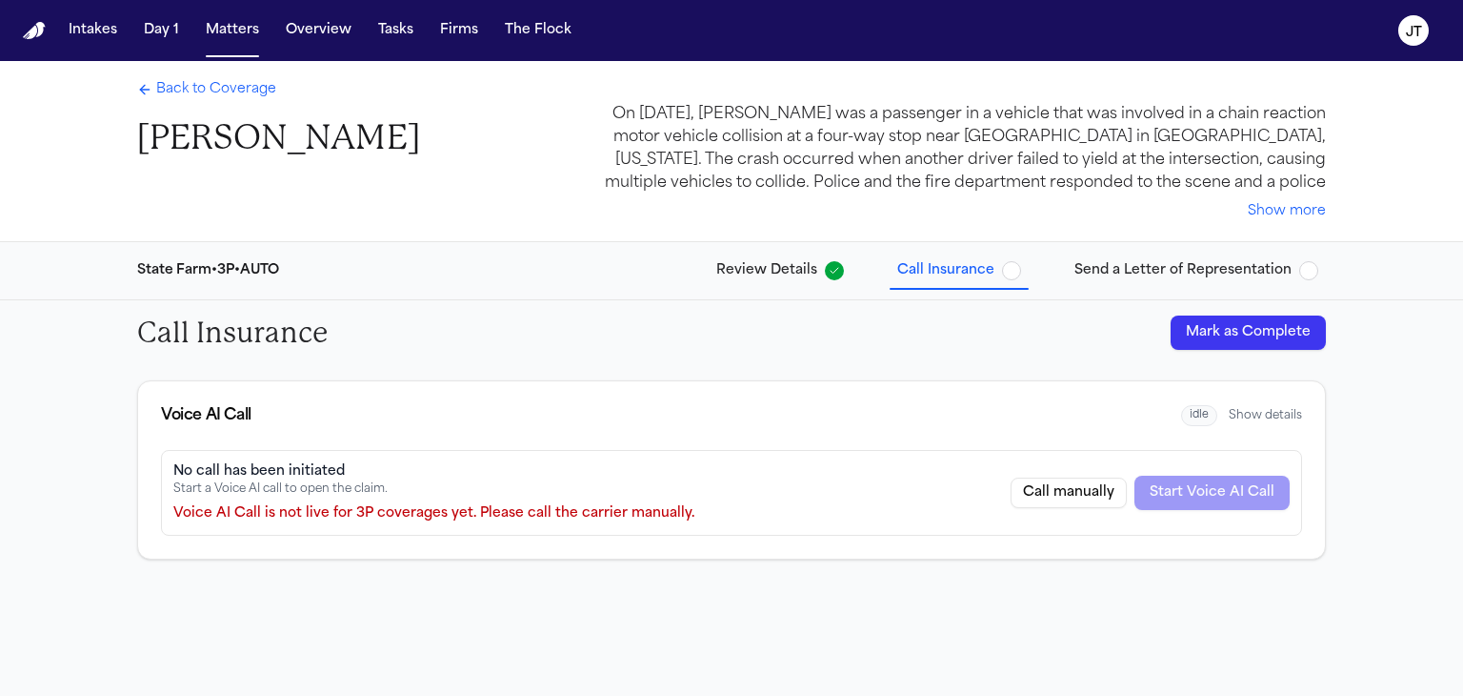
click at [1057, 489] on button "Call manually" at bounding box center [1069, 492] width 116 height 30
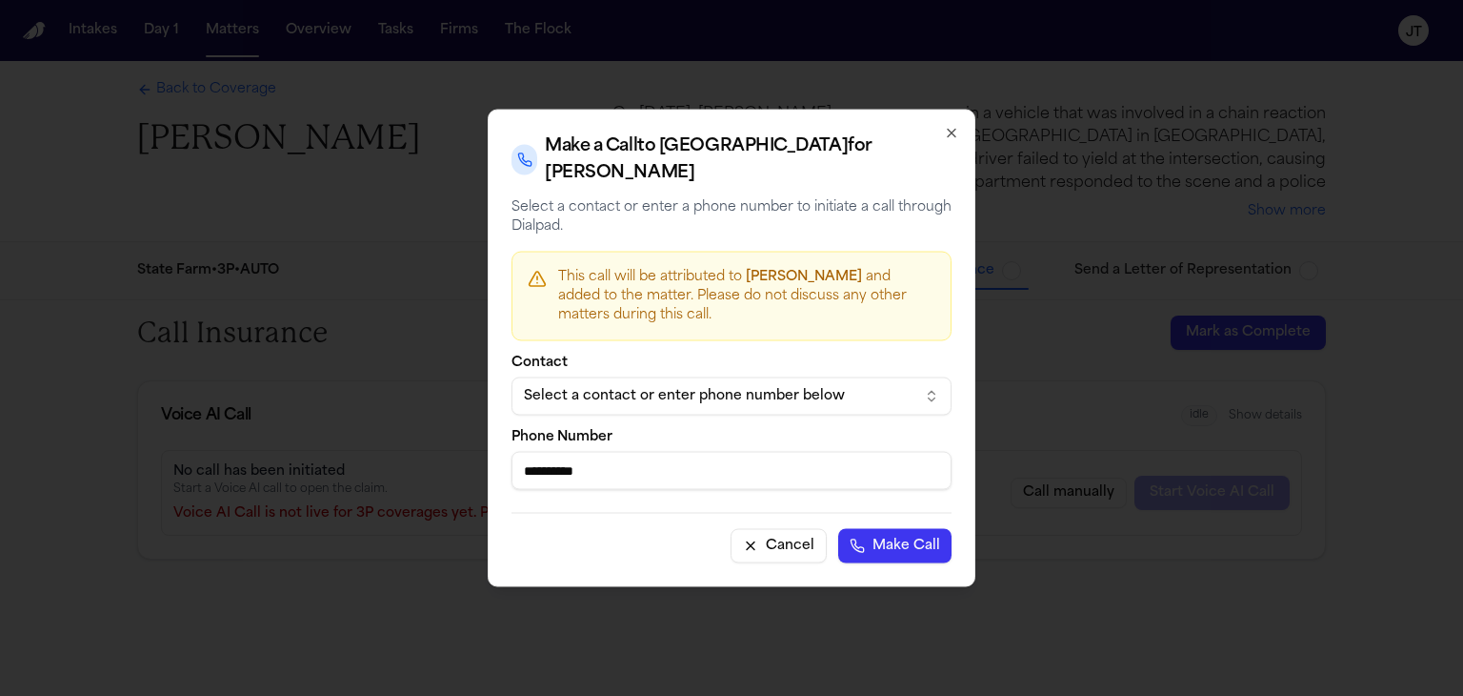
click at [717, 387] on div "Select a contact or enter phone number below" at bounding box center [716, 396] width 385 height 19
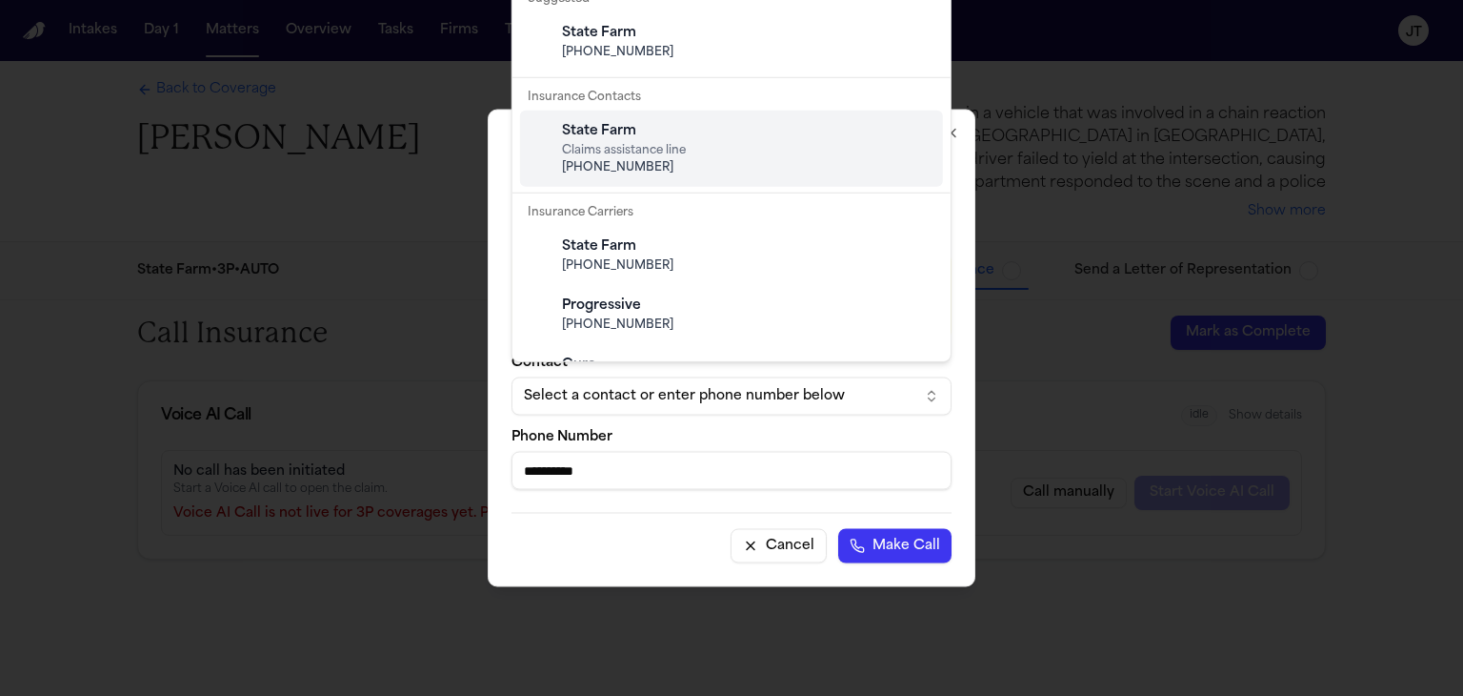
click at [725, 152] on span "Claims assistance line" at bounding box center [747, 150] width 370 height 15
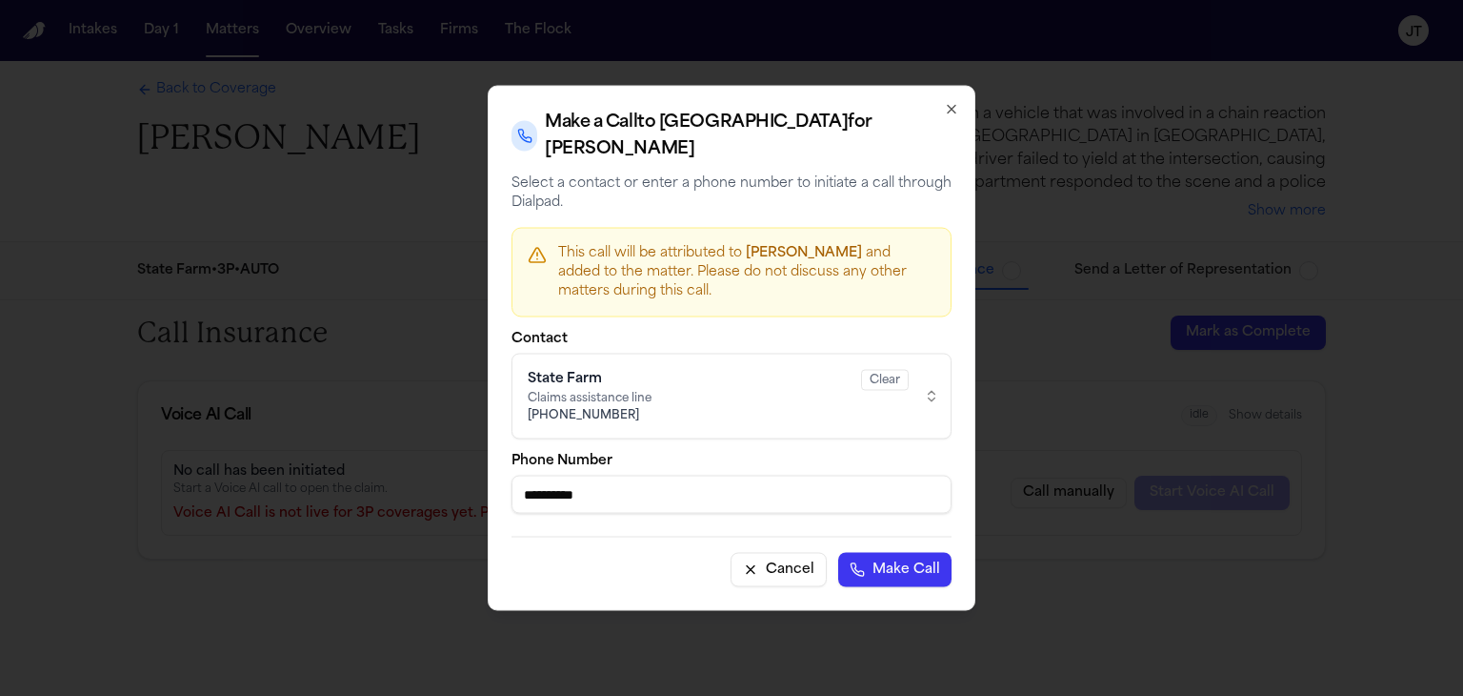
click at [910, 553] on button "Make Call" at bounding box center [894, 570] width 113 height 34
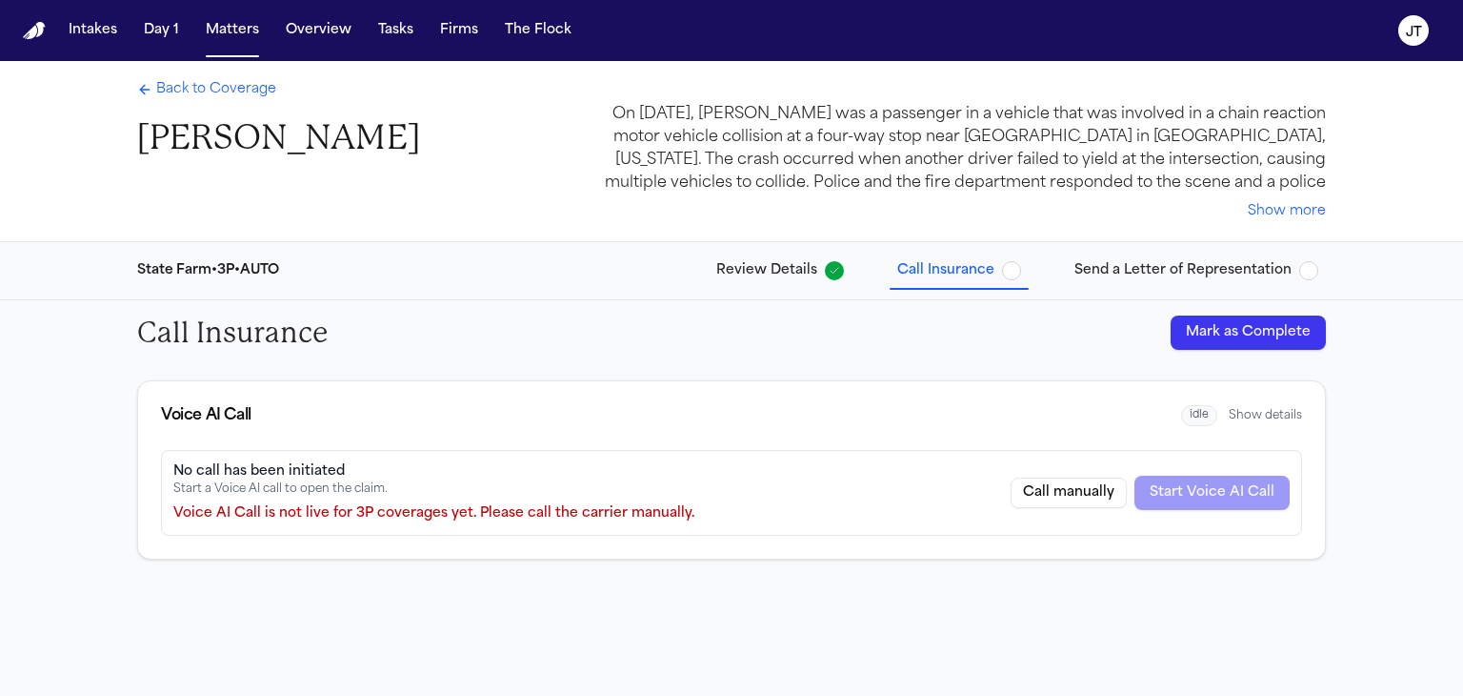
click at [180, 92] on span "Back to Coverage" at bounding box center [216, 89] width 120 height 19
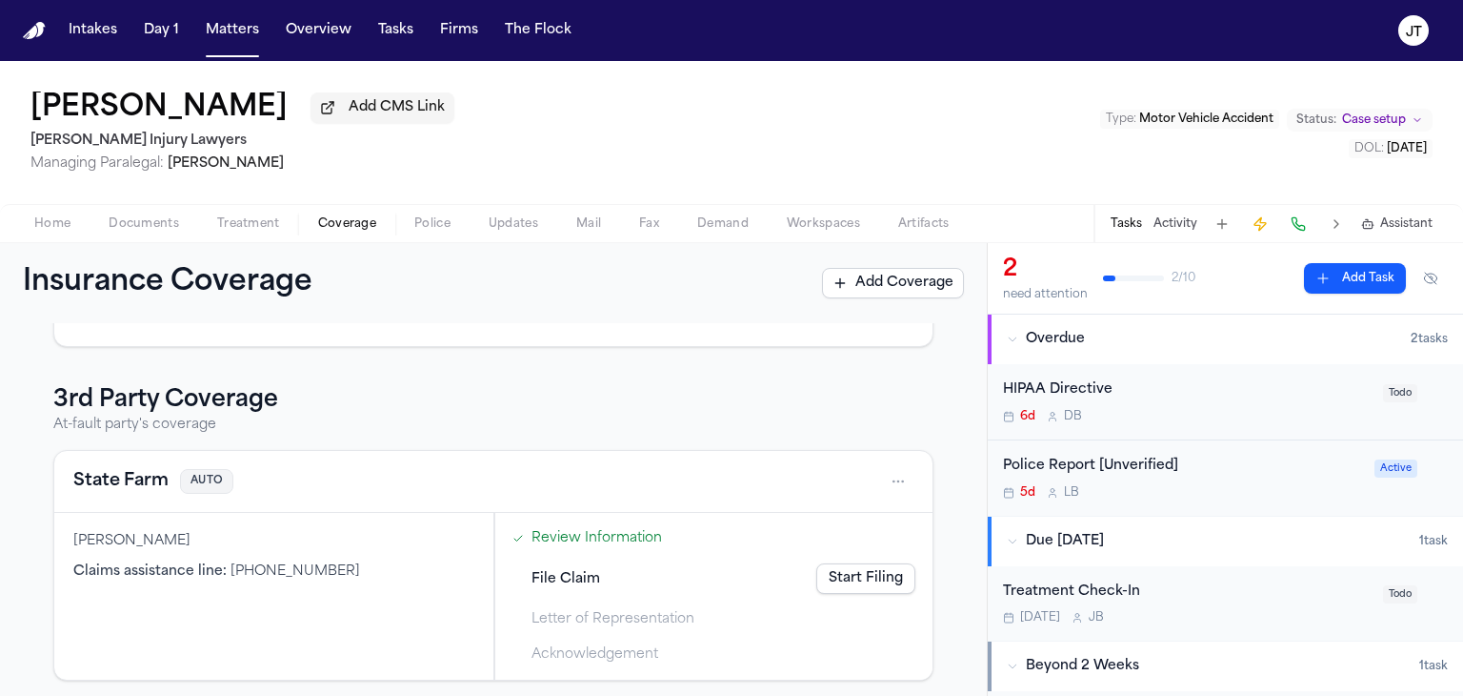
scroll to position [435, 0]
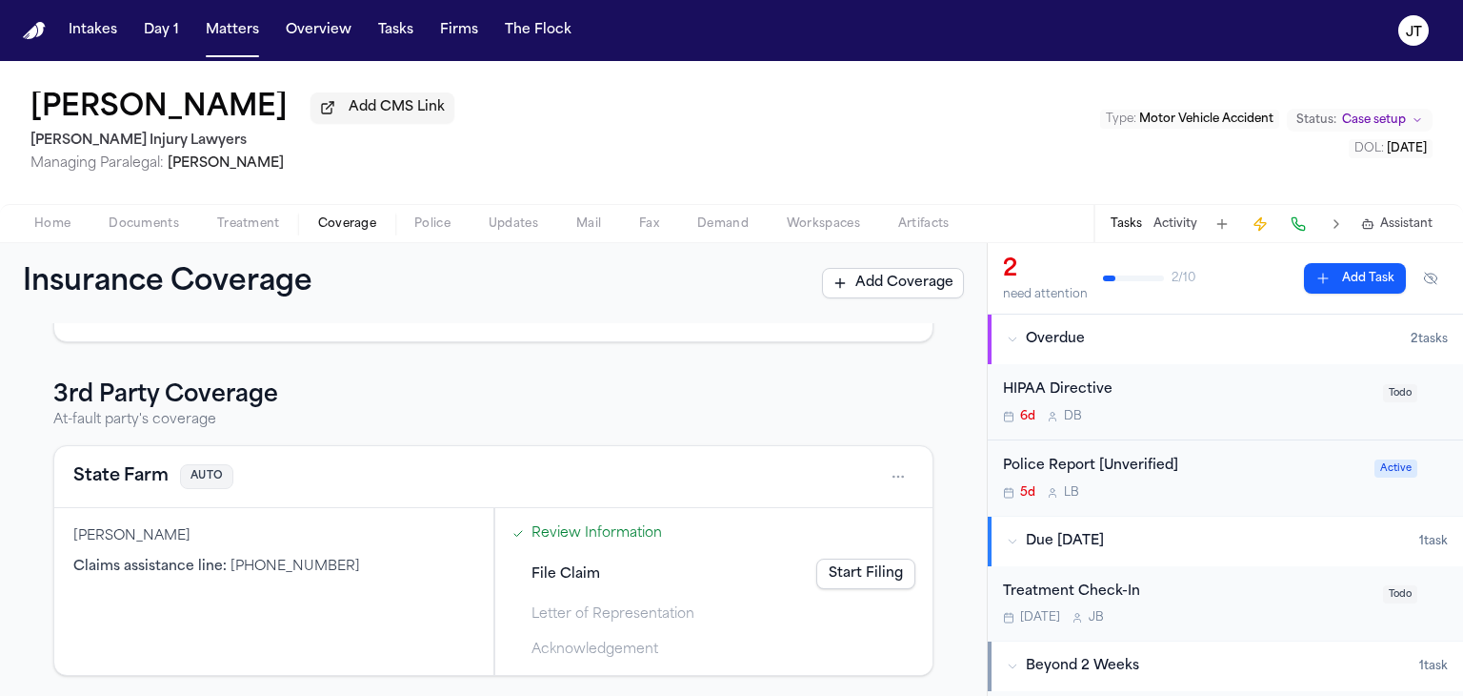
click at [1301, 223] on button at bounding box center [1298, 224] width 27 height 27
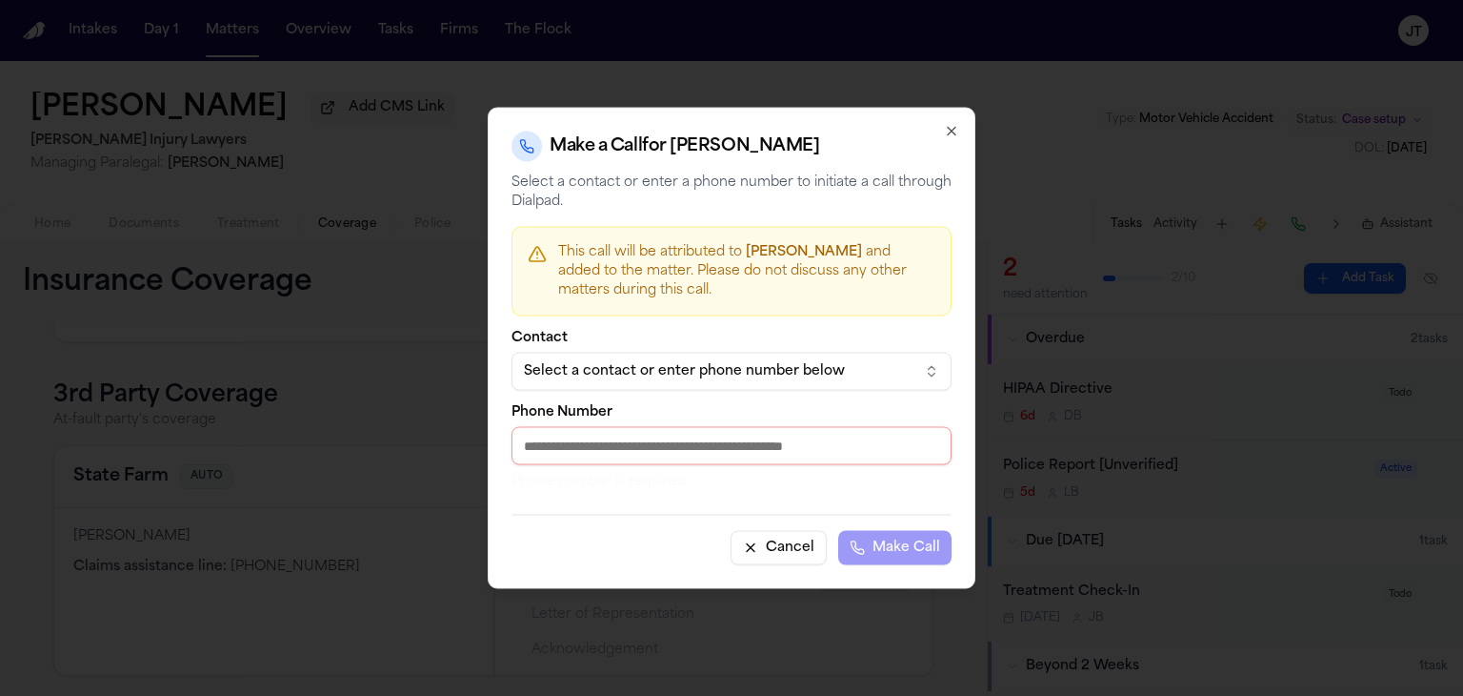
click at [752, 473] on p "Phone number is required" at bounding box center [732, 482] width 440 height 19
click at [751, 445] on input "Phone Number" at bounding box center [732, 446] width 440 height 38
click at [888, 369] on div "Select a contact or enter phone number below" at bounding box center [716, 371] width 385 height 19
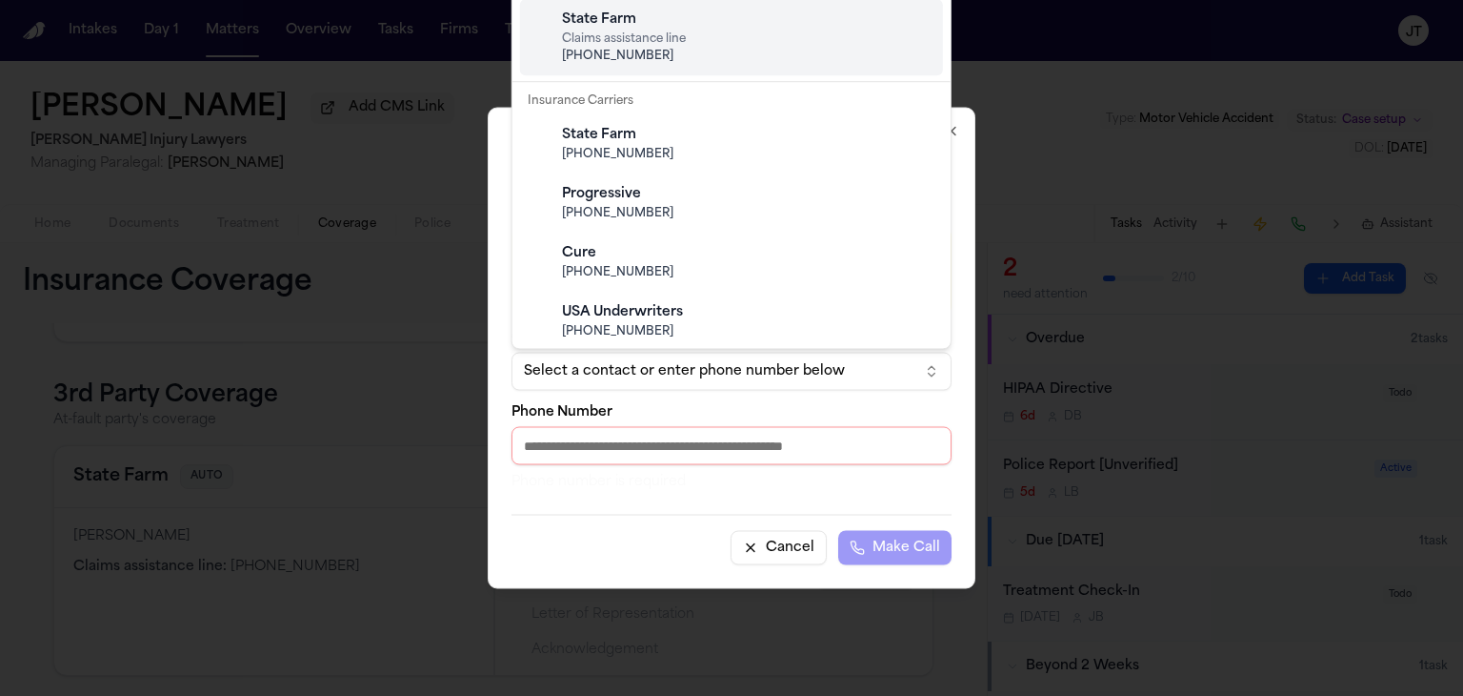
click at [706, 55] on span "[PHONE_NUMBER]" at bounding box center [747, 56] width 370 height 15
type input "**********"
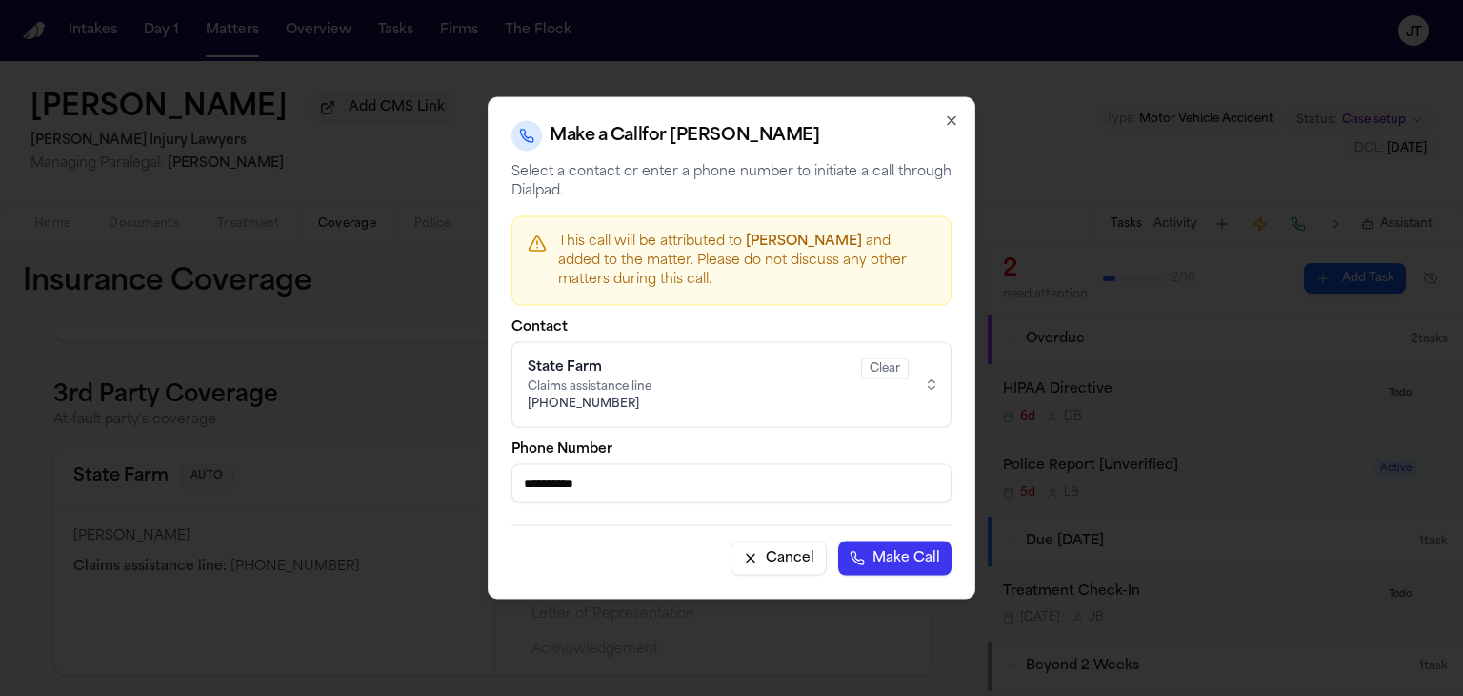
click at [876, 554] on button "Make Call" at bounding box center [894, 558] width 113 height 34
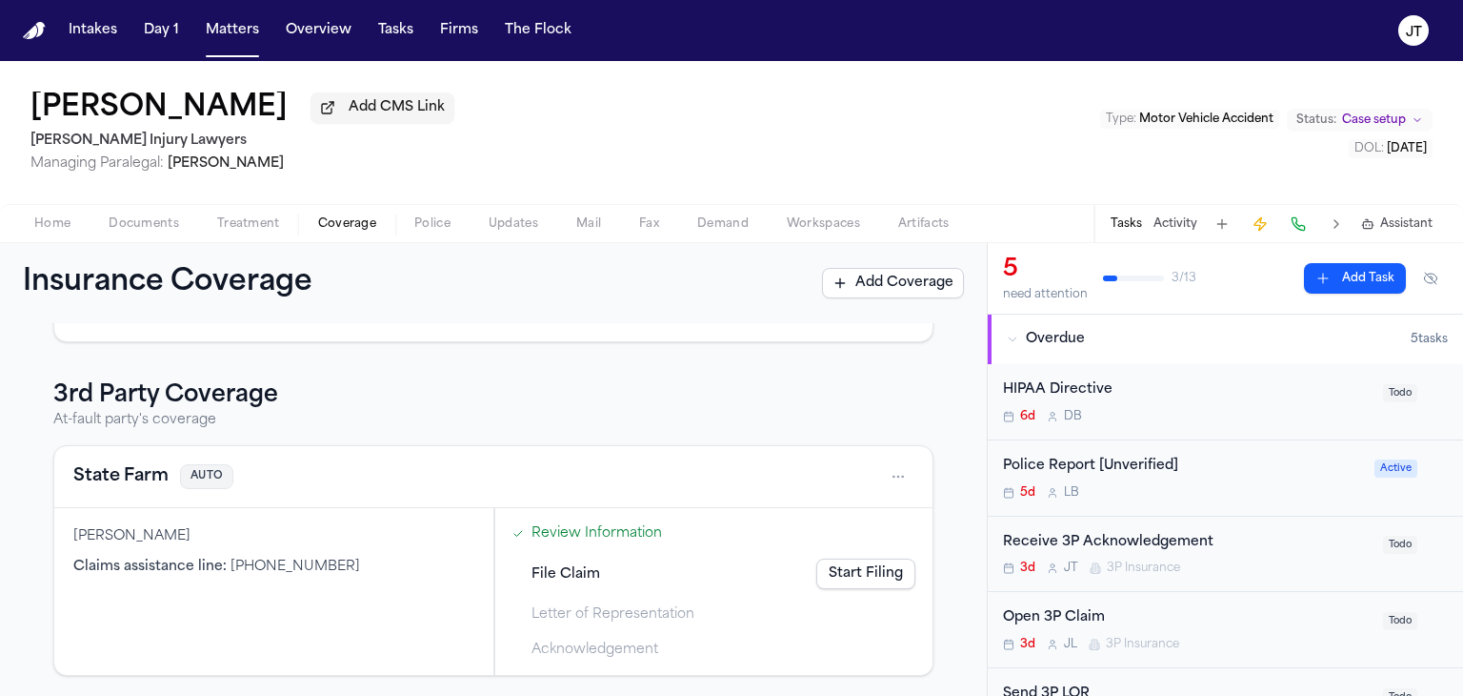
click at [846, 586] on div "Start Filing" at bounding box center [865, 573] width 99 height 30
click at [839, 575] on link "Start Filing" at bounding box center [865, 573] width 99 height 30
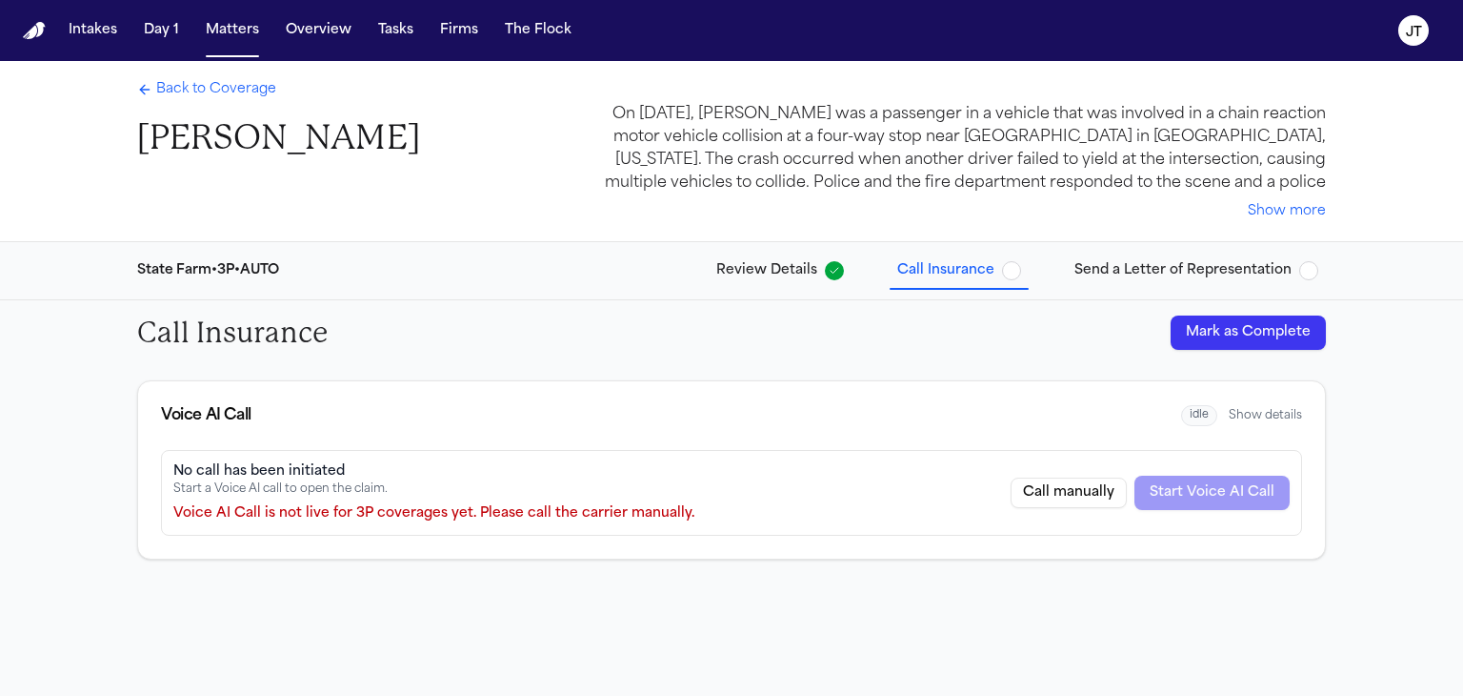
click at [1213, 327] on button "Mark as Complete" at bounding box center [1248, 332] width 155 height 34
click at [1132, 269] on span "Send a Letter of Representation" at bounding box center [1183, 270] width 217 height 19
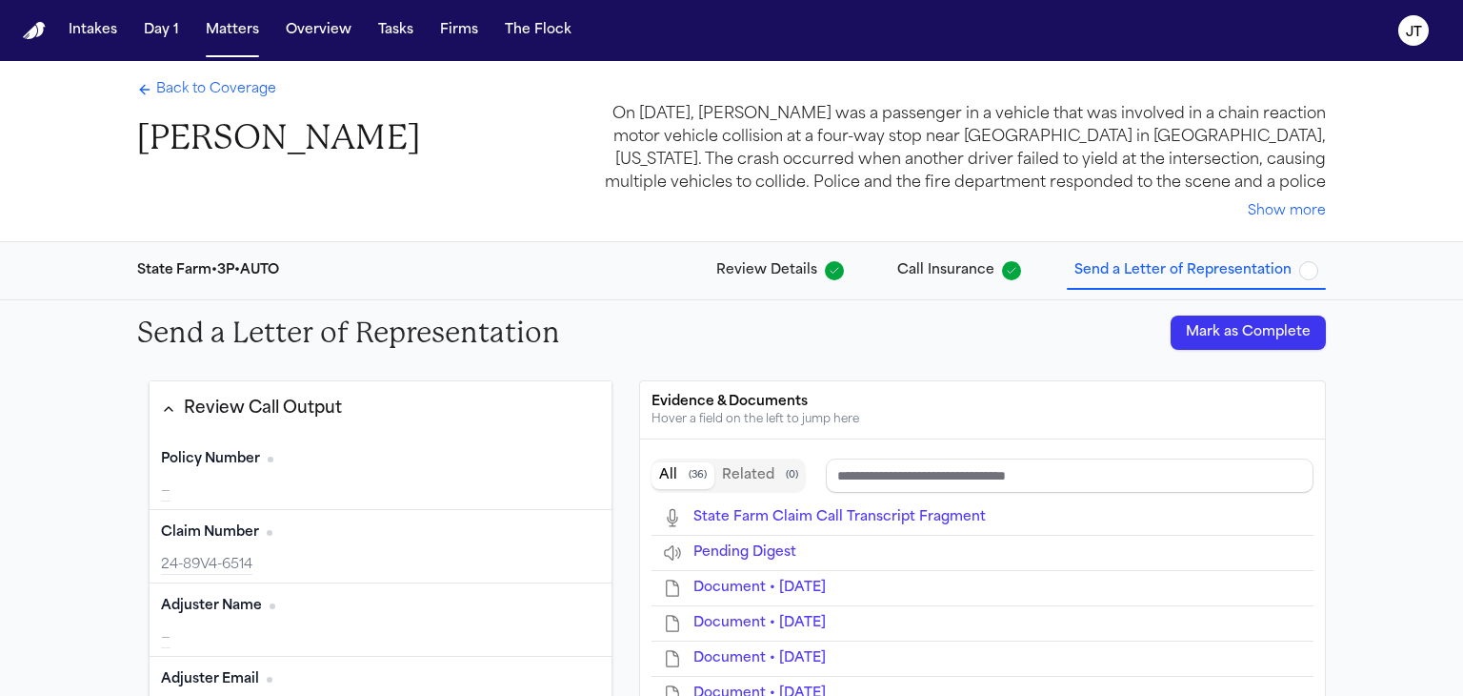
type input "**********"
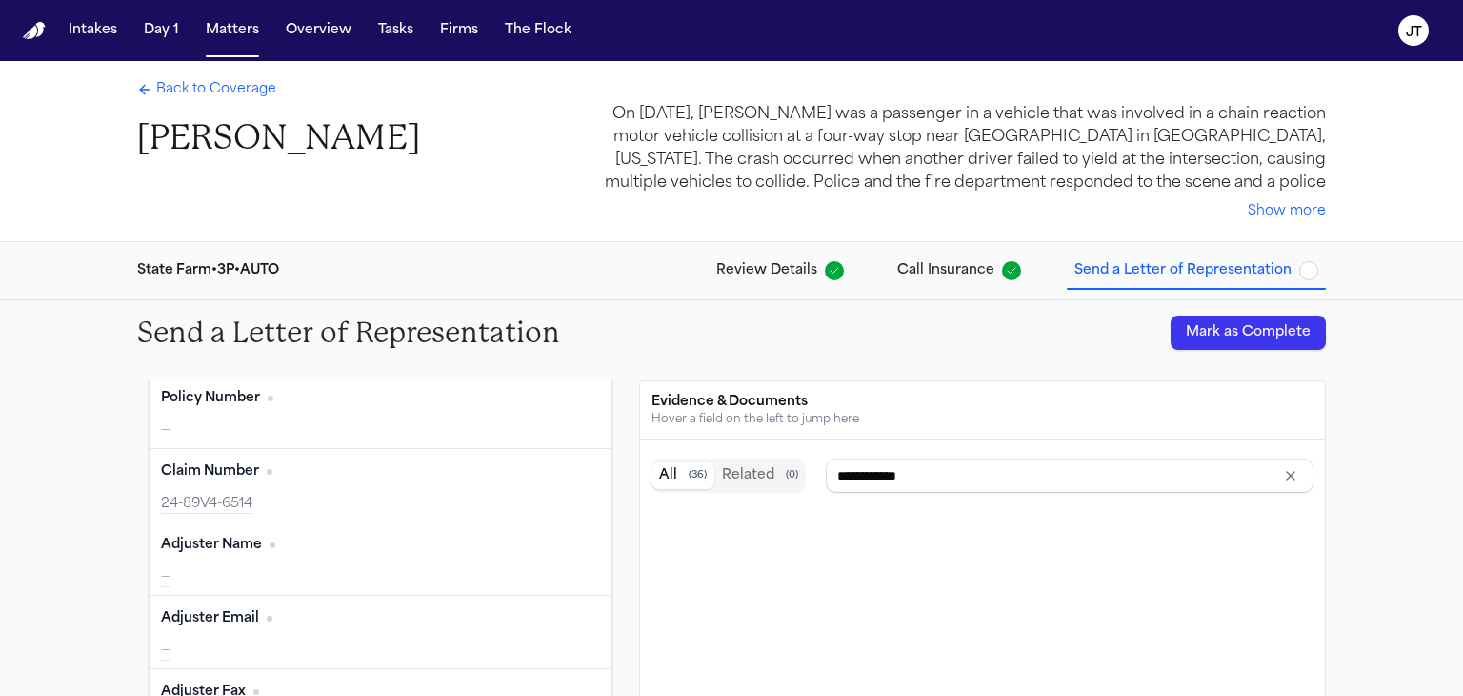
scroll to position [191, 0]
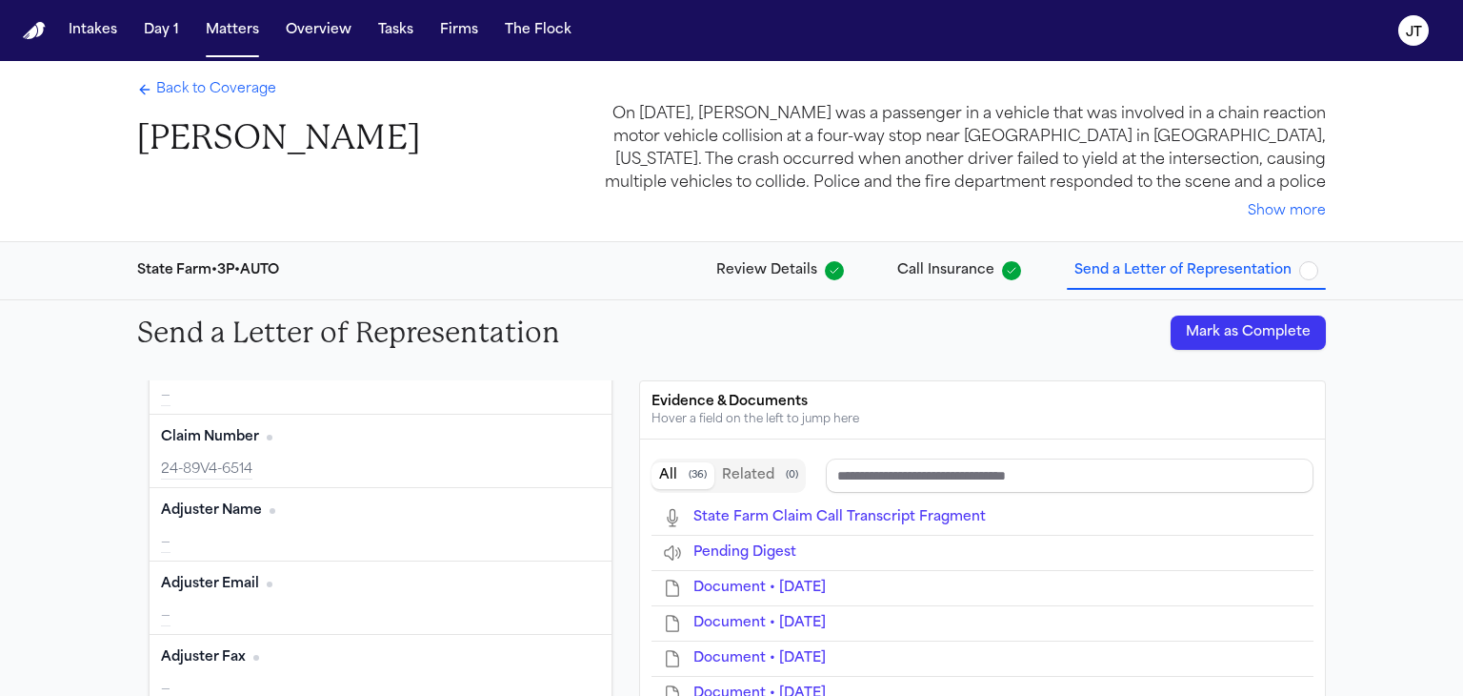
click at [553, 502] on button "Edit" at bounding box center [577, 510] width 48 height 30
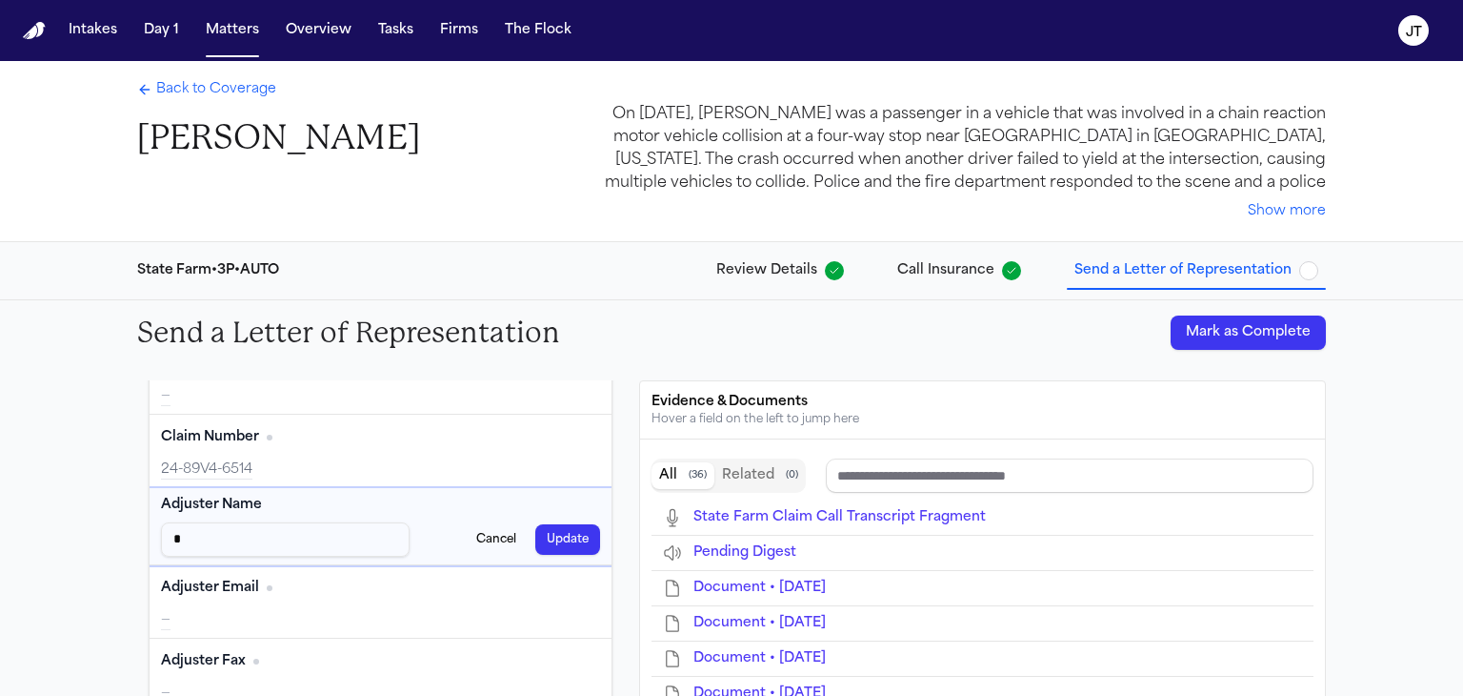
type input "**"
type input "***"
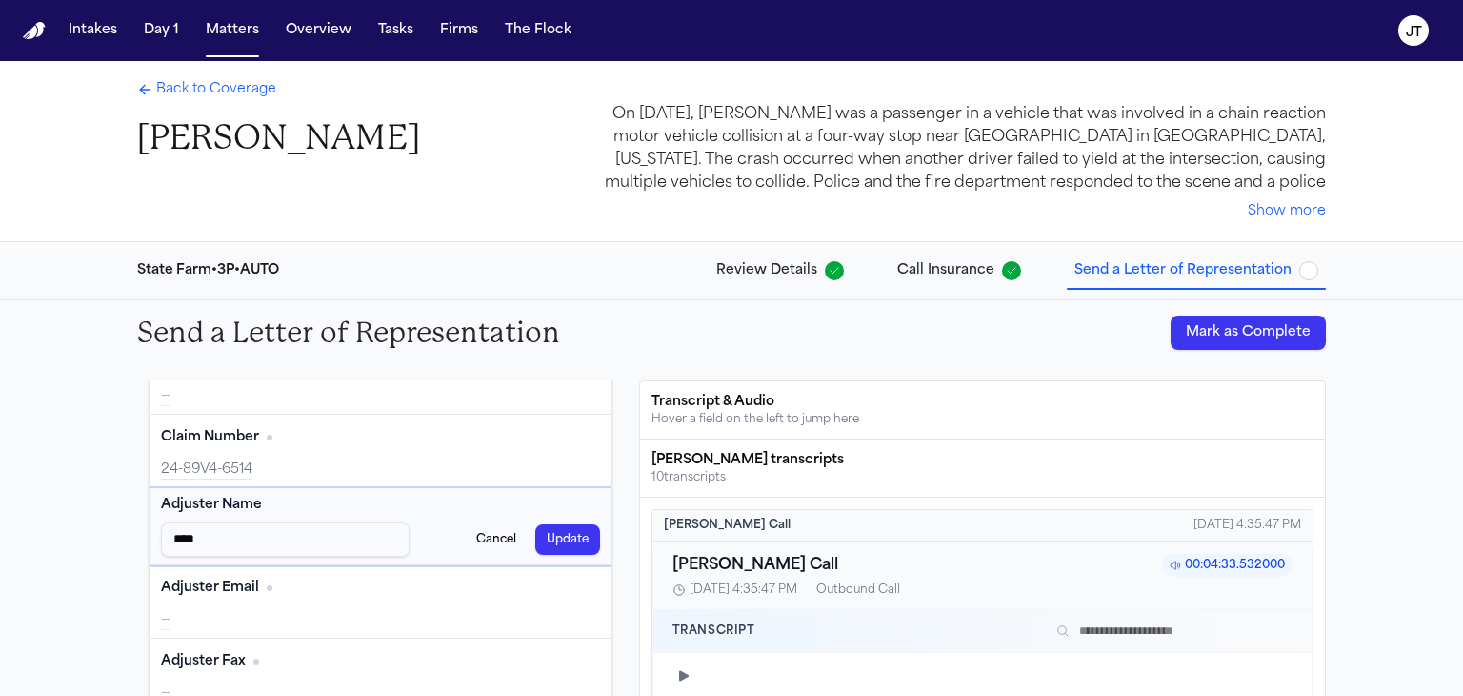
type input "*****"
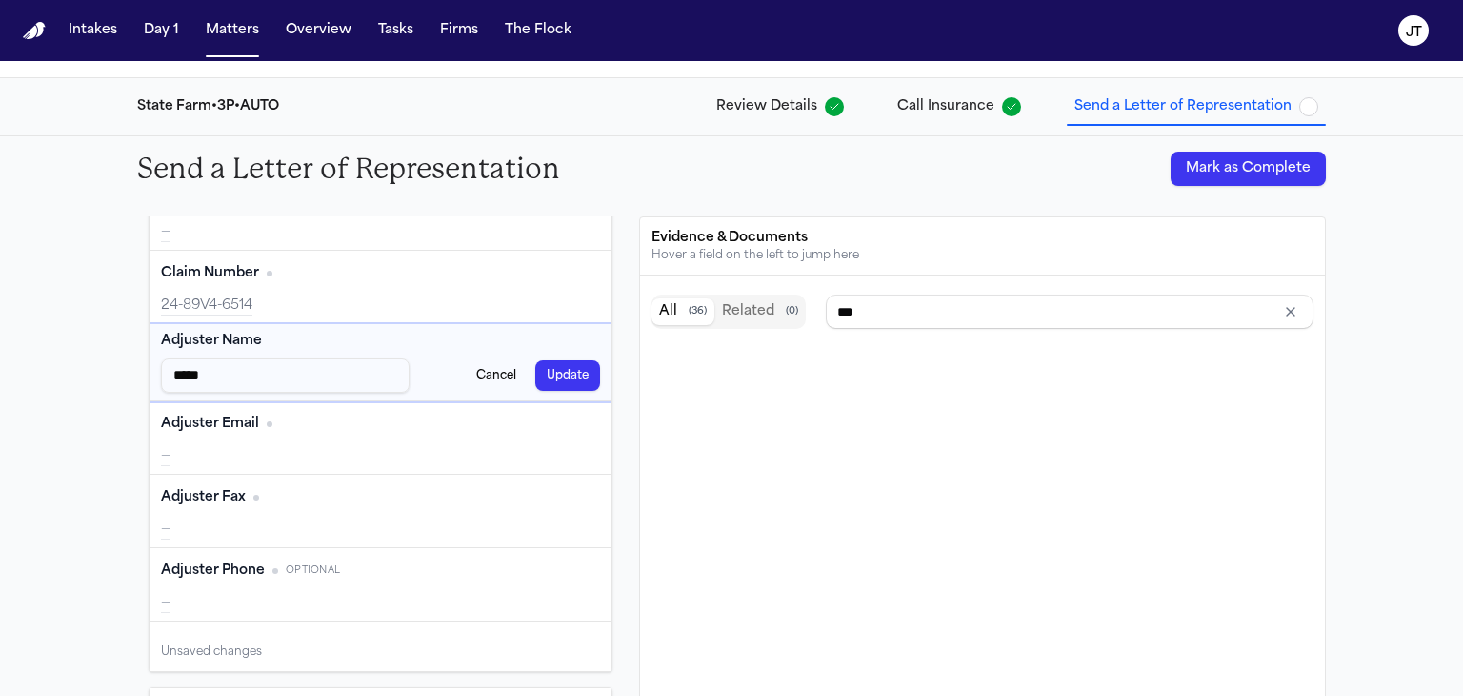
type input "*****"
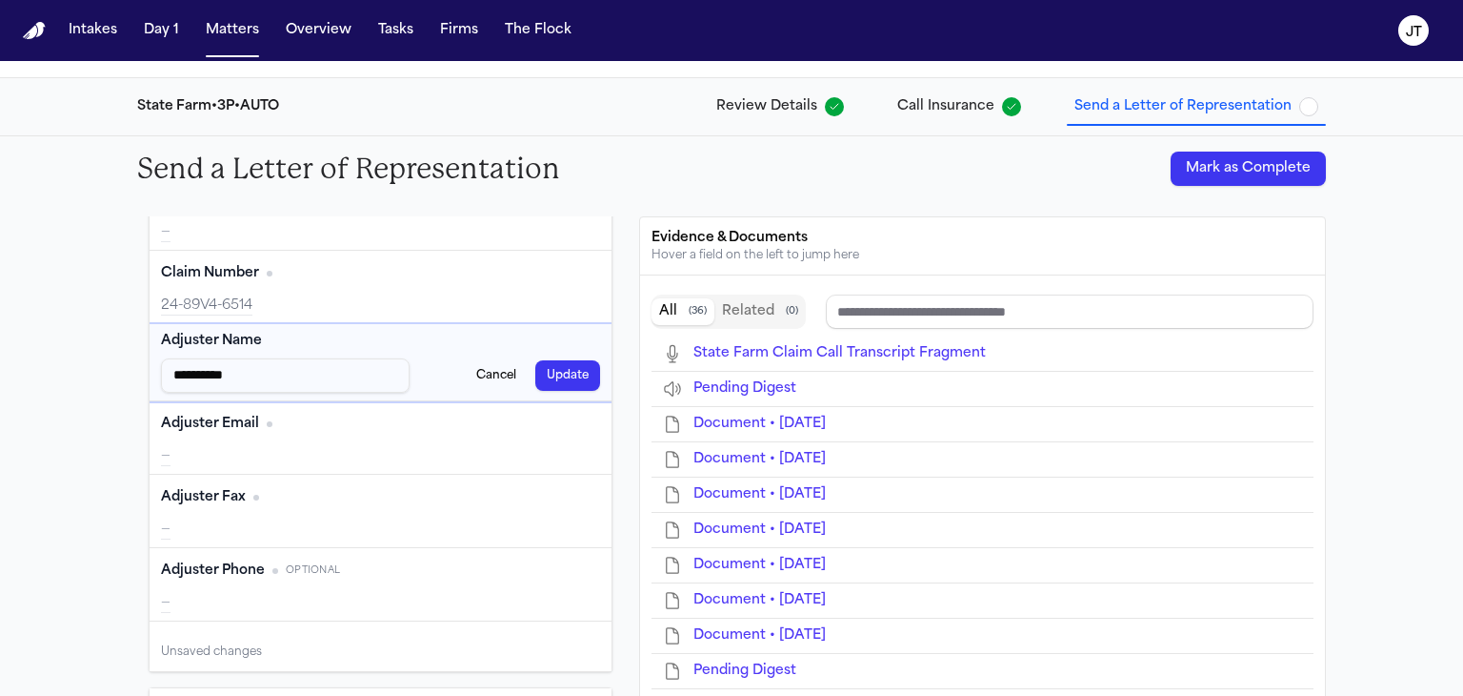
type input "**********"
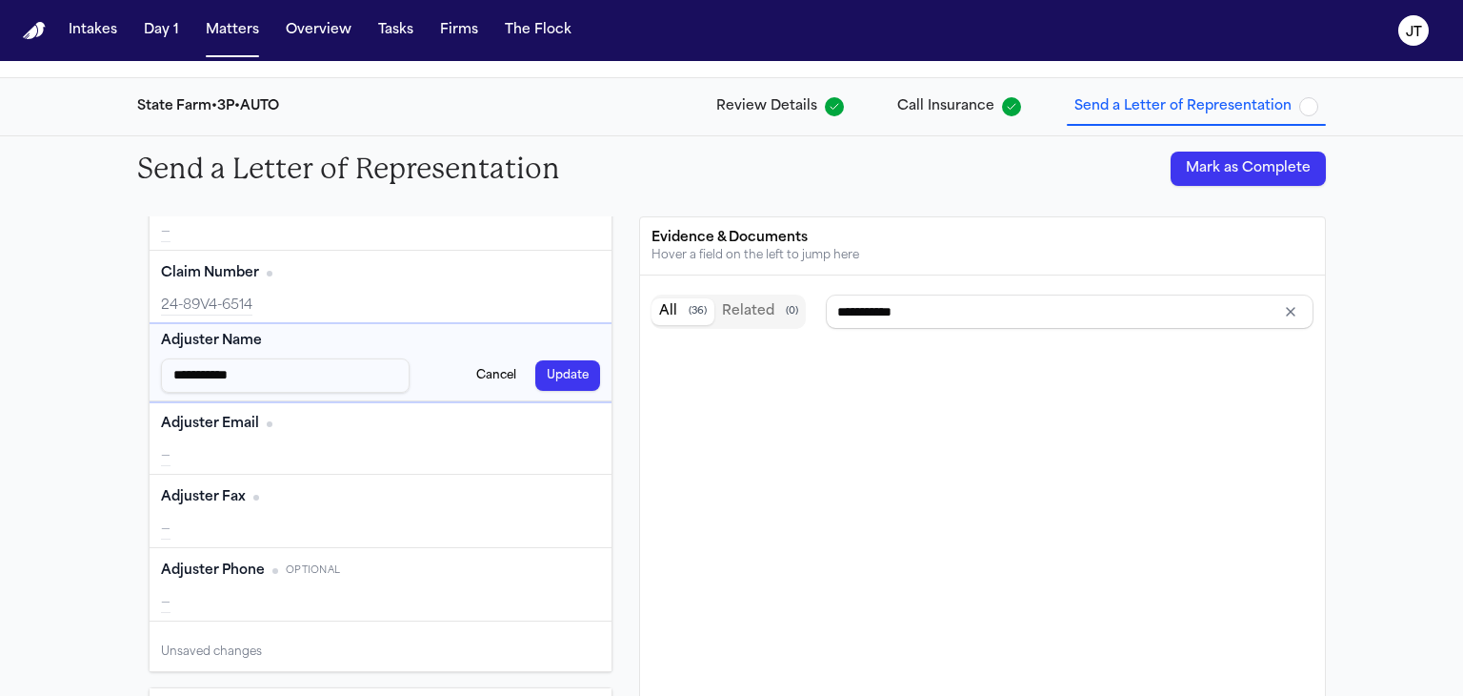
type input "**********"
click at [569, 378] on button "Update" at bounding box center [567, 375] width 65 height 30
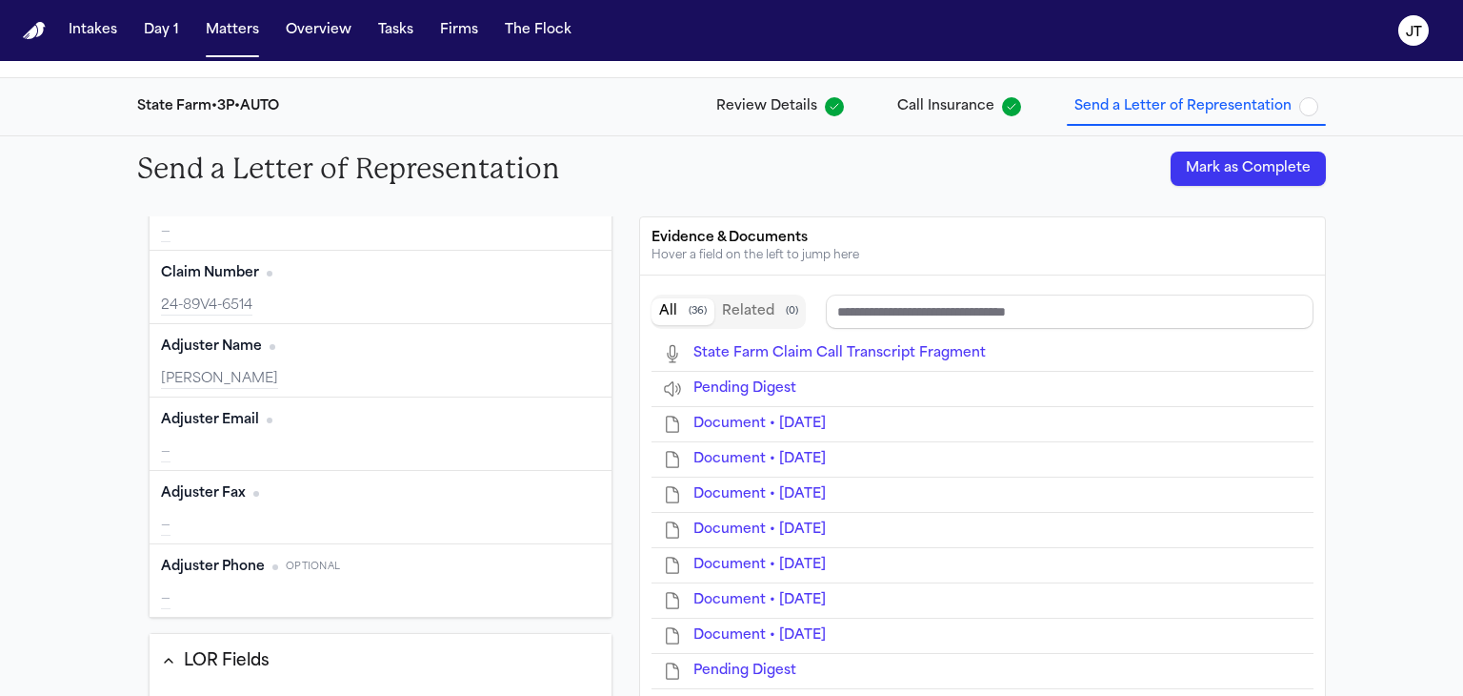
click at [562, 425] on button "Edit" at bounding box center [577, 420] width 48 height 30
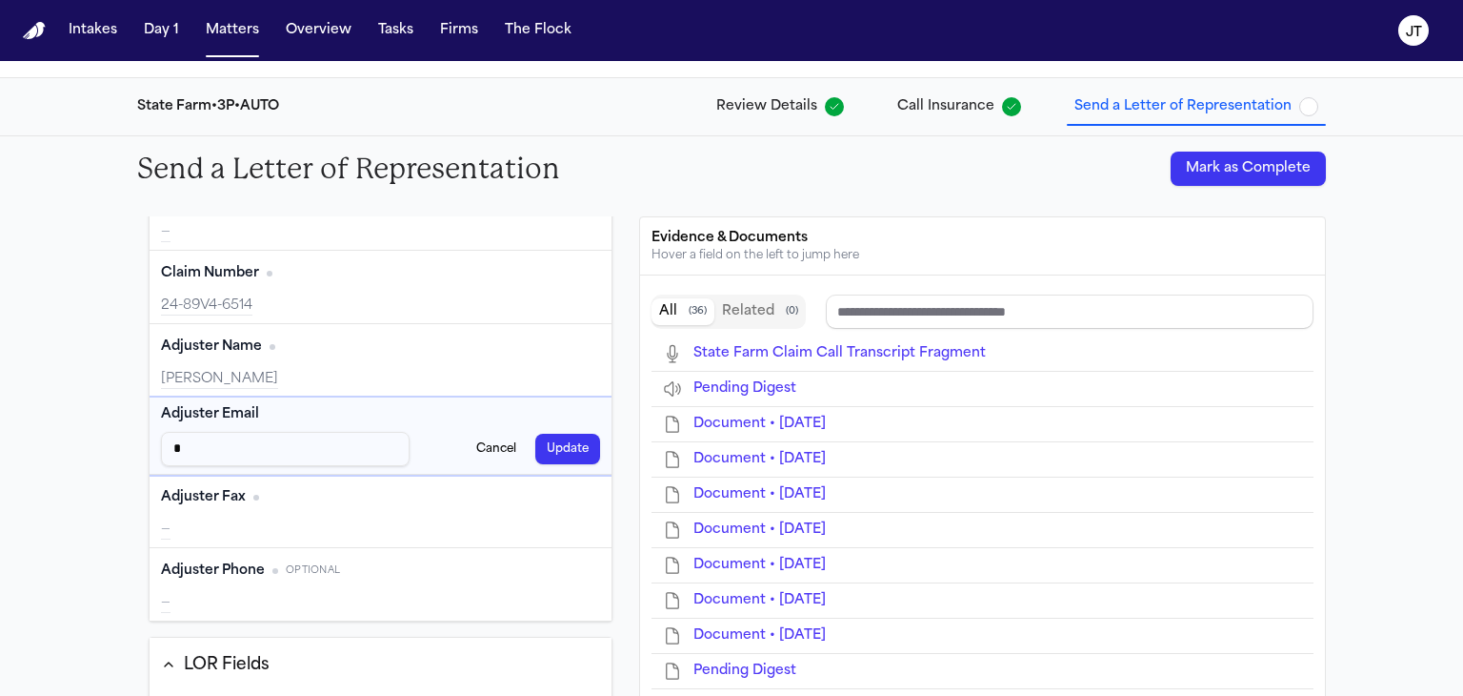
type input "**"
type input "***"
type input "****"
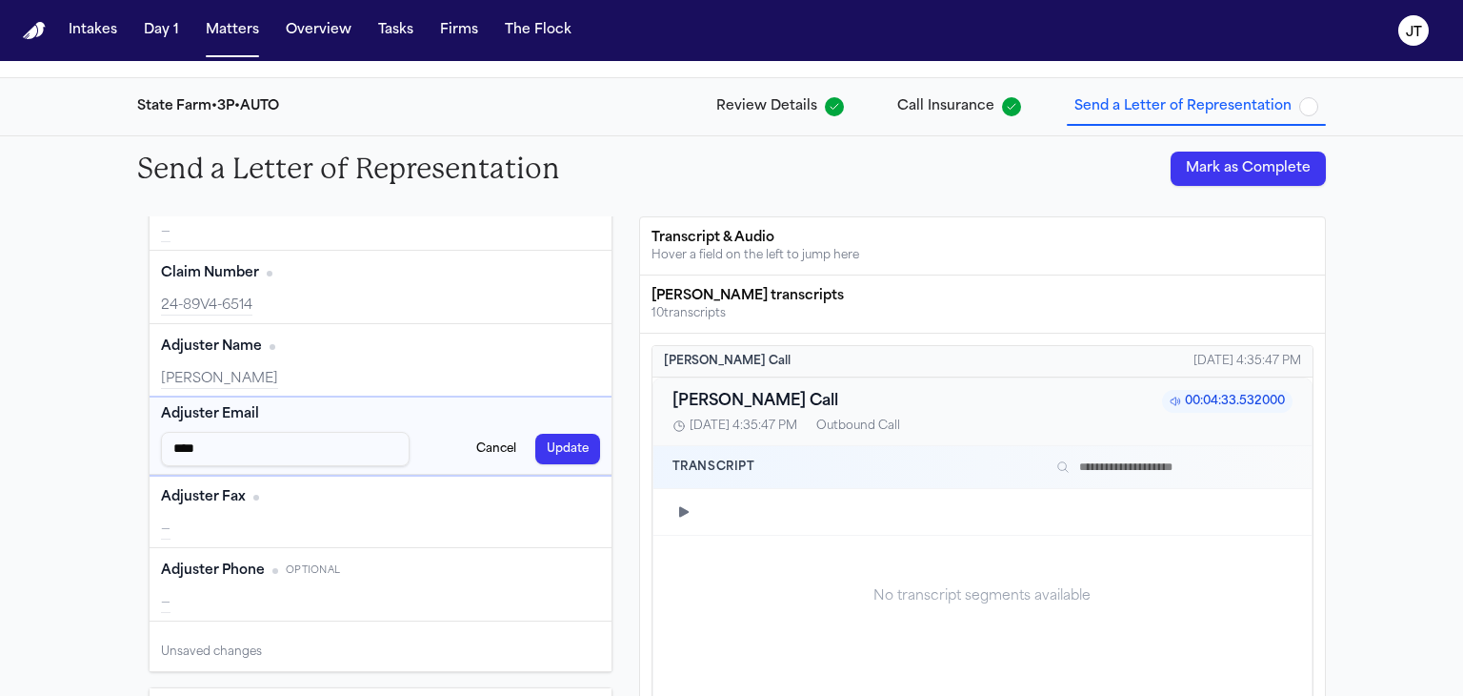
scroll to position [181, 0]
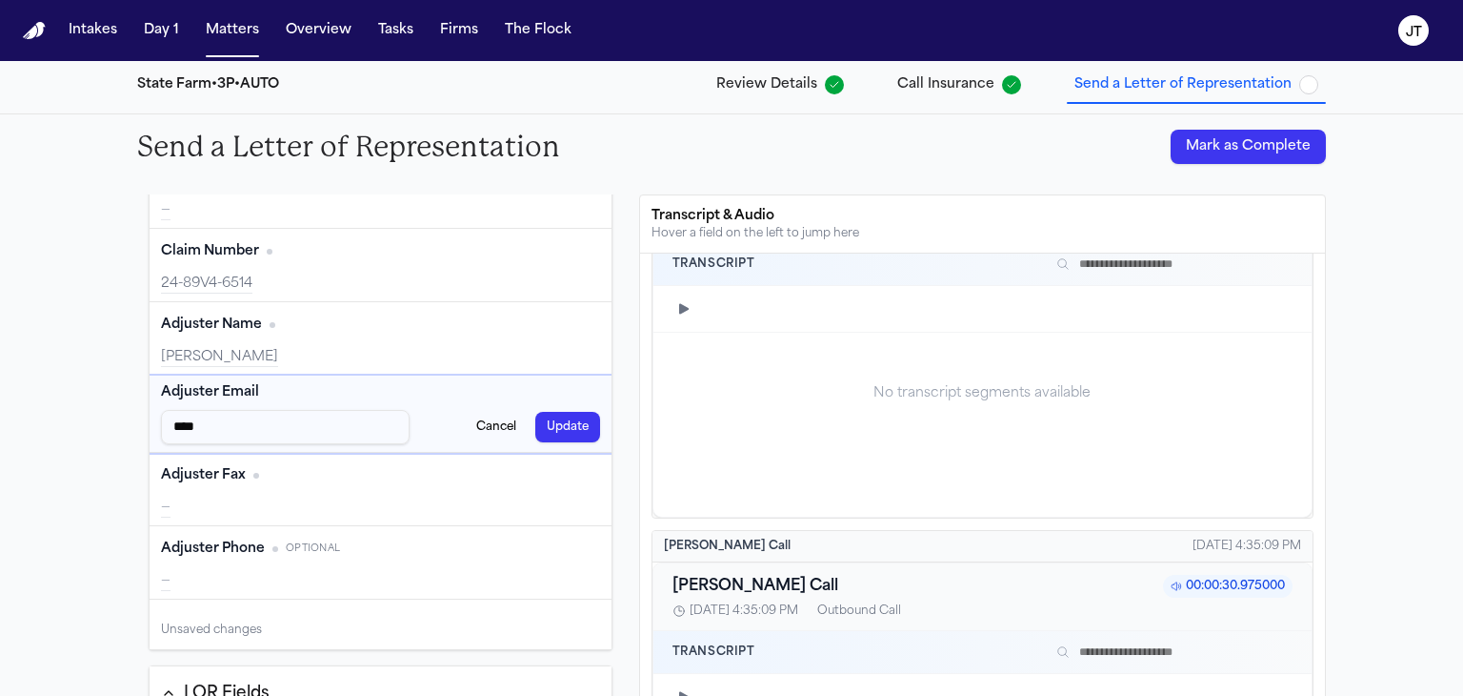
type input "*****"
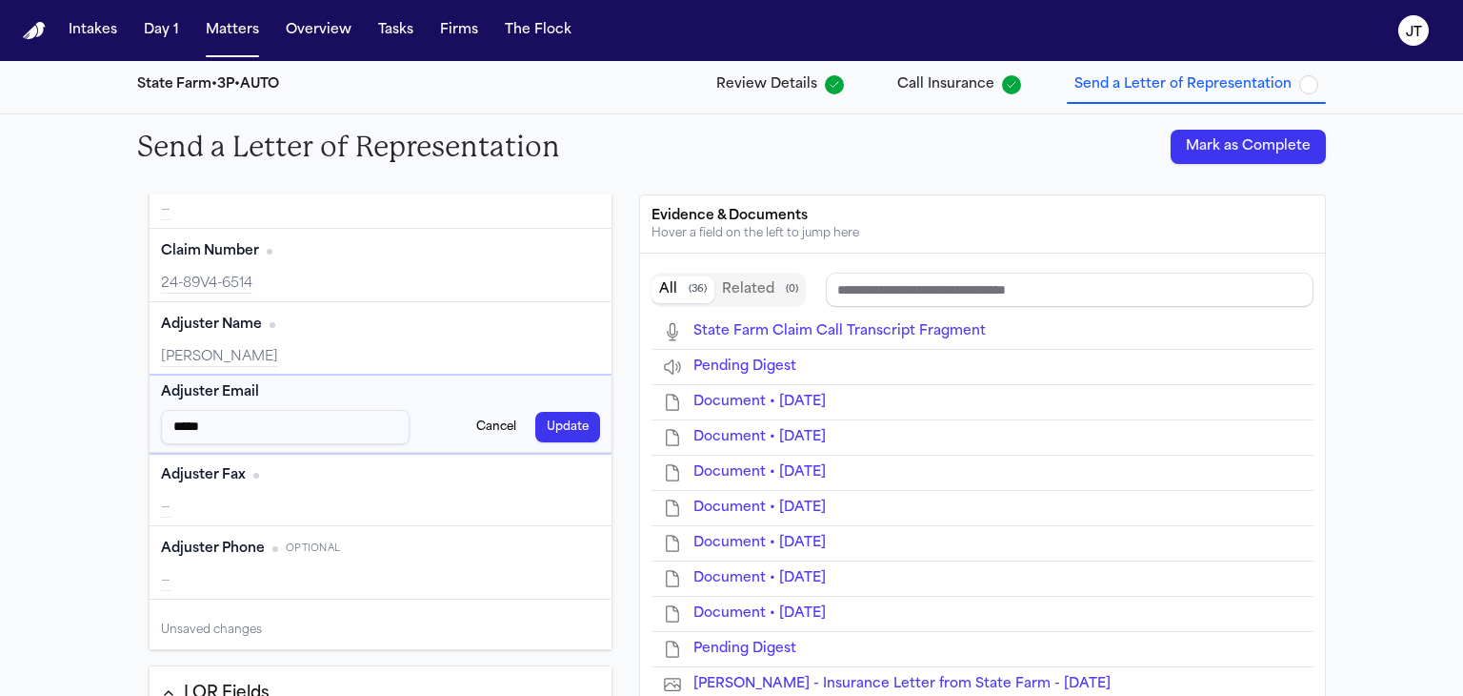
scroll to position [0, 0]
type input "**********"
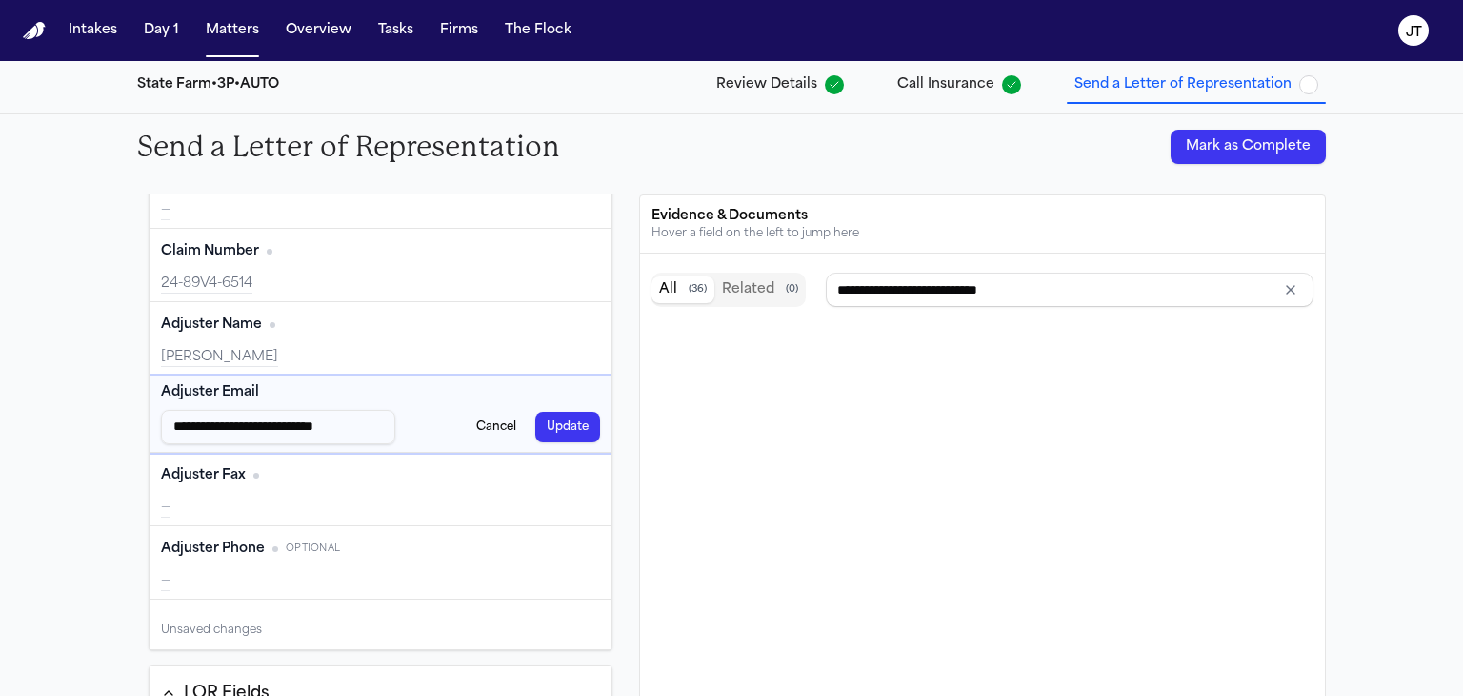
type input "**********"
click at [535, 431] on button "Update" at bounding box center [567, 427] width 65 height 30
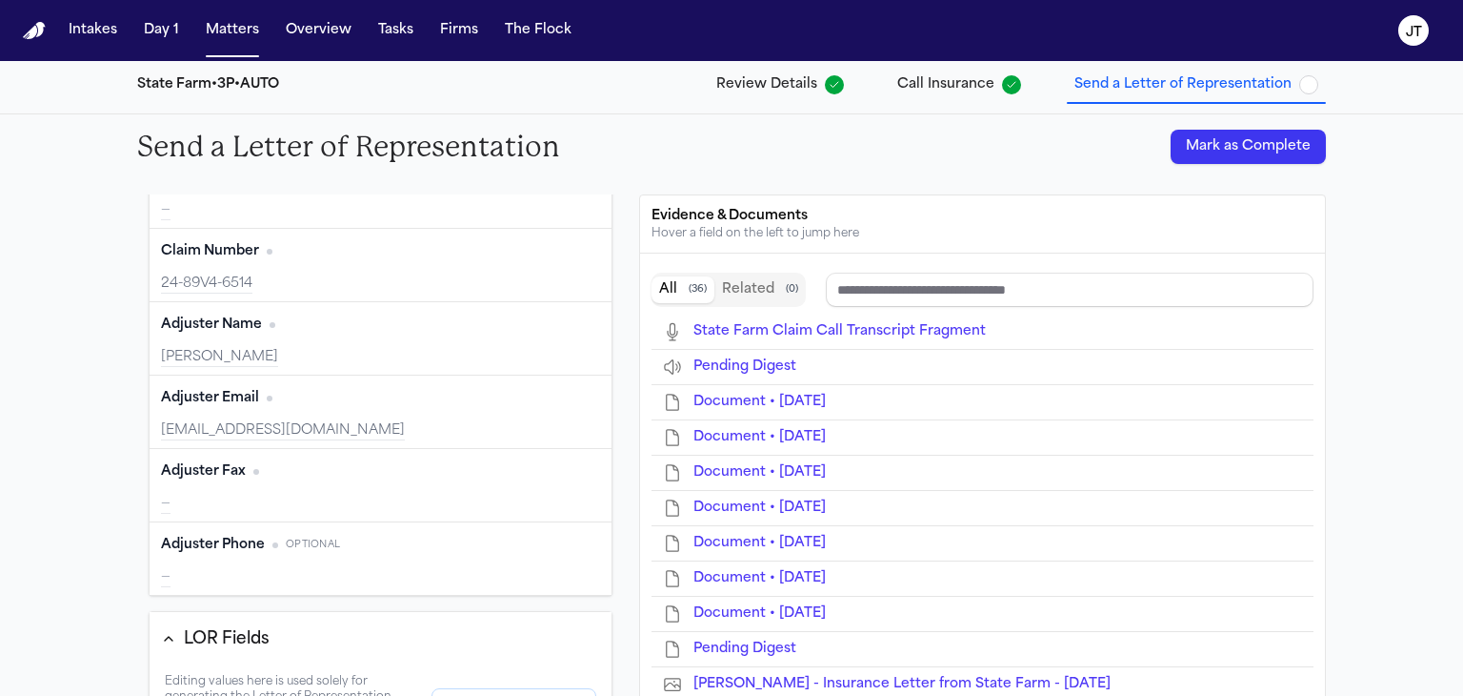
click at [554, 481] on button "Edit" at bounding box center [577, 471] width 48 height 30
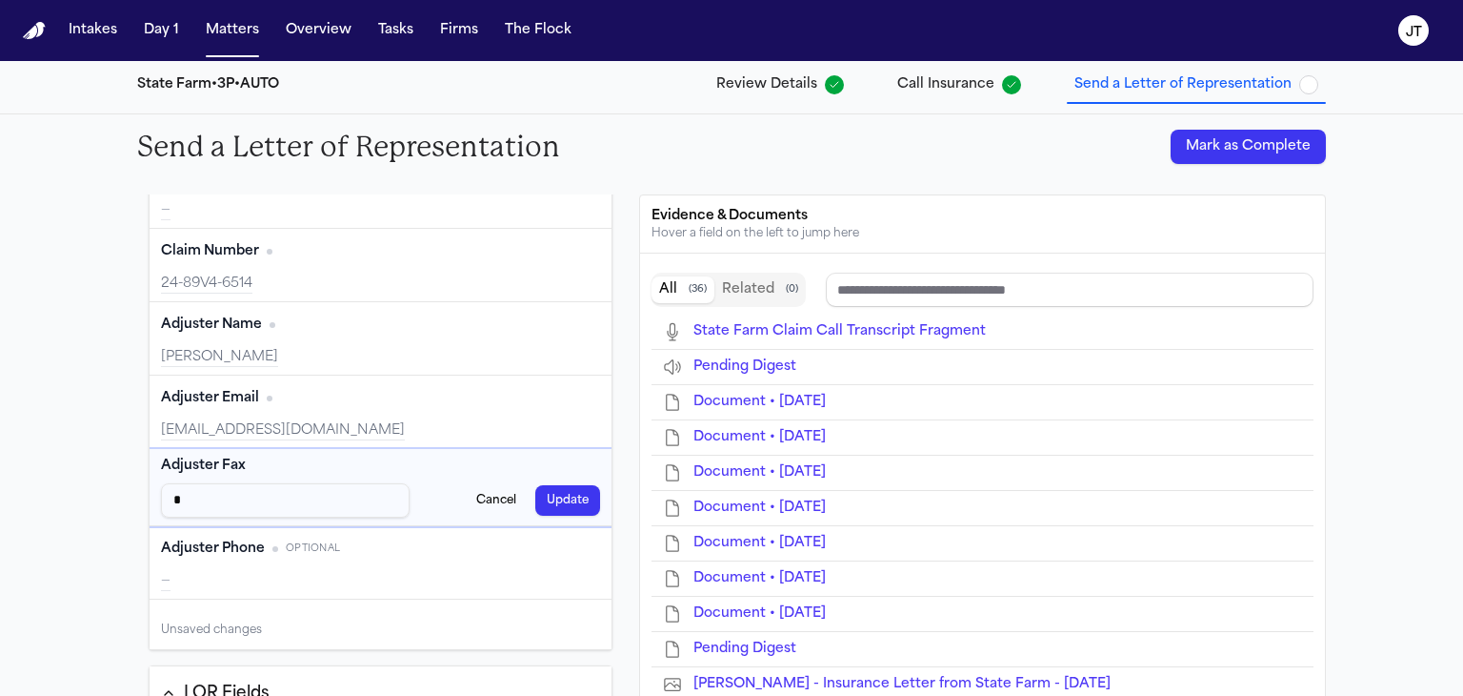
type input "**"
type input "***"
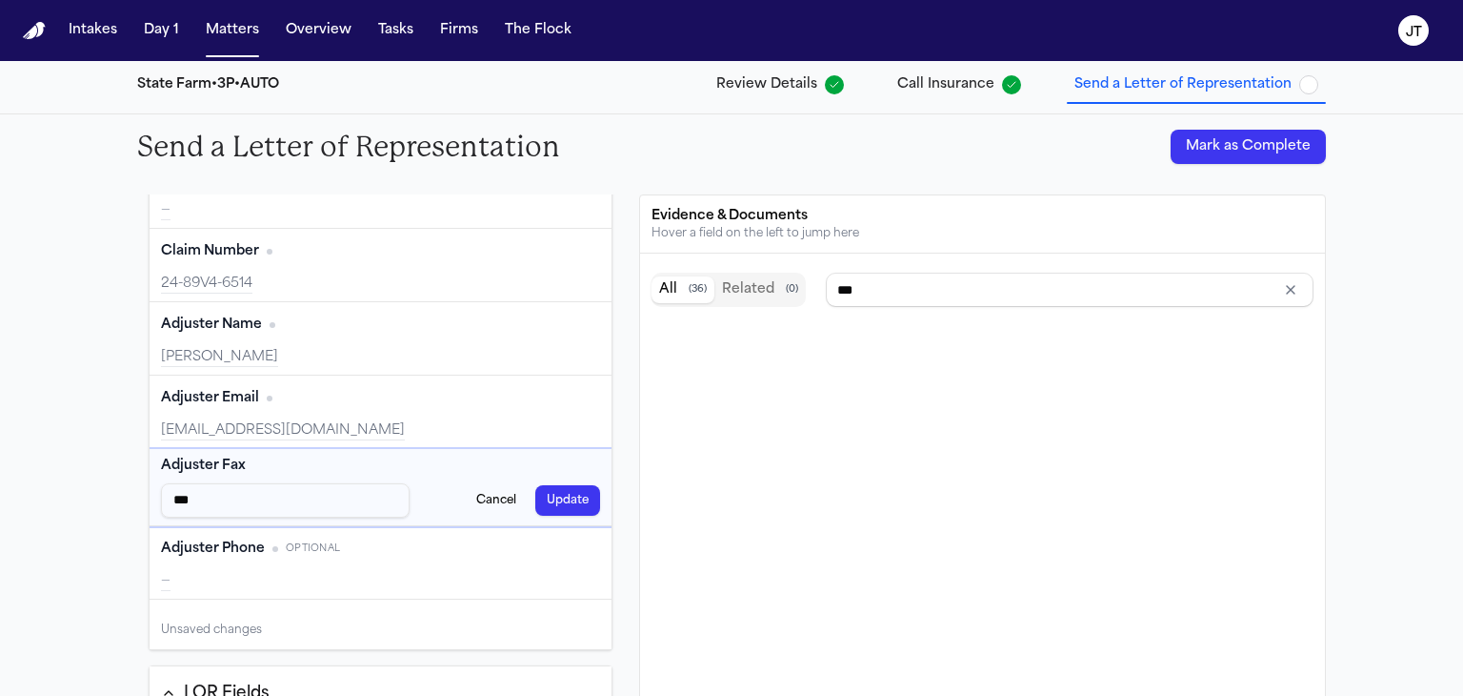
type input "****"
type input "*****"
type input "******"
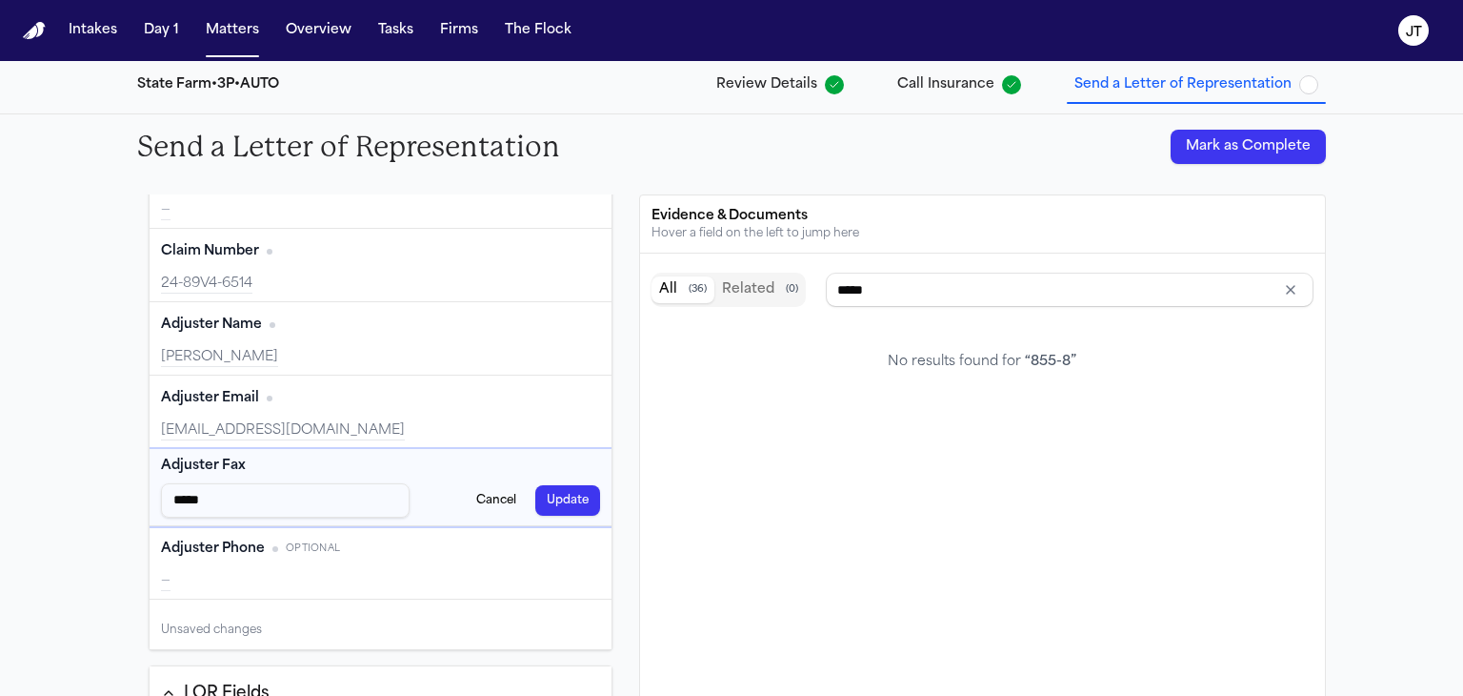
type input "******"
type input "*******"
type input "********"
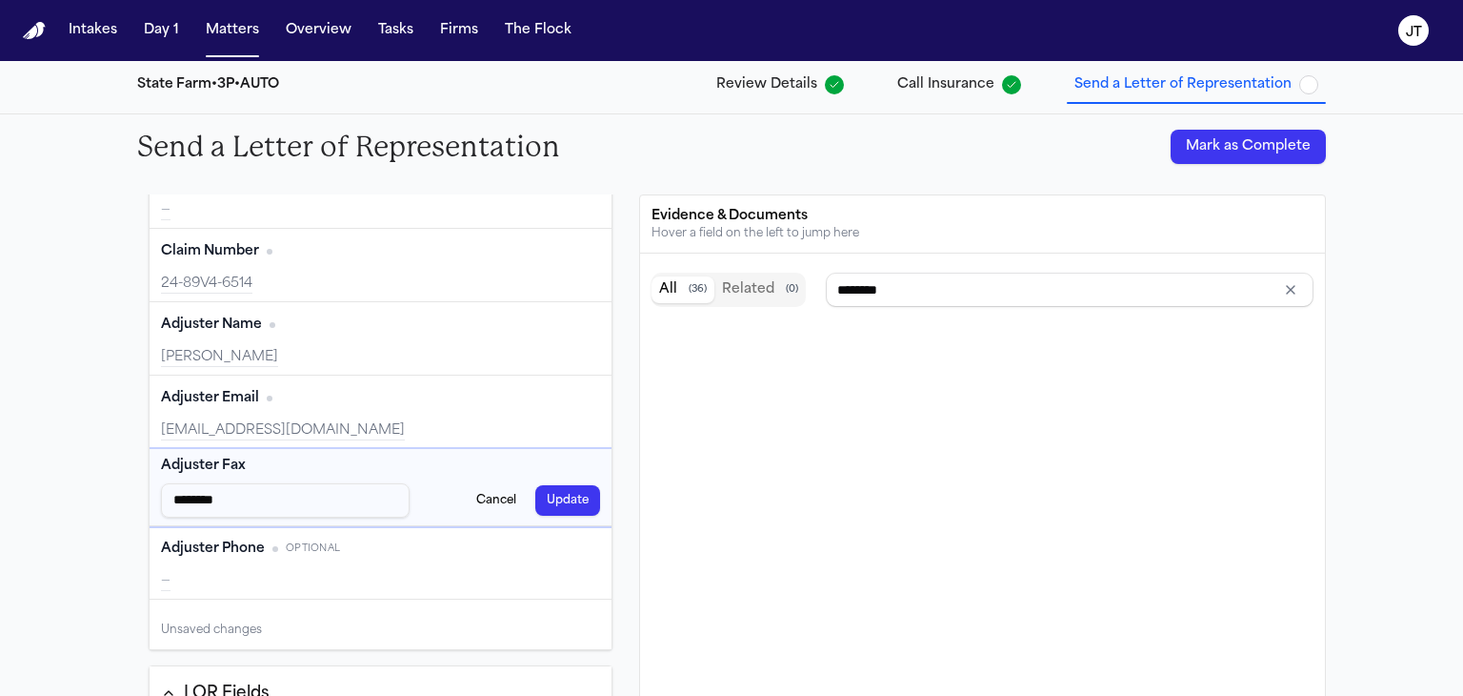
type input "*********"
type input "**********"
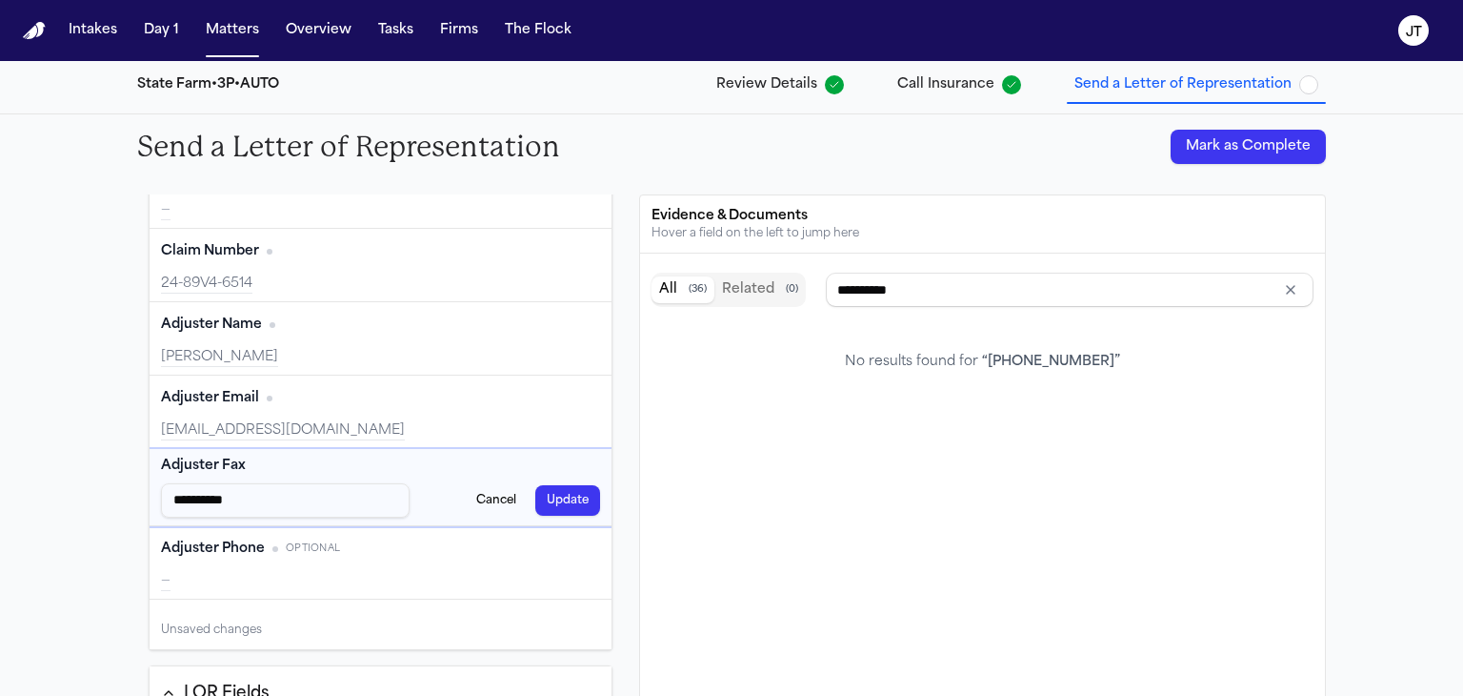
type input "**********"
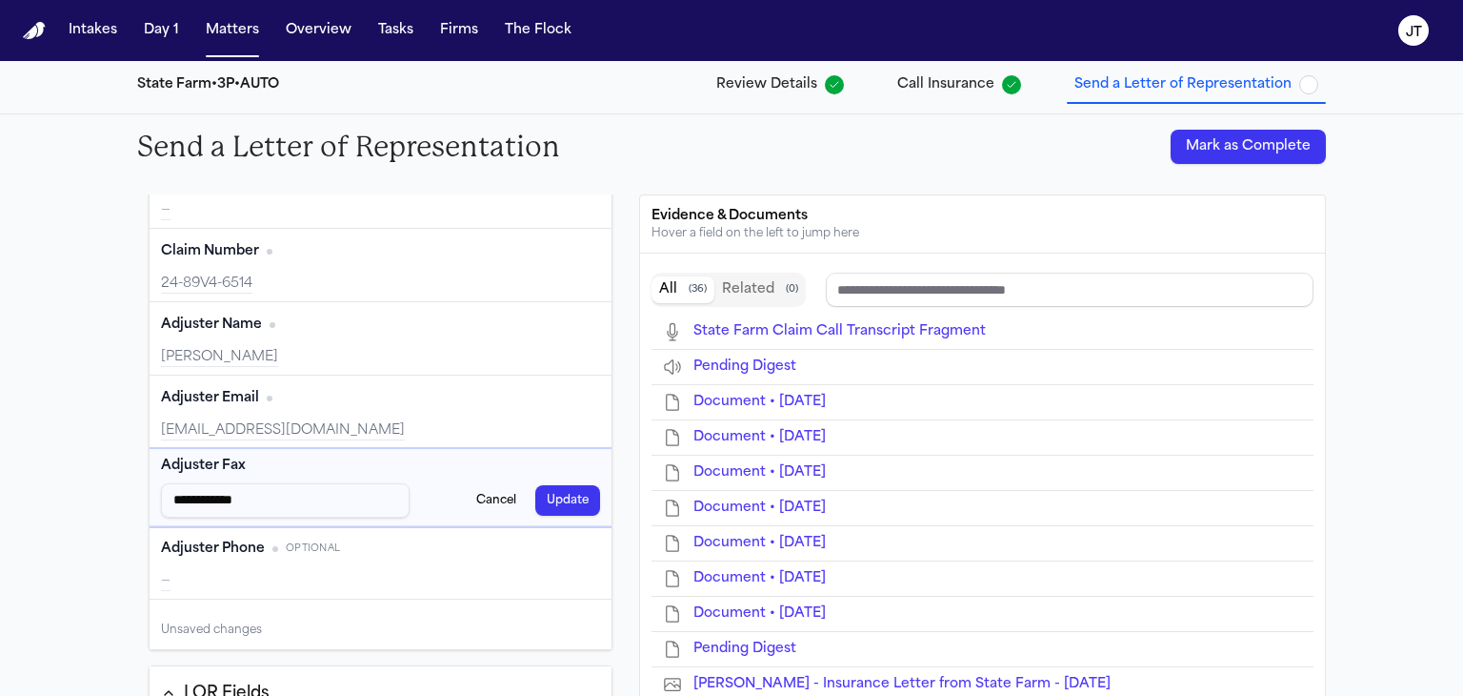
type input "**********"
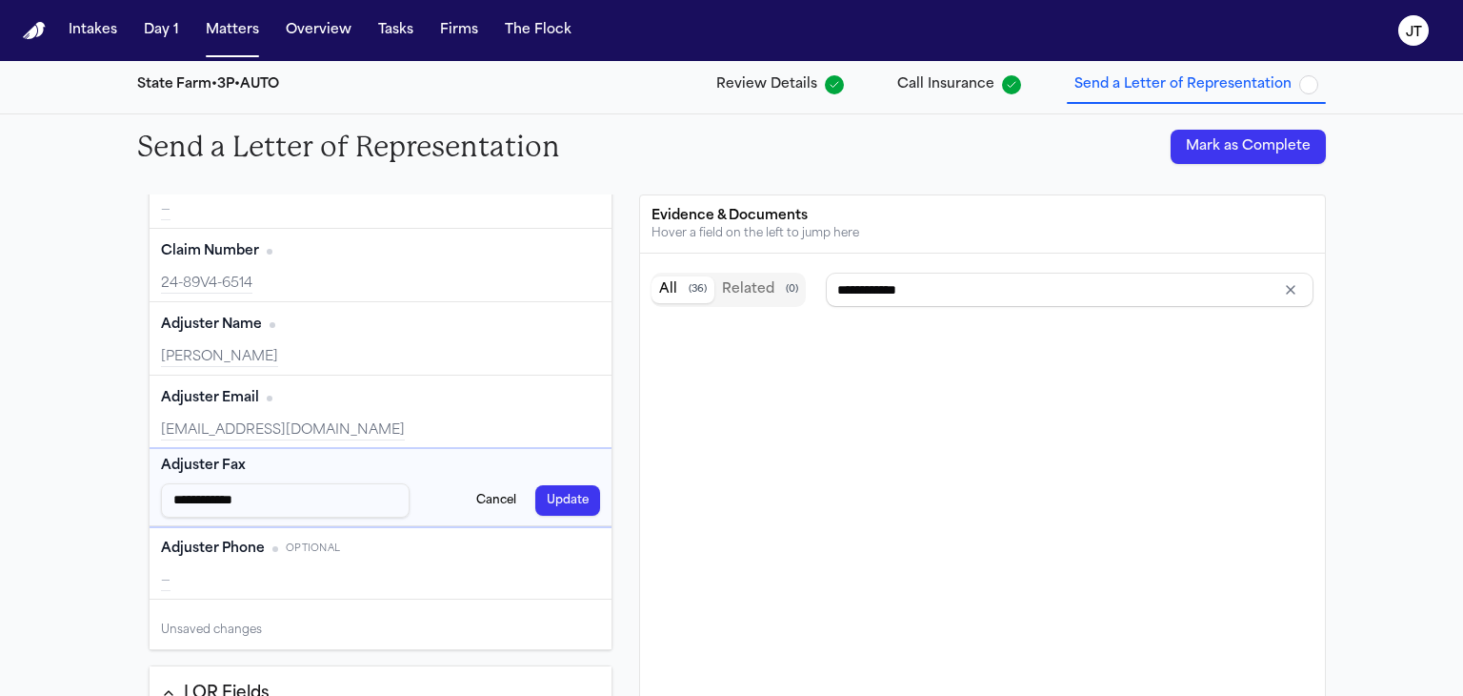
type input "**********"
click at [552, 502] on button "Update" at bounding box center [567, 500] width 65 height 30
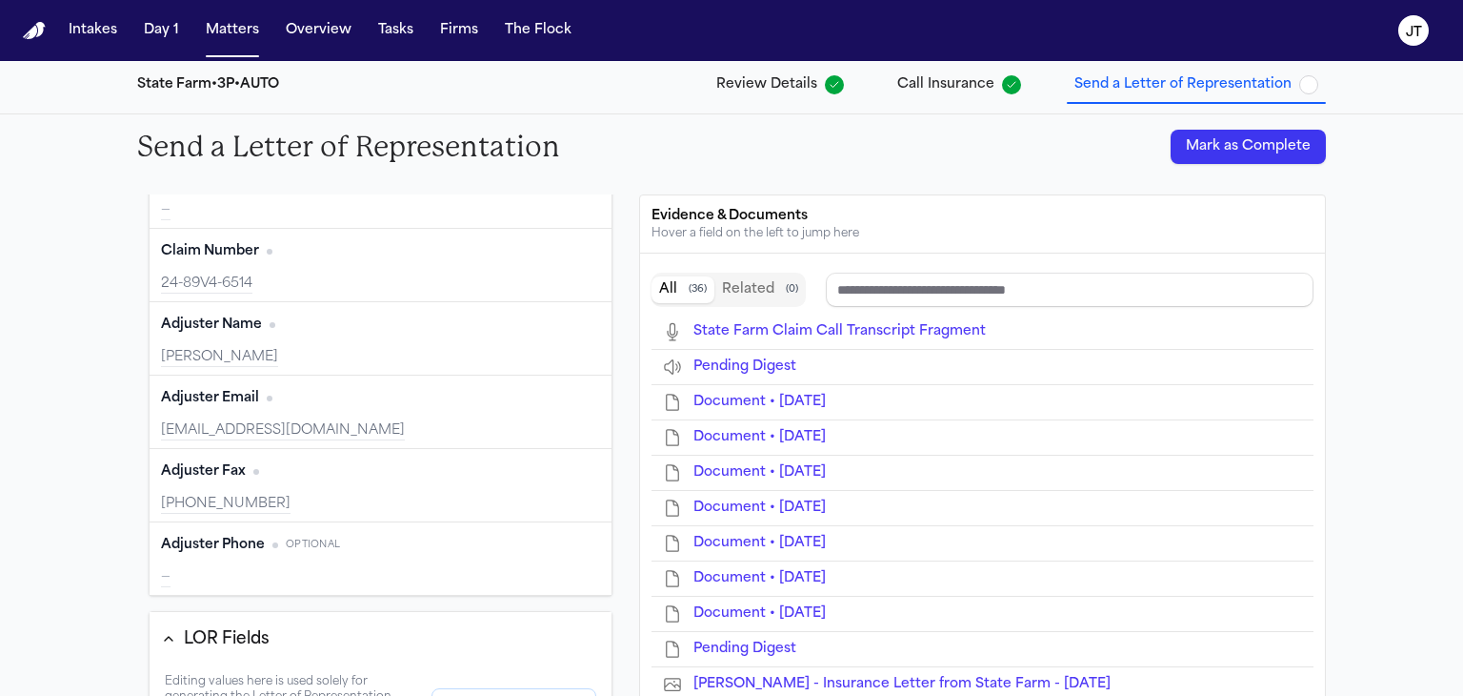
click at [556, 548] on button "Edit" at bounding box center [577, 545] width 48 height 30
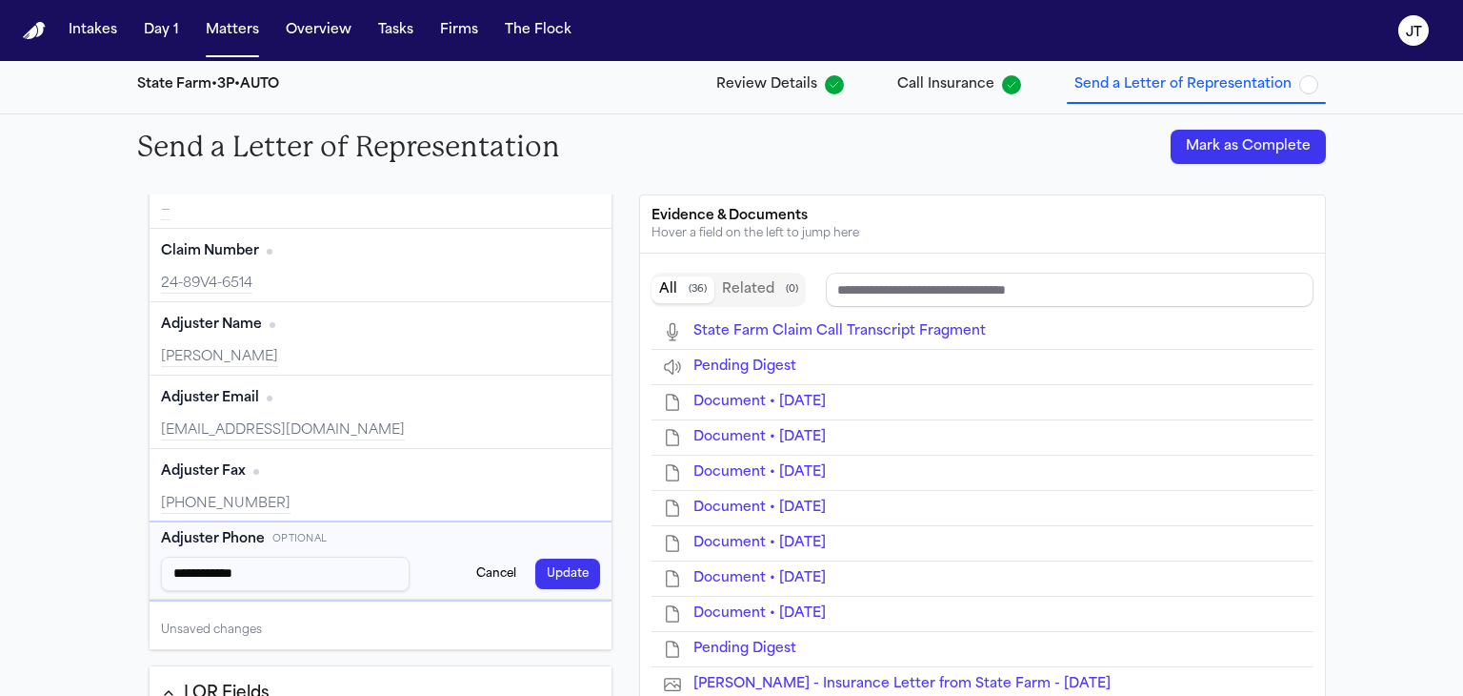
type input "**********"
click at [563, 564] on button "Update" at bounding box center [567, 573] width 65 height 30
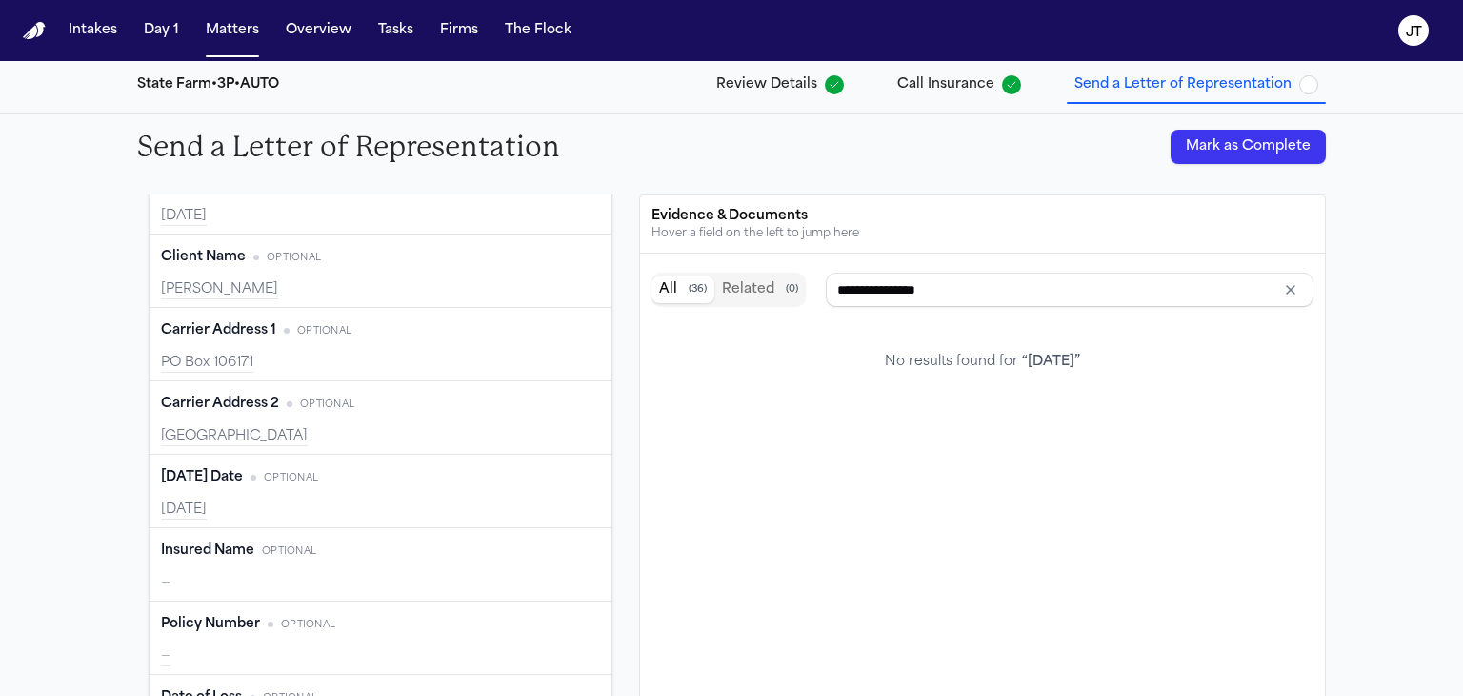
scroll to position [857, 0]
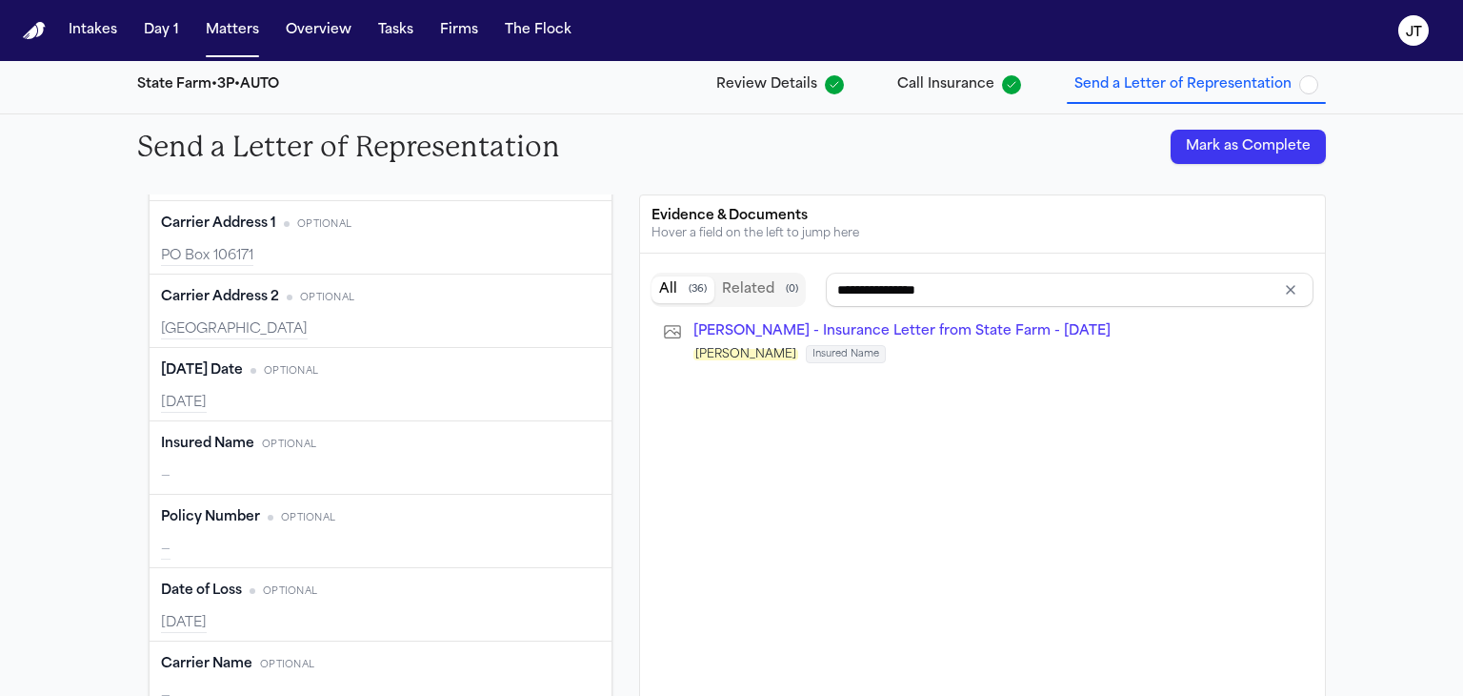
type input "**********"
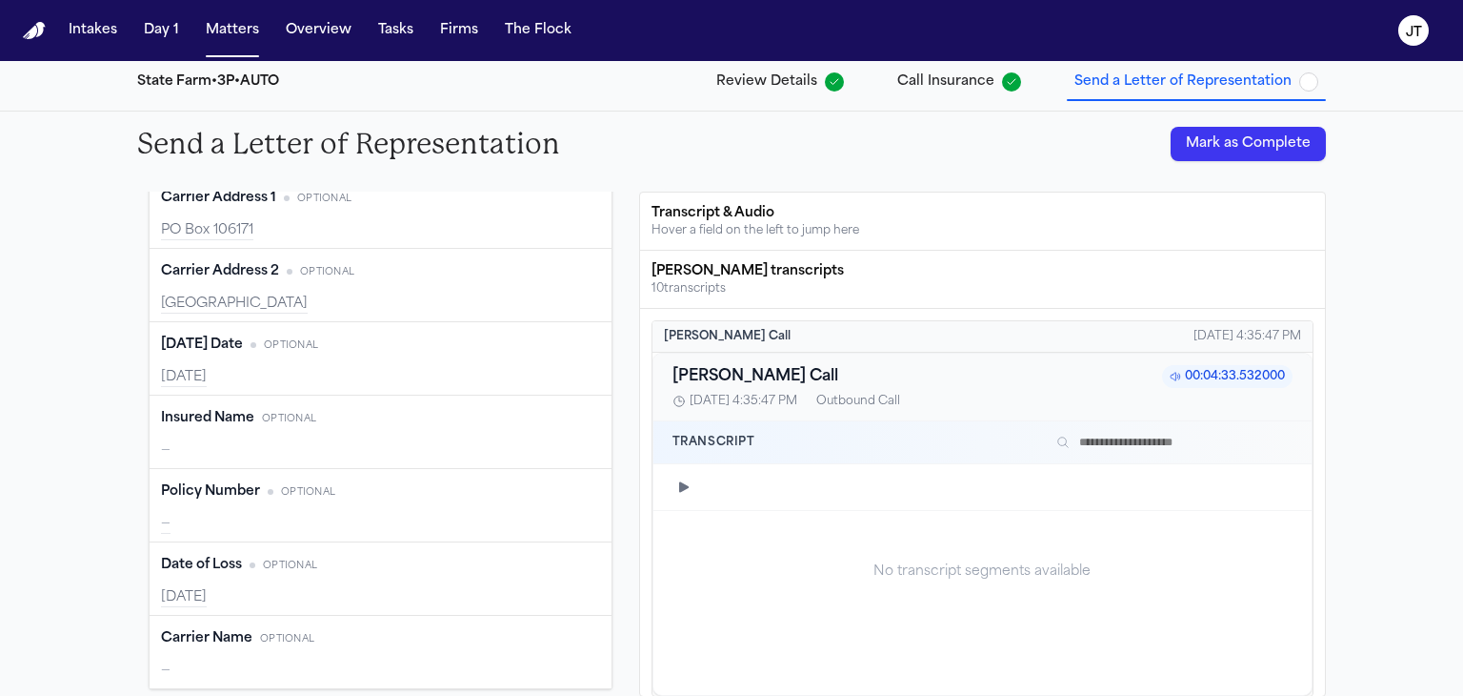
scroll to position [357, 0]
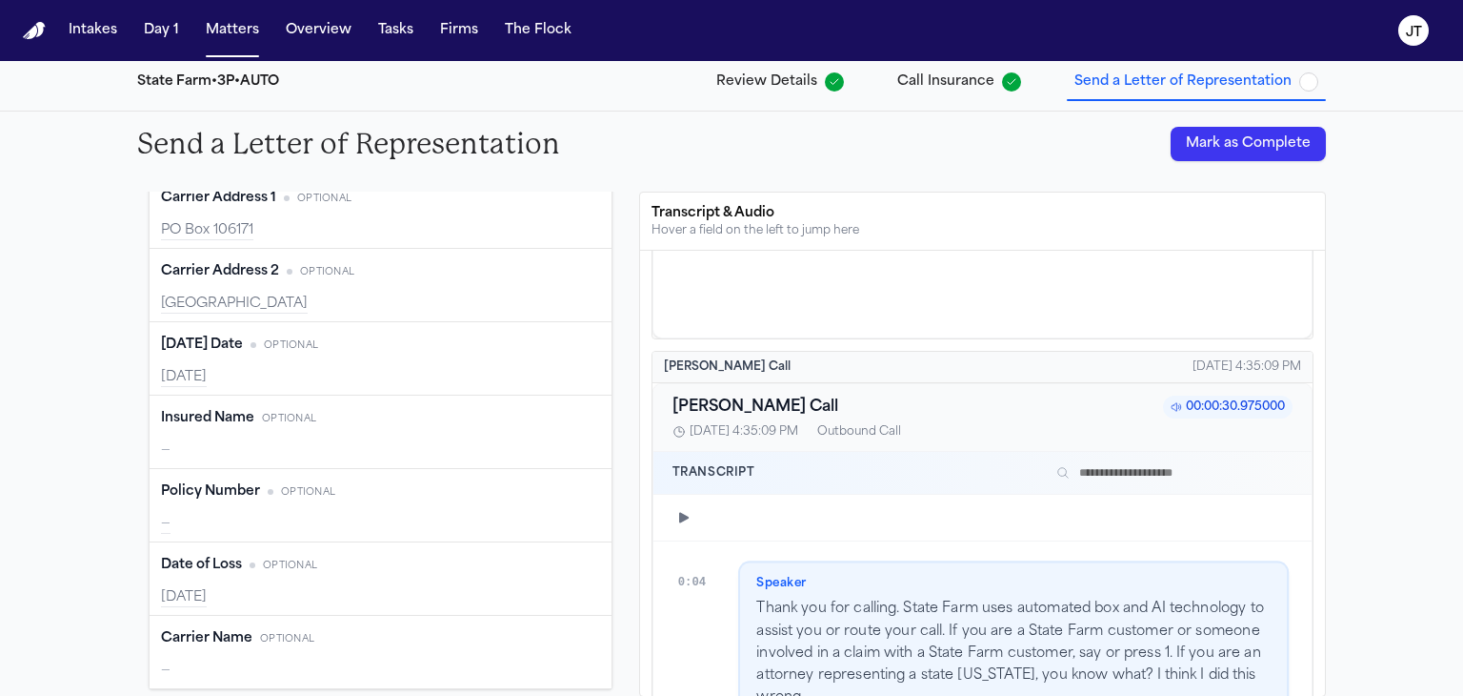
click at [560, 635] on button "Edit" at bounding box center [577, 638] width 48 height 30
click at [374, 657] on html "Intakes Day 1 Matters Overview Tasks Firms The [PERSON_NAME] Back to Coverage […" at bounding box center [731, 348] width 1463 height 696
click at [558, 676] on button "Update" at bounding box center [567, 681] width 65 height 30
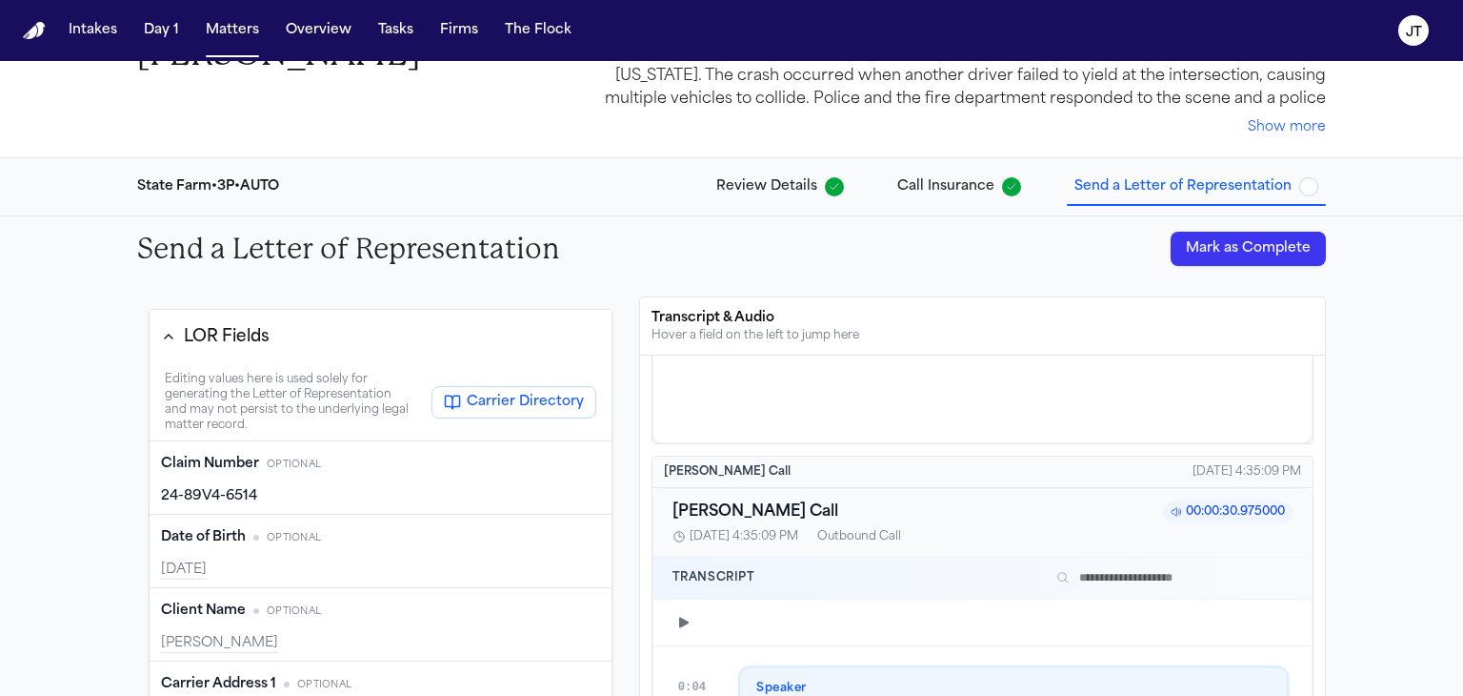
scroll to position [0, 0]
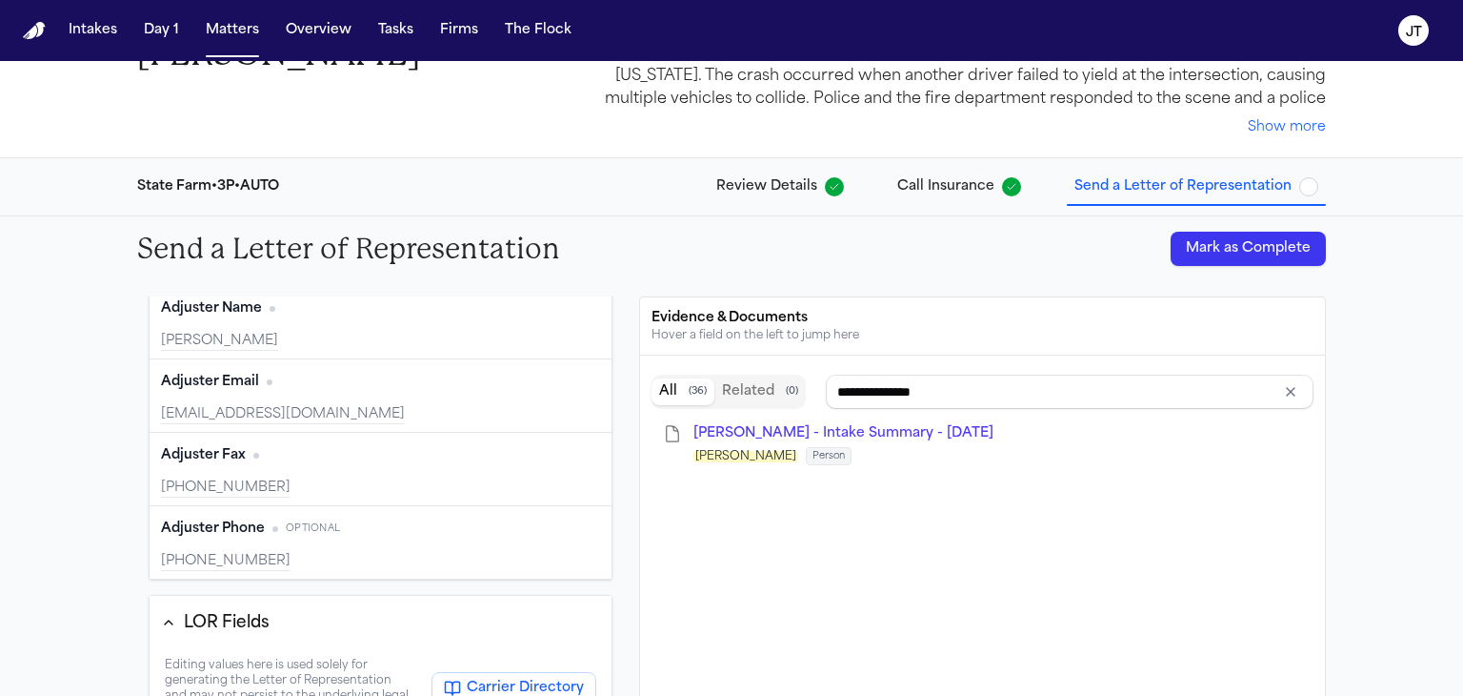
type input "**********"
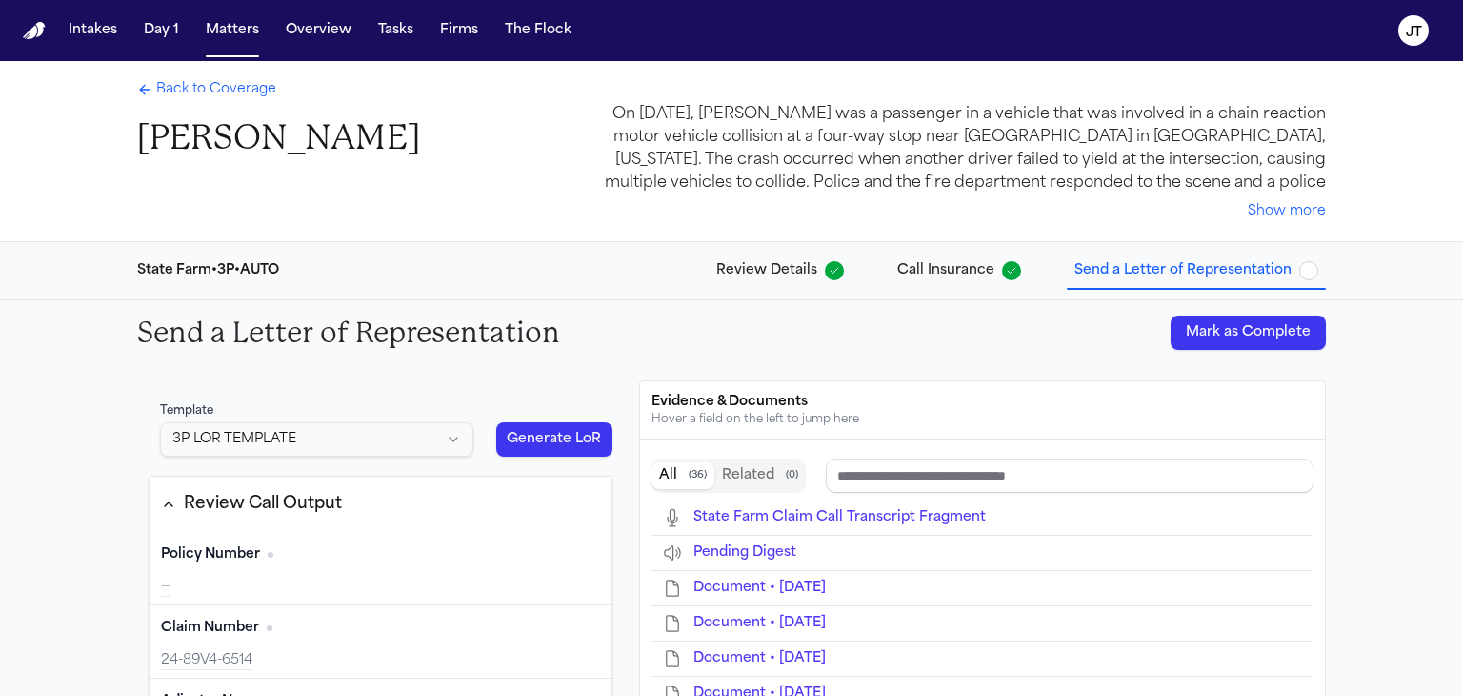
click at [436, 431] on html "Intakes Day 1 Matters Overview Tasks Firms The [PERSON_NAME] Back to Coverage […" at bounding box center [731, 348] width 1463 height 696
click at [536, 439] on button "Generate LoR" at bounding box center [554, 439] width 116 height 34
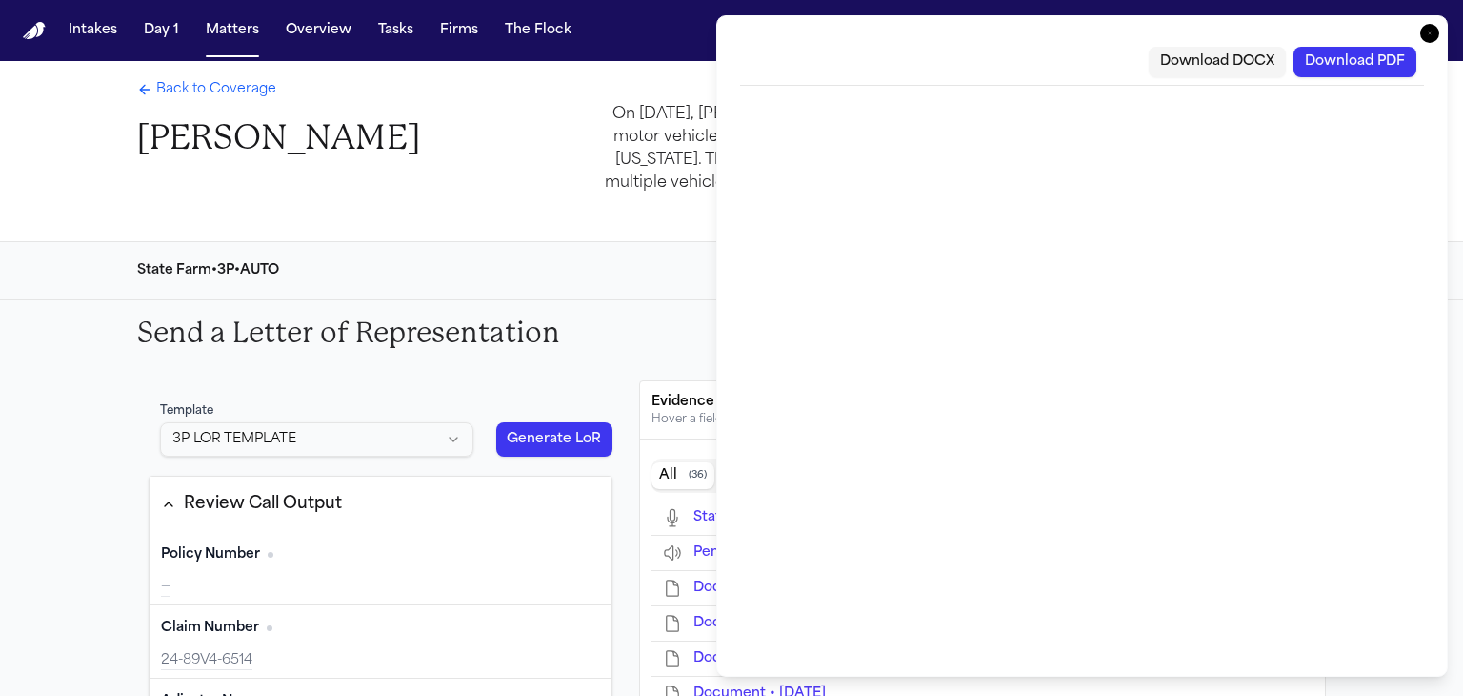
click at [1429, 32] on icon "button" at bounding box center [1430, 33] width 19 height 19
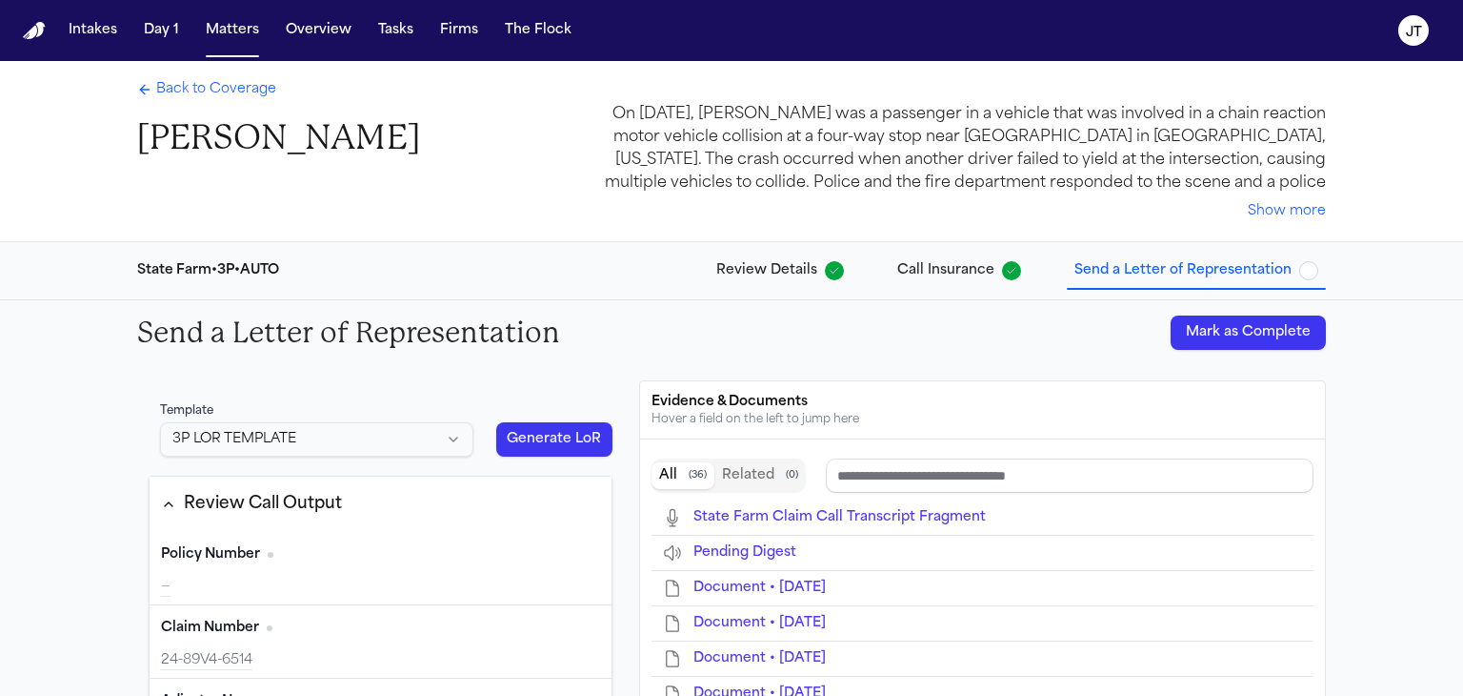
click at [934, 272] on span "Call Insurance" at bounding box center [945, 270] width 97 height 19
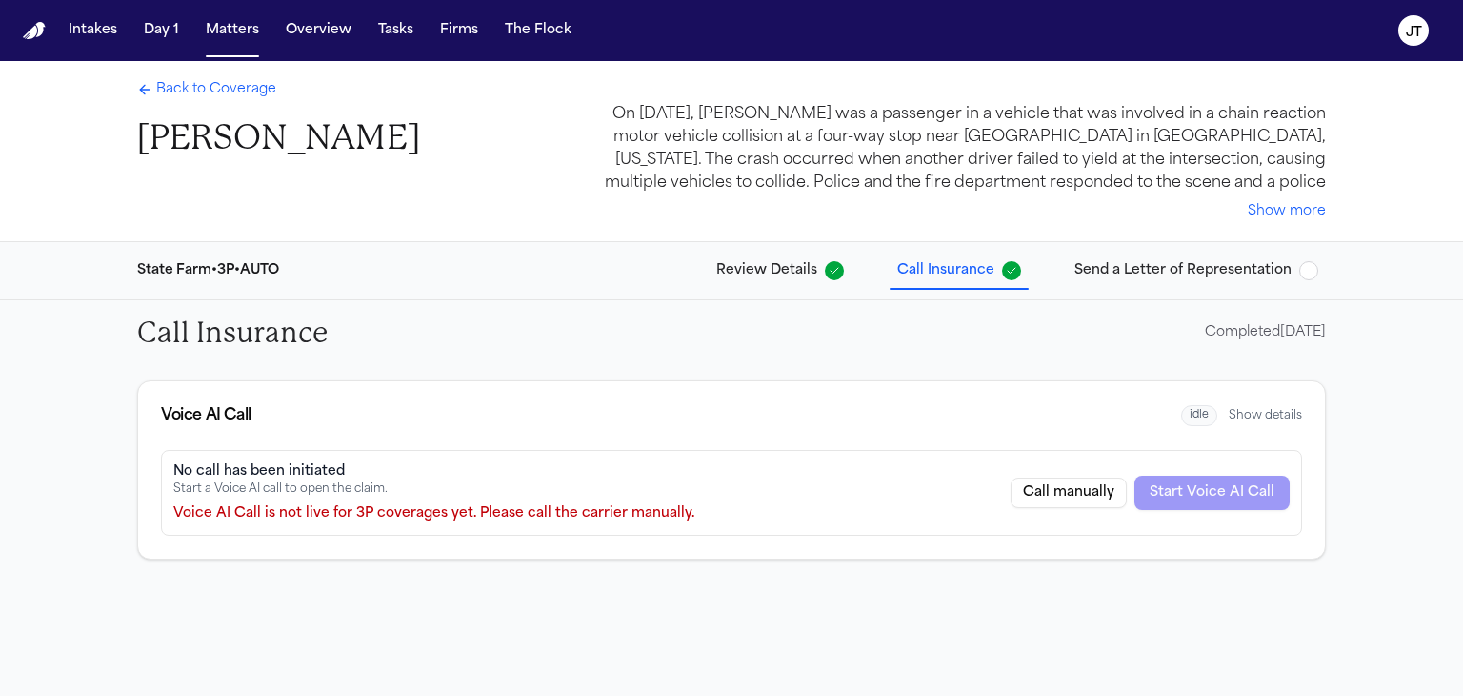
click at [1070, 503] on button "Call manually" at bounding box center [1069, 492] width 116 height 30
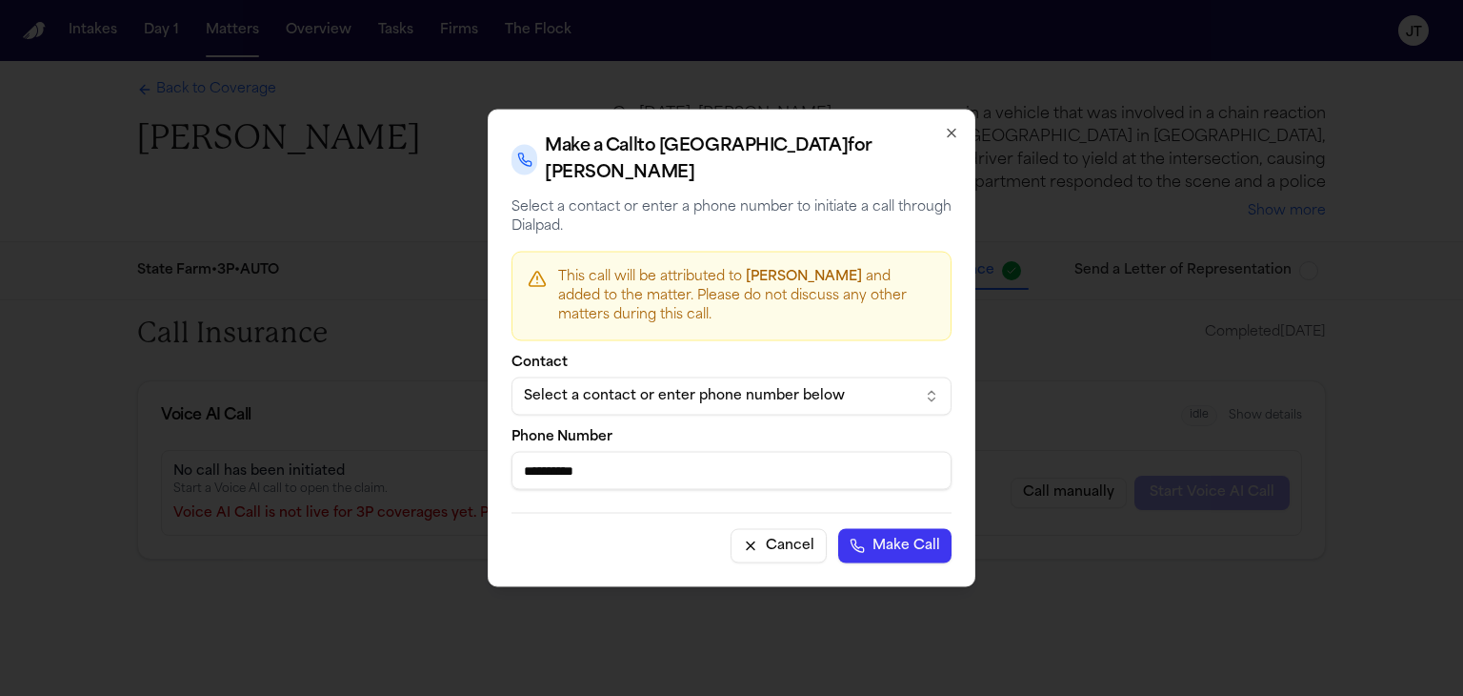
click at [868, 529] on button "Make Call" at bounding box center [894, 546] width 113 height 34
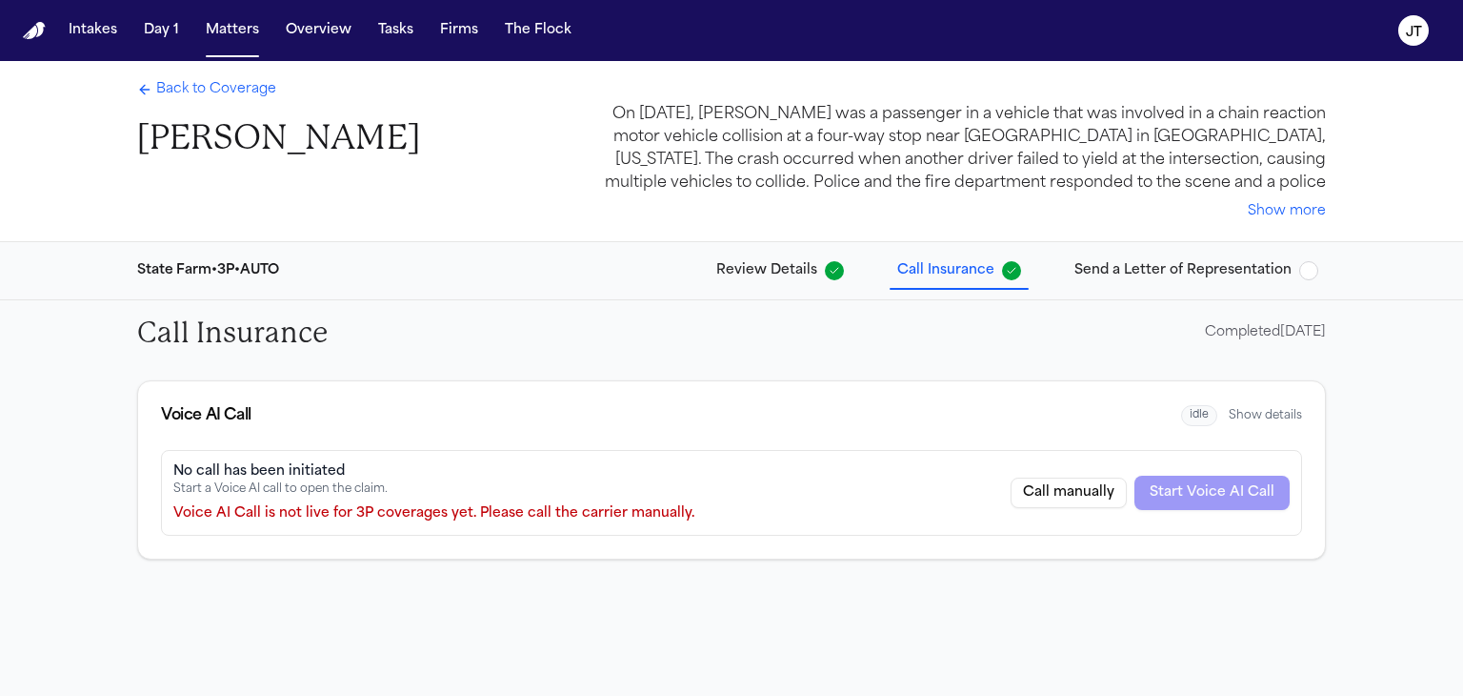
click at [163, 92] on span "Back to Coverage" at bounding box center [216, 89] width 120 height 19
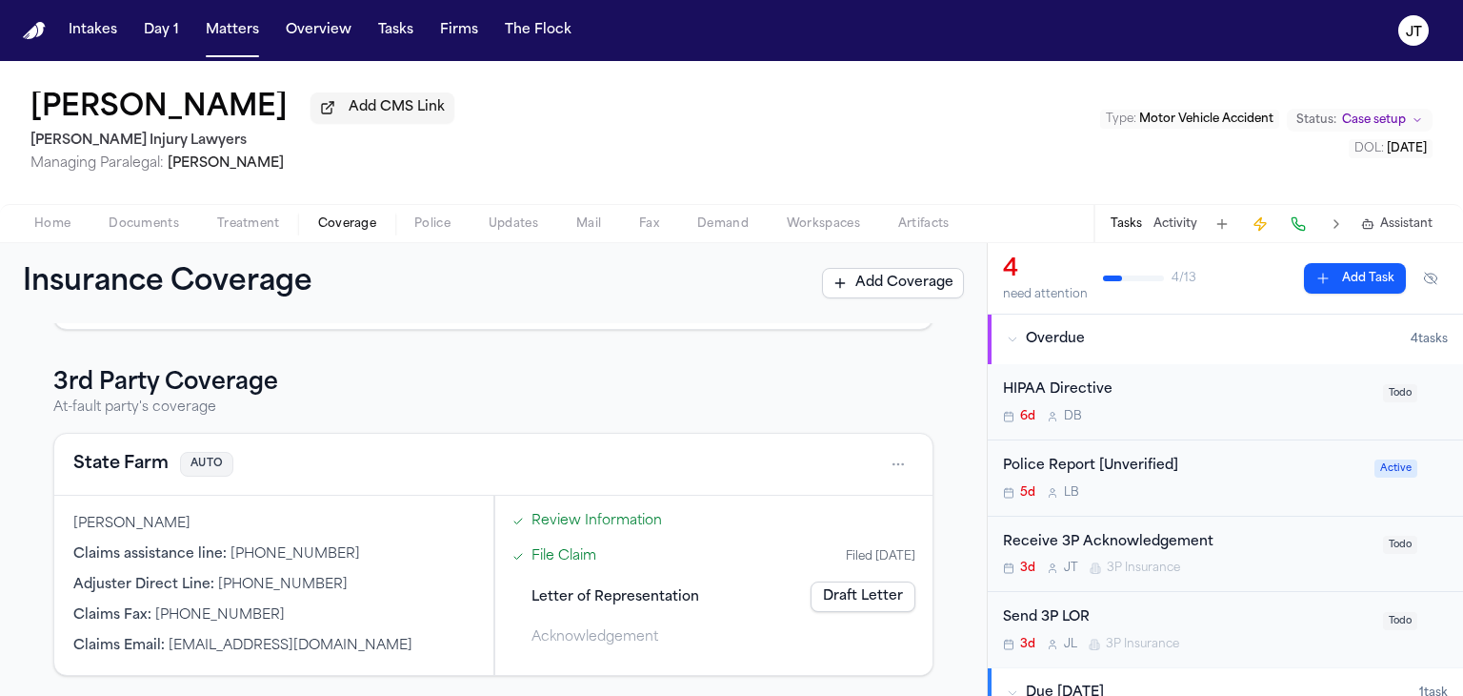
scroll to position [449, 0]
click at [850, 592] on link "Draft Letter" at bounding box center [863, 595] width 105 height 30
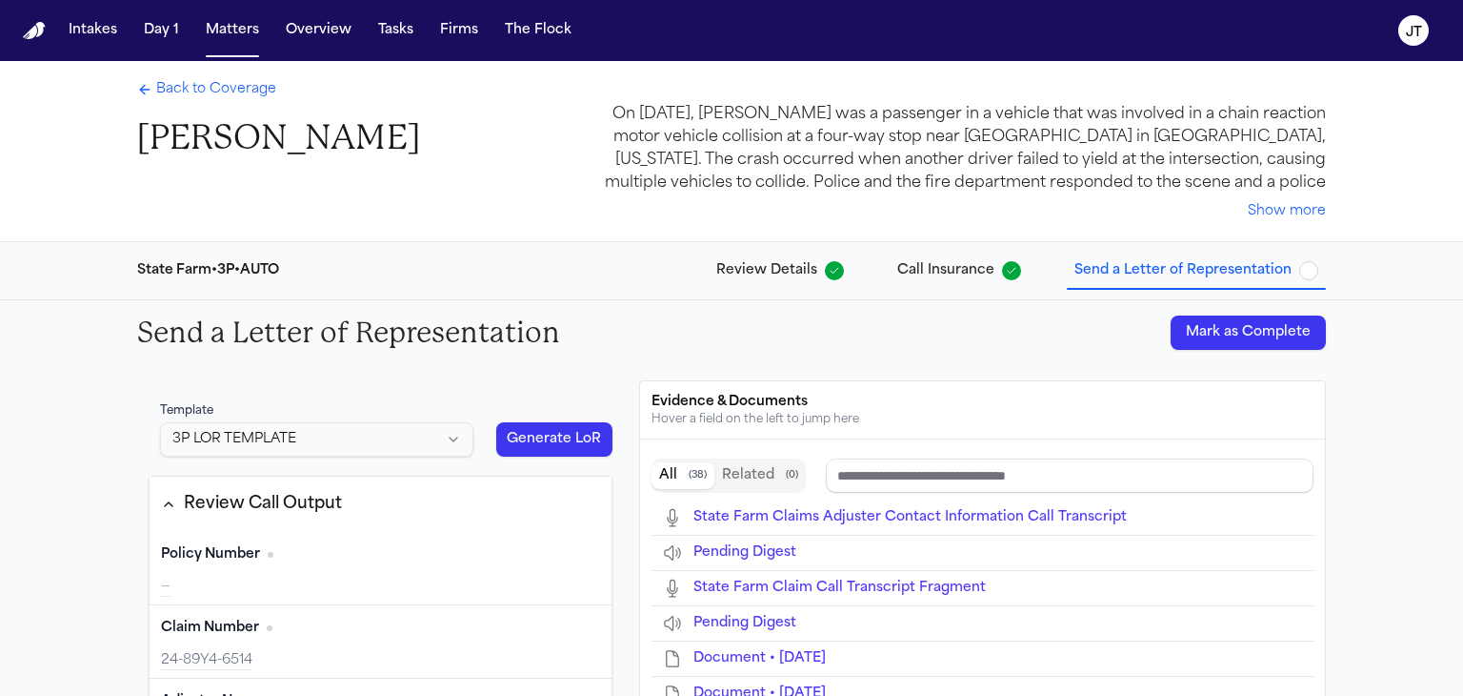
scroll to position [95, 0]
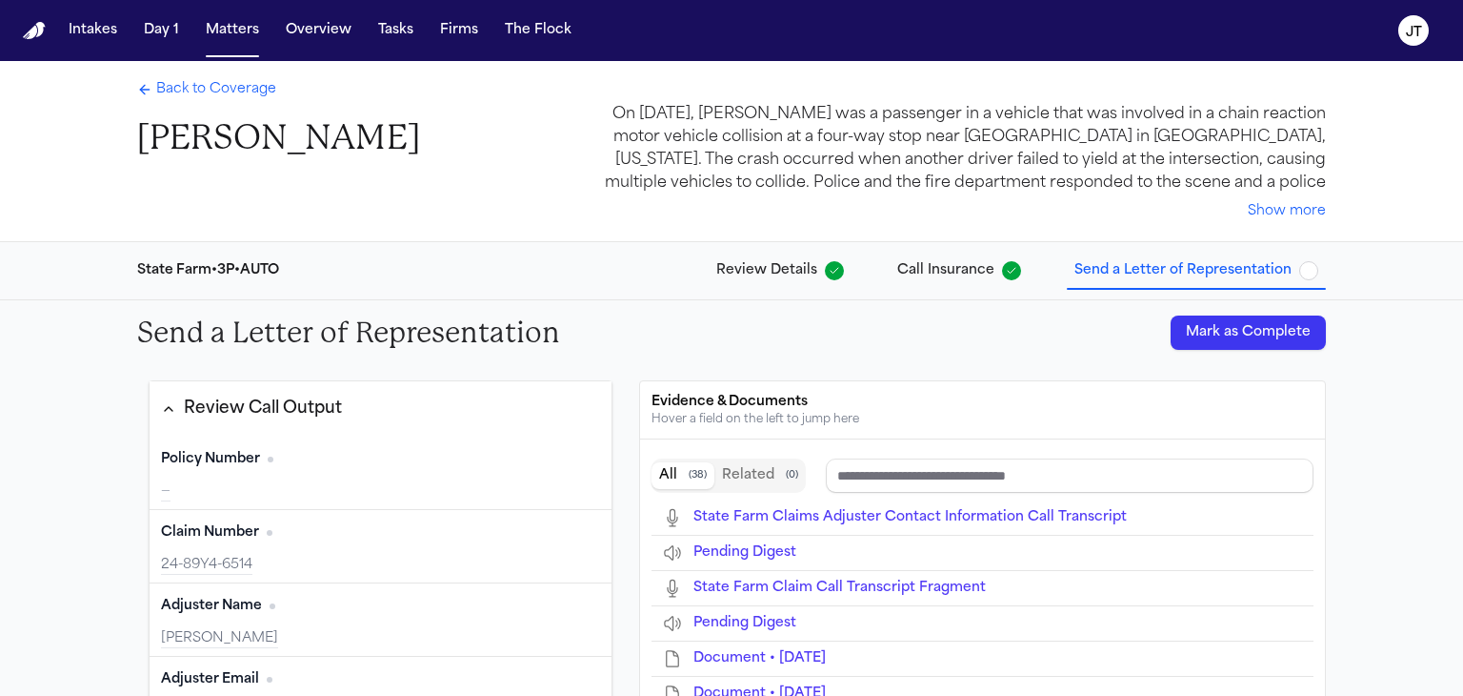
type input "**********"
click at [560, 471] on button "Edit" at bounding box center [577, 459] width 48 height 30
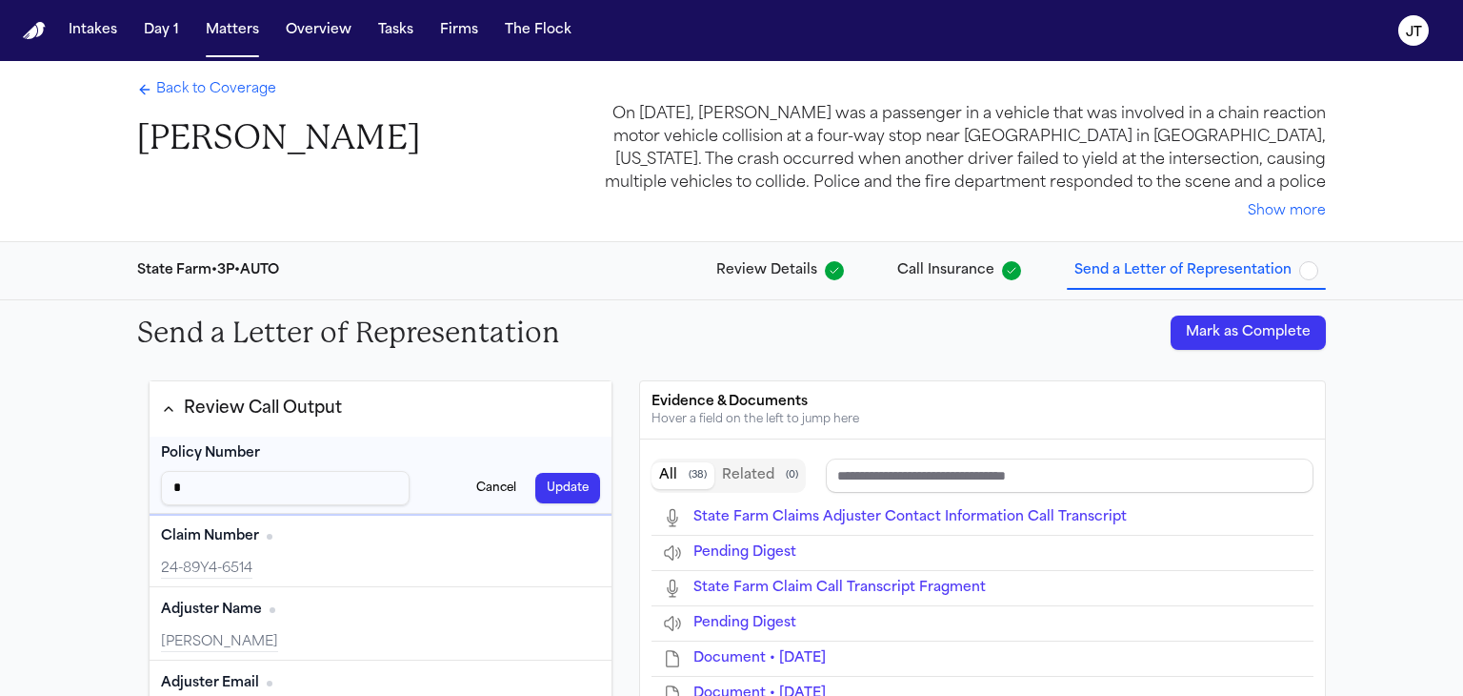
type input "**"
type input "***"
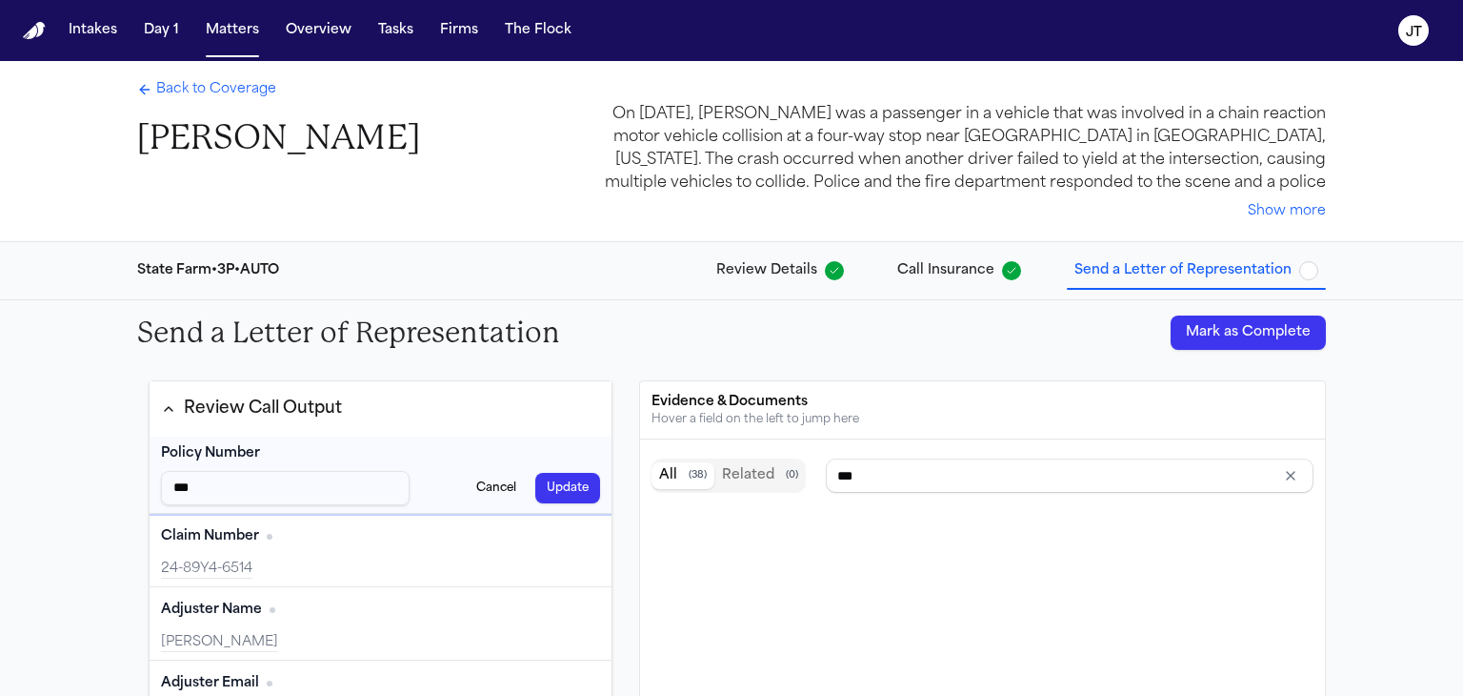
type input "****"
type input "*****"
type input "******"
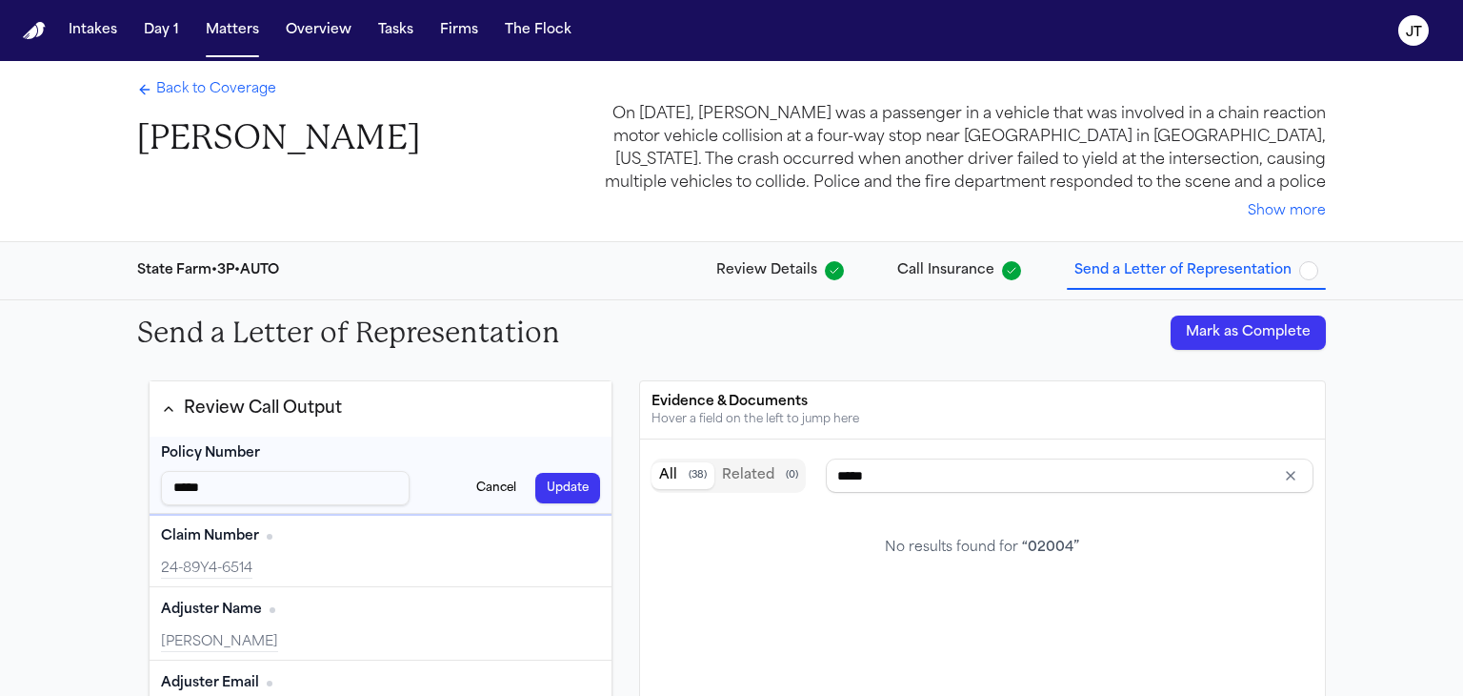
type input "******"
type input "*******"
type input "********"
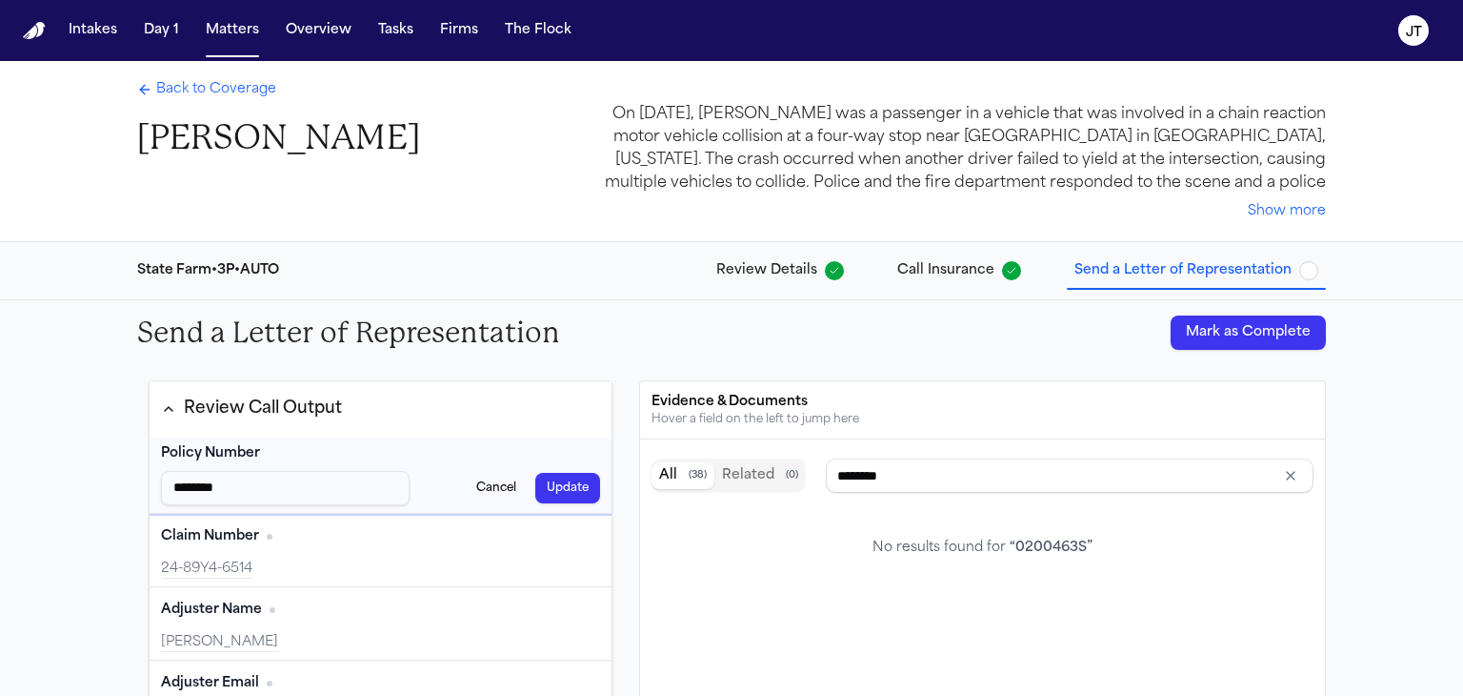
type input "*********"
type input "**********"
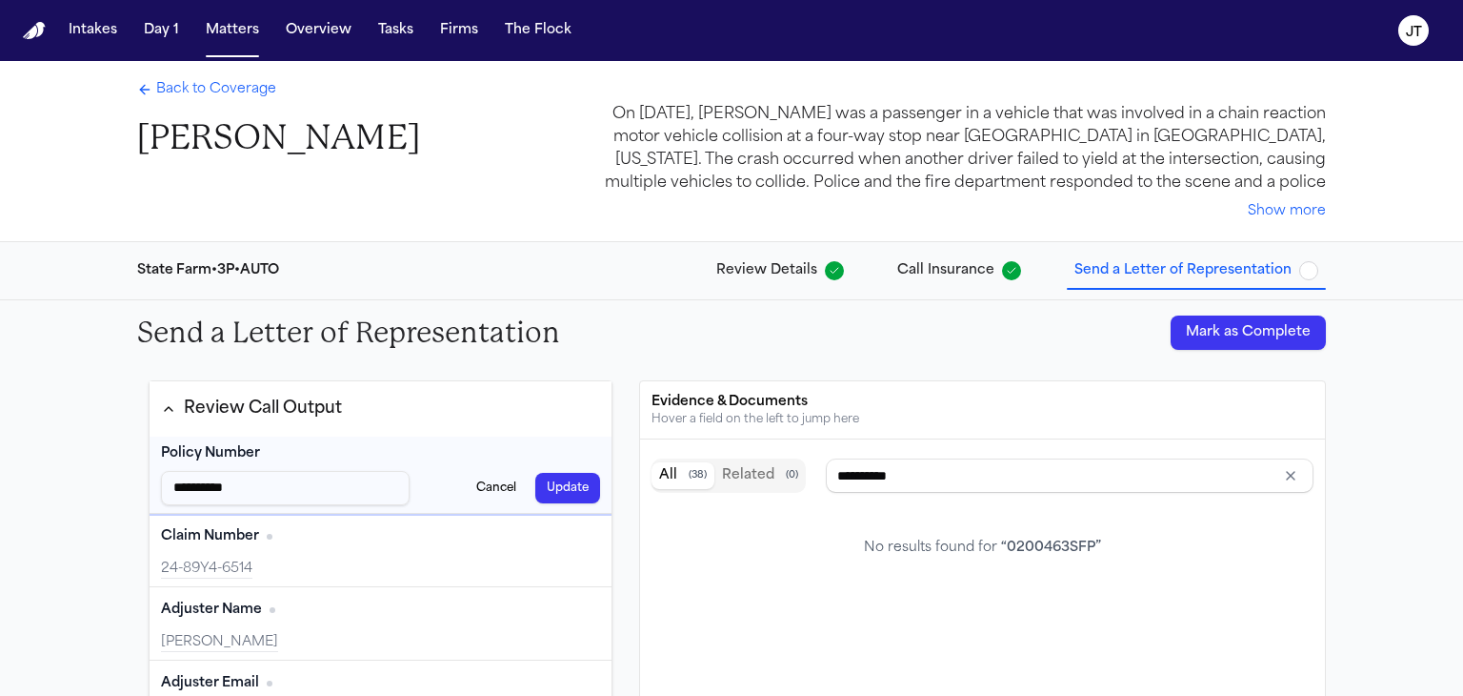
type input "**********"
click at [559, 485] on button "Update" at bounding box center [567, 488] width 65 height 30
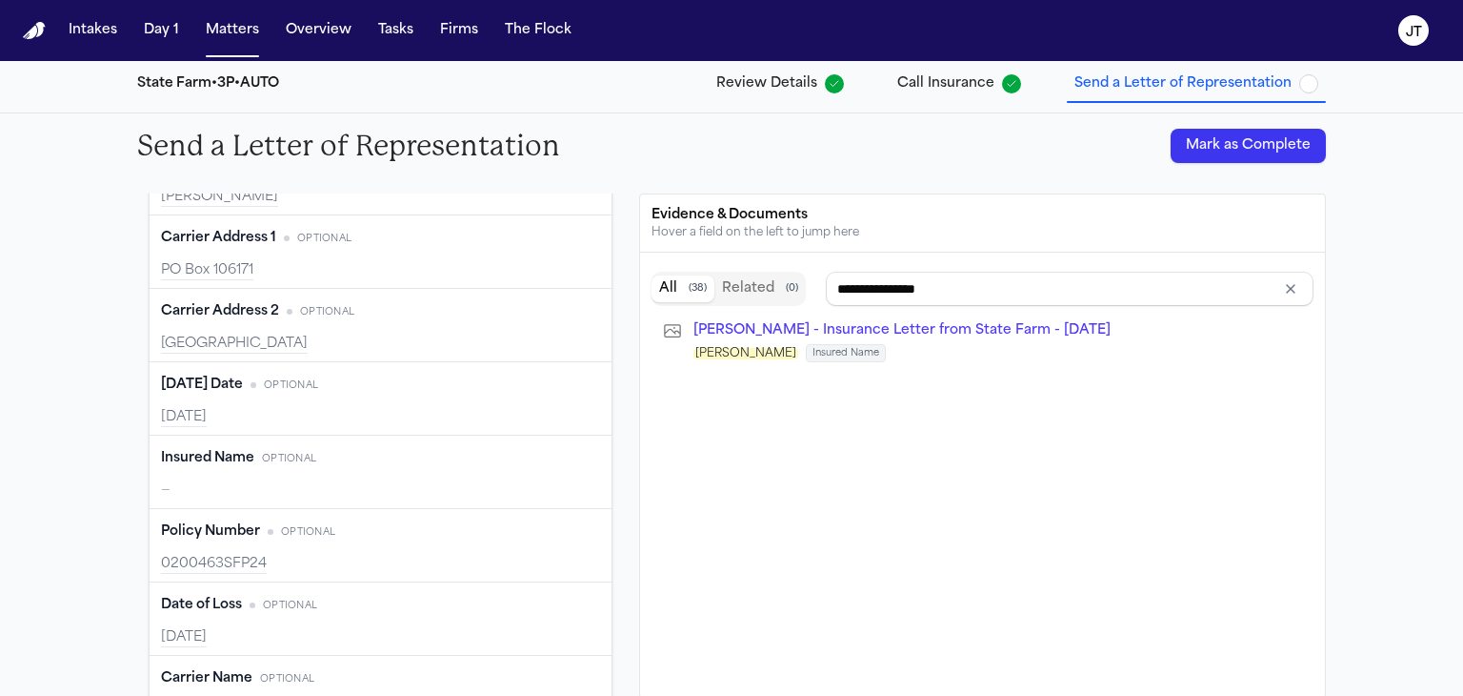
scroll to position [953, 0]
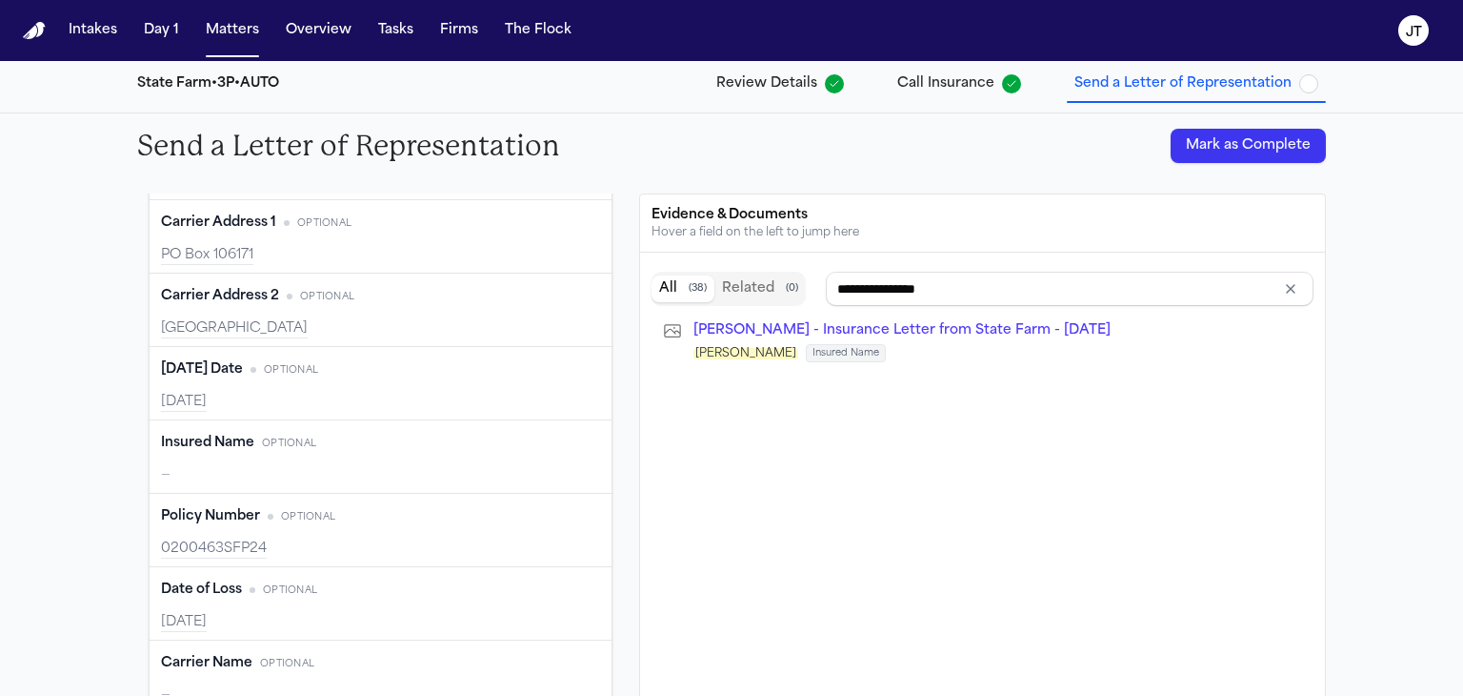
click at [553, 438] on button "Edit" at bounding box center [577, 443] width 48 height 30
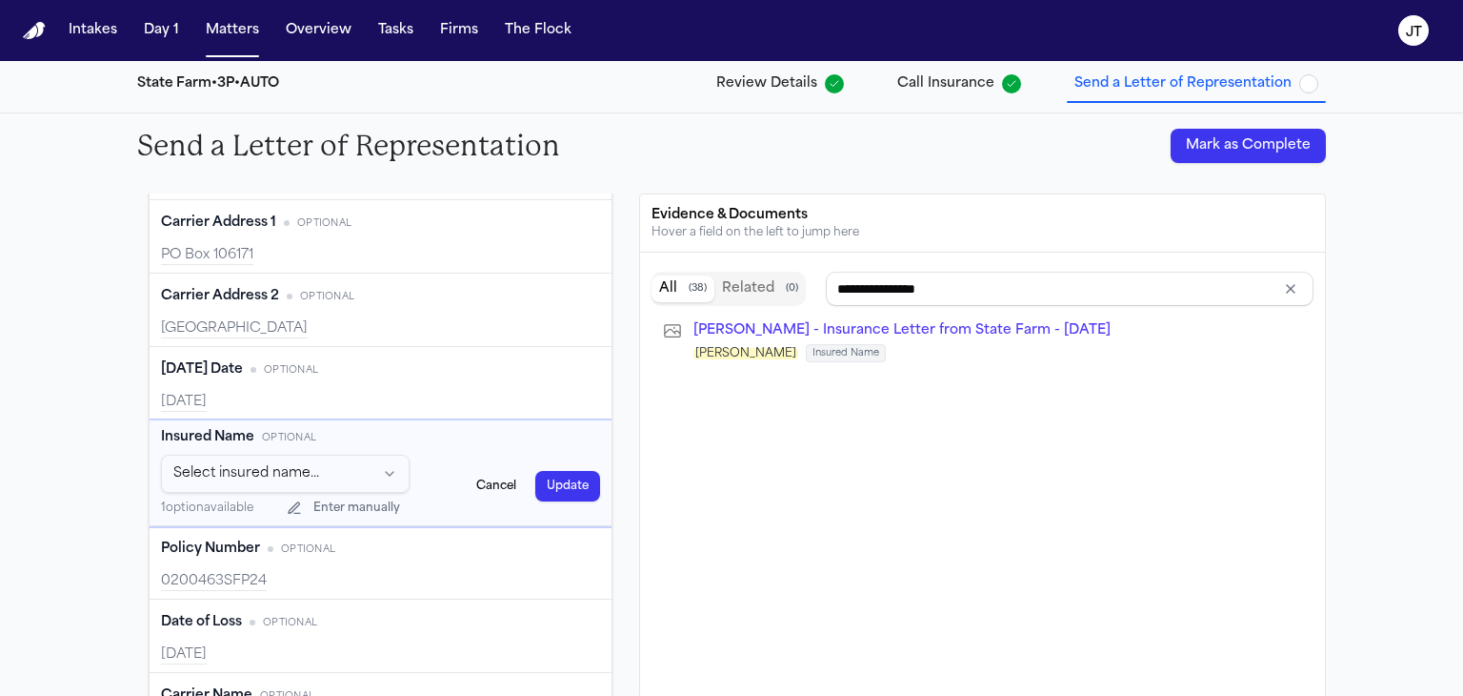
click at [375, 470] on html "Intakes Day 1 Matters Overview Tasks Firms The [PERSON_NAME] Back to Coverage […" at bounding box center [731, 348] width 1463 height 696
click at [541, 493] on button "Update" at bounding box center [567, 486] width 65 height 30
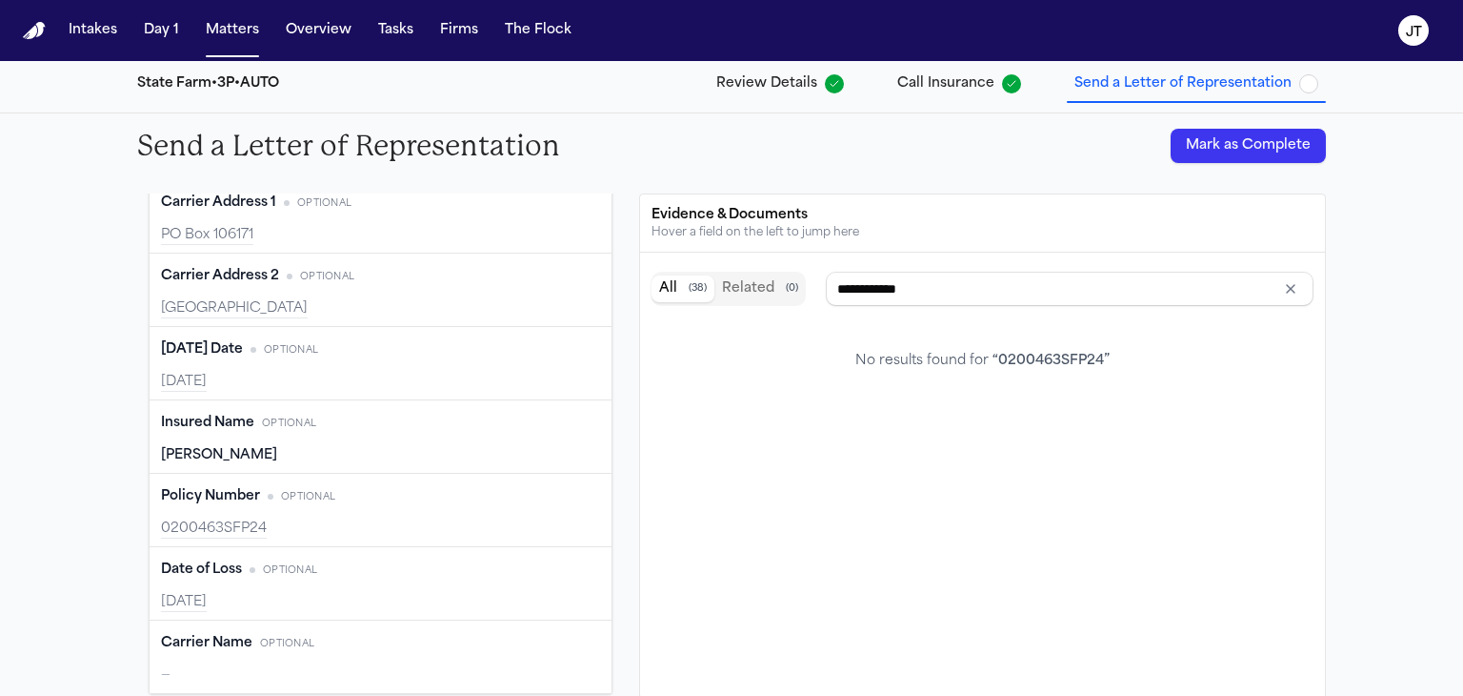
scroll to position [976, 0]
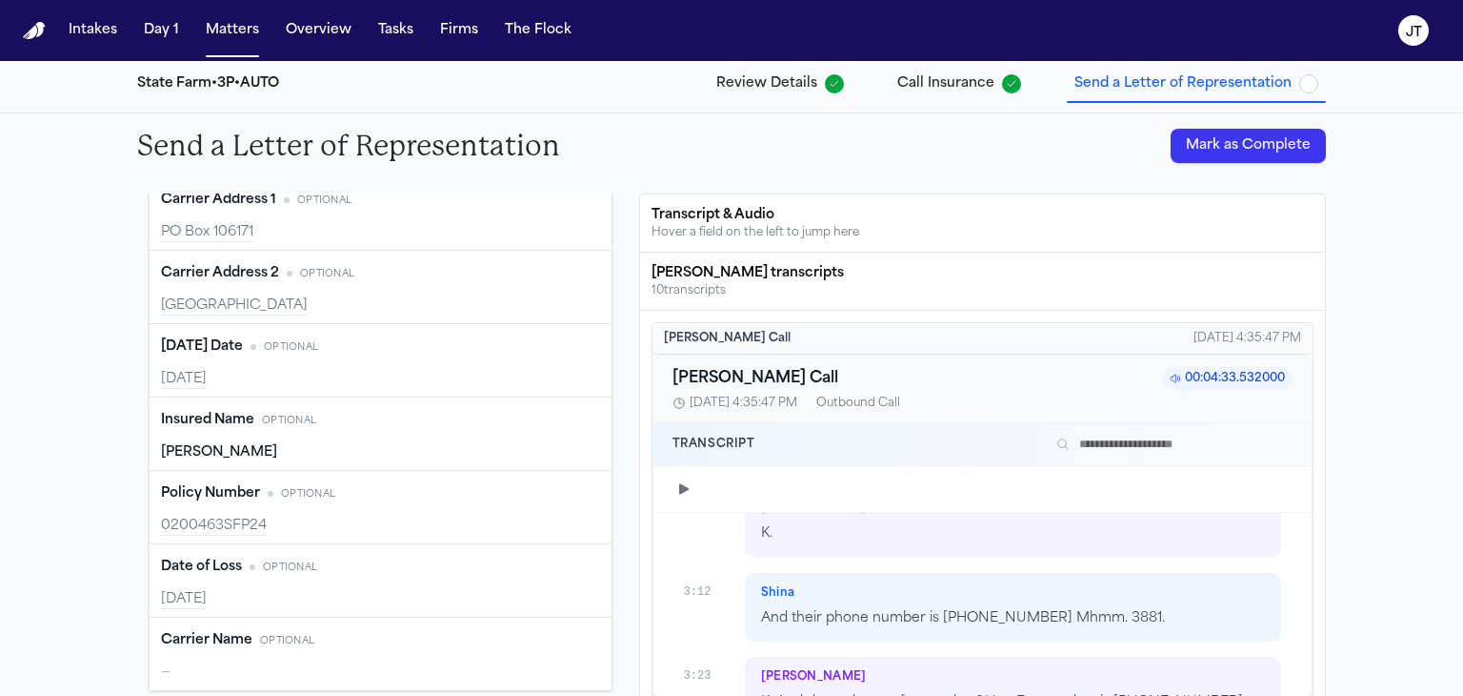
click at [555, 628] on button "Edit" at bounding box center [577, 640] width 48 height 30
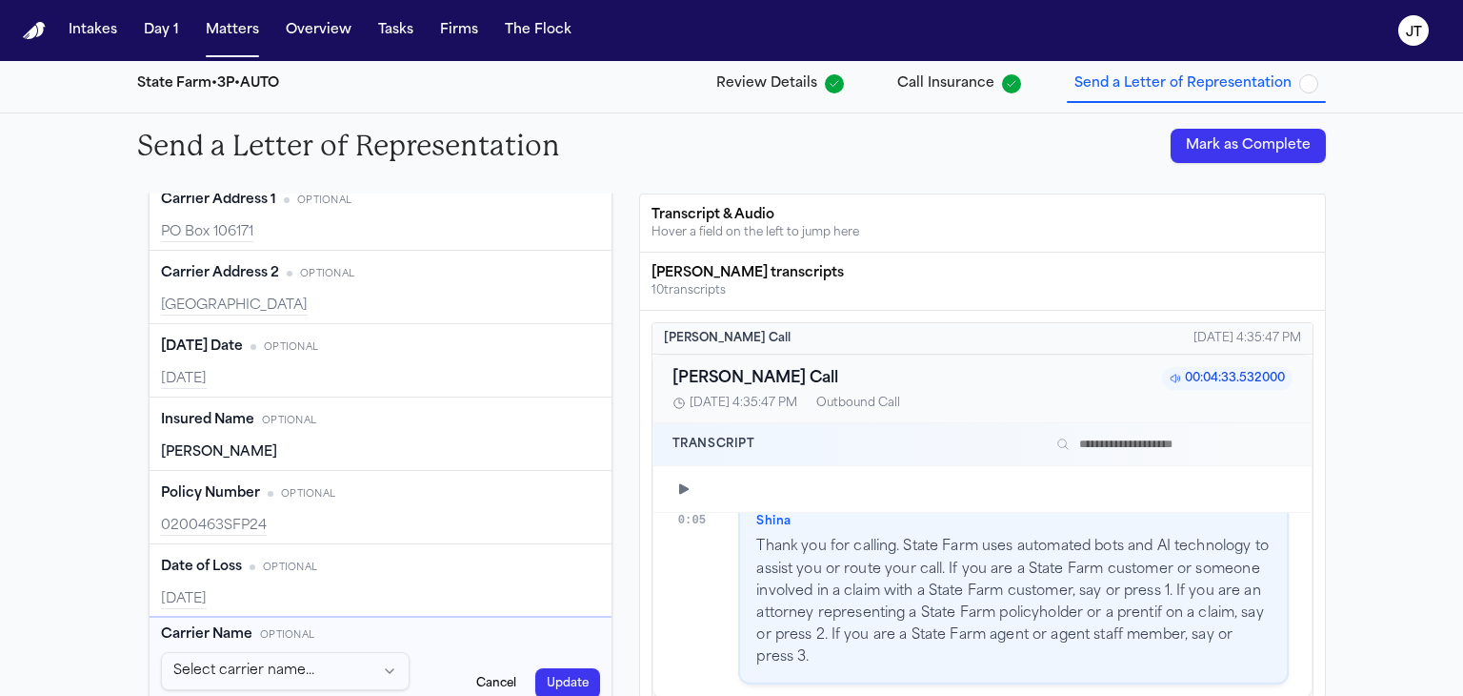
scroll to position [23, 0]
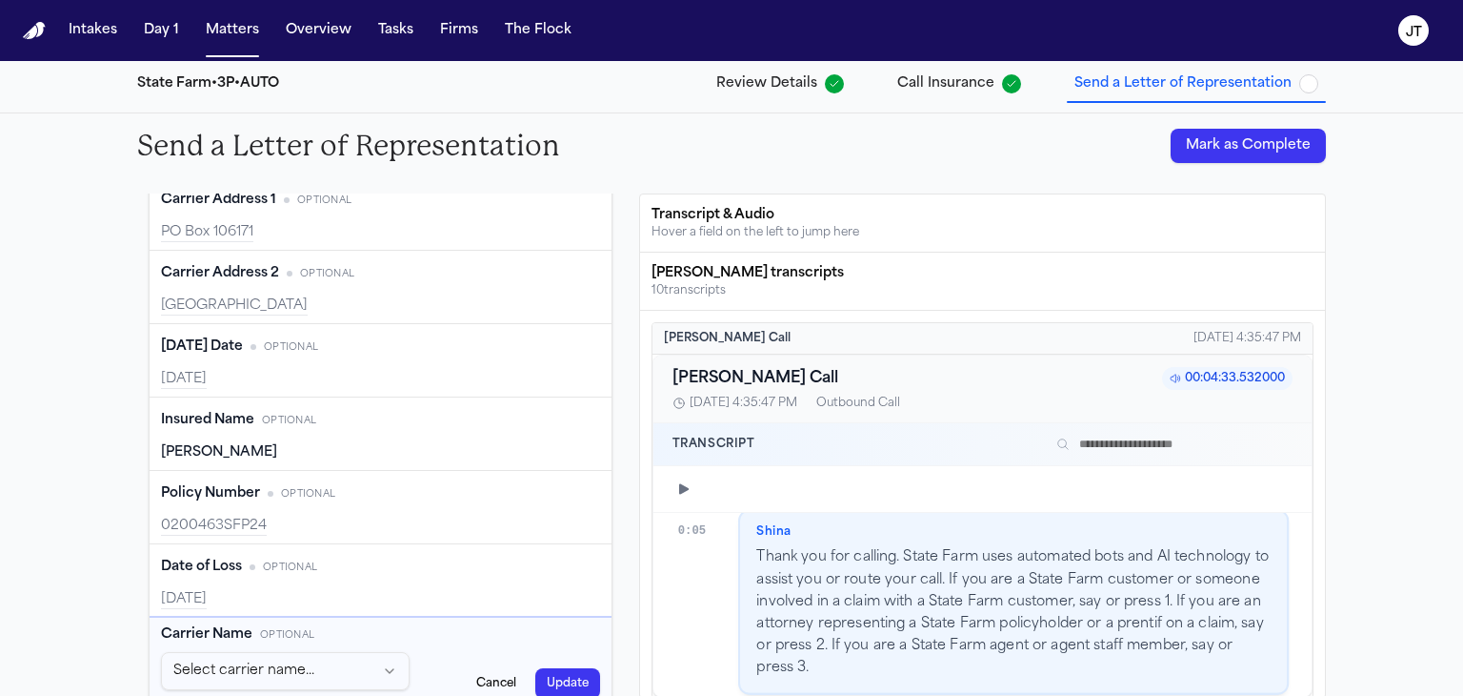
click at [377, 674] on html "Intakes Day 1 Matters Overview Tasks Firms The [PERSON_NAME] Back to Coverage […" at bounding box center [731, 348] width 1463 height 696
click at [562, 677] on button "Update" at bounding box center [567, 683] width 65 height 30
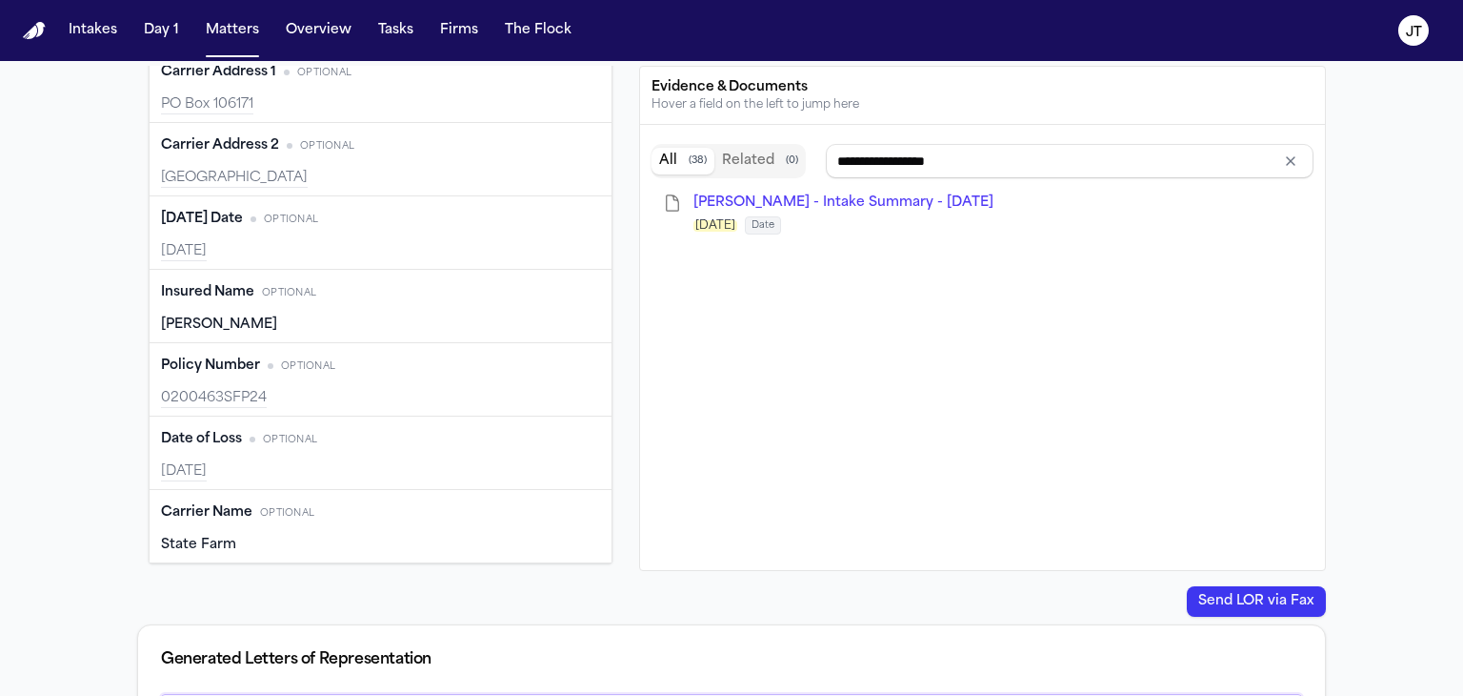
scroll to position [29, 0]
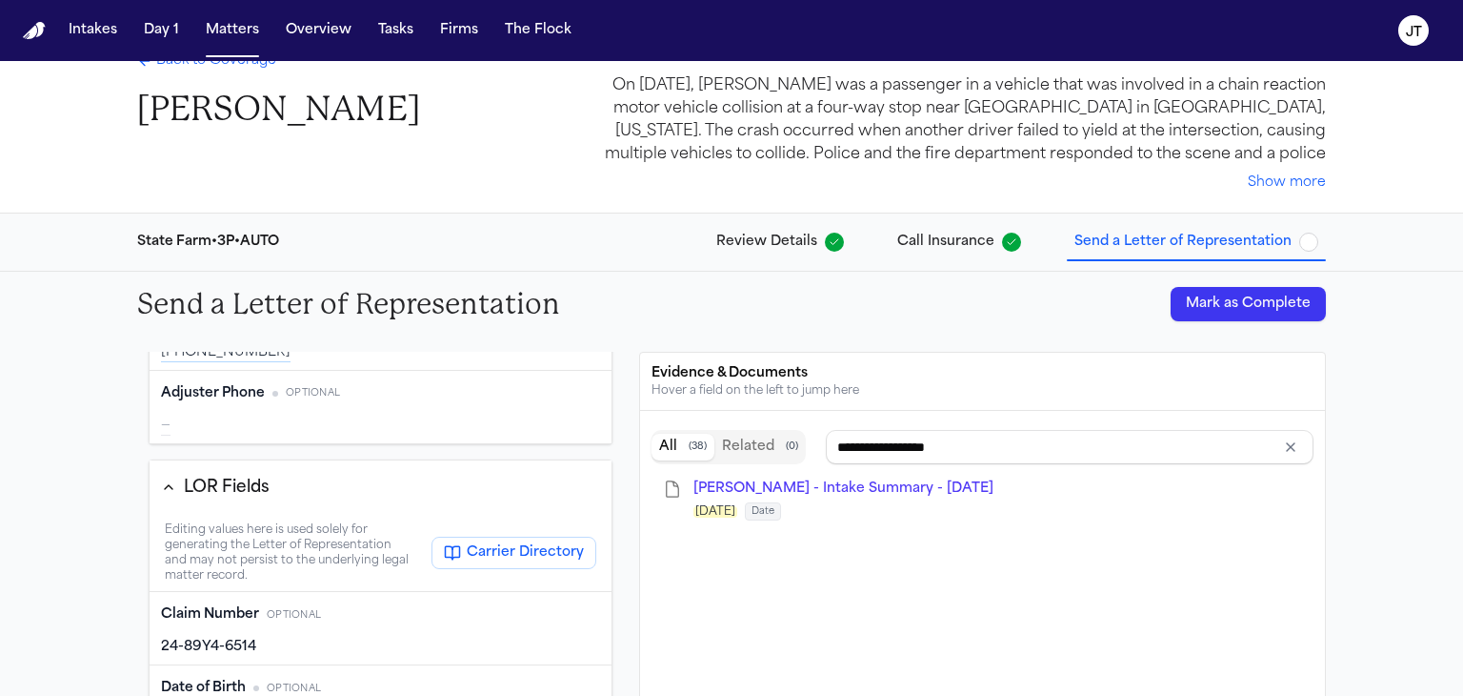
type input "**********"
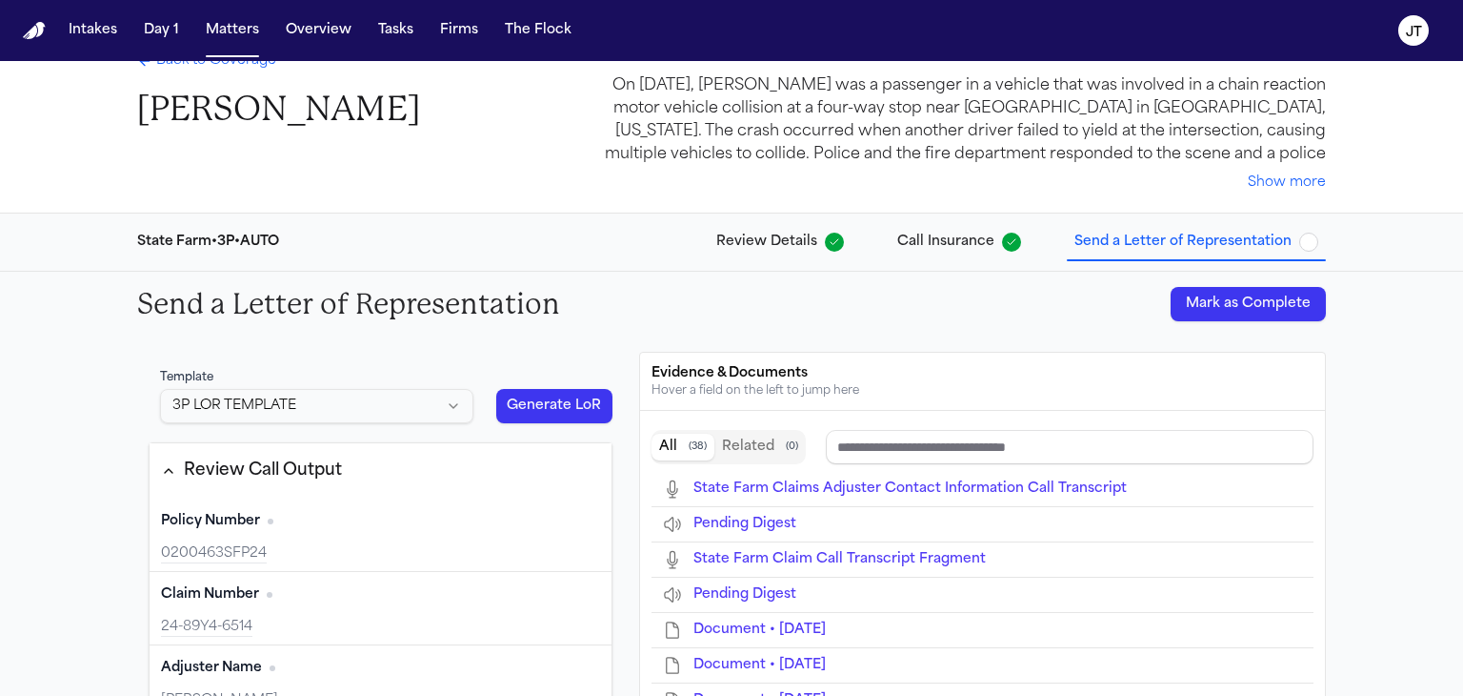
scroll to position [0, 0]
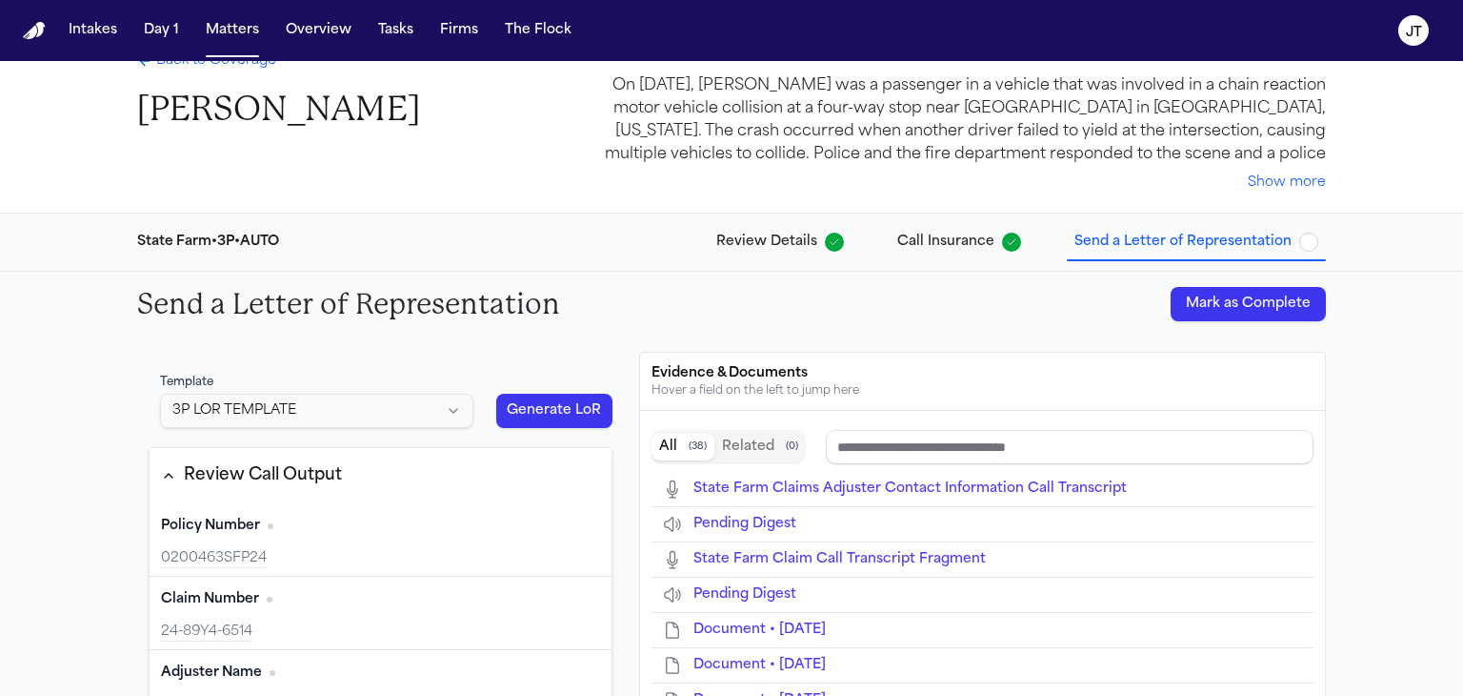
click at [526, 406] on button "Generate LoR" at bounding box center [554, 410] width 116 height 34
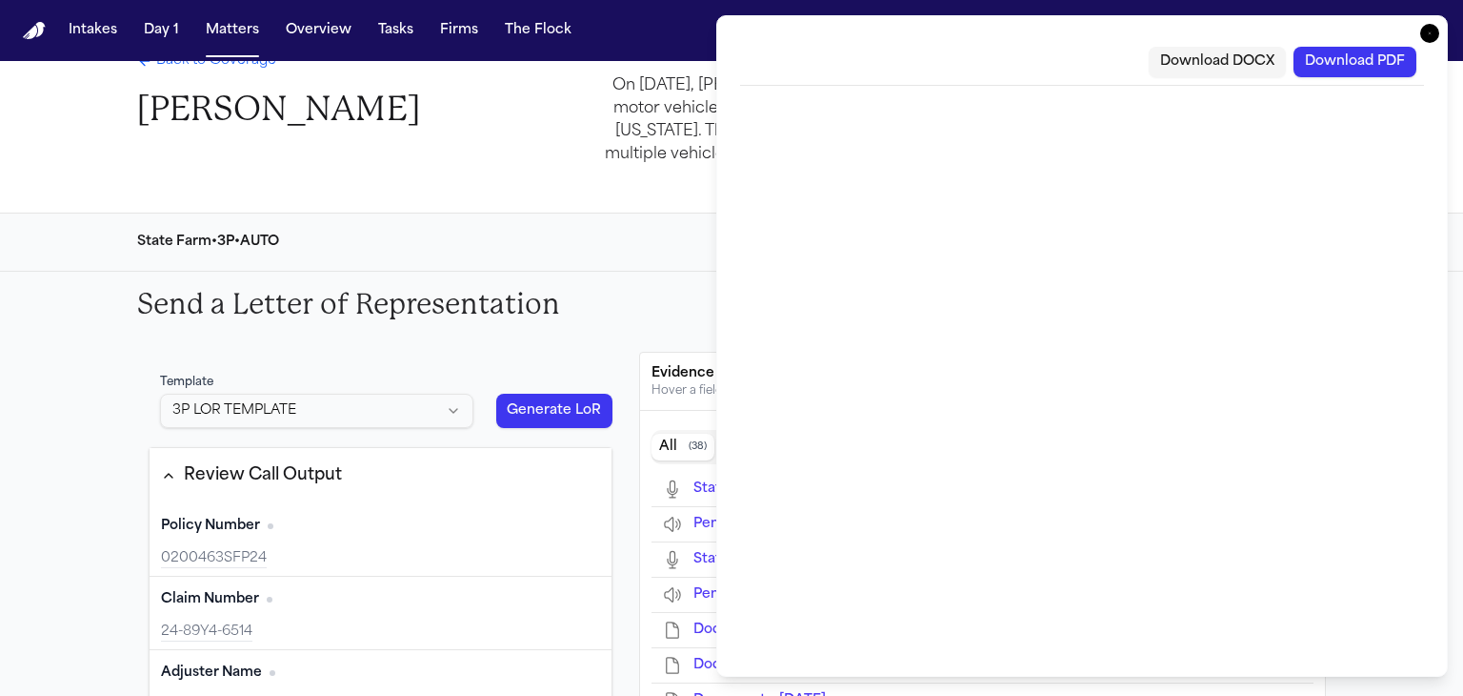
click at [1333, 67] on button "Download PDF" at bounding box center [1355, 62] width 123 height 30
